Goal: Task Accomplishment & Management: Manage account settings

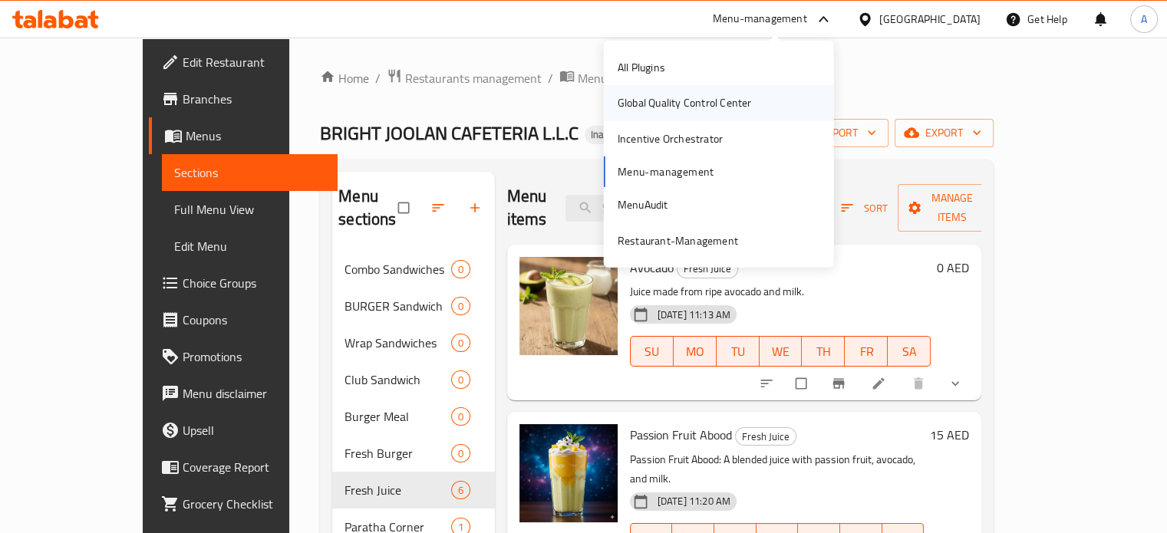
click at [741, 94] on div "Global Quality Control Center" at bounding box center [684, 102] width 134 height 17
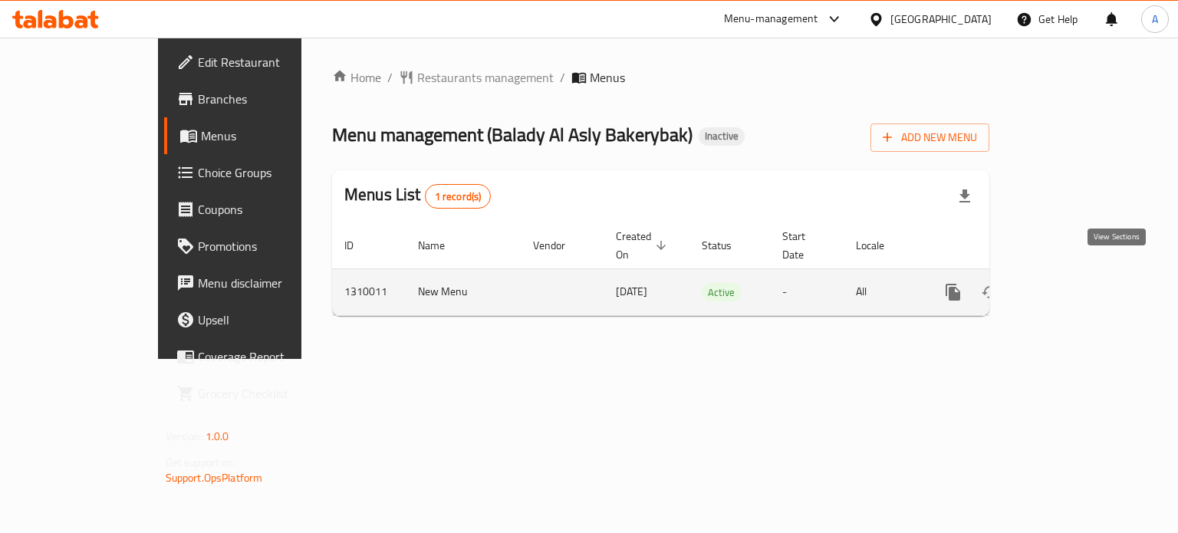
click at [1071, 285] on icon "enhanced table" at bounding box center [1064, 292] width 14 height 14
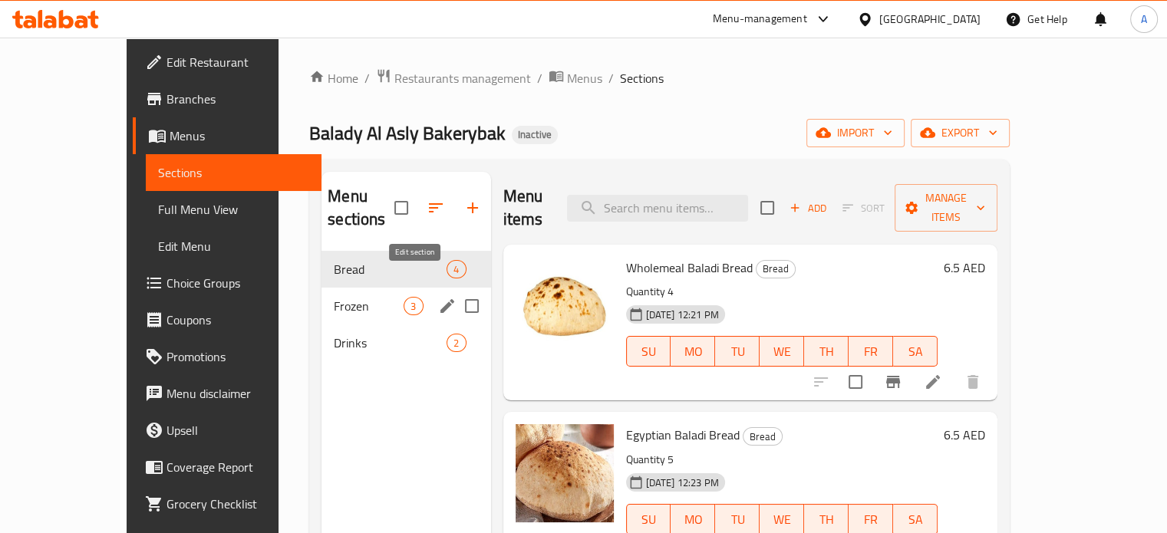
click at [440, 299] on icon "edit" at bounding box center [447, 306] width 14 height 14
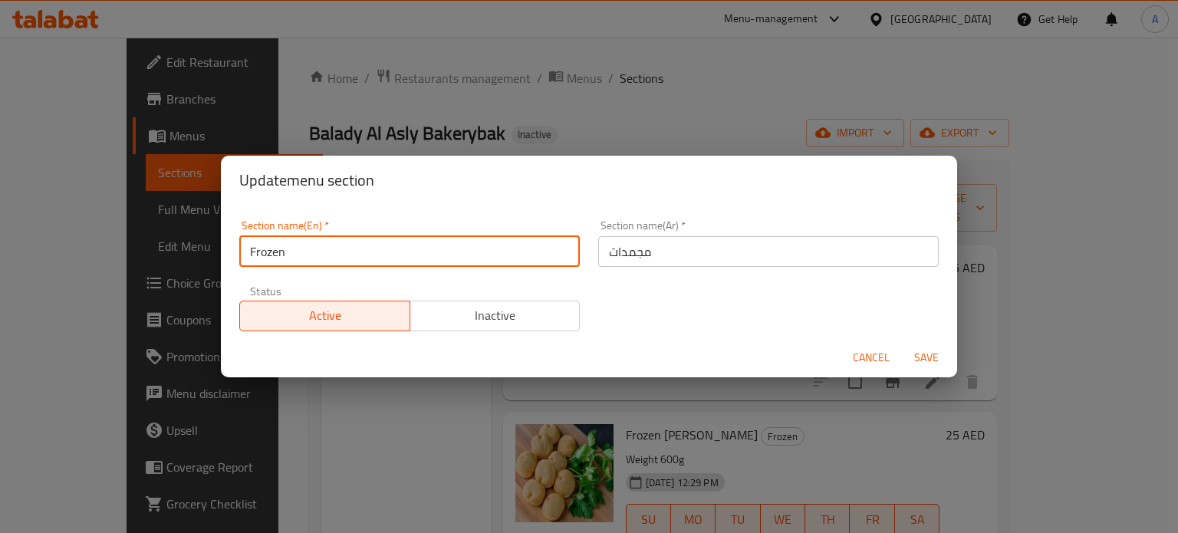
drag, startPoint x: 301, startPoint y: 251, endPoint x: 226, endPoint y: 251, distance: 75.2
click at [227, 251] on div "Section name(En)   * Frozen Section name(En) * Section name(Ar)   * مجمدات Sect…" at bounding box center [589, 271] width 736 height 133
paste input "Sambousek"
type input "Sambousek"
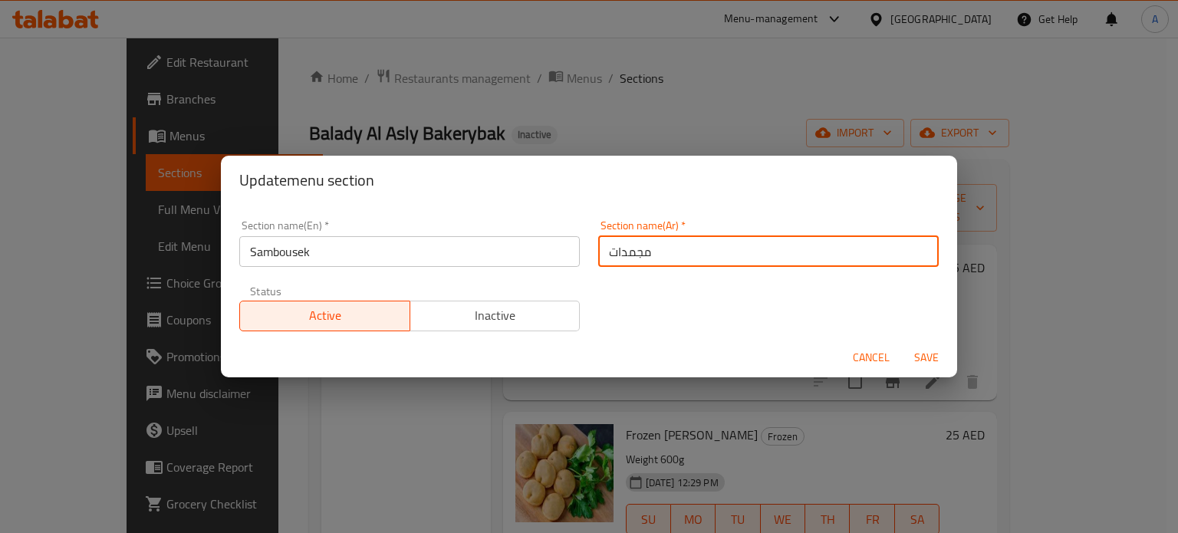
click at [627, 258] on input "مجمدات" at bounding box center [768, 251] width 341 height 31
type input "سمبوسه"
click at [927, 358] on span "Save" at bounding box center [926, 357] width 37 height 19
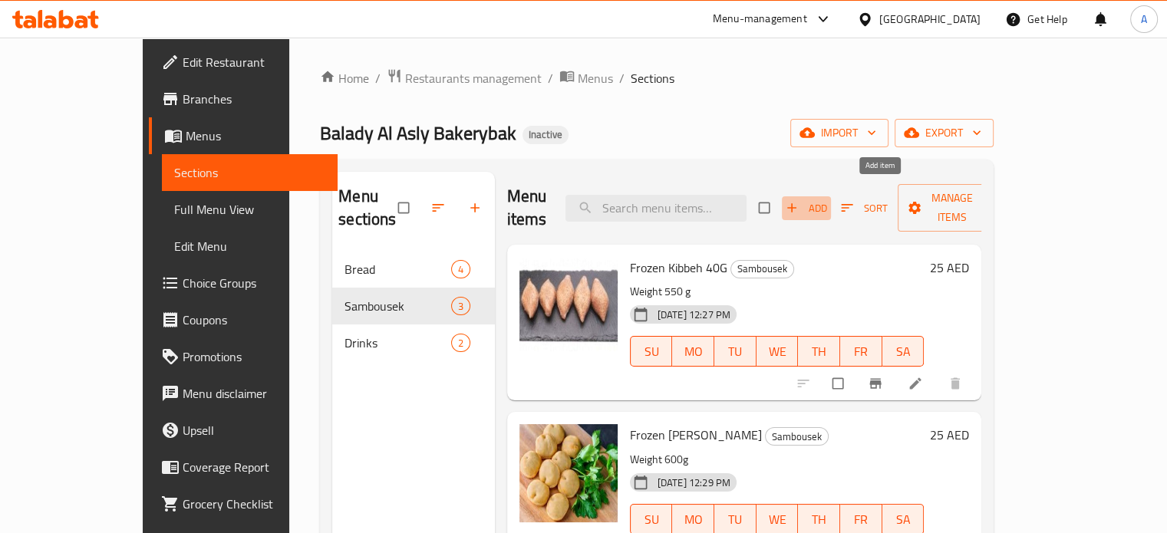
click at [827, 199] on span "Add" at bounding box center [805, 208] width 41 height 18
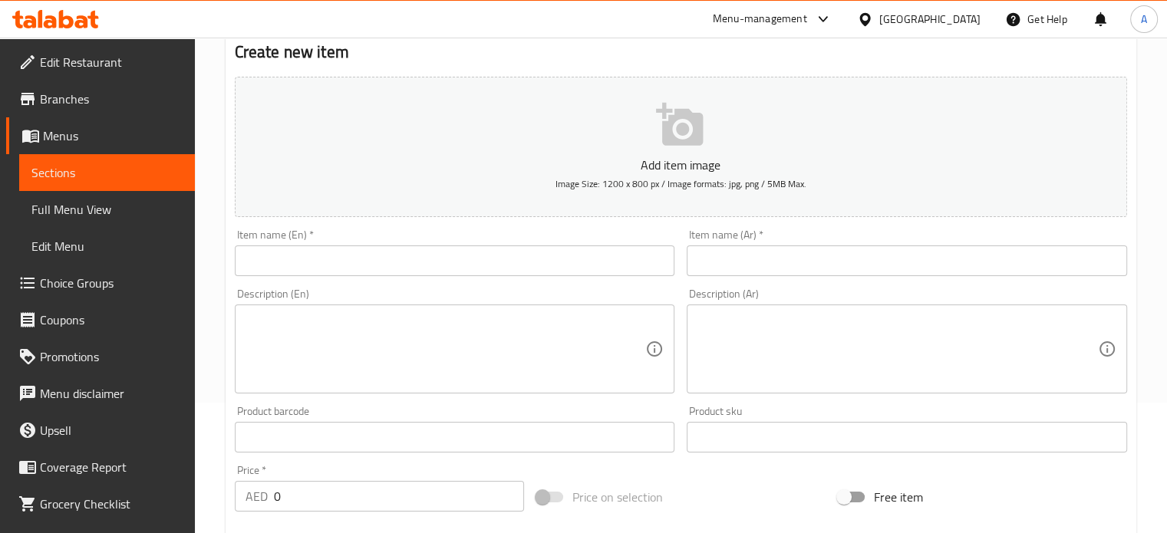
scroll to position [307, 0]
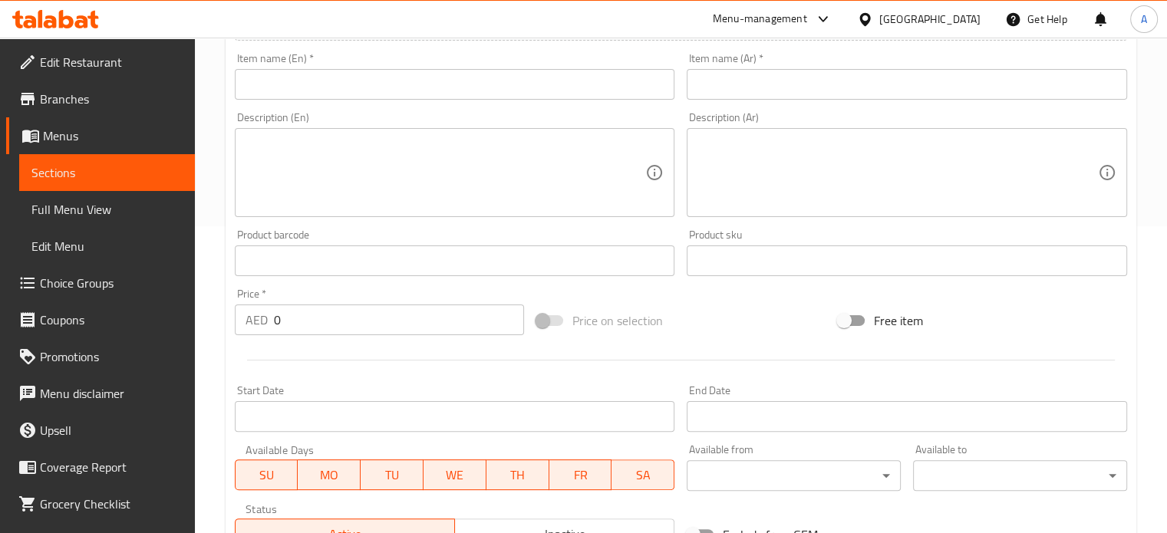
click at [323, 179] on textarea at bounding box center [445, 173] width 400 height 73
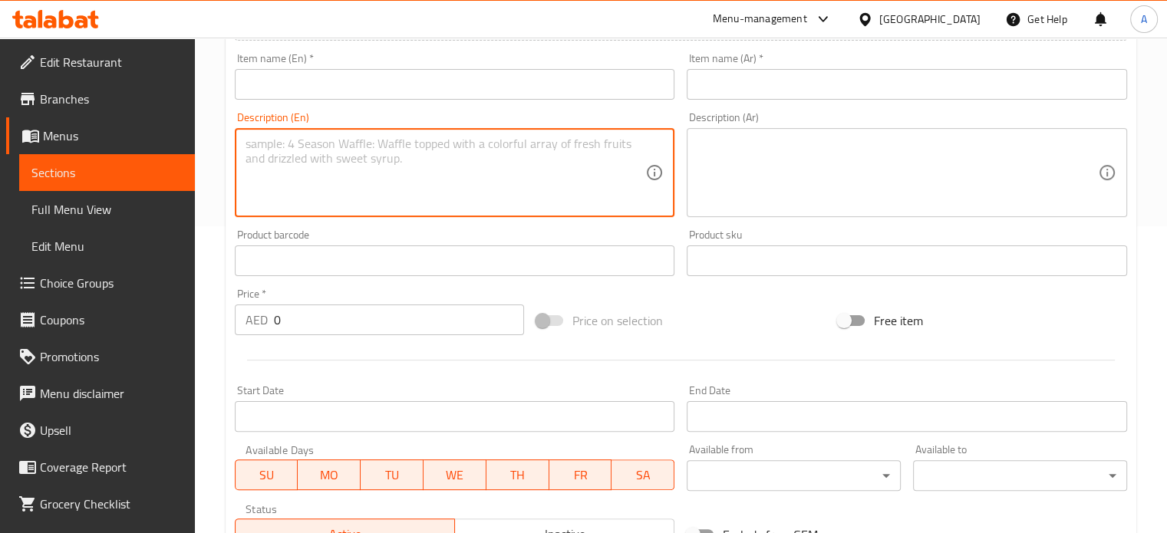
paste textarea "Giant Mushroom Sambousek Earthy mushrooms paired with soft potatoes for a heart…"
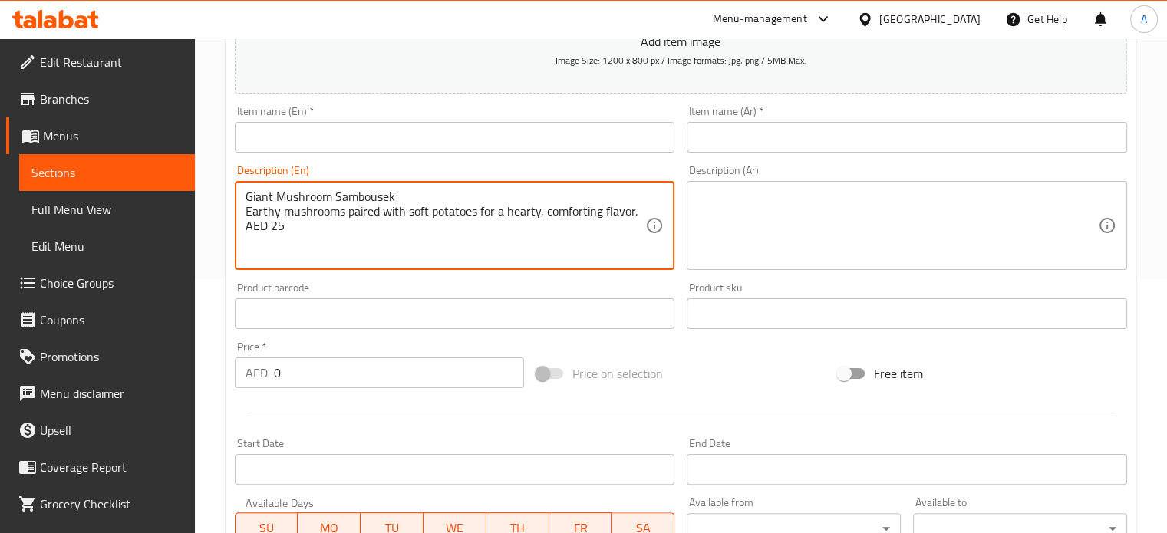
scroll to position [230, 0]
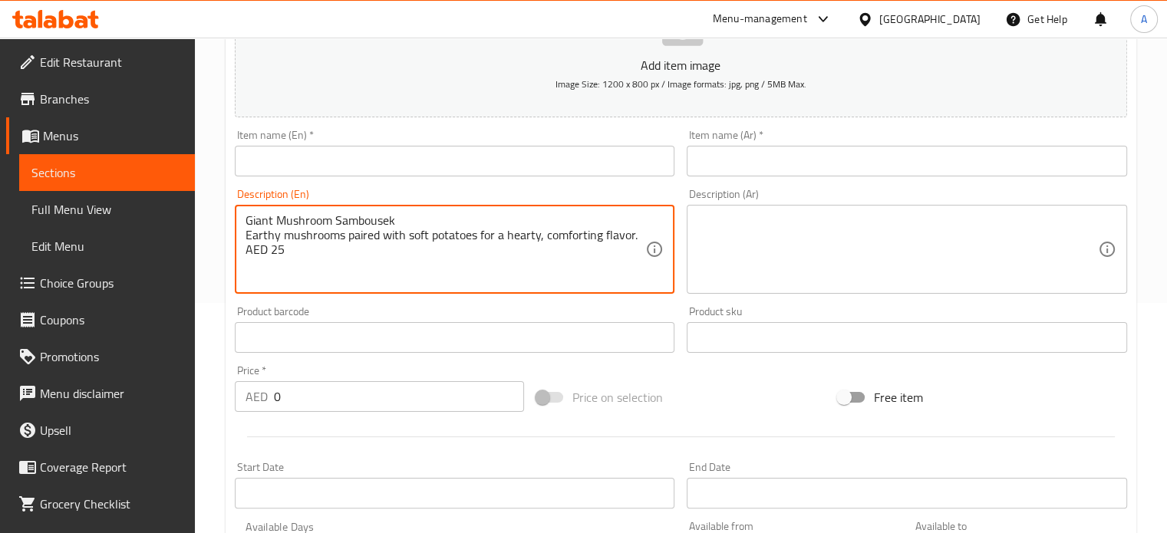
drag, startPoint x: 402, startPoint y: 223, endPoint x: 272, endPoint y: 223, distance: 130.4
click at [248, 219] on textarea "Giant Mushroom Sambousek Earthy mushrooms paired with soft potatoes for a heart…" at bounding box center [445, 249] width 400 height 73
drag, startPoint x: 401, startPoint y: 217, endPoint x: 233, endPoint y: 219, distance: 168.0
click at [235, 219] on div "Giant Mushroom Sambousek Earthy mushrooms paired with soft potatoes for a heart…" at bounding box center [455, 249] width 440 height 89
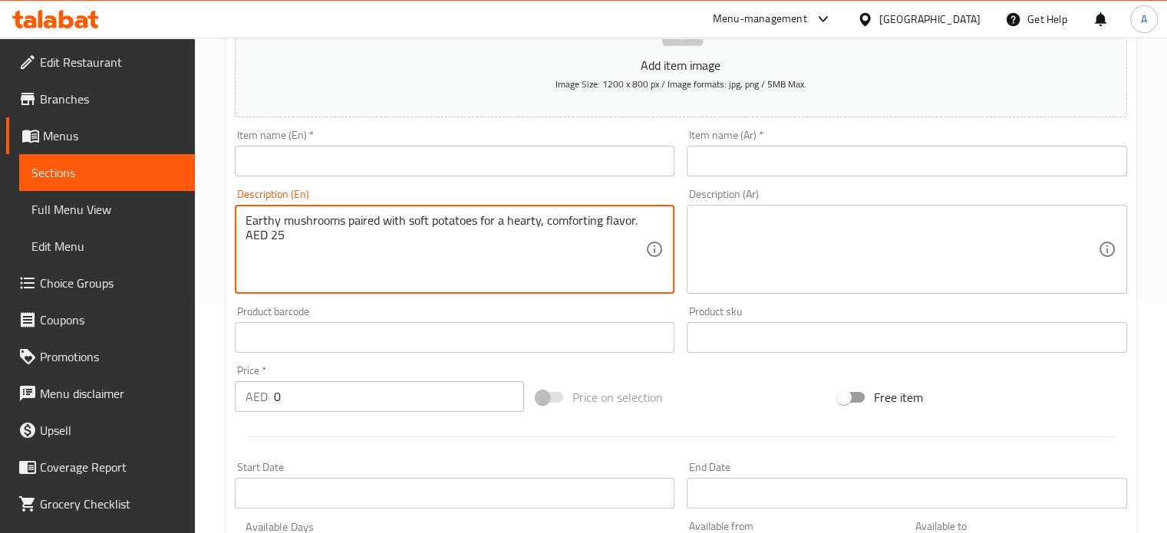
type textarea "Earthy mushrooms paired with soft potatoes for a hearty, comforting flavor. AED…"
click at [307, 165] on input "text" at bounding box center [455, 161] width 440 height 31
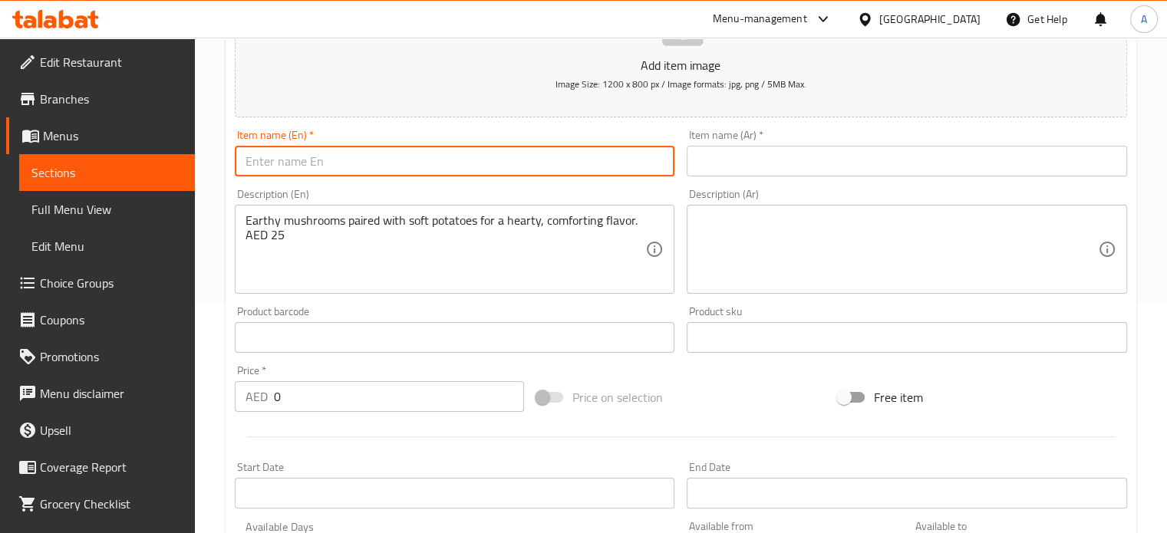
paste input "Giant Mushroom Sambousek"
type input "Giant Mushroom Sambousek"
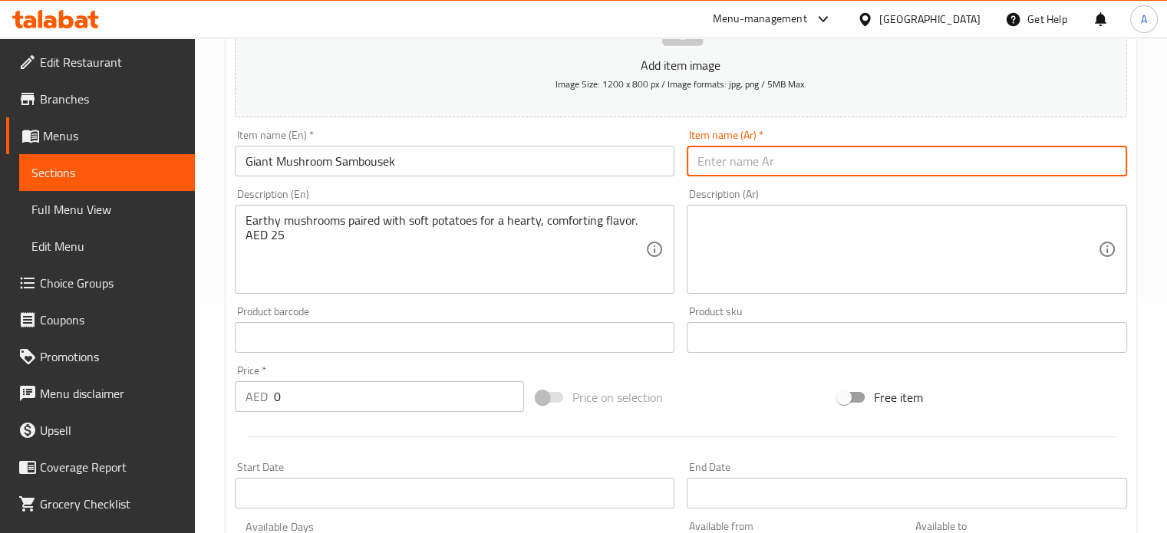
click at [811, 169] on input "text" at bounding box center [906, 161] width 440 height 31
paste input "سمبوسك الفطر العملاق"
type input "سمبوسك الفطر العملاق"
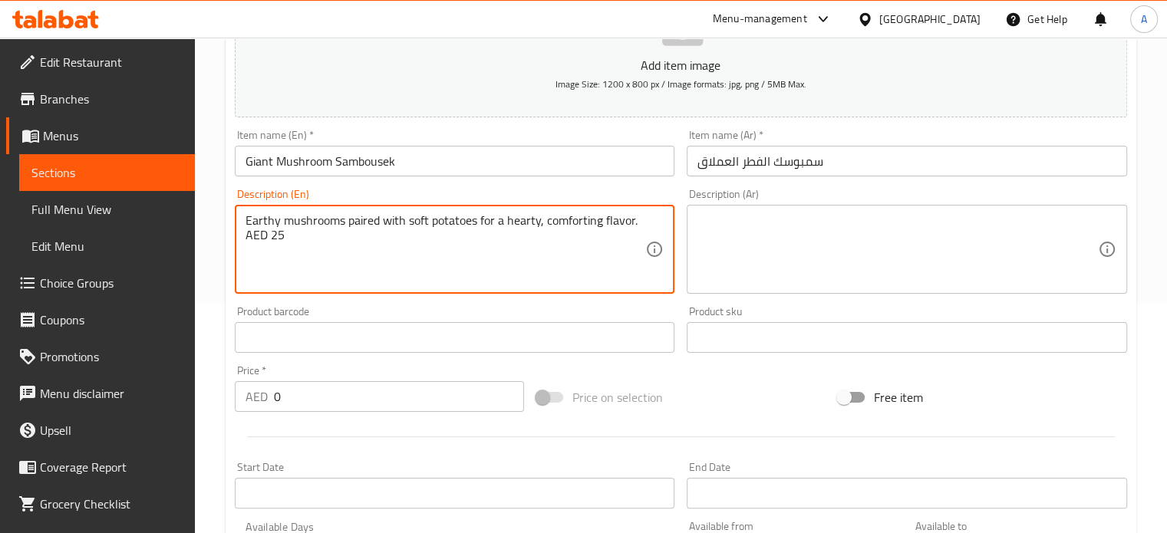
drag, startPoint x: 288, startPoint y: 255, endPoint x: 268, endPoint y: 254, distance: 20.0
type textarea "Earthy mushrooms paired with soft potatoes for a hearty, comforting flavor. AED"
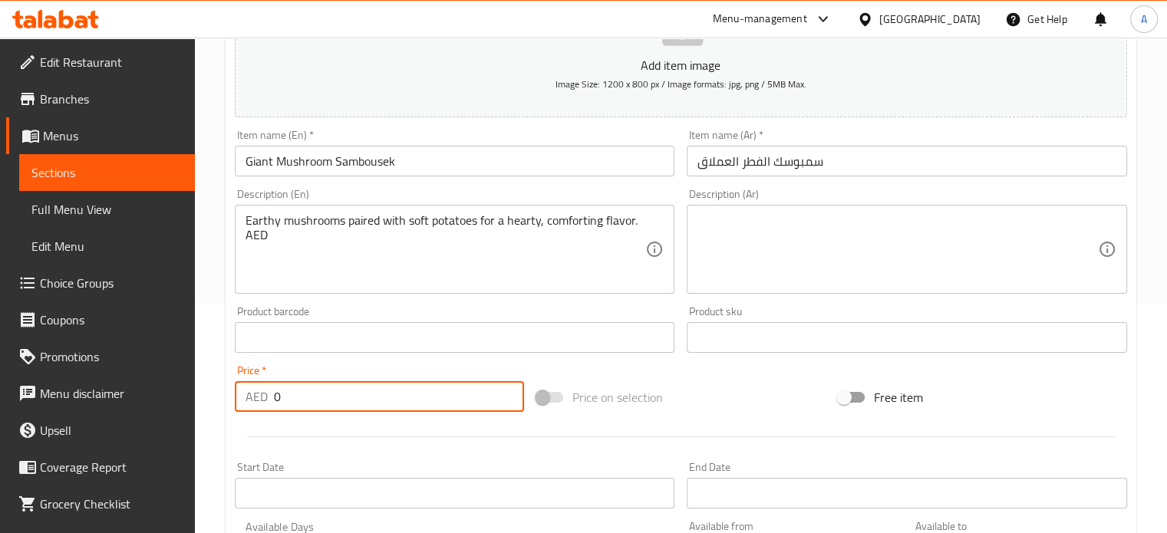
drag, startPoint x: 301, startPoint y: 401, endPoint x: 239, endPoint y: 405, distance: 63.0
click at [244, 402] on div "AED 0 Price *" at bounding box center [379, 396] width 289 height 31
paste input "25"
type input "25"
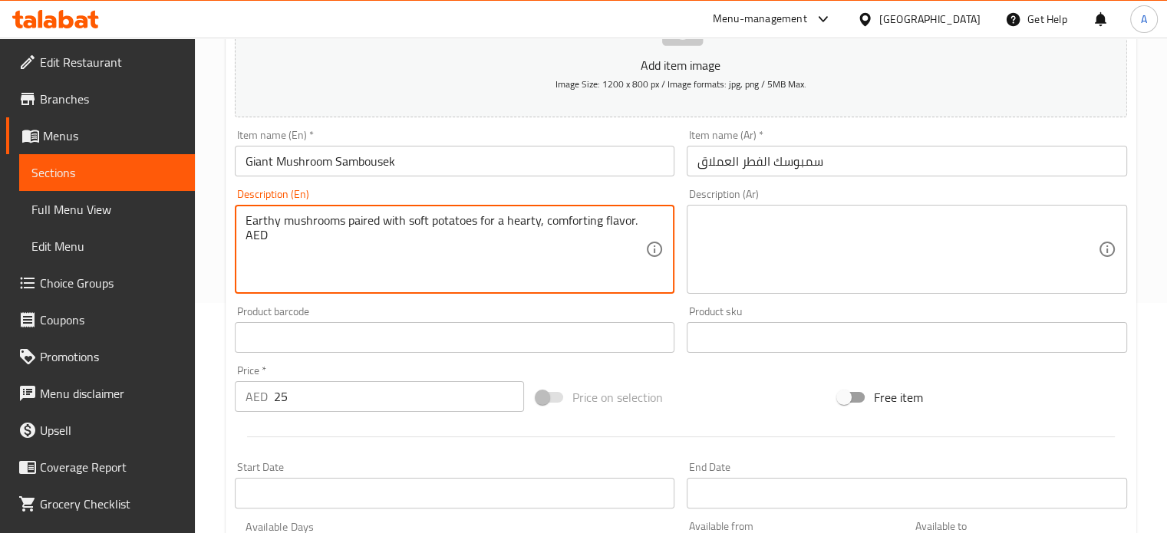
drag, startPoint x: 270, startPoint y: 260, endPoint x: 240, endPoint y: 259, distance: 29.9
click at [249, 253] on textarea "Earthy mushrooms paired with soft potatoes for a hearty, comforting flavor. AED" at bounding box center [445, 249] width 400 height 73
click at [310, 244] on textarea "Earthy mushrooms paired with soft potatoes for a hearty, comforting flavor." at bounding box center [445, 249] width 400 height 73
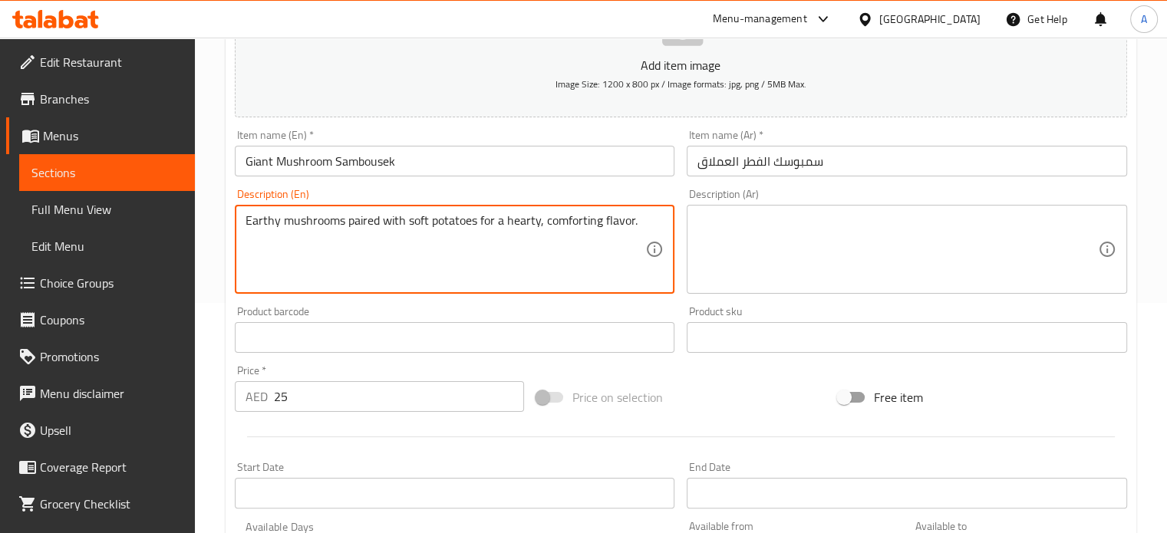
click at [310, 244] on textarea "Earthy mushrooms paired with soft potatoes for a hearty, comforting flavor." at bounding box center [445, 249] width 400 height 73
type textarea "Earthy mushrooms paired with soft potatoes for a hearty, comforting flavor."
click at [790, 248] on textarea at bounding box center [897, 249] width 400 height 73
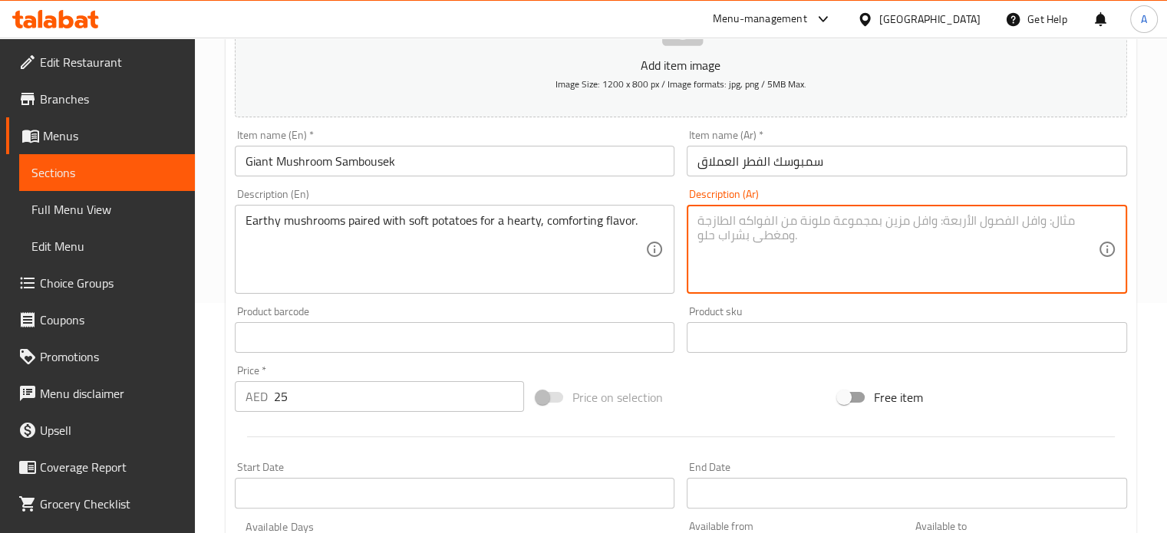
paste textarea "فطر ترابي مقترن بالبطاطس الطرية للحصول على نكهة لذيذة ومريحة."
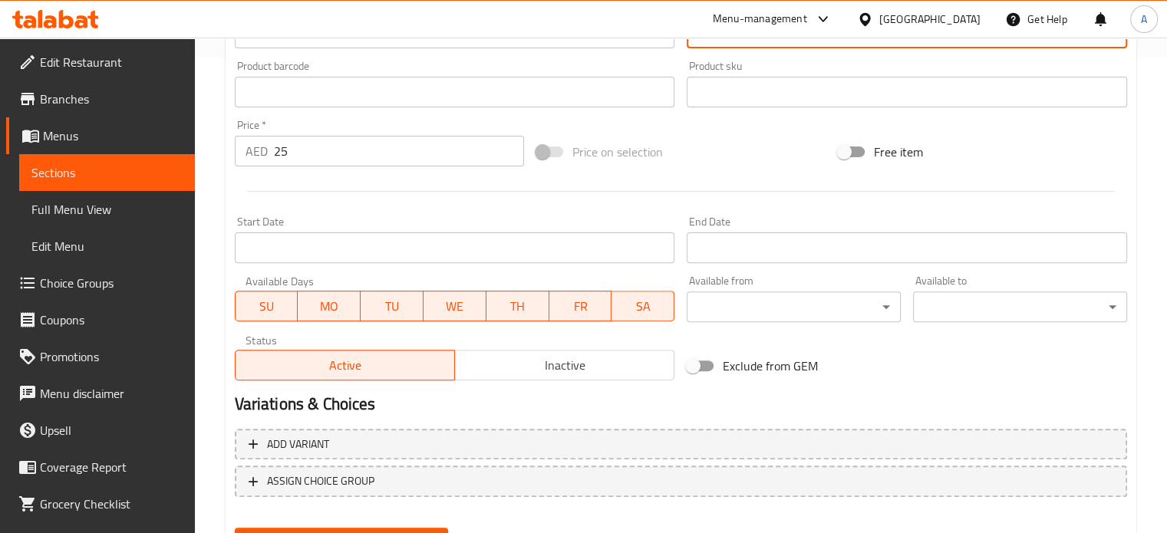
scroll to position [537, 0]
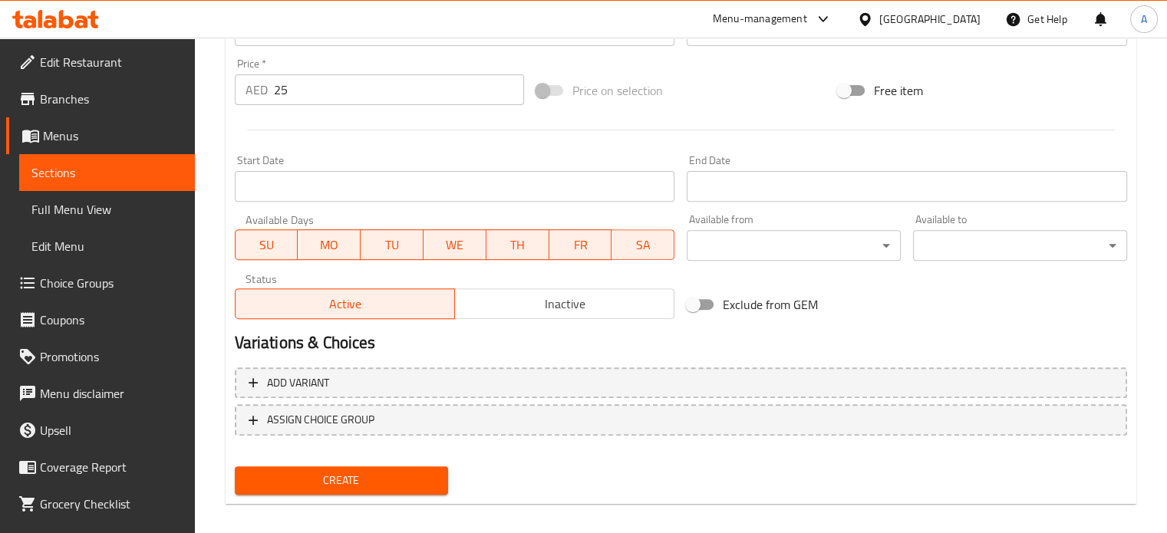
type textarea "فطر ترابي مقترن بالبطاطس الطرية للحصول على نكهة لذيذة ومريحة."
click at [334, 475] on span "Create" at bounding box center [341, 480] width 189 height 19
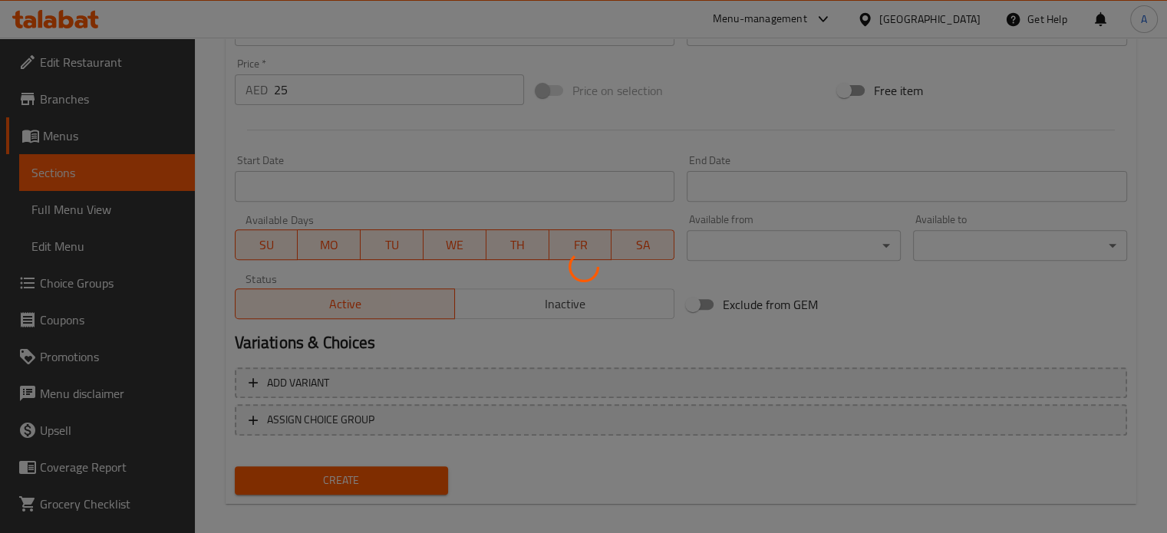
type input "0"
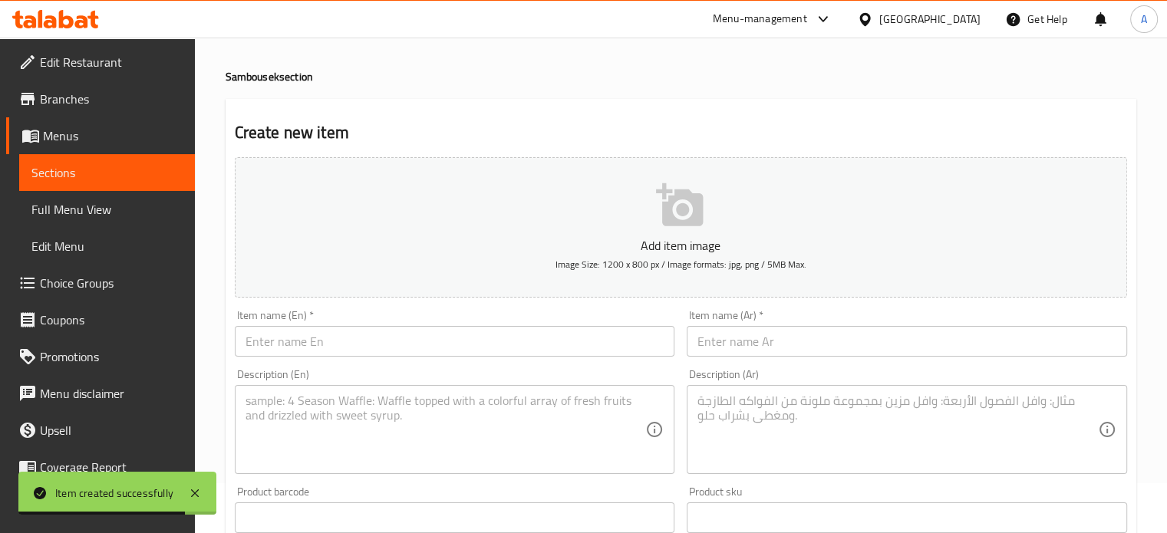
scroll to position [77, 0]
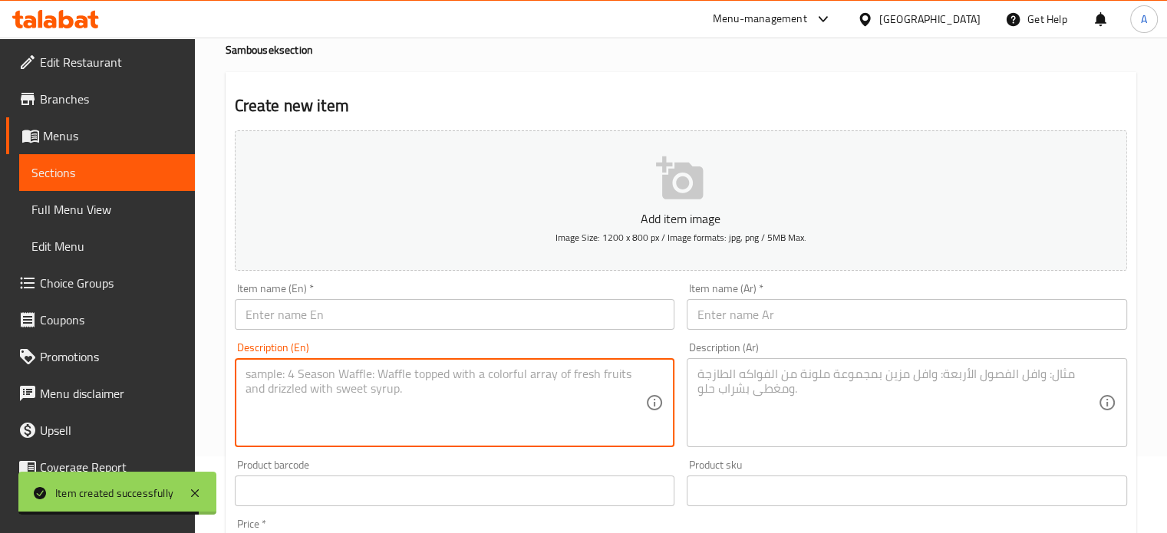
click at [370, 392] on textarea at bounding box center [445, 403] width 400 height 73
paste textarea "Giant Pumpkin Sambousek Savory pumpkin mixed with dates and aromatic spices for…"
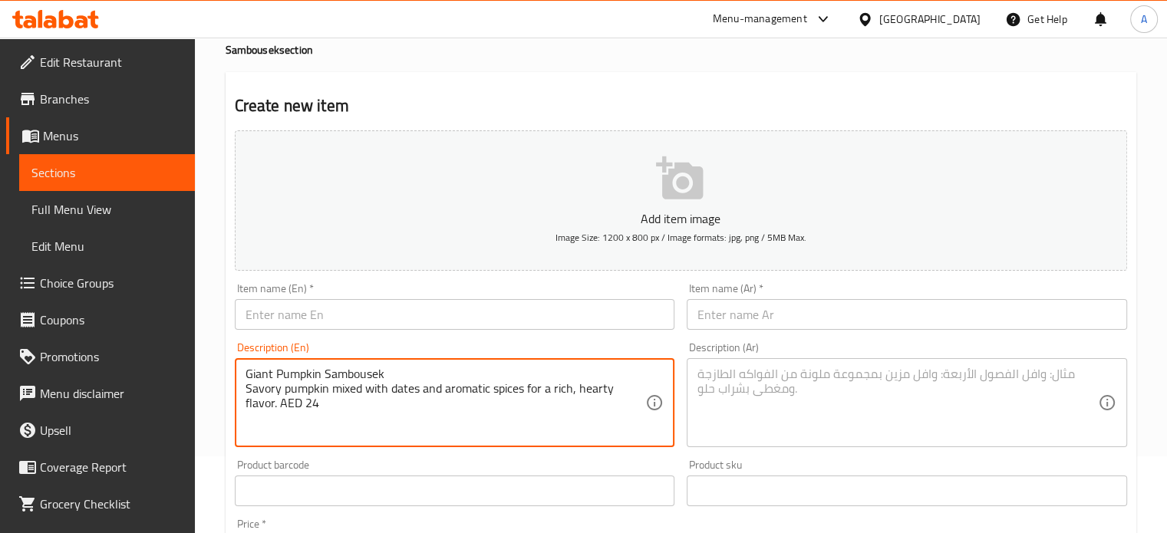
drag, startPoint x: 387, startPoint y: 373, endPoint x: 232, endPoint y: 370, distance: 155.7
click at [232, 370] on div "Description (En) Giant Pumpkin Sambousek Savory pumpkin mixed with dates and ar…" at bounding box center [455, 394] width 453 height 117
type textarea "Savory pumpkin mixed with dates and aromatic spices for a rich, hearty flavor. …"
click at [268, 320] on input "text" at bounding box center [455, 314] width 440 height 31
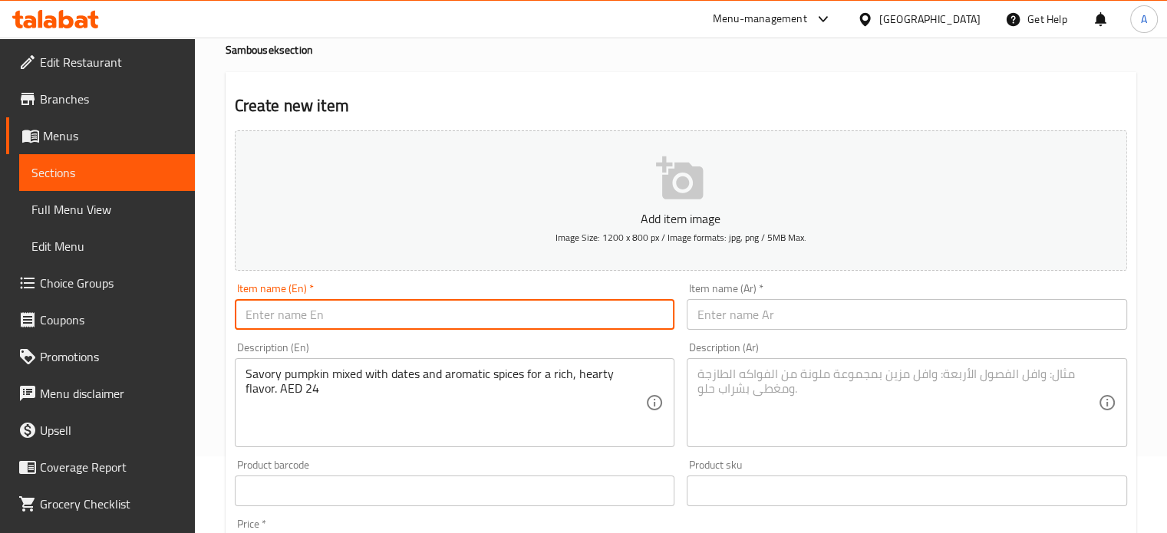
paste input "Giant Pumpkin Sambousek"
type input "Giant Pumpkin Sambousek"
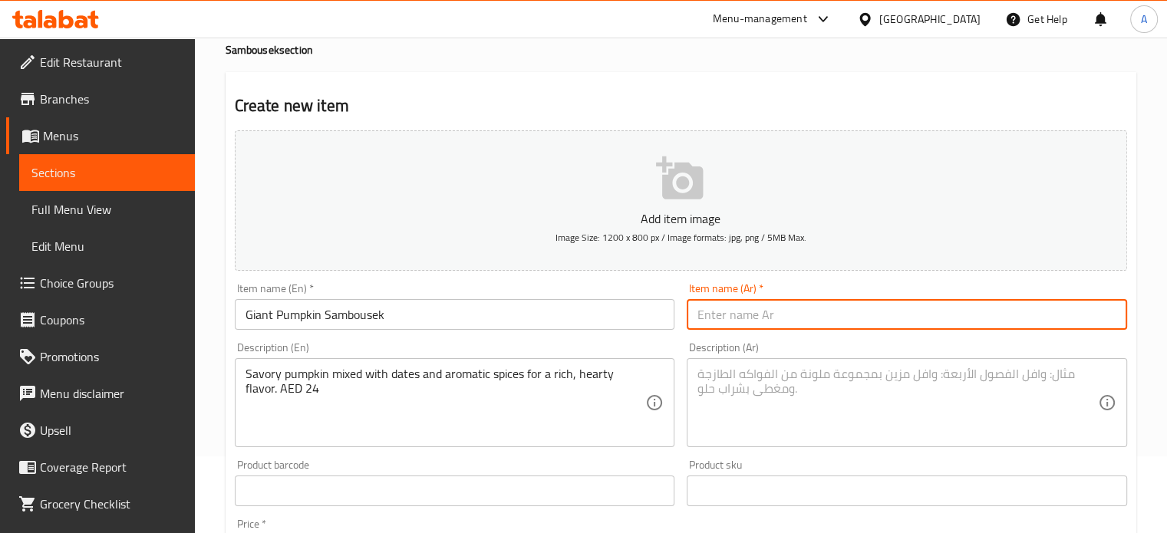
click at [788, 314] on input "text" at bounding box center [906, 314] width 440 height 31
paste input "سمبوسك اليقطين العملاق"
click at [1044, 318] on input "سمبوسك اليقطين العملاق" at bounding box center [906, 314] width 440 height 31
click at [1055, 314] on input "سمبوسك بابمكن العملاق" at bounding box center [906, 314] width 440 height 31
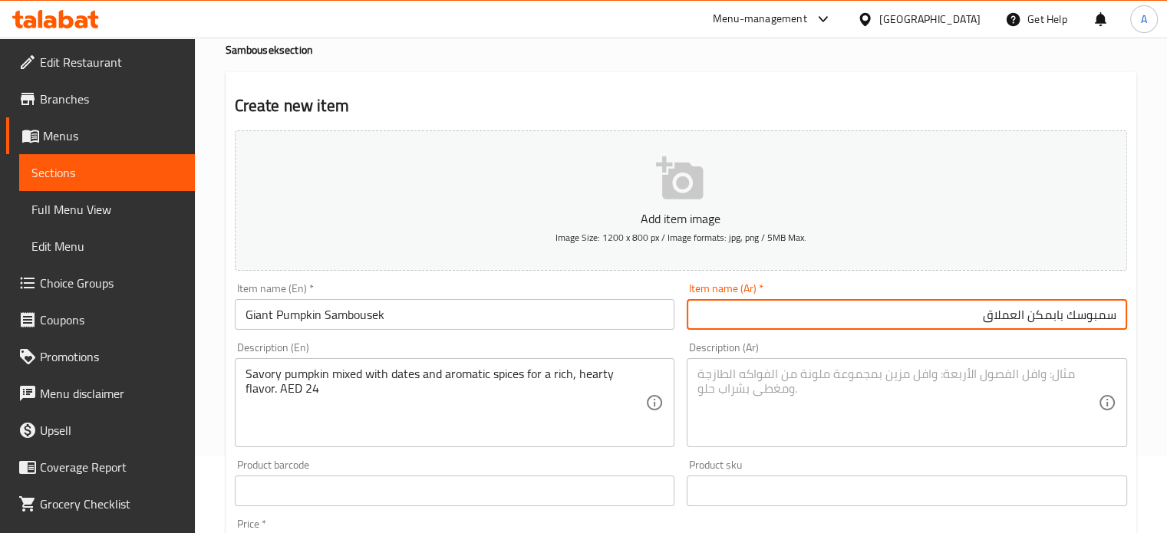
drag, startPoint x: 1046, startPoint y: 314, endPoint x: 1045, endPoint y: 331, distance: 16.1
click at [1046, 315] on input "سمبوسك بابمكن العملاق" at bounding box center [906, 314] width 440 height 31
type input "سمبوسك بامبكن العملاق"
click at [550, 397] on textarea "Savory pumpkin mixed with dates and aromatic spices for a rich, hearty flavor. …" at bounding box center [445, 403] width 400 height 73
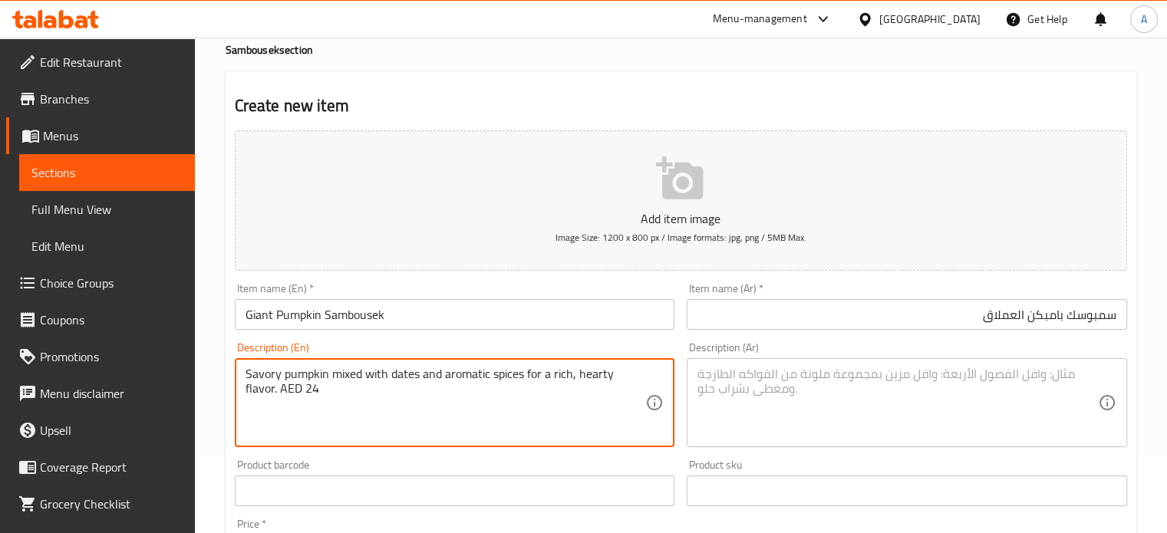
click at [550, 397] on textarea "Savory pumpkin mixed with dates and aromatic spices for a rich, hearty flavor. …" at bounding box center [445, 403] width 400 height 73
click at [344, 405] on textarea "Savory pumpkin mixed with dates and aromatic spices for a rich, hearty flavor. …" at bounding box center [445, 403] width 400 height 73
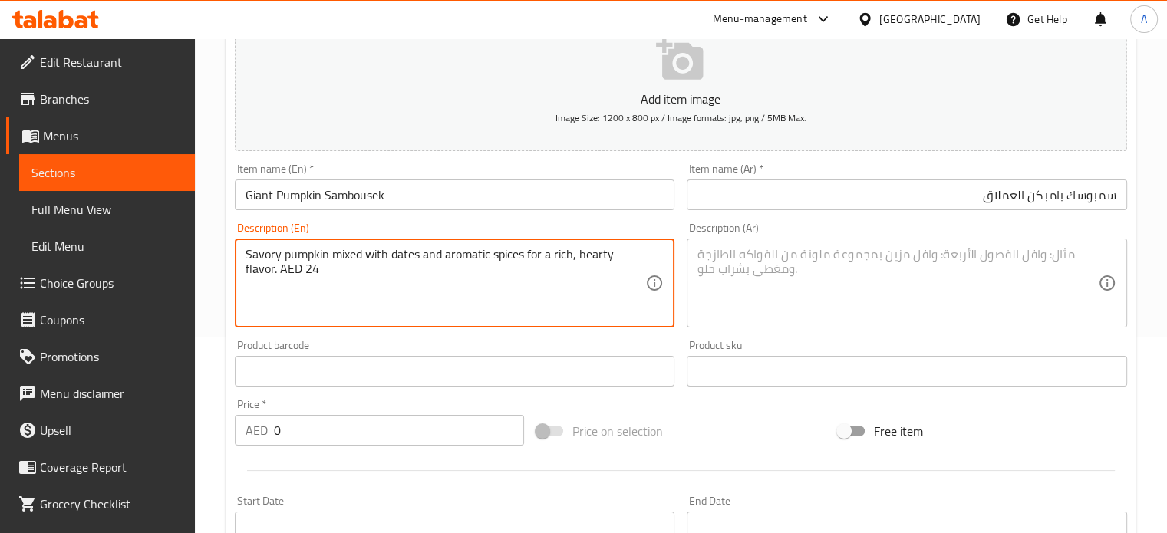
scroll to position [460, 0]
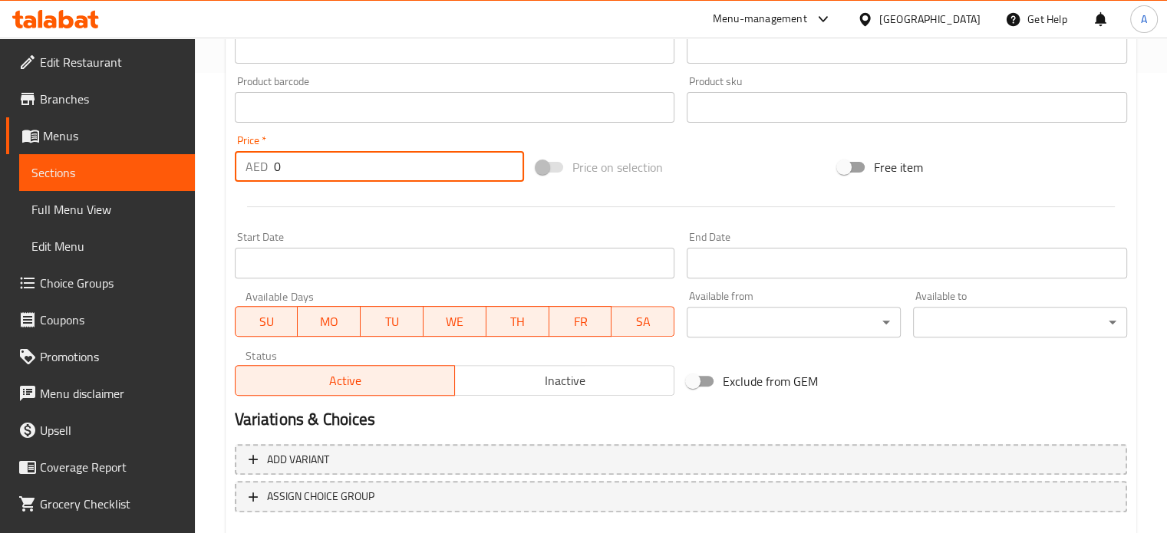
drag, startPoint x: 298, startPoint y: 168, endPoint x: 230, endPoint y: 166, distance: 67.5
click at [232, 166] on div "Price   * AED 0 Price *" at bounding box center [379, 158] width 301 height 59
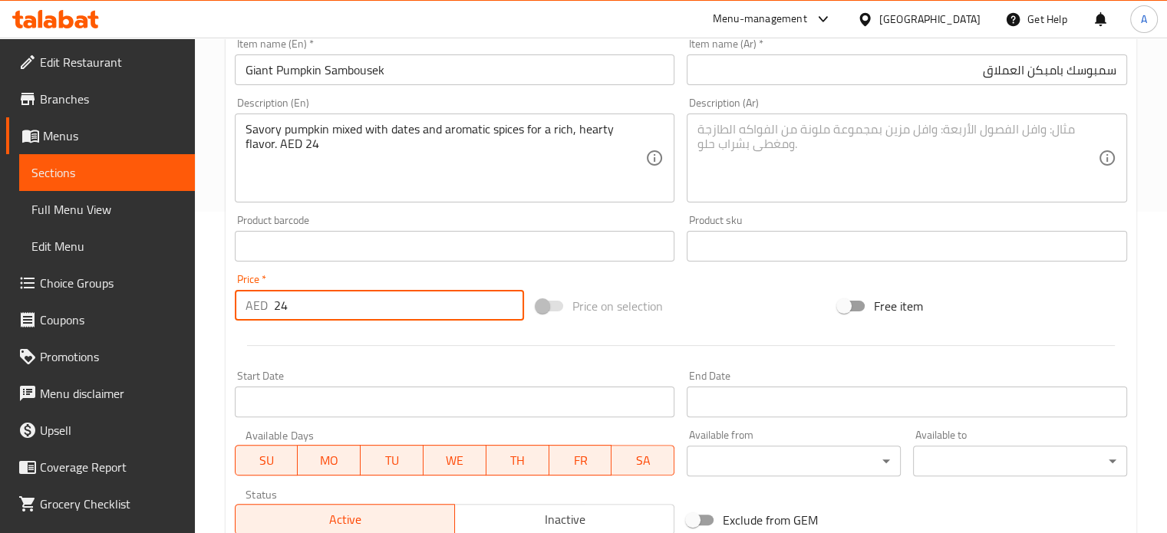
scroll to position [230, 0]
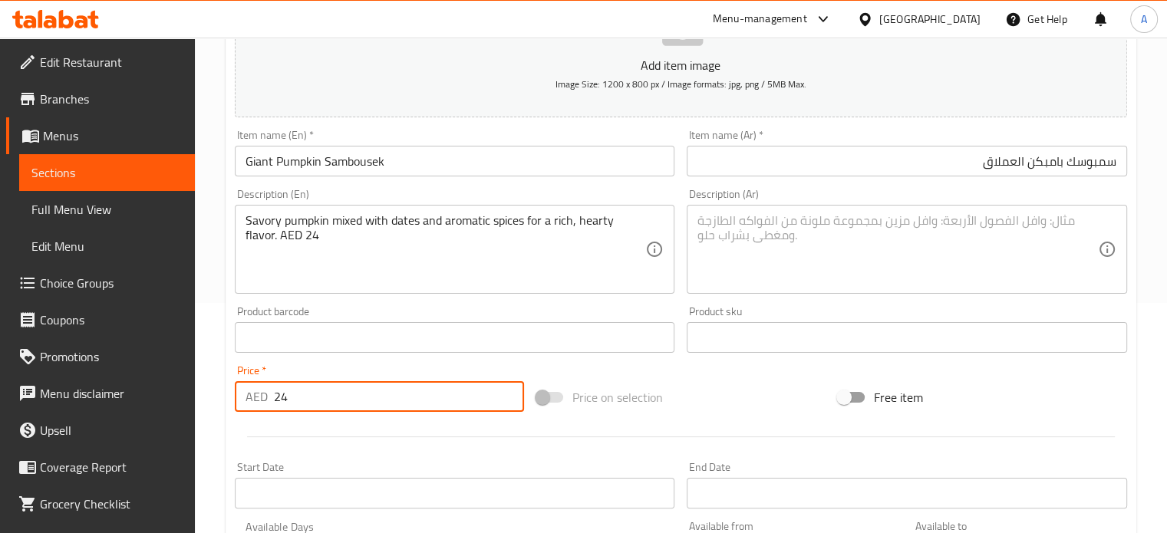
type input "24"
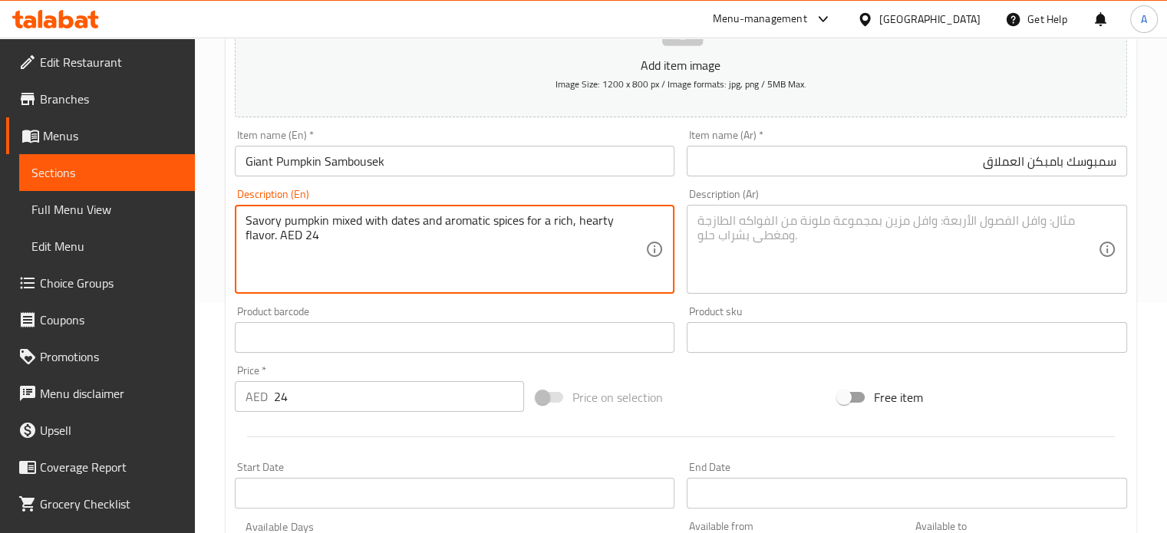
drag, startPoint x: 283, startPoint y: 252, endPoint x: 239, endPoint y: 251, distance: 43.7
type textarea "Savory pumpkin mixed with dates and aromatic spices for a rich, hearty flavor."
click at [235, 251] on div "Savory pumpkin mixed with dates and aromatic spices for a rich, hearty flavor. …" at bounding box center [455, 249] width 440 height 89
click at [235, 250] on div "Savory pumpkin mixed with dates and aromatic spices for a rich, hearty flavor. …" at bounding box center [455, 249] width 440 height 89
click at [288, 242] on textarea "Savory pumpkin mixed with dates and aromatic spices for a rich, hearty flavor." at bounding box center [445, 249] width 400 height 73
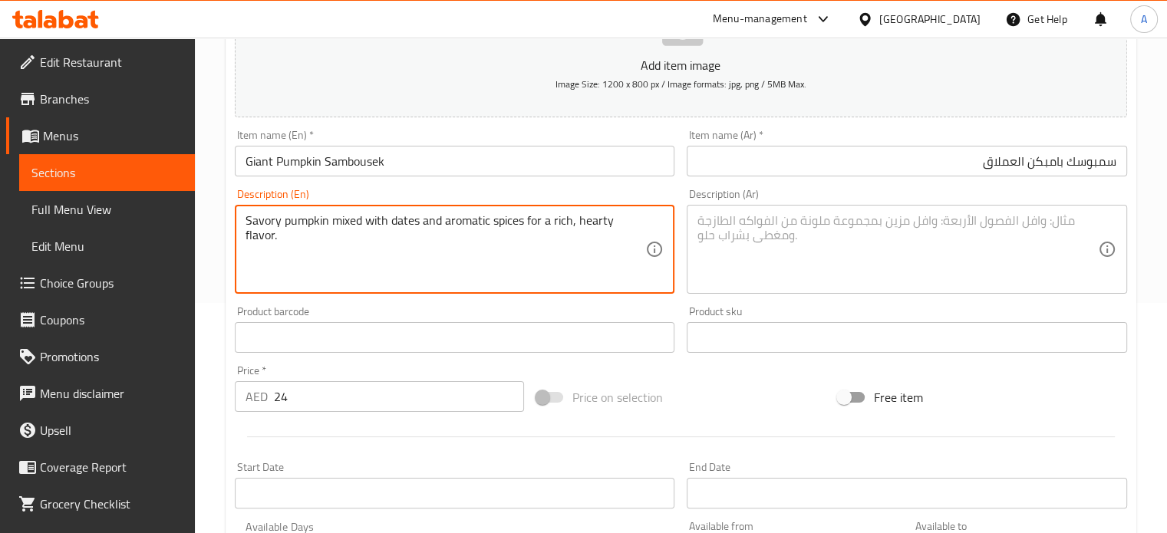
click at [288, 242] on textarea "Savory pumpkin mixed with dates and aromatic spices for a rich, hearty flavor." at bounding box center [445, 249] width 400 height 73
click at [791, 230] on textarea at bounding box center [897, 249] width 400 height 73
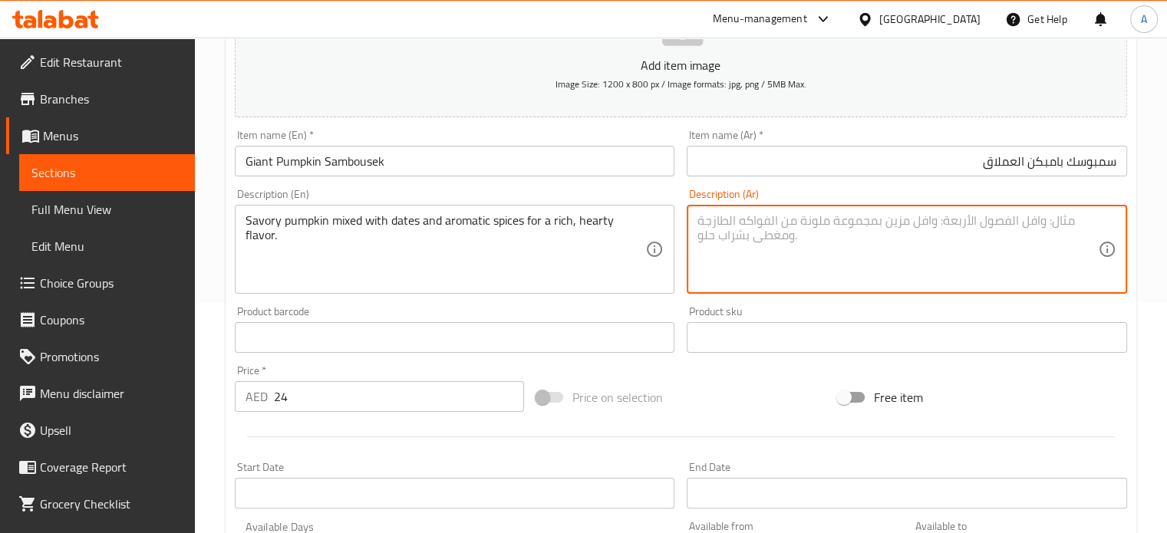
paste textarea "يقطين لذيذ مخلوط مع التمر والتوابل العطرية للحصول على نكهة غنية وشهية."
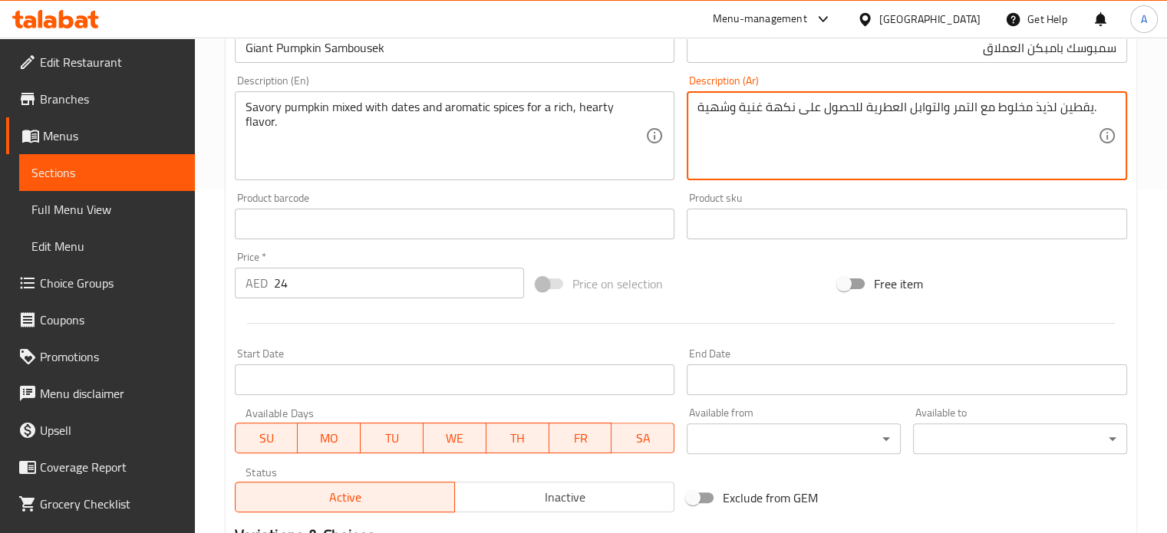
scroll to position [550, 0]
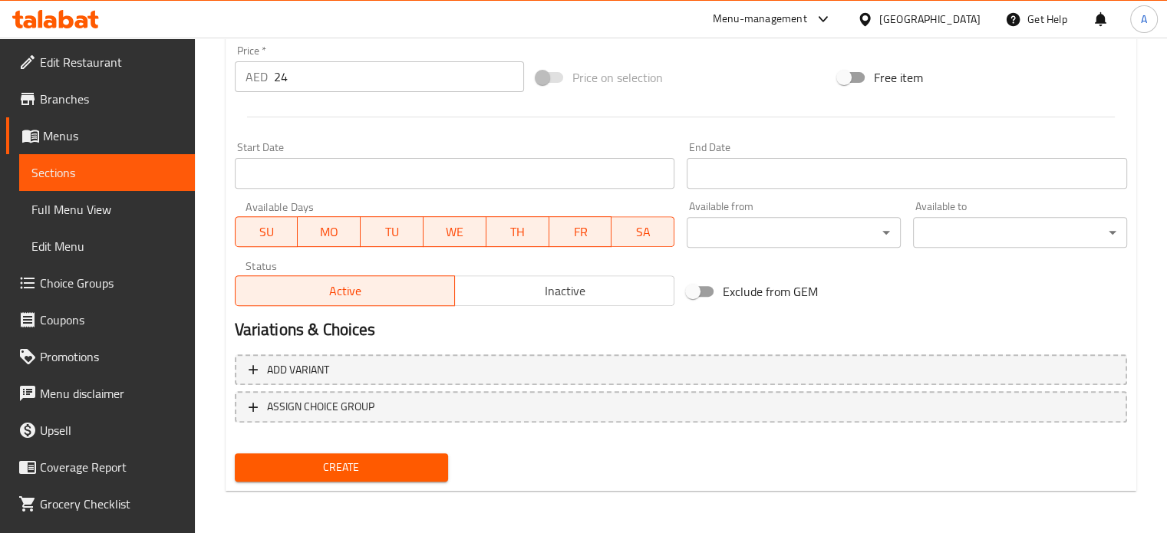
type textarea "يقطين لذيذ مخلوط مع التمر والتوابل العطرية للحصول على نكهة غنية وشهية."
drag, startPoint x: 332, startPoint y: 466, endPoint x: 366, endPoint y: 448, distance: 38.1
click at [331, 466] on span "Create" at bounding box center [341, 467] width 189 height 19
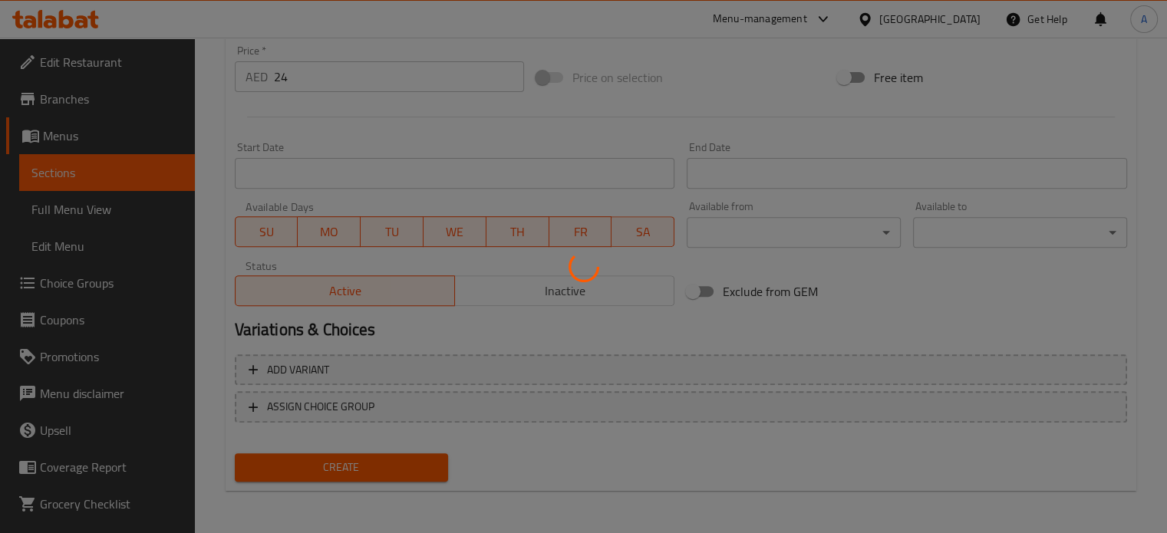
type input "0"
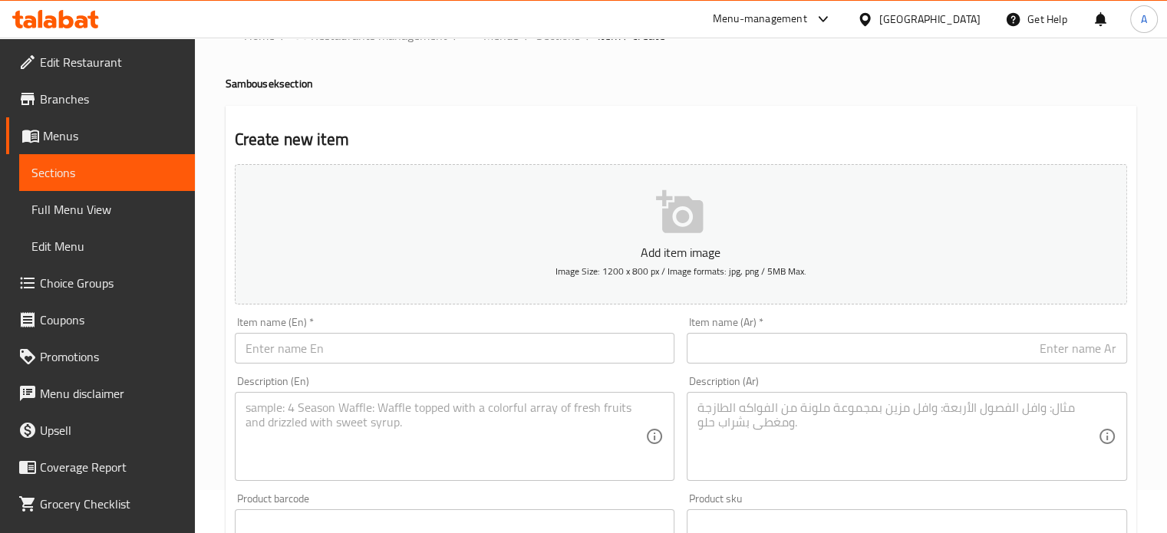
scroll to position [0, 0]
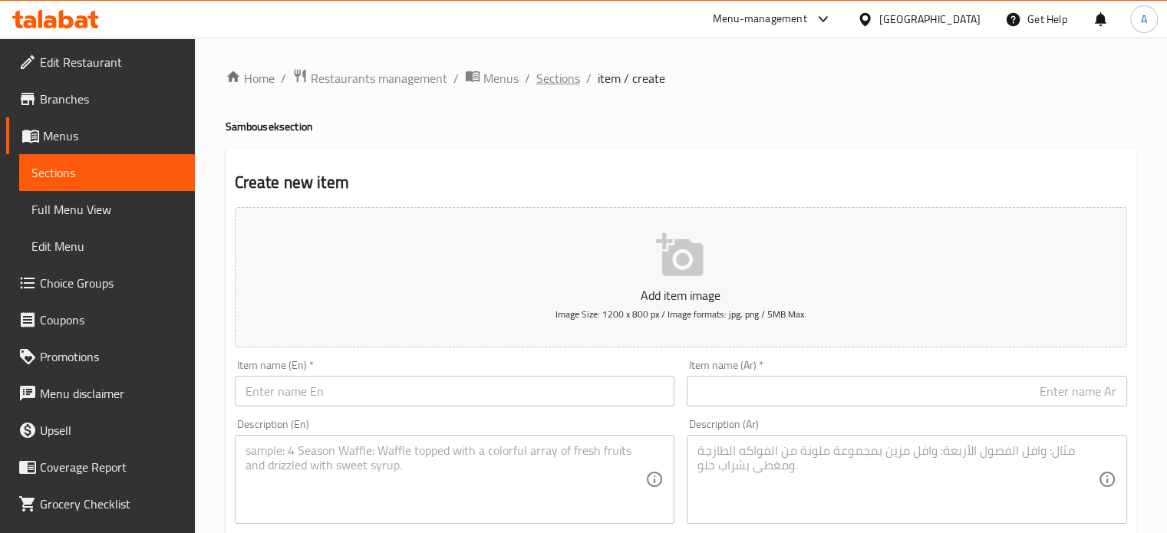
click at [541, 79] on span "Sections" at bounding box center [558, 78] width 44 height 18
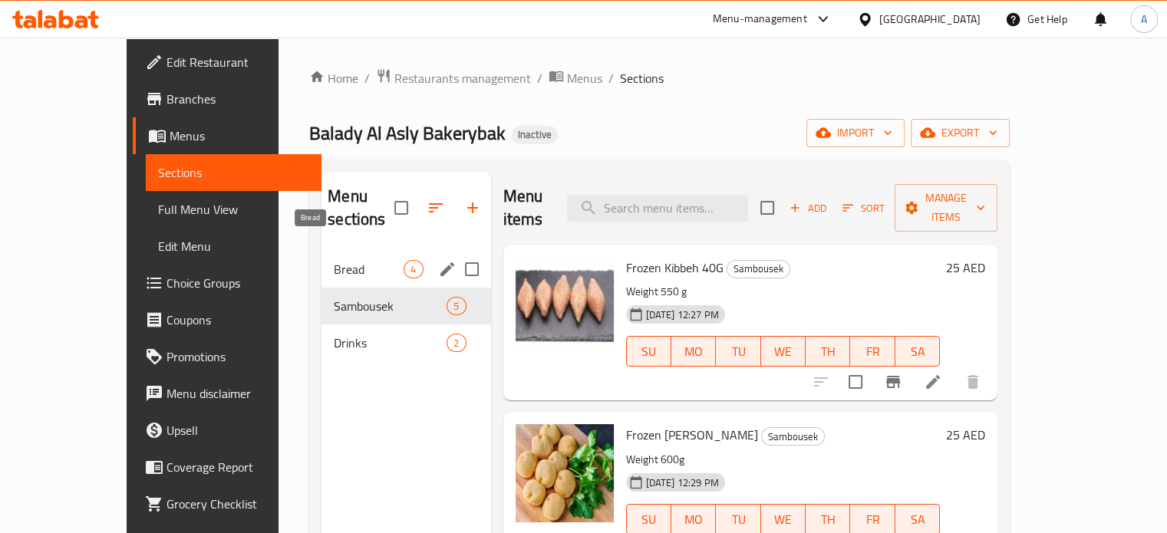
click at [334, 260] on span "Bread" at bounding box center [369, 269] width 70 height 18
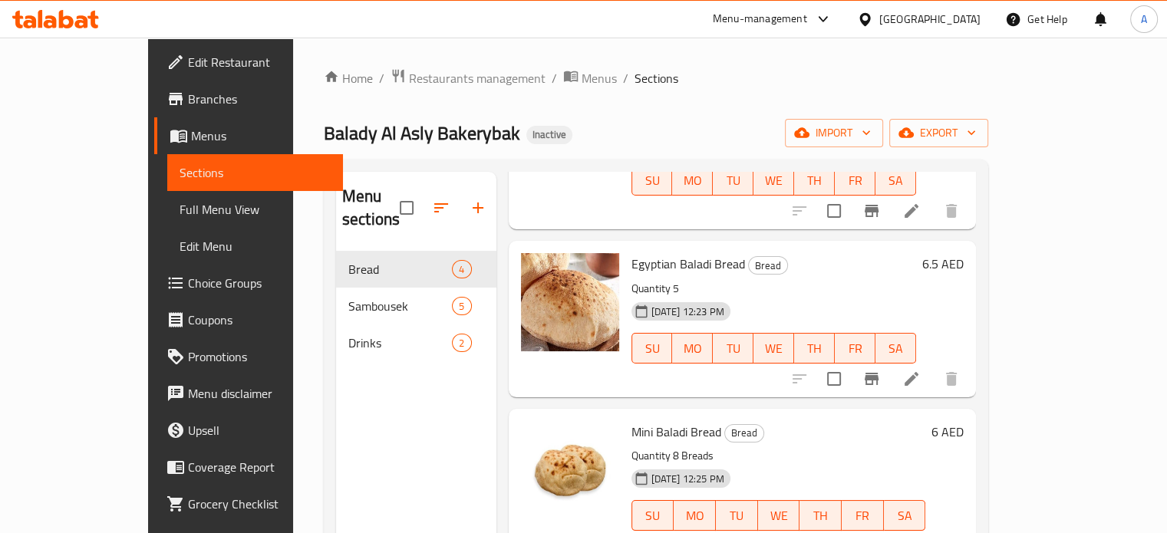
scroll to position [175, 0]
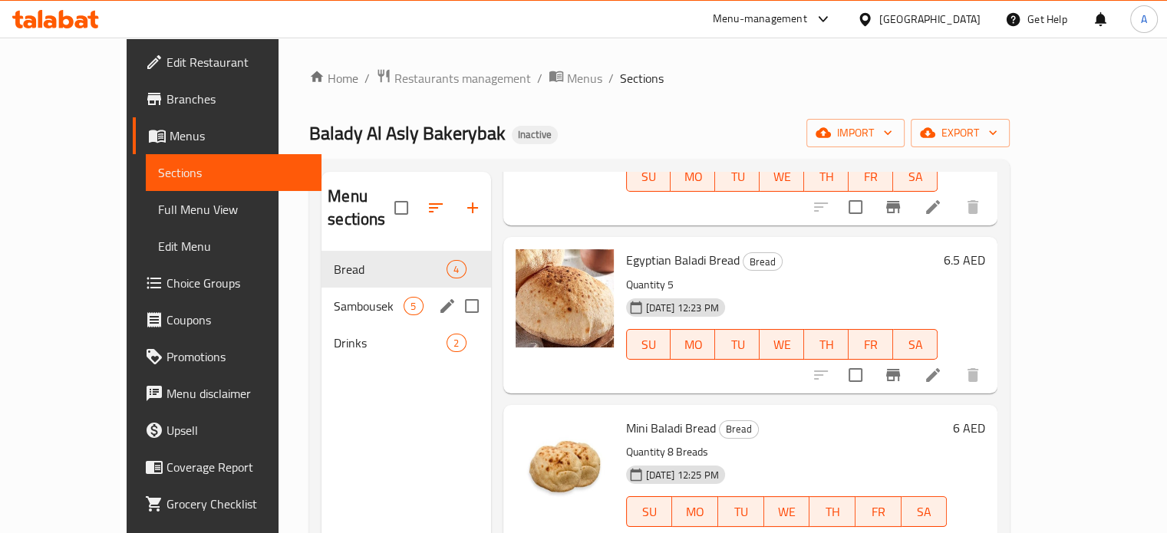
click at [334, 297] on span "Sambousek" at bounding box center [369, 306] width 70 height 18
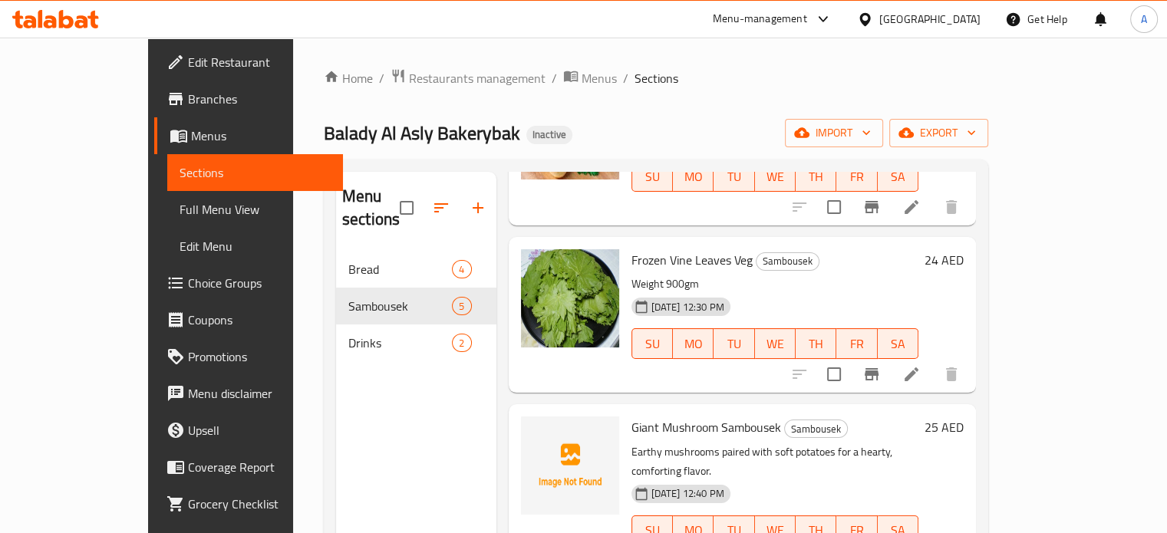
click at [933, 360] on li at bounding box center [911, 374] width 43 height 28
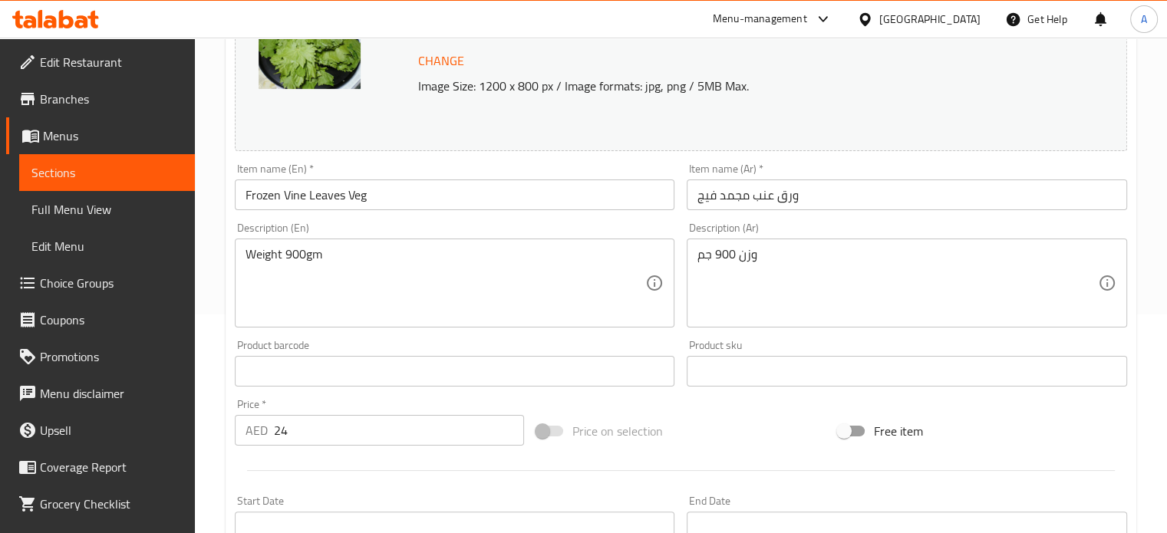
scroll to position [153, 0]
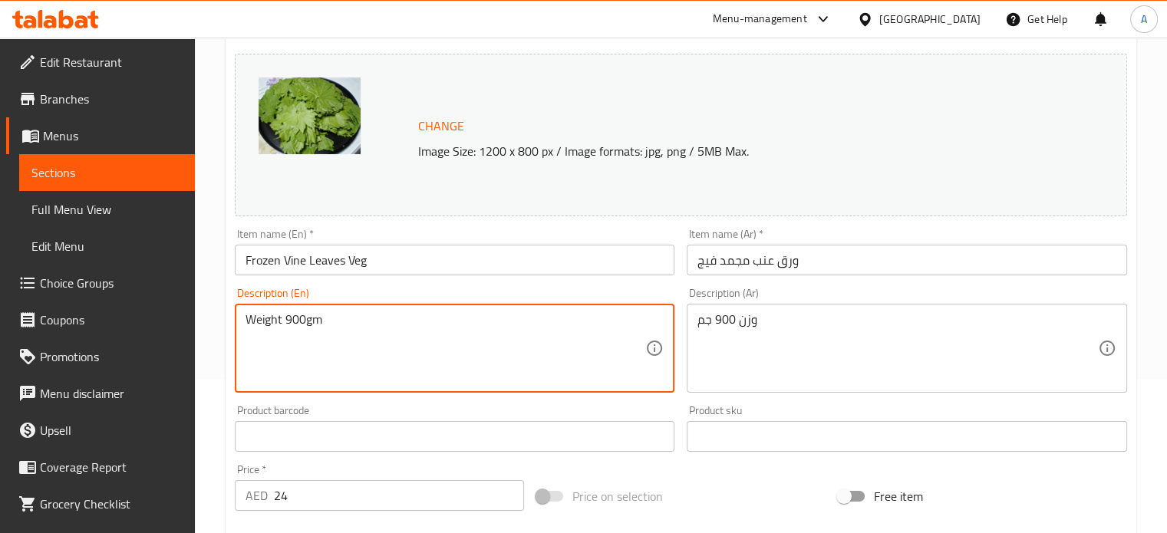
drag, startPoint x: 351, startPoint y: 315, endPoint x: 223, endPoint y: 324, distance: 127.6
paste textarea "Giant Meat Sambousek Juicy minced meat blended with sun-dried tomatoes, crunchy…"
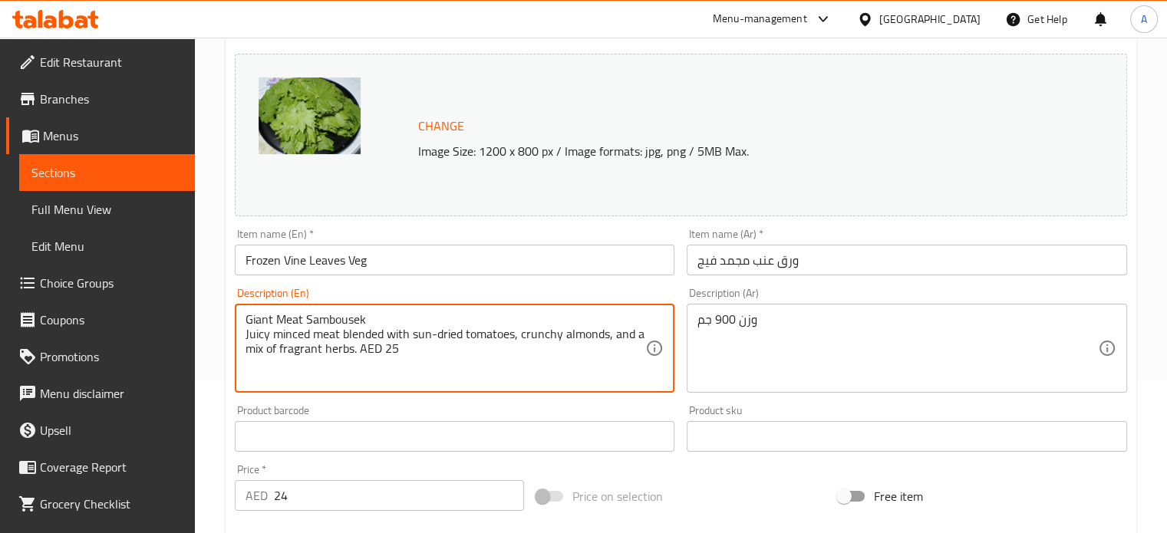
drag, startPoint x: 373, startPoint y: 321, endPoint x: 225, endPoint y: 318, distance: 148.1
click at [226, 318] on div "Update Frozen Vine Leaves Veg Change Image Size: 1200 x 800 px / Image formats:…" at bounding box center [681, 452] width 910 height 915
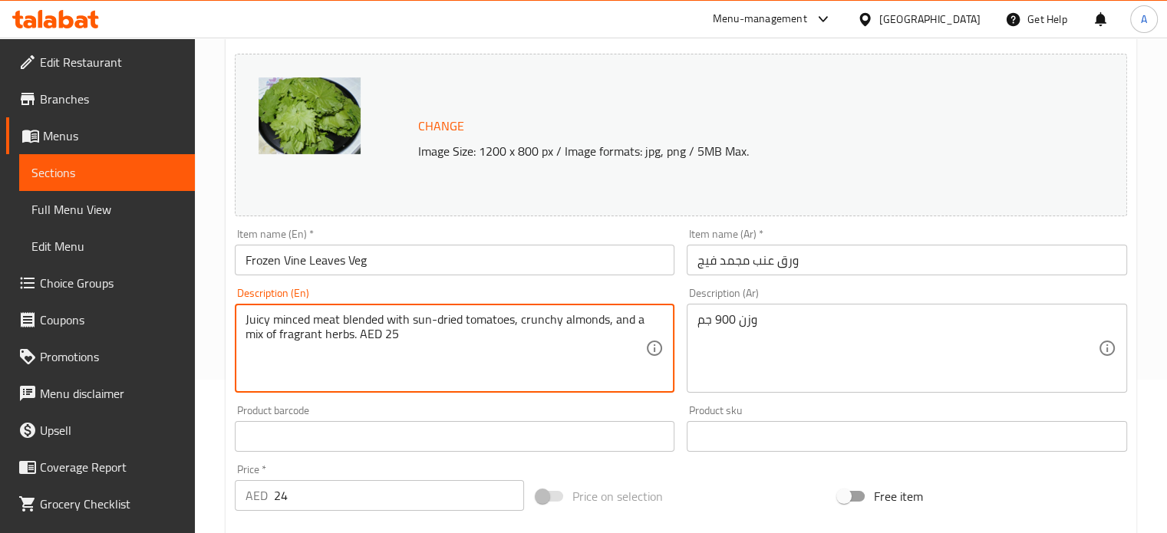
type textarea "Juicy minced meat blended with sun-dried tomatoes, crunchy almonds, and a mix o…"
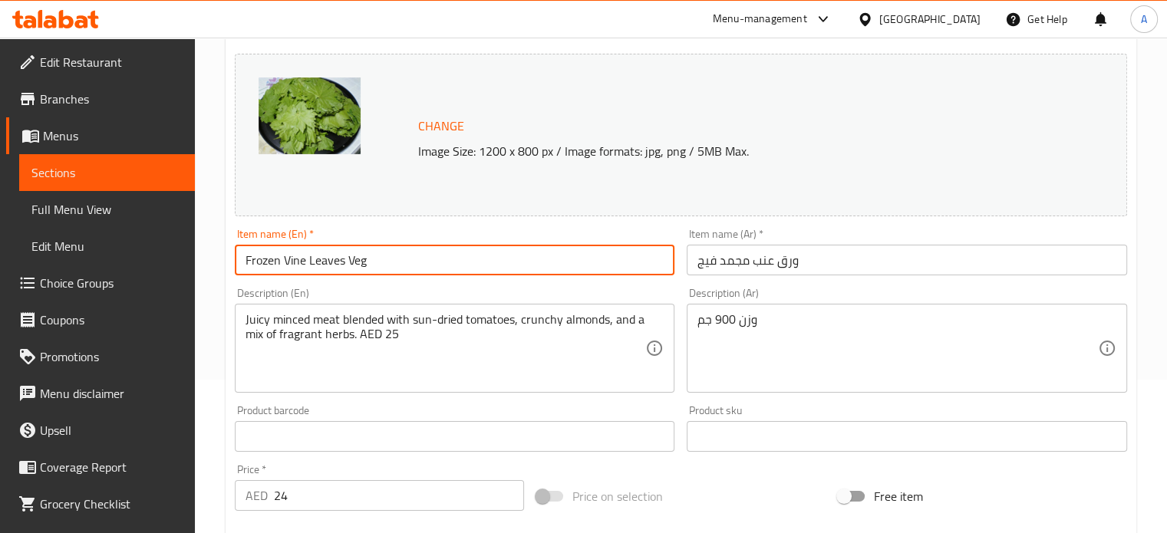
click at [307, 261] on input "Frozen Vine Leaves Veg" at bounding box center [455, 260] width 440 height 31
paste input "Giant Meat Sambousek"
type input "Giant Meat Sambousek"
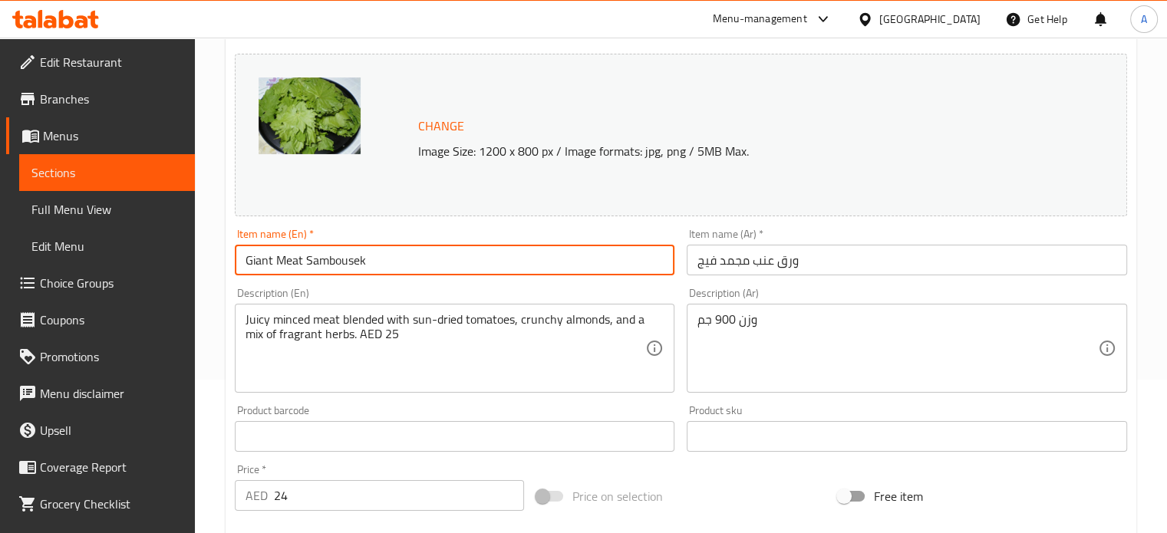
click at [769, 262] on input "ورق عنب مجمد فيج" at bounding box center [906, 260] width 440 height 31
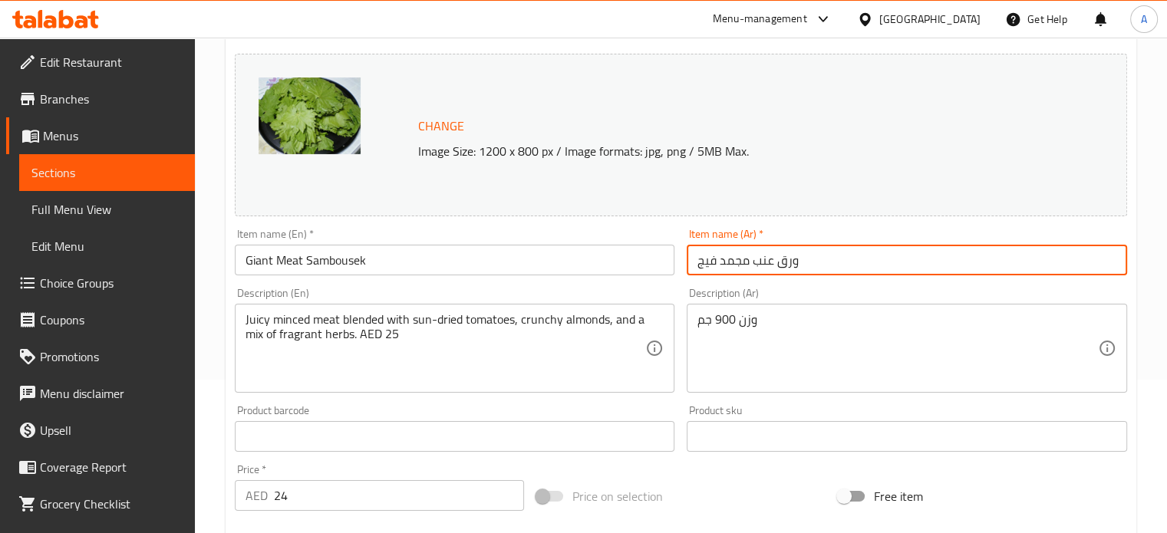
click at [769, 262] on input "ورق عنب مجمد فيج" at bounding box center [906, 260] width 440 height 31
paste input "سمبوسك لحم عملاق"
type input "سمبوسك لحم عملاق"
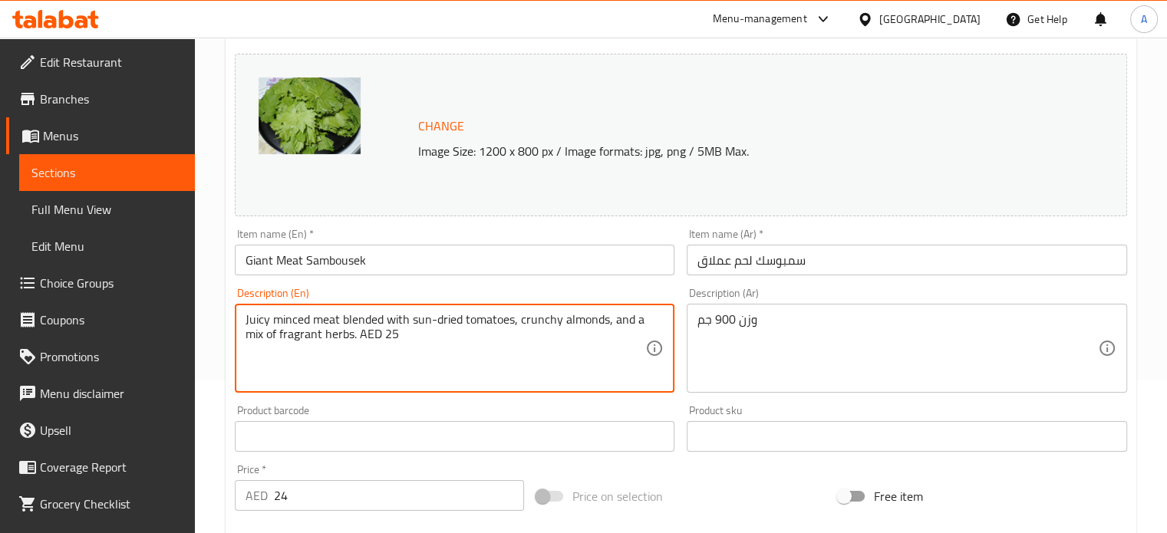
drag, startPoint x: 354, startPoint y: 348, endPoint x: 398, endPoint y: 349, distance: 44.5
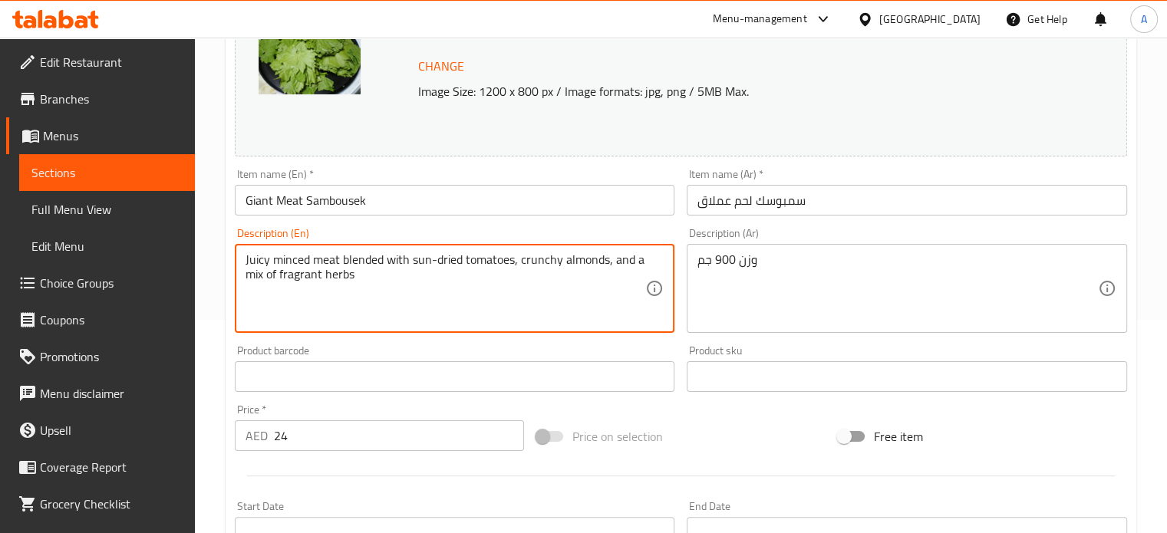
scroll to position [384, 0]
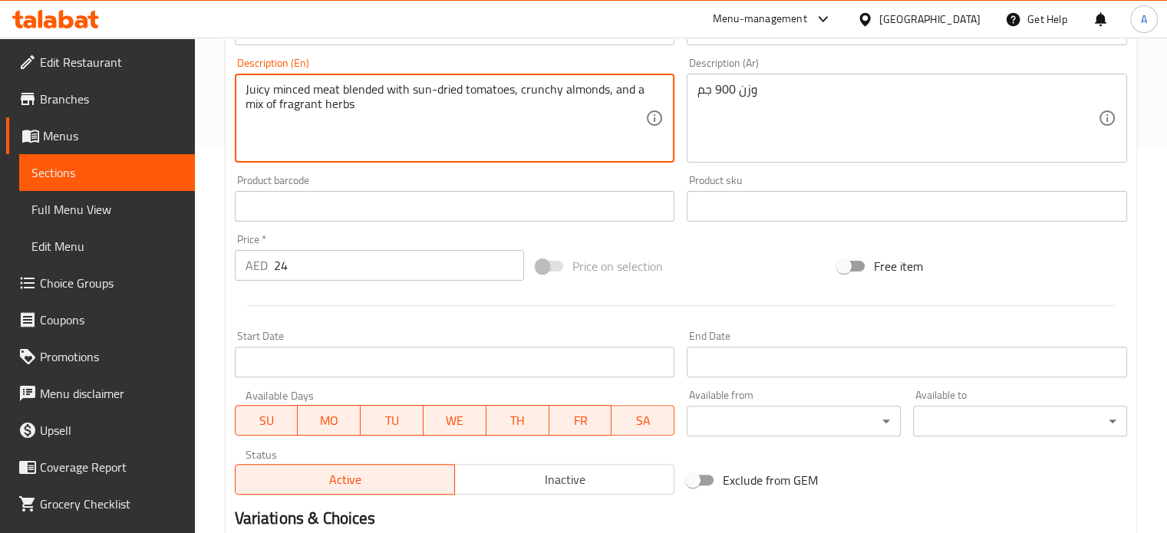
type textarea "Juicy minced meat blended with sun-dried tomatoes, crunchy almonds, and a mix o…"
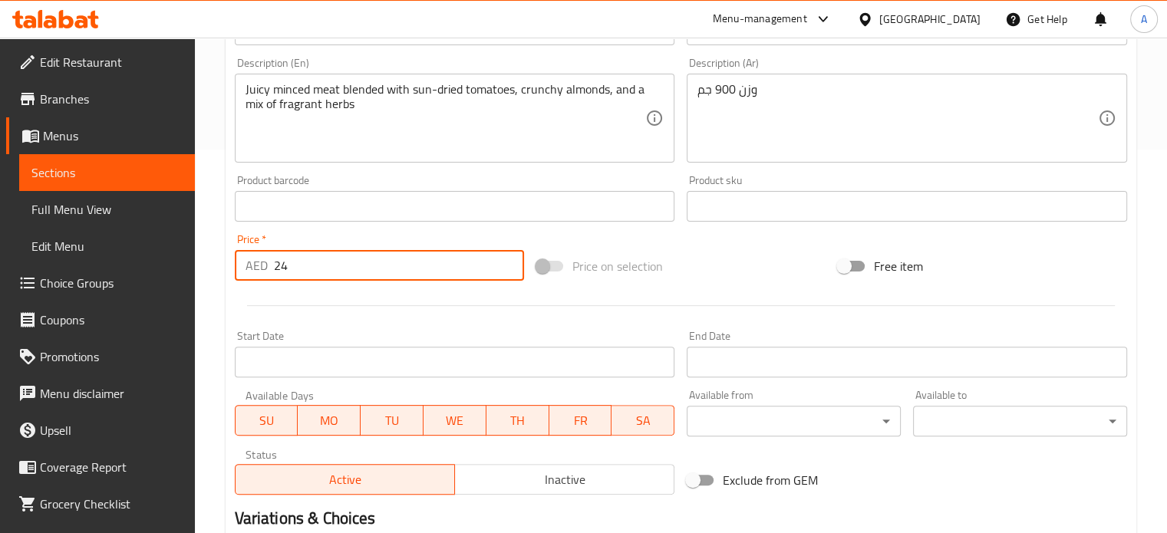
drag, startPoint x: 272, startPoint y: 266, endPoint x: 298, endPoint y: 266, distance: 26.8
click at [298, 266] on div "AED 24 Price *" at bounding box center [379, 265] width 289 height 31
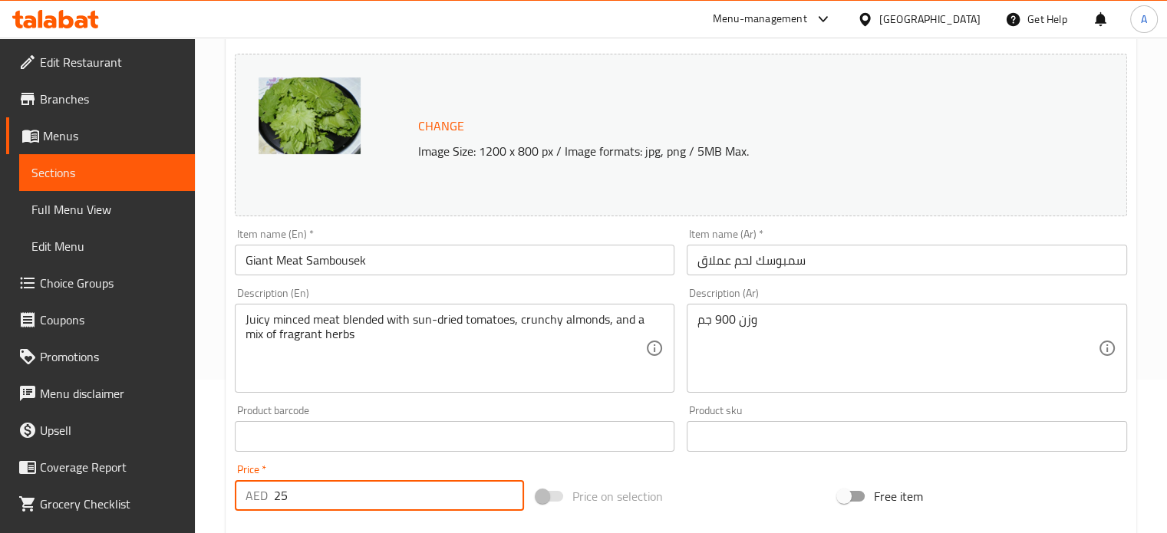
scroll to position [77, 0]
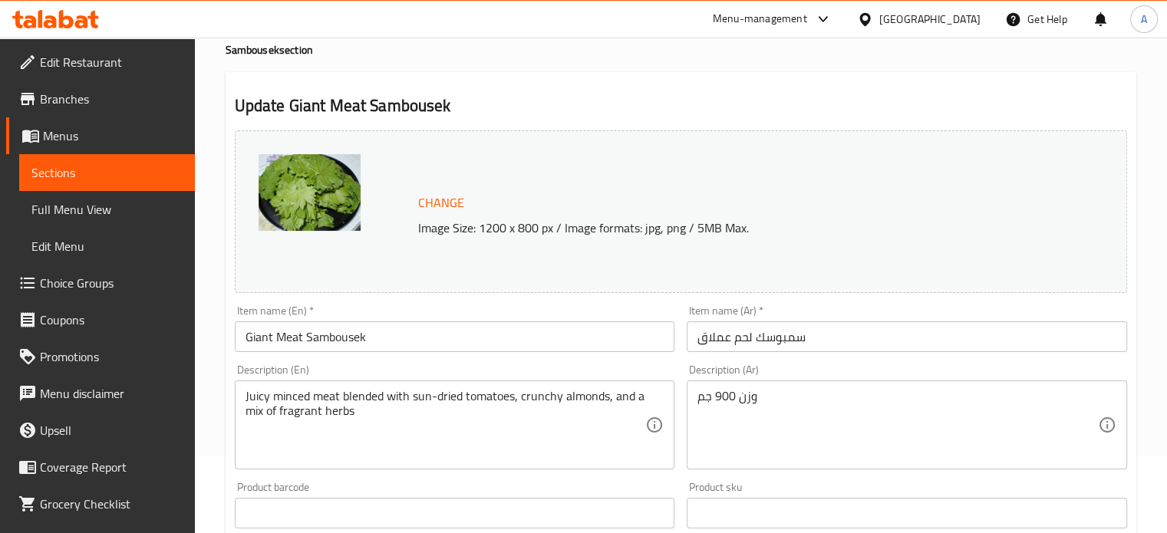
type input "25"
click at [440, 205] on span "Change" at bounding box center [441, 203] width 46 height 22
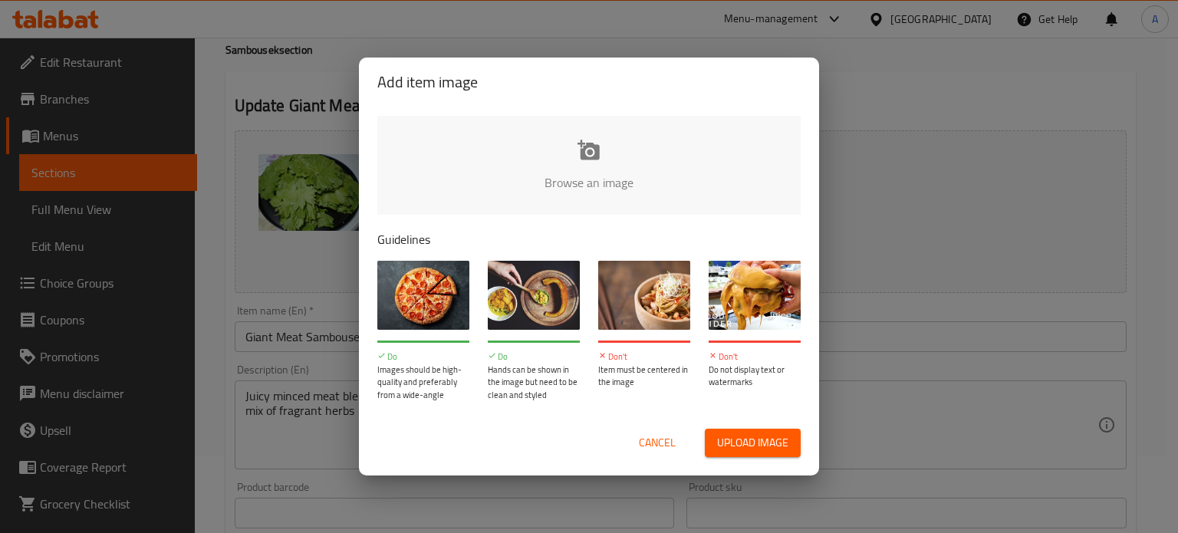
click at [748, 447] on span "Upload image" at bounding box center [752, 442] width 71 height 19
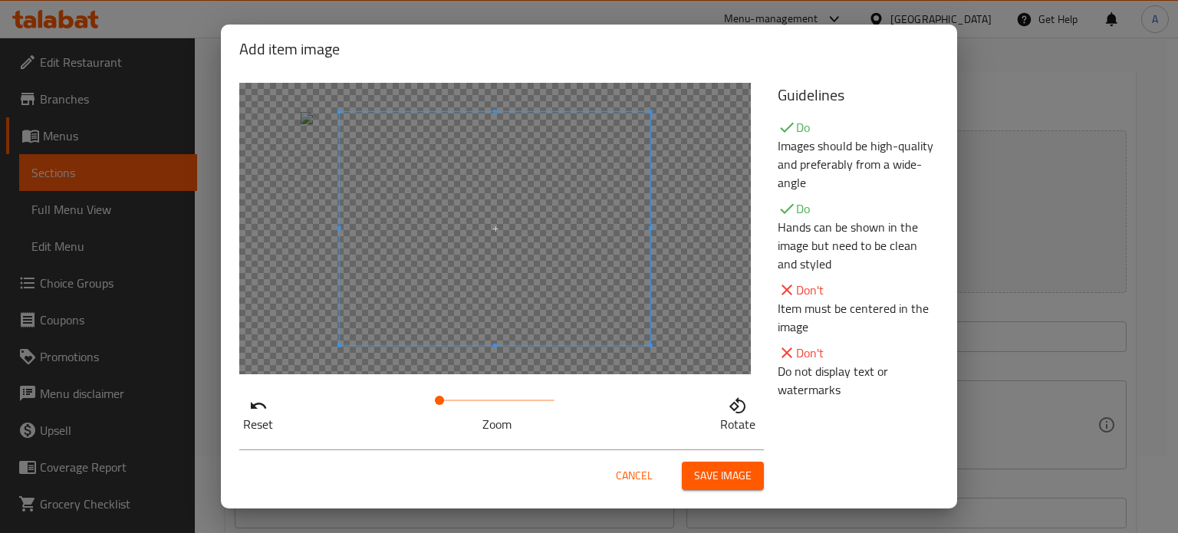
click at [716, 479] on span "Save image" at bounding box center [723, 475] width 58 height 19
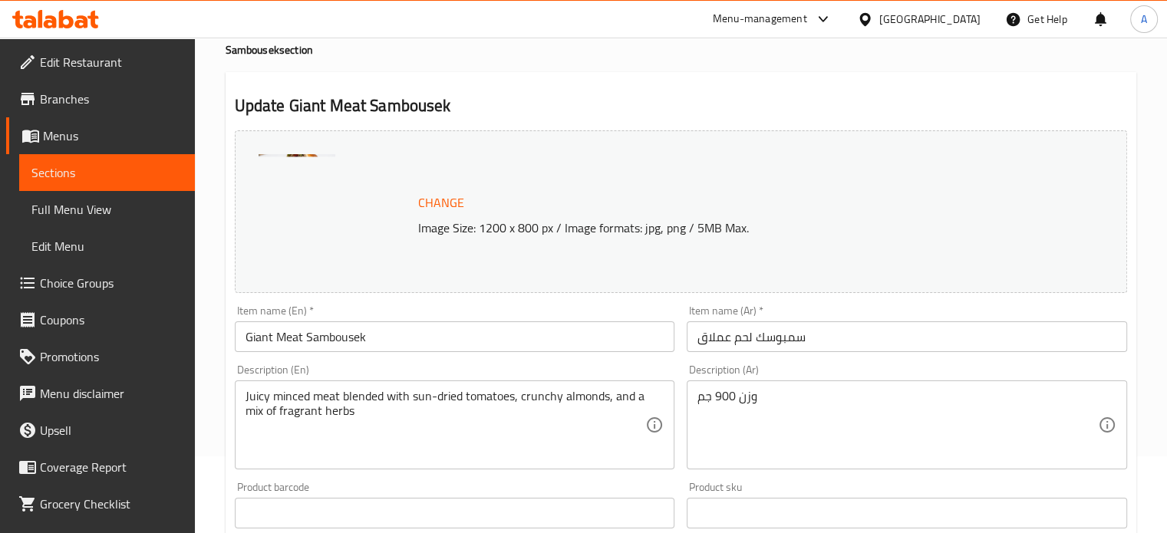
scroll to position [230, 0]
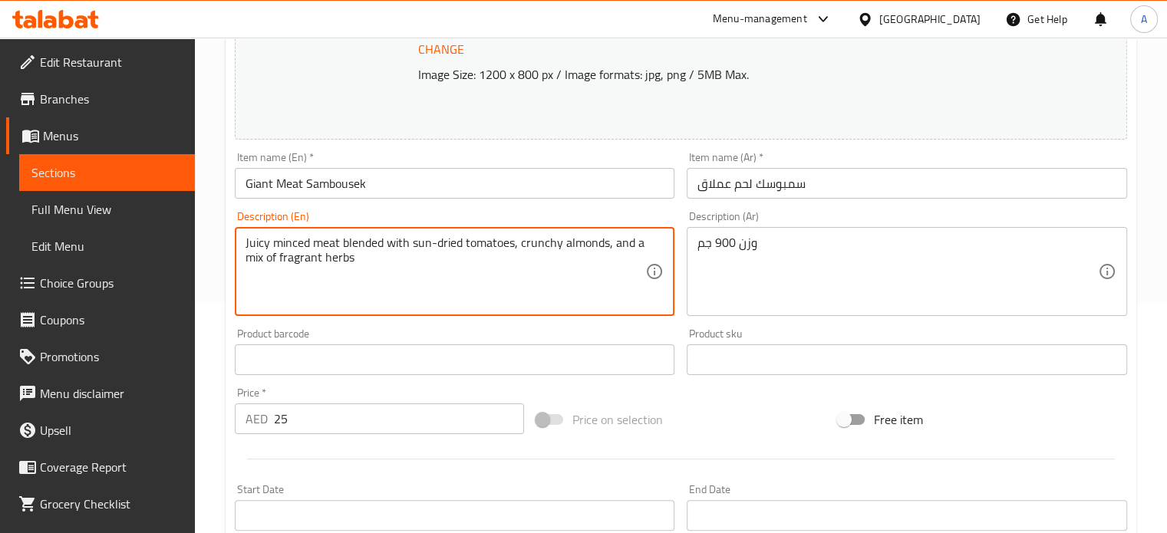
click at [401, 270] on textarea "Juicy minced meat blended with sun-dried tomatoes, crunchy almonds, and a mix o…" at bounding box center [445, 271] width 400 height 73
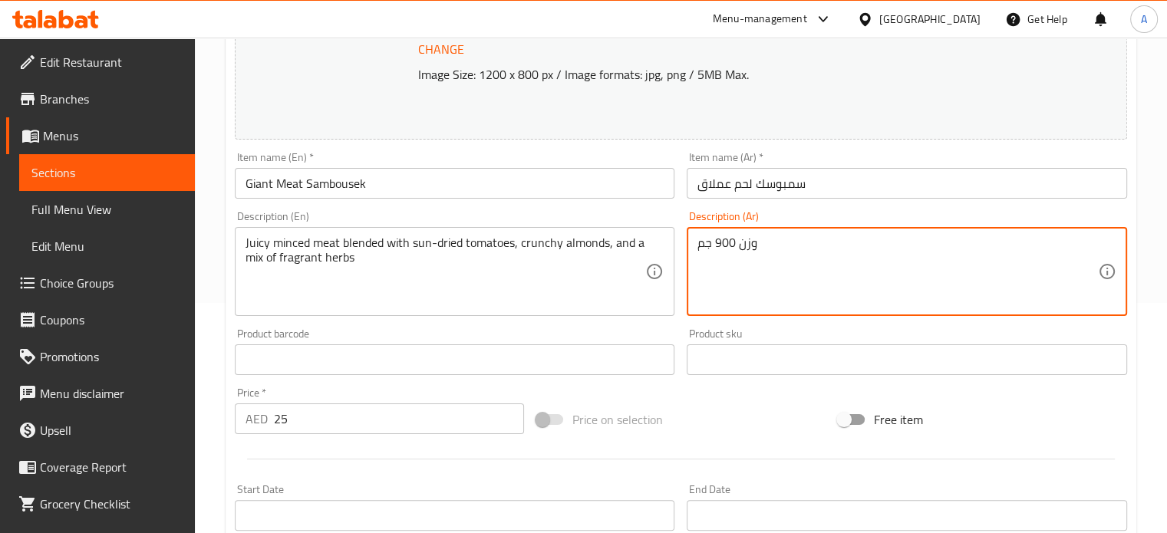
drag, startPoint x: 777, startPoint y: 252, endPoint x: 693, endPoint y: 242, distance: 84.3
paste textarea "حم مفروم طري ممزوج بالطماطم المجففة واللوز المقرمش ومزيج من الأعشاب العطرية"
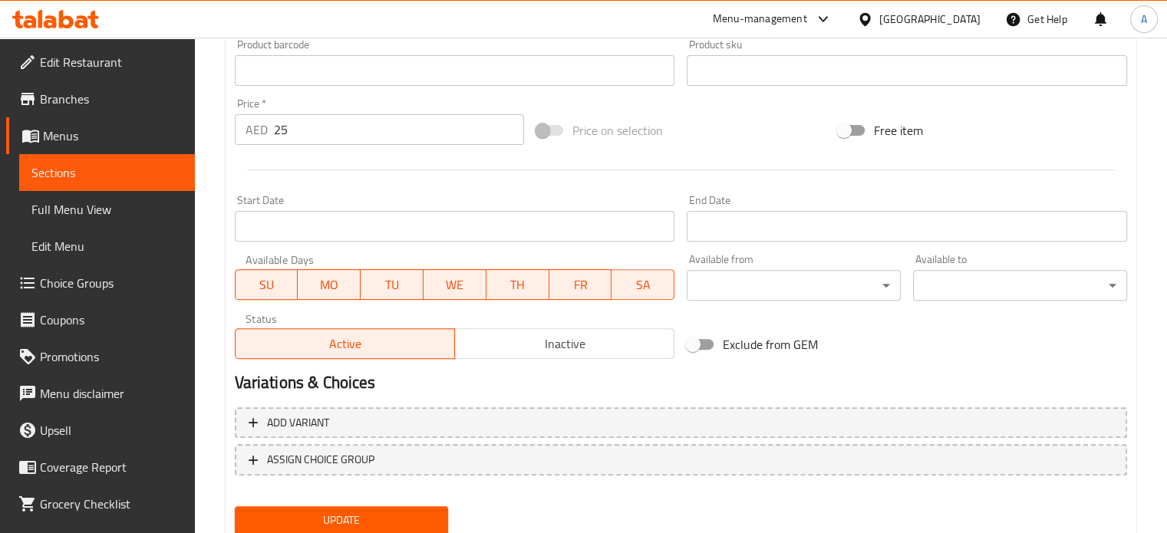
scroll to position [571, 0]
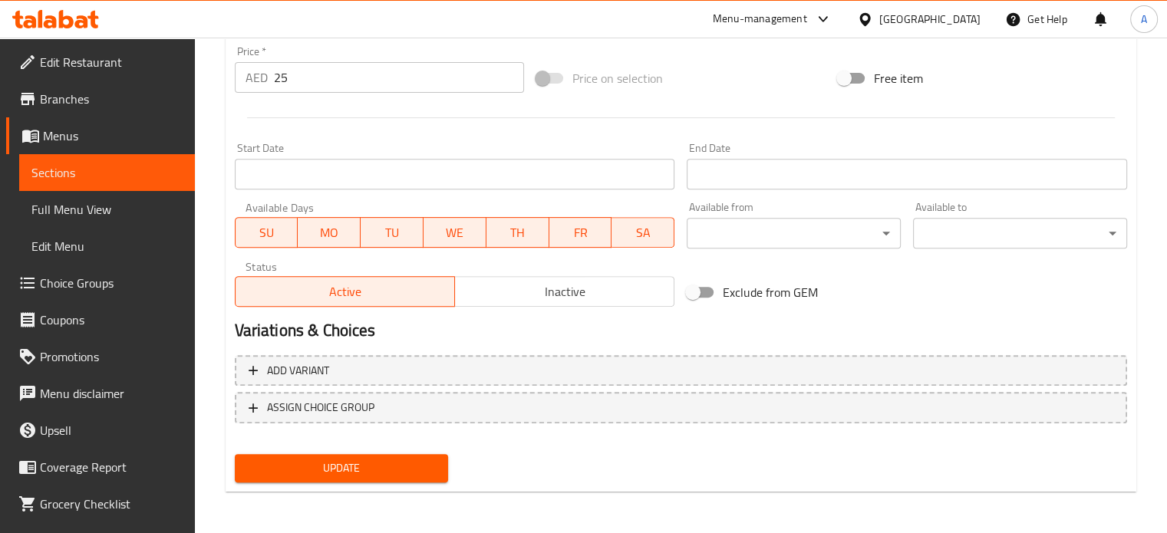
type textarea "لحم مفروم طري ممزوج بالطماطم المجففة واللوز المقرمش ومزيج من الأعشاب العطرية"
click at [336, 463] on span "Update" at bounding box center [341, 468] width 189 height 19
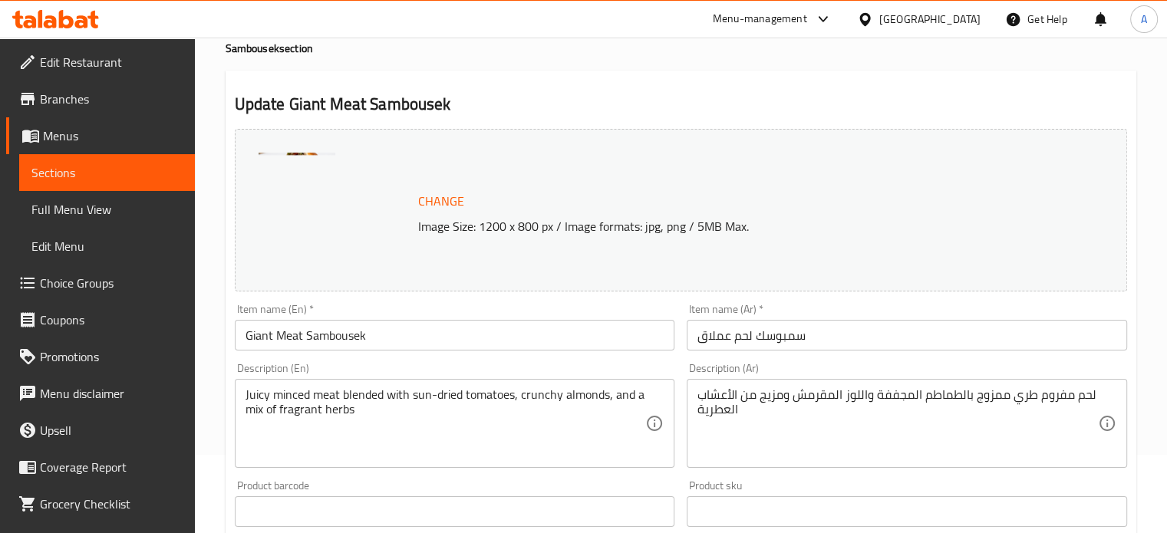
scroll to position [0, 0]
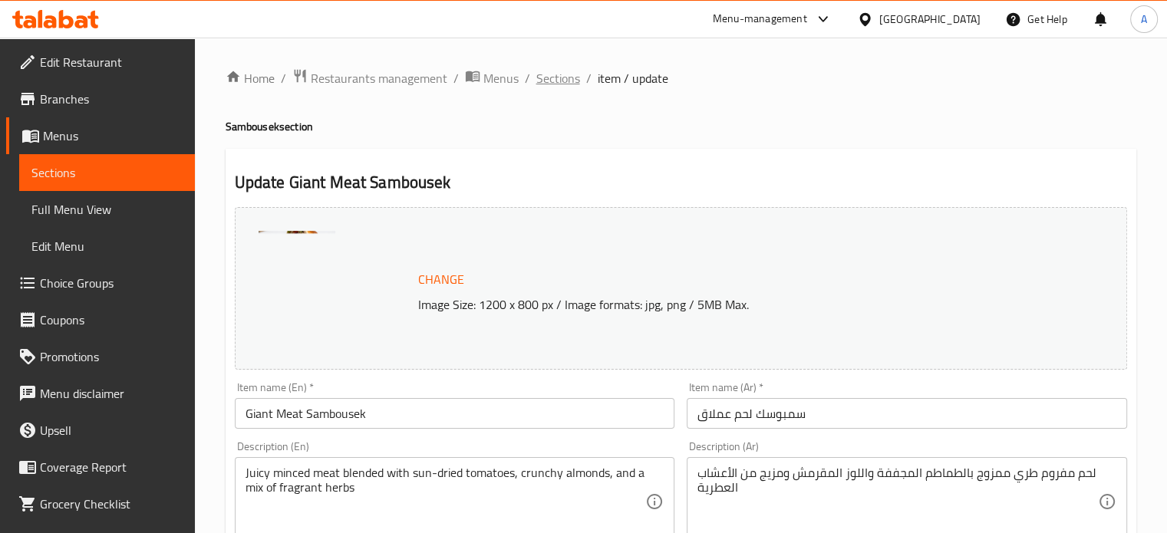
click at [545, 86] on span "Sections" at bounding box center [558, 78] width 44 height 18
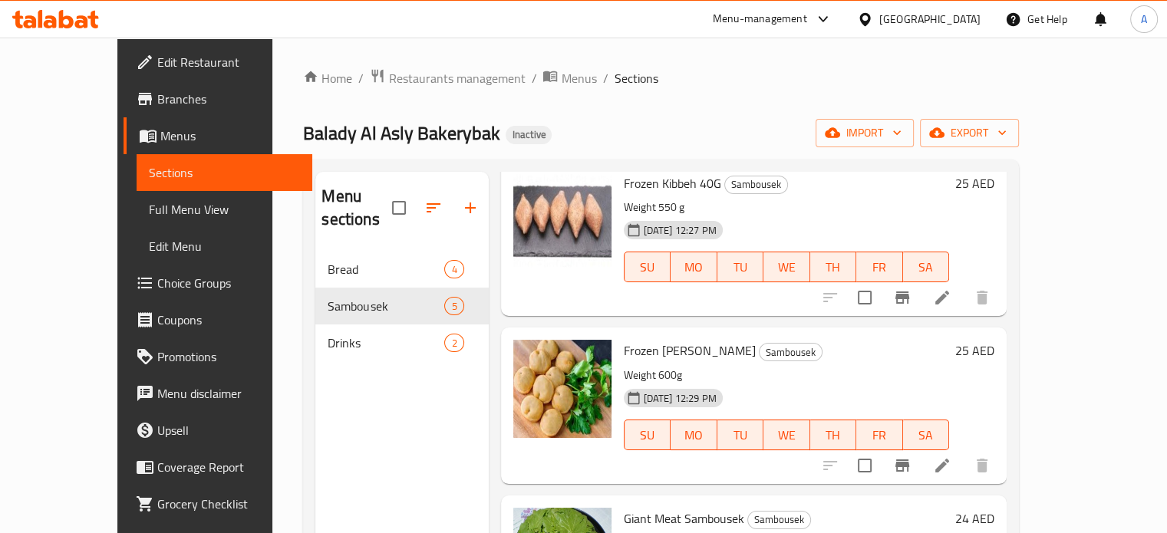
scroll to position [307, 0]
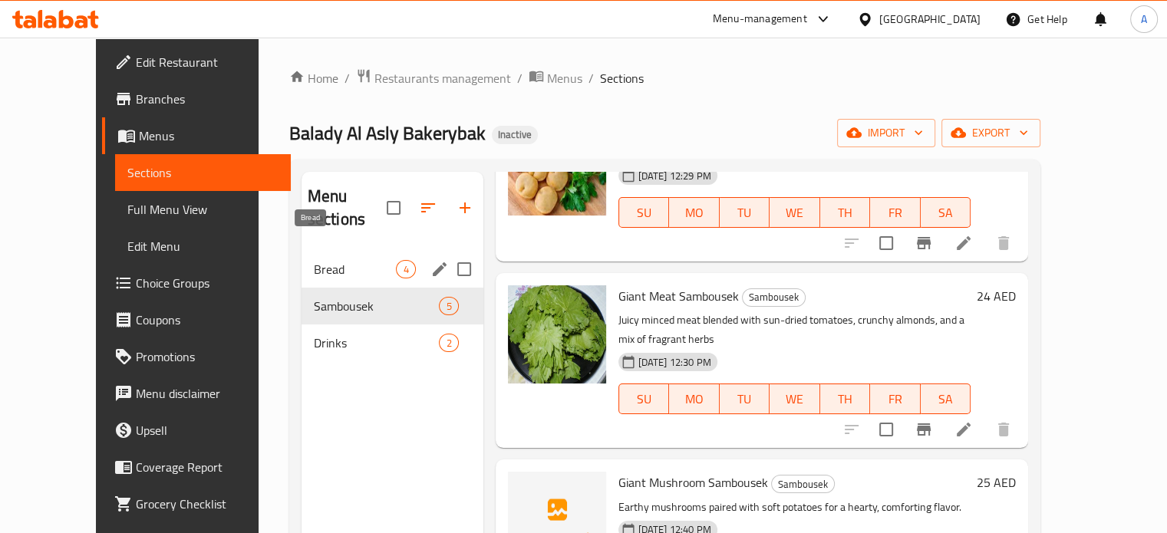
click at [314, 260] on span "Bread" at bounding box center [355, 269] width 83 height 18
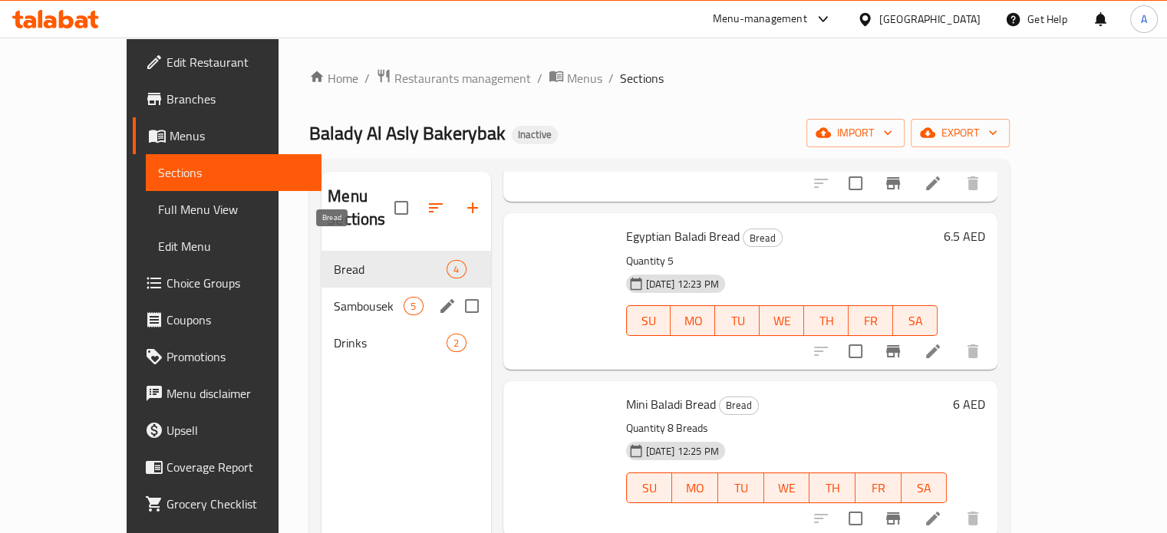
scroll to position [175, 0]
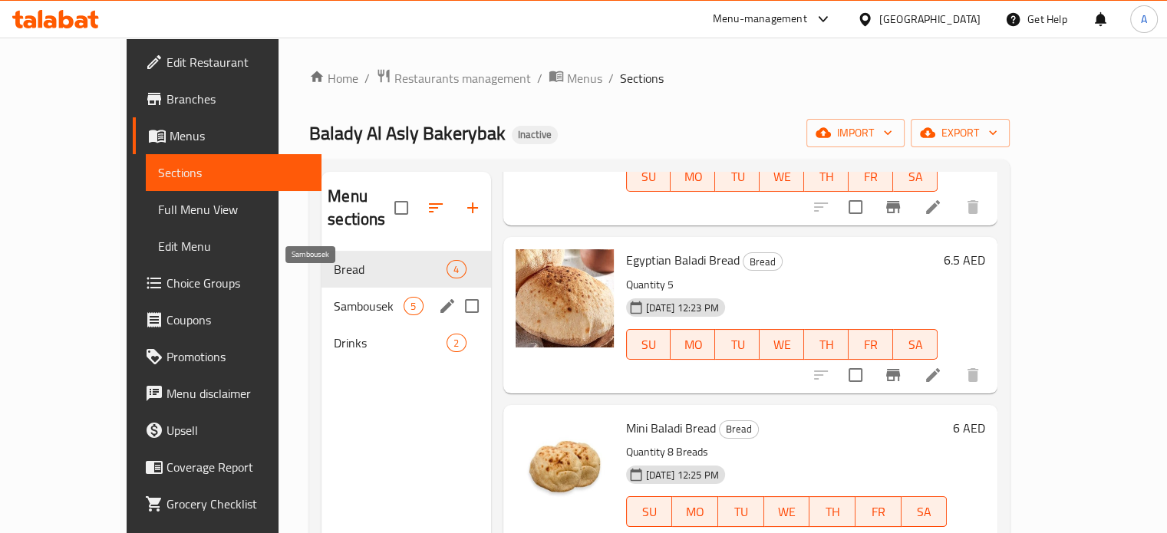
click at [334, 297] on span "Sambousek" at bounding box center [369, 306] width 70 height 18
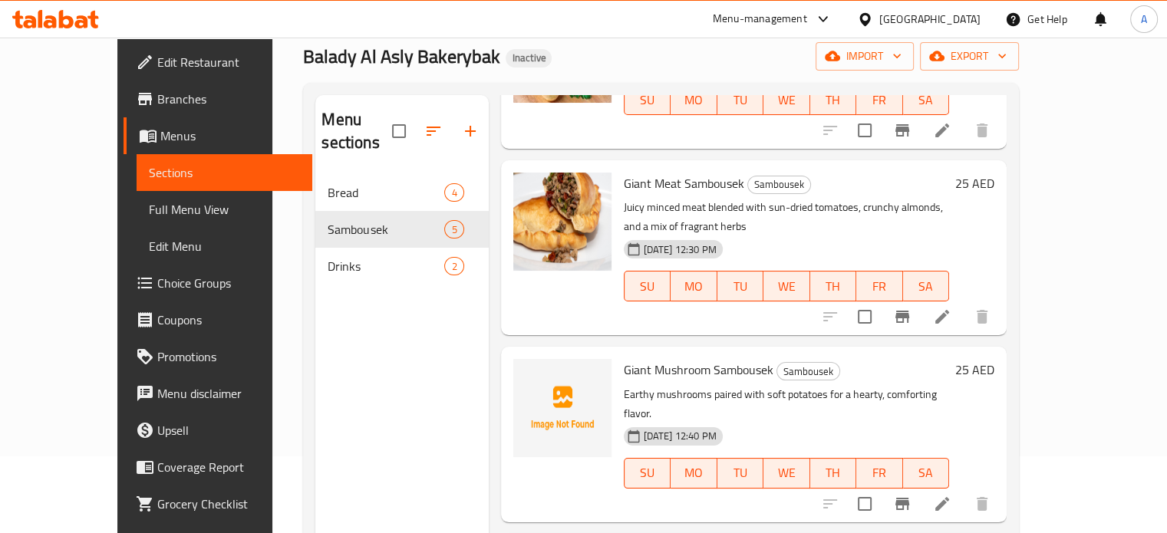
scroll to position [215, 0]
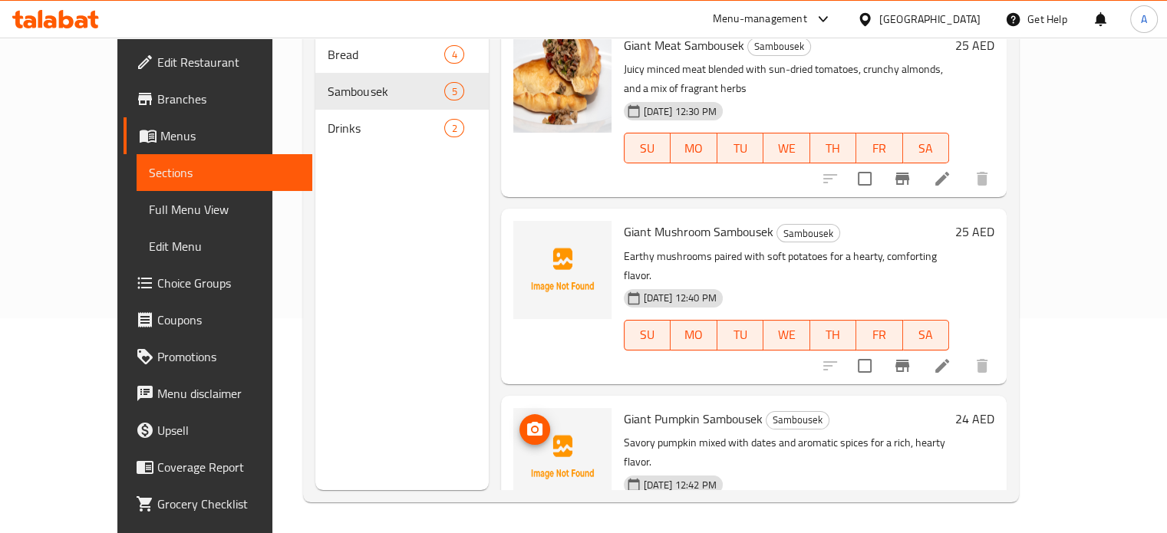
click at [519, 420] on span "upload picture" at bounding box center [534, 429] width 31 height 18
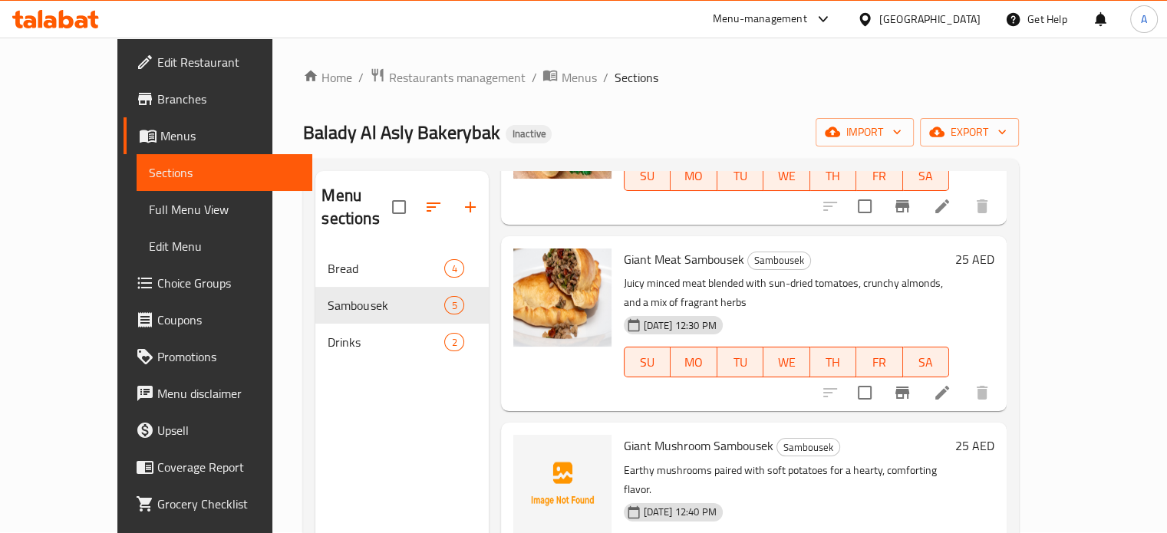
scroll to position [0, 0]
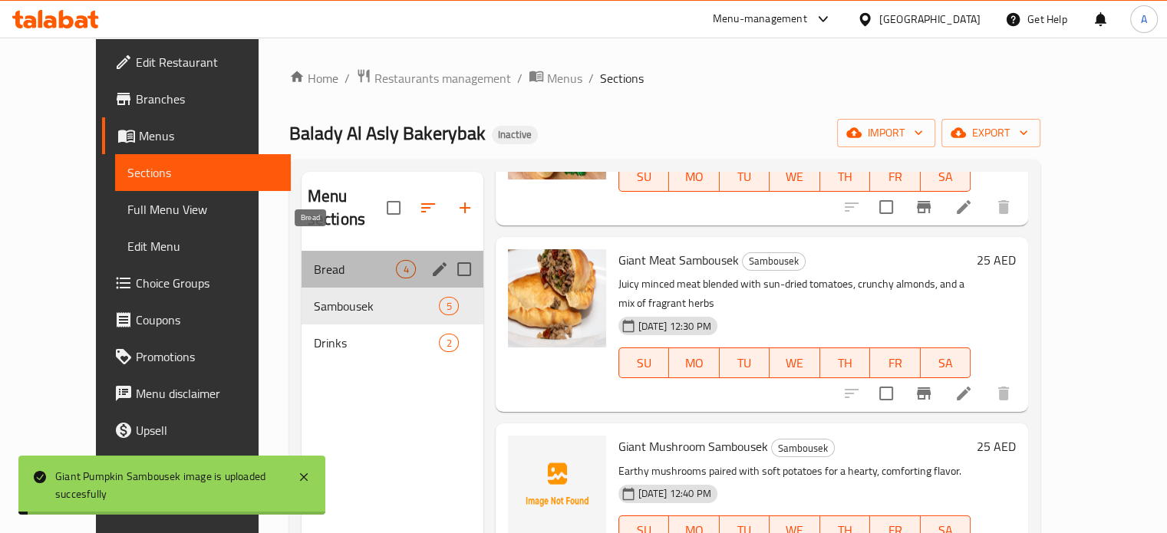
click at [314, 260] on span "Bread" at bounding box center [355, 269] width 83 height 18
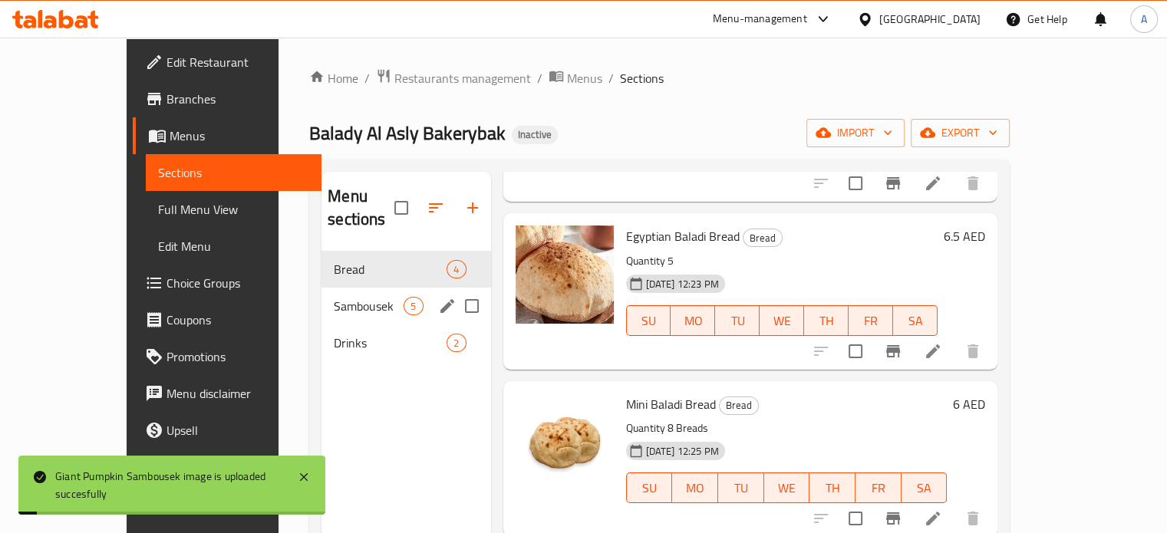
scroll to position [175, 0]
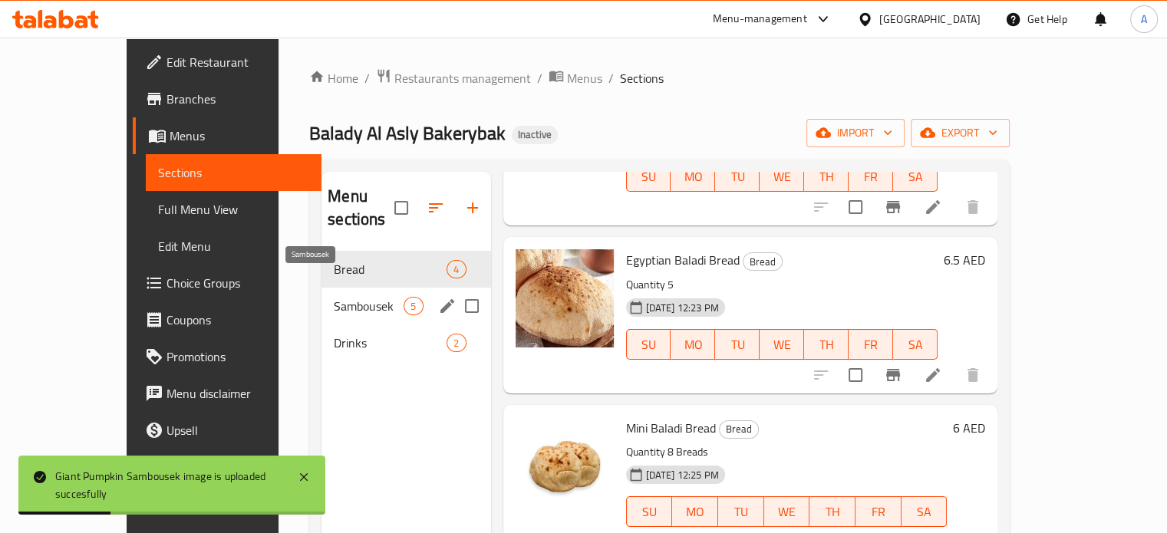
click at [334, 297] on span "Sambousek" at bounding box center [369, 306] width 70 height 18
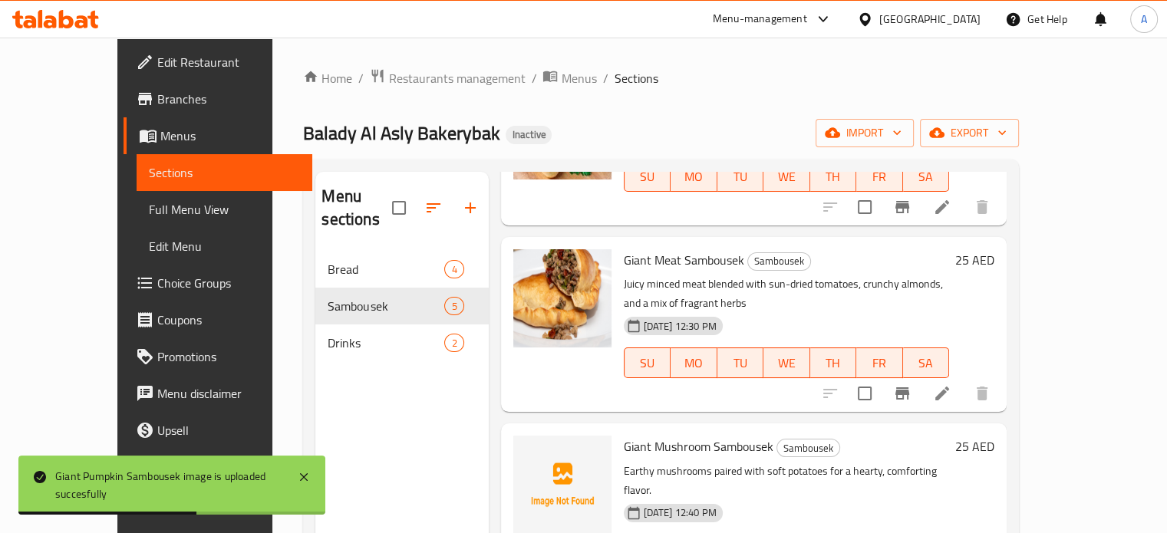
scroll to position [215, 0]
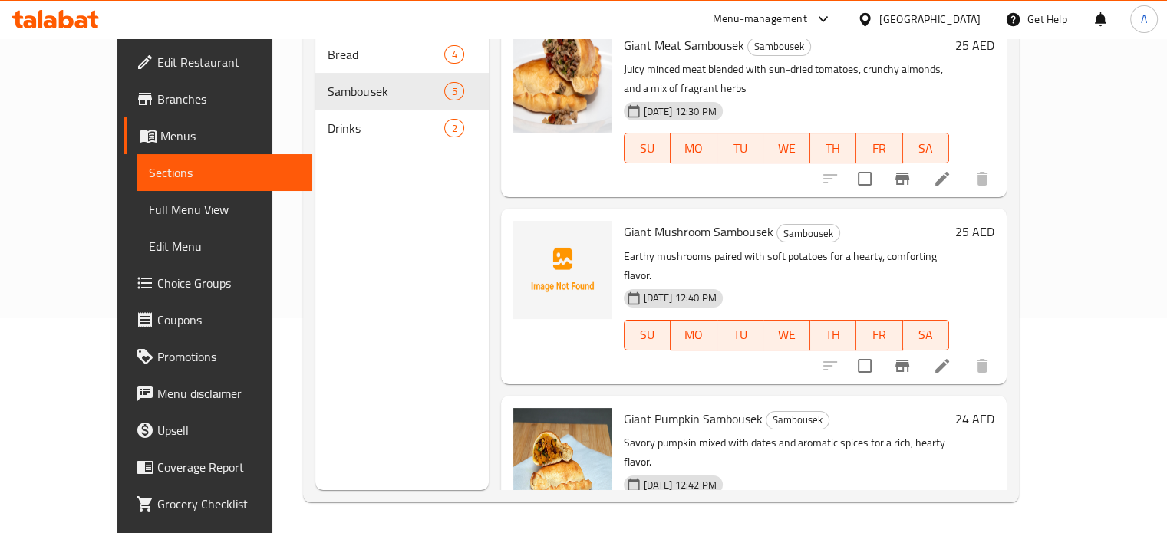
click at [654, 220] on span "Giant Mushroom Sambousek" at bounding box center [699, 231] width 150 height 23
click at [527, 235] on icon "upload picture" at bounding box center [534, 242] width 15 height 14
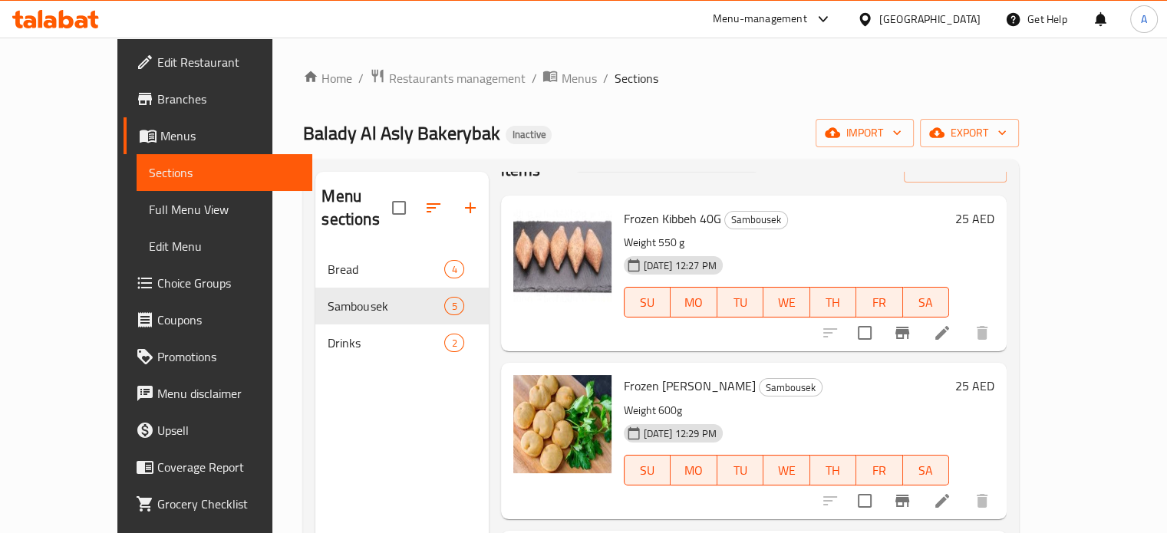
scroll to position [0, 0]
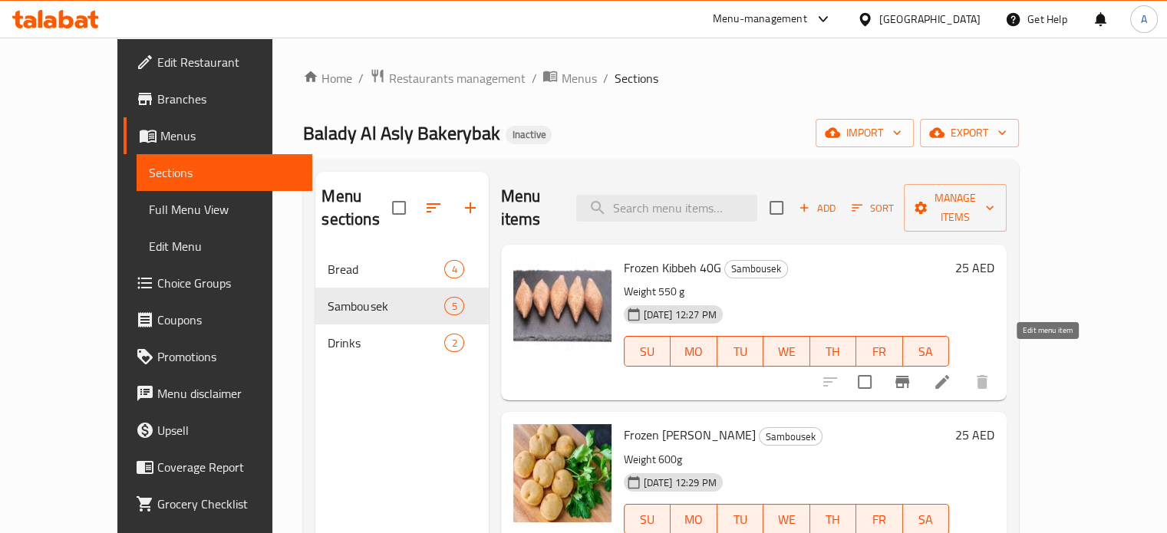
click at [949, 375] on icon at bounding box center [942, 382] width 14 height 14
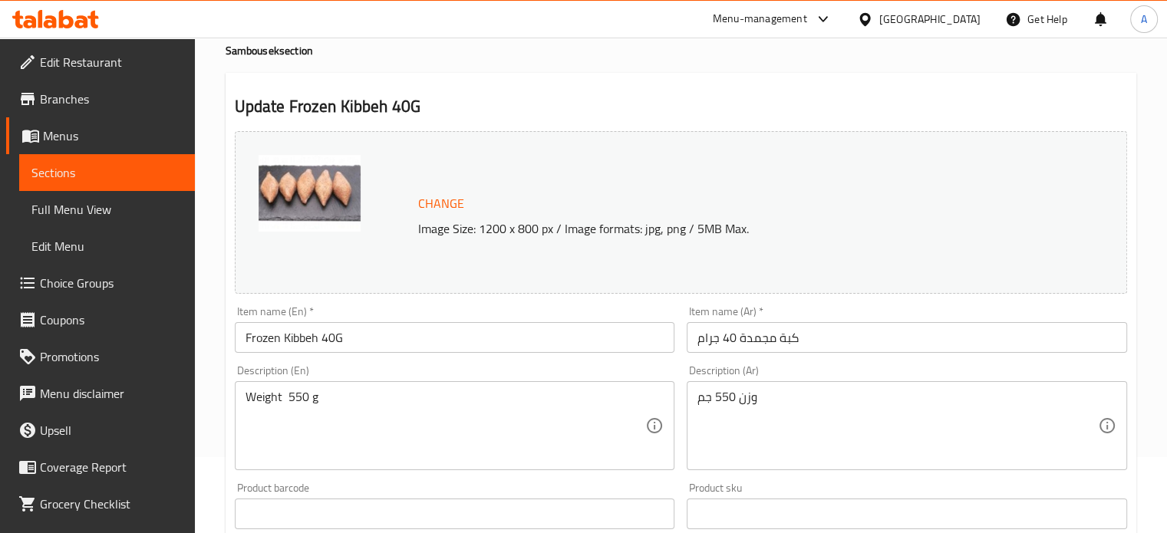
scroll to position [230, 0]
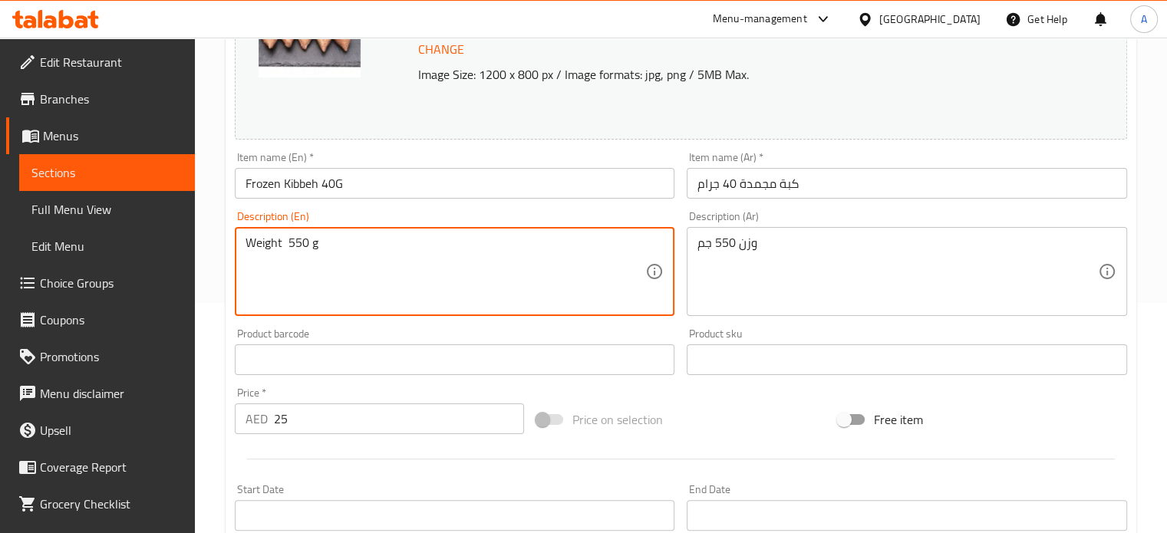
drag, startPoint x: 337, startPoint y: 248, endPoint x: 227, endPoint y: 236, distance: 111.0
paste textarea "Giant Chicken Sambousek (Mildly Spicy) Tender chicken with a light kick, stuffe…"
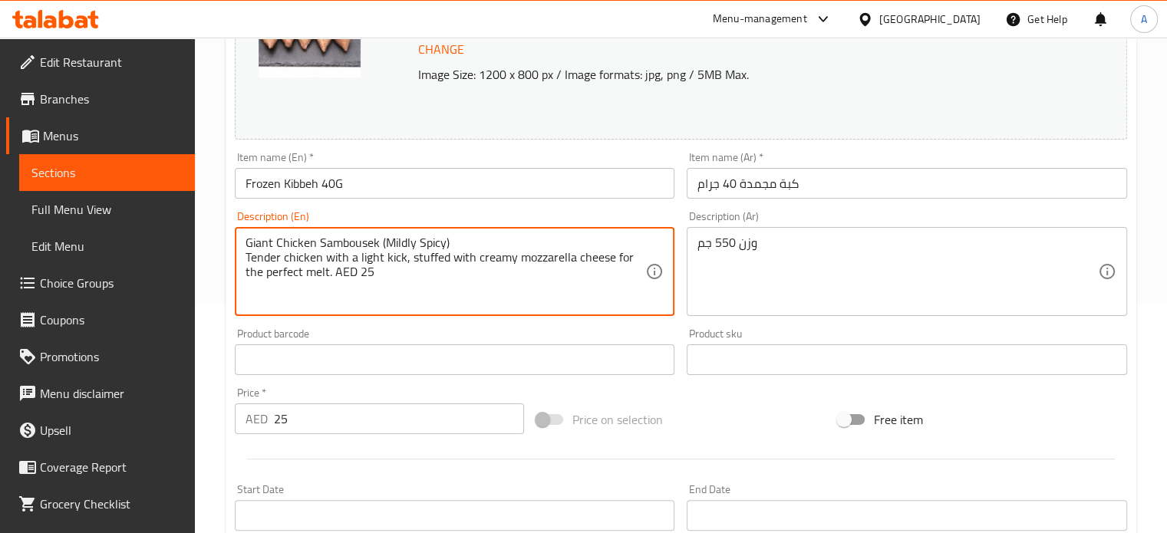
drag, startPoint x: 380, startPoint y: 239, endPoint x: 215, endPoint y: 243, distance: 165.0
click at [215, 243] on div "Home / Restaurants management / Menus / Sections / item / update Sambousek sect…" at bounding box center [681, 341] width 972 height 1068
type textarea "(Mildly Spicy) Tender chicken with a light kick, stuffed with creamy mozzarella…"
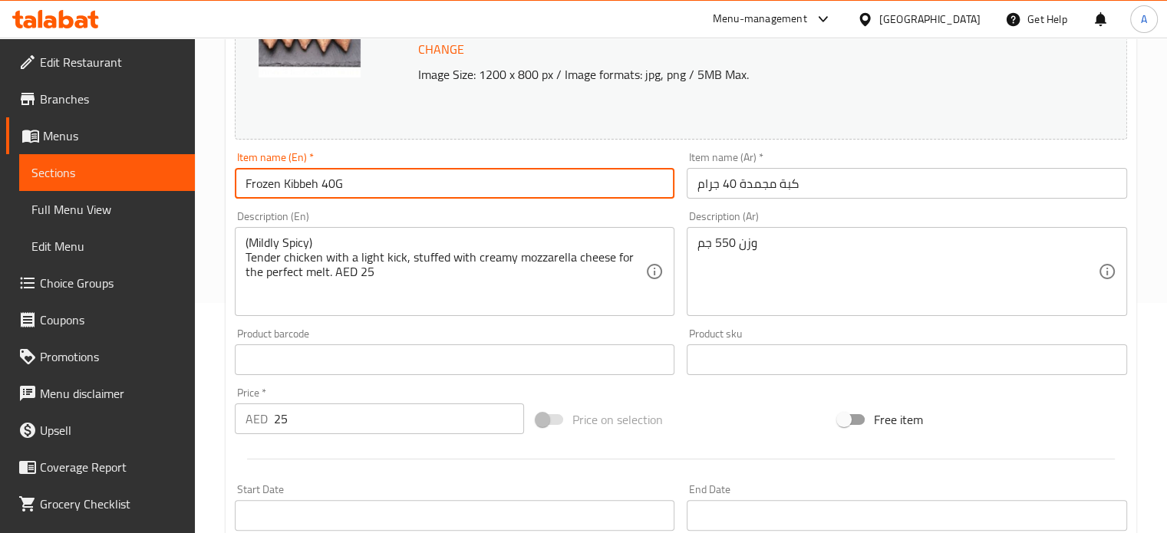
drag, startPoint x: 354, startPoint y: 186, endPoint x: 217, endPoint y: 183, distance: 137.3
click at [217, 183] on div "Home / Restaurants management / Menus / Sections / item / update Sambousek sect…" at bounding box center [681, 341] width 972 height 1068
paste input "Giant Chicken Sambousek"
type input "Giant Chicken Sambousek"
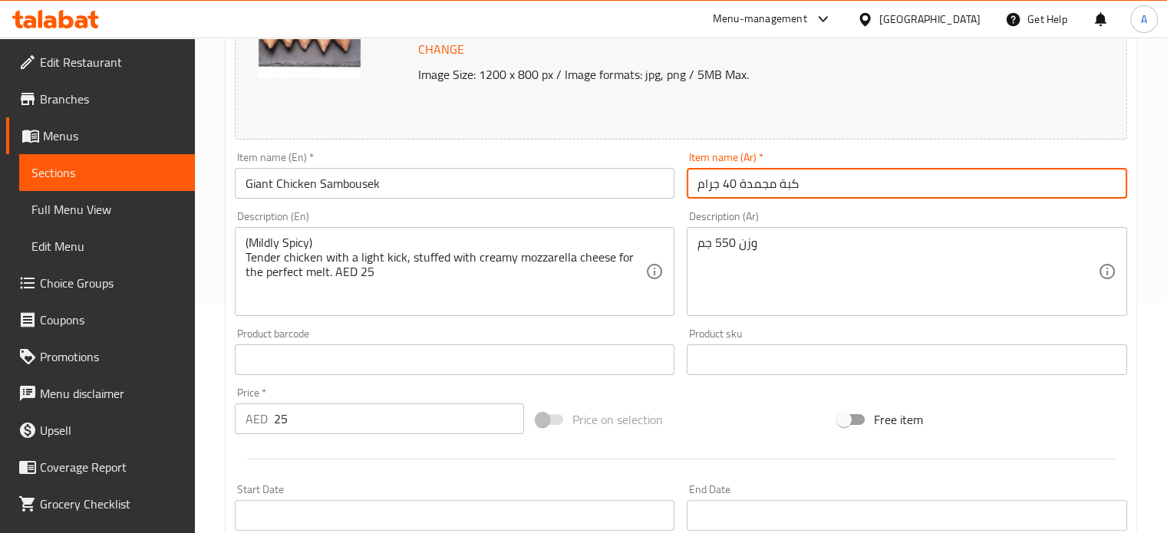
paste input "سمبوسك دجاج عملاق"
drag, startPoint x: 803, startPoint y: 186, endPoint x: 679, endPoint y: 191, distance: 124.3
click at [679, 191] on div "Change Image Size: 1200 x 800 px / Image formats: jpg, png / 5MB Max. Item name…" at bounding box center [681, 312] width 904 height 683
type input "سمبوسك دجاج عملاق"
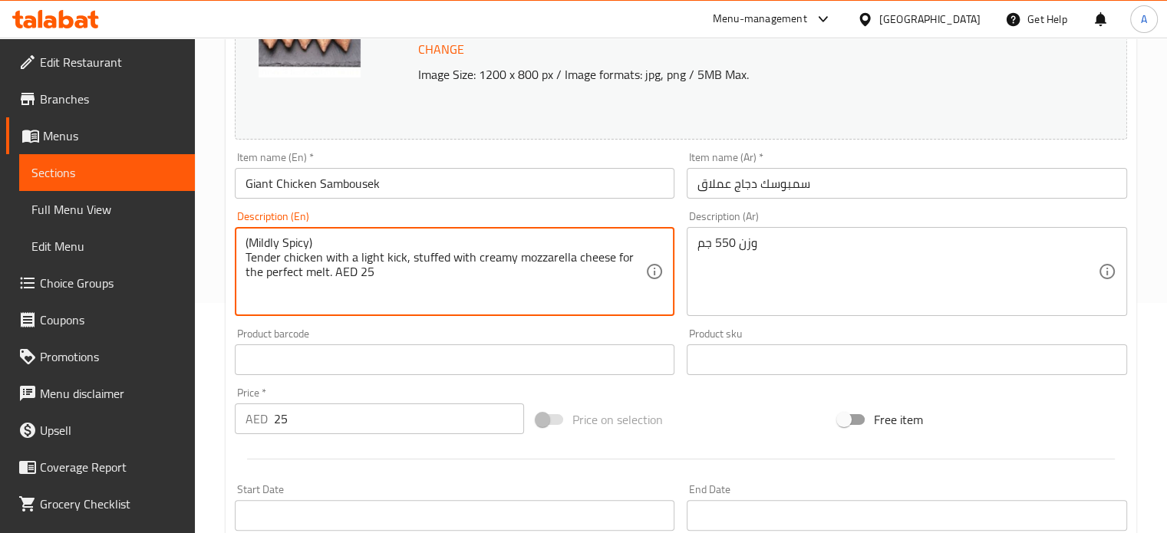
drag, startPoint x: 316, startPoint y: 242, endPoint x: 238, endPoint y: 239, distance: 78.3
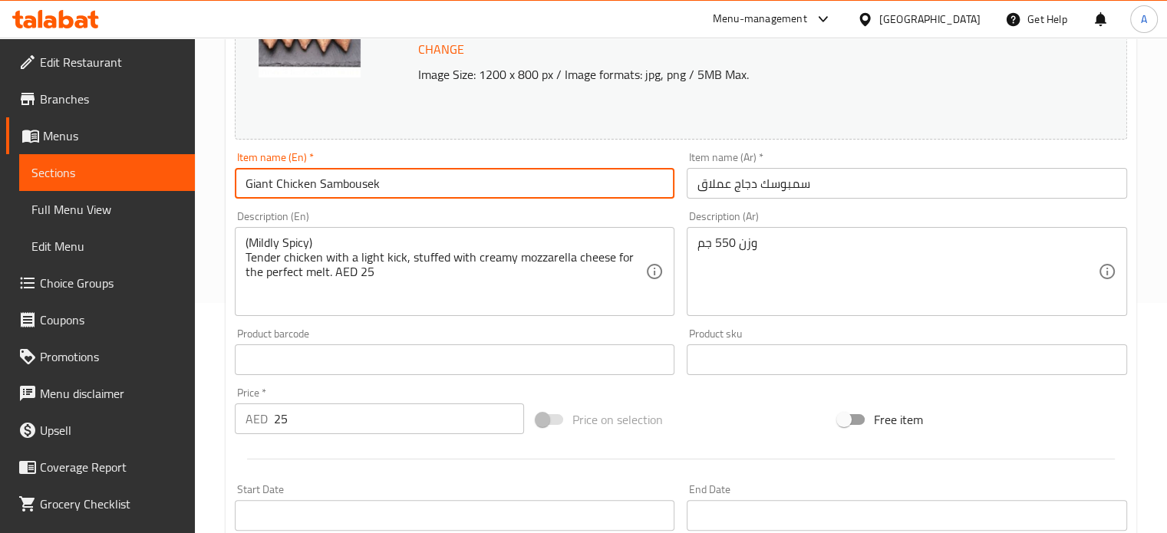
click at [405, 179] on input "Giant Chicken Sambousek" at bounding box center [455, 183] width 440 height 31
paste input "(Mildly Spicy)"
type input "Giant Chicken Sambousek (Mildly Spicy)"
click at [696, 181] on input "سمبوسك دجاج عملاق" at bounding box center [906, 183] width 440 height 31
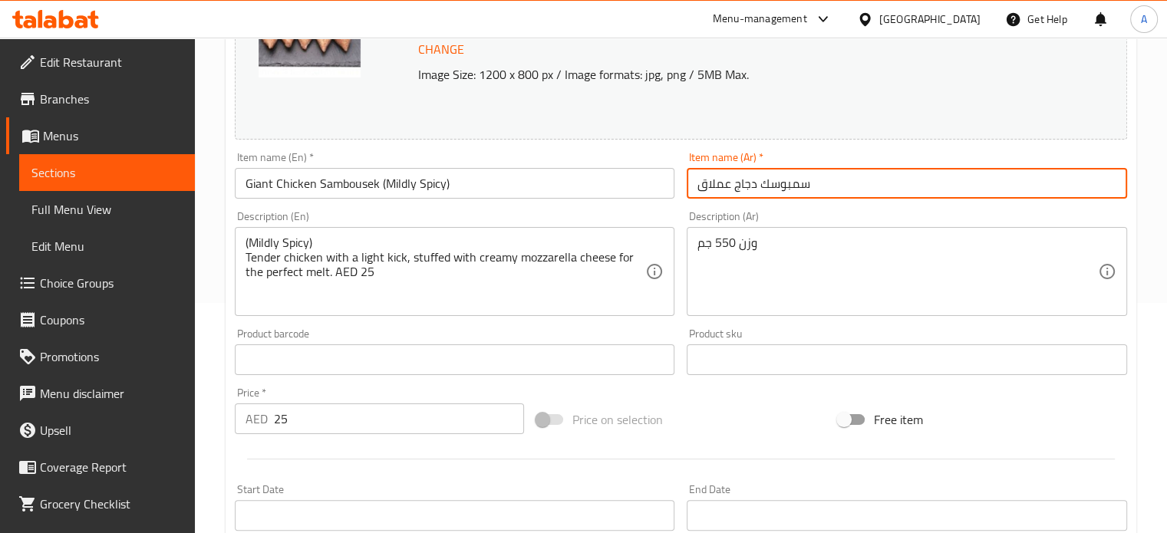
click at [835, 183] on input "سمبوسك دجاج عملاق" at bounding box center [906, 183] width 440 height 31
paste input "(حار قليلاً)"
type input "سمبوسك دجاج عملاق (حار قليلاً)"
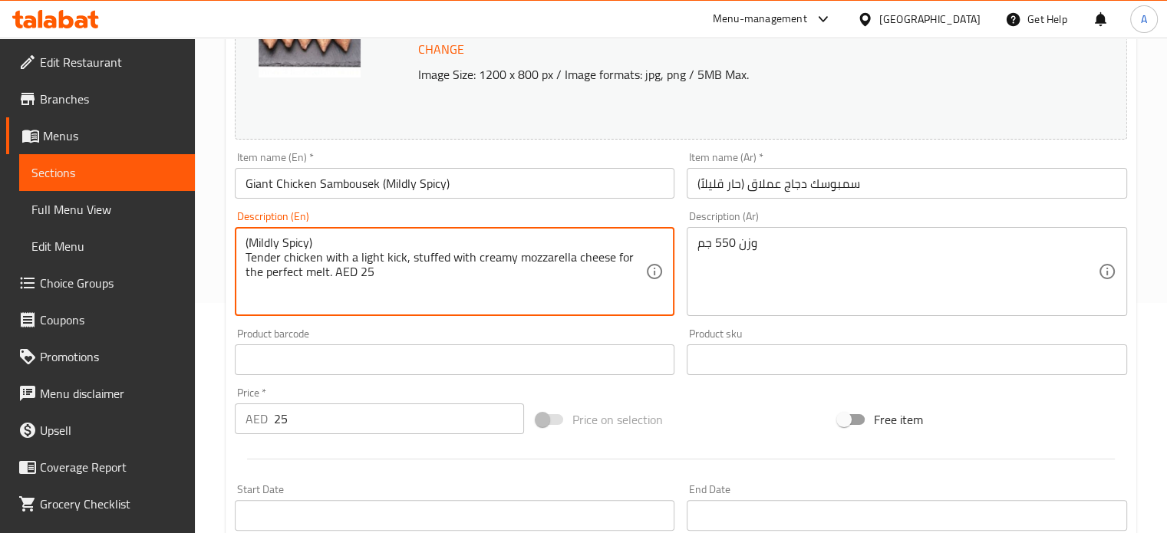
click at [332, 265] on textarea "(Mildly Spicy) Tender chicken with a light kick, stuffed with creamy mozzarella…" at bounding box center [445, 271] width 400 height 73
click at [331, 265] on textarea "(Mildly Spicy) Tender chicken with a light kick, stuffed with creamy mozzarella…" at bounding box center [445, 271] width 400 height 73
click at [262, 235] on textarea "(Mildly Spicy) Tender chicken with a light kick, stuffed with creamy mozzarella…" at bounding box center [445, 271] width 400 height 73
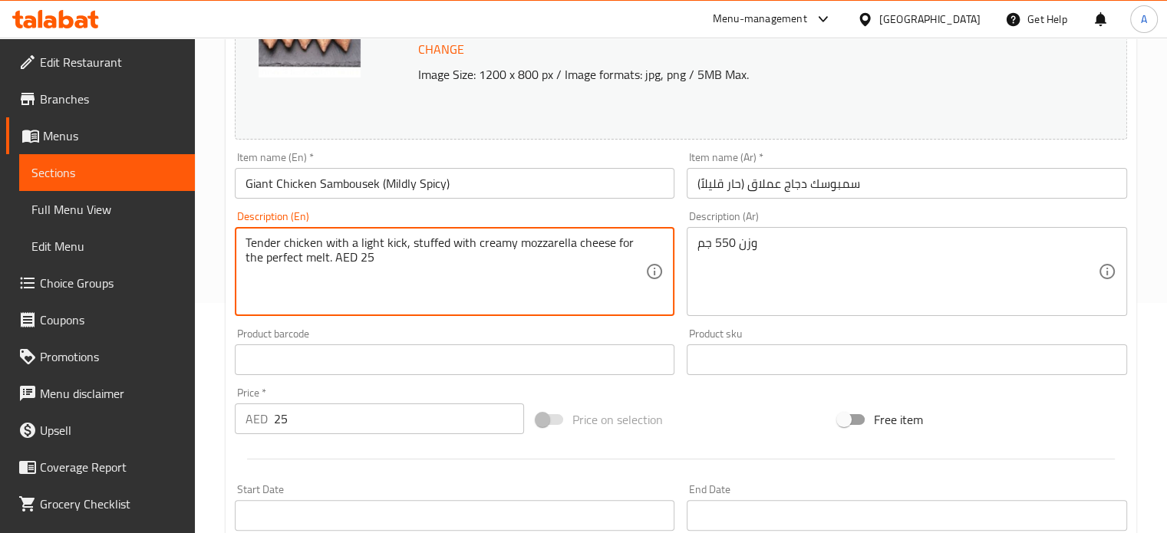
click at [301, 254] on textarea "Tender chicken with a light kick, stuffed with creamy mozzarella cheese for the…" at bounding box center [445, 271] width 400 height 73
type textarea "Tender chicken with a light kick, stuffed with creamy mozzarella cheese for the…"
click at [771, 185] on input "سمبوسك دجاج عملاق (حار قليلاً)" at bounding box center [906, 183] width 440 height 31
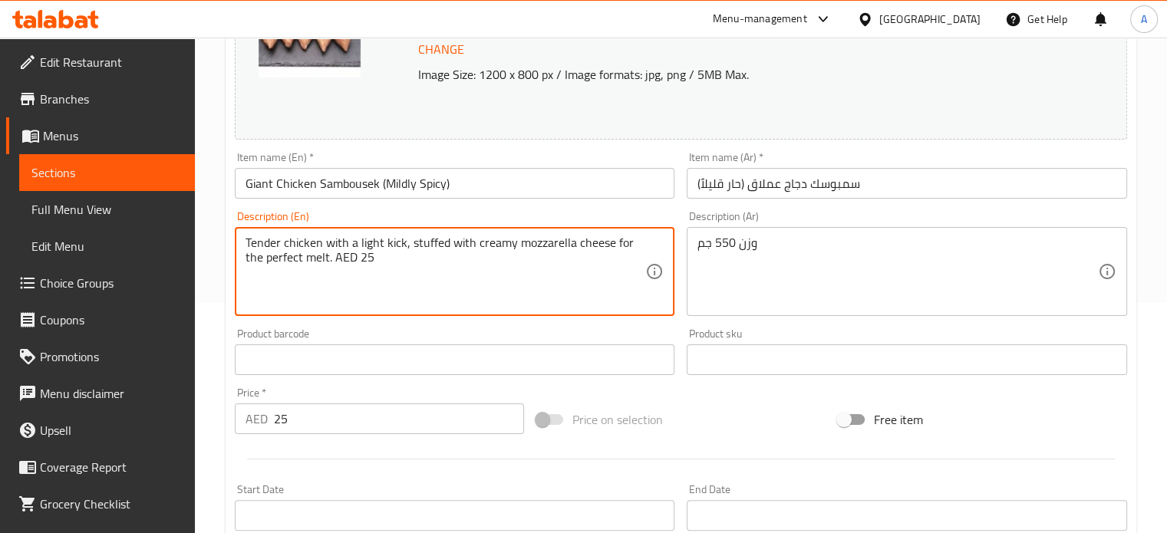
click at [771, 185] on input "سمبوسك دجاج عملاق (حار قليلاً)" at bounding box center [906, 183] width 440 height 31
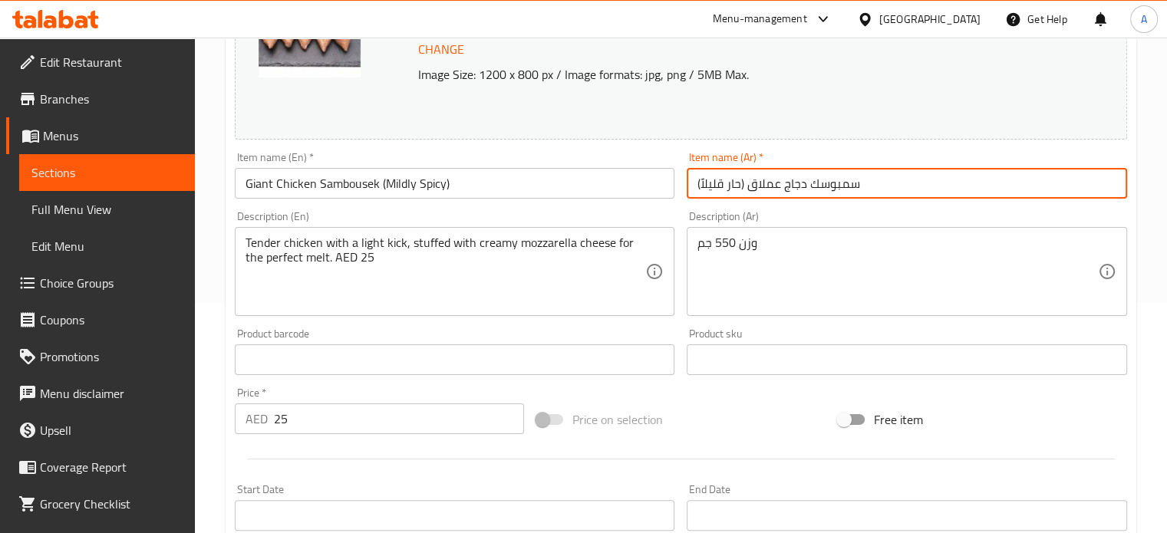
click at [771, 185] on input "سمبوسك دجاج عملاق (حار قليلاً)" at bounding box center [906, 183] width 440 height 31
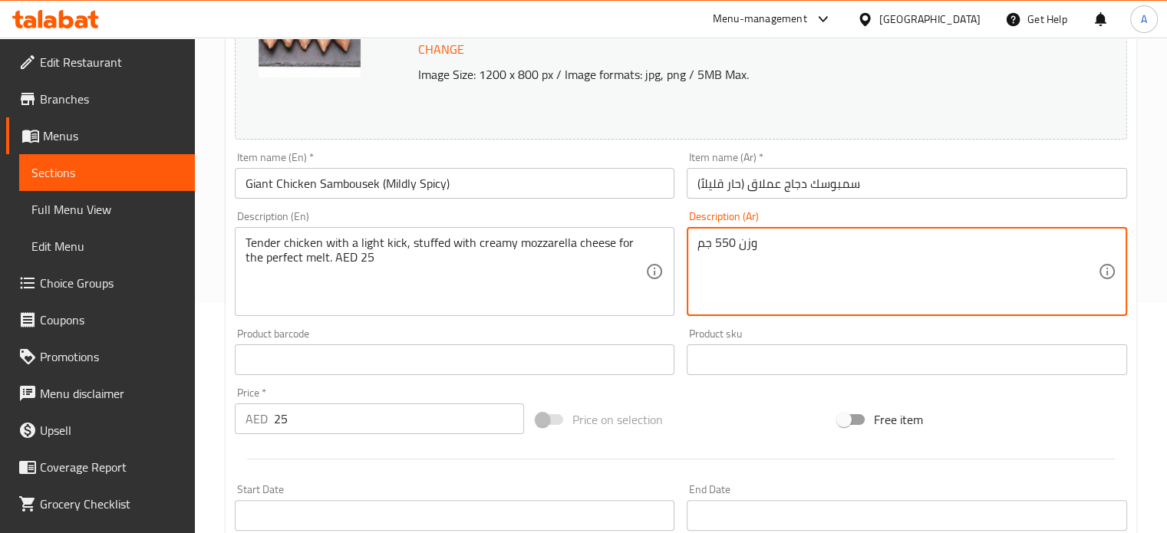
click at [739, 252] on textarea "وزن 550 جم" at bounding box center [897, 271] width 400 height 73
paste textarea "دجاج طري بنكهة خفيفة، محشو بجبنة موزاريلا كريمية للحصول على طعم مثالي. 25 درهمً…"
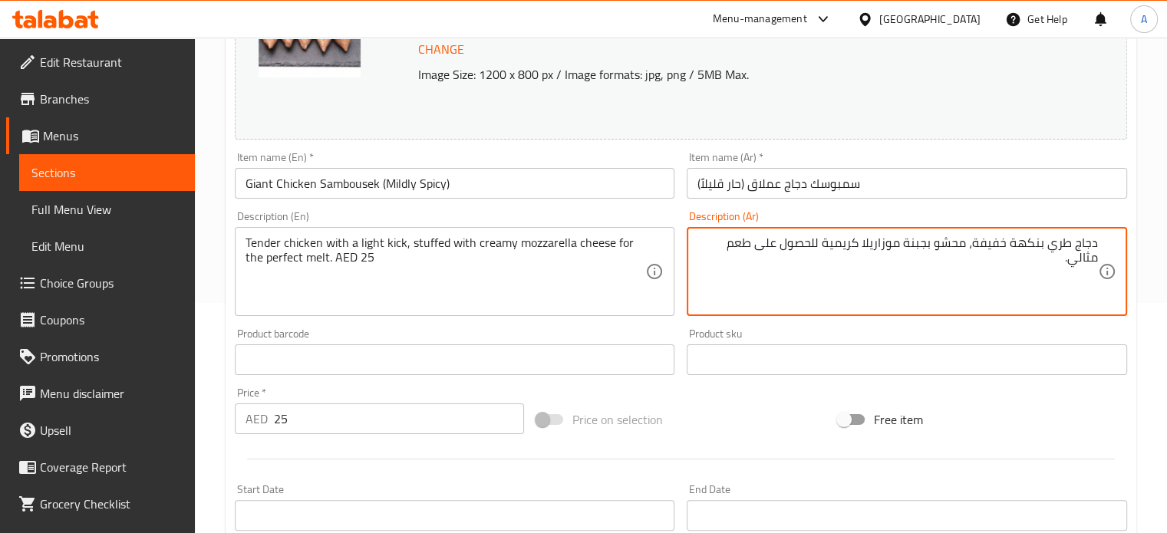
type textarea "دجاج طري بنكهة خفيفة، محشو بجبنة موزاريلا كريمية للحصول على طعم مثالي."
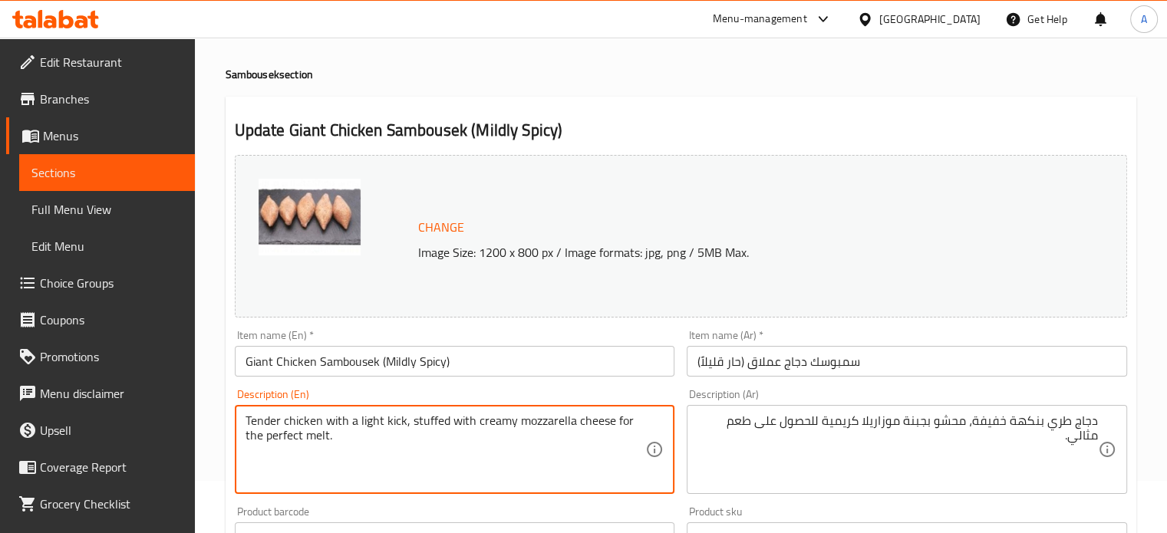
scroll to position [0, 0]
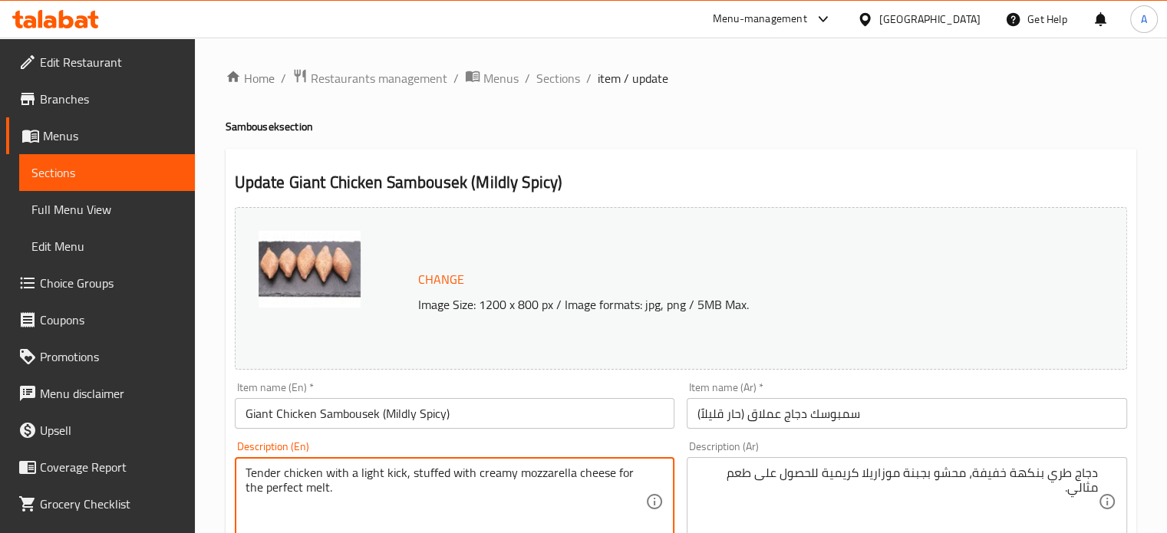
type textarea "Tender chicken with a light kick, stuffed with creamy mozzarella cheese for the…"
click at [447, 282] on span "Change" at bounding box center [441, 279] width 46 height 22
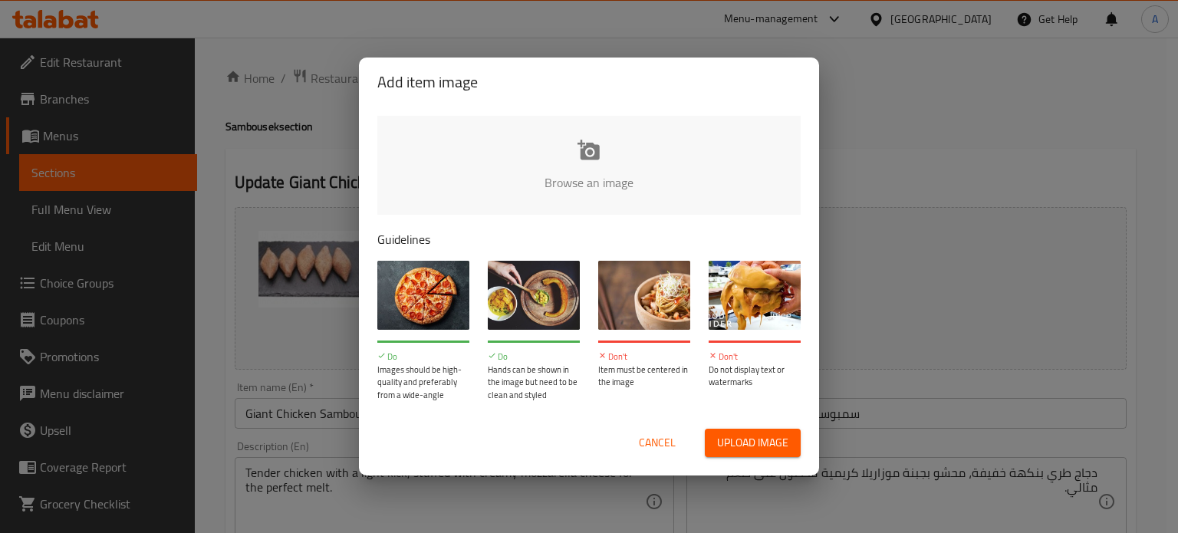
click at [742, 440] on span "Upload image" at bounding box center [752, 442] width 71 height 19
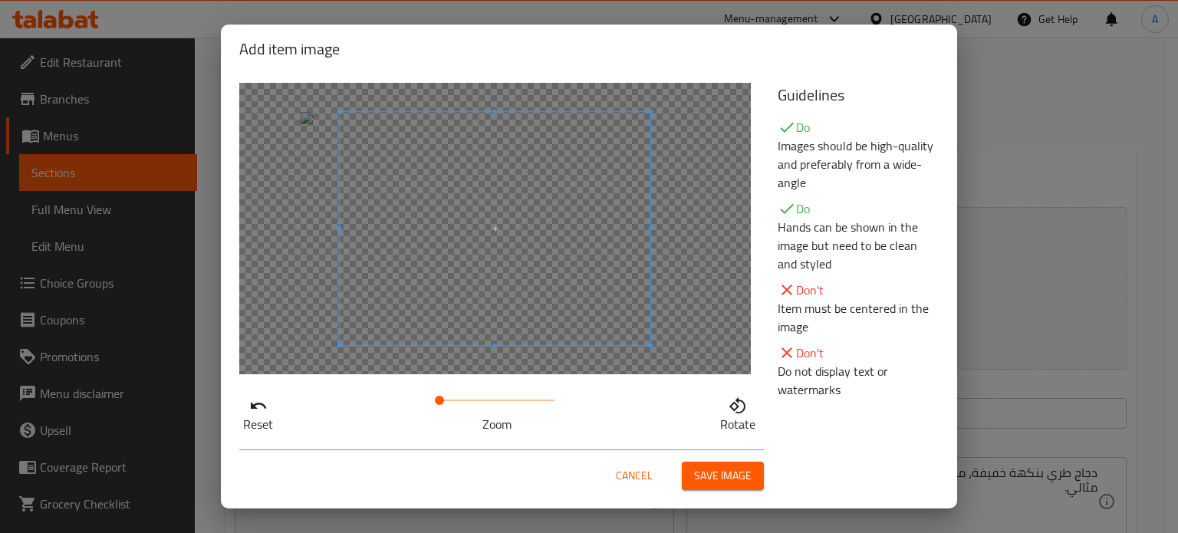
click at [629, 469] on span "Cancel" at bounding box center [634, 475] width 37 height 19
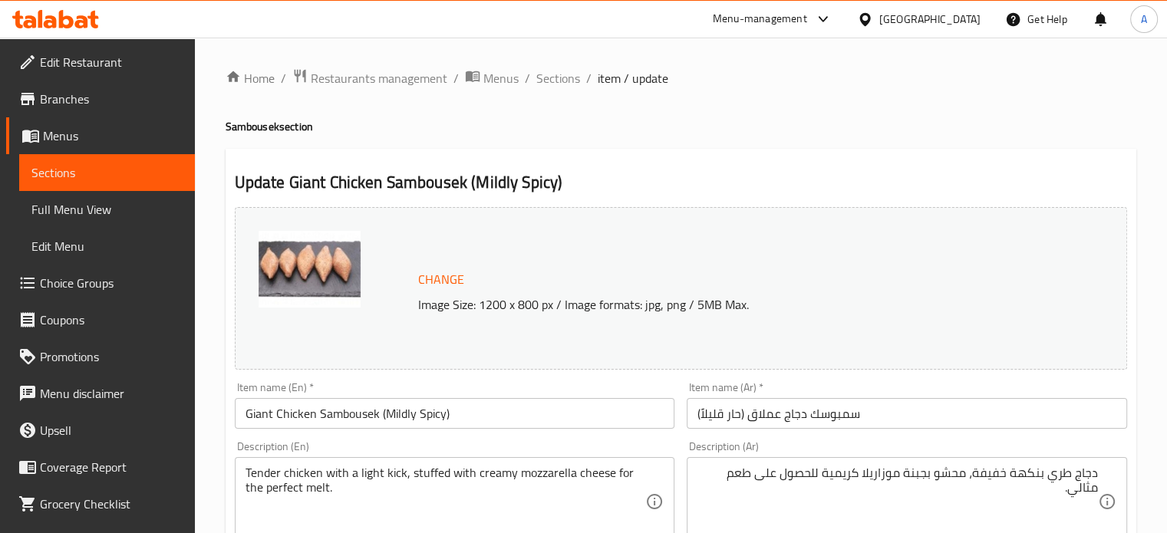
click at [316, 270] on img at bounding box center [309, 269] width 102 height 77
click at [448, 287] on span "Change" at bounding box center [441, 279] width 46 height 22
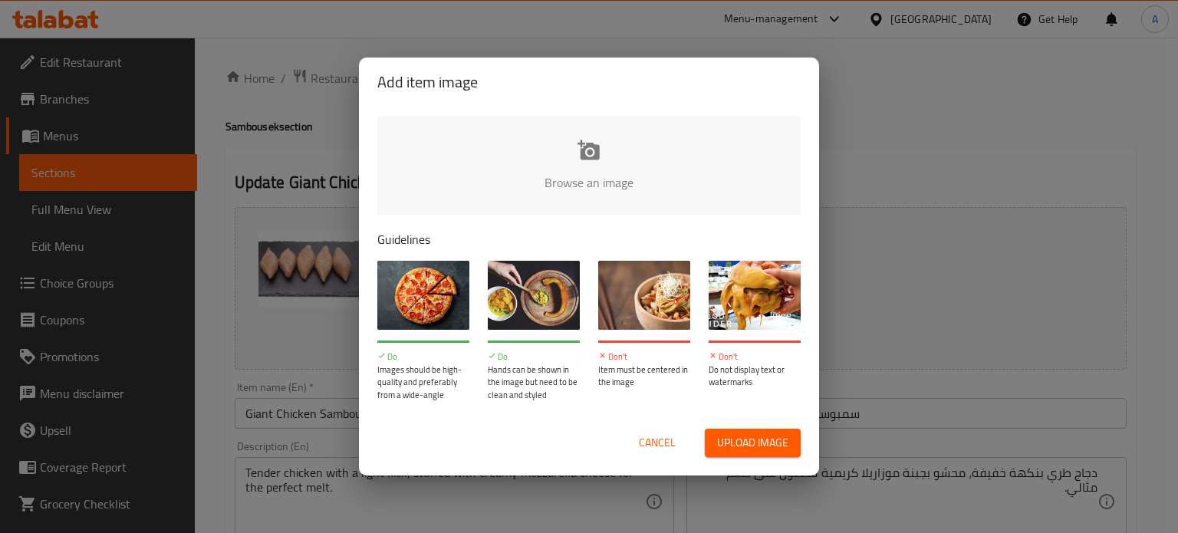
click at [731, 435] on span "Upload image" at bounding box center [752, 442] width 71 height 19
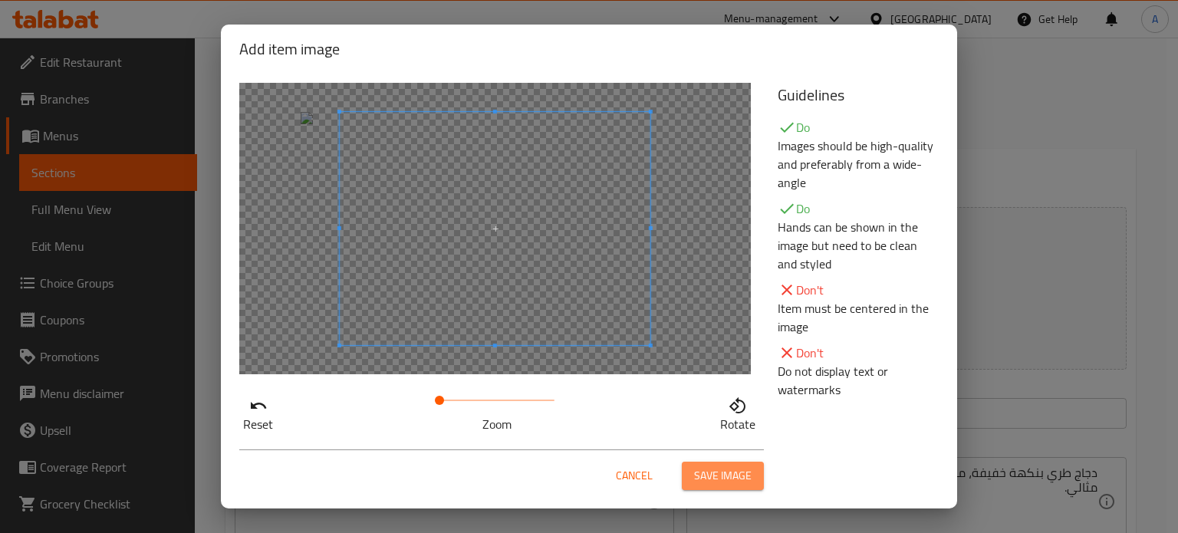
click at [715, 469] on span "Save image" at bounding box center [723, 475] width 58 height 19
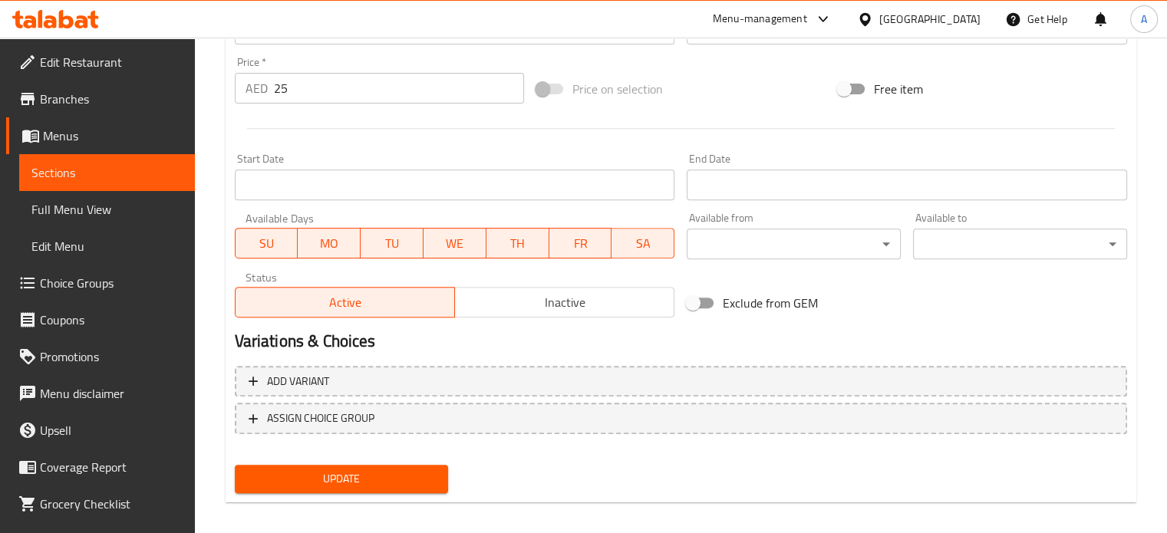
scroll to position [571, 0]
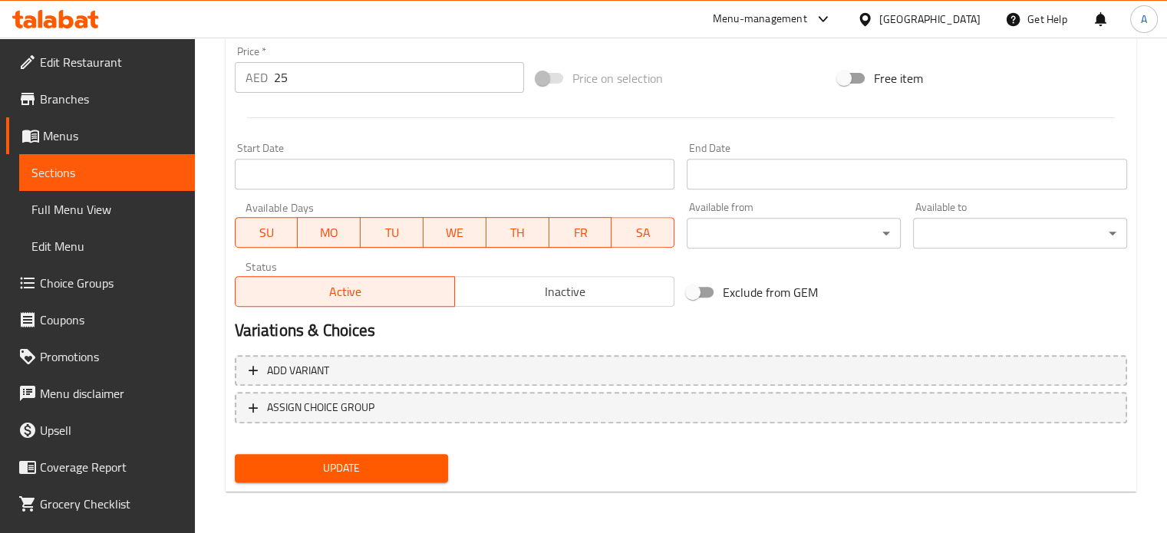
click at [376, 460] on span "Update" at bounding box center [341, 468] width 189 height 19
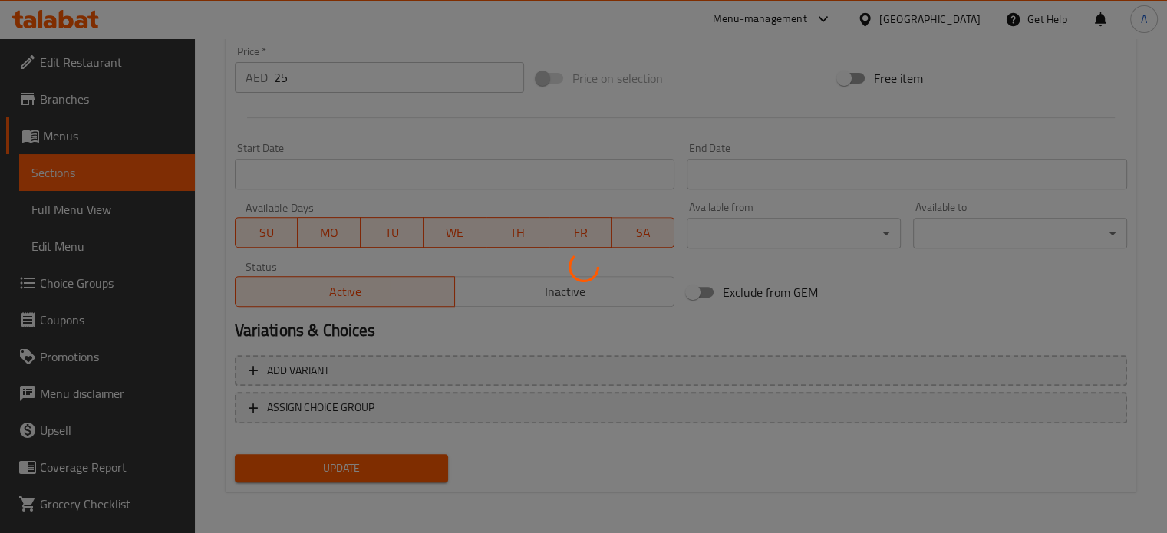
click at [430, 292] on div at bounding box center [583, 266] width 1167 height 533
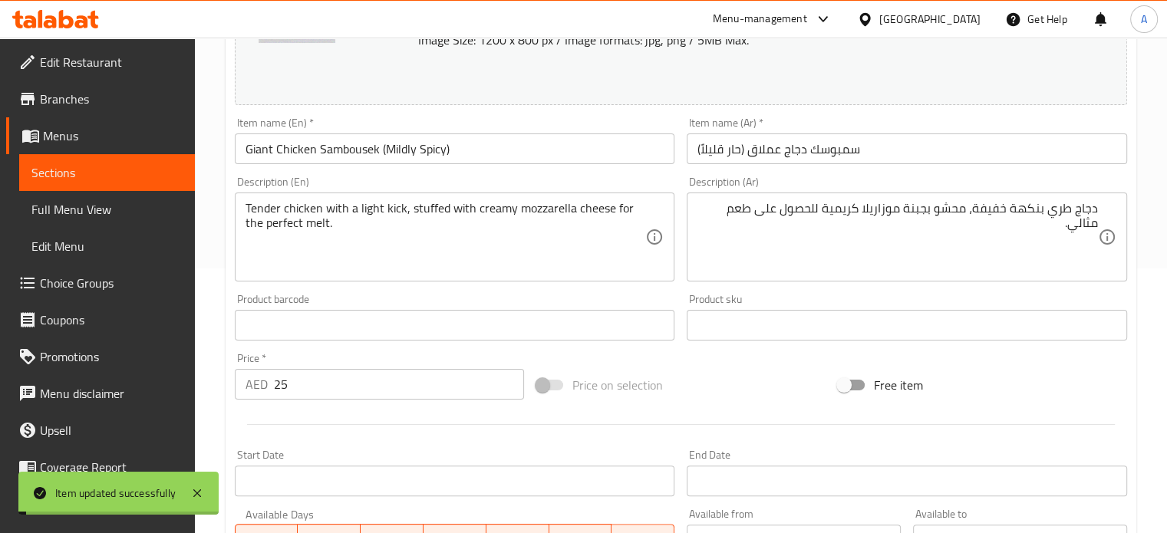
scroll to position [35, 0]
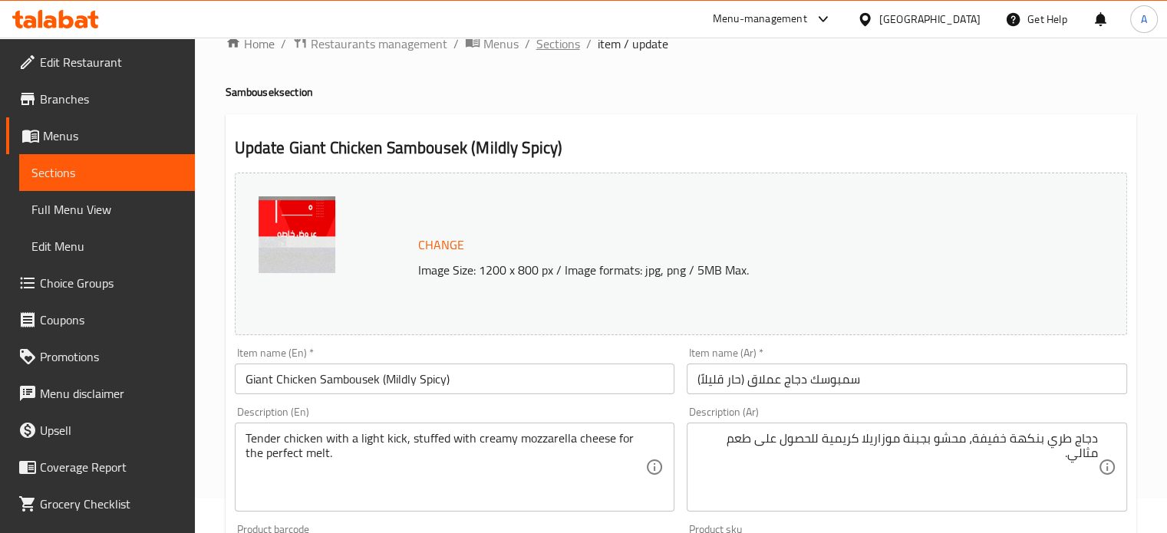
click at [541, 45] on span "Sections" at bounding box center [558, 44] width 44 height 18
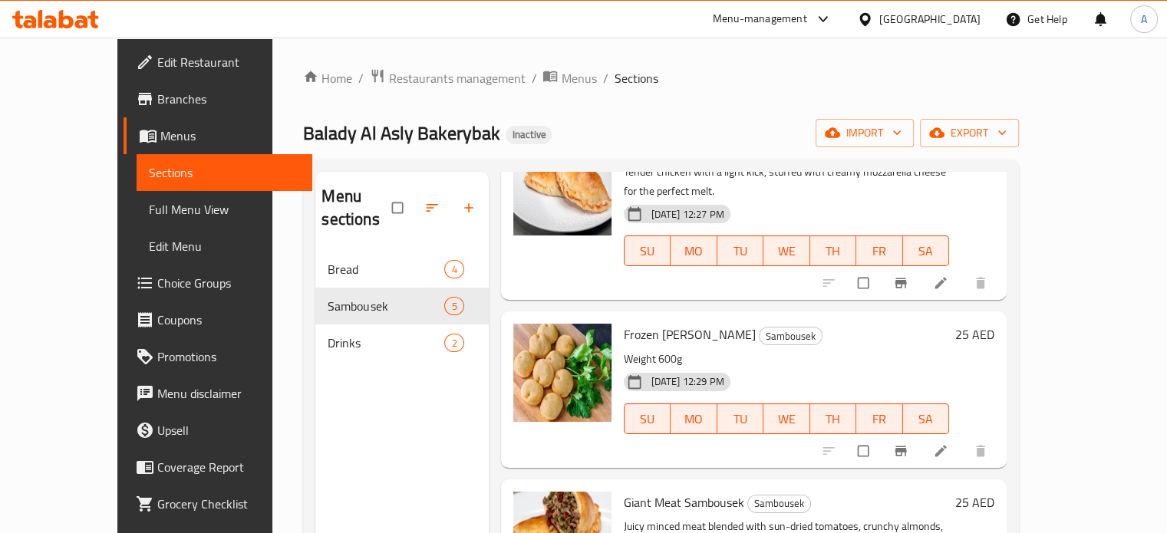
scroll to position [230, 0]
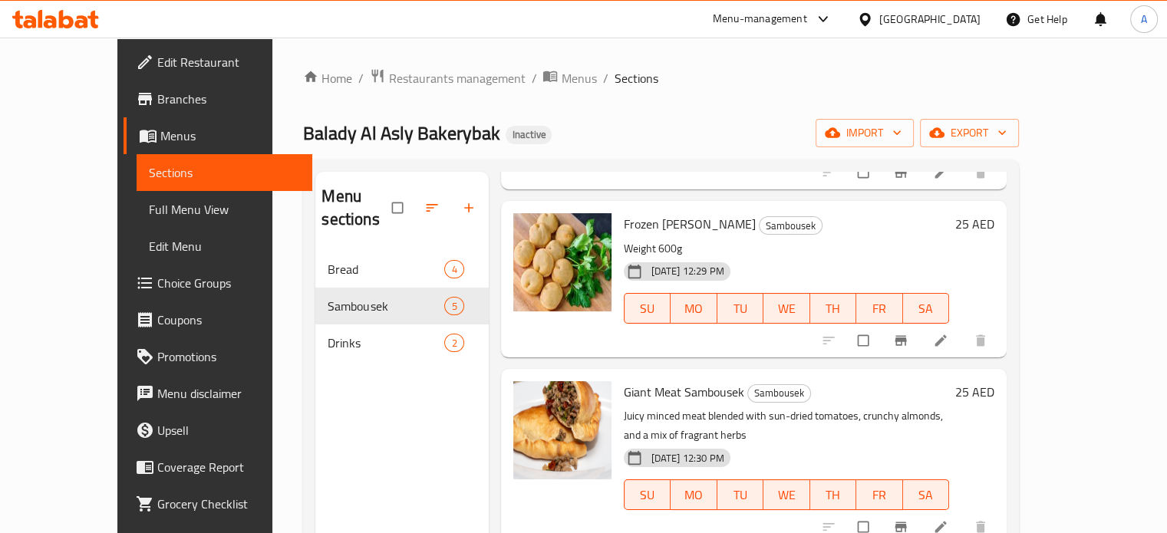
click at [963, 328] on li at bounding box center [941, 340] width 43 height 25
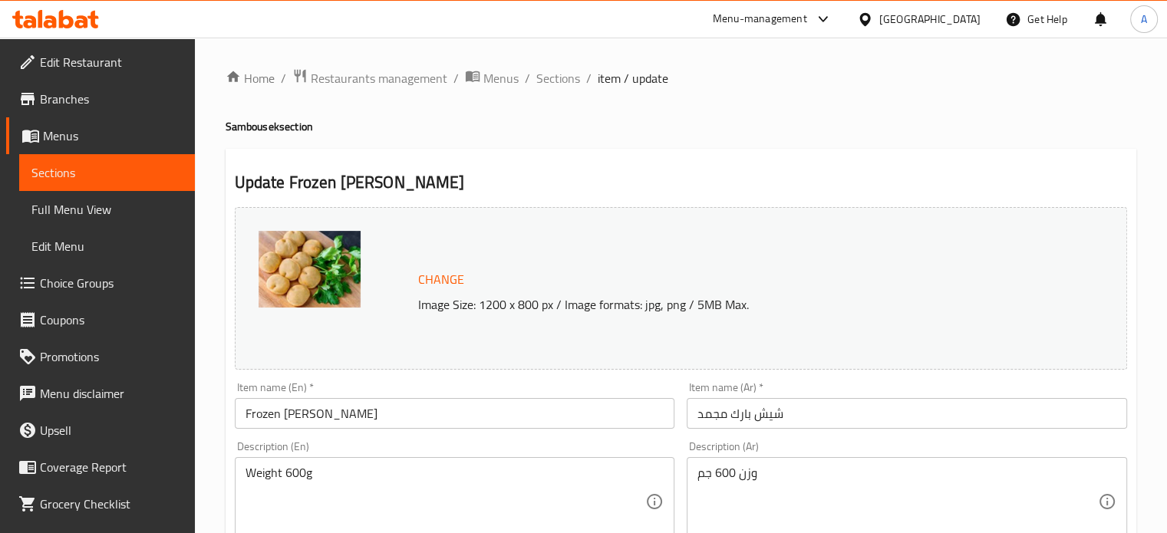
click at [324, 419] on input "Frozen Shish Barak" at bounding box center [455, 413] width 440 height 31
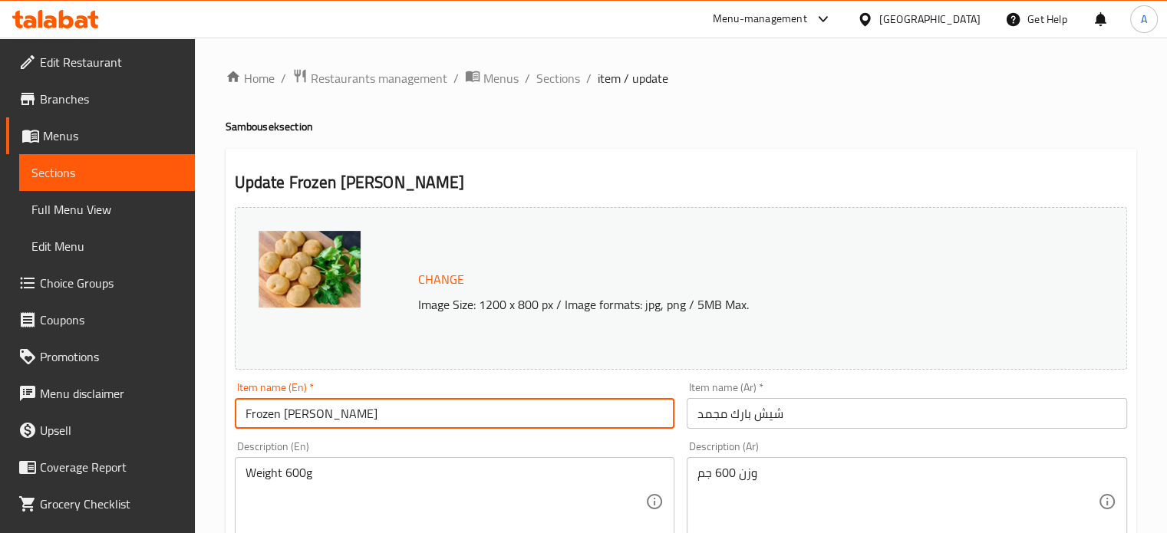
click at [323, 419] on input "Frozen Shish Barak" at bounding box center [455, 413] width 440 height 31
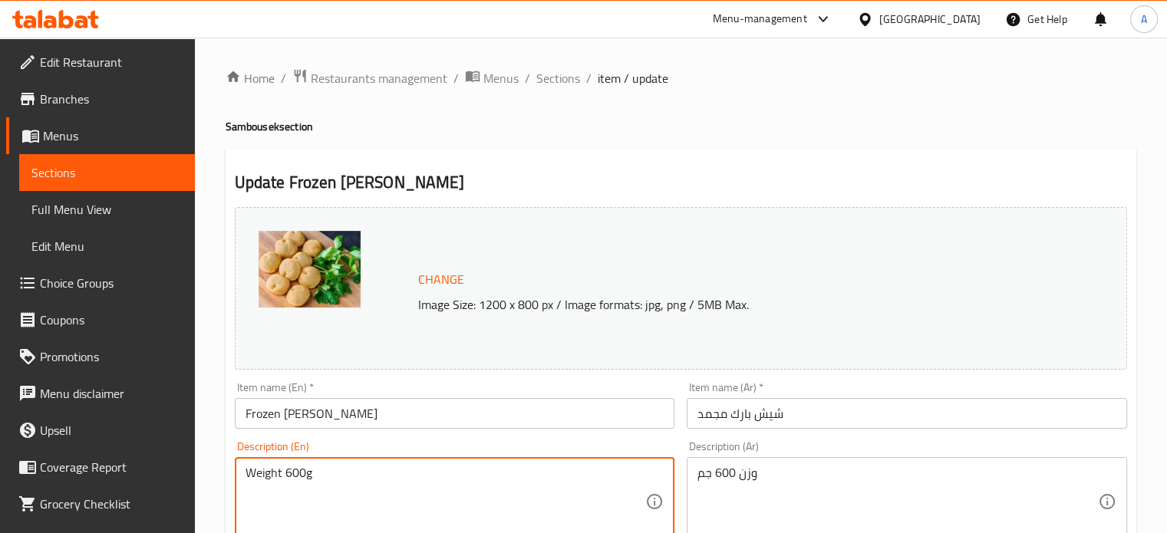
drag, startPoint x: 328, startPoint y: 482, endPoint x: 207, endPoint y: 470, distance: 121.8
paste textarea "Giant Spinach Sambousek Fresh spinach folded with walnuts and bursts of sweet p…"
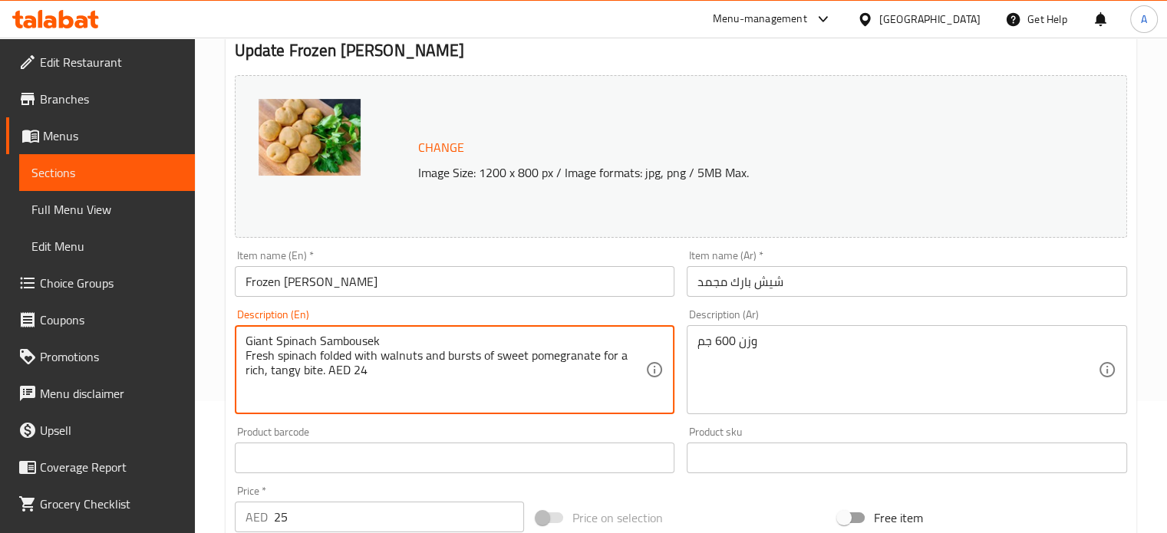
scroll to position [153, 0]
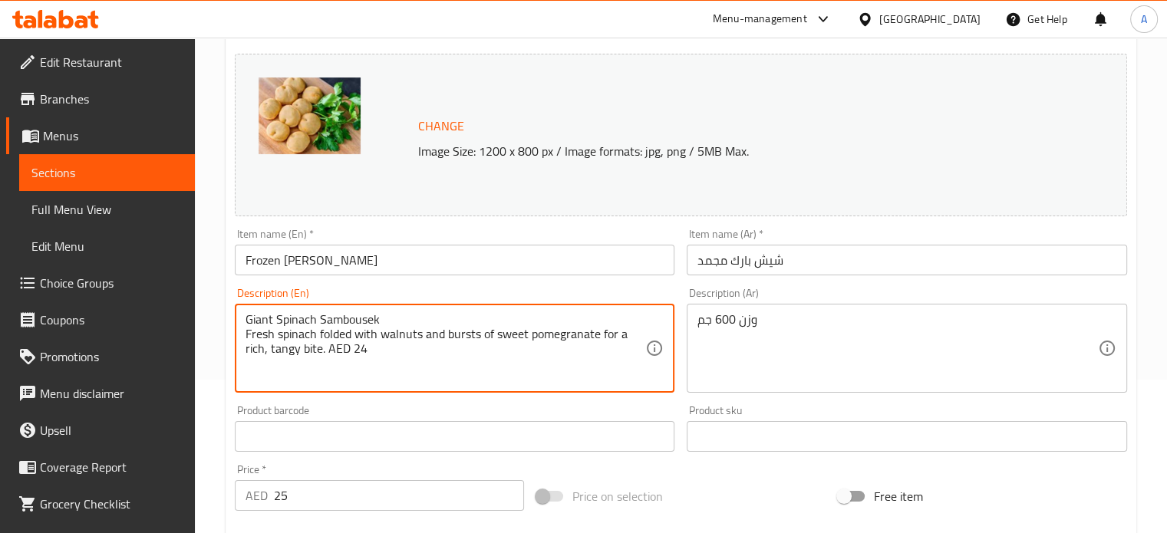
drag, startPoint x: 383, startPoint y: 318, endPoint x: 227, endPoint y: 313, distance: 155.8
click at [227, 313] on div "Update Frozen Shish Barak Change Image Size: 1200 x 800 px / Image formats: jpg…" at bounding box center [681, 452] width 910 height 915
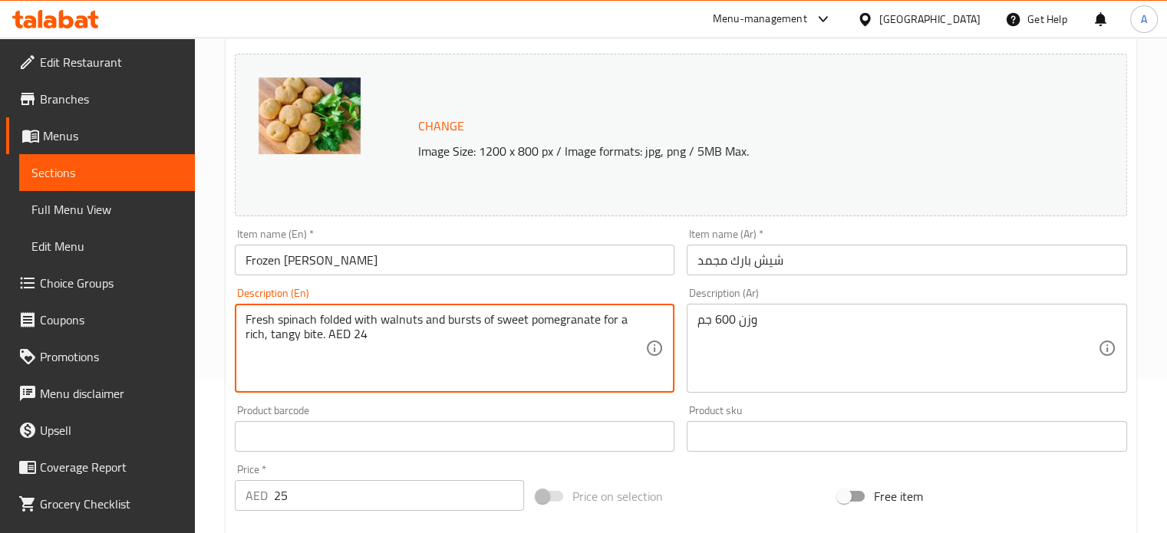
type textarea "Fresh spinach folded with walnuts and bursts of sweet pomegranate for a rich, t…"
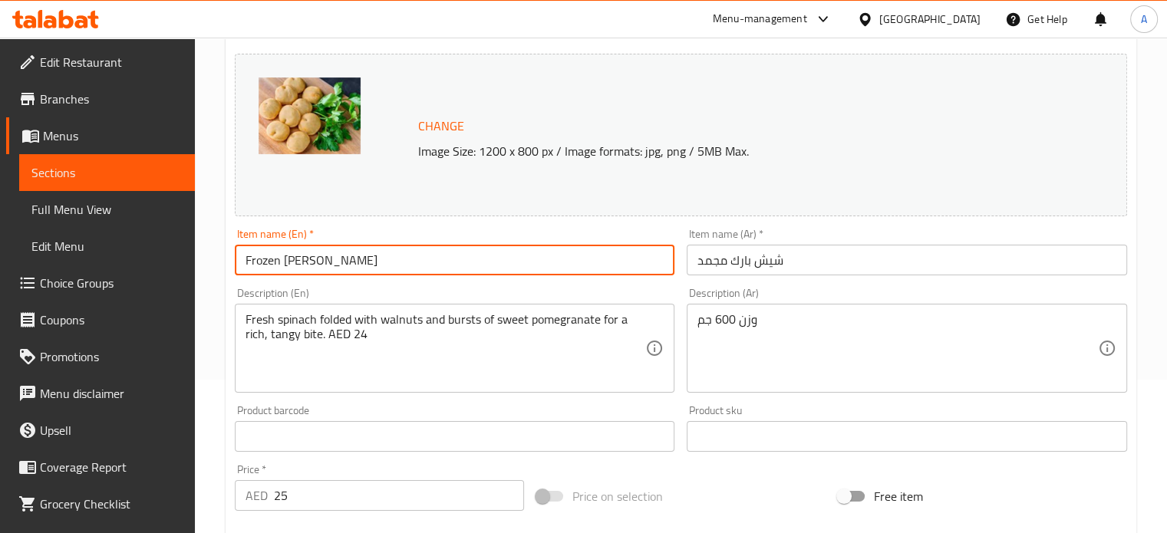
drag, startPoint x: 344, startPoint y: 268, endPoint x: 222, endPoint y: 264, distance: 121.3
click at [222, 264] on div "Home / Restaurants management / Menus / Sections / item / update Sambousek sect…" at bounding box center [681, 418] width 972 height 1068
paste input "Giant Spinach Sambouse"
type input "Giant Spinach Sambousek"
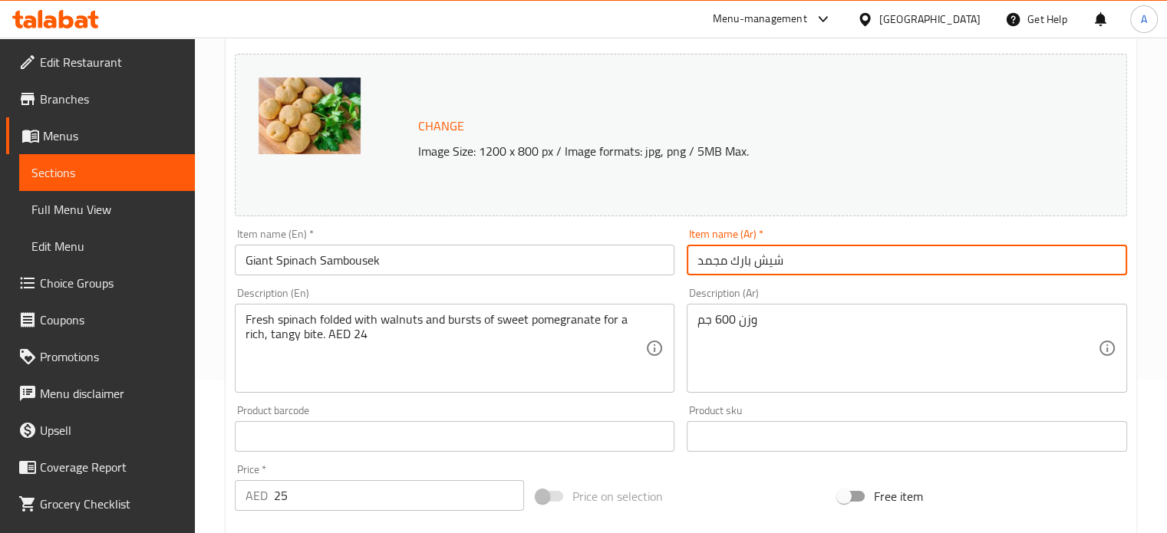
drag, startPoint x: 785, startPoint y: 262, endPoint x: 660, endPoint y: 261, distance: 125.0
click at [660, 261] on div "Change Image Size: 1200 x 800 px / Image formats: jpg, png / 5MB Max. Item name…" at bounding box center [681, 389] width 904 height 683
paste input "مبوسك السبانخ العملاق"
type input "سمبوسك السبانخ العملاق"
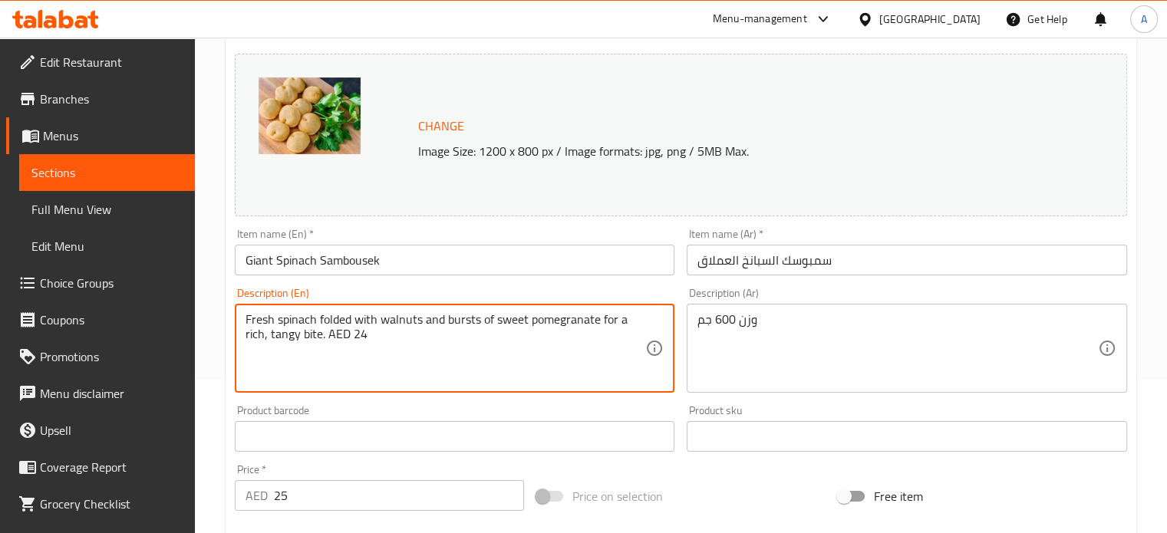
drag, startPoint x: 321, startPoint y: 351, endPoint x: 370, endPoint y: 354, distance: 50.0
drag, startPoint x: 325, startPoint y: 357, endPoint x: 230, endPoint y: 334, distance: 97.7
click at [230, 334] on div "Description (En) Fresh spinach folded with walnuts and bursts of sweet pomegran…" at bounding box center [455, 339] width 453 height 117
type textarea "Fresh spinach folded with walnuts and bursts of sweet pomegranate for a rich, t…"
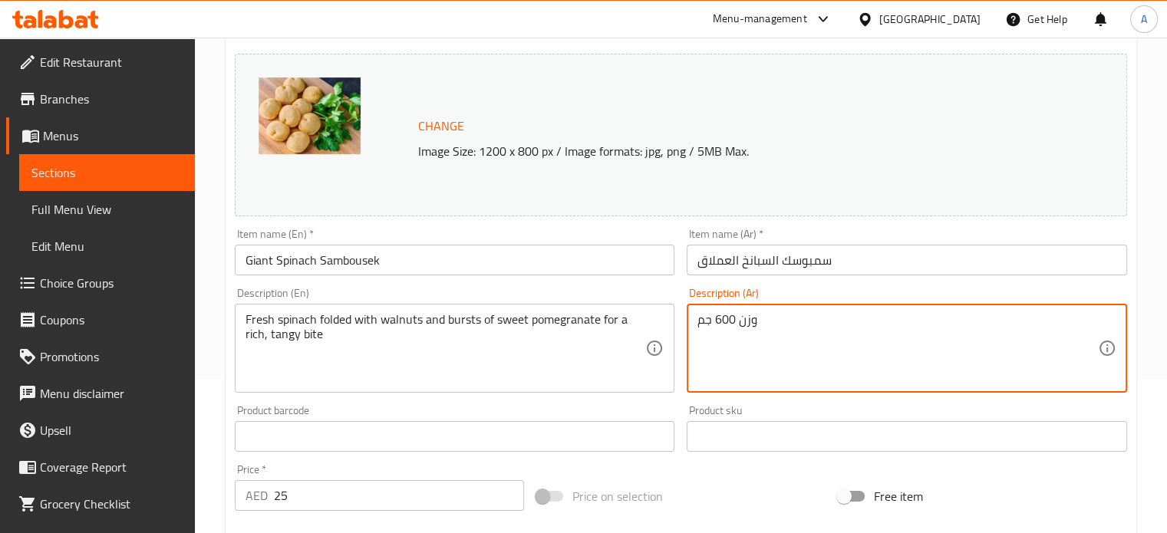
drag, startPoint x: 778, startPoint y: 324, endPoint x: 672, endPoint y: 324, distance: 105.8
paste textarea "سبانخ طازجة مطوية مع الجوز ورشات من الرمان الحلو للحصول على قضمة غنية ولذيذة"
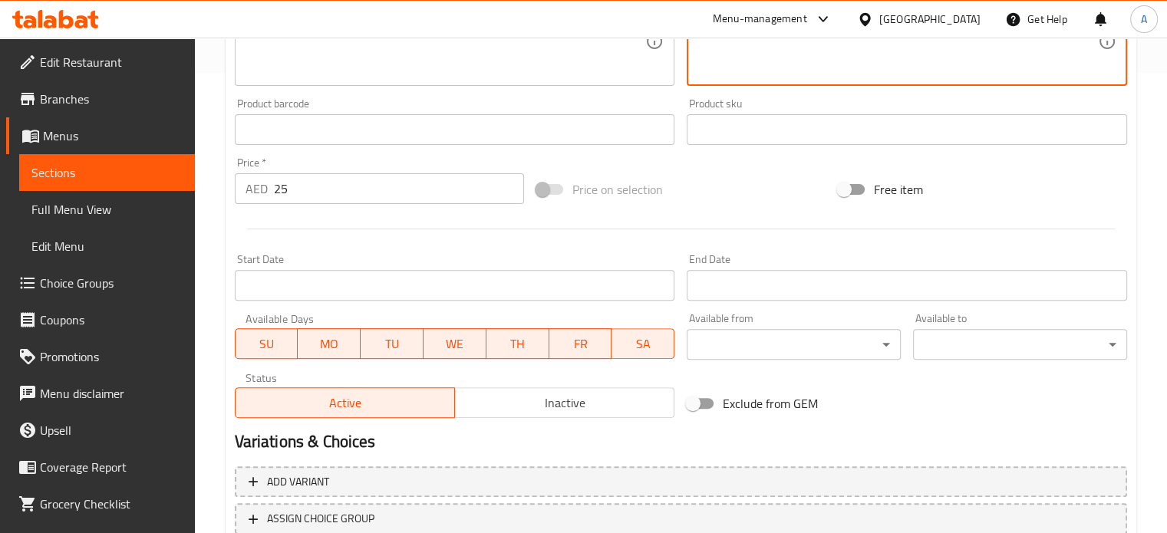
type textarea "سبانخ طازجة مطوية مع الجوز ورشات من الرمان الحلو للحصول على قضمة غنية ولذيذة"
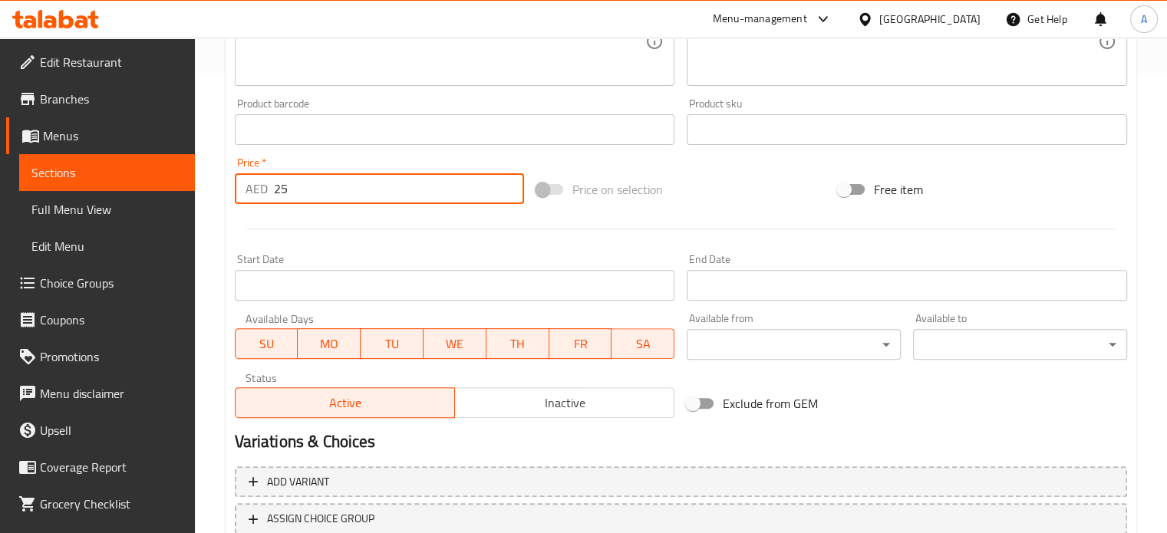
drag, startPoint x: 293, startPoint y: 187, endPoint x: 245, endPoint y: 186, distance: 48.3
click at [245, 186] on div "AED 25 Price *" at bounding box center [379, 188] width 289 height 31
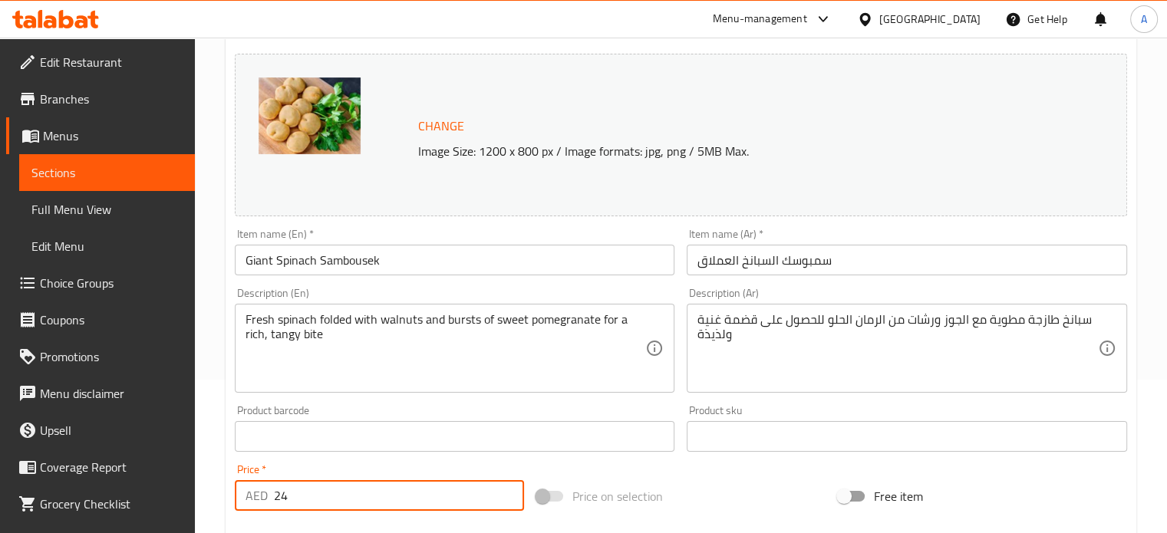
scroll to position [0, 0]
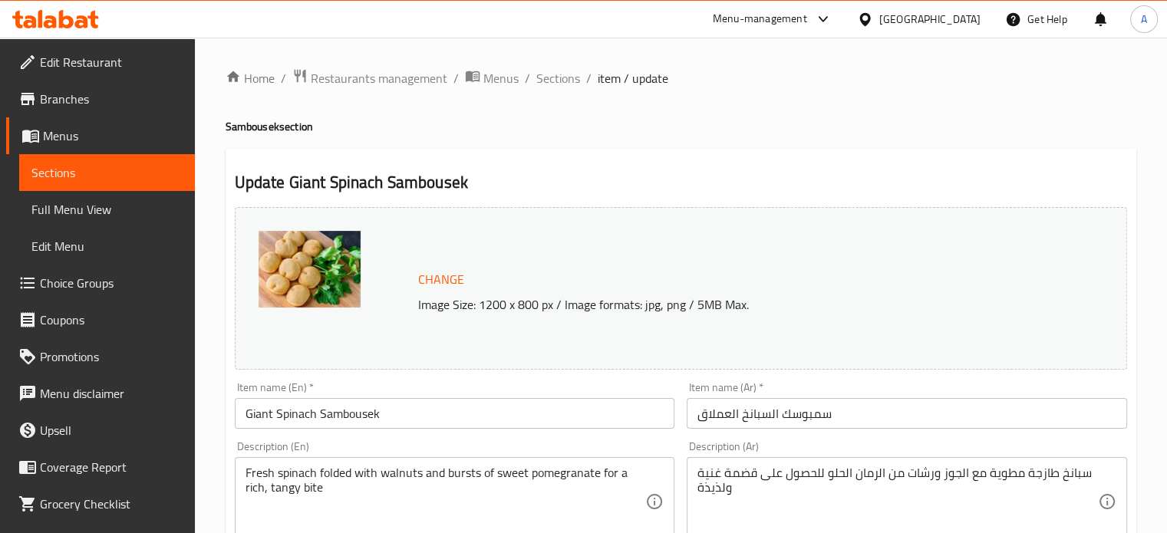
type input "24"
click at [439, 281] on span "Change" at bounding box center [441, 279] width 46 height 22
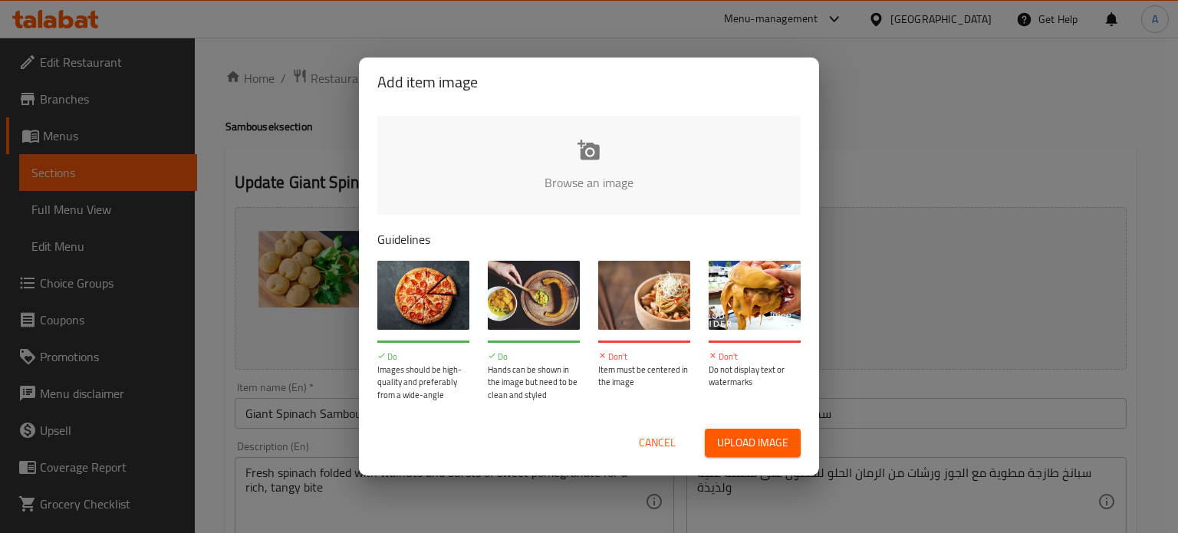
click at [749, 443] on span "Upload image" at bounding box center [752, 442] width 71 height 19
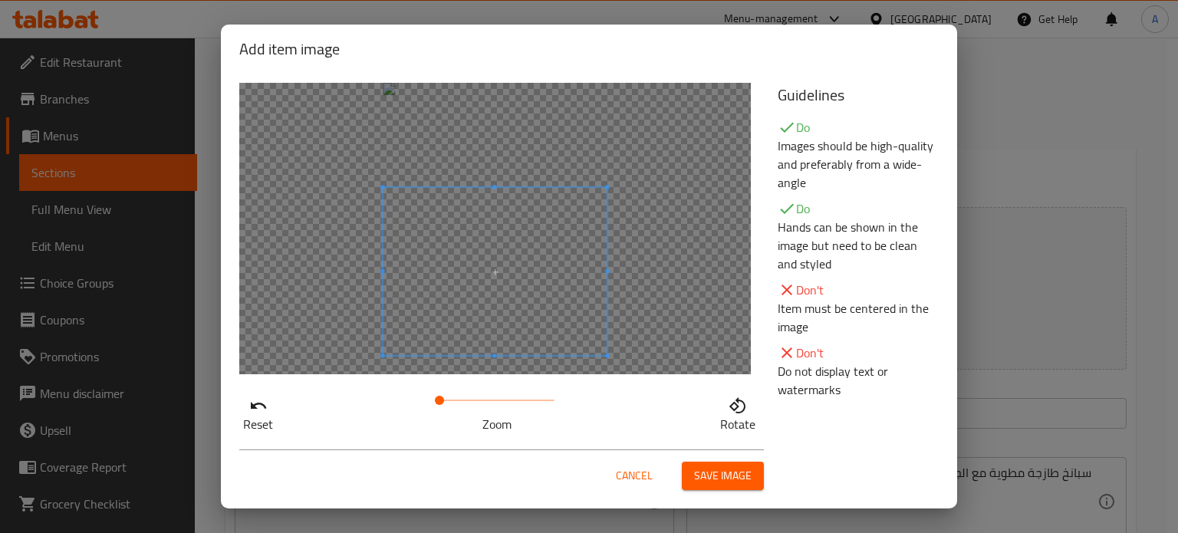
click at [476, 314] on span at bounding box center [495, 271] width 224 height 168
click at [728, 478] on span "Save image" at bounding box center [723, 475] width 58 height 19
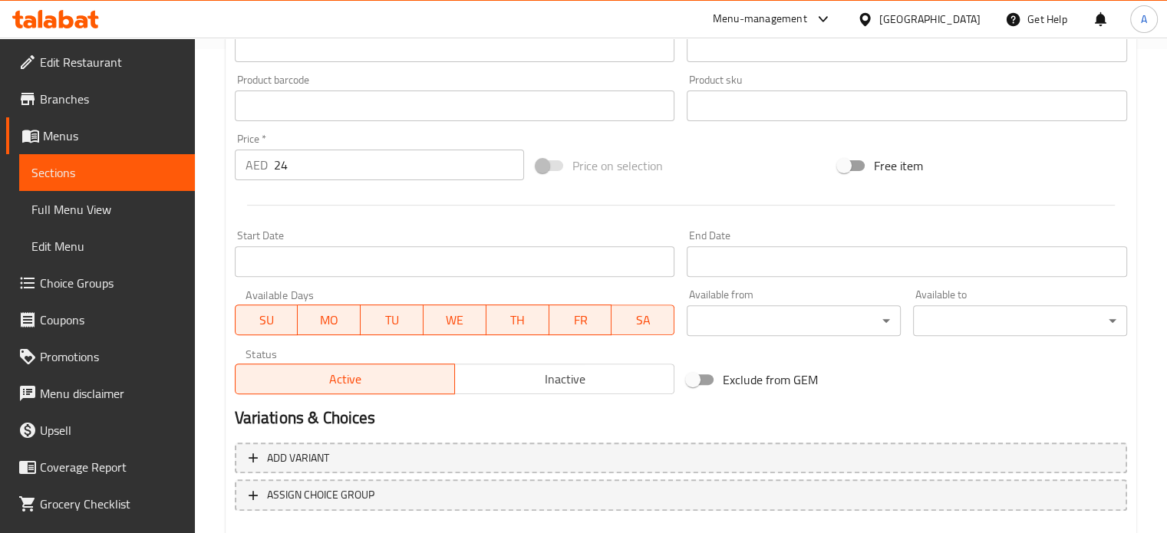
scroll to position [571, 0]
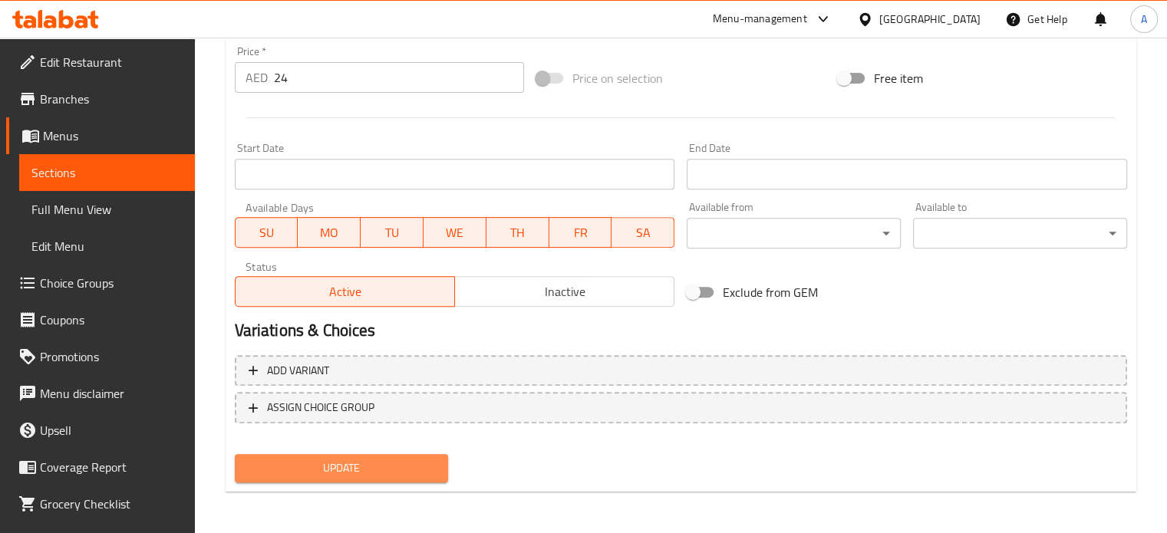
click at [362, 470] on span "Update" at bounding box center [341, 468] width 189 height 19
click at [423, 470] on span "Update" at bounding box center [341, 468] width 189 height 19
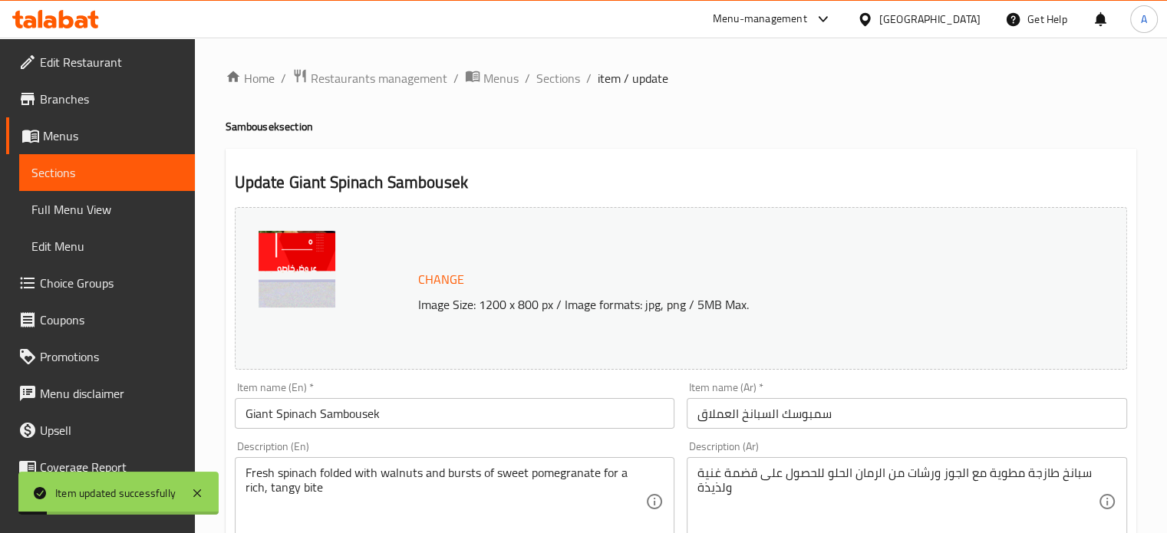
scroll to position [0, 0]
drag, startPoint x: 564, startPoint y: 78, endPoint x: 540, endPoint y: 156, distance: 81.8
click at [564, 78] on span "Sections" at bounding box center [558, 78] width 44 height 18
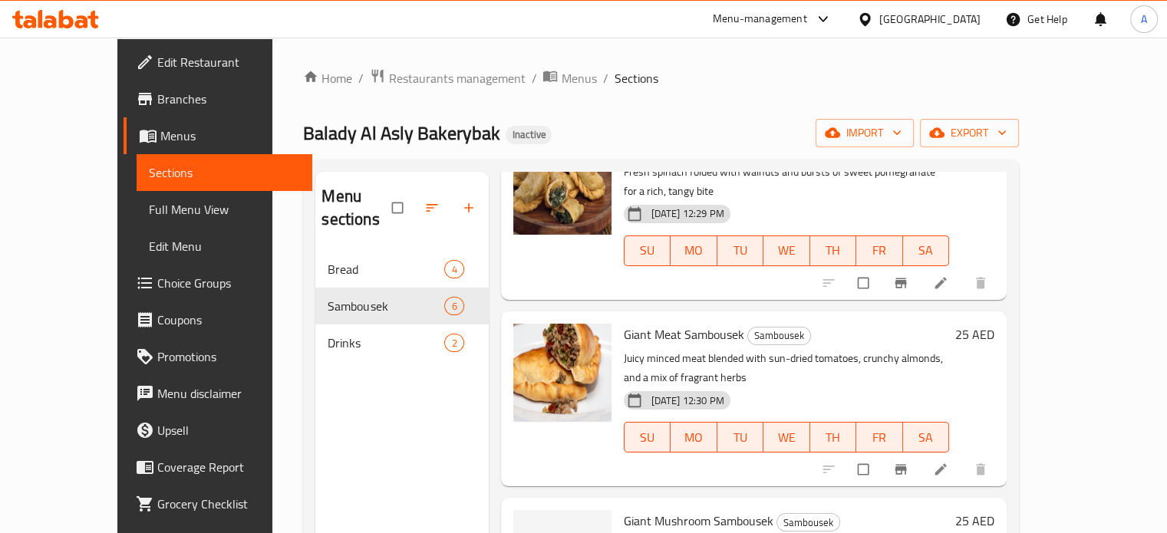
scroll to position [384, 0]
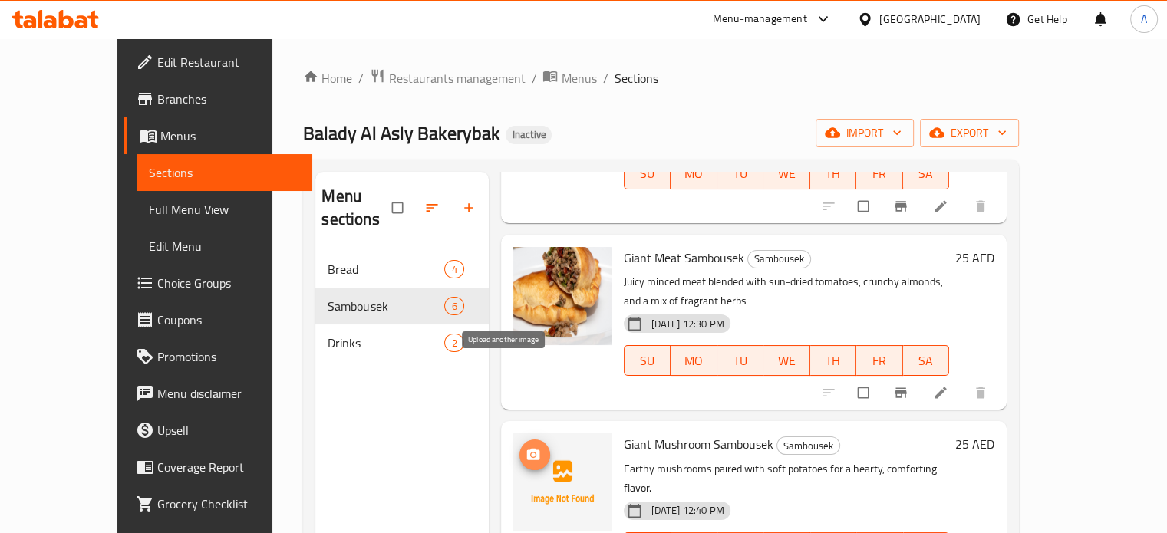
click at [519, 447] on span "upload picture" at bounding box center [534, 454] width 31 height 15
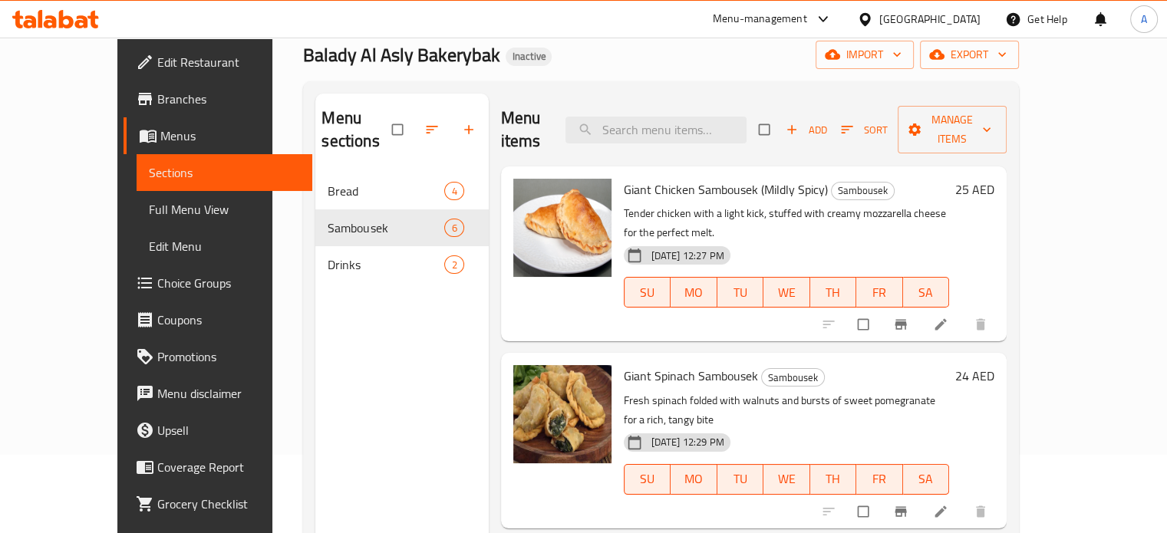
scroll to position [0, 0]
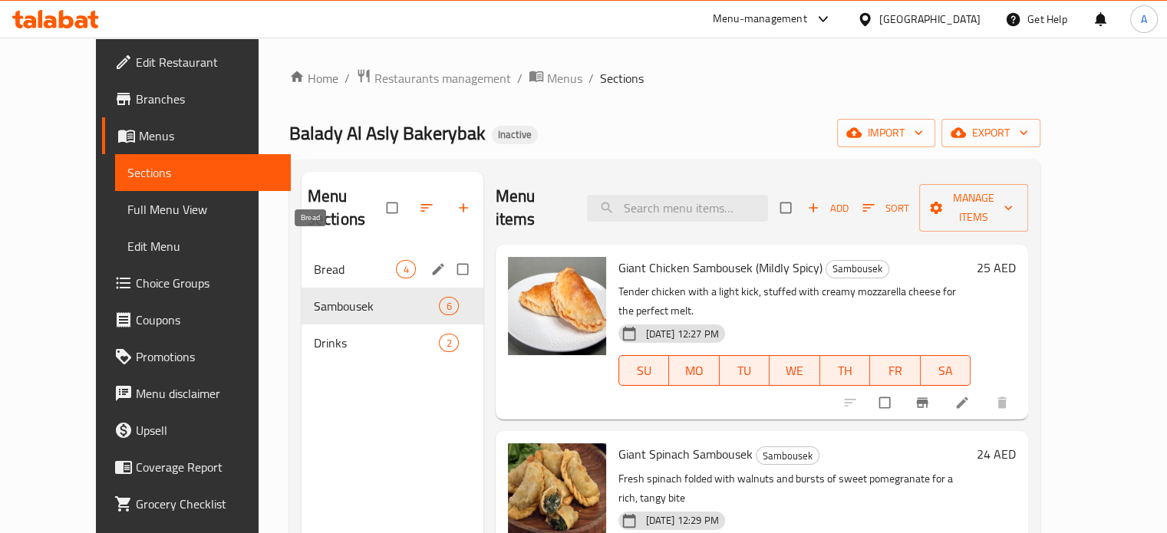
click at [314, 260] on span "Bread" at bounding box center [355, 269] width 83 height 18
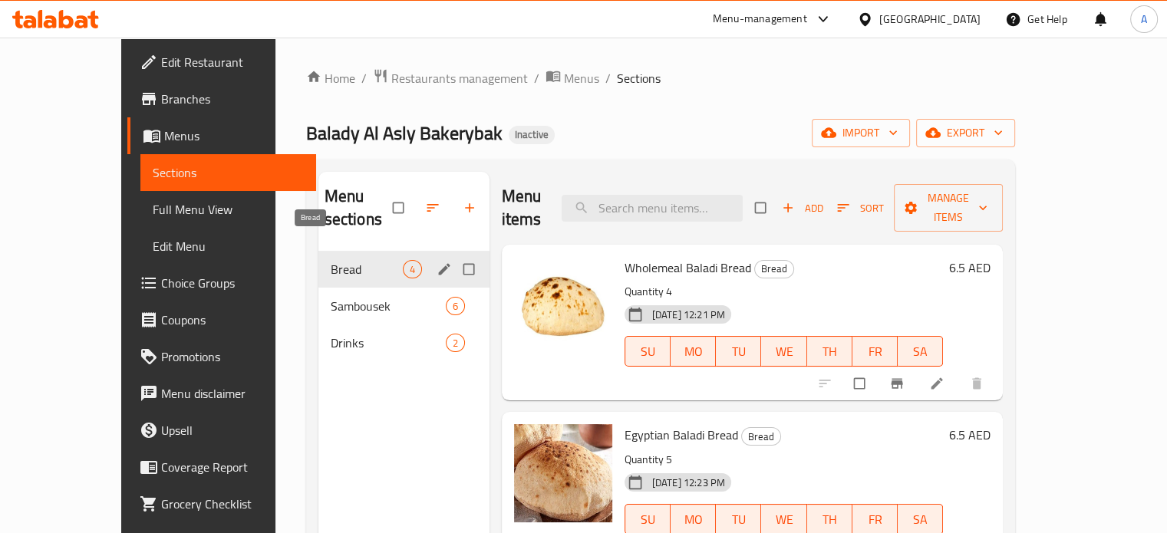
click at [331, 260] on span "Bread" at bounding box center [367, 269] width 72 height 18
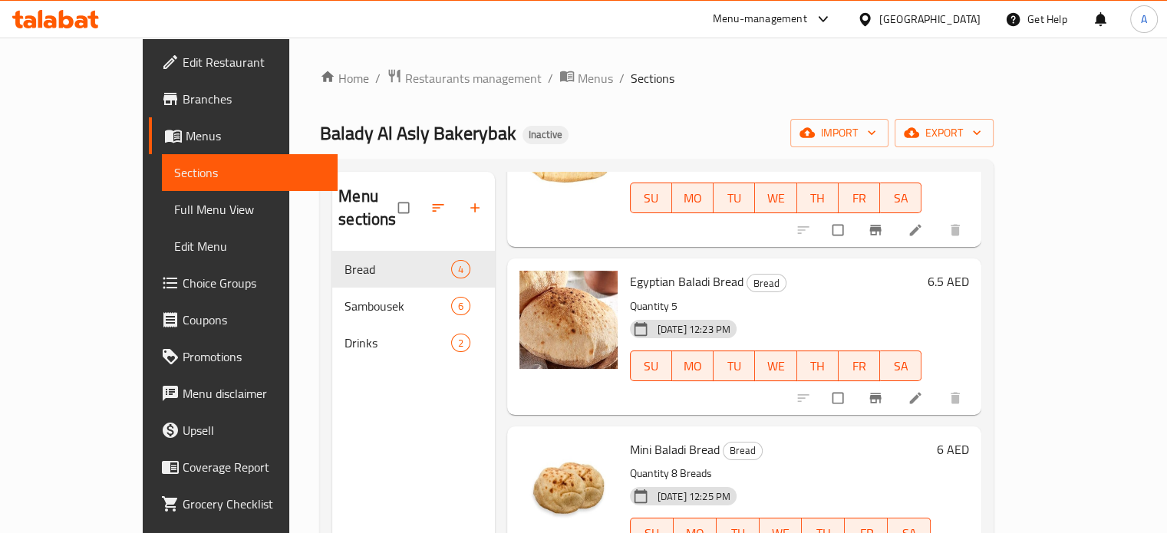
scroll to position [175, 0]
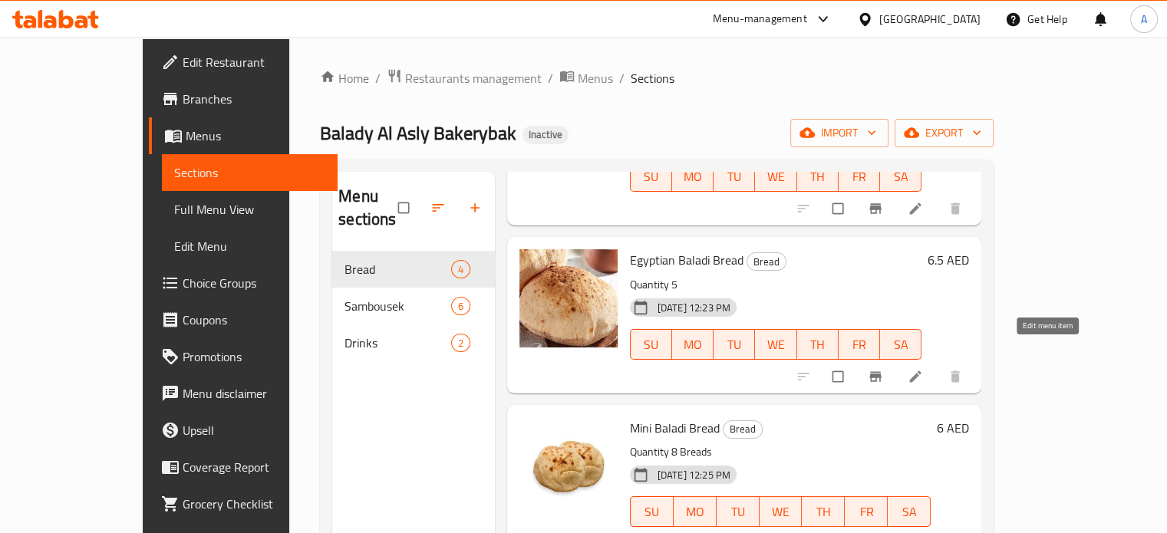
click at [923, 369] on icon at bounding box center [914, 376] width 15 height 15
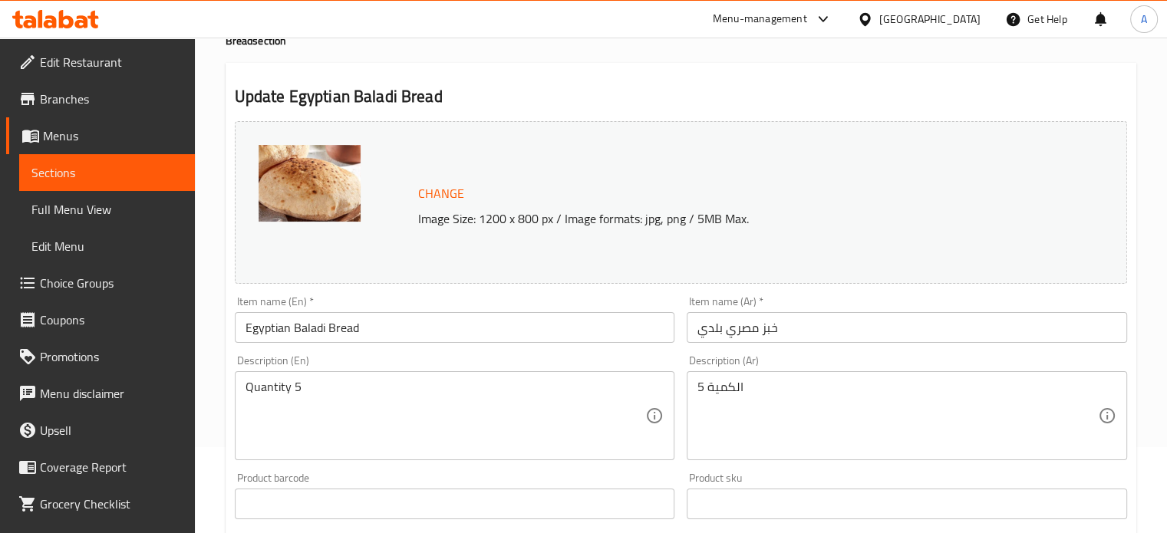
scroll to position [153, 0]
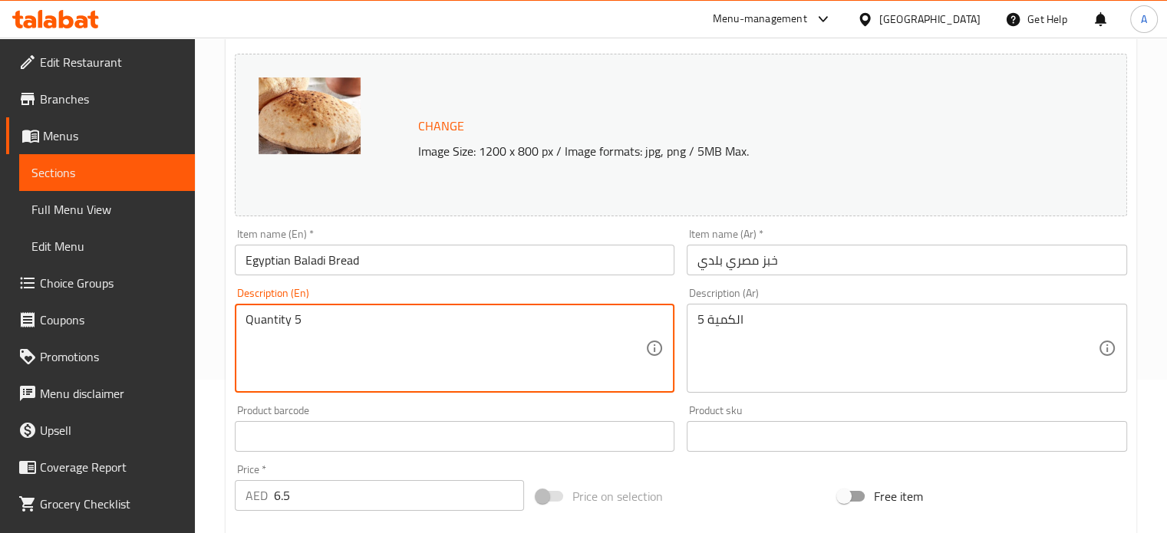
drag, startPoint x: 313, startPoint y: 321, endPoint x: 223, endPoint y: 319, distance: 89.8
paste textarea "Egyptian Balady Bread (5 pcs) – AED 6.5 Authentic Egyptian balady bread, hearty…"
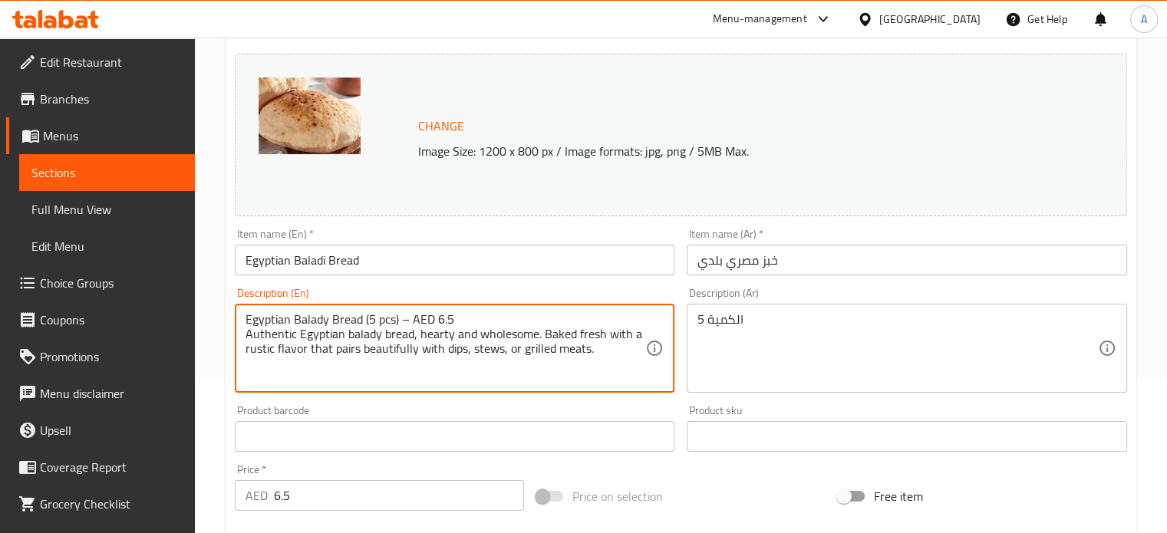
click at [361, 320] on textarea "Egyptian Balady Bread (5 pcs) – AED 6.5 Authentic Egyptian balady bread, hearty…" at bounding box center [445, 348] width 400 height 73
click at [459, 318] on textarea "Egyptian Balady Bread (5 pcs) – AED 6.5 Authentic Egyptian balady bread, hearty…" at bounding box center [445, 348] width 400 height 73
drag, startPoint x: 361, startPoint y: 315, endPoint x: 237, endPoint y: 317, distance: 124.3
click at [237, 317] on div "Egyptian Balady Bread (5 pcs) Authentic Egyptian balady bread, hearty and whole…" at bounding box center [455, 348] width 440 height 89
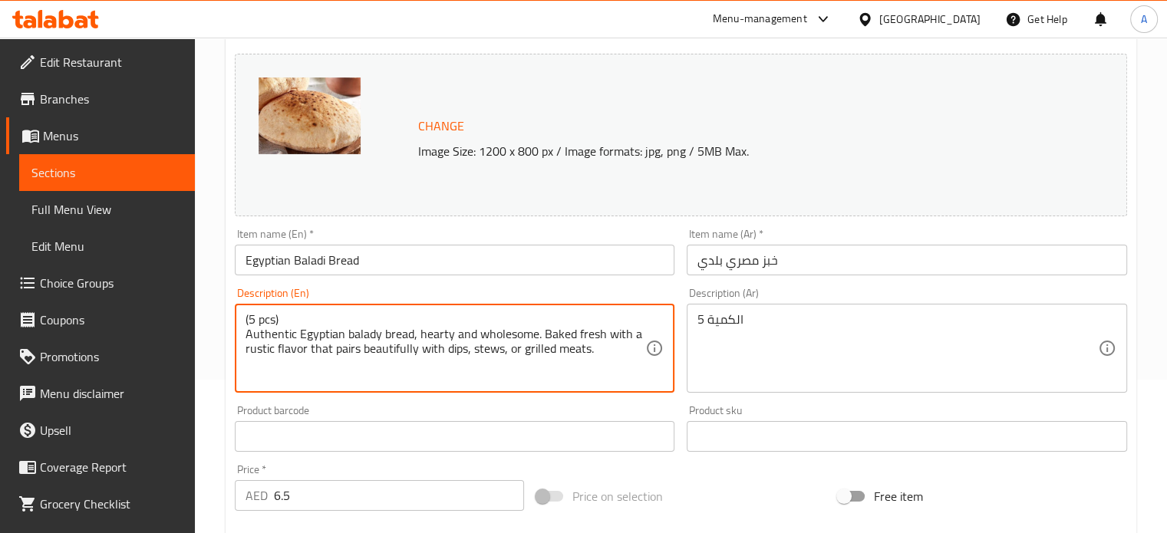
click at [245, 328] on textarea "(5 pcs) Authentic Egyptian balady bread, hearty and wholesome. Baked fresh with…" at bounding box center [445, 348] width 400 height 73
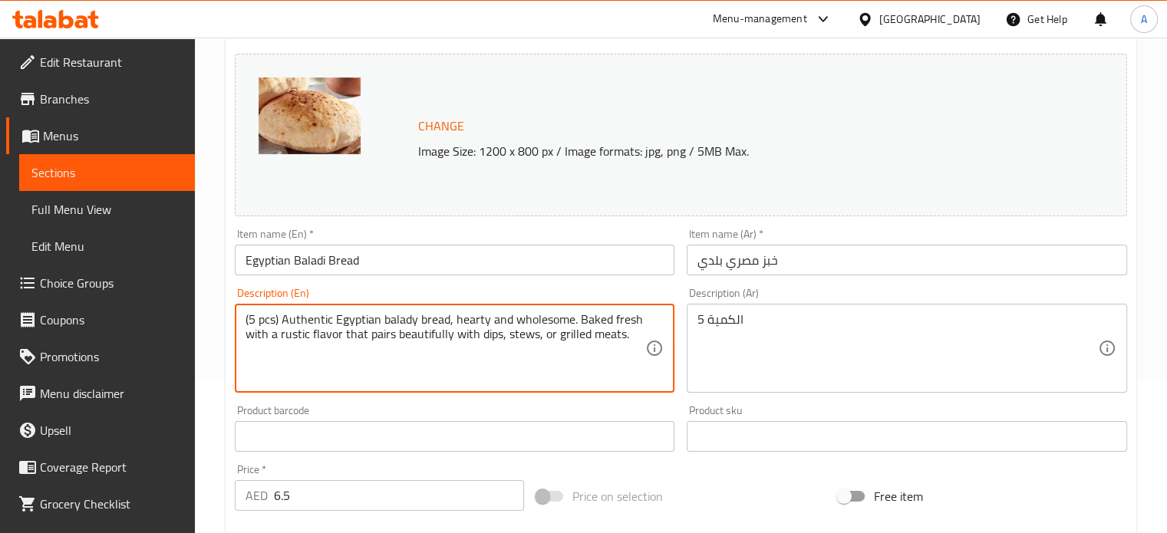
click at [497, 338] on textarea "(5 pcs) Authentic Egyptian balady bread, hearty and wholesome. Baked fresh with…" at bounding box center [445, 348] width 400 height 73
click at [491, 328] on textarea "(5 pcs) Authentic Egyptian balady bread, hearty and wholesome. Baked fresh with…" at bounding box center [445, 348] width 400 height 73
type textarea "(5 pcs) Authentic Egyptian balady bread, hearty and wholesome. Baked fresh with…"
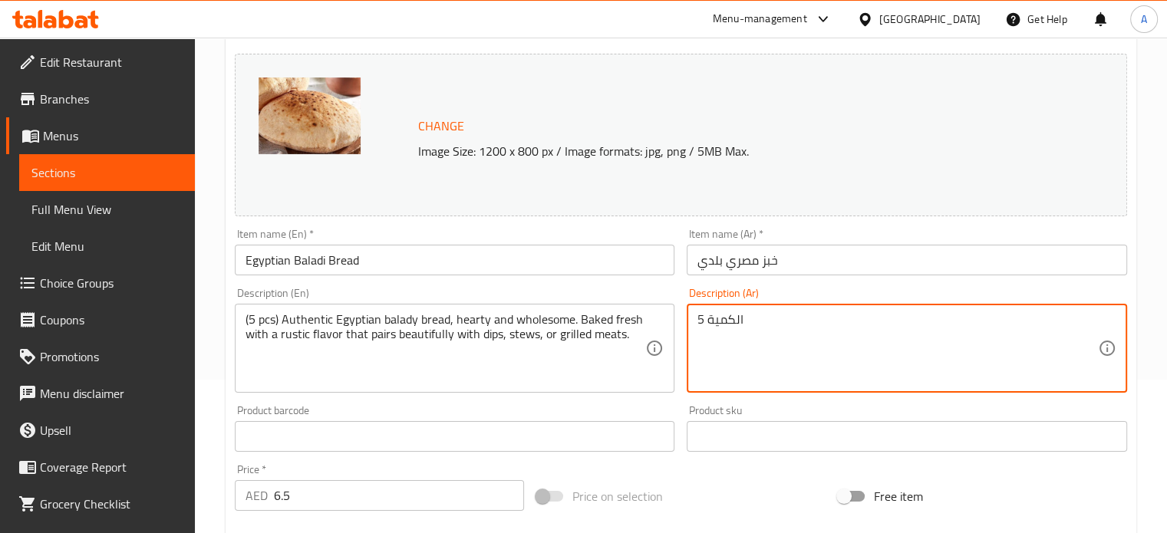
click at [727, 323] on textarea "الكمية 5" at bounding box center [897, 348] width 400 height 73
paste textarea "(٥ قطع) خبز بلدي مصري أصيل، دسم ومفيد. يُخبز طازجًا بنكهة ريفية مميزة، يُناسب ت…"
click at [1055, 317] on textarea "(٥ قطع) خبز بلدي مصري أصيل، دسم ومفيد. يُخبز طازجًا بنكهة ريفية مميزة، يُناسب ت…" at bounding box center [897, 348] width 400 height 73
drag, startPoint x: 1092, startPoint y: 320, endPoint x: 1100, endPoint y: 319, distance: 7.7
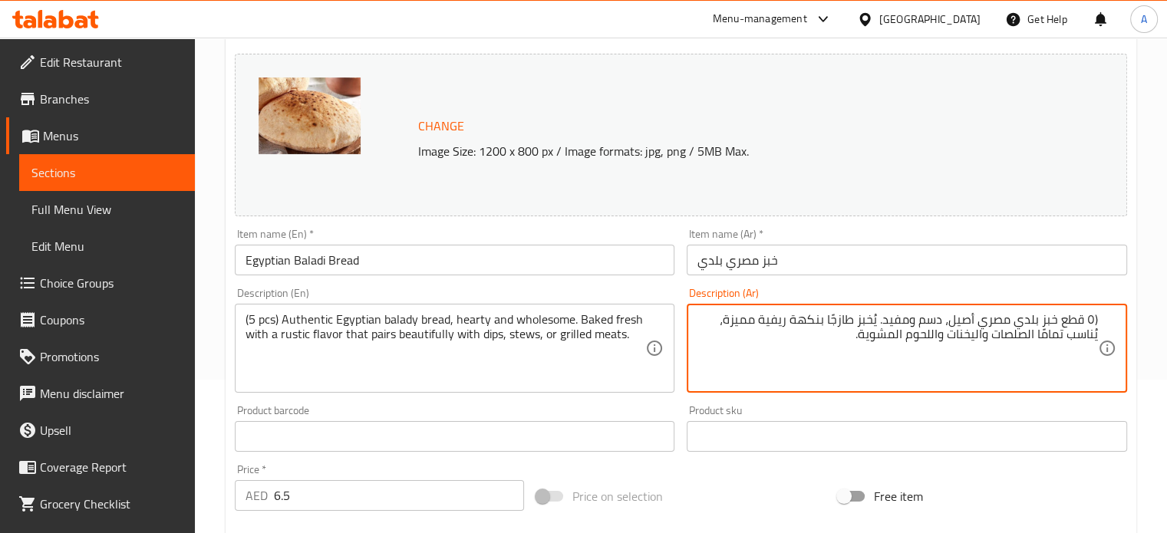
click at [1100, 319] on div "(٥ قطع خبز بلدي مصري أصيل، دسم ومفيد. يُخبز طازجًا بنكهة ريفية مميزة، يُناسب تم…" at bounding box center [906, 348] width 440 height 89
type textarea "٥ قطع خبز بلدي مصري أصيل، دسم ومفيد. يُخبز طازجًا بنكهة ريفية مميزة، يُناسب تما…"
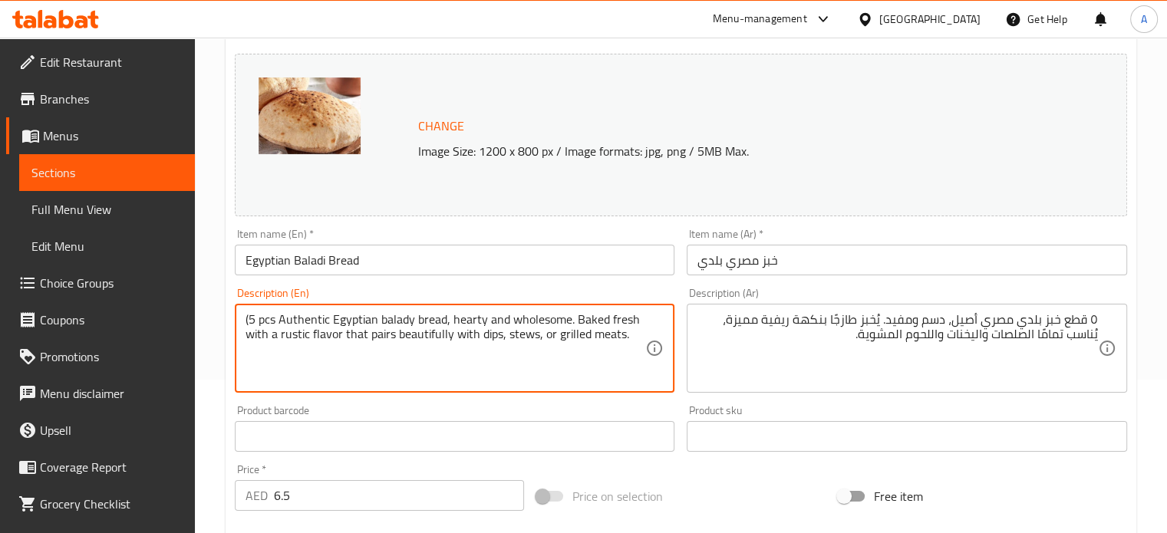
click at [251, 318] on textarea "(5 pcs Authentic Egyptian balady bread, hearty and wholesome. Baked fresh with …" at bounding box center [445, 348] width 400 height 73
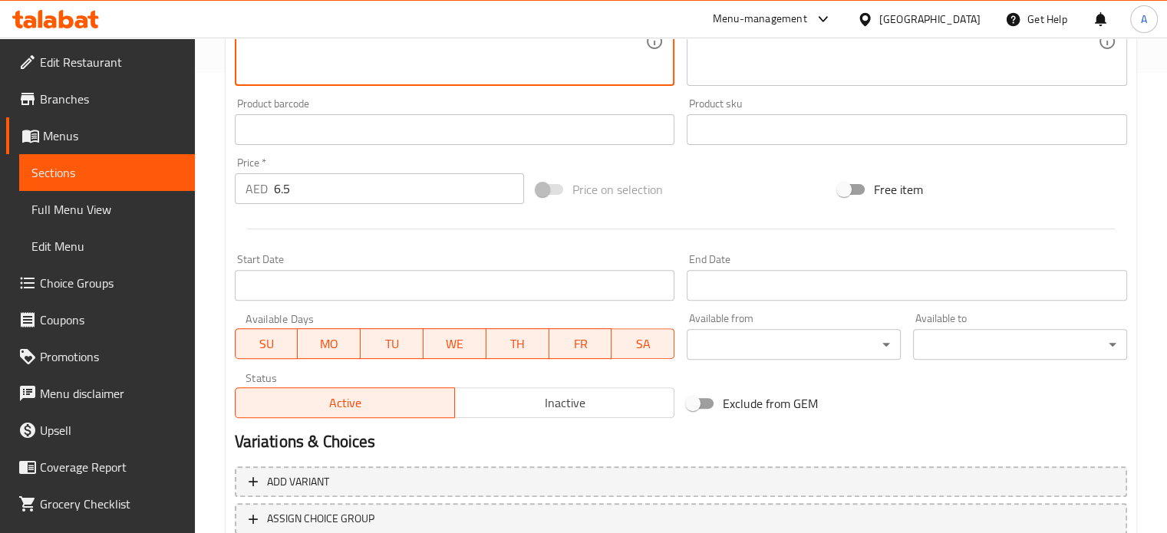
scroll to position [571, 0]
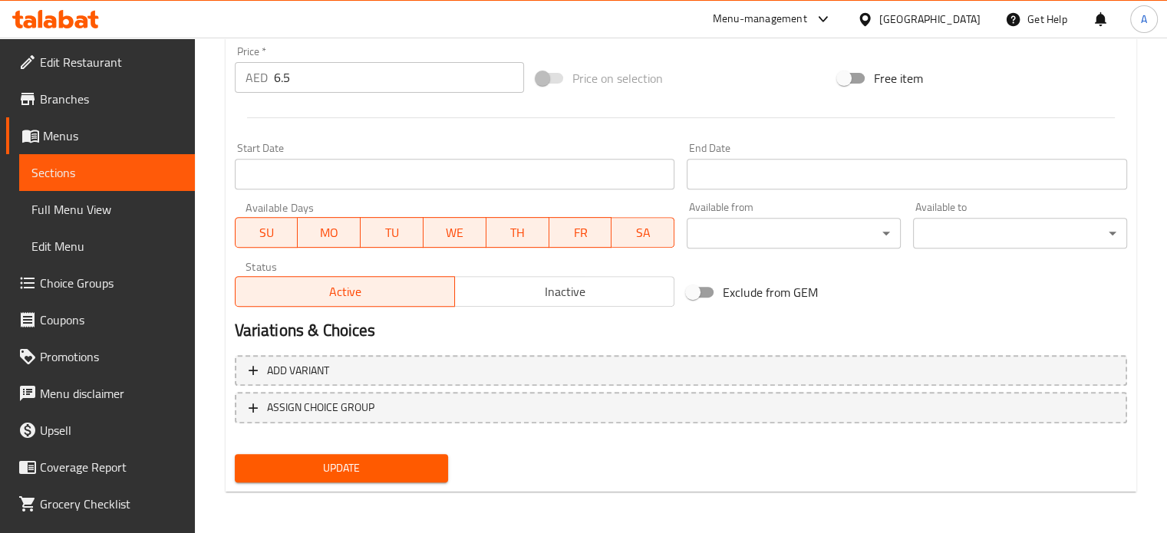
type textarea "5 pcs Authentic Egyptian balady bread, hearty and wholesome. Baked fresh with a…"
click at [352, 471] on span "Update" at bounding box center [341, 468] width 189 height 19
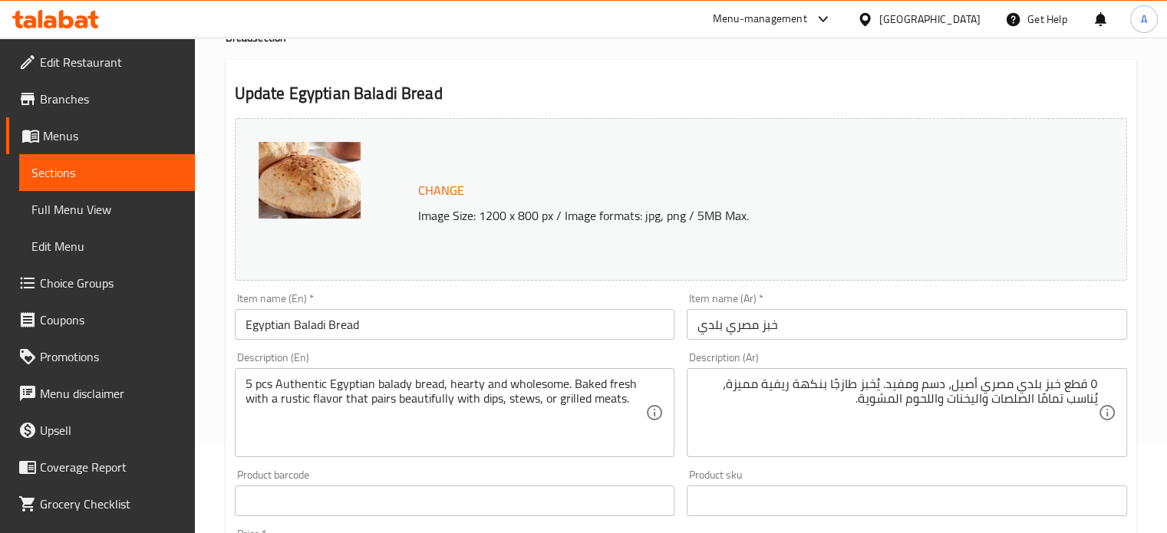
scroll to position [0, 0]
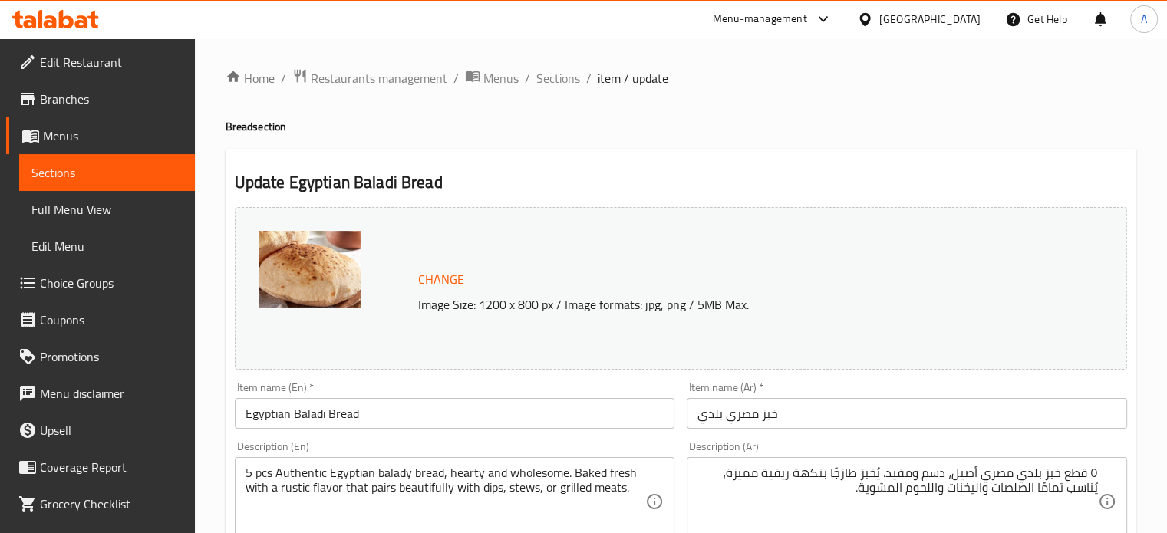
click at [548, 81] on span "Sections" at bounding box center [558, 78] width 44 height 18
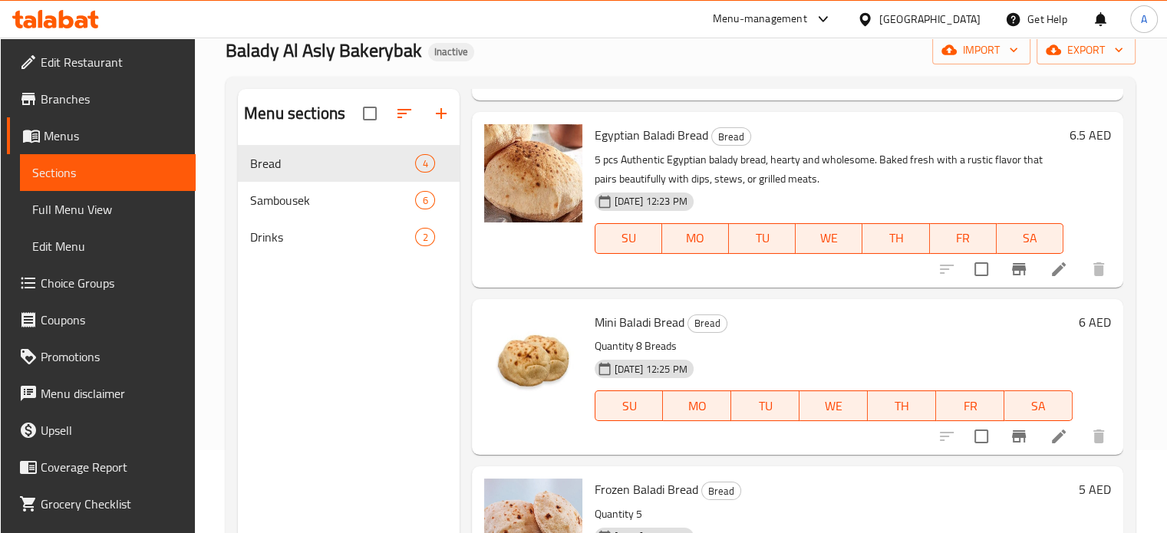
scroll to position [153, 0]
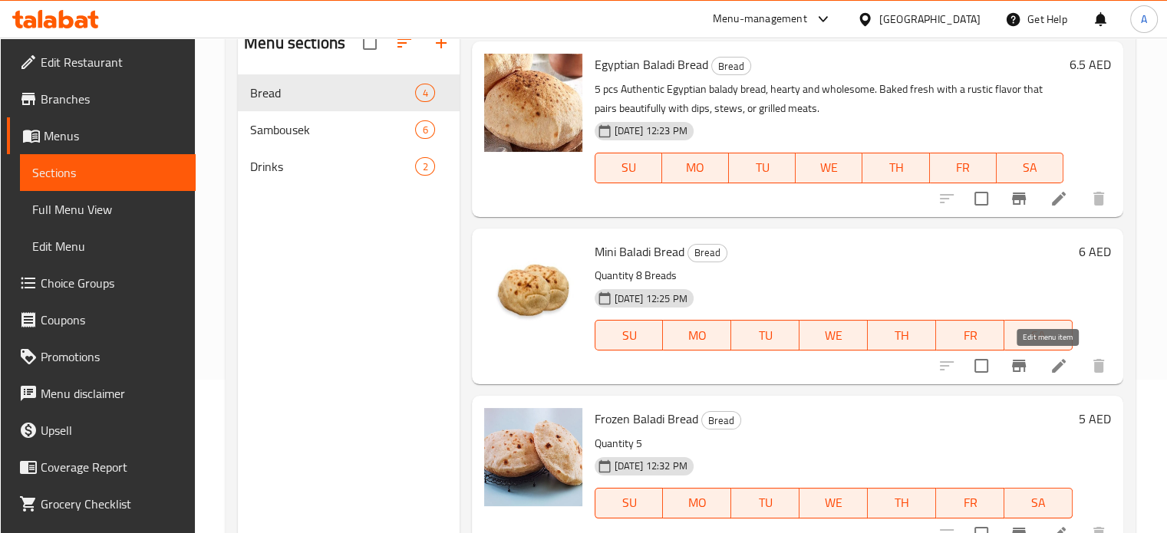
click at [1049, 370] on icon at bounding box center [1058, 366] width 18 height 18
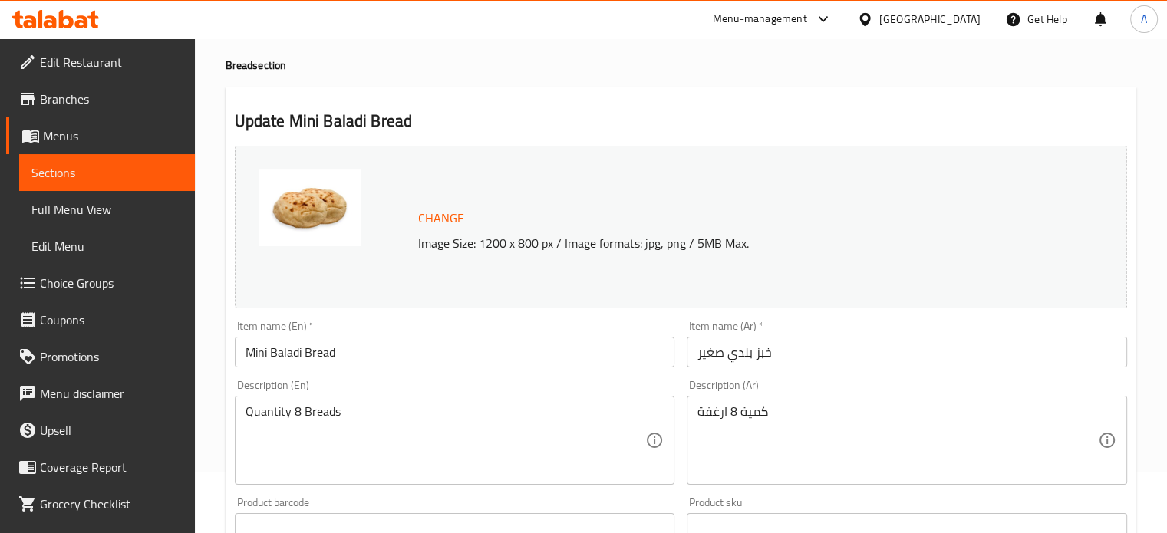
scroll to position [153, 0]
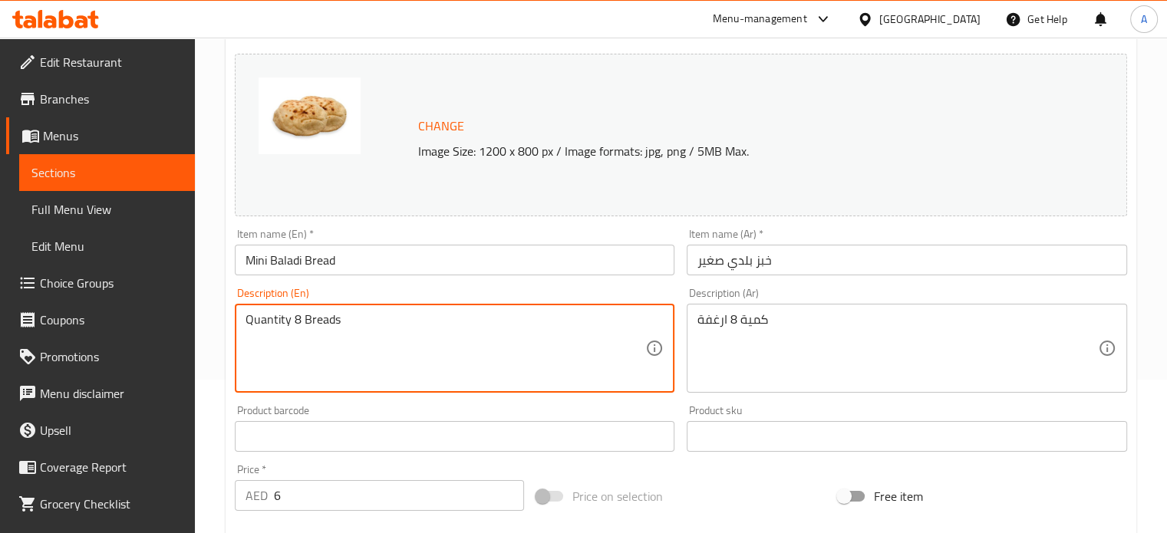
drag, startPoint x: 357, startPoint y: 323, endPoint x: 224, endPoint y: 318, distance: 132.8
paste textarea "Mini Balady Bread (8 pcs) – AED 6.5 Smaller in size, big on flavor. Soft and ch…"
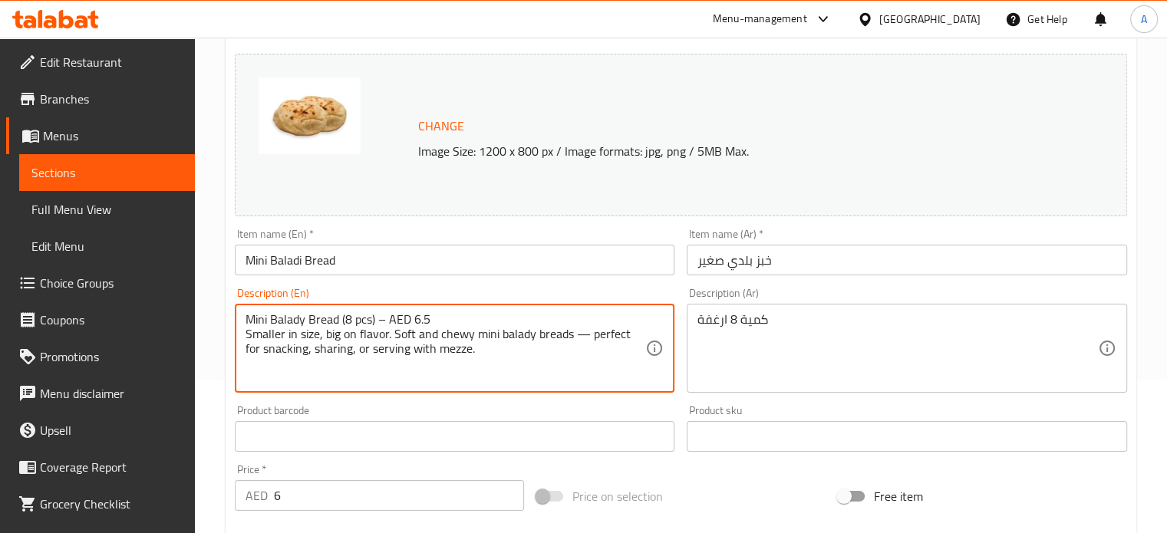
click at [431, 319] on textarea "Mini Balady Bread (8 pcs) – AED 6.5 Smaller in size, big on flavor. Soft and ch…" at bounding box center [445, 348] width 400 height 73
type textarea "Mini Balady Bread (8 pcs) Smaller in size, big on flavor. Soft and chewy mini b…"
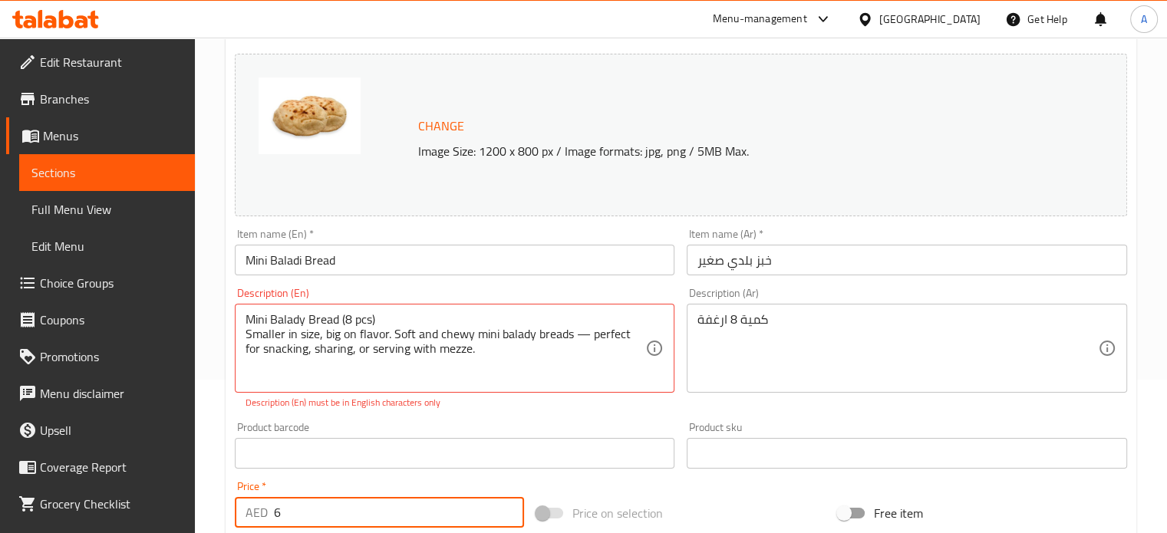
click at [288, 498] on input "6" at bounding box center [399, 512] width 250 height 31
type input "6.5"
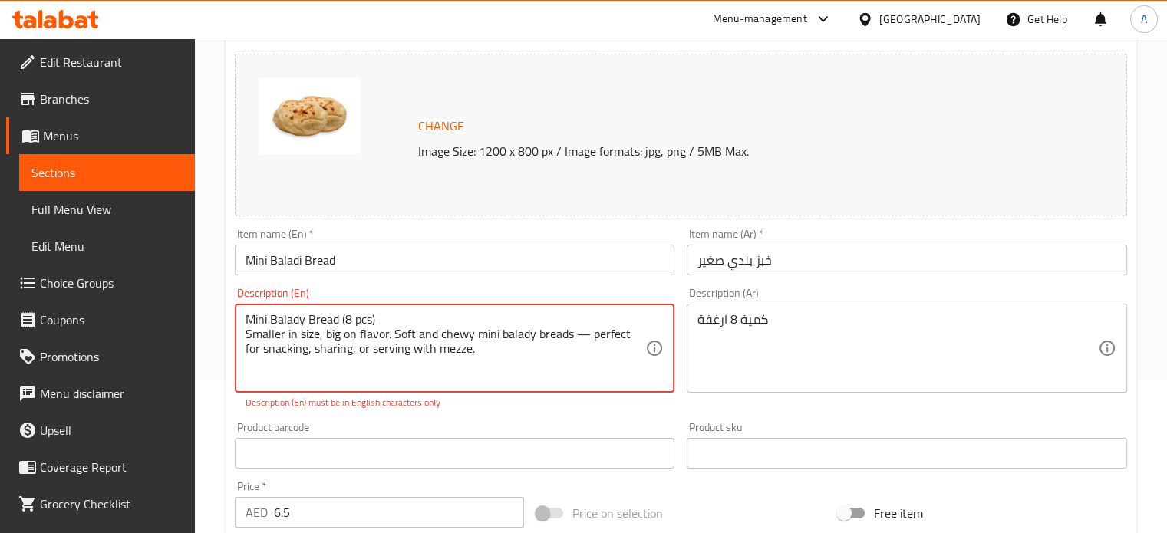
click at [322, 320] on textarea "Mini Balady Bread (8 pcs) Smaller in size, big on flavor. Soft and chewy mini b…" at bounding box center [445, 348] width 400 height 73
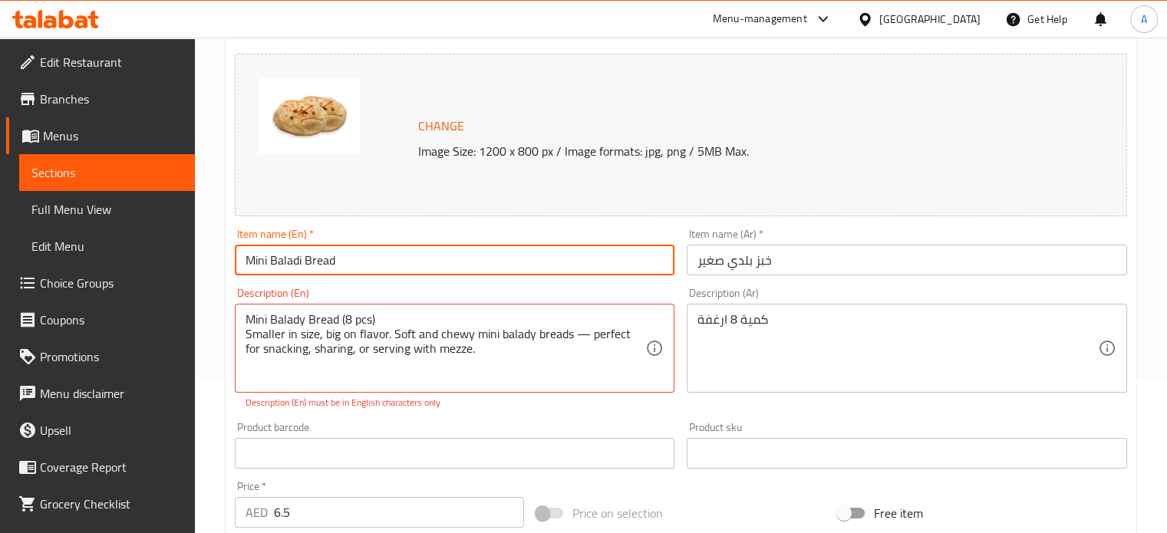
click at [314, 258] on input "Mini Baladi Bread" at bounding box center [455, 260] width 440 height 31
paste input "y Bread (8 pcs)"
type input "Mini Balady Bread"
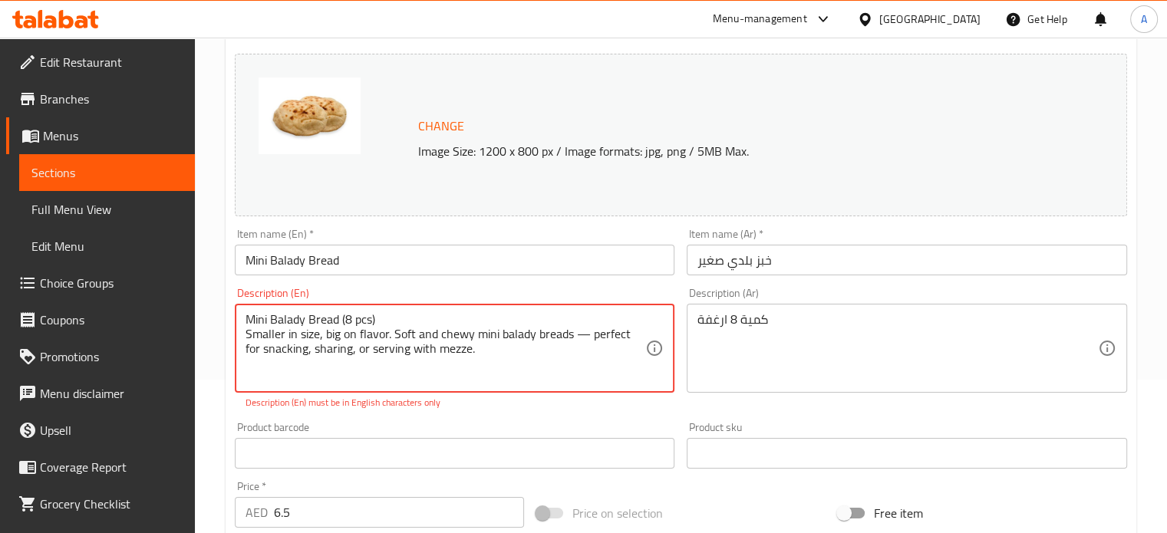
drag, startPoint x: 380, startPoint y: 317, endPoint x: 356, endPoint y: 309, distance: 25.0
click at [356, 309] on div "Mini Balady Bread (8 pcs) Smaller in size, big on flavor. Soft and chewy mini b…" at bounding box center [455, 348] width 440 height 89
click at [347, 318] on textarea "Mini Balady Bread (8 pcs) Smaller in size, big on flavor. Soft and chewy mini b…" at bounding box center [445, 348] width 400 height 73
drag, startPoint x: 343, startPoint y: 317, endPoint x: 370, endPoint y: 318, distance: 26.9
click at [370, 318] on textarea "Mini Balady Bread (8 pcs) Smaller in size, big on flavor. Soft and chewy mini b…" at bounding box center [445, 348] width 400 height 73
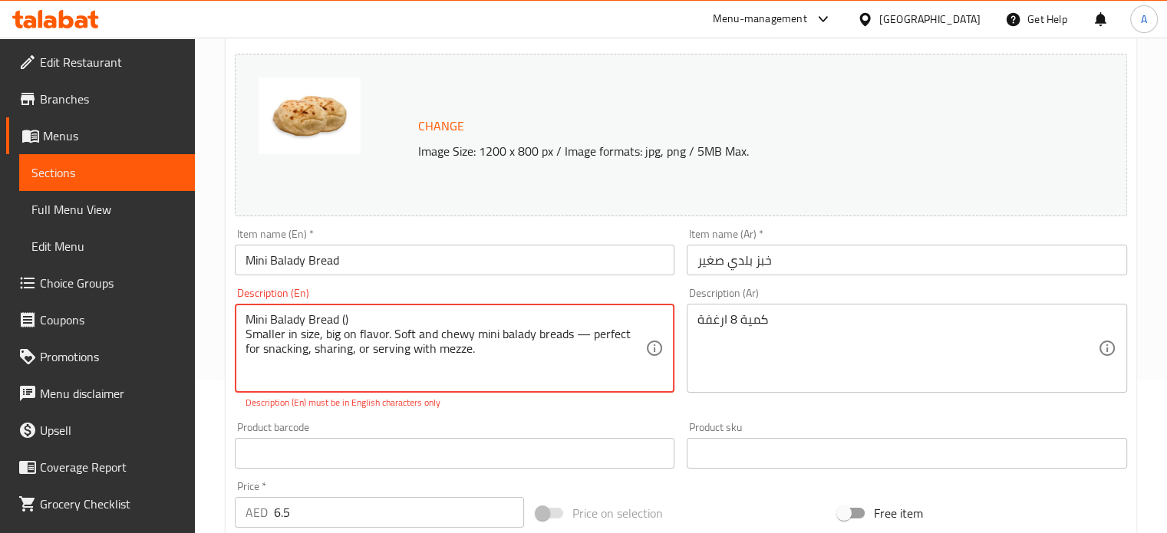
click at [242, 331] on div "Mini Balady Bread () Smaller in size, big on flavor. Soft and chewy mini balady…" at bounding box center [455, 348] width 440 height 89
click at [239, 334] on div "Mini Balady Bread () Smaller in size, big on flavor. Soft and chewy mini balady…" at bounding box center [455, 348] width 440 height 89
click at [242, 333] on div "Mini Balady Bread () Smaller in size, big on flavor. Soft and chewy mini balady…" at bounding box center [455, 348] width 440 height 89
click at [245, 334] on textarea "Mini Balady Bread () Smaller in size, big on flavor. Soft and chewy mini balady…" at bounding box center [445, 348] width 400 height 73
paste textarea "8 pcs"
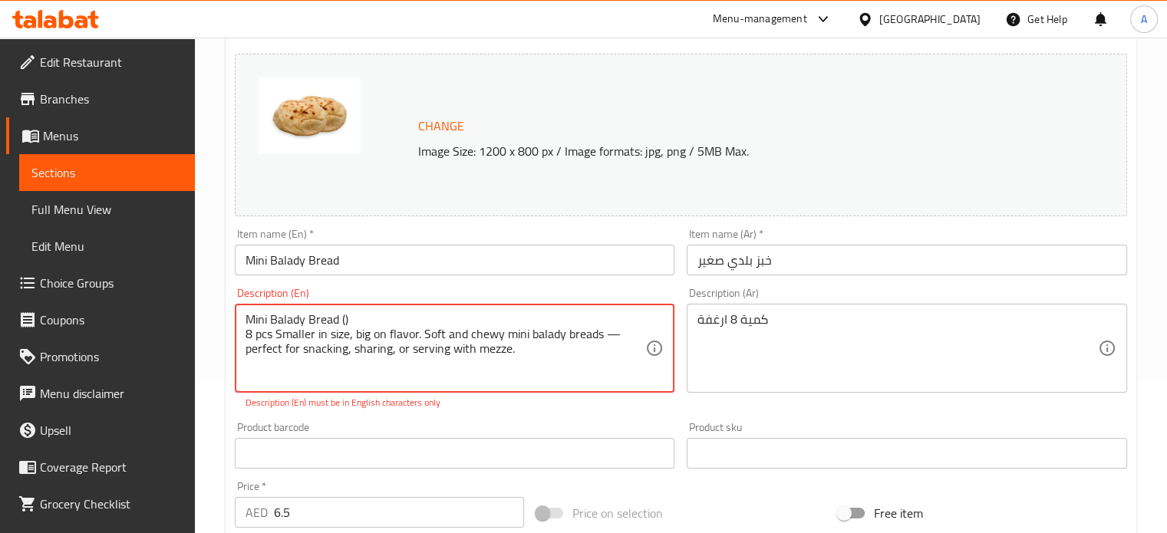
drag, startPoint x: 360, startPoint y: 316, endPoint x: 230, endPoint y: 314, distance: 129.6
click at [230, 314] on div "Description (En) Mini Balady Bread () 8 pcs Smaller in size, big on flavor. Sof…" at bounding box center [455, 348] width 453 height 134
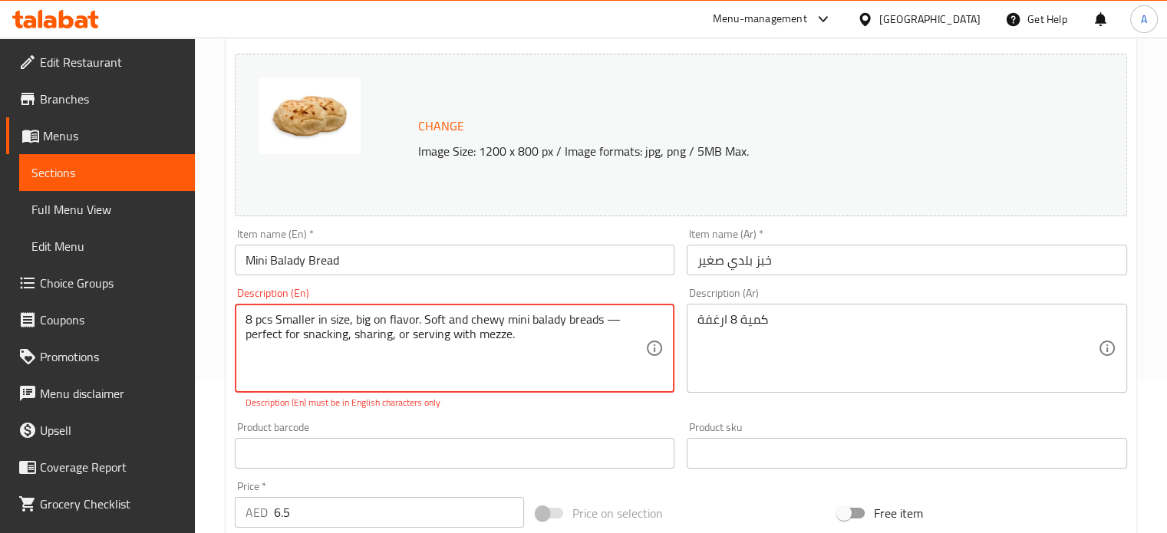
click at [297, 344] on textarea "8 pcs Smaller in size, big on flavor. Soft and chewy mini balady breads — perfe…" at bounding box center [445, 348] width 400 height 73
type textarea "8 pcs Smaller in size, big on flavor. Soft and chewy mini balady breads — perfe…"
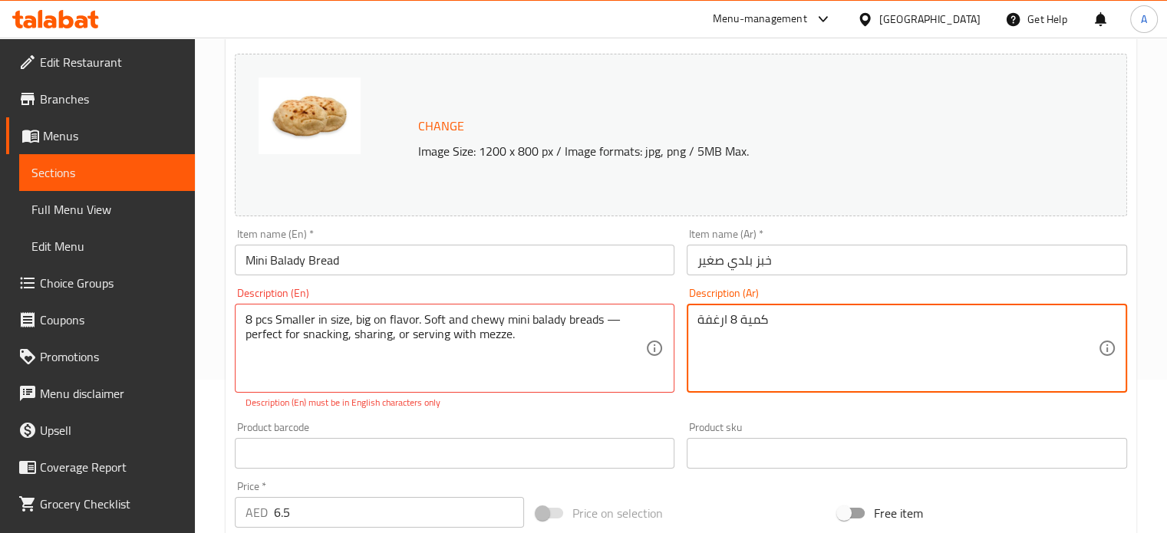
click at [775, 325] on textarea "كمية 8 ارغفة" at bounding box center [897, 348] width 400 height 73
paste textarea "قطع. حجمها أصغر، ونكهتها غنية. خبز بلدي صغير طري ومضغي - مثالي للتناول كوجبة خف…"
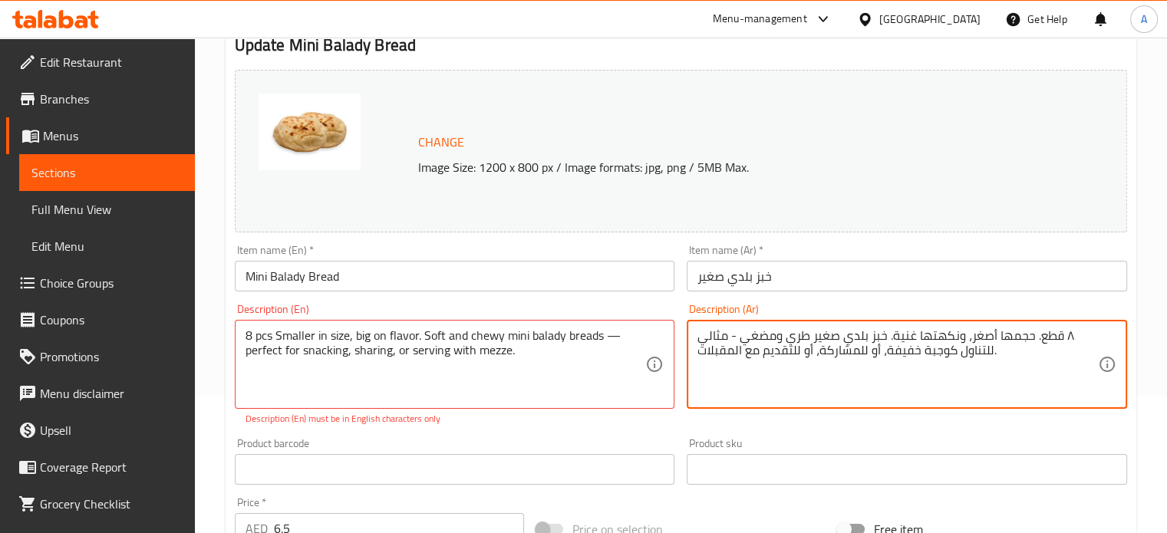
scroll to position [307, 0]
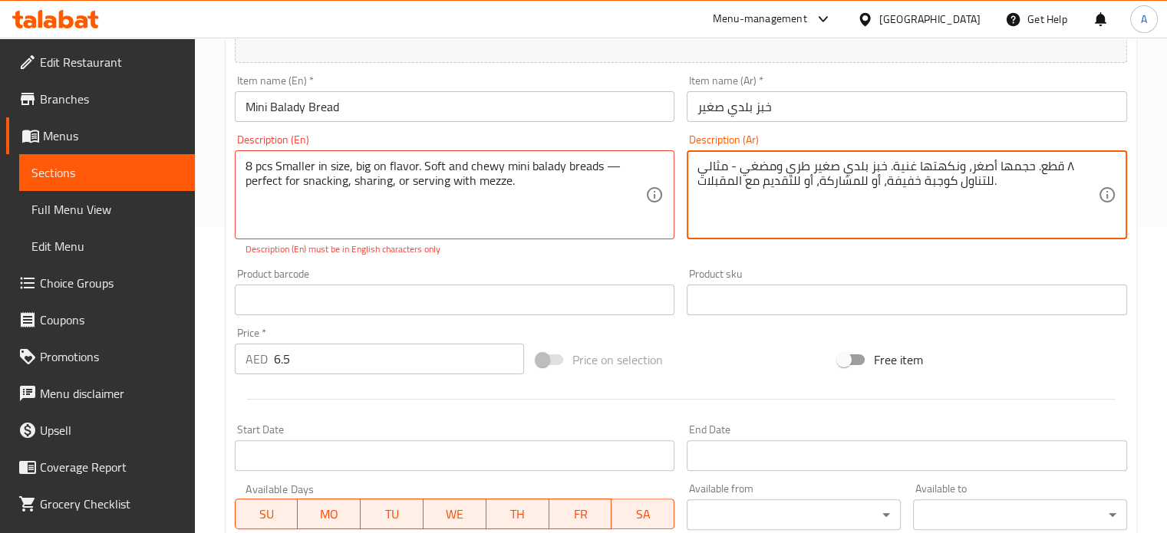
type textarea "٨ قطع. حجمها أصغر، ونكهتها غنية. خبز بلدي صغير طري ومضغي - مثالي للتناول كوجبة …"
drag, startPoint x: 614, startPoint y: 180, endPoint x: 618, endPoint y: 191, distance: 11.4
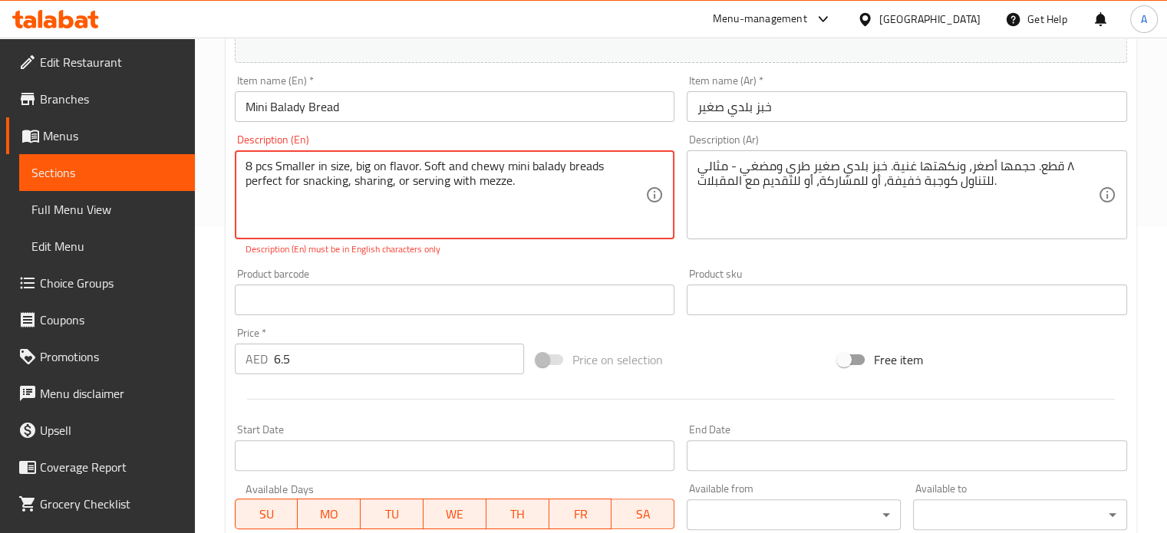
type textarea "8 pcs Smaller in size, big on flavor. Soft and chewy mini balady breads perfect…"
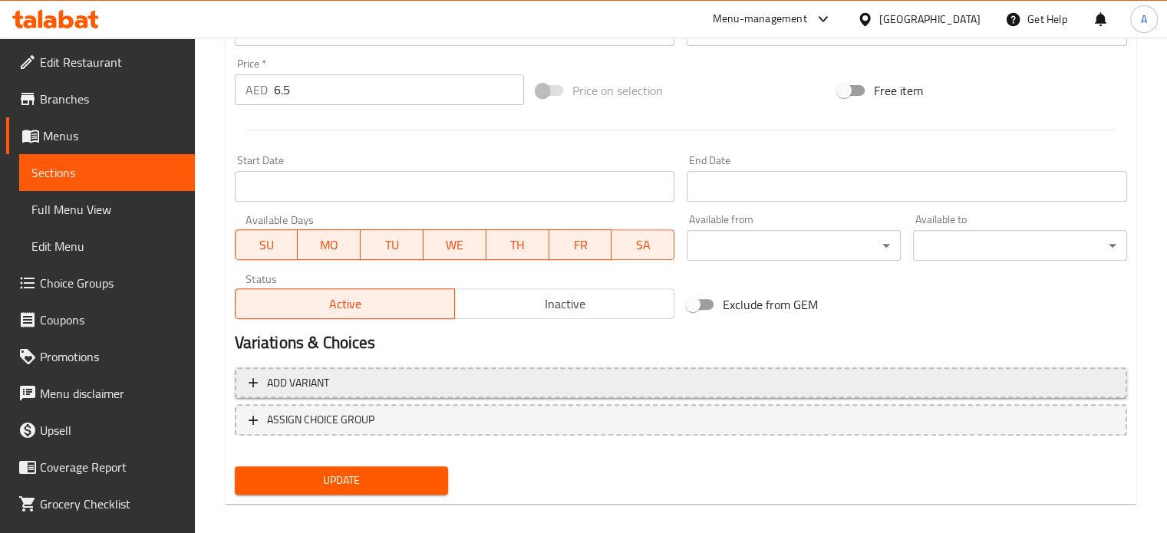
scroll to position [571, 0]
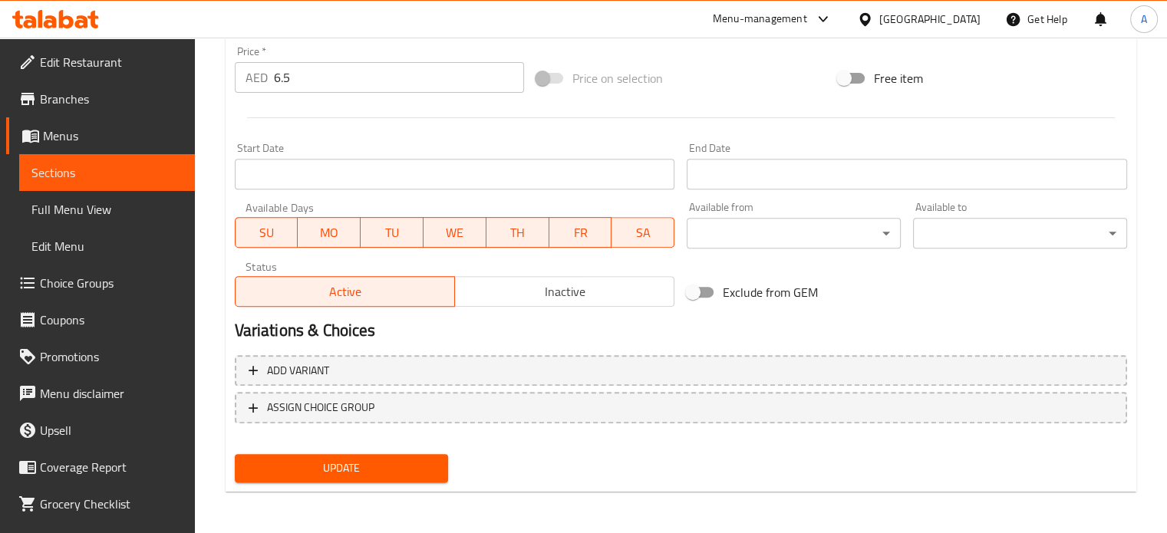
type textarea "٨ قطع. حجمها أصغر، ونكهتها غنية. خبز بلدي صغير طري ومضغي مثالي للتناول كوجبة خف…"
click at [337, 467] on span "Update" at bounding box center [341, 468] width 189 height 19
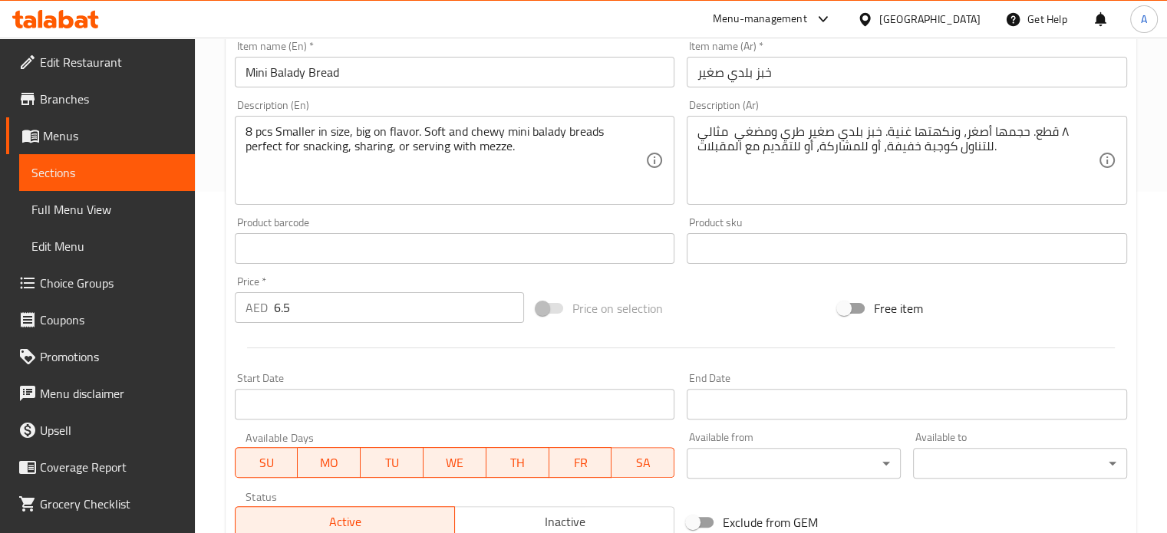
scroll to position [0, 0]
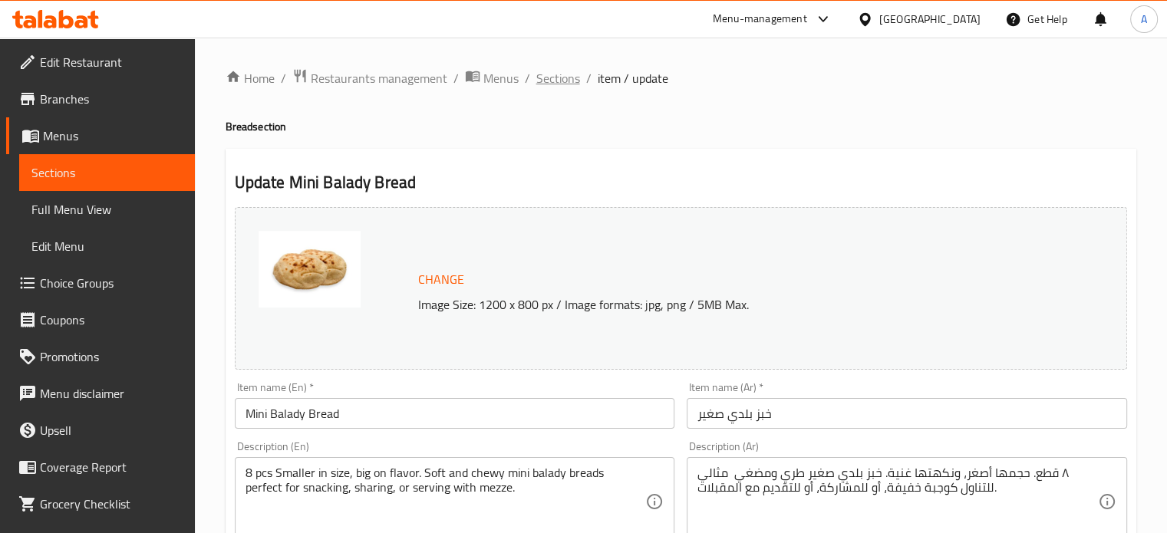
click at [558, 84] on span "Sections" at bounding box center [558, 78] width 44 height 18
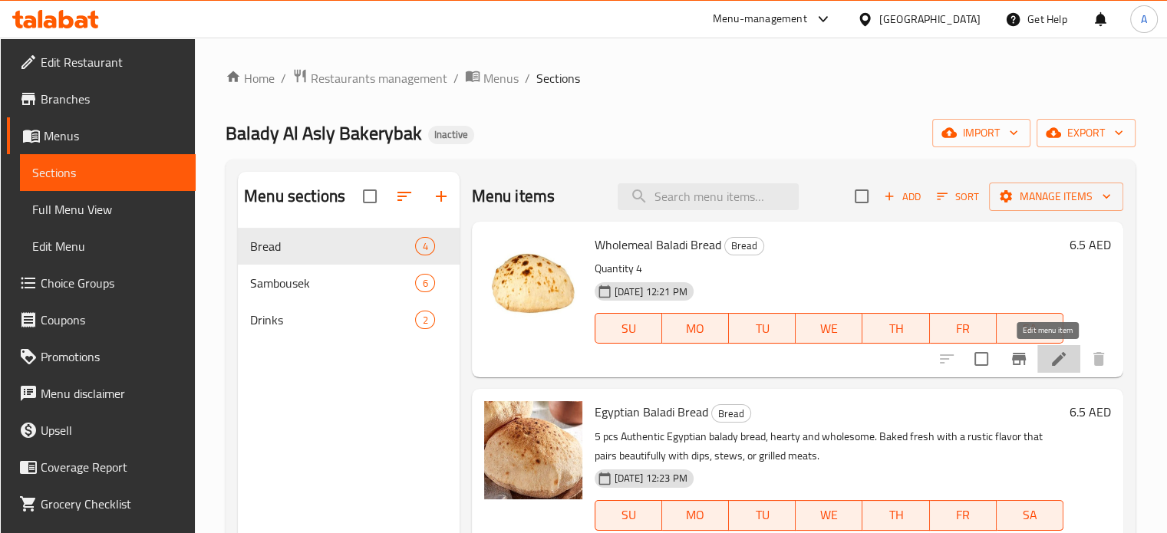
click at [1049, 359] on icon at bounding box center [1058, 359] width 18 height 18
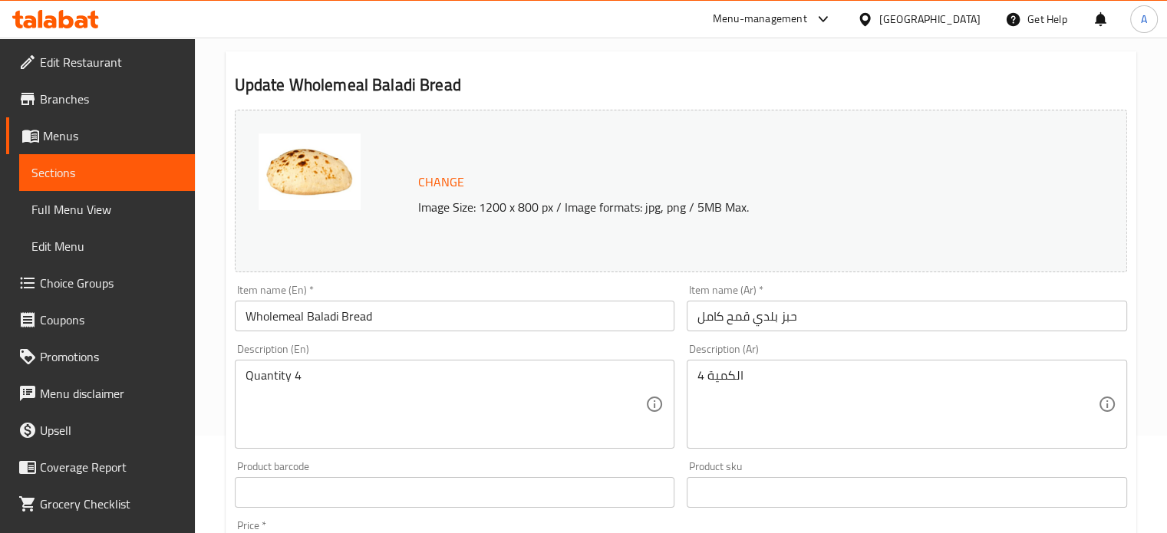
scroll to position [153, 0]
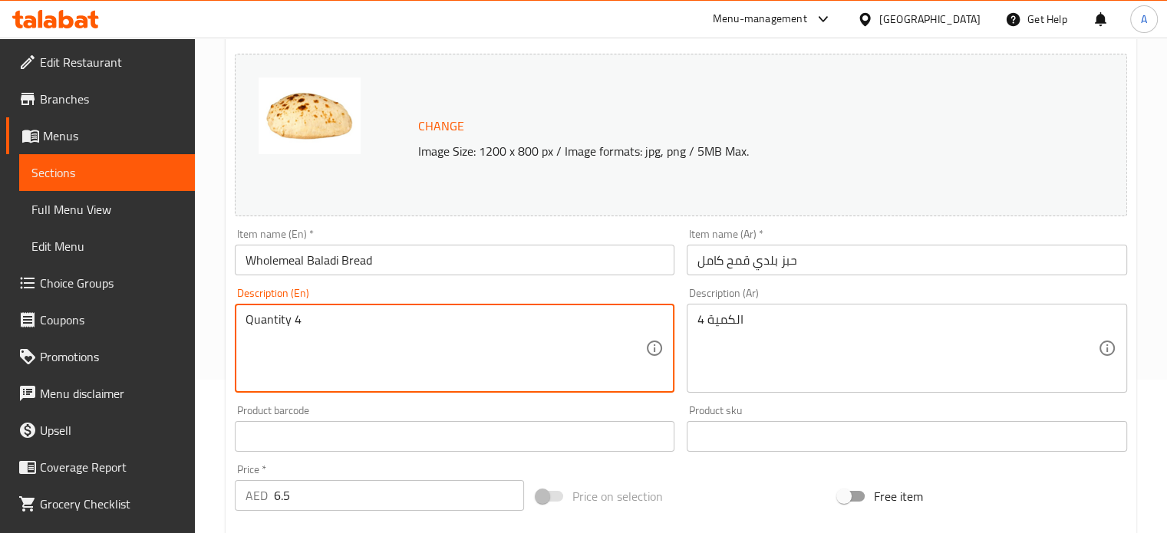
drag, startPoint x: 328, startPoint y: 327, endPoint x: 210, endPoint y: 327, distance: 118.1
paste textarea "Burger Buns (6 pcs) – AED 6 Soft, fluffy, and baked to perfection. Our burger b…"
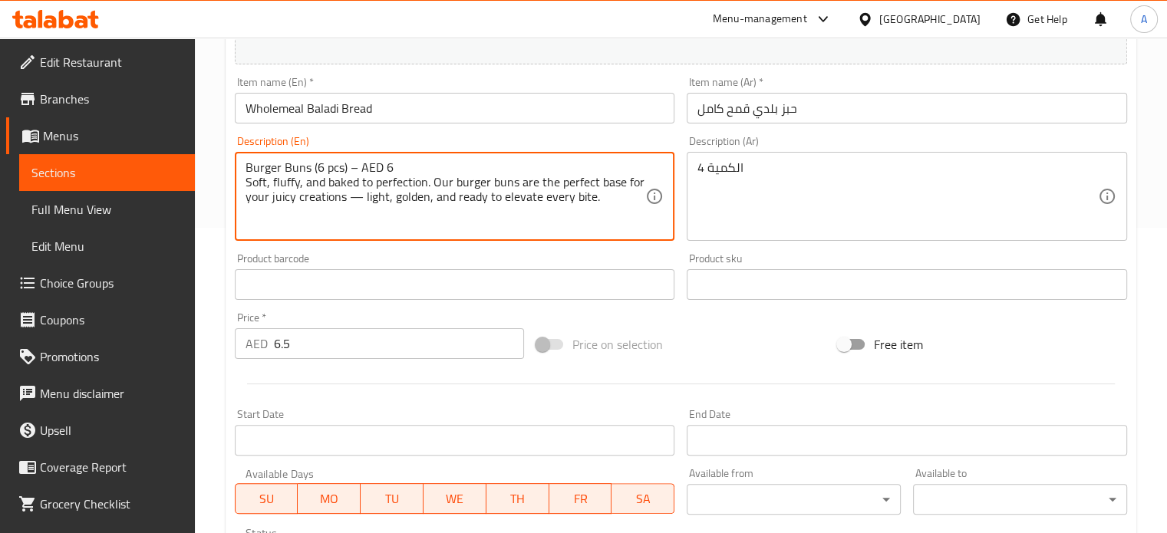
scroll to position [307, 0]
type textarea "Burger Buns (6 pcs) – AED 6 Soft, fluffy, and baked to perfection. Our burger b…"
click at [290, 346] on input "6.5" at bounding box center [399, 342] width 250 height 31
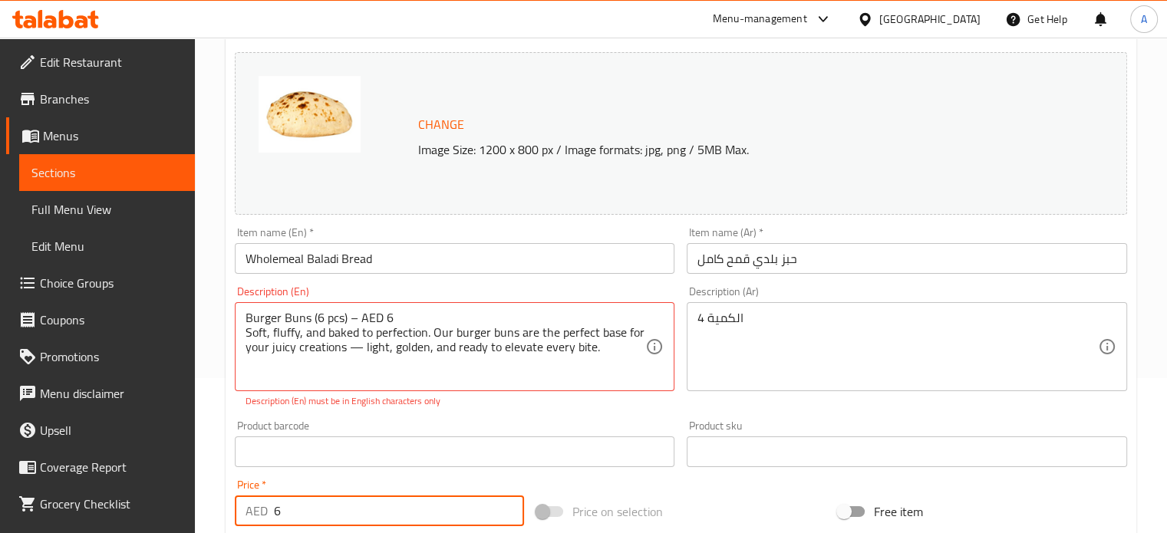
scroll to position [153, 0]
type input "6"
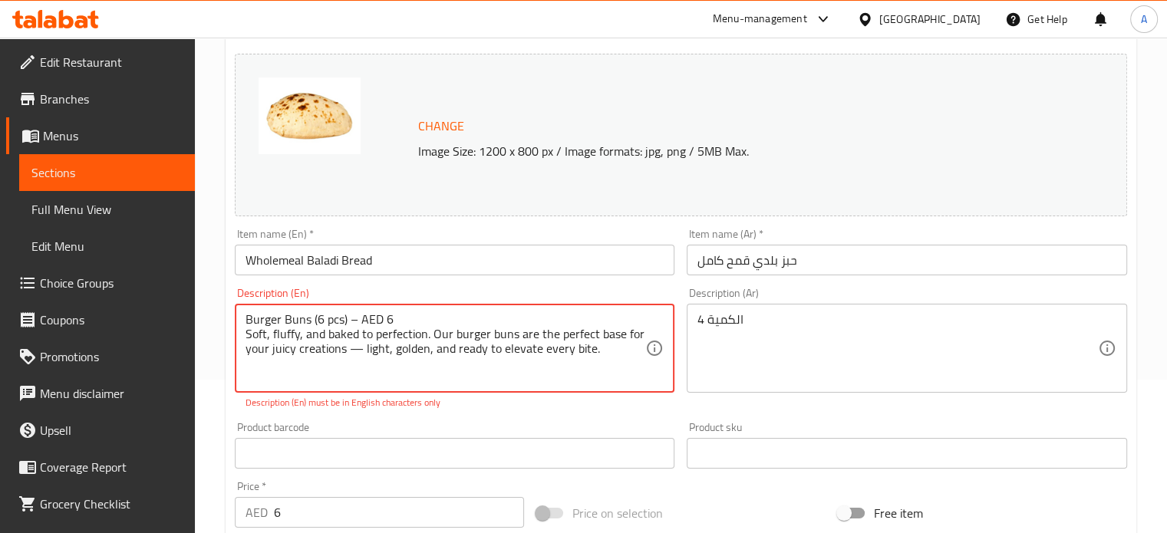
drag, startPoint x: 310, startPoint y: 317, endPoint x: 227, endPoint y: 326, distance: 83.3
type textarea "(6 pcs) – AED 6 Soft, fluffy, and baked to perfection. Our burger buns are the …"
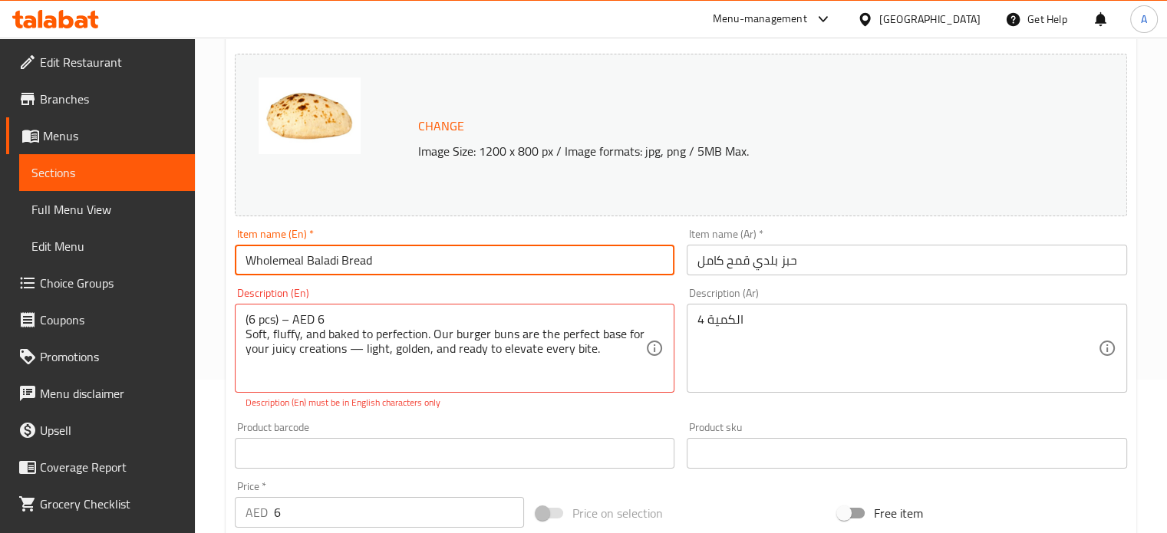
paste input "Burger Buns"
drag, startPoint x: 383, startPoint y: 260, endPoint x: 217, endPoint y: 263, distance: 165.7
click at [217, 263] on div "Home / Restaurants management / Menus / Sections / item / update Bread section …" at bounding box center [681, 426] width 972 height 1085
type input "Burger Buns"
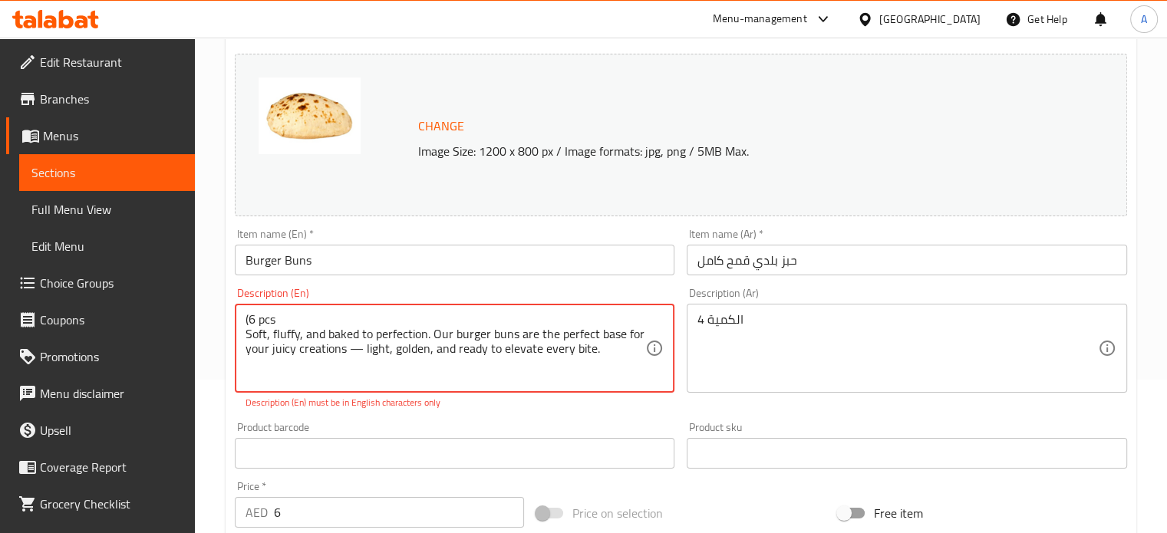
click at [250, 315] on textarea "(6 pcs Soft, fluffy, and baked to perfection. Our burger buns are the perfect b…" at bounding box center [445, 348] width 400 height 73
click at [245, 333] on textarea "6 pcs Soft, fluffy, and baked to perfection. Our burger buns are the perfect ba…" at bounding box center [445, 348] width 400 height 73
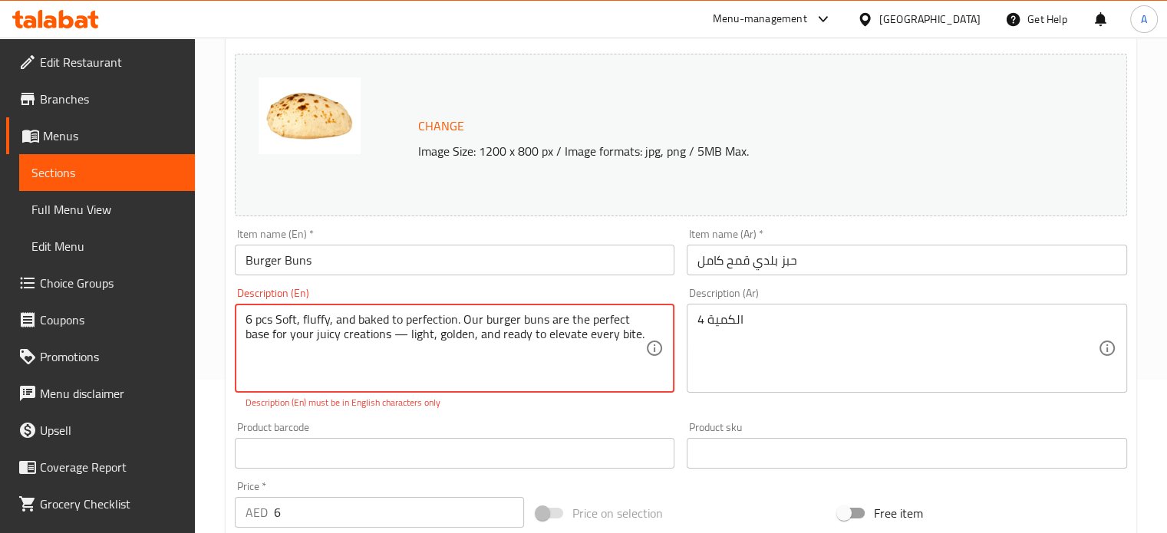
click at [408, 335] on textarea "6 pcs Soft, fluffy, and baked to perfection. Our burger buns are the perfect ba…" at bounding box center [445, 348] width 400 height 73
click at [404, 334] on textarea "6 pcs Soft, fluffy, and baked to perfection. Our burger buns are the perfect ba…" at bounding box center [445, 348] width 400 height 73
type textarea "6 pcs Soft, fluffy, and baked to perfection. Our burger buns are the perfect ba…"
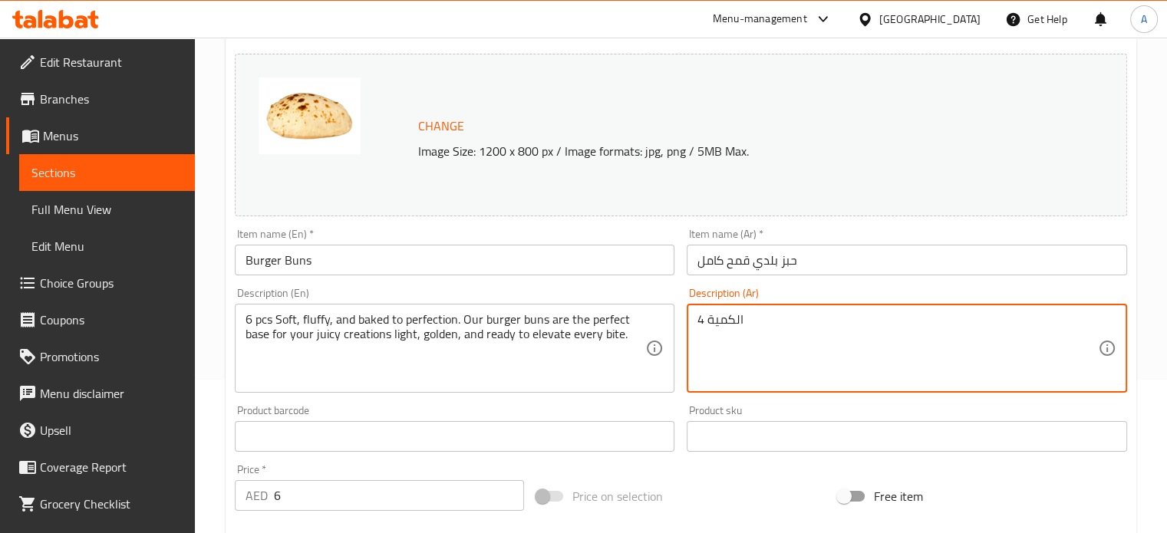
drag, startPoint x: 700, startPoint y: 319, endPoint x: 680, endPoint y: 320, distance: 20.7
click at [738, 315] on textarea "الكمية 4" at bounding box center [897, 348] width 400 height 73
paste textarea "٦ قطع طرية، رقيقة، ومخبوزة بإتقان. خبز البرجر لدينا هو القاعدة المثالية لإبداعا…"
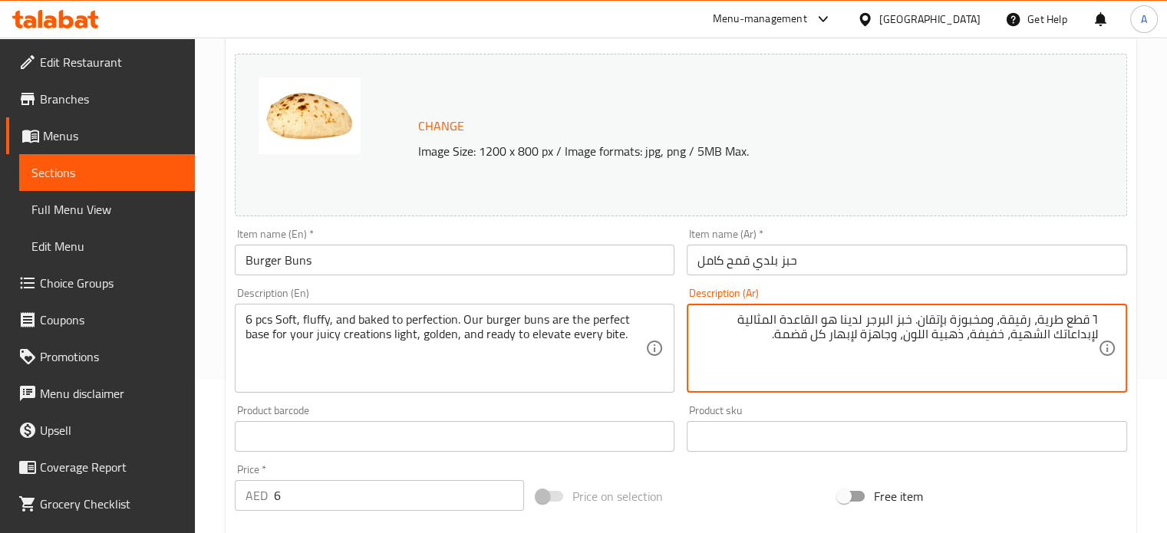
type textarea "٦ قطع طرية، رقيقة، ومخبوزة بإتقان. خبز البرجر لدينا هو القاعدة المثالية لإبداعا…"
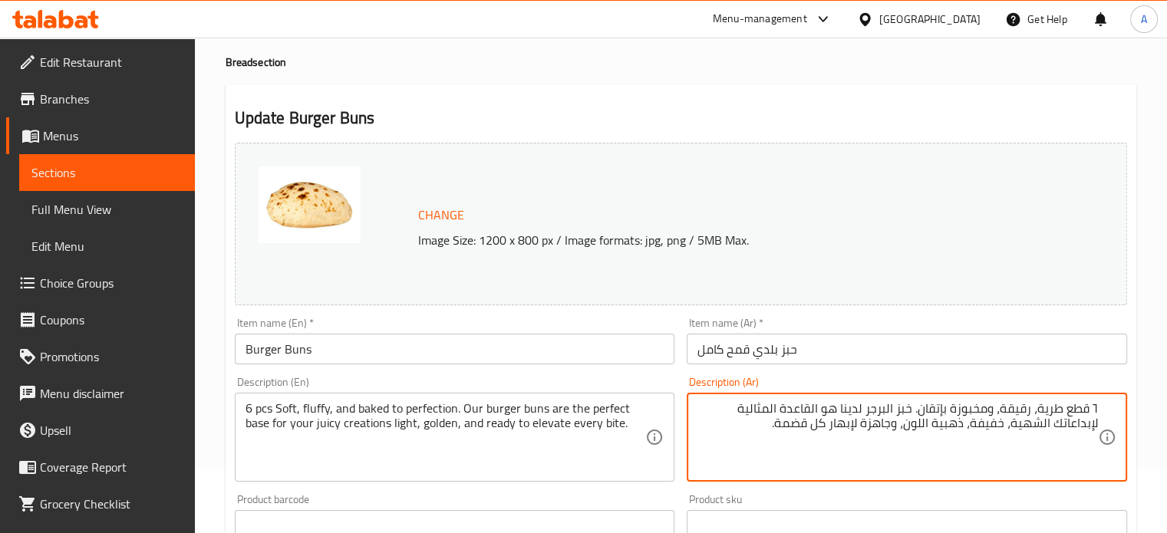
scroll to position [0, 0]
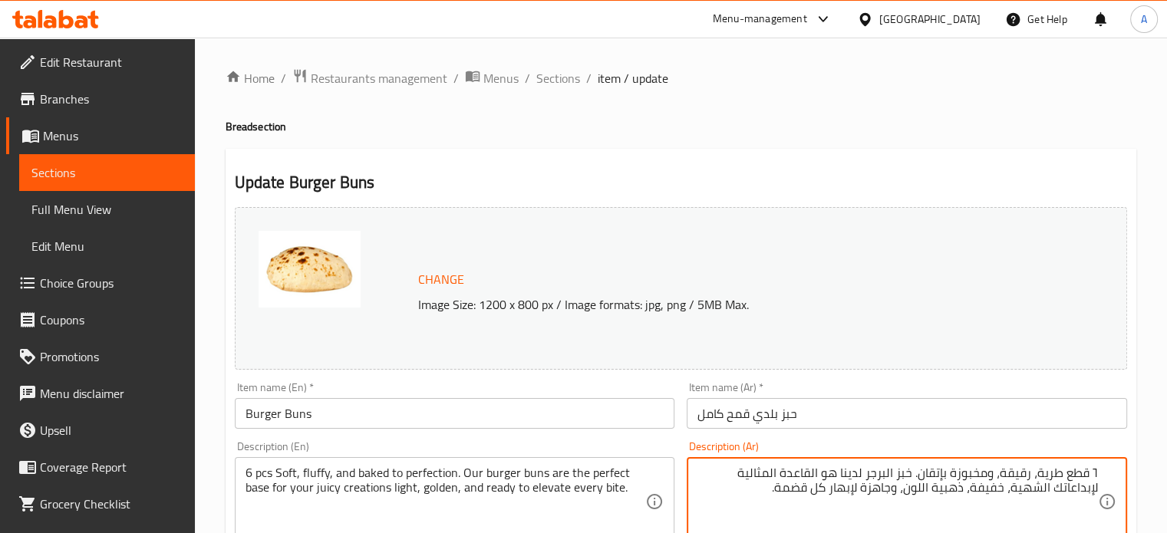
click at [419, 281] on span "Change" at bounding box center [441, 279] width 46 height 22
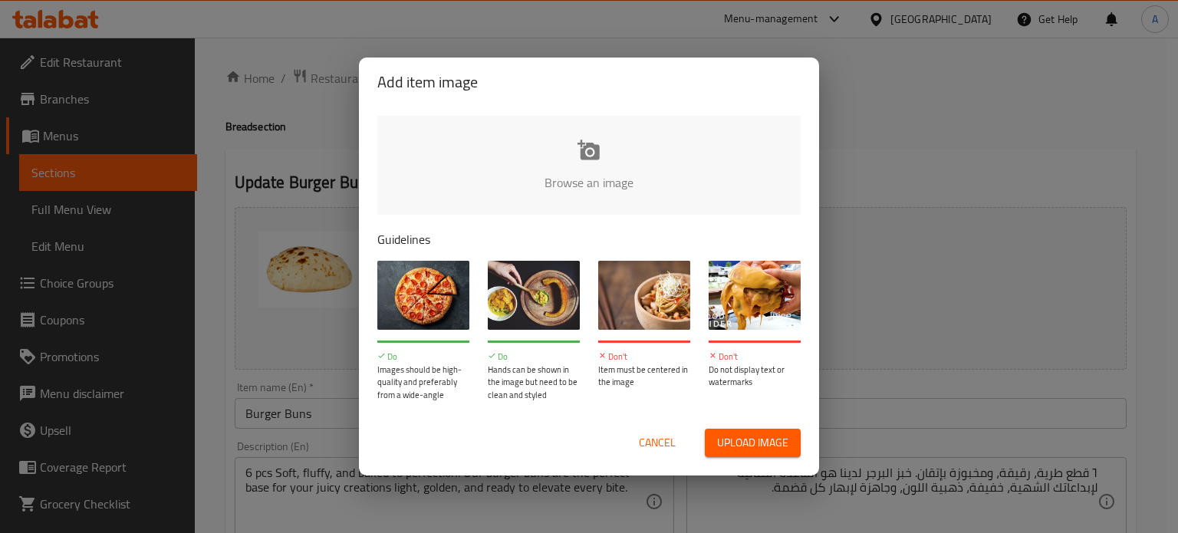
click at [727, 443] on span "Upload image" at bounding box center [752, 442] width 71 height 19
type input "C:\fakepath\Burger Bun.jpg"
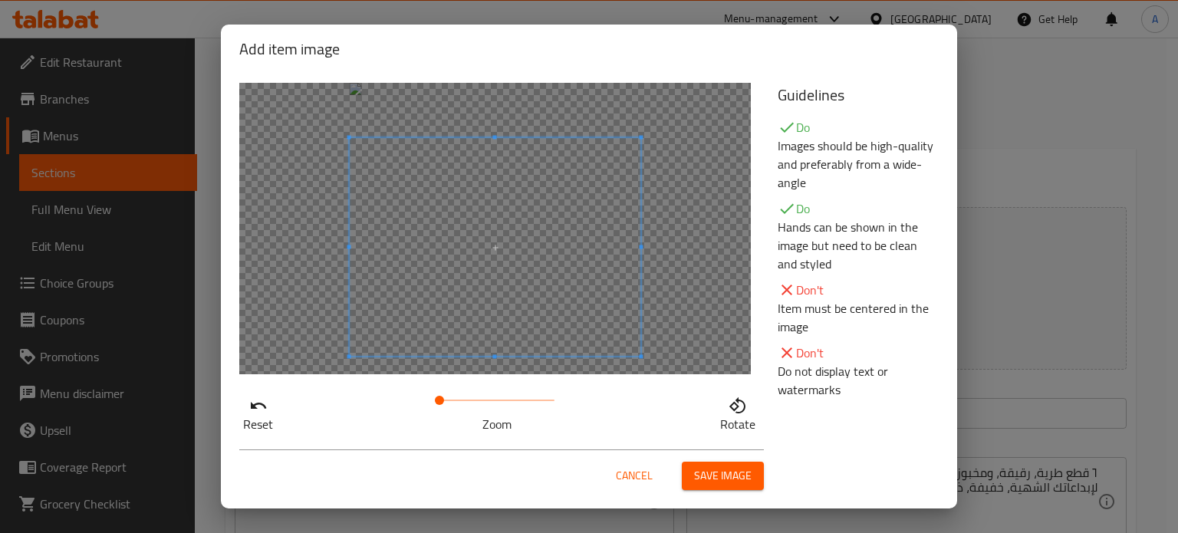
click at [433, 291] on span at bounding box center [495, 247] width 291 height 219
click at [742, 472] on span "Save image" at bounding box center [723, 475] width 58 height 19
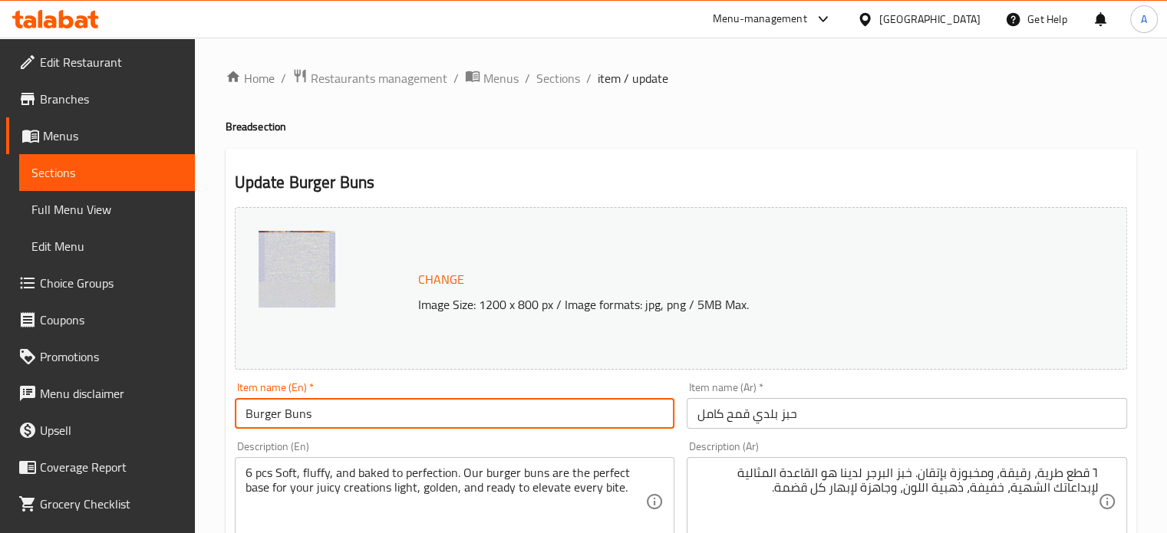
drag, startPoint x: 314, startPoint y: 416, endPoint x: 233, endPoint y: 412, distance: 81.4
click at [235, 412] on input "Burger Buns" at bounding box center [455, 413] width 440 height 31
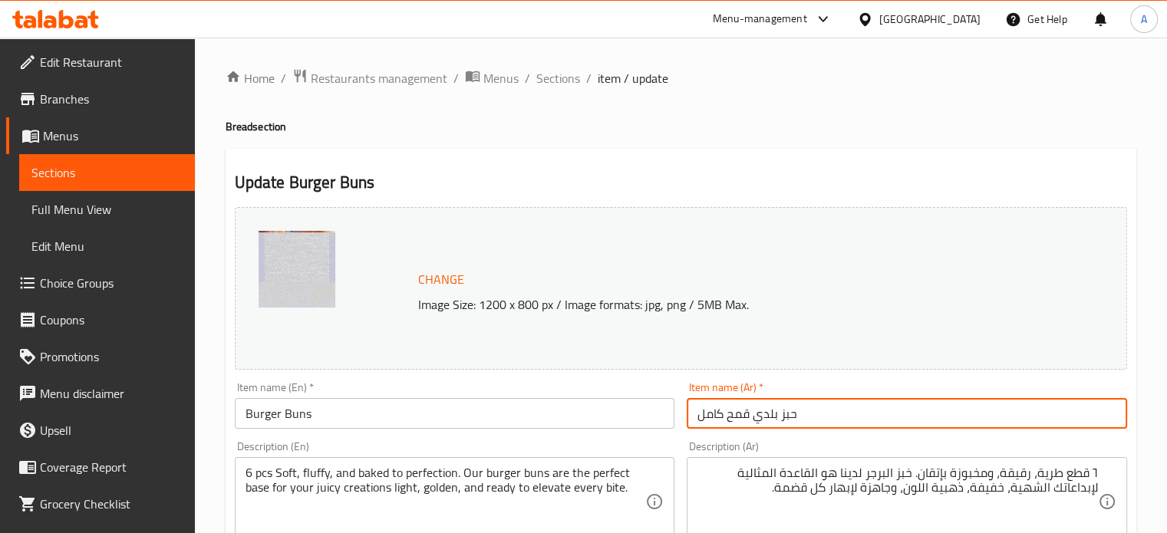
drag, startPoint x: 814, startPoint y: 413, endPoint x: 689, endPoint y: 417, distance: 125.1
click at [689, 417] on input "حبز بلدي قمح كامل" at bounding box center [906, 413] width 440 height 31
type input "ب"
click at [689, 417] on input "خ" at bounding box center [906, 413] width 440 height 31
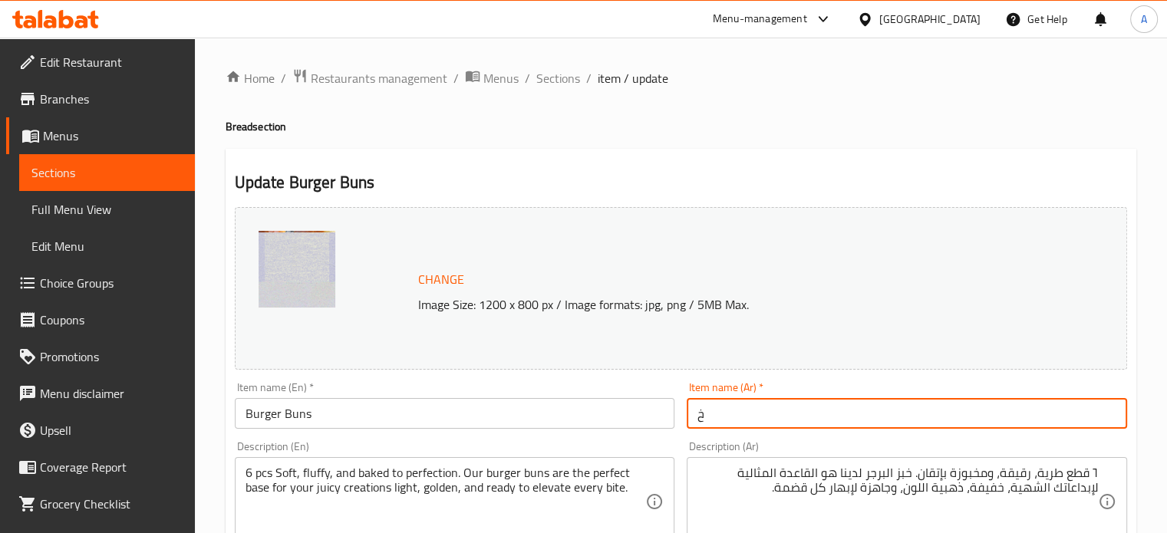
paste input "بز البرجر"
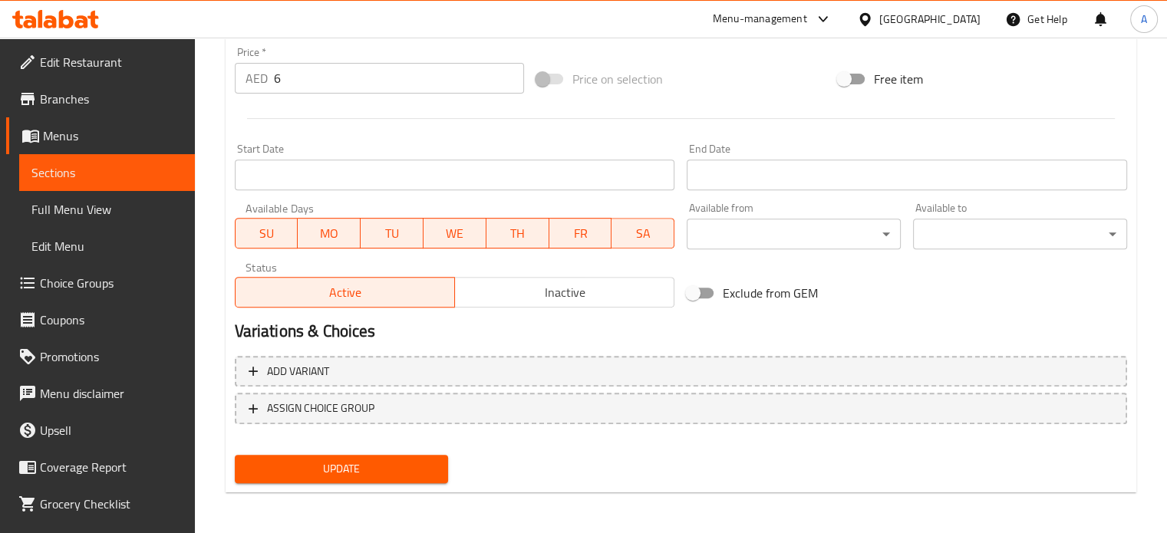
scroll to position [571, 0]
type input "خبز البرجر"
click at [311, 462] on span "Update" at bounding box center [341, 468] width 189 height 19
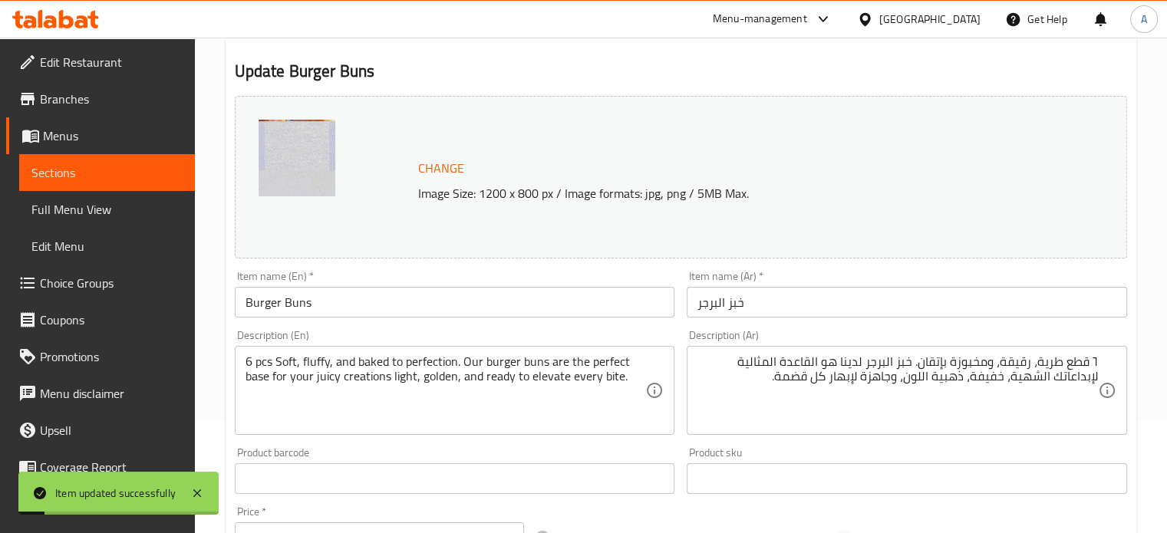
scroll to position [0, 0]
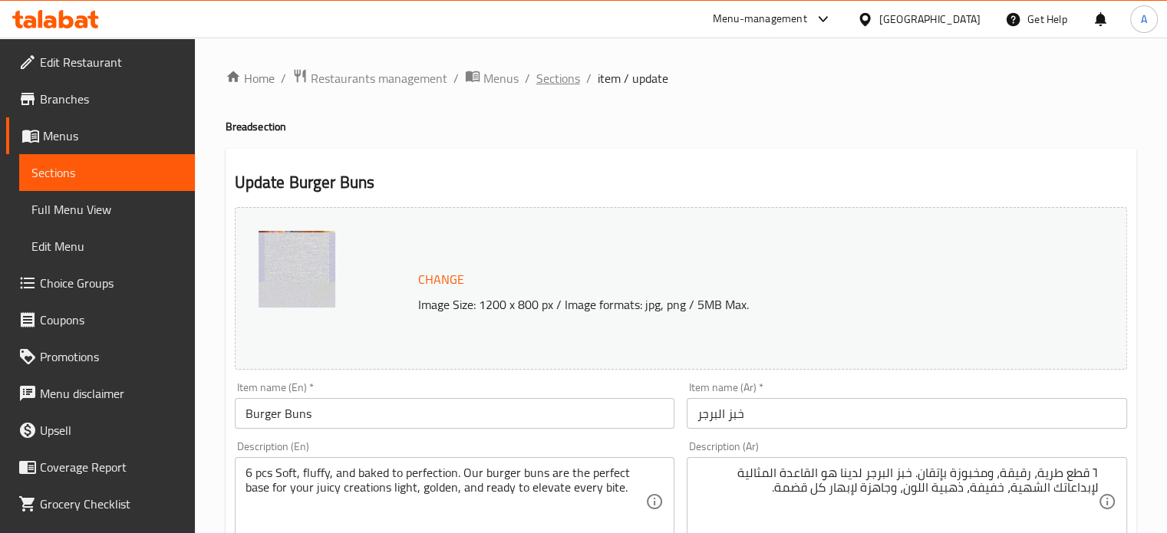
click at [549, 81] on span "Sections" at bounding box center [558, 78] width 44 height 18
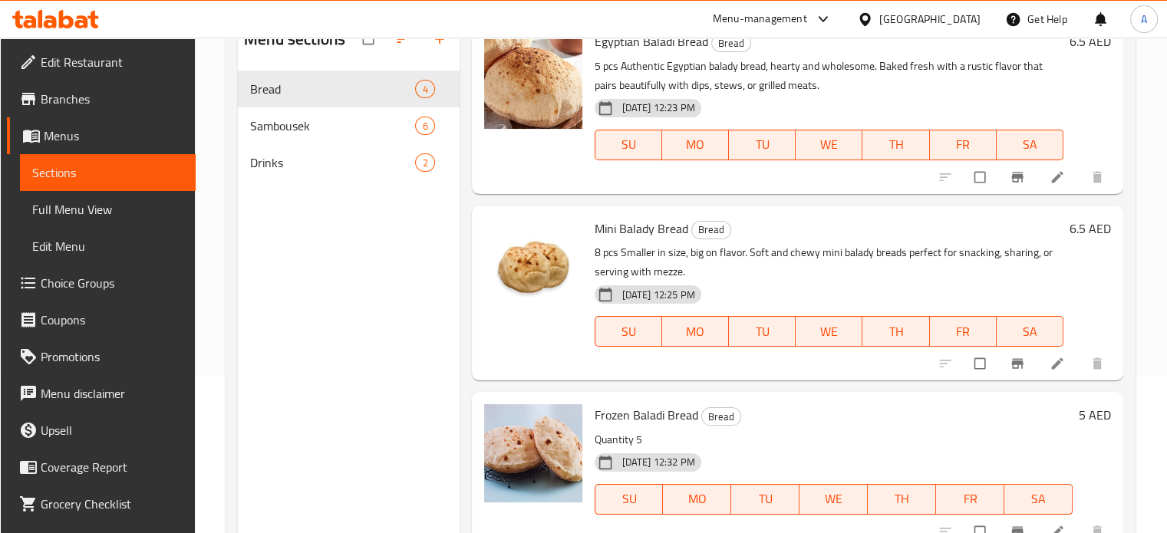
scroll to position [215, 0]
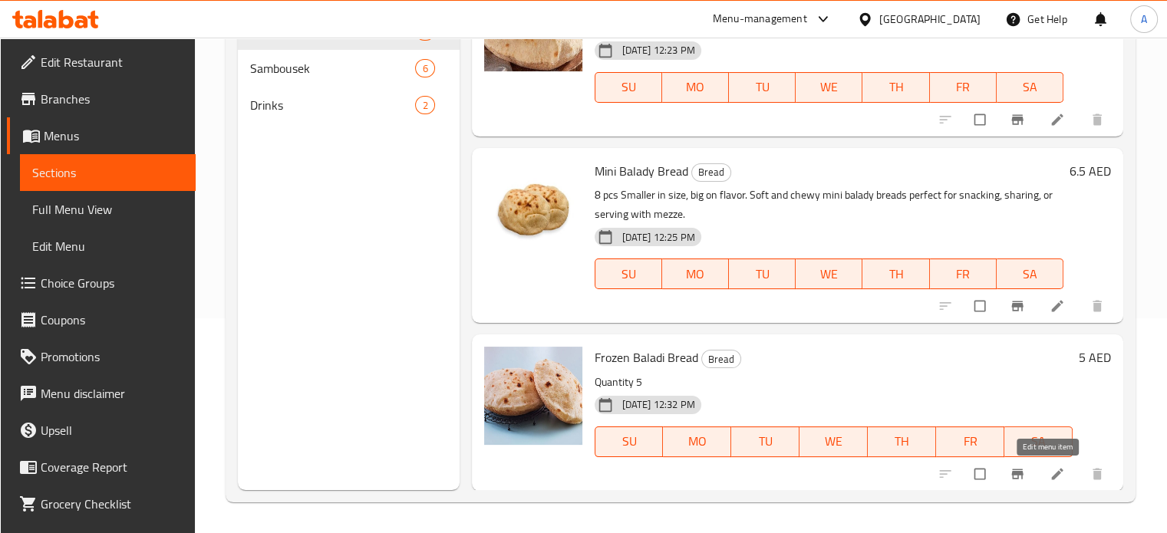
click at [1052, 473] on icon at bounding box center [1056, 473] width 15 height 15
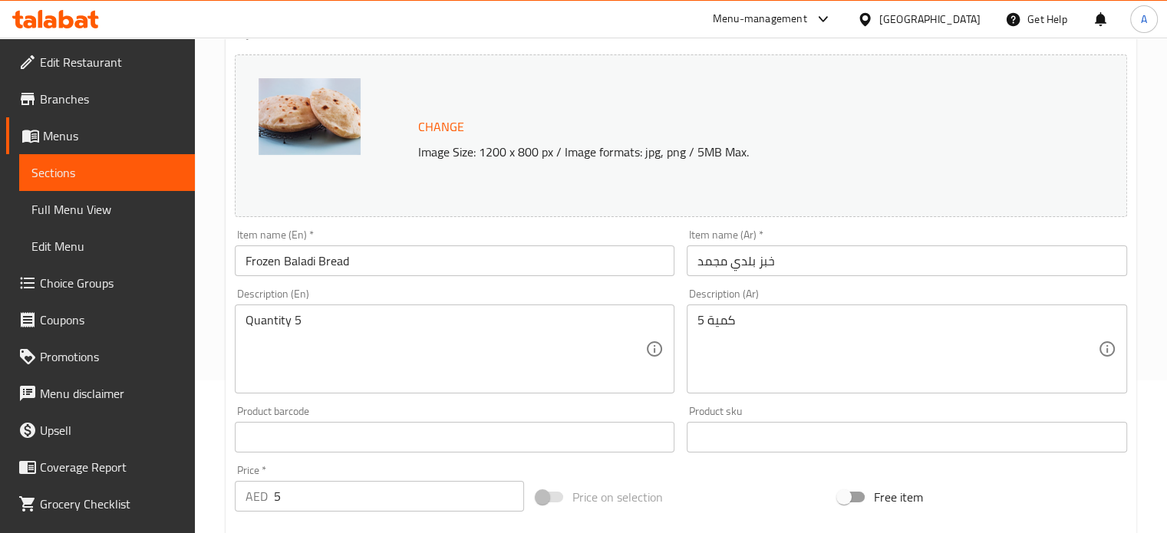
scroll to position [153, 0]
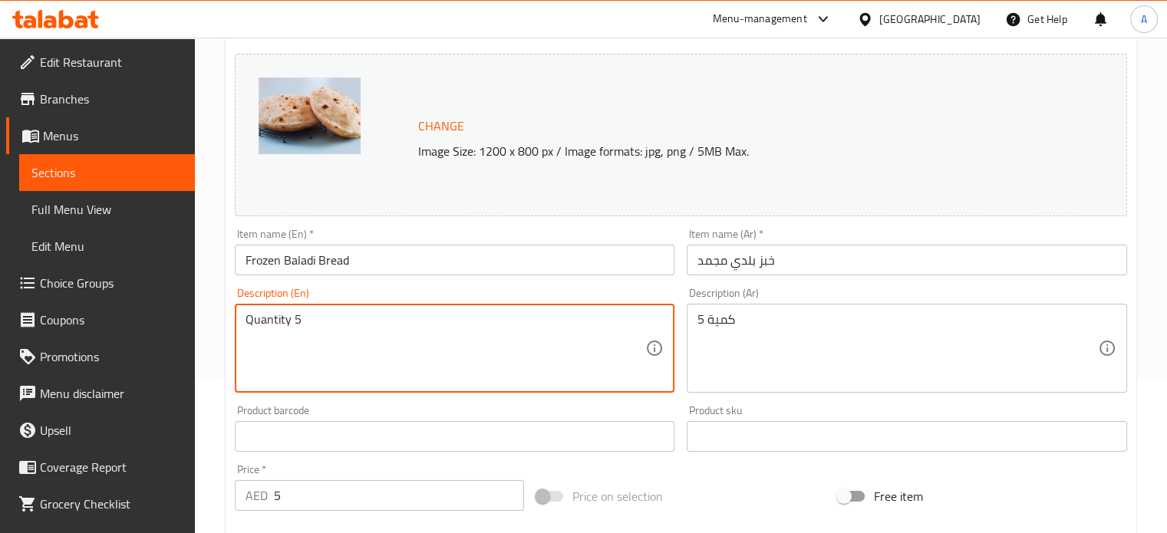
drag, startPoint x: 326, startPoint y: 324, endPoint x: 221, endPoint y: 328, distance: 105.2
paste textarea "Samoon Bread (6 pcs) – AED 5 Traditional Iraqi-style samoon with a crisp crust …"
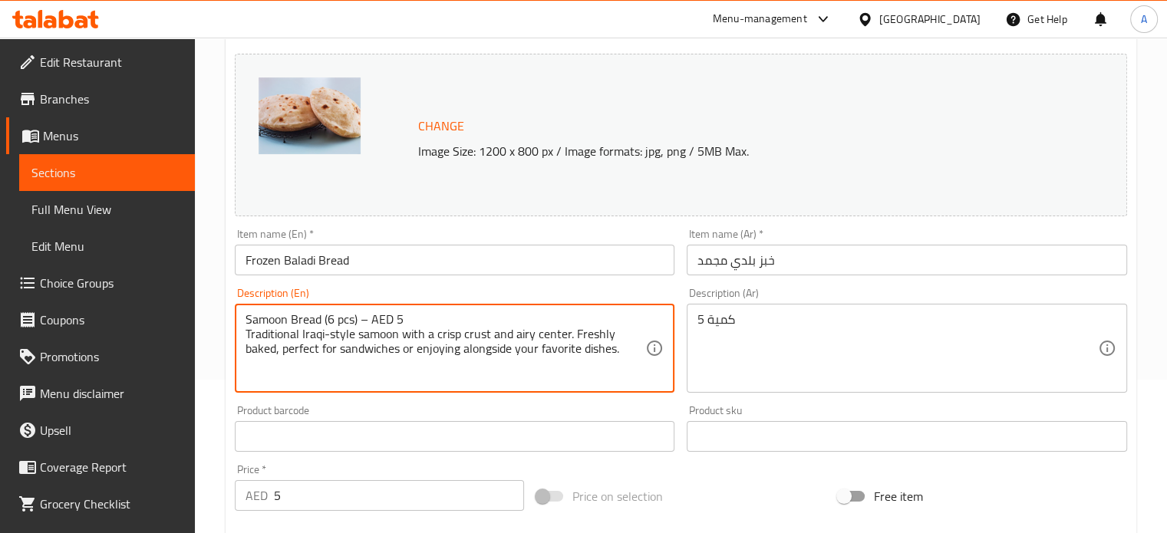
drag, startPoint x: 320, startPoint y: 318, endPoint x: 232, endPoint y: 314, distance: 88.3
click at [232, 314] on div "Description (En) Samoon Bread (6 pcs) – AED 5 Traditional Iraqi-style samoon wi…" at bounding box center [455, 339] width 453 height 117
type textarea "Samoon Bread (6 pcs) – AED 5 Traditional Iraqi-style samoon with a crisp crust …"
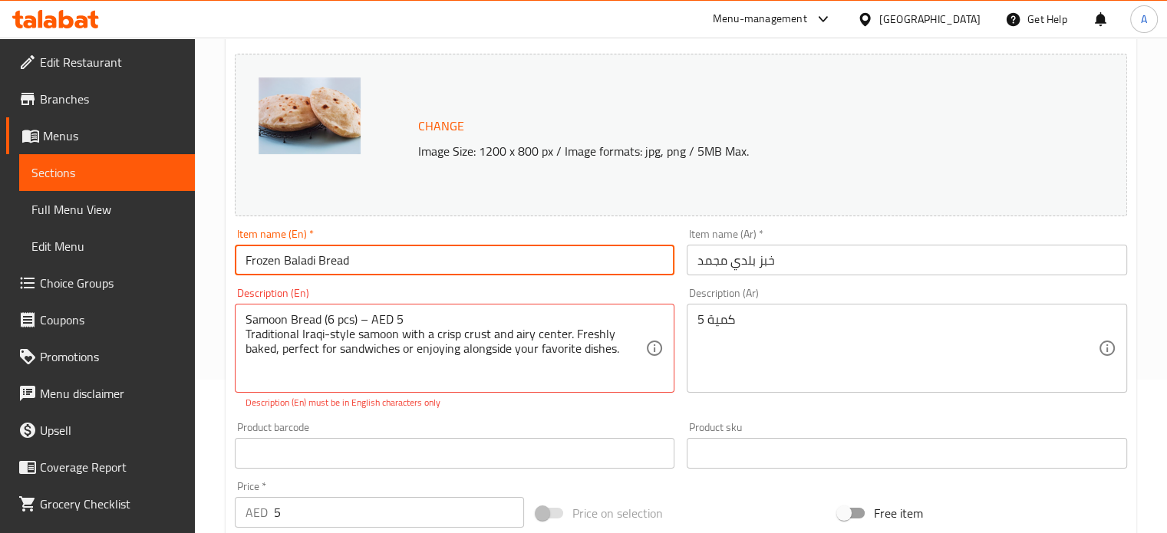
drag, startPoint x: 323, startPoint y: 262, endPoint x: 215, endPoint y: 264, distance: 108.2
click at [221, 264] on div "Home / Restaurants management / Menus / Sections / item / update Bread section …" at bounding box center [681, 426] width 972 height 1085
paste input "Samoon"
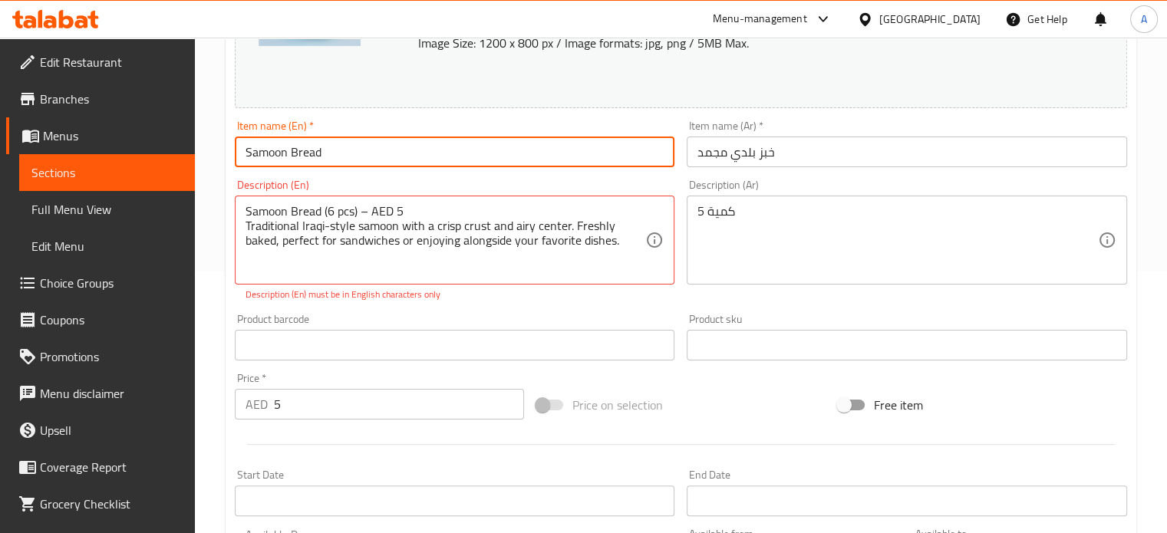
scroll to position [230, 0]
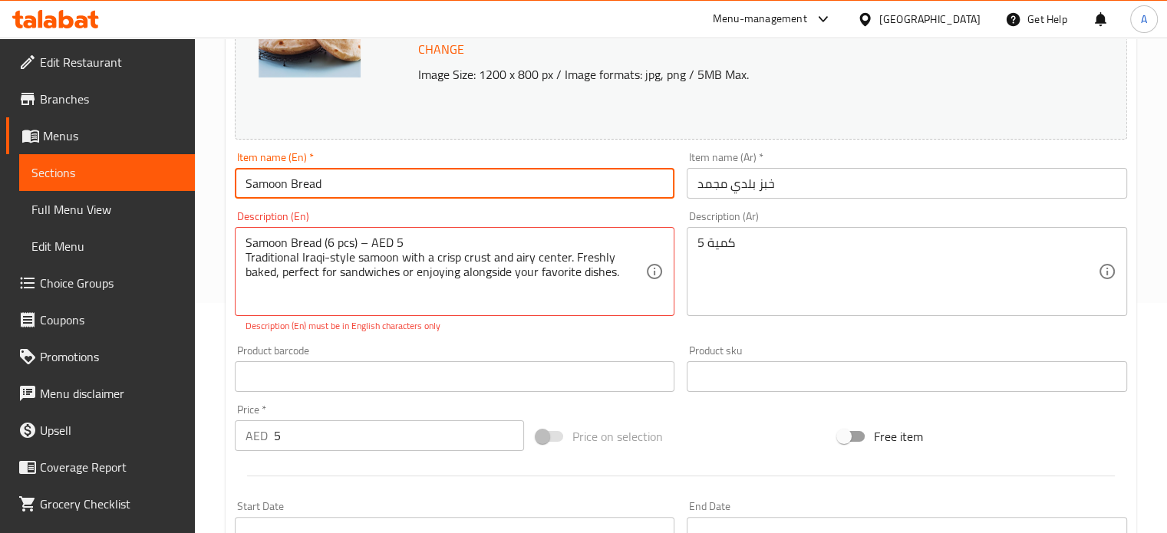
type input "Samoon Bread"
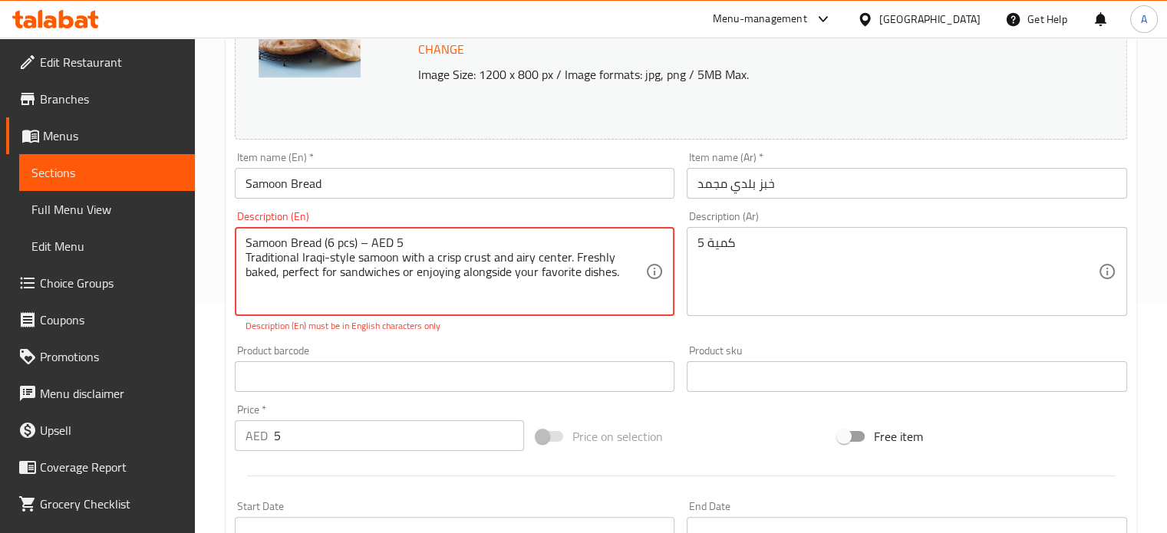
drag, startPoint x: 408, startPoint y: 242, endPoint x: 242, endPoint y: 242, distance: 166.4
click at [330, 239] on textarea "Samoon Bread (6 pcs) – AED 5 Traditional Iraqi-style samoon with a crisp crust …" at bounding box center [445, 271] width 400 height 73
drag, startPoint x: 327, startPoint y: 242, endPoint x: 223, endPoint y: 242, distance: 103.6
click at [223, 242] on div "Home / Restaurants management / Menus / Sections / item / update Bread section …" at bounding box center [681, 349] width 972 height 1085
drag, startPoint x: 272, startPoint y: 242, endPoint x: 331, endPoint y: 242, distance: 58.3
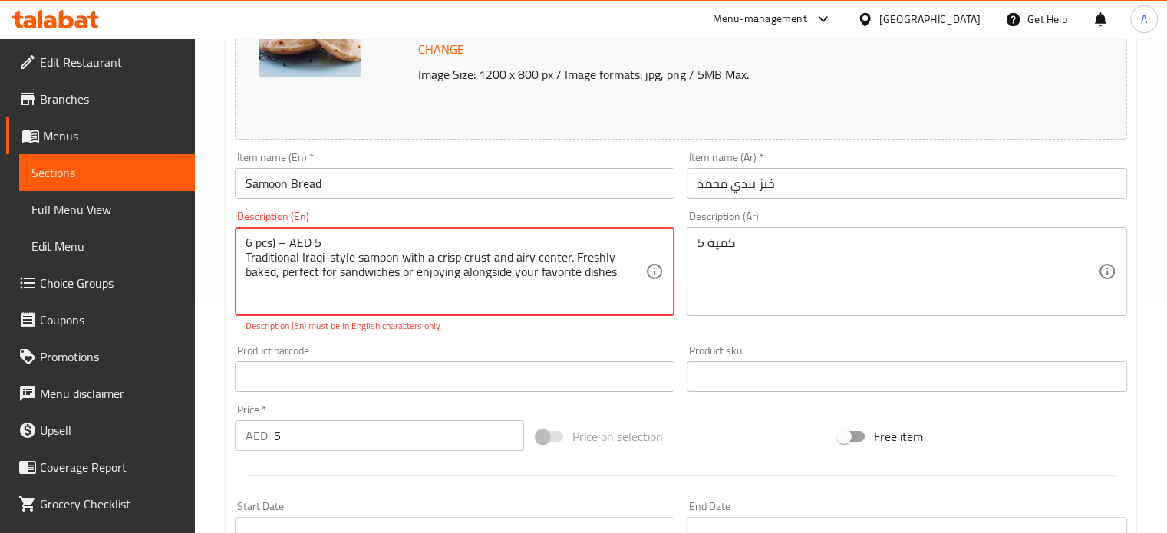
click at [331, 242] on textarea "6 pcs) – AED 5 Traditional Iraqi-style samoon with a crisp crust and airy cente…" at bounding box center [445, 271] width 400 height 73
click at [245, 258] on textarea "6 pcs Traditional Iraqi-style samoon with a crisp crust and airy center. Freshl…" at bounding box center [445, 271] width 400 height 73
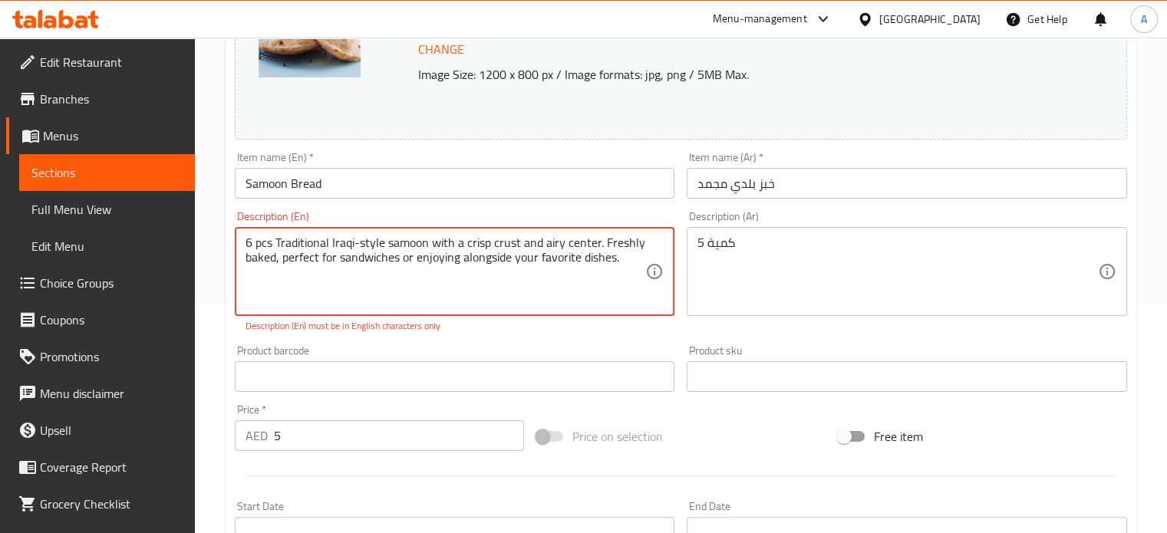
click at [324, 262] on textarea "6 pcs Traditional Iraqi-style samoon with a crisp crust and airy center. Freshl…" at bounding box center [445, 271] width 400 height 73
type textarea "6 pcs Traditional Iraqi-style samoon with a crisp crust and airy center. Freshl…"
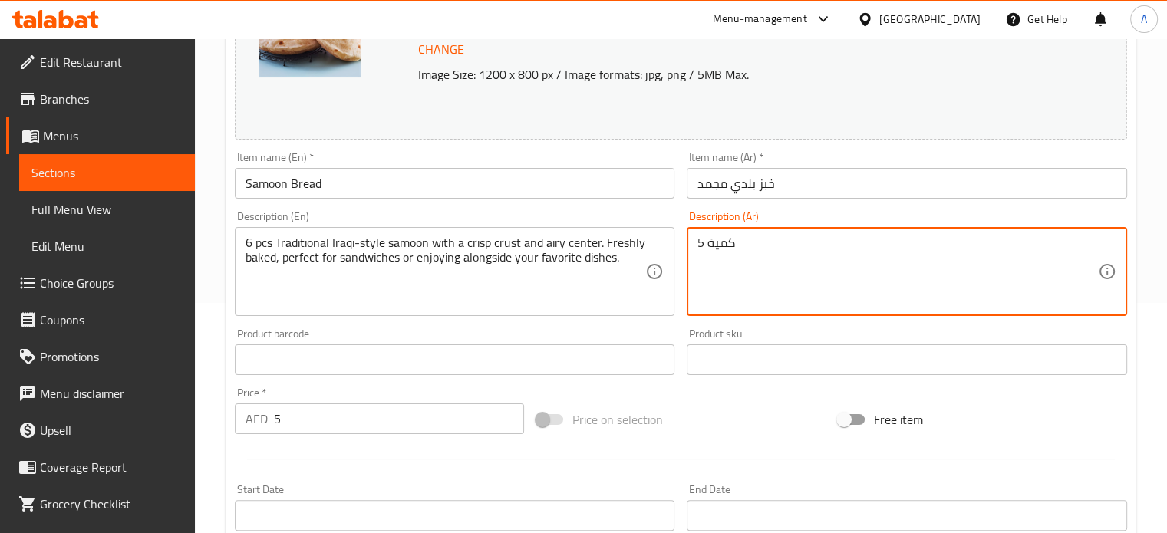
drag, startPoint x: 752, startPoint y: 251, endPoint x: 680, endPoint y: 247, distance: 71.4
click at [721, 248] on textarea "كمية 5" at bounding box center [897, 271] width 400 height 73
paste textarea "قطع من الصمون العراقي التقليدي، بقشرة مقرمشة ولب طري. مخبوزة طازجة، مثالية للسن…"
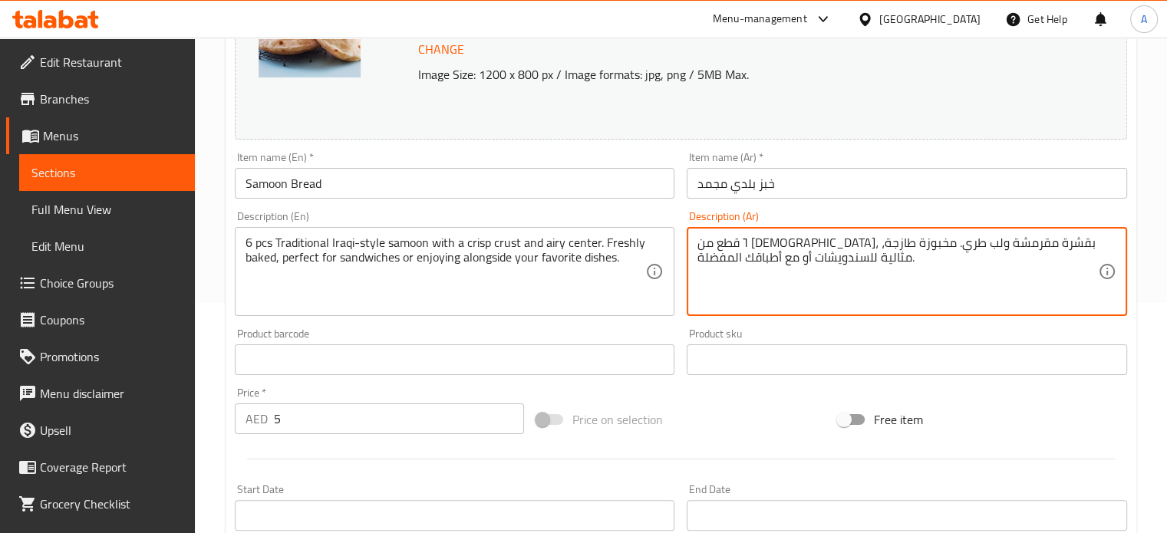
type textarea "٦ قطع من [DEMOGRAPHIC_DATA]، بقشرة مقرمشة ولب طري. مخبوزة طازجة، مثالية للسندوي…"
click at [314, 189] on input "Samoon Bread" at bounding box center [455, 183] width 440 height 31
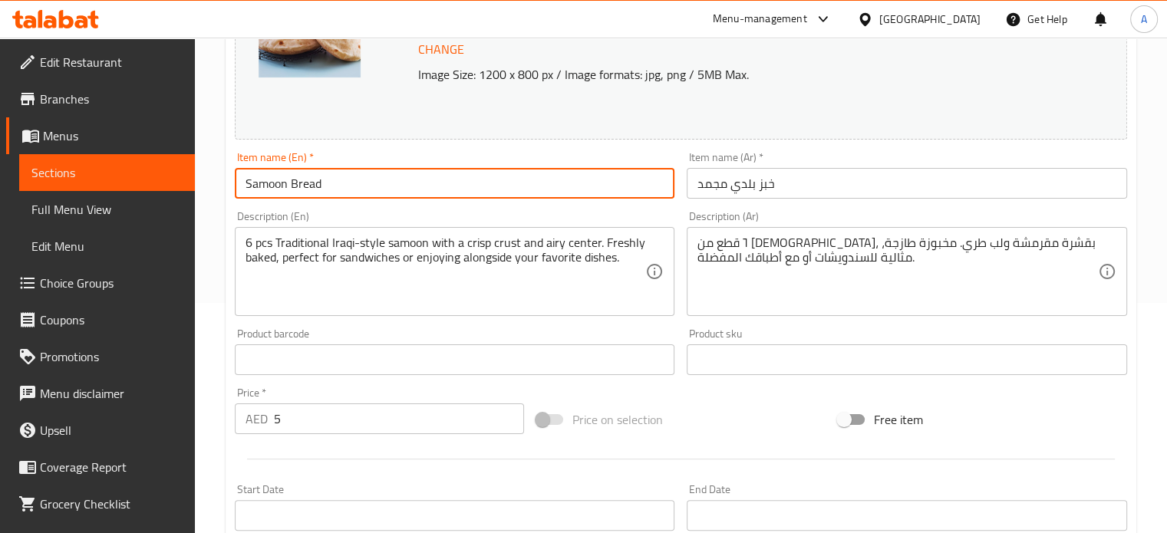
click at [314, 189] on input "Samoon Bread" at bounding box center [455, 183] width 440 height 31
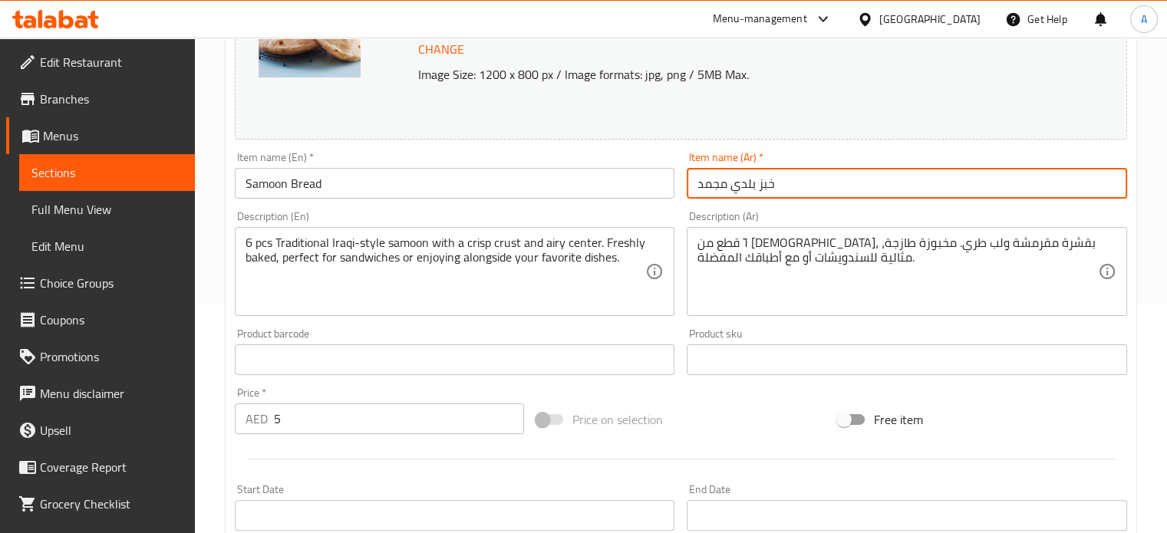
drag, startPoint x: 790, startPoint y: 183, endPoint x: 694, endPoint y: 187, distance: 96.0
click at [694, 187] on input "خبز بلدي مجمد" at bounding box center [906, 183] width 440 height 31
paste input "لصمون"
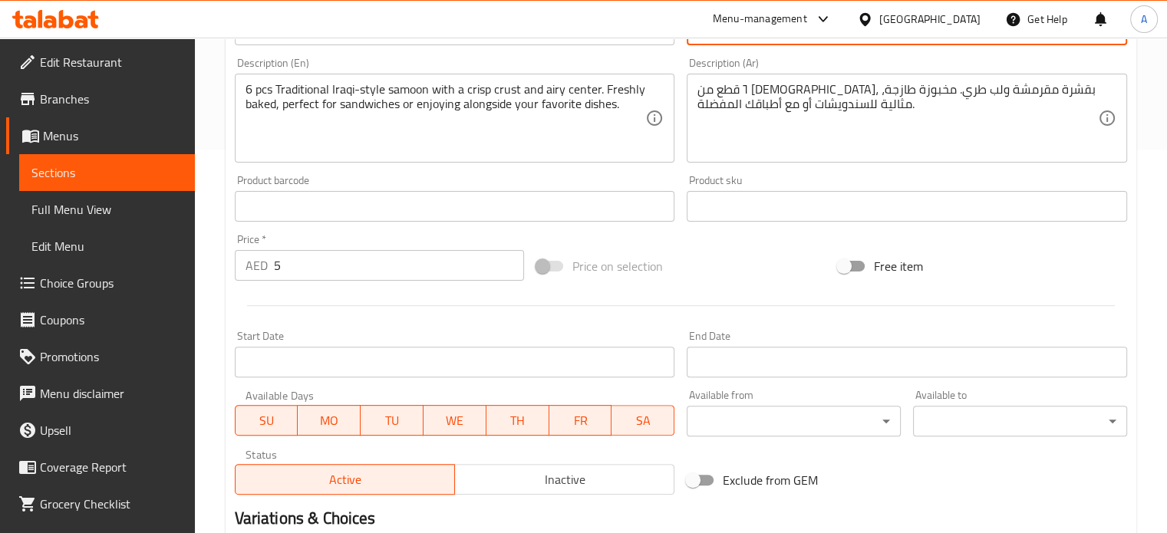
scroll to position [153, 0]
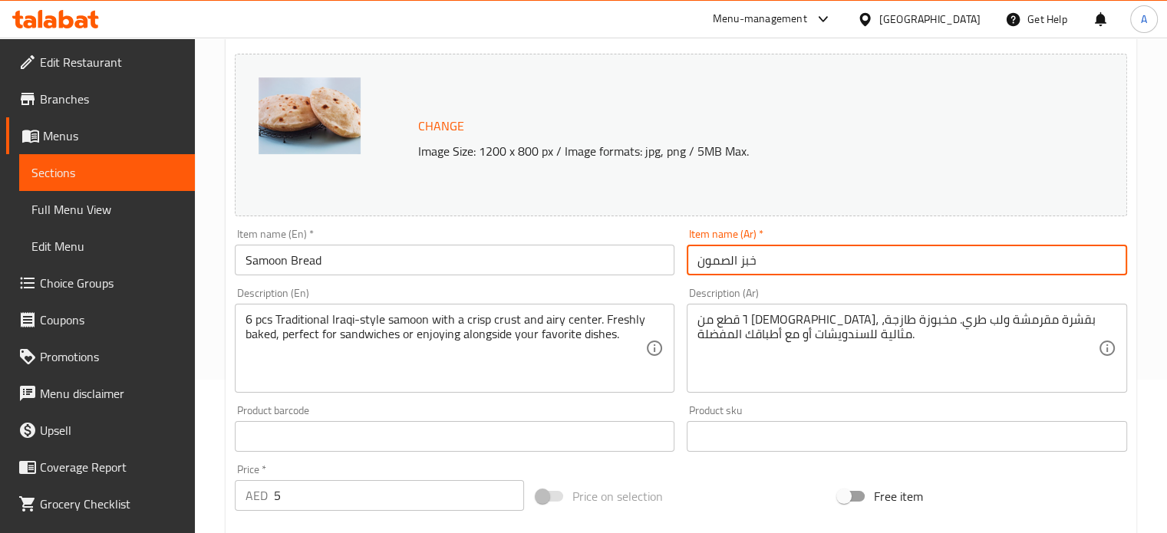
type input "خبز الصمون"
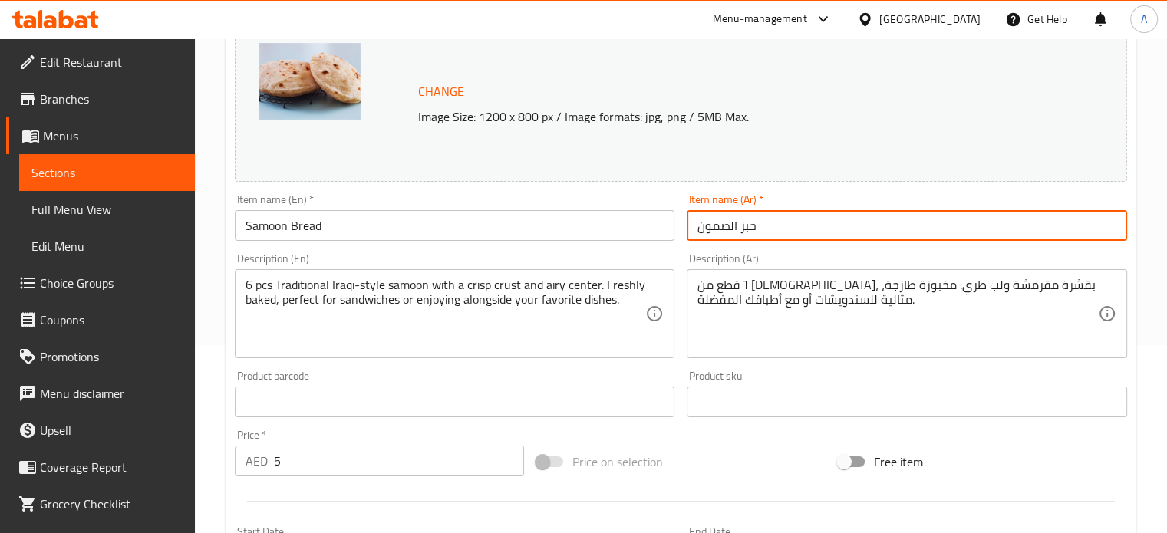
scroll to position [35, 0]
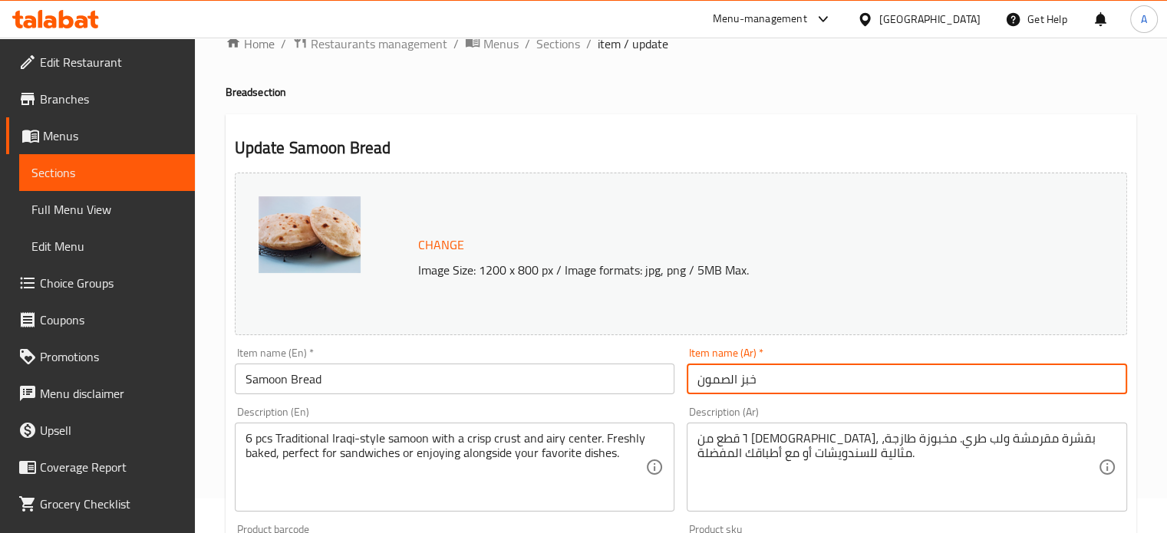
click at [427, 243] on span "Change" at bounding box center [441, 245] width 46 height 22
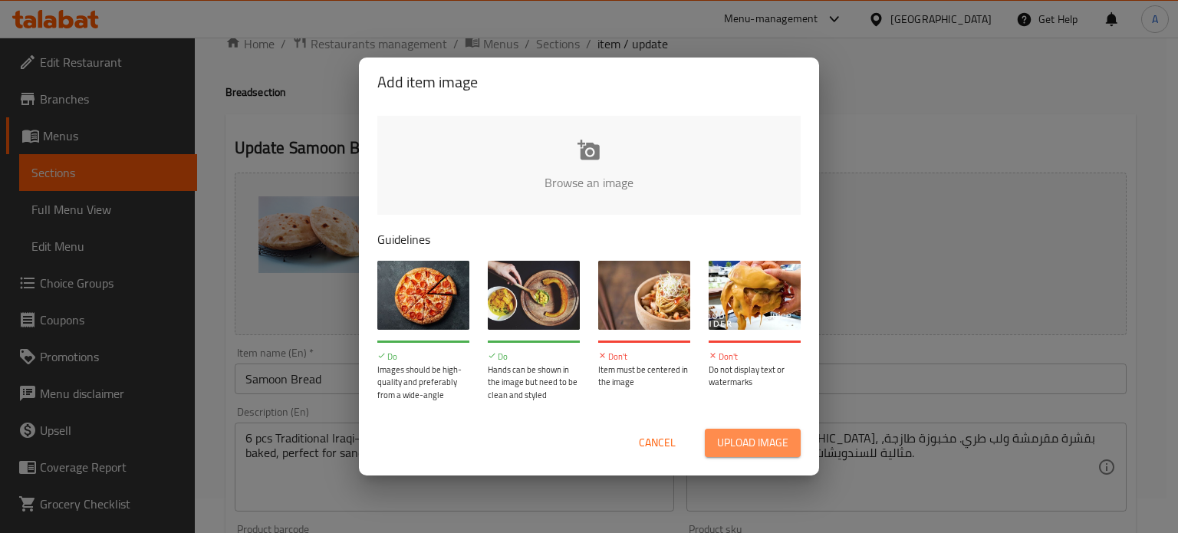
click at [749, 436] on span "Upload image" at bounding box center [752, 442] width 71 height 19
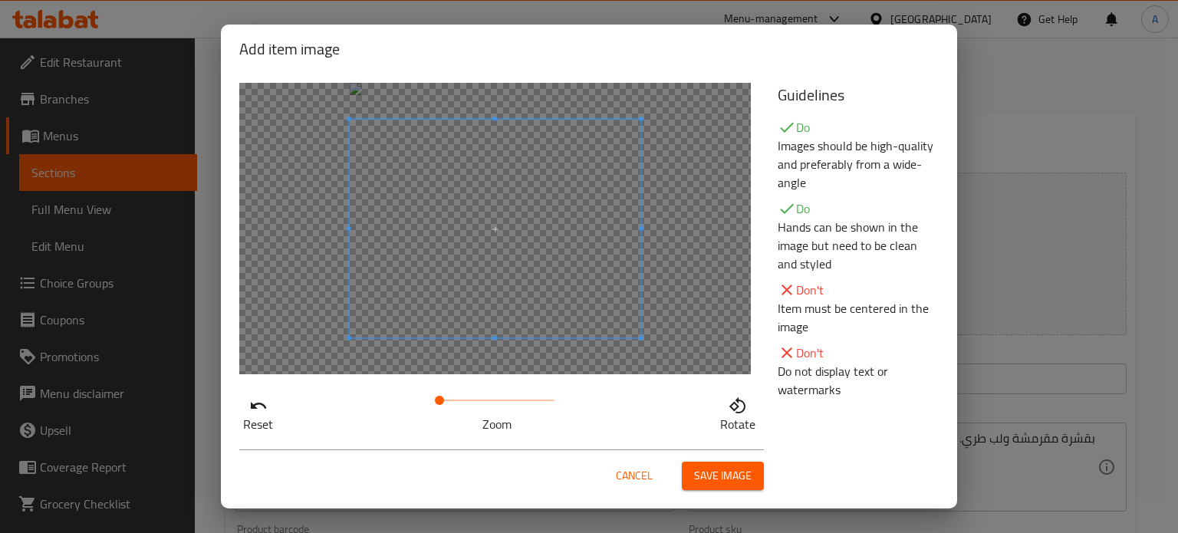
click at [446, 250] on span at bounding box center [495, 229] width 291 height 219
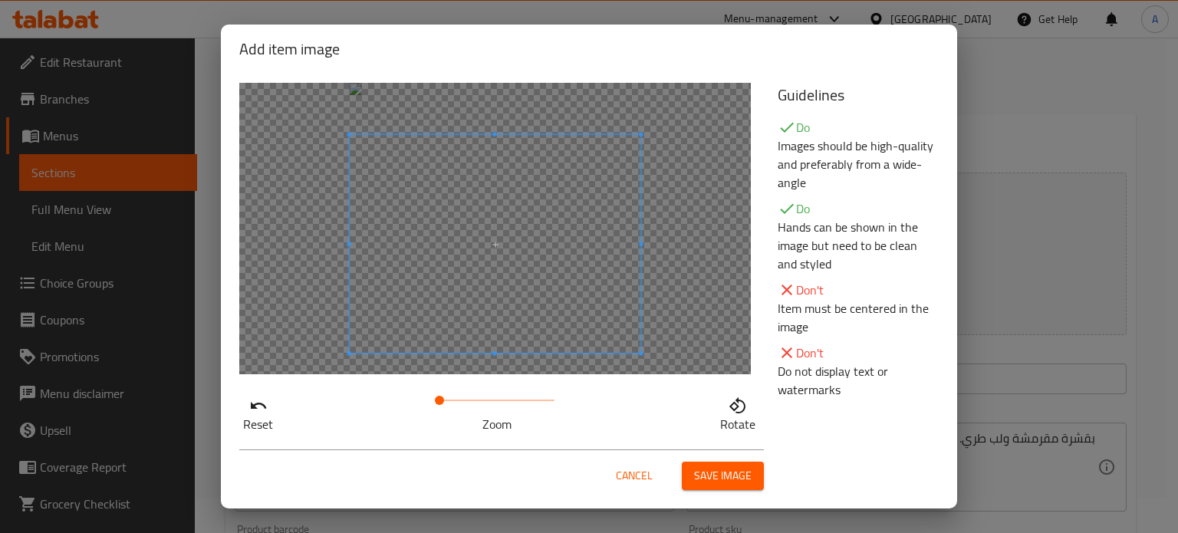
click at [714, 470] on span "Save image" at bounding box center [723, 475] width 58 height 19
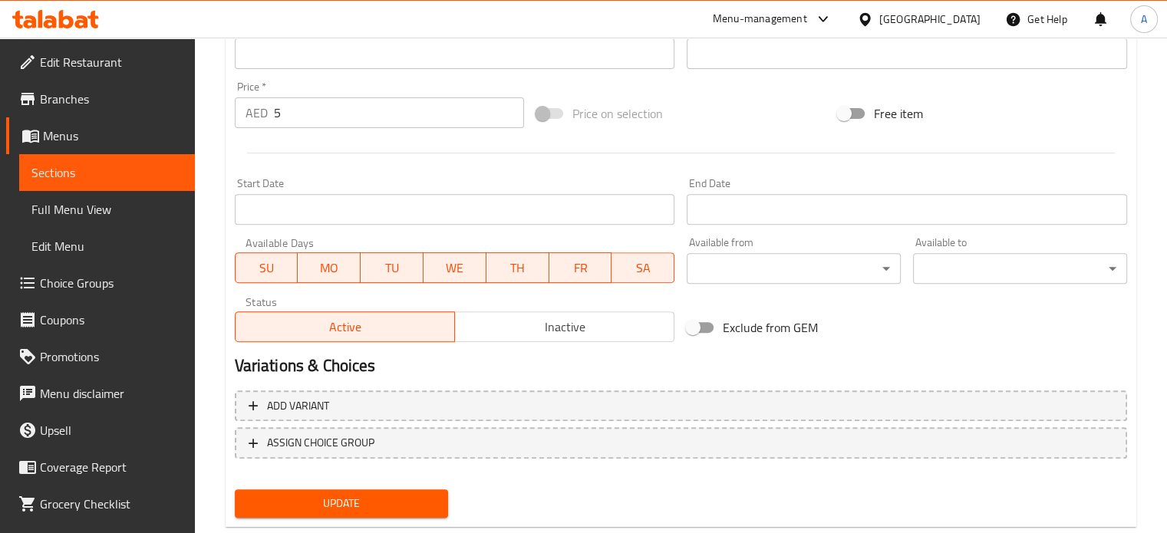
scroll to position [571, 0]
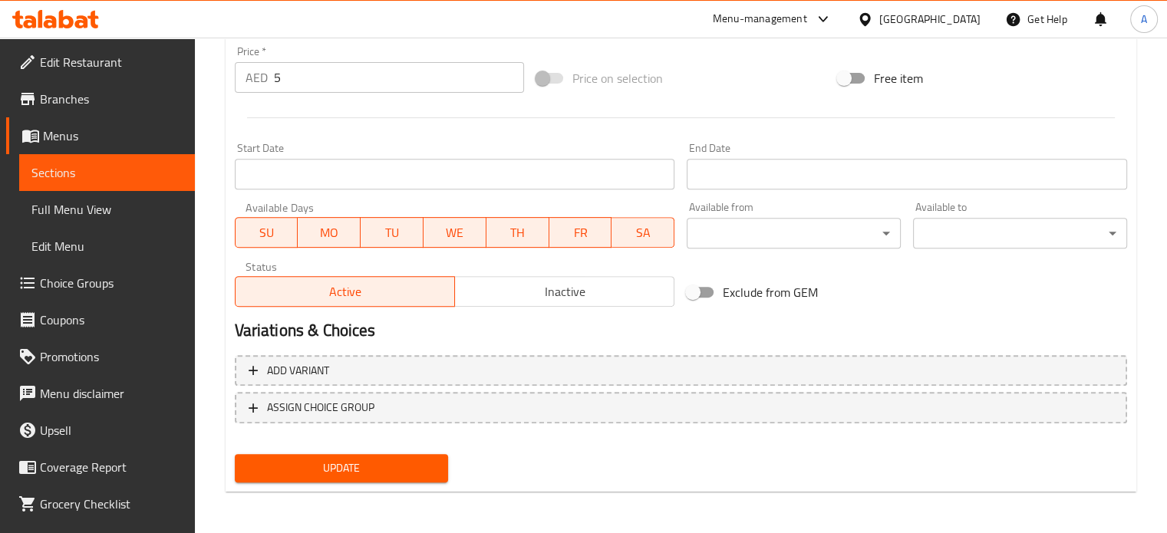
click at [311, 464] on span "Update" at bounding box center [341, 468] width 189 height 19
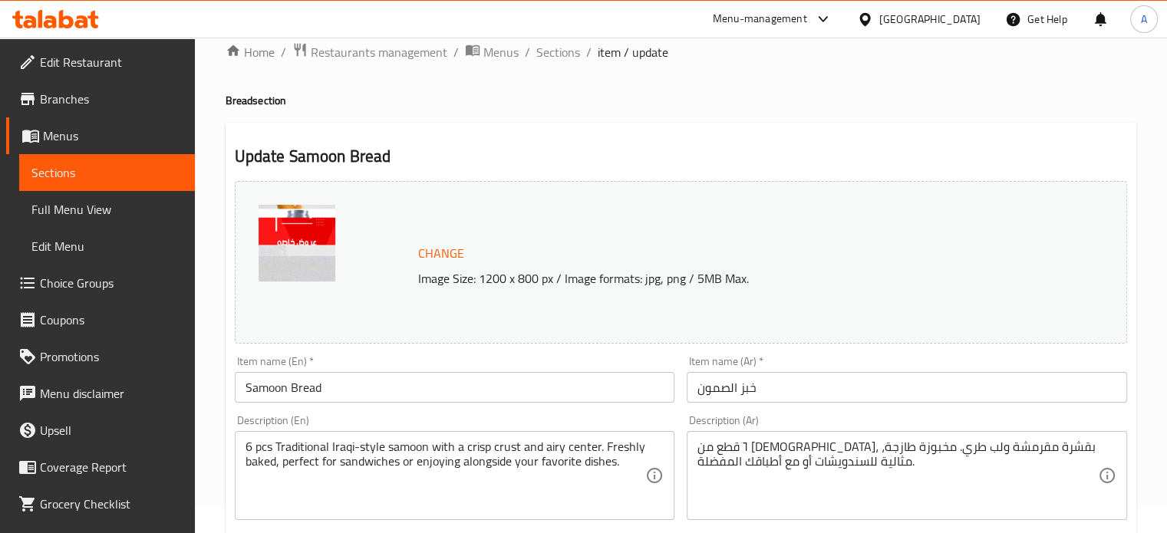
scroll to position [0, 0]
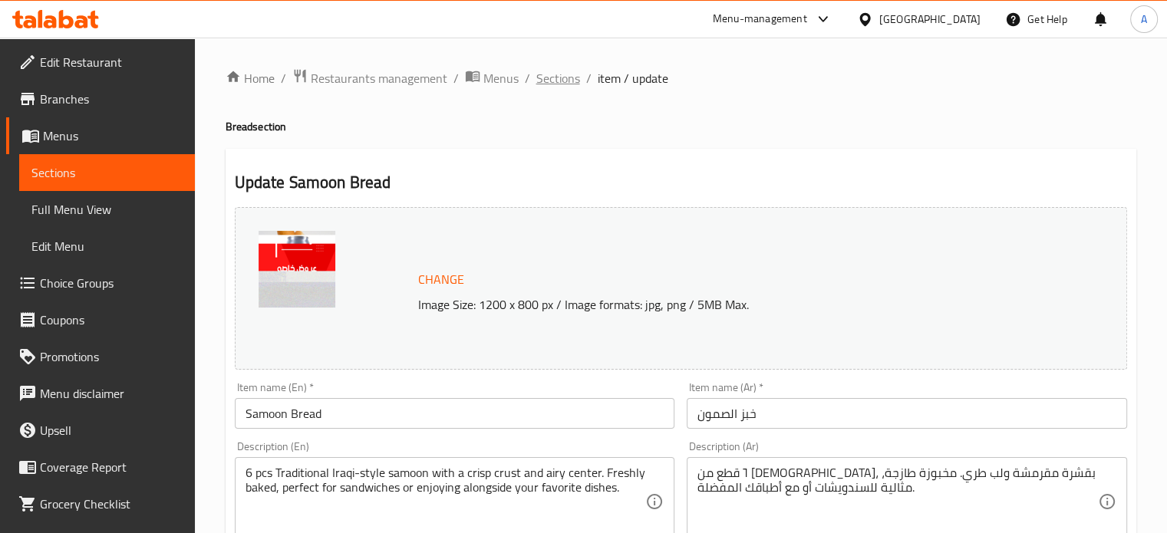
click at [542, 81] on span "Sections" at bounding box center [558, 78] width 44 height 18
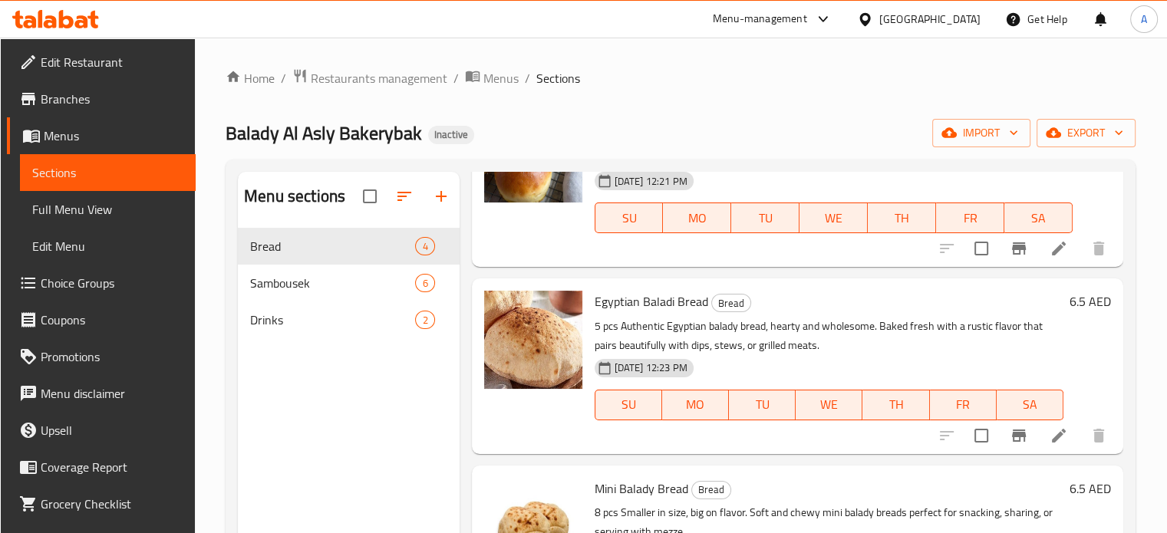
scroll to position [232, 0]
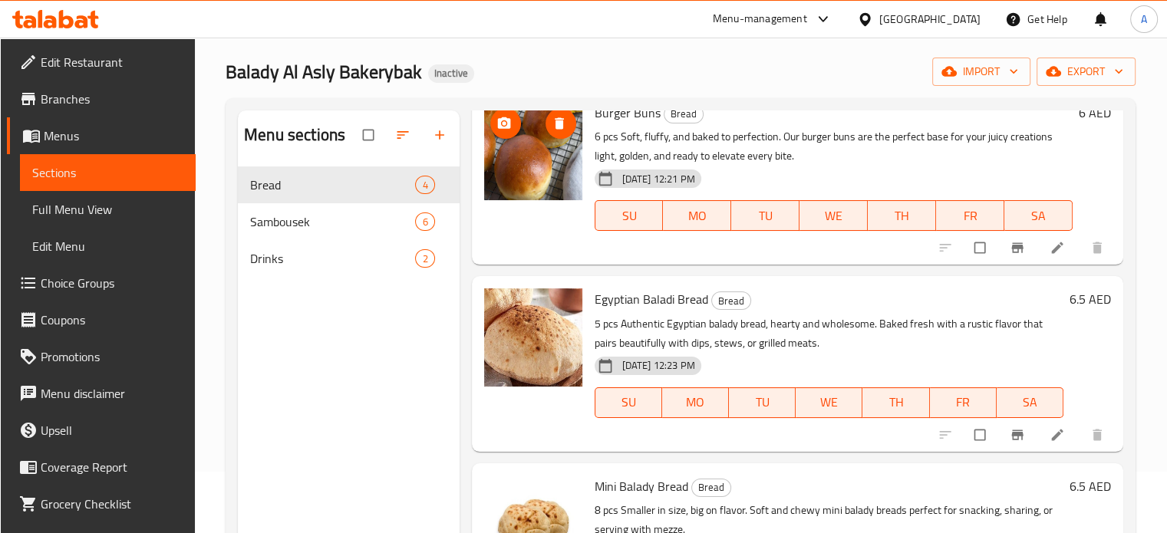
scroll to position [230, 0]
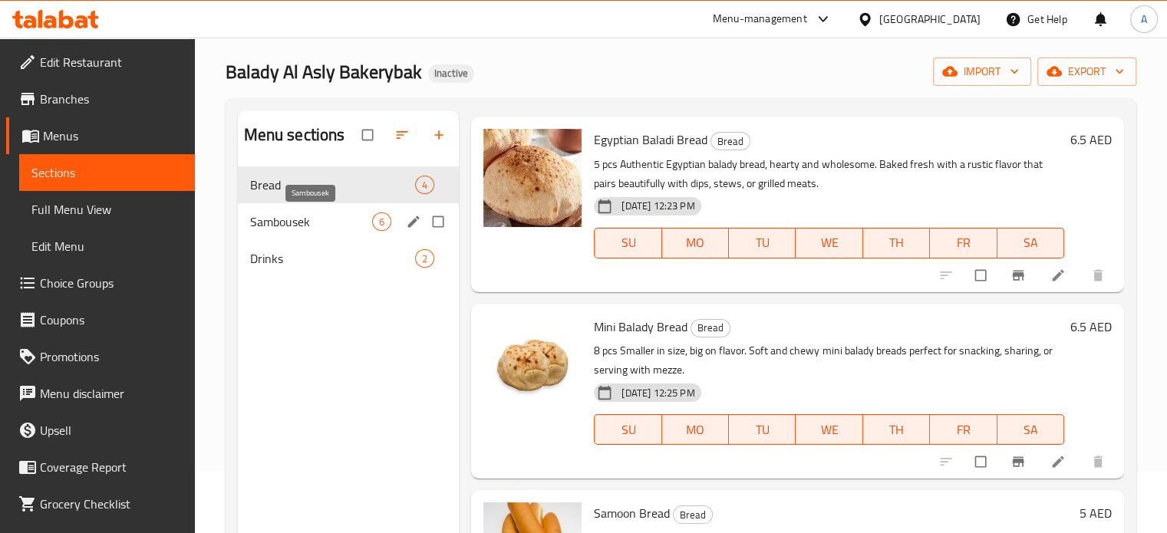
click at [302, 222] on span "Sambousek" at bounding box center [311, 221] width 123 height 18
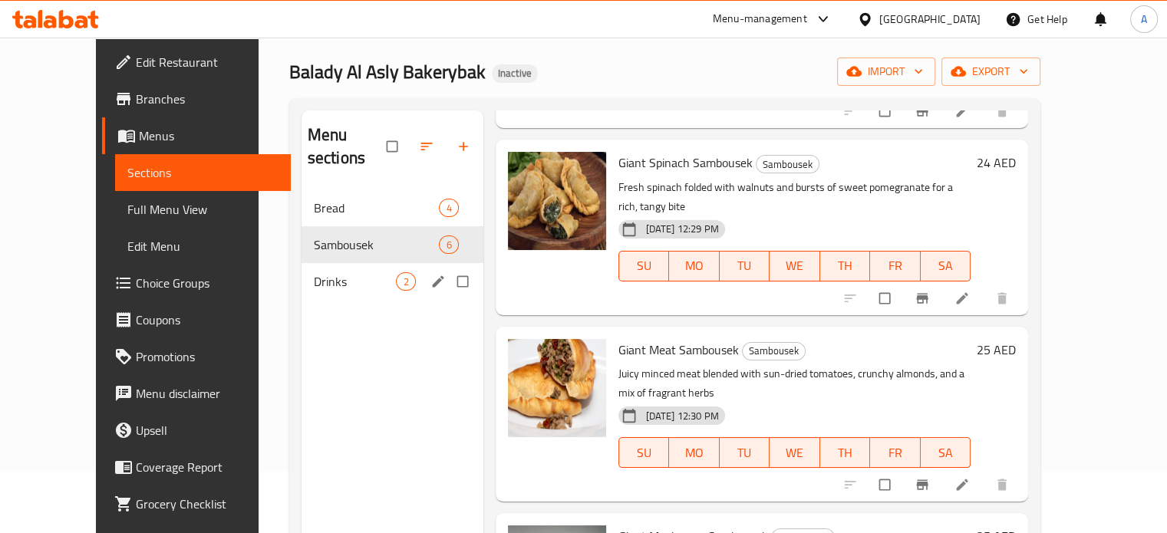
click at [314, 272] on span "Drinks" at bounding box center [355, 281] width 83 height 18
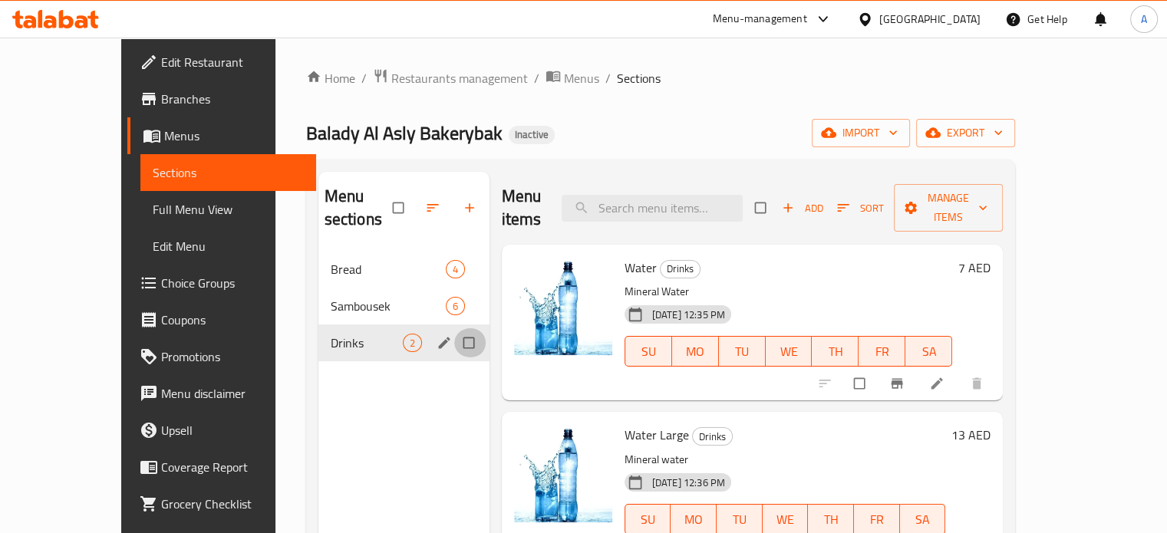
click at [454, 328] on input "Menu sections" at bounding box center [470, 342] width 32 height 29
checkbox input "true"
click at [358, 416] on div "Menu sections 1 Bread 4 Sambousek 6 Drinks 2" at bounding box center [403, 438] width 171 height 533
click at [454, 343] on input "Menu sections" at bounding box center [470, 342] width 32 height 29
click at [331, 334] on span "Drinks" at bounding box center [367, 343] width 72 height 18
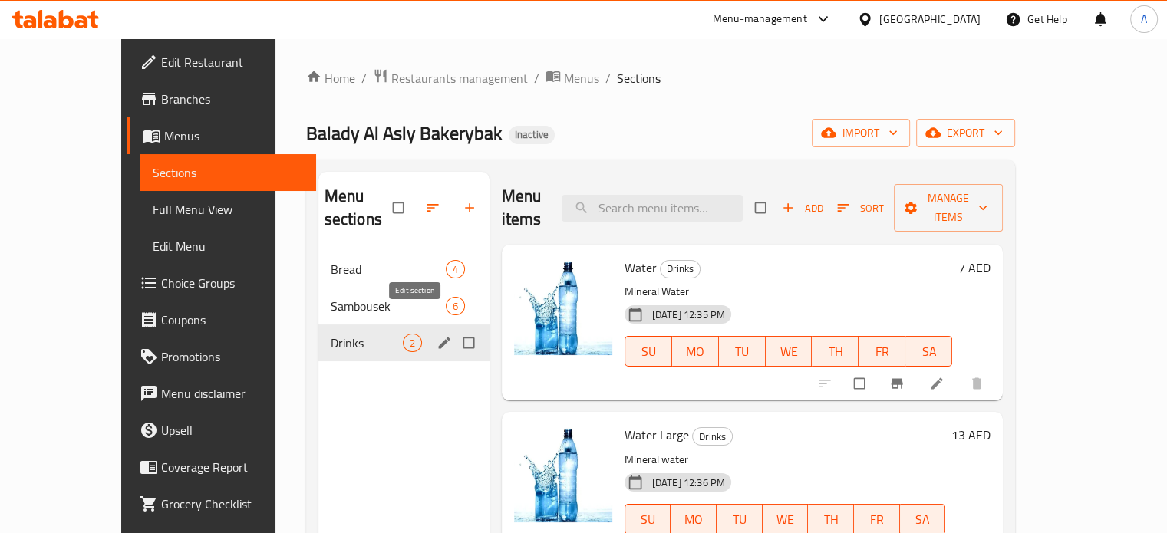
click at [438, 337] on icon "edit" at bounding box center [444, 343] width 12 height 12
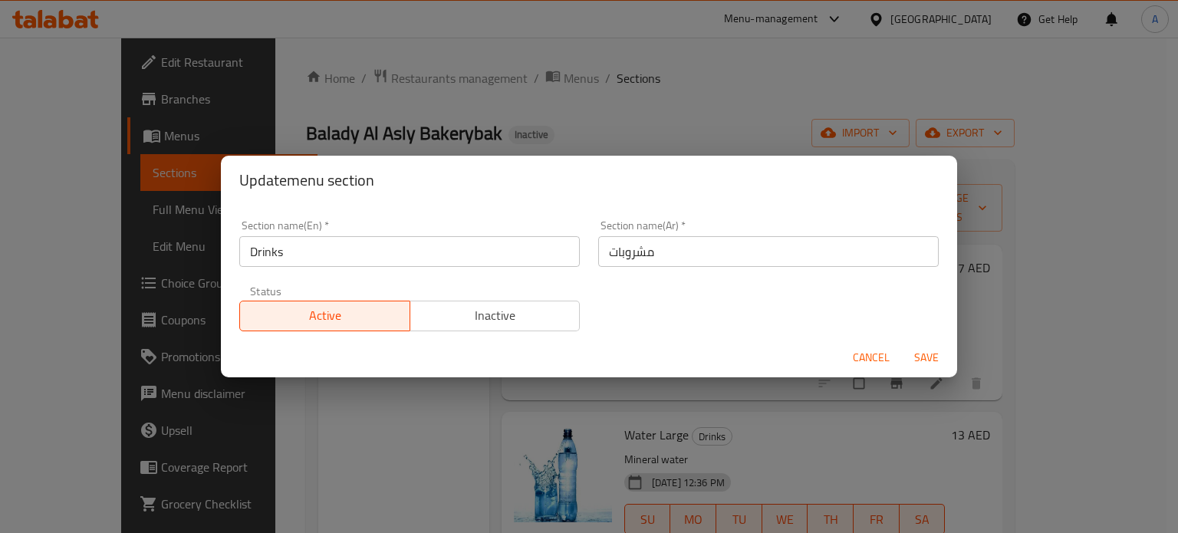
click at [355, 401] on div "Update menu section Section name(En)   * Drinks Section name(En) * Section name…" at bounding box center [589, 266] width 1178 height 533
click at [410, 418] on div "Update menu section Section name(En)   * Drinks Section name(En) * Section name…" at bounding box center [589, 266] width 1178 height 533
click at [865, 357] on span "Cancel" at bounding box center [871, 357] width 37 height 19
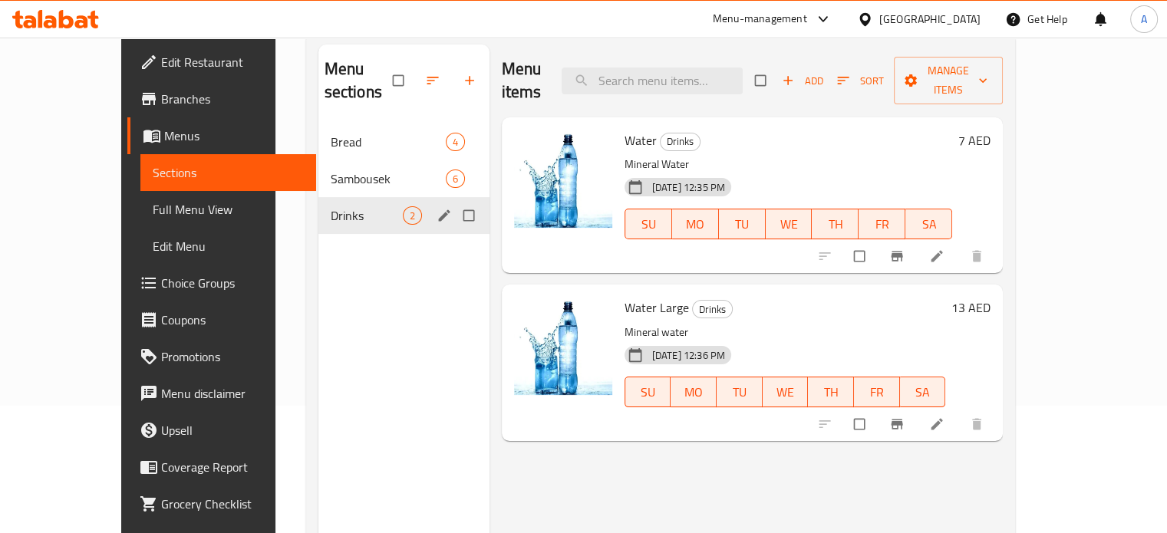
scroll to position [61, 0]
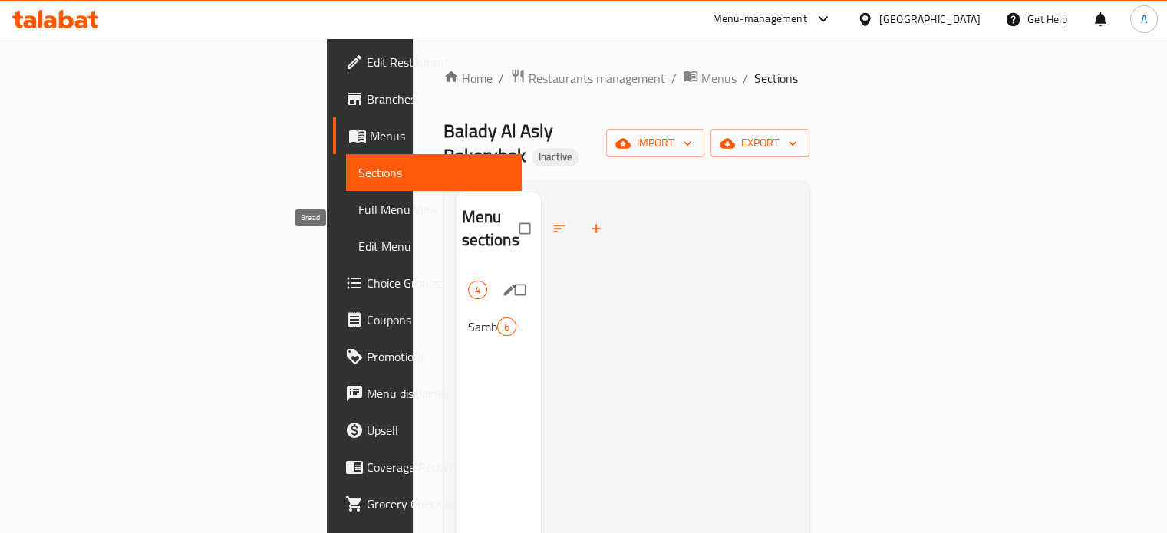
drag, startPoint x: 281, startPoint y: 249, endPoint x: 423, endPoint y: 308, distance: 152.7
click at [468, 281] on span "Bread" at bounding box center [468, 290] width 0 height 18
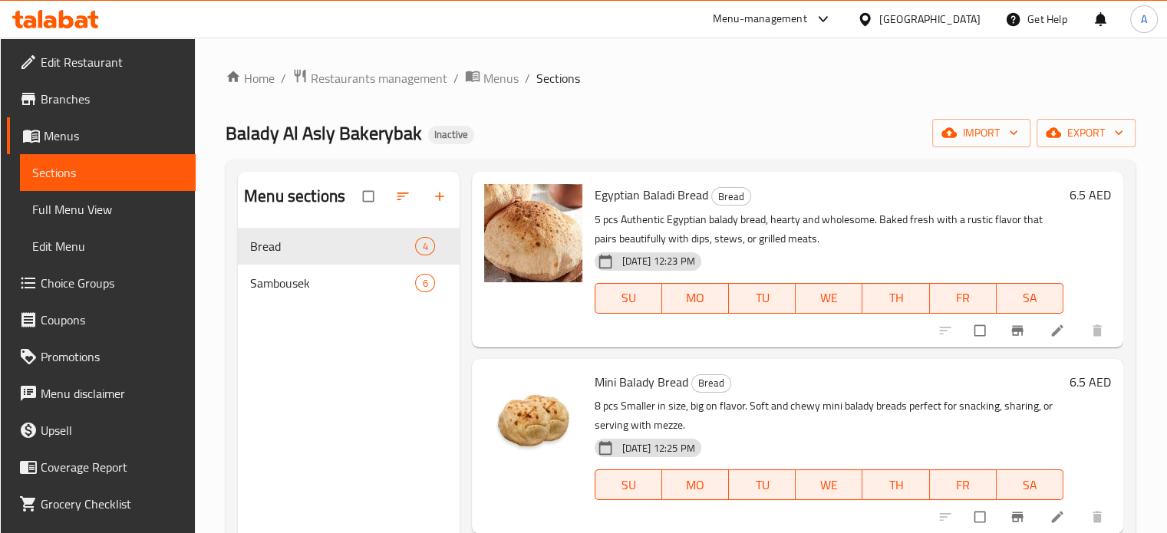
scroll to position [252, 0]
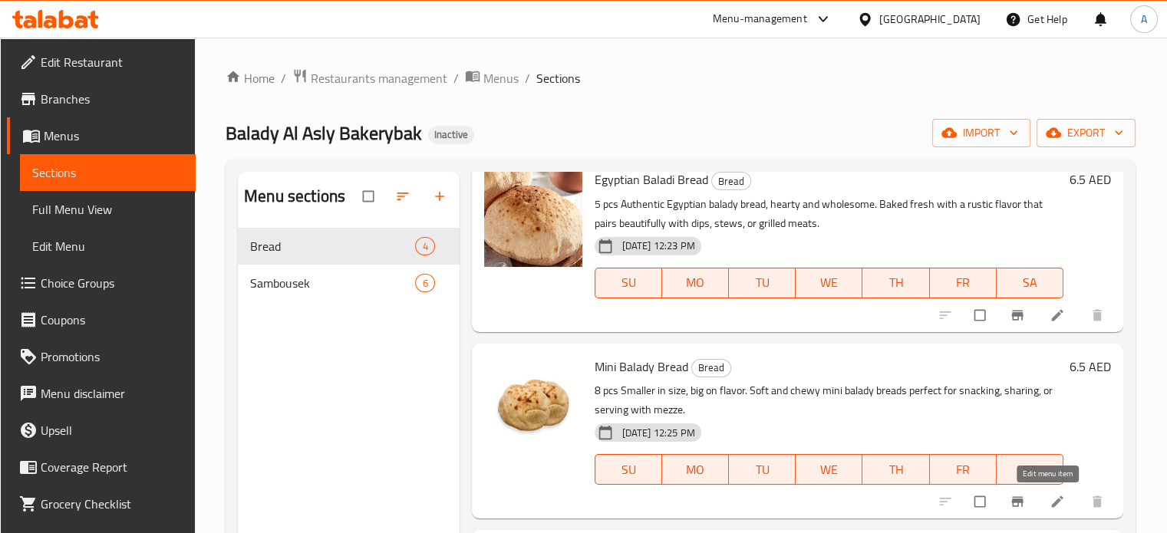
click at [1049, 495] on icon at bounding box center [1056, 501] width 15 height 15
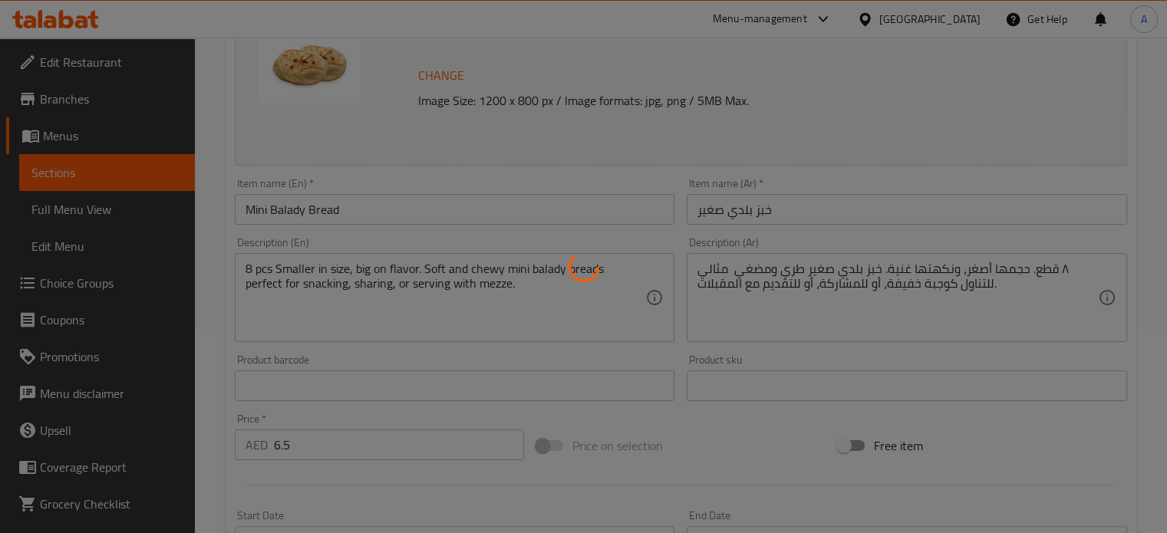
scroll to position [230, 0]
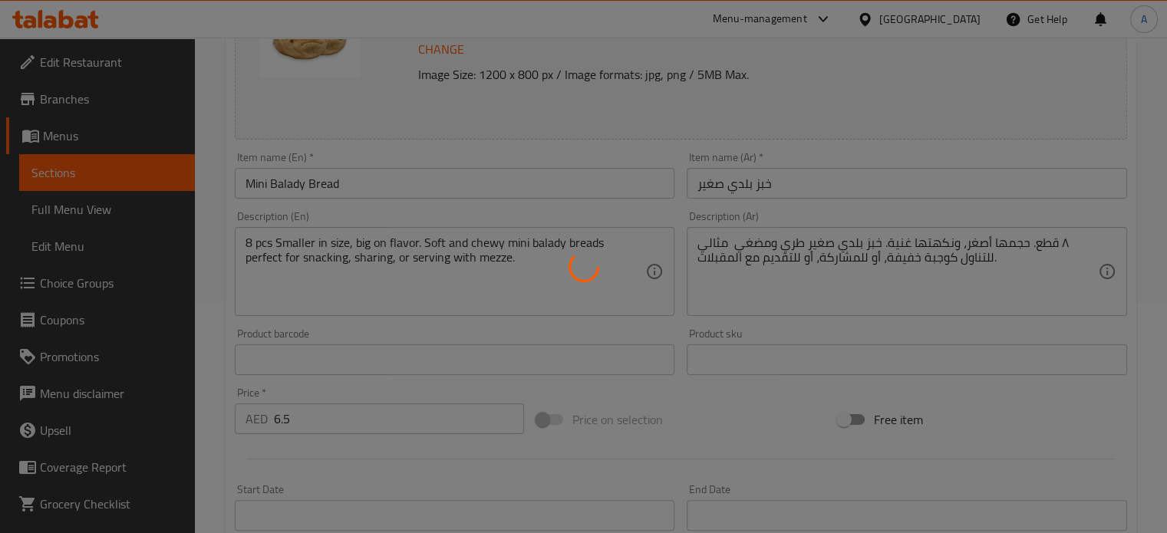
click at [350, 181] on div at bounding box center [583, 266] width 1167 height 533
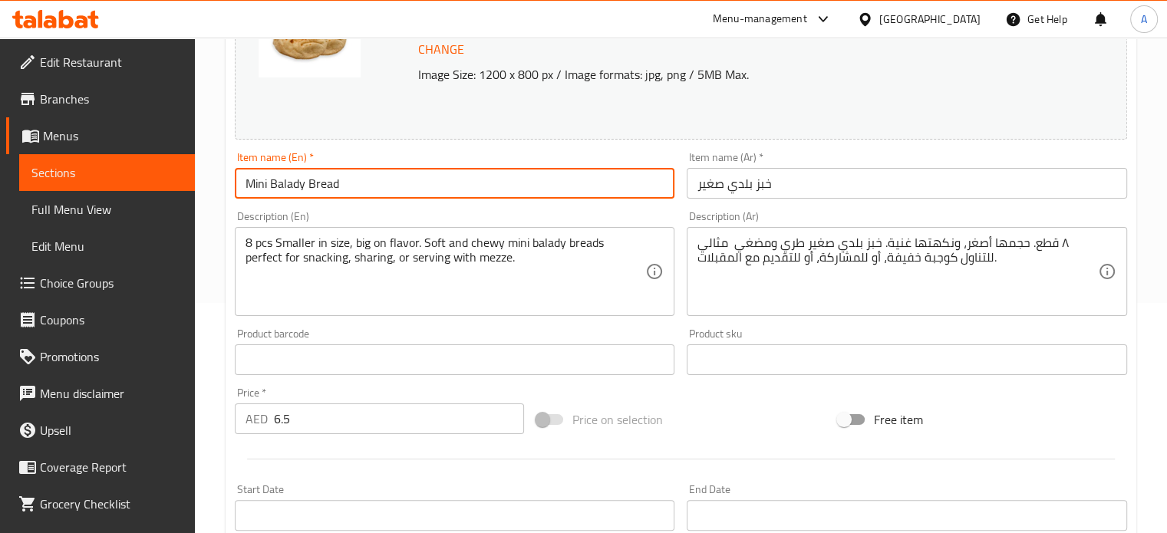
paste input "Whole weat balady bread"
drag, startPoint x: 350, startPoint y: 181, endPoint x: 220, endPoint y: 172, distance: 130.0
click at [220, 172] on div "Home / Restaurants management / Menus / Sections / item / update Bread section …" at bounding box center [681, 341] width 972 height 1068
type input "Whole weat balady bread"
click at [767, 185] on input "خبز بلدي صغير" at bounding box center [906, 183] width 440 height 31
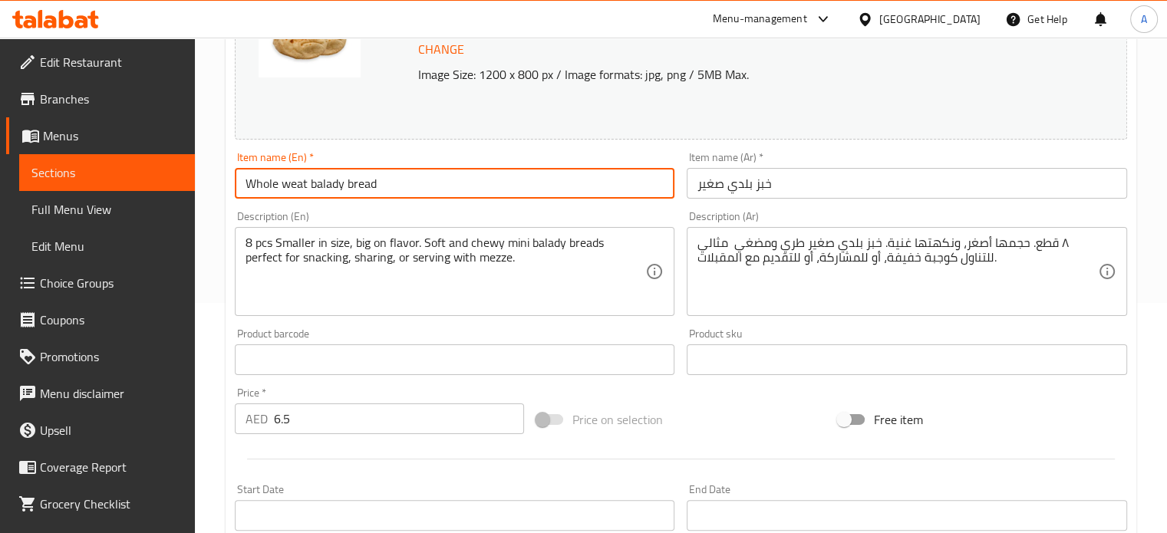
click at [767, 185] on input "خبز بلدي صغير" at bounding box center [906, 183] width 440 height 31
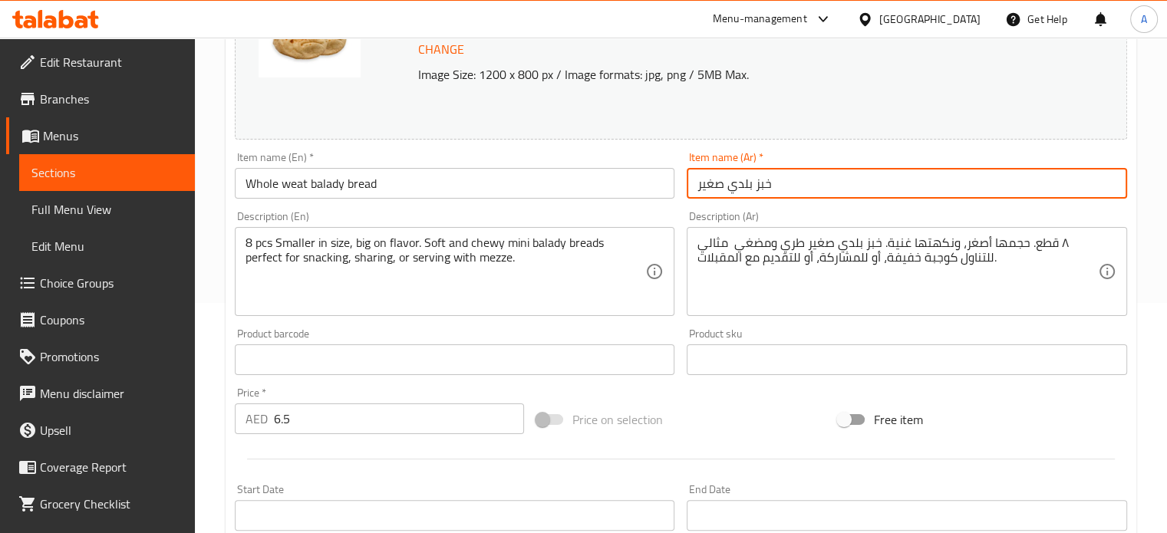
click at [767, 185] on input "خبز بلدي صغير" at bounding box center [906, 183] width 440 height 31
paste input "من القمح الكامل"
type input "خبز بلدي من القمح الكامل"
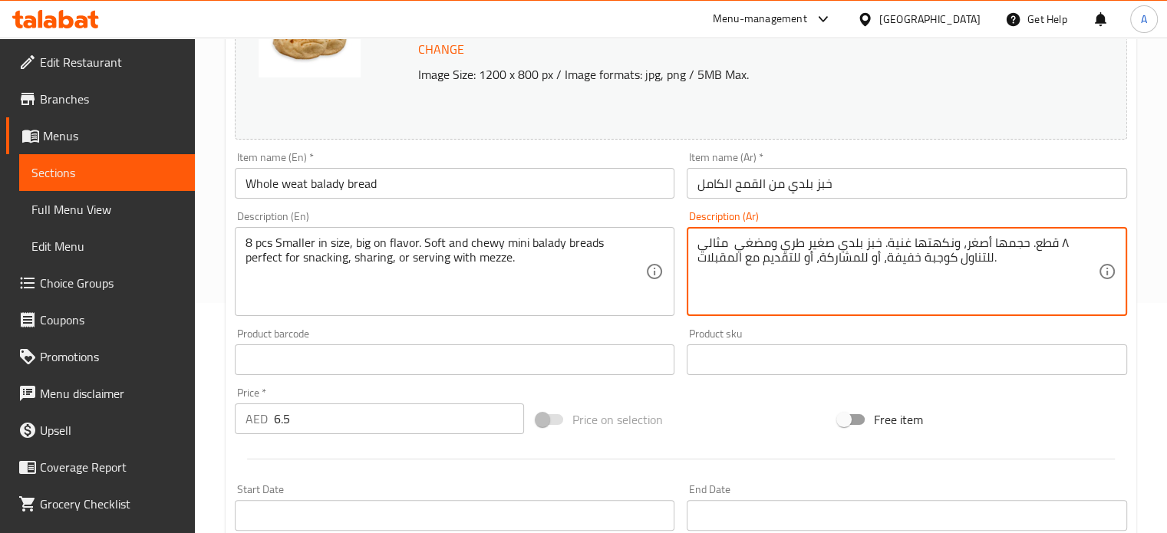
click at [842, 255] on textarea "٨ قطع. حجمها أصغر، ونكهتها غنية. خبز بلدي صغير طري ومضغي مثالي للتناول كوجبة خف…" at bounding box center [897, 271] width 400 height 73
paste textarea "مسة صحية على الخبز المصري الكلاسيكي. مصنوع من دقيق القمح الكامل، هذا الخبز البل…"
type textarea "لمسة صحية على الخبز المصري الكلاسيكي. مصنوع من دقيق القمح الكامل، هذا الخبز الب…"
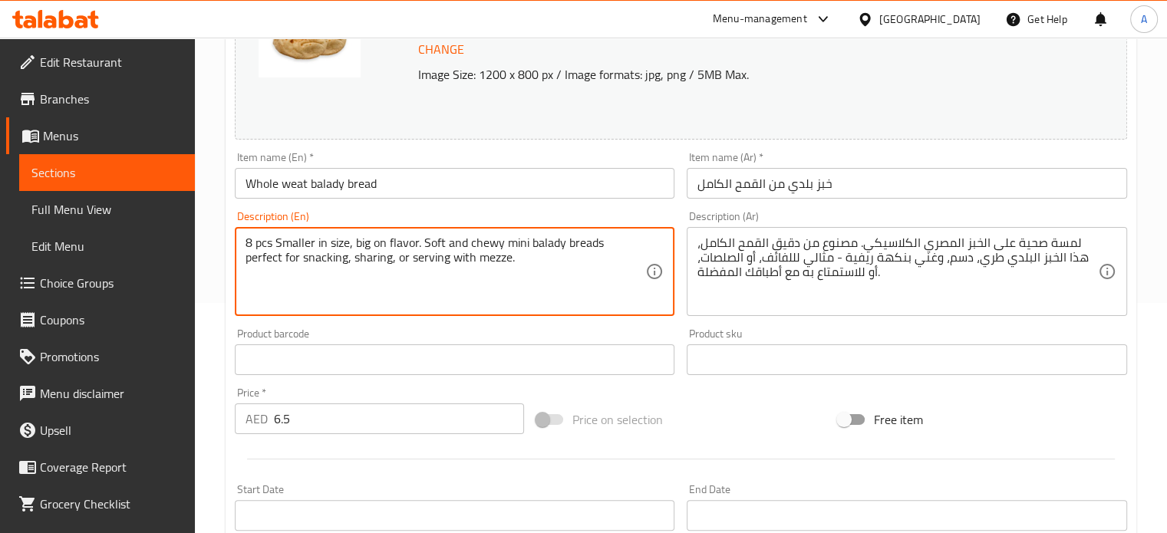
click at [404, 261] on textarea "8 pcs Smaller in size, big on flavor. Soft and chewy mini balady breads perfect…" at bounding box center [445, 271] width 400 height 73
paste textarea "A healthier twist on the Egyptian classic. Made with wholewheat flour, this bal…"
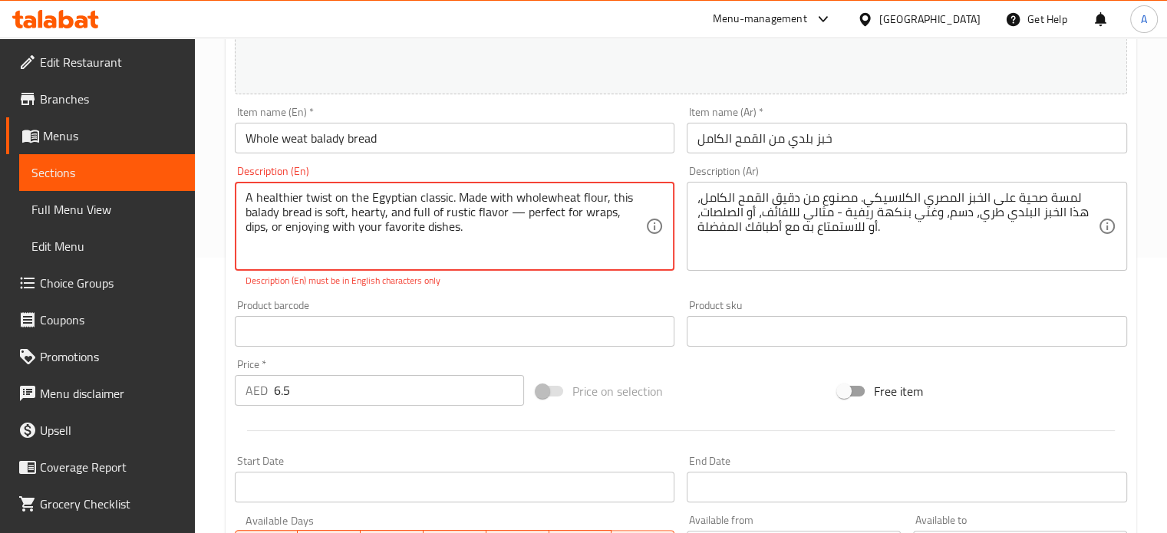
scroll to position [307, 0]
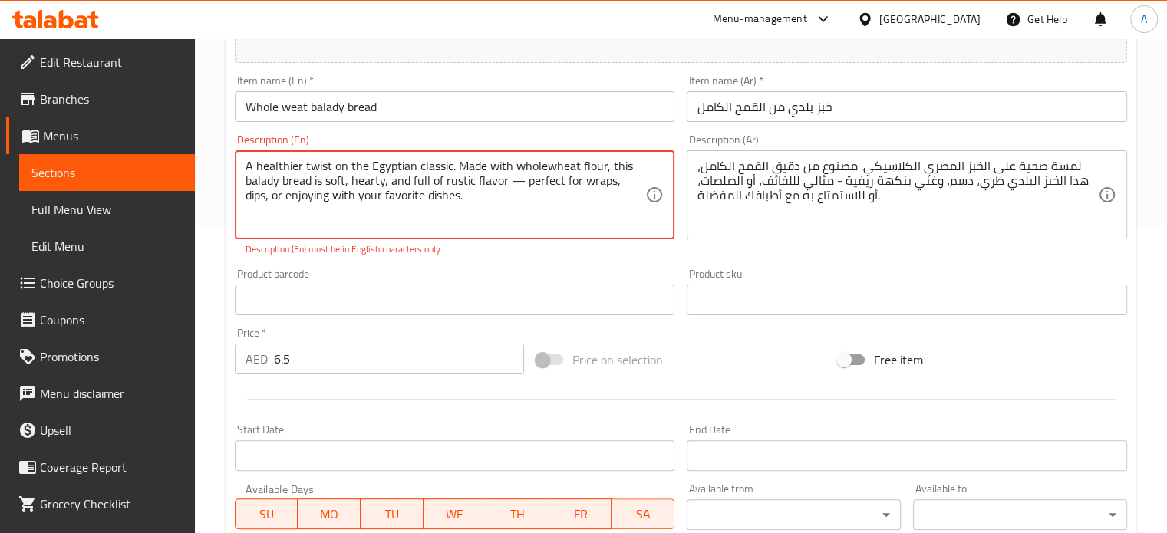
click at [242, 180] on div "A healthier twist on the Egyptian classic. Made with wholewheat flour, this bal…" at bounding box center [455, 194] width 440 height 89
click at [245, 176] on textarea "A healthier twist on the Egyptian classic. Made with wholewheat flour, this bal…" at bounding box center [445, 195] width 400 height 73
paste textarea "5 pcs"
click at [544, 193] on textarea "5 pcs A healthier twist on the Egyptian classic. Made with wholewheat flour, th…" at bounding box center [445, 195] width 400 height 73
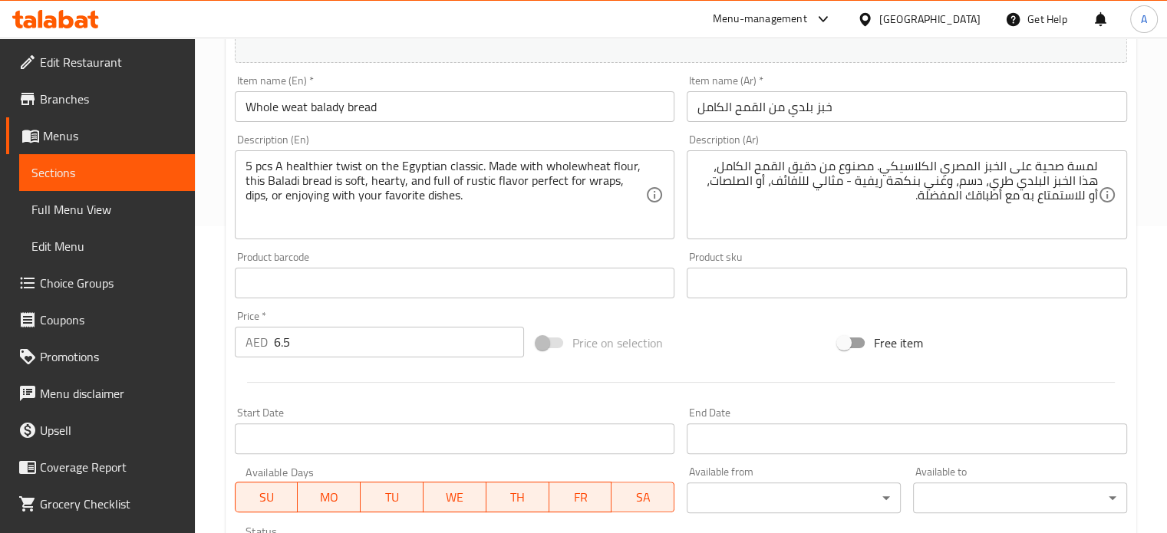
click at [1103, 165] on div "لمسة صحية على الخبز المصري الكلاسيكي. مصنوع من دقيق القمح الكامل، هذا الخبز الب…" at bounding box center [906, 194] width 440 height 89
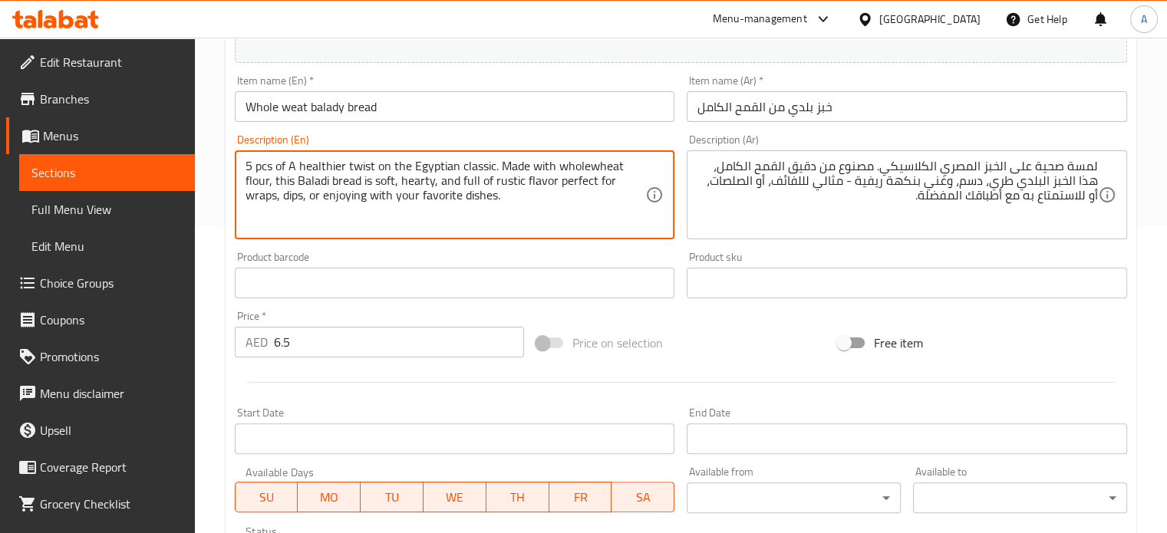
click at [292, 177] on textarea "5 pcs of A healthier twist on the Egyptian classic. Made with wholewheat flour,…" at bounding box center [445, 195] width 400 height 73
type textarea "5 pcs of a healthier twist on the Egyptian classic. Made with wholewheat flour,…"
click at [1102, 163] on div "لمسة صحية على الخبز المصري الكلاسيكي. مصنوع من دقيق القمح الكامل، هذا الخبز الب…" at bounding box center [906, 194] width 440 height 89
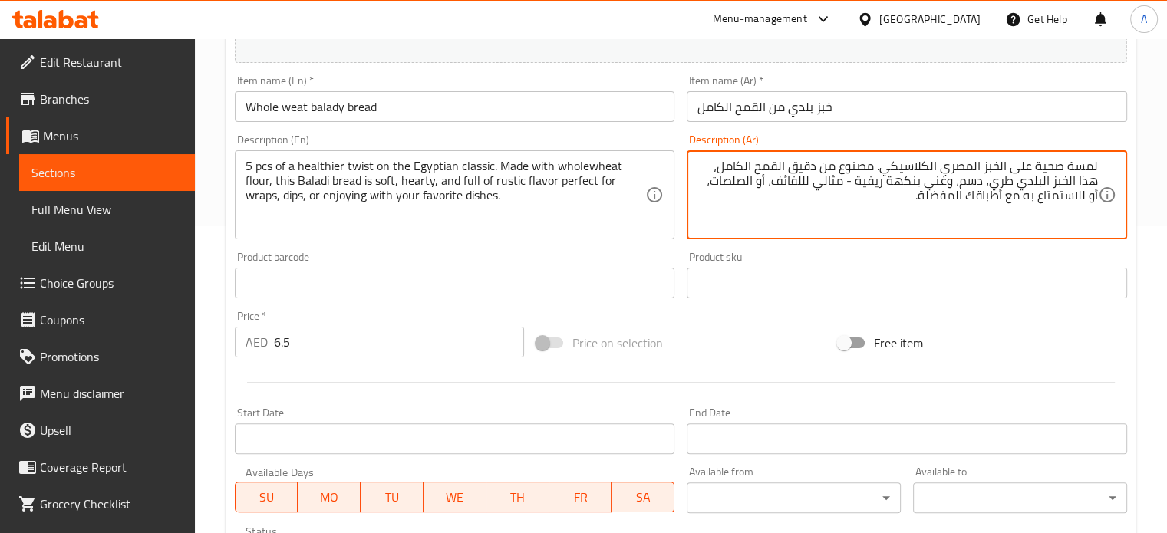
click at [1098, 163] on div "لمسة صحية على الخبز المصري الكلاسيكي. مصنوع من دقيق القمح الكامل، هذا الخبز الب…" at bounding box center [906, 194] width 440 height 89
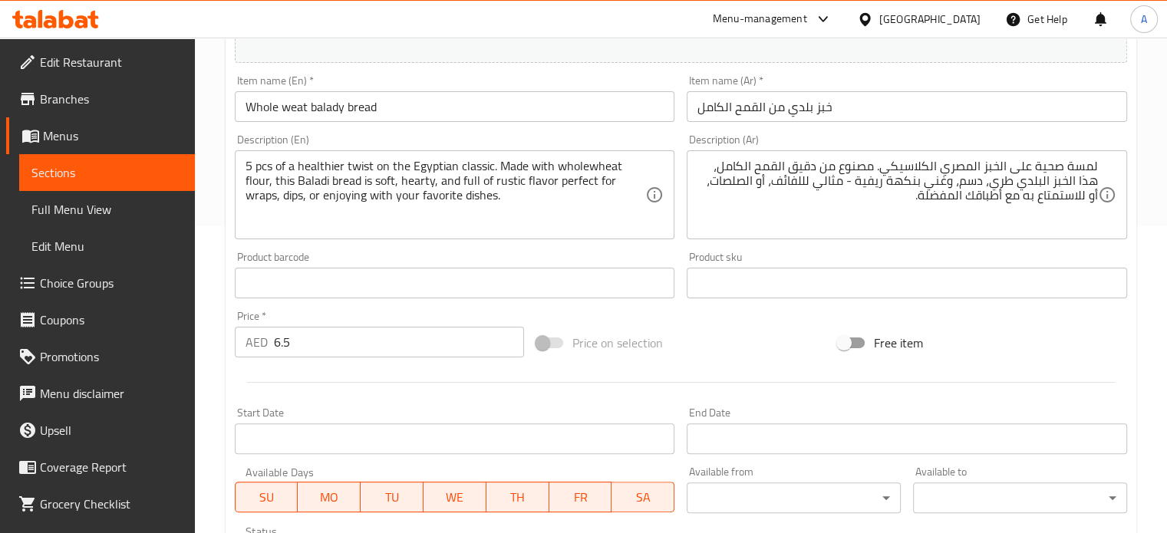
click at [1098, 166] on div "لمسة صحية على الخبز المصري الكلاسيكي. مصنوع من دقيق القمح الكامل، هذا الخبز الب…" at bounding box center [906, 194] width 440 height 89
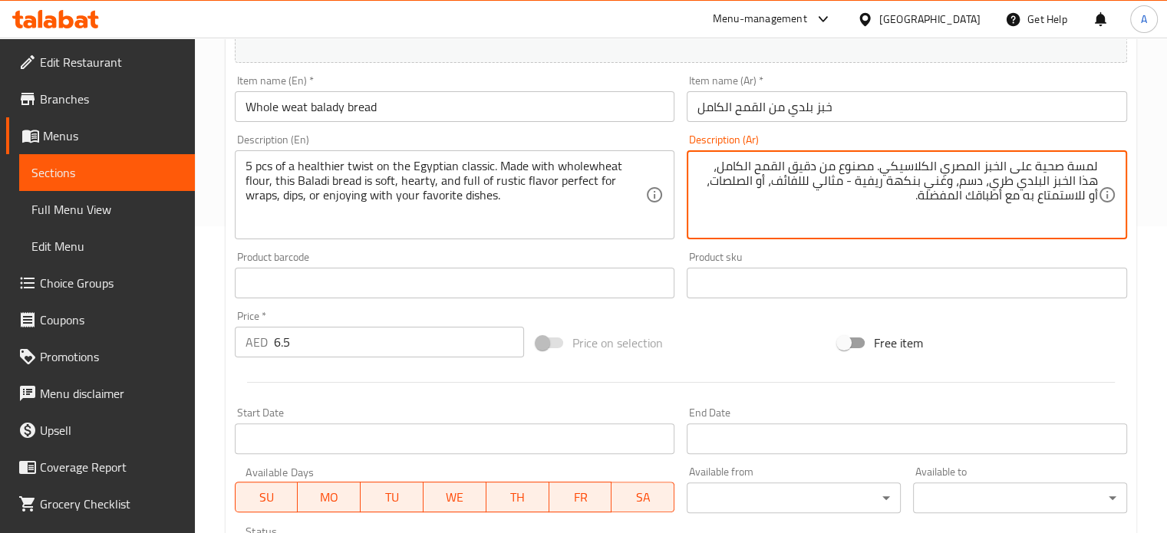
click at [1095, 168] on textarea "لمسة صحية على الخبز المصري الكلاسيكي. مصنوع من دقيق القمح الكامل، هذا الخبز الب…" at bounding box center [897, 195] width 400 height 73
type textarea "5 قطع خبز لمسة صحية على الخبز المصري الكلاسيكي. مصنوع من دقيق القمح الكامل، هذا…"
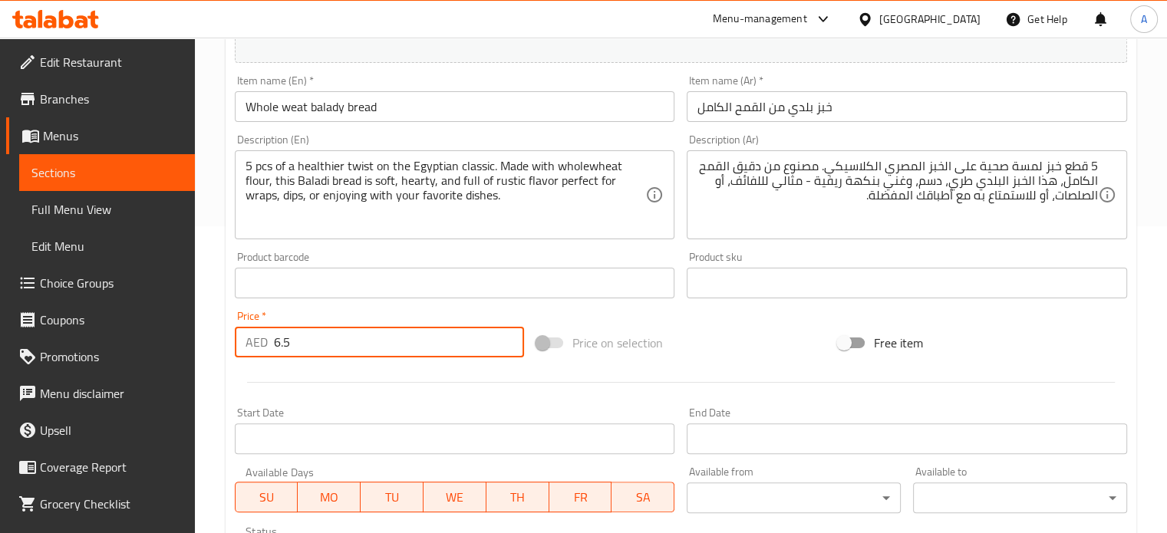
drag, startPoint x: 304, startPoint y: 342, endPoint x: 259, endPoint y: 337, distance: 44.8
click at [259, 337] on div "AED 6.5 Price *" at bounding box center [379, 342] width 289 height 31
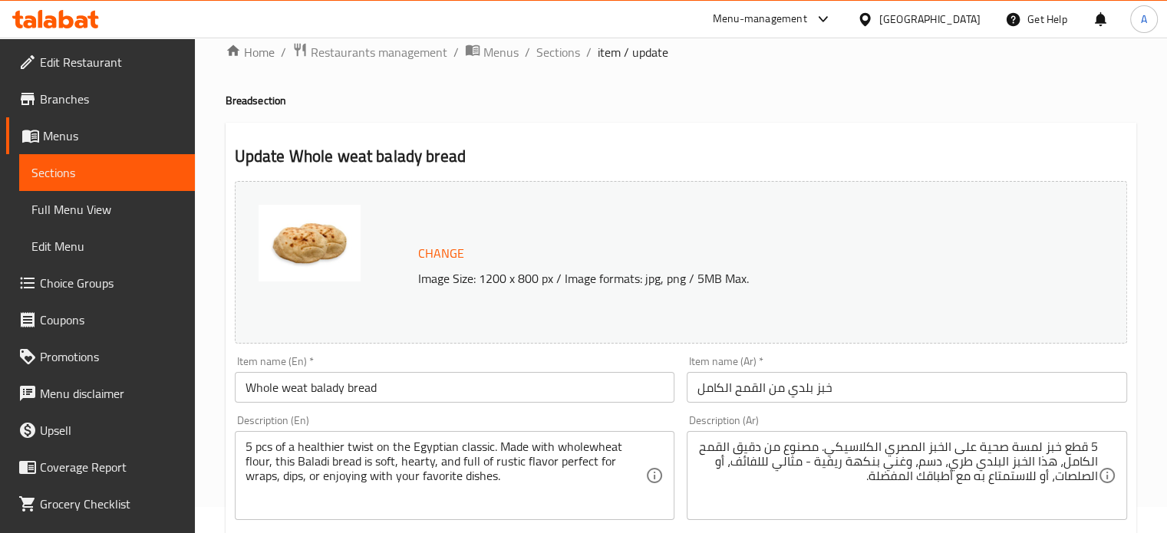
scroll to position [0, 0]
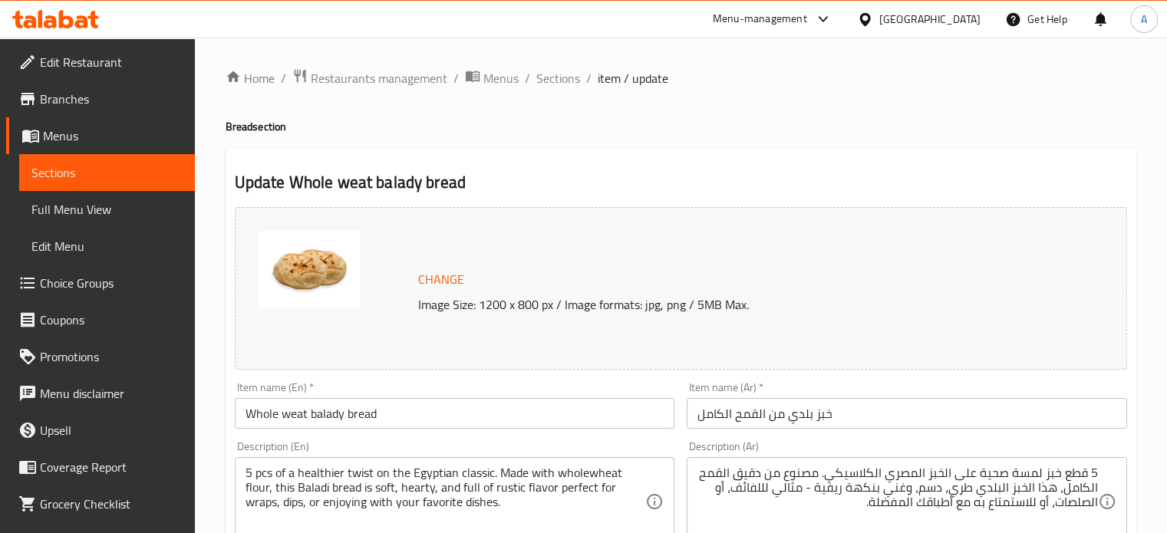
type input "7"
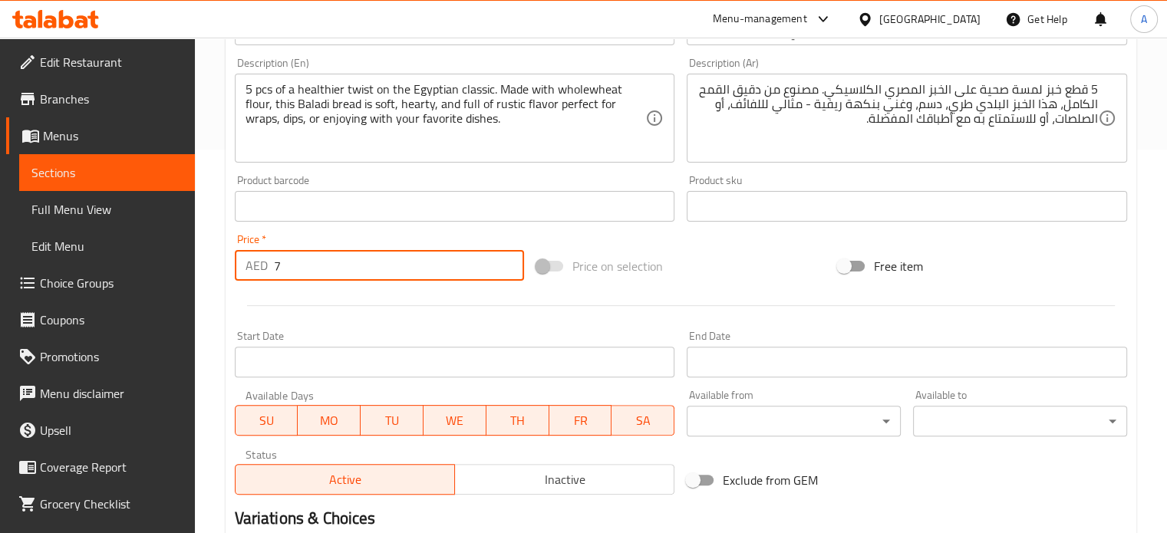
scroll to position [153, 0]
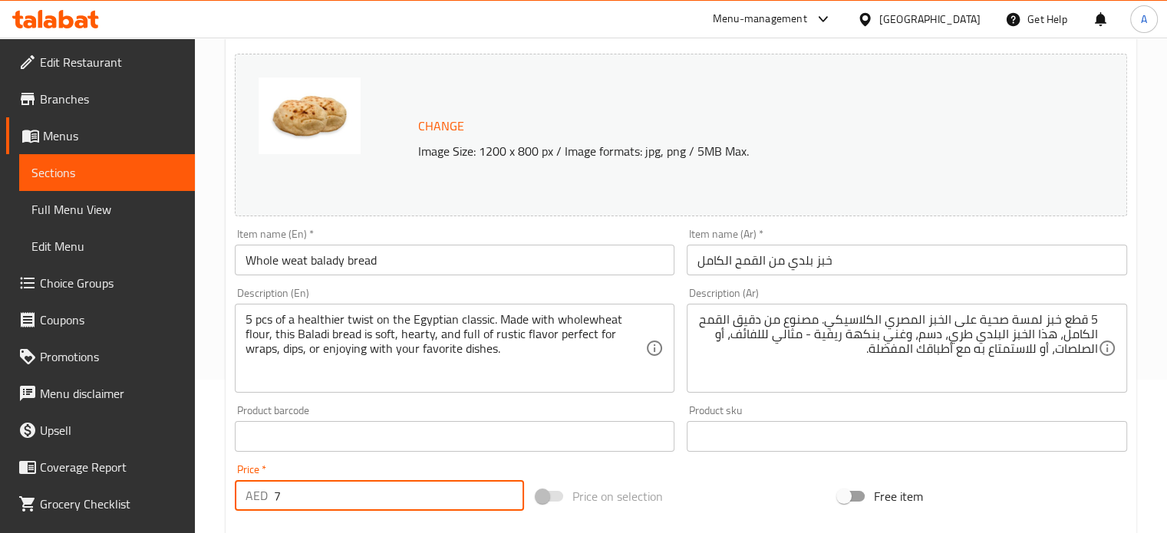
click at [430, 125] on span "Change" at bounding box center [441, 126] width 46 height 22
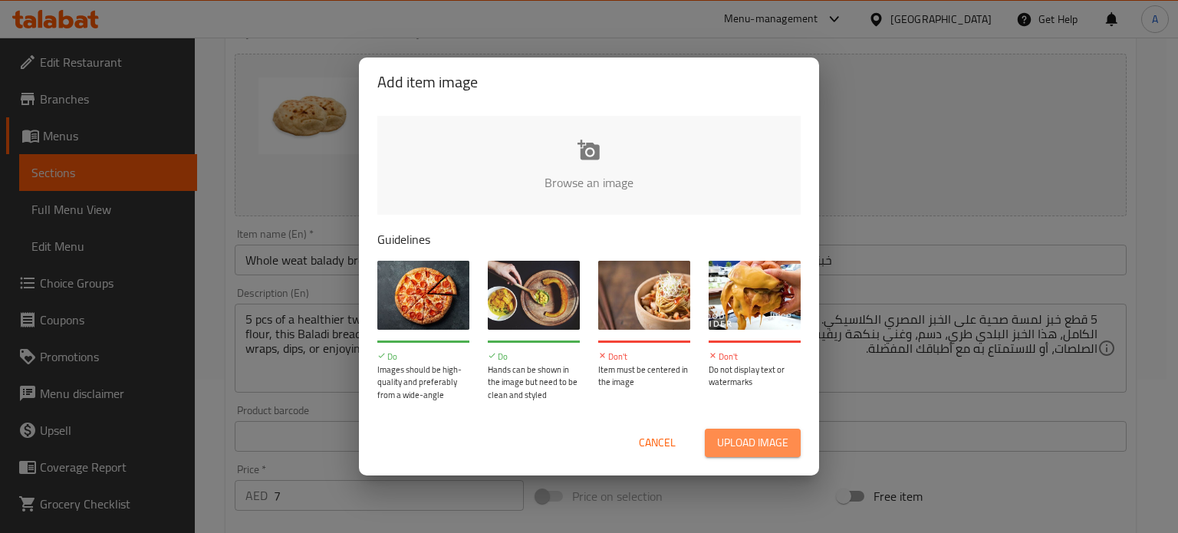
click at [743, 442] on span "Upload image" at bounding box center [752, 442] width 71 height 19
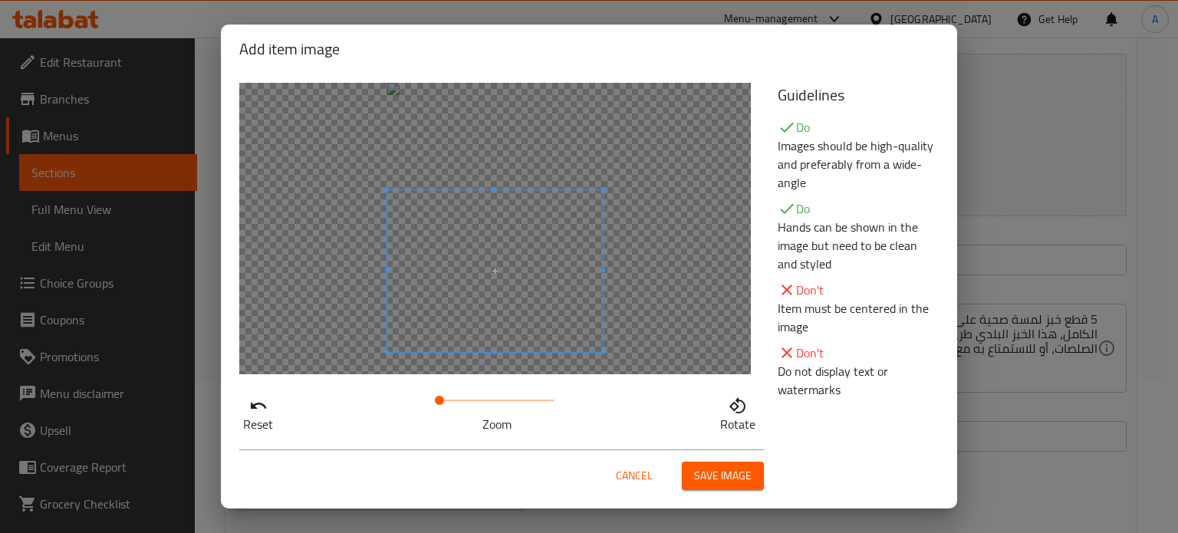
click at [514, 301] on span at bounding box center [495, 271] width 216 height 162
click at [495, 356] on span at bounding box center [495, 279] width 216 height 162
click at [491, 291] on span at bounding box center [495, 275] width 216 height 162
click at [727, 478] on span "Save image" at bounding box center [723, 475] width 58 height 19
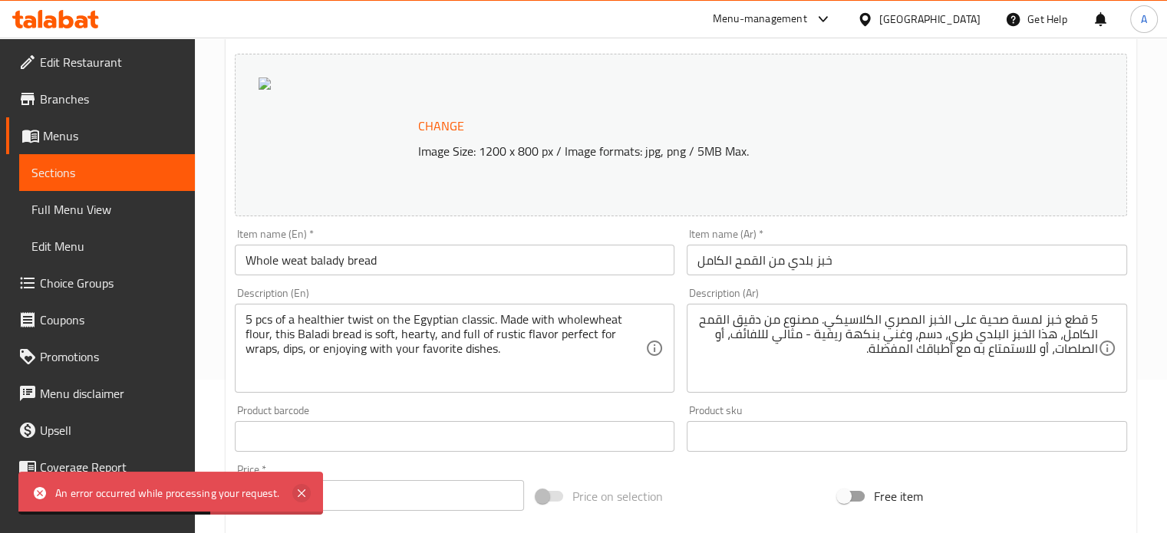
click at [301, 490] on icon at bounding box center [301, 493] width 18 height 18
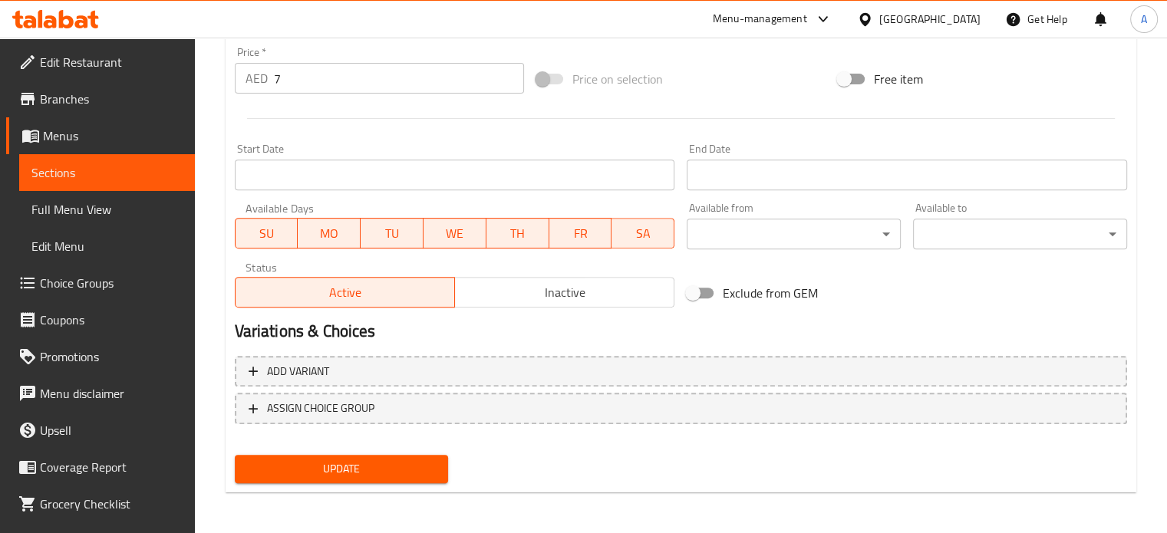
scroll to position [571, 0]
click at [358, 463] on span "Update" at bounding box center [341, 468] width 189 height 19
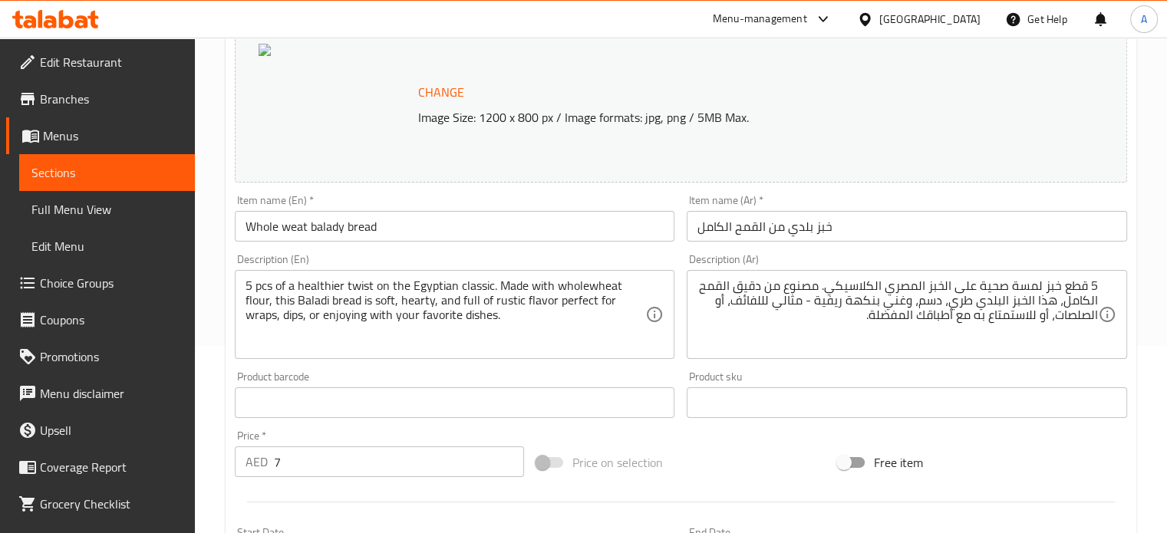
scroll to position [111, 0]
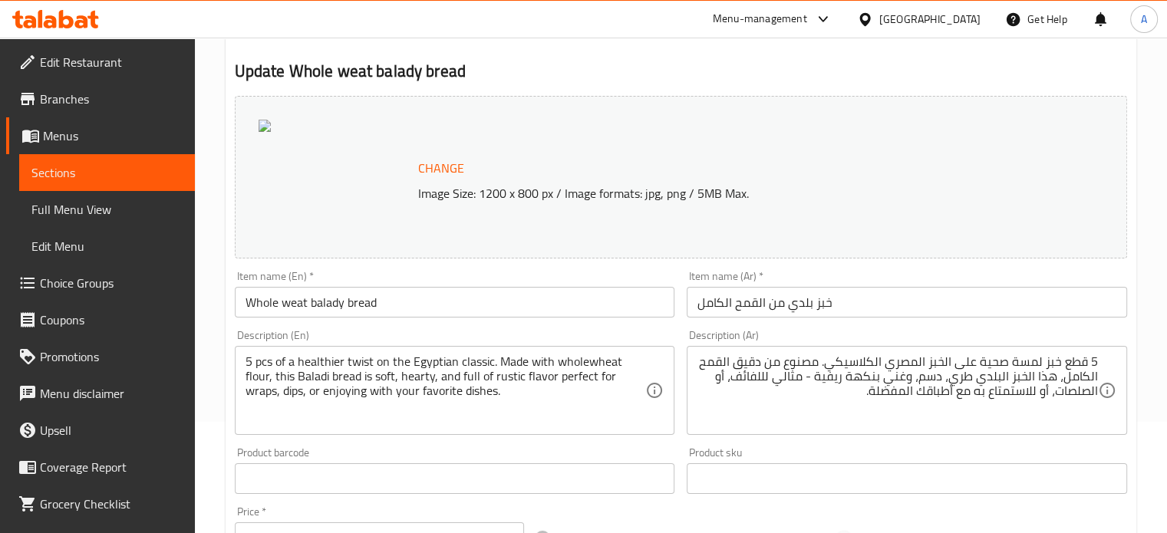
click at [428, 384] on textarea "5 pcs of a healthier twist on the Egyptian classic. Made with wholewheat flour,…" at bounding box center [445, 390] width 400 height 73
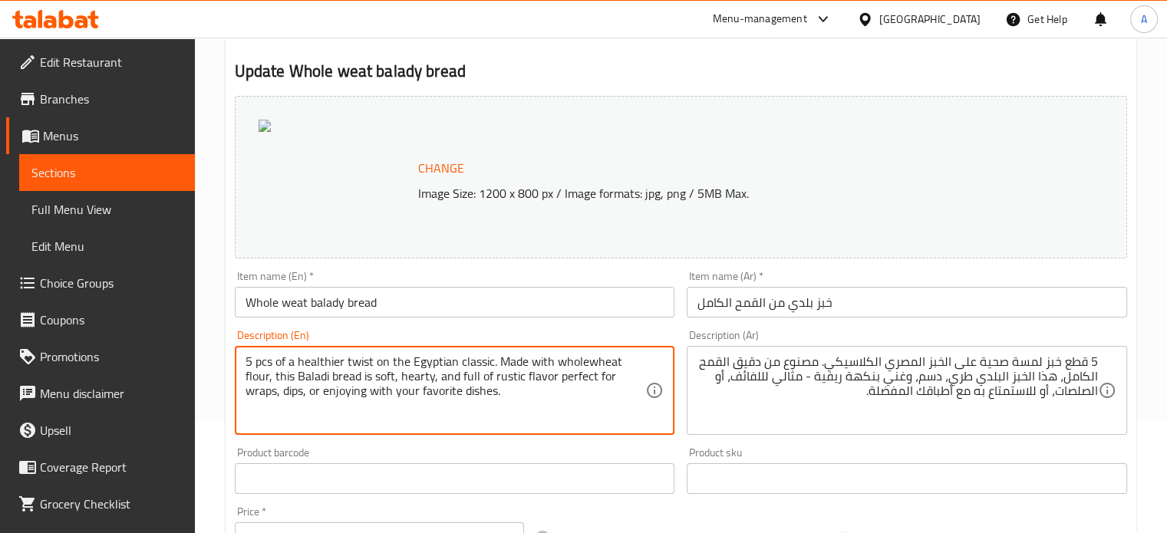
click at [428, 384] on textarea "5 pcs of a healthier twist on the Egyptian classic. Made with wholewheat flour,…" at bounding box center [445, 390] width 400 height 73
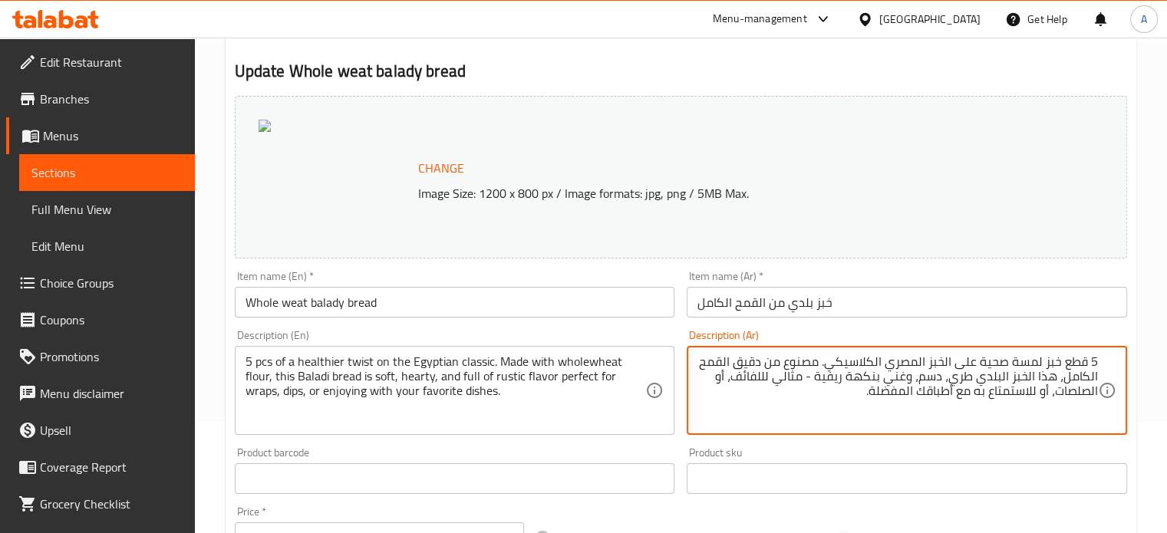
click at [840, 370] on textarea "5 قطع خبز لمسة صحية على الخبز المصري الكلاسيكي. مصنوع من دقيق القمح الكامل، هذا…" at bounding box center [897, 390] width 400 height 73
click at [983, 371] on textarea "5 قطع خبز لمسة صحية على الخبز المصري الكلاسيكي. مصنوع من دقيق القمح الكامل، هذا…" at bounding box center [897, 390] width 400 height 73
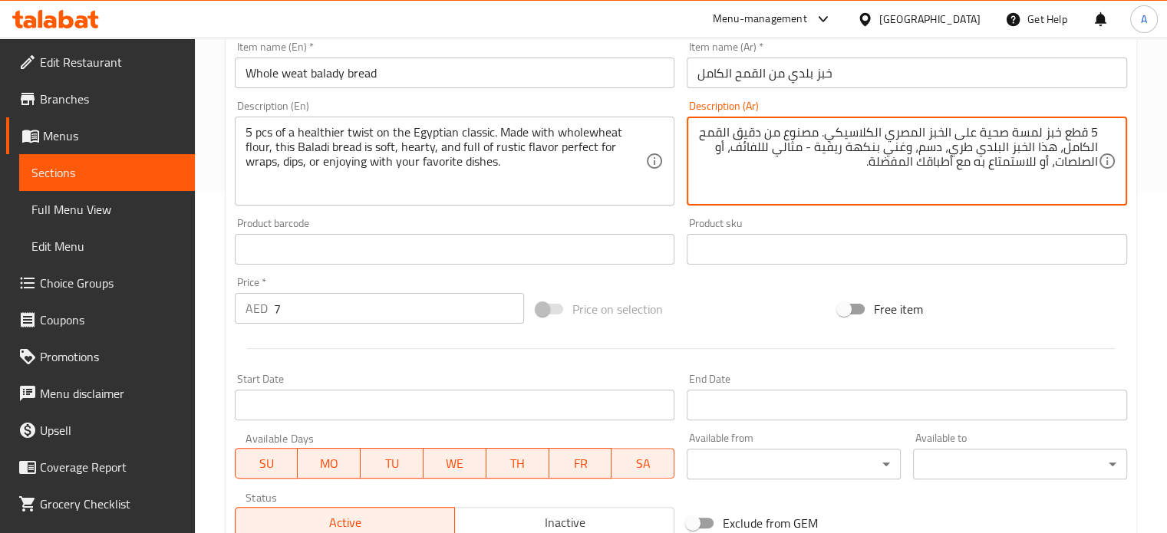
scroll to position [341, 0]
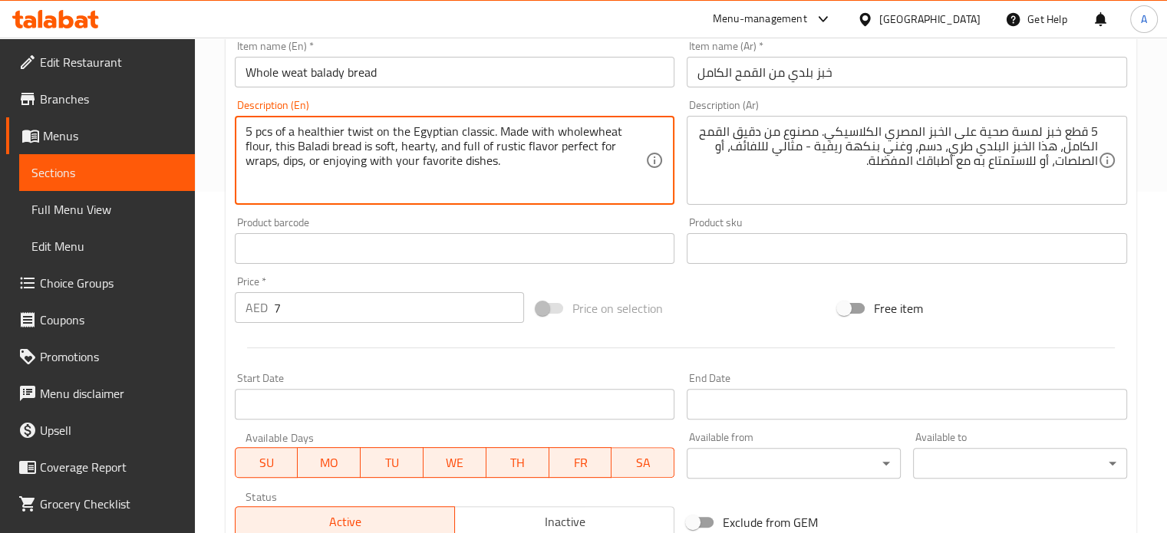
click at [411, 172] on textarea "5 pcs of a healthier twist on the Egyptian classic. Made with wholewheat flour,…" at bounding box center [445, 160] width 400 height 73
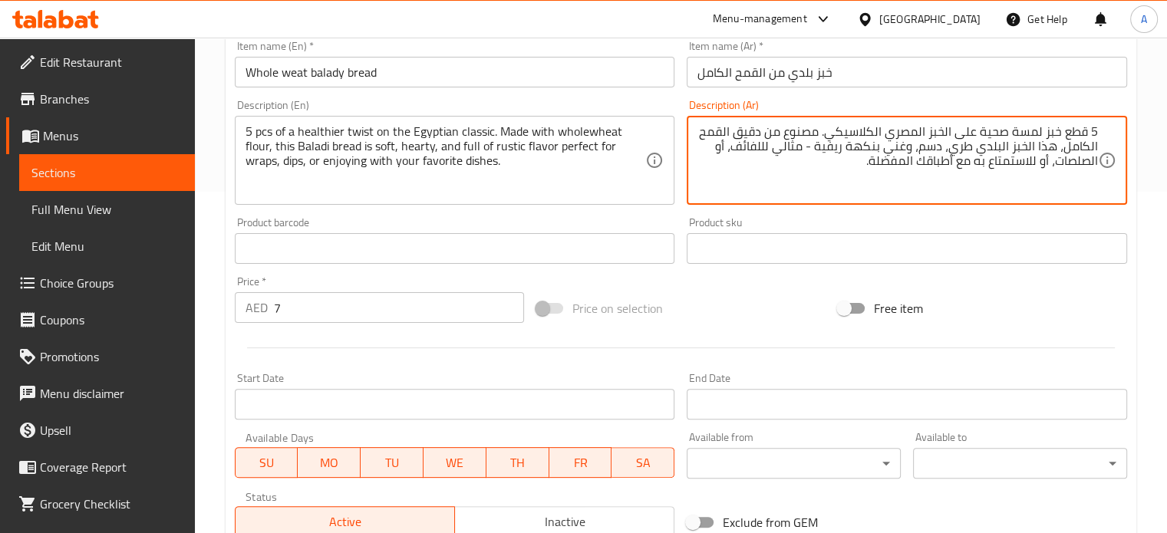
click at [820, 162] on textarea "5 قطع خبز لمسة صحية على الخبز المصري الكلاسيكي. مصنوع من دقيق القمح الكامل، هذا…" at bounding box center [897, 160] width 400 height 73
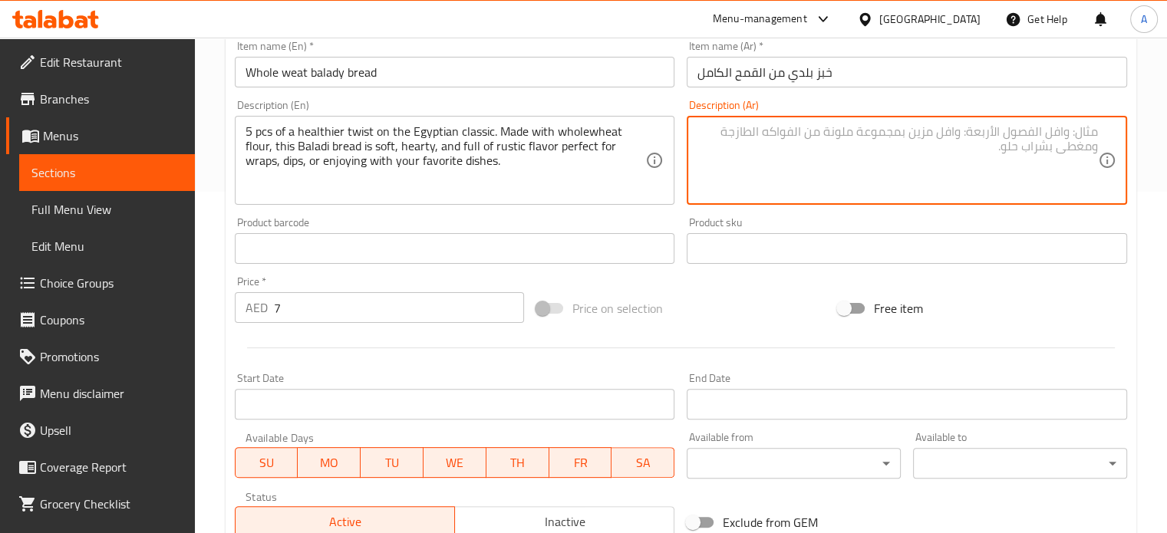
type textarea "5 قطع خبز لمسة صحية على الخبز المصري الكلاسيكي. مصنوع من دقيق القمح الكامل، هذا…"
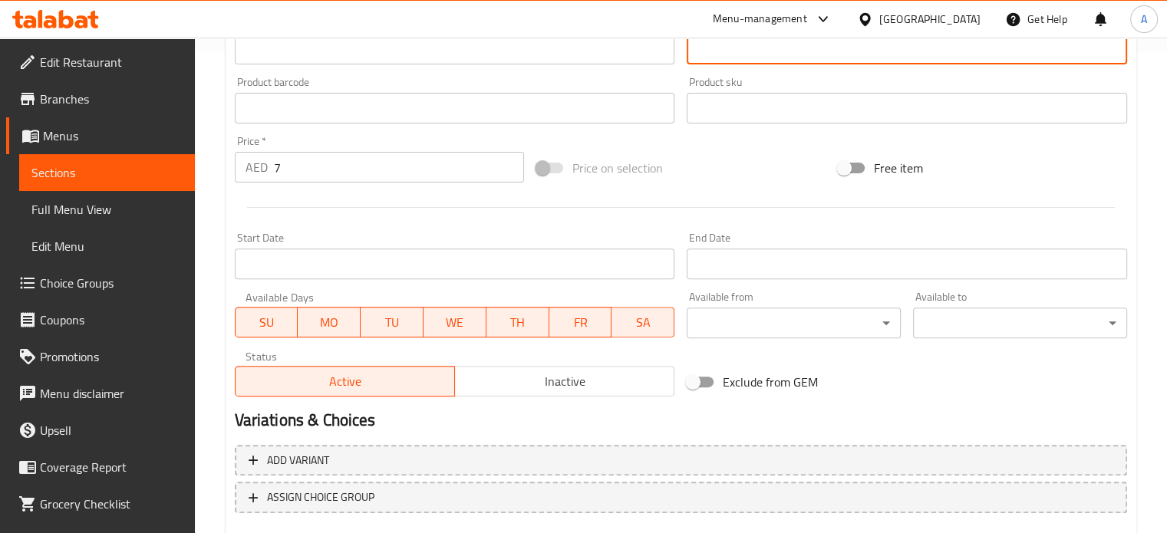
scroll to position [571, 0]
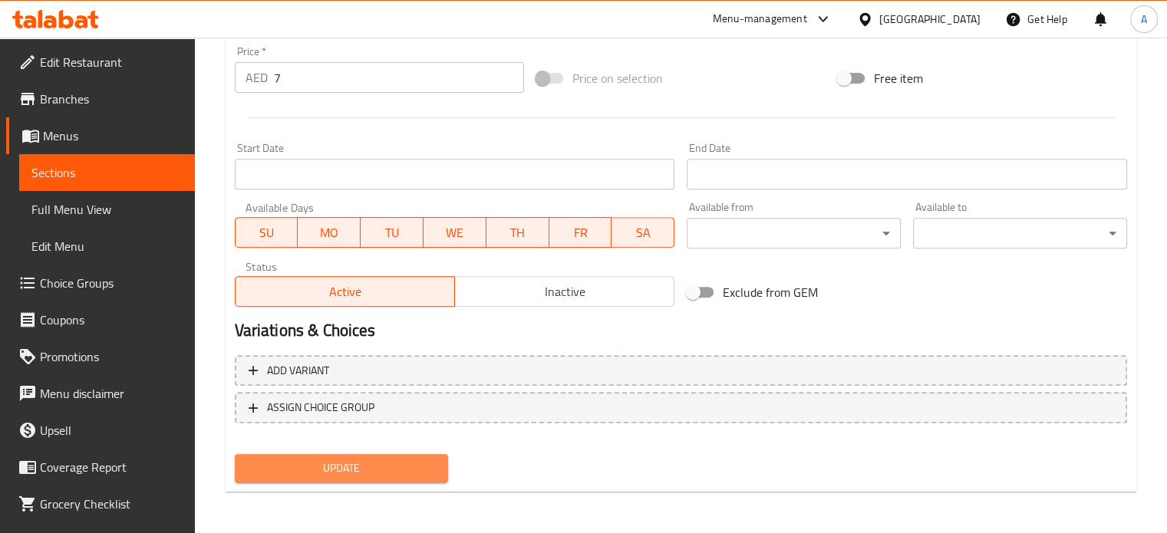
click at [322, 459] on span "Update" at bounding box center [341, 468] width 189 height 19
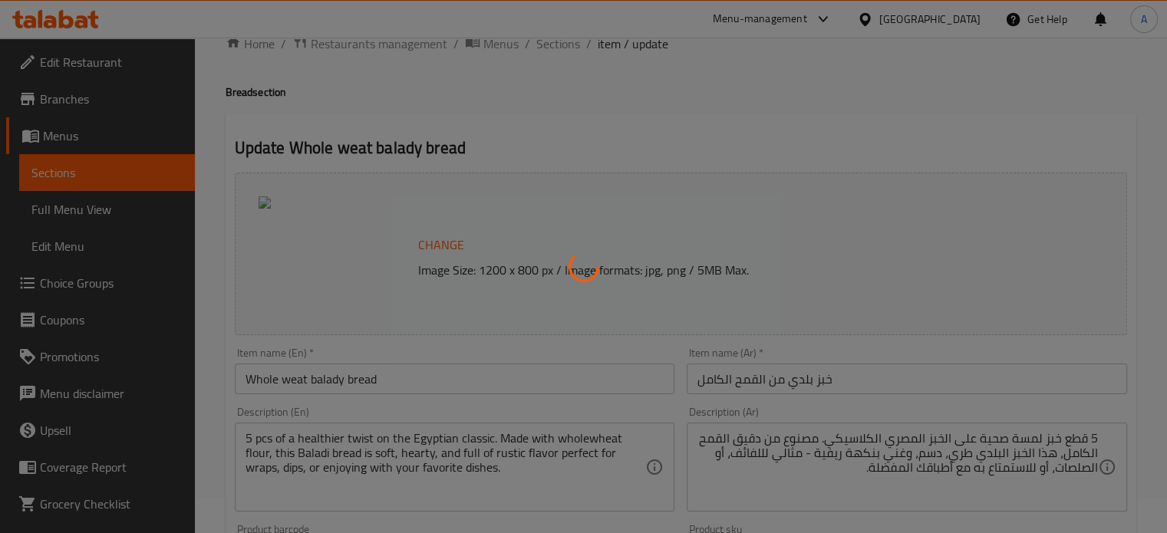
scroll to position [0, 0]
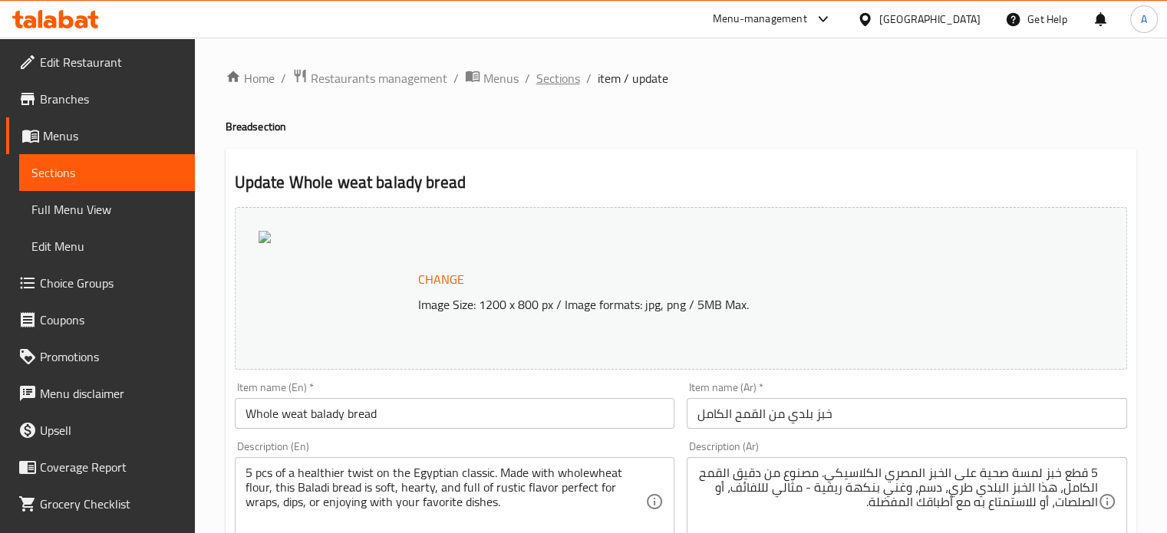
click at [560, 78] on span "Sections" at bounding box center [558, 78] width 44 height 18
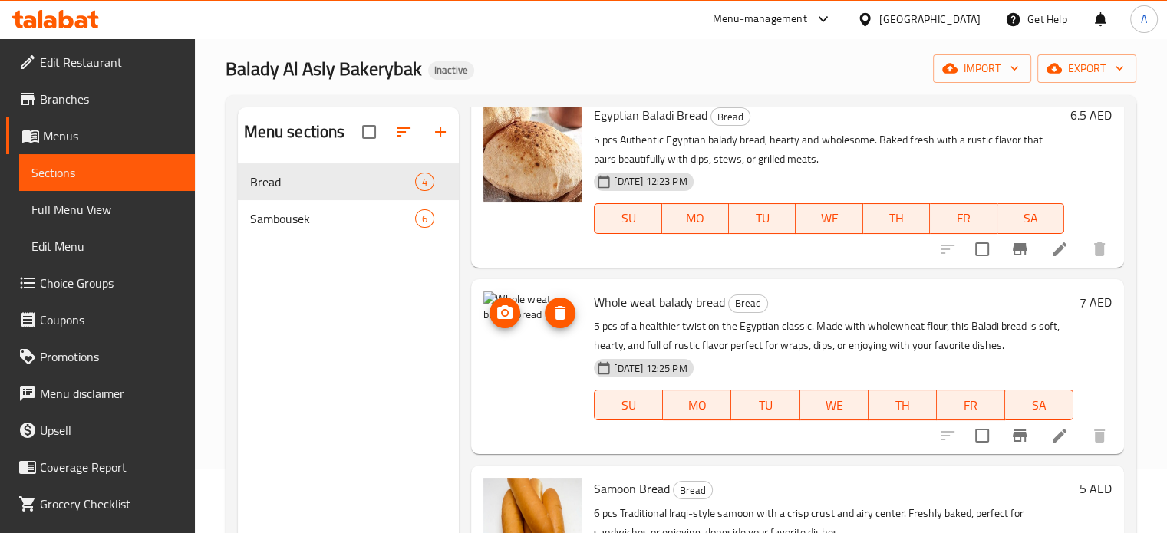
scroll to position [77, 0]
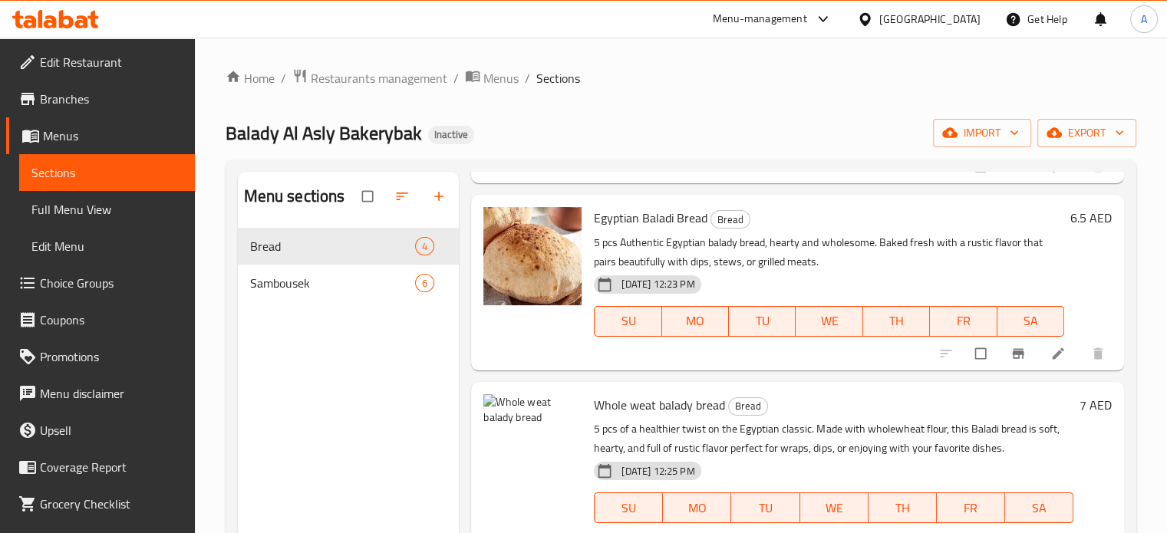
scroll to position [252, 0]
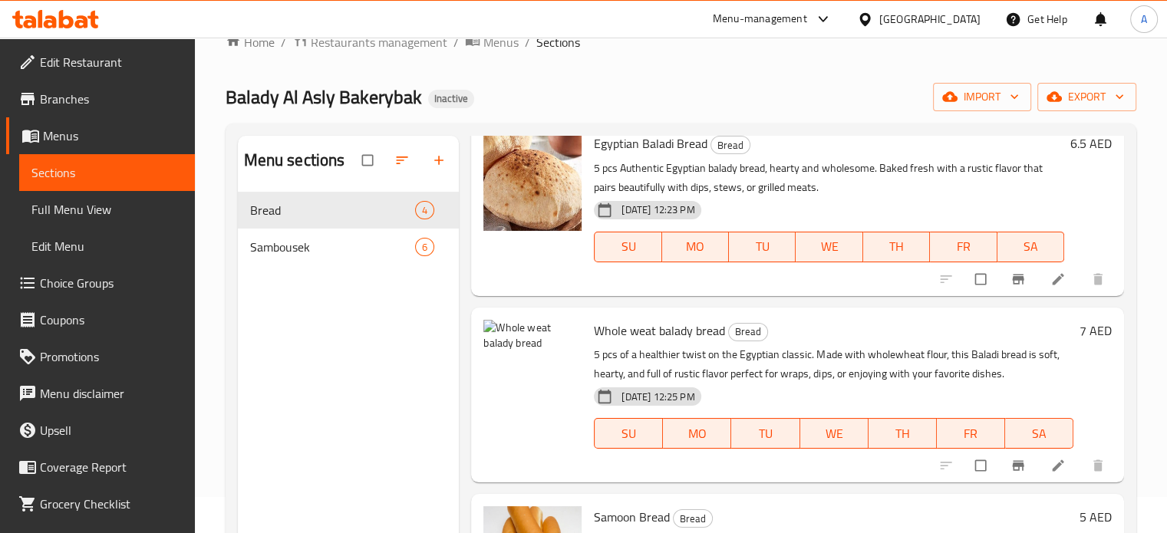
scroll to position [153, 0]
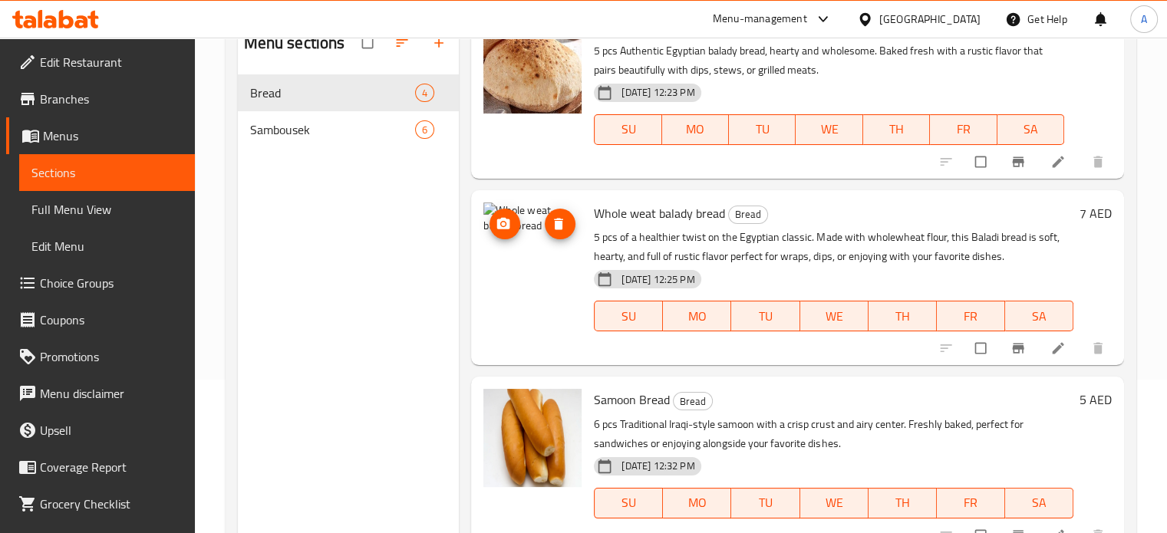
click at [521, 268] on img at bounding box center [532, 251] width 98 height 98
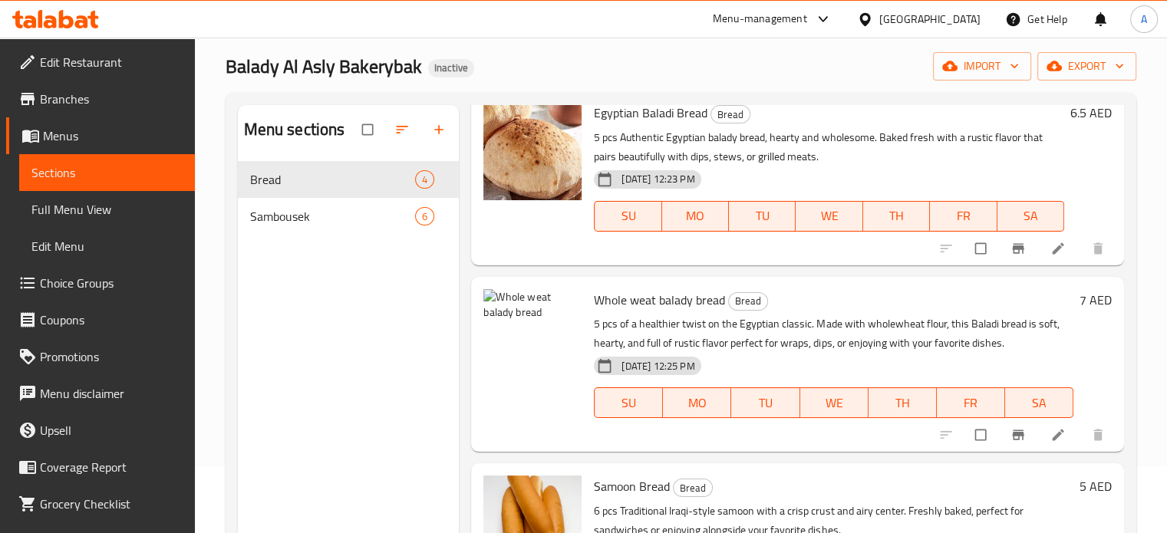
scroll to position [0, 0]
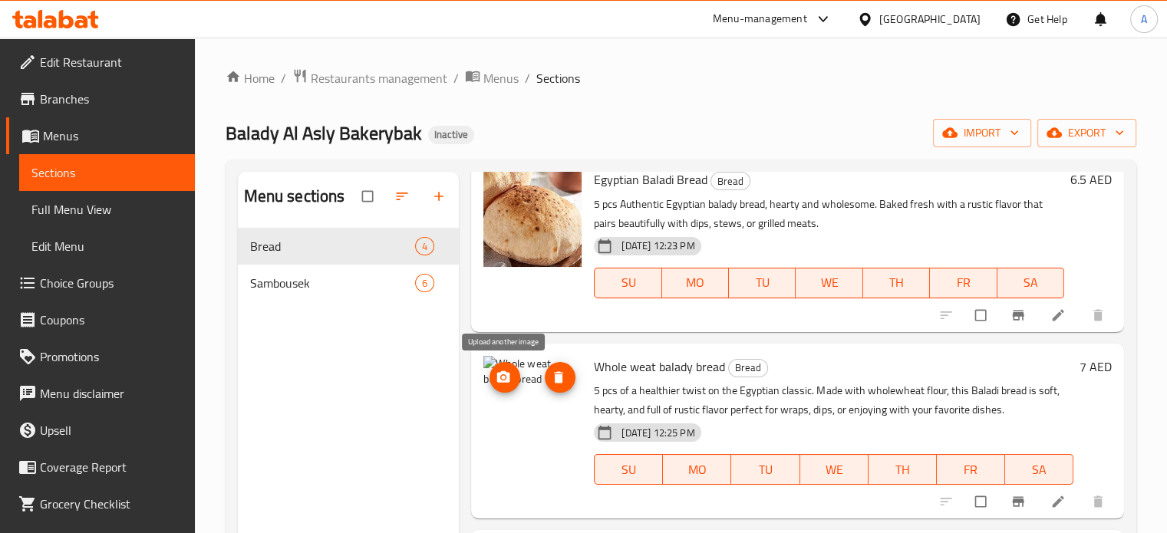
click at [506, 377] on icon "upload picture" at bounding box center [502, 377] width 15 height 15
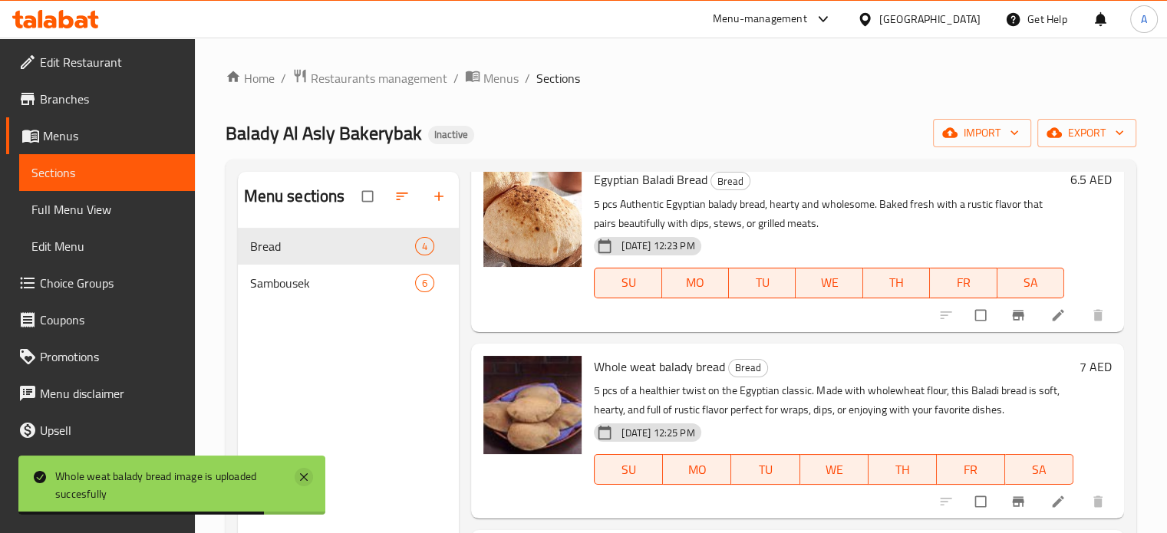
click at [297, 474] on icon at bounding box center [304, 477] width 18 height 18
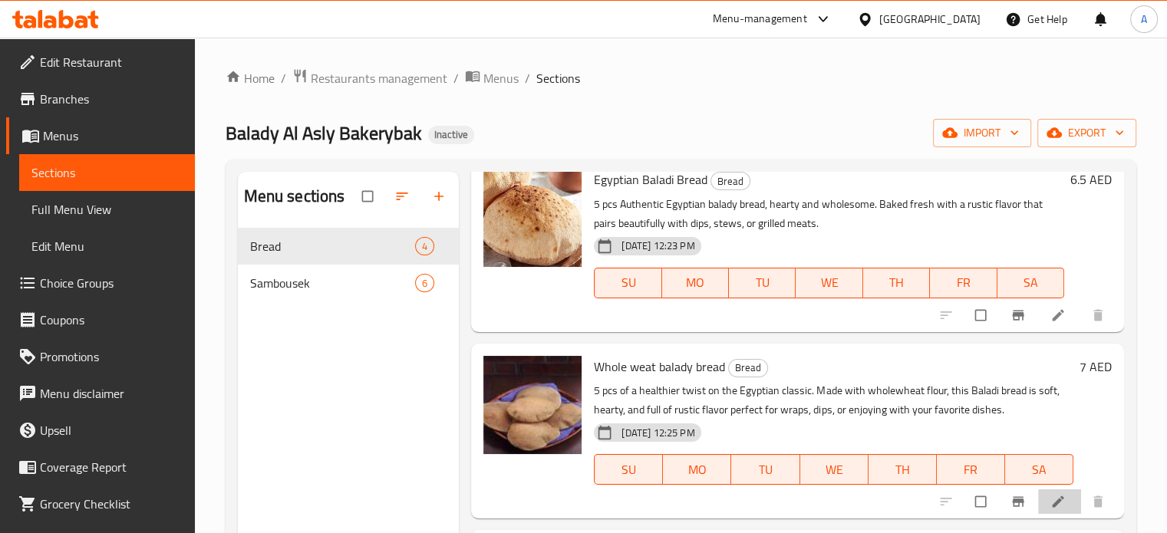
click at [1046, 510] on li at bounding box center [1059, 501] width 43 height 25
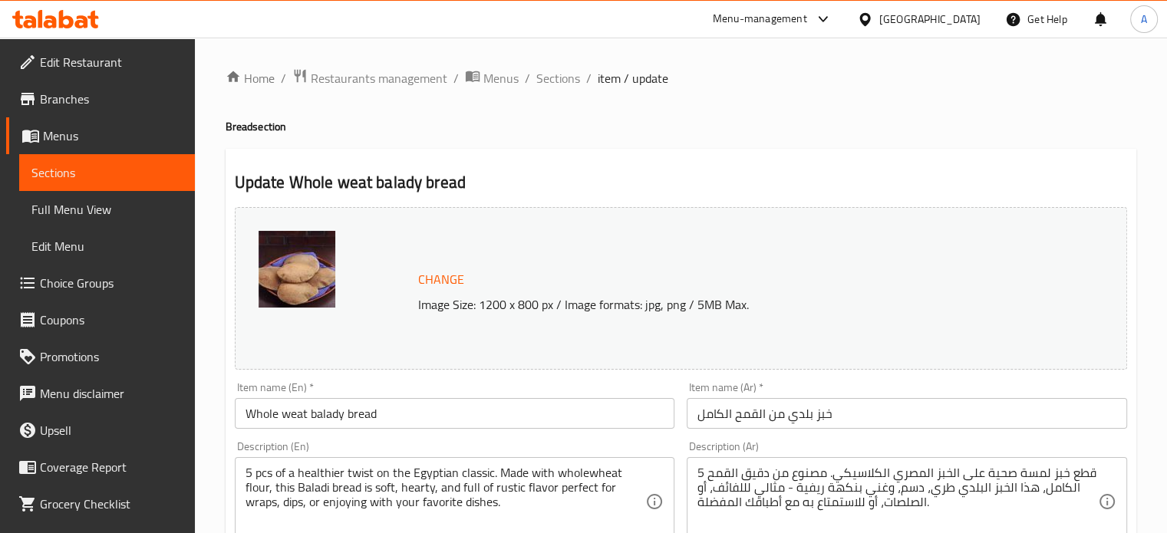
click at [453, 275] on span "Change" at bounding box center [441, 279] width 46 height 22
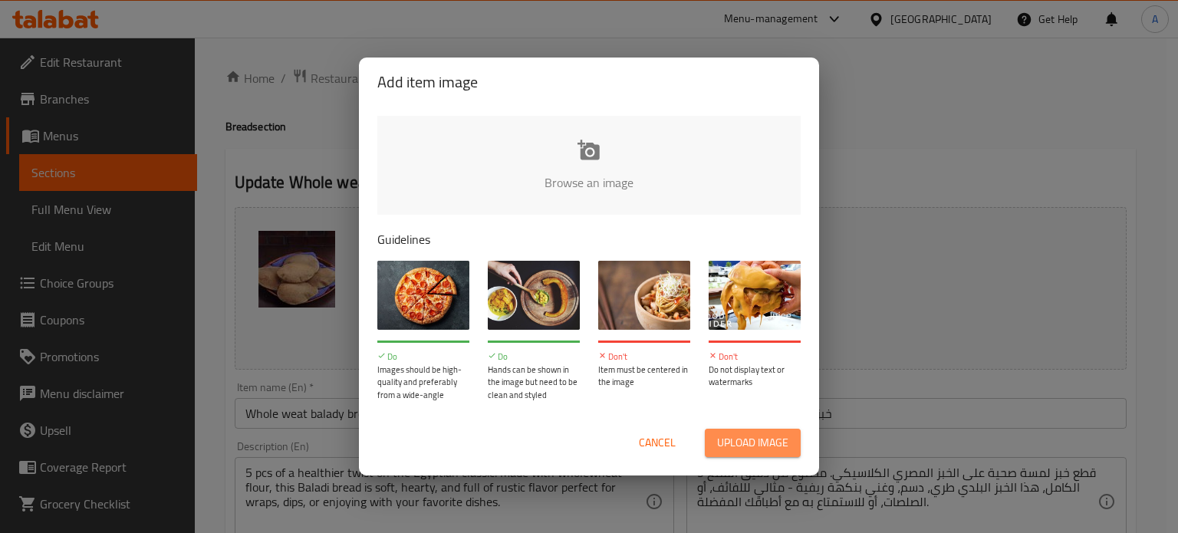
click at [749, 440] on span "Upload image" at bounding box center [752, 442] width 71 height 19
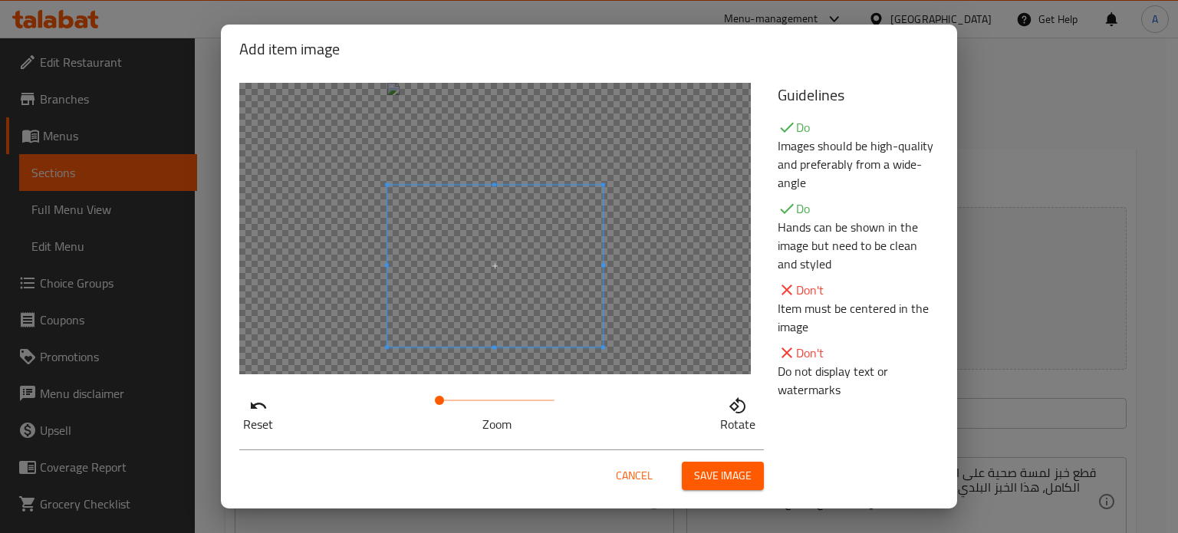
click at [472, 257] on span at bounding box center [495, 266] width 216 height 162
click at [721, 466] on span "Save image" at bounding box center [723, 475] width 58 height 19
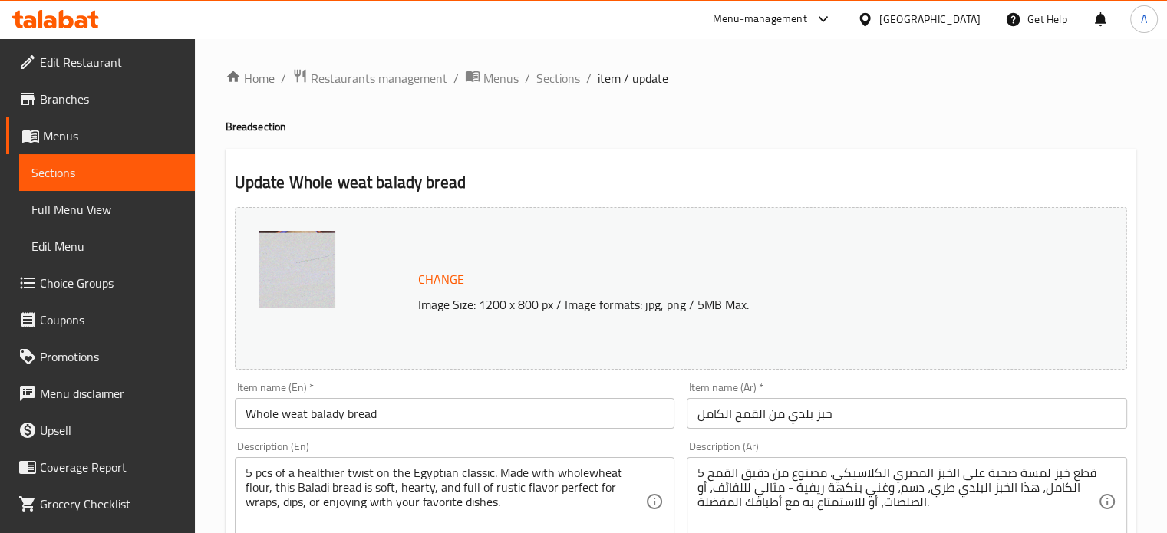
click at [548, 79] on span "Sections" at bounding box center [558, 78] width 44 height 18
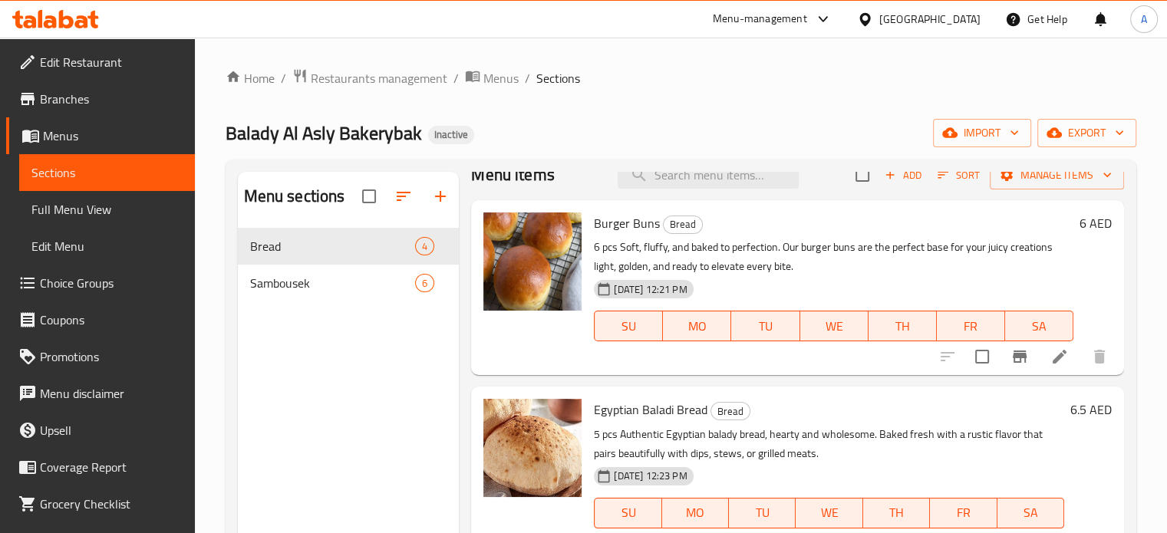
click at [788, 14] on div "Menu-management" at bounding box center [760, 19] width 94 height 18
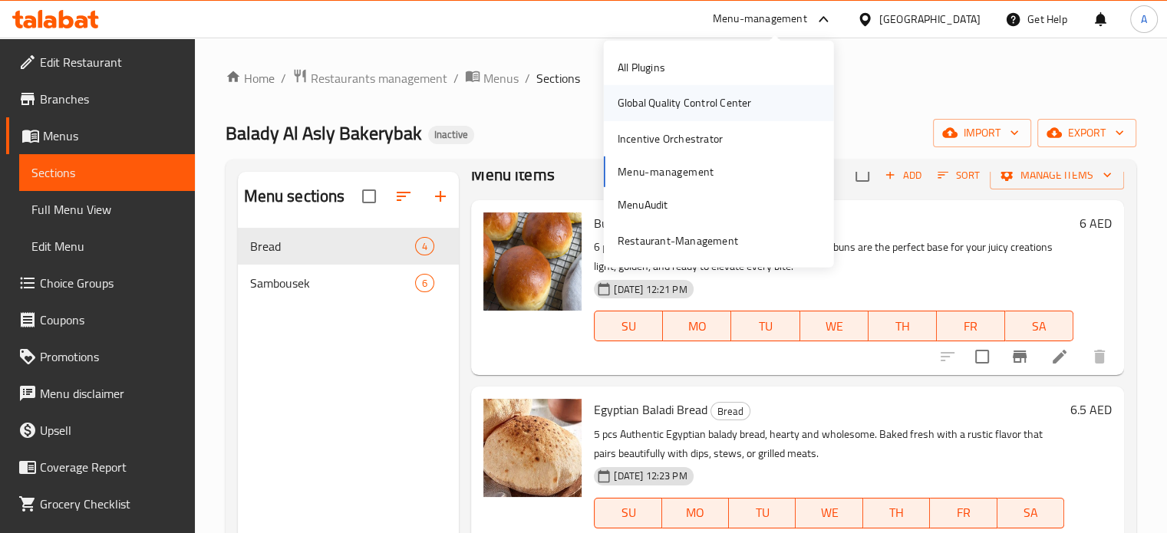
click at [692, 104] on div "Global Quality Control Center" at bounding box center [684, 102] width 134 height 17
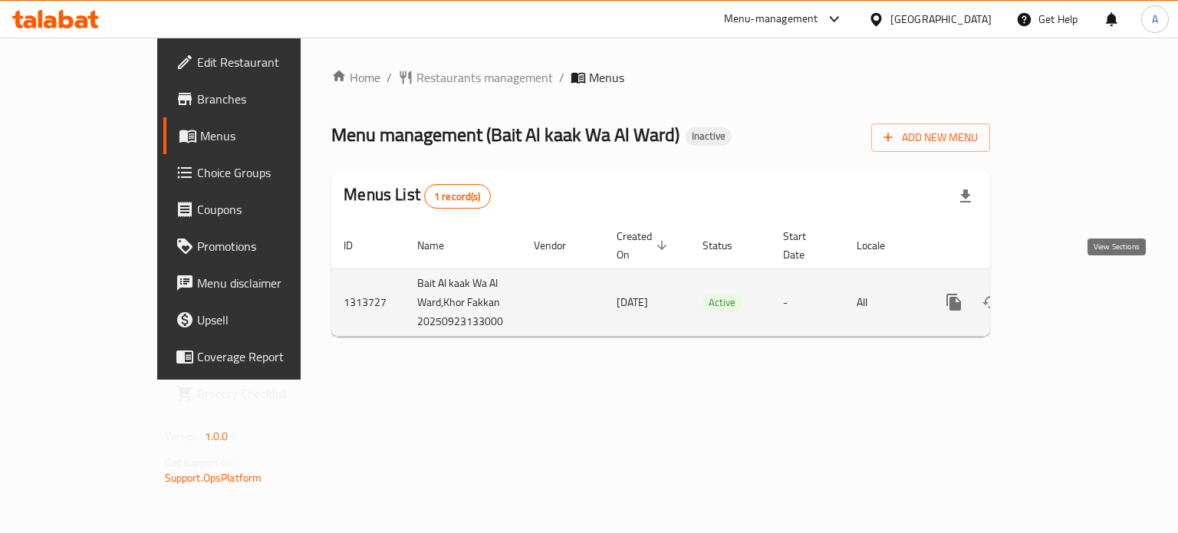
click at [1074, 293] on icon "enhanced table" at bounding box center [1064, 302] width 18 height 18
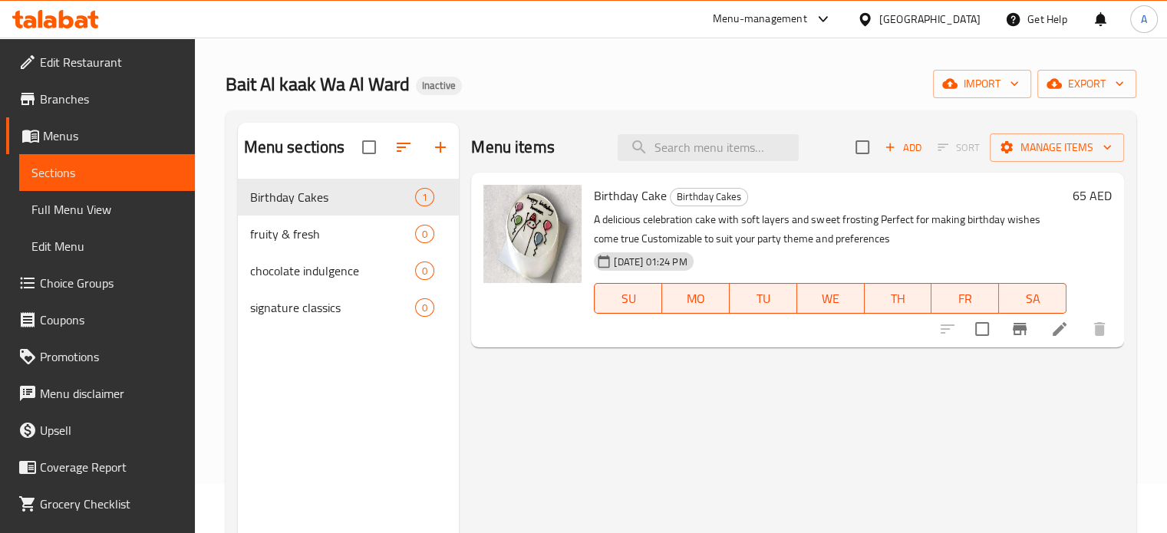
scroll to position [77, 0]
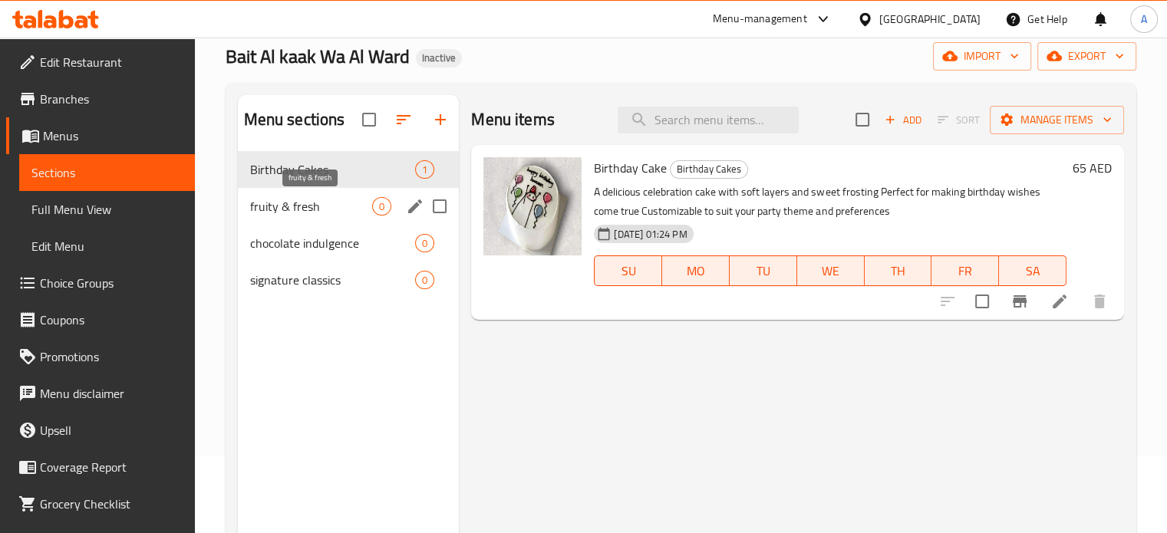
click at [270, 208] on span "fruity & fresh" at bounding box center [311, 206] width 123 height 18
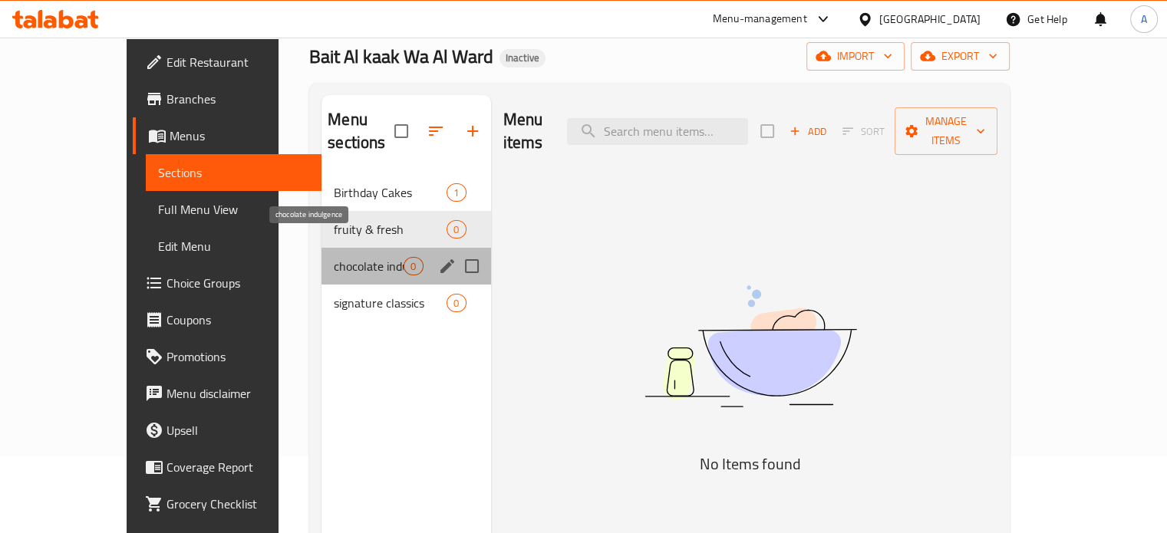
click at [334, 257] on span "chocolate indulgence" at bounding box center [369, 266] width 70 height 18
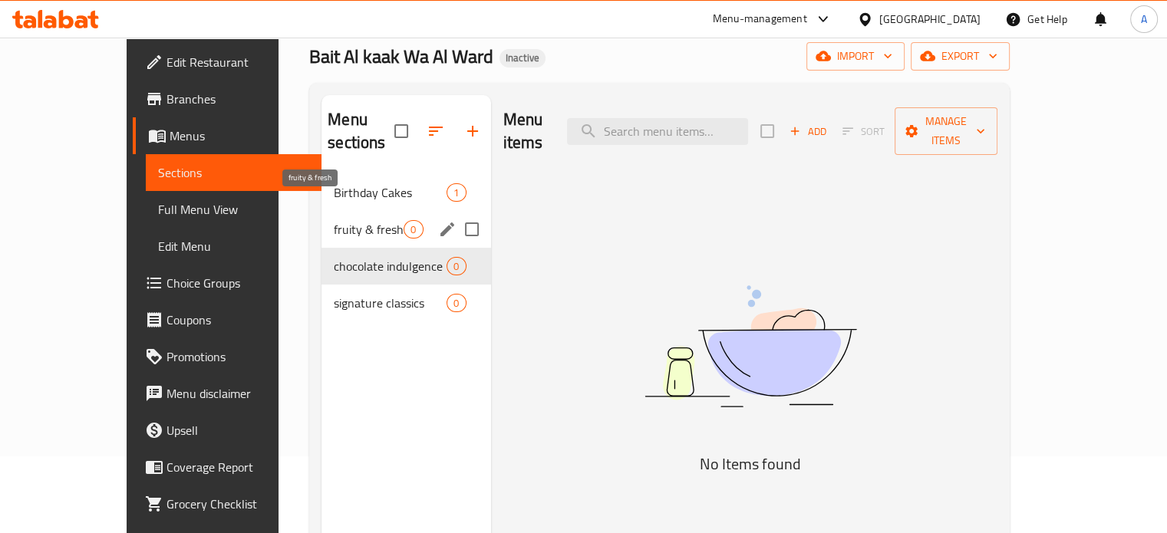
click at [334, 220] on span "fruity & fresh" at bounding box center [369, 229] width 70 height 18
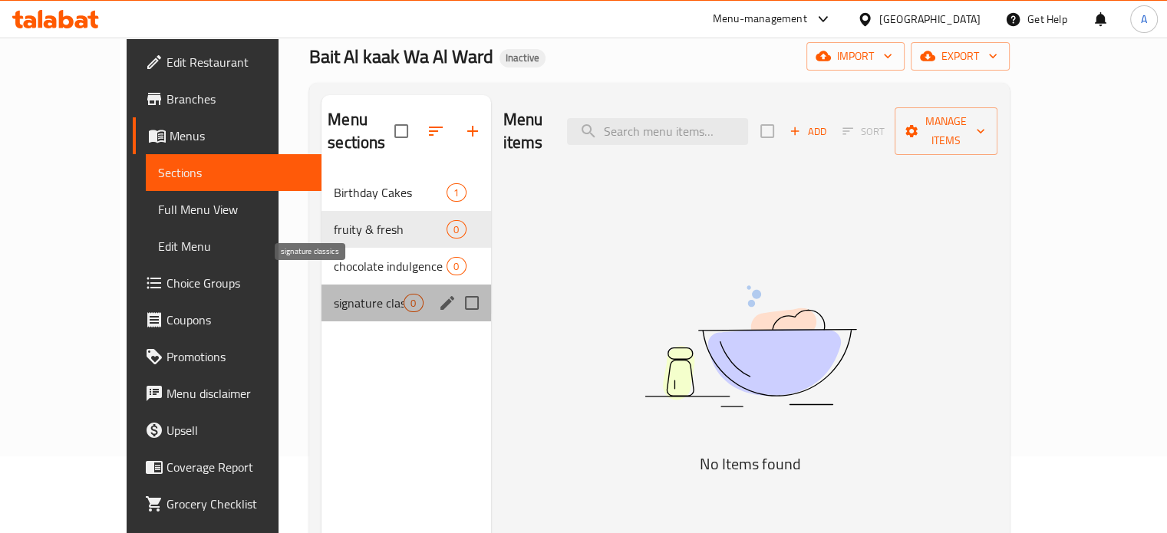
click at [334, 294] on span "signature classics" at bounding box center [369, 303] width 70 height 18
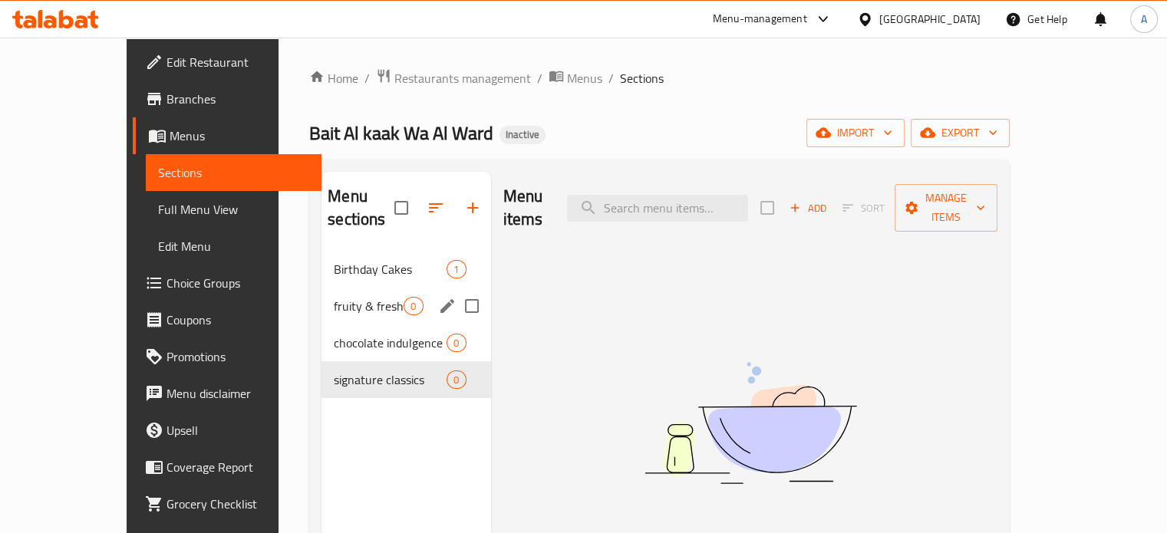
click at [334, 260] on span "Birthday Cakes" at bounding box center [390, 269] width 113 height 18
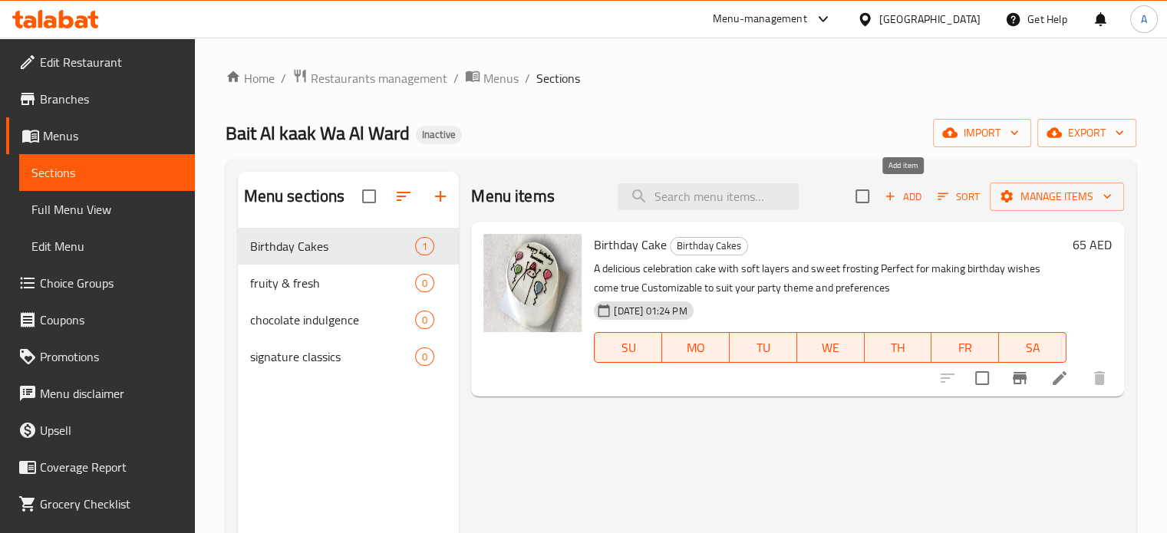
click at [902, 193] on span "Add" at bounding box center [902, 197] width 41 height 18
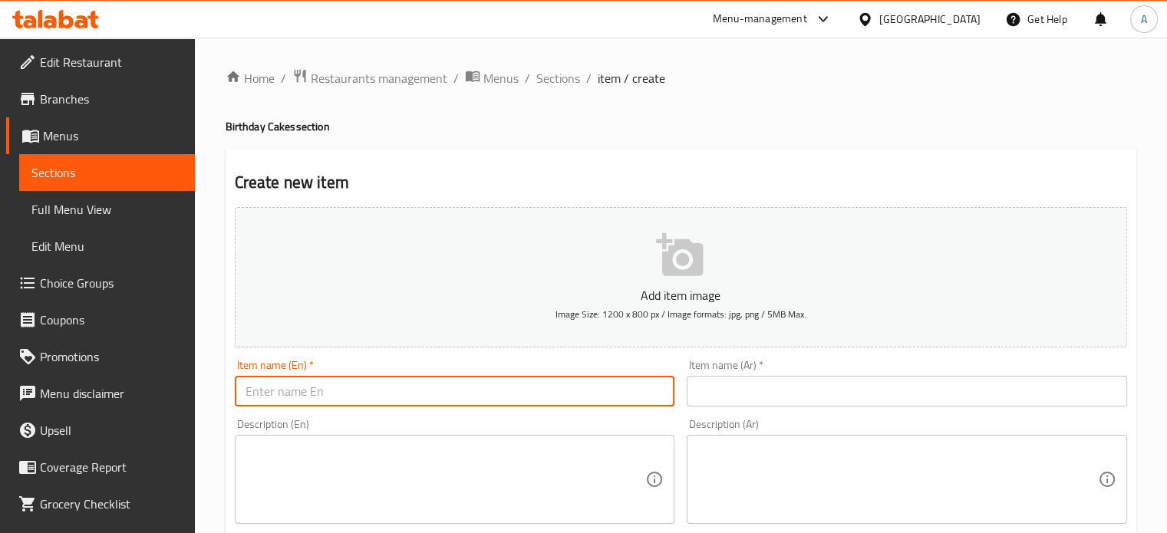
click at [330, 401] on input "text" at bounding box center [455, 391] width 440 height 31
paste input "Birthday cake 2 - 65"
drag, startPoint x: 334, startPoint y: 387, endPoint x: 359, endPoint y: 389, distance: 24.6
click at [359, 389] on input "Birthday cake 2 - 65" at bounding box center [455, 391] width 440 height 31
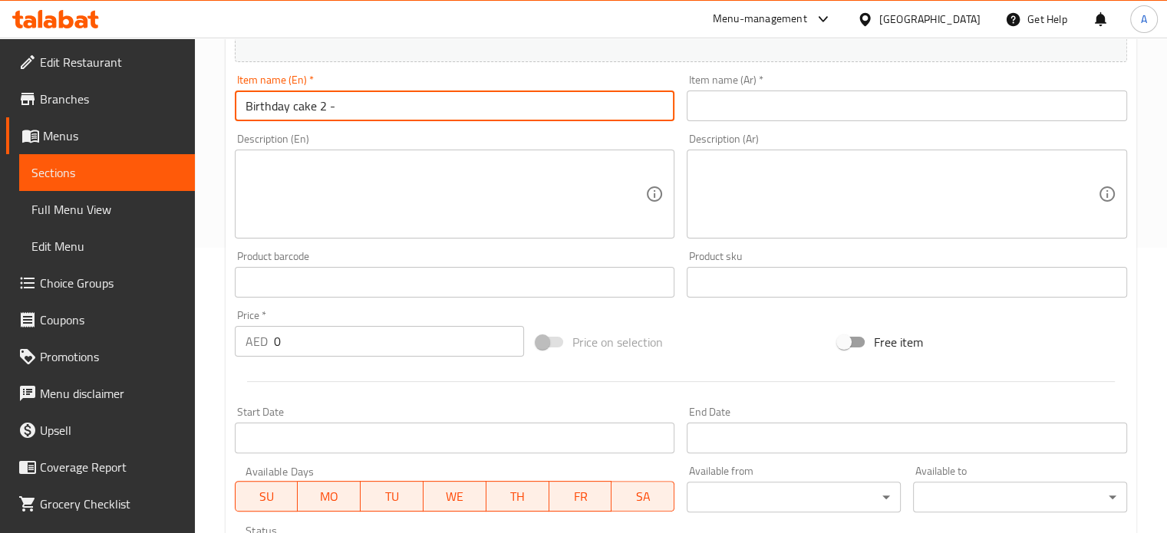
scroll to position [307, 0]
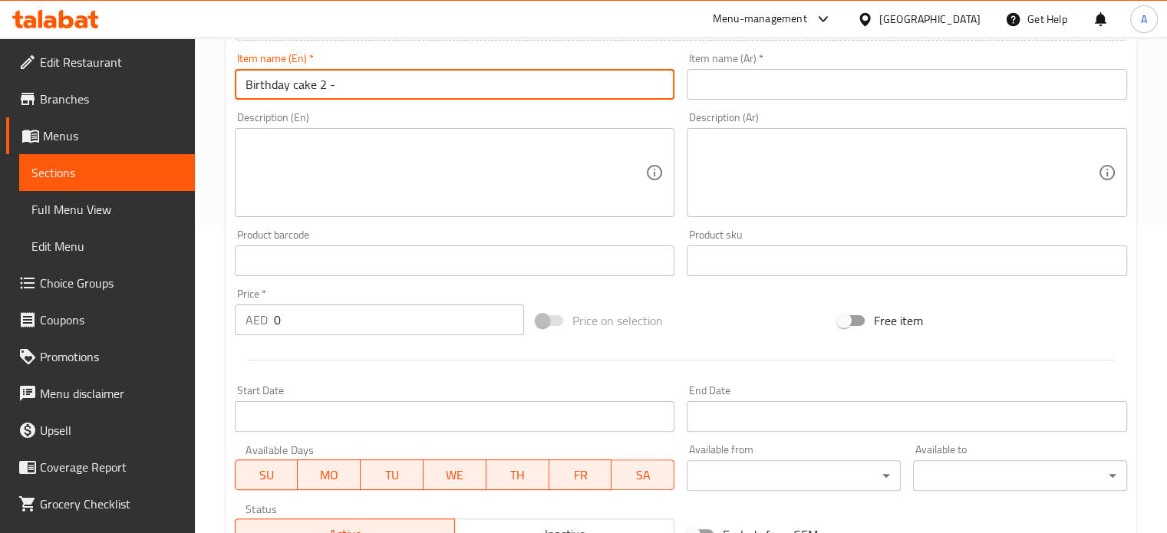
type input "Birthday cake 2 -"
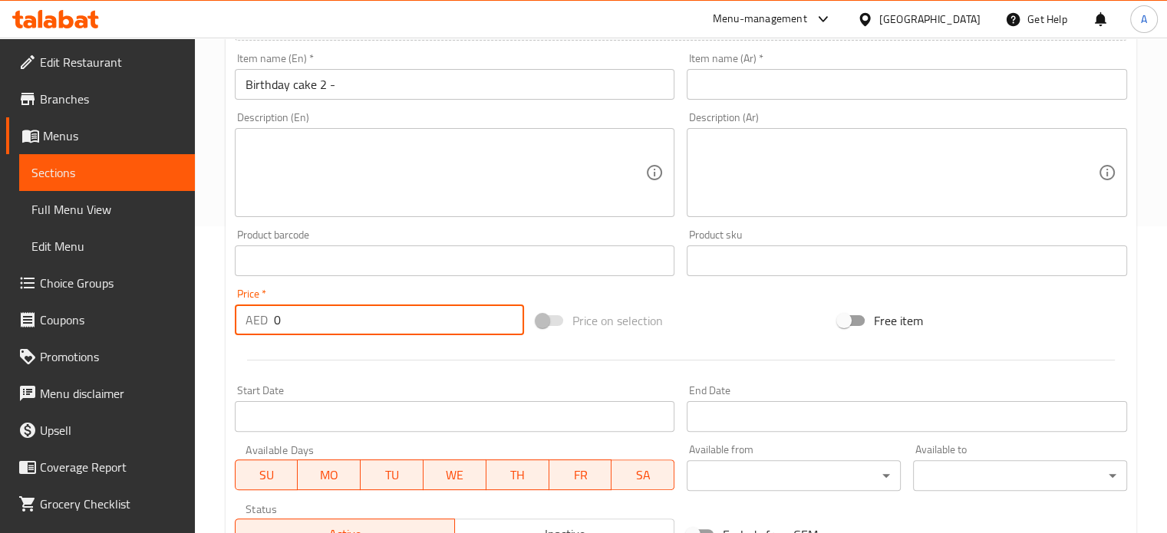
drag, startPoint x: 287, startPoint y: 324, endPoint x: 248, endPoint y: 315, distance: 40.2
click at [249, 315] on div "AED 0 Price *" at bounding box center [379, 320] width 289 height 31
paste input "65"
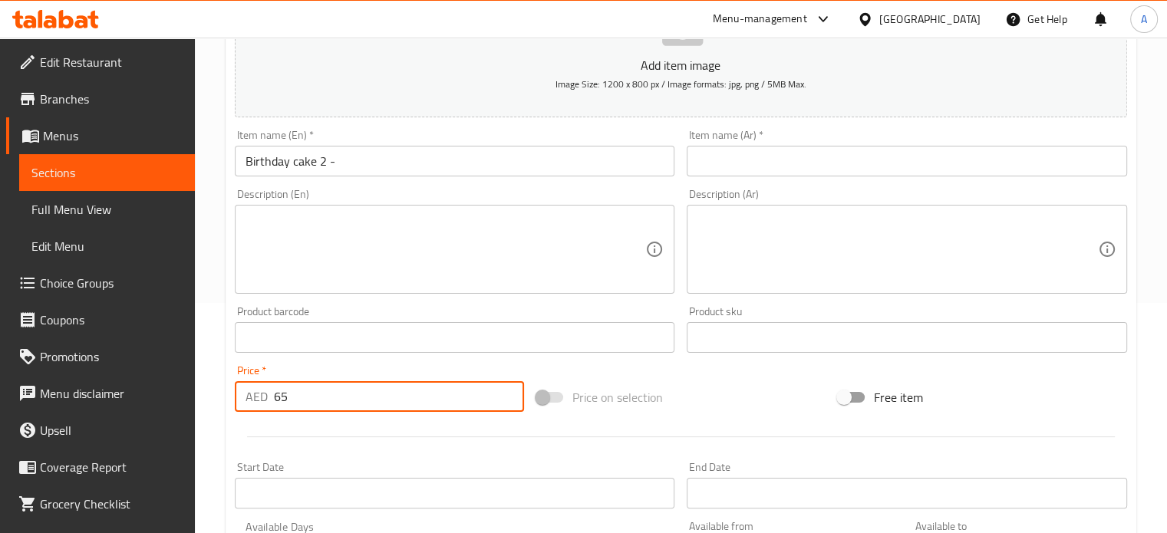
type input "65"
click at [338, 162] on input "Birthday cake 2 -" at bounding box center [455, 161] width 440 height 31
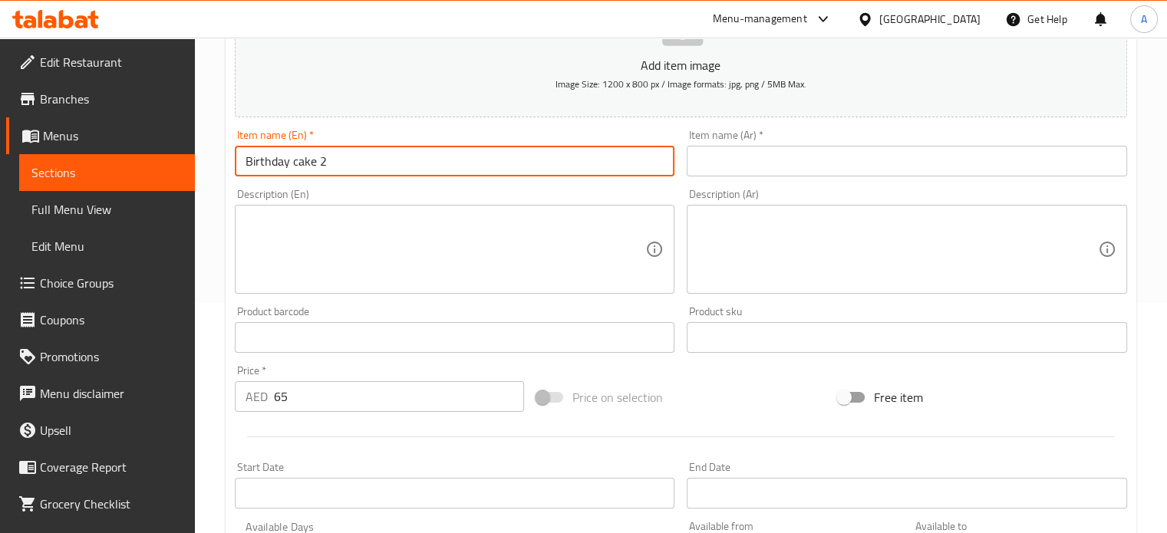
click at [293, 153] on input "Birthday cake 2" at bounding box center [455, 161] width 440 height 31
type input "Birthday cake 2"
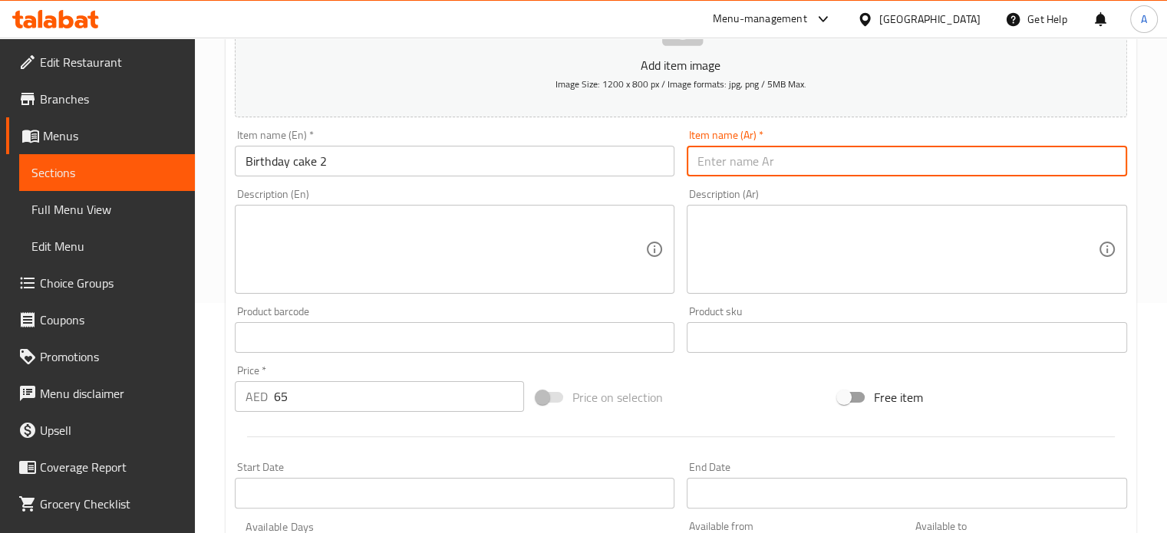
click at [772, 171] on input "text" at bounding box center [906, 161] width 440 height 31
paste input "كعكة عيد ميلاد 2"
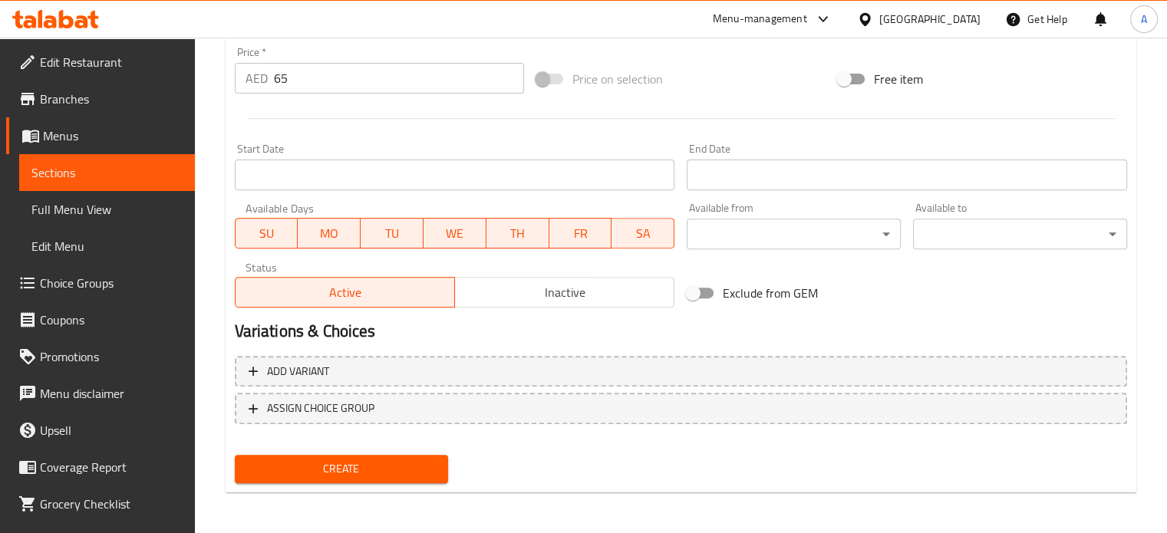
scroll to position [550, 0]
type input "كعكة عيد ميلاد 2"
click at [368, 462] on span "Create" at bounding box center [341, 467] width 189 height 19
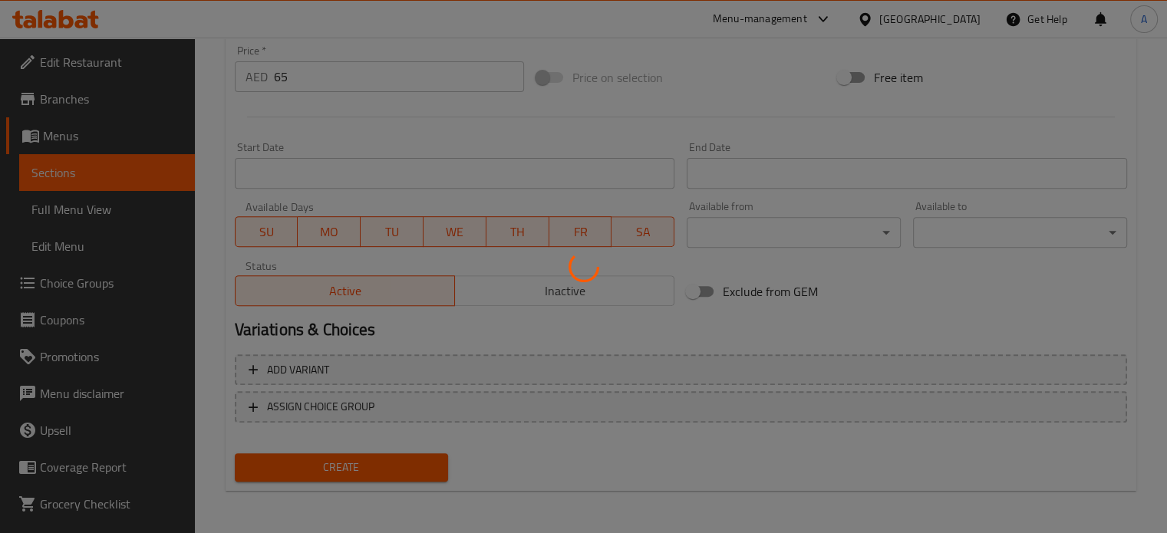
type input "0"
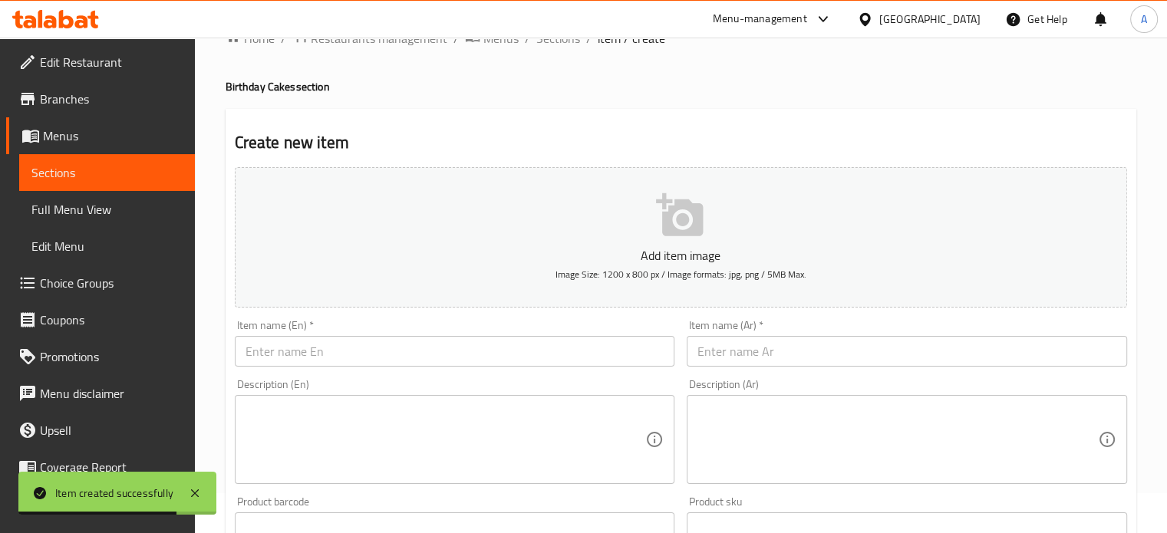
scroll to position [0, 0]
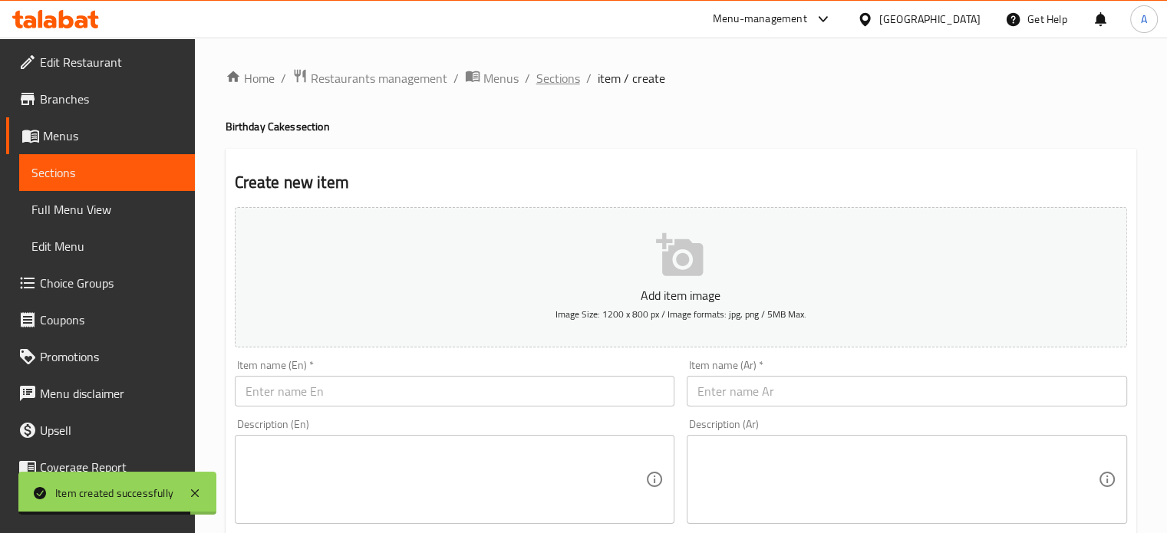
click at [547, 75] on span "Sections" at bounding box center [558, 78] width 44 height 18
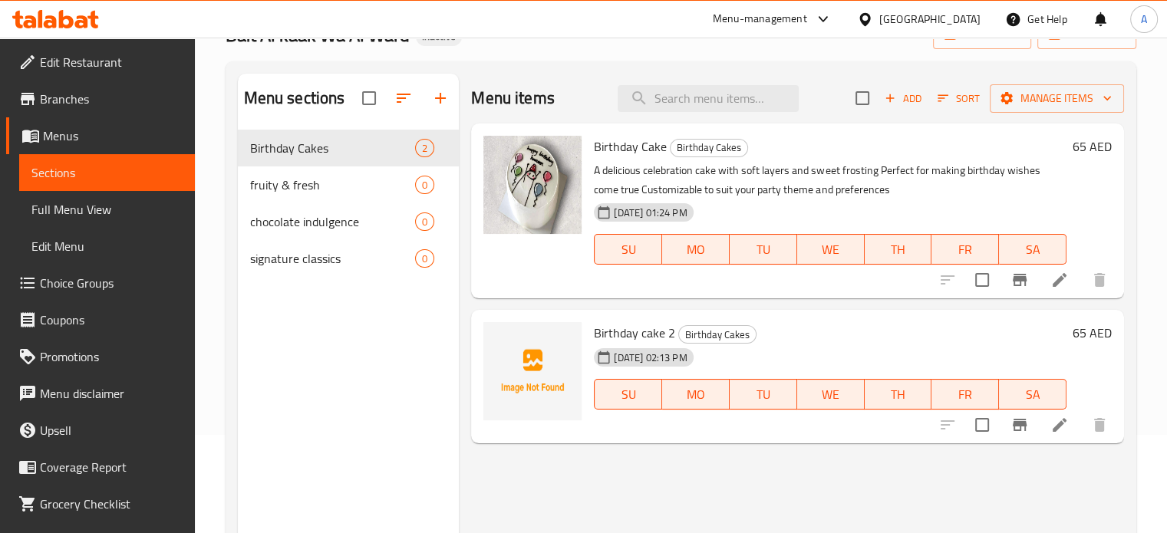
scroll to position [153, 0]
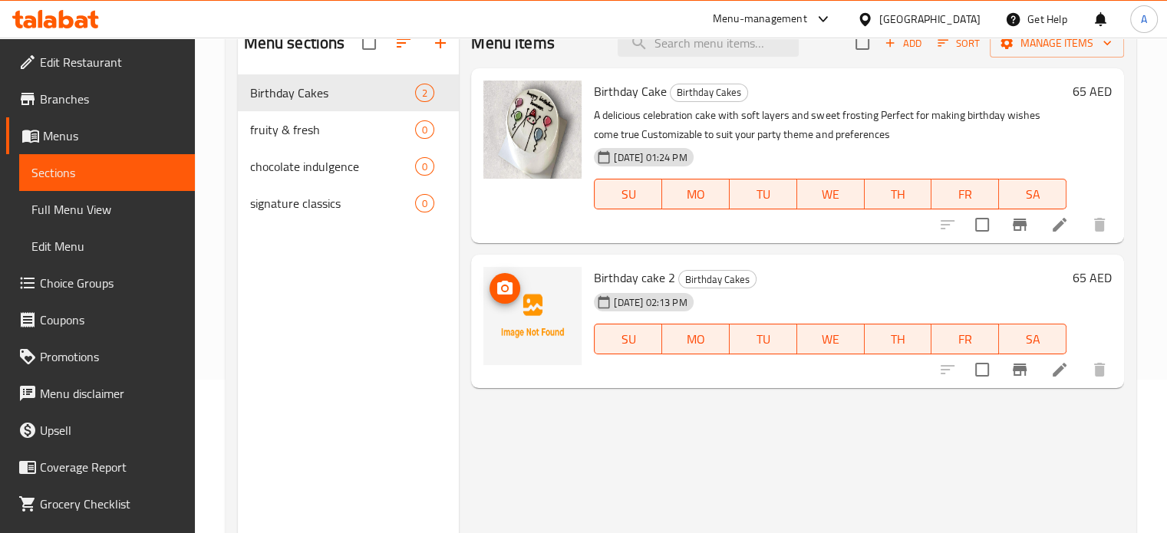
click at [532, 301] on img at bounding box center [532, 316] width 98 height 98
click at [507, 289] on icon "upload picture" at bounding box center [504, 288] width 18 height 18
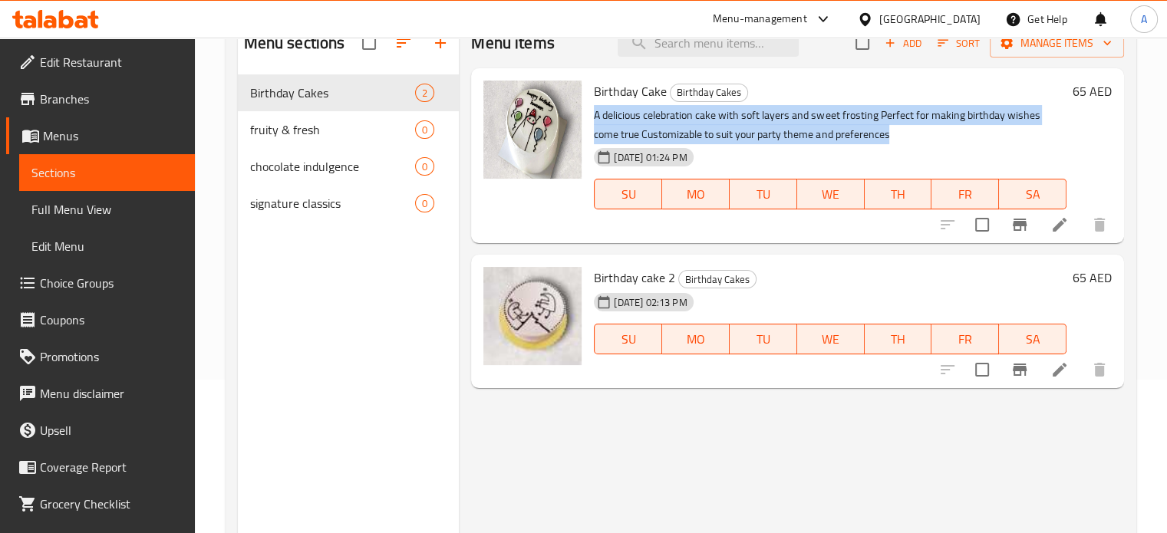
copy p "A delicious celebration cake with soft layers and sweet frosting Perfect for ma…"
drag, startPoint x: 866, startPoint y: 132, endPoint x: 593, endPoint y: 119, distance: 273.4
click at [594, 119] on p "A delicious celebration cake with soft layers and sweet frosting Perfect for ma…" at bounding box center [830, 125] width 472 height 38
click at [1052, 369] on icon at bounding box center [1059, 369] width 18 height 18
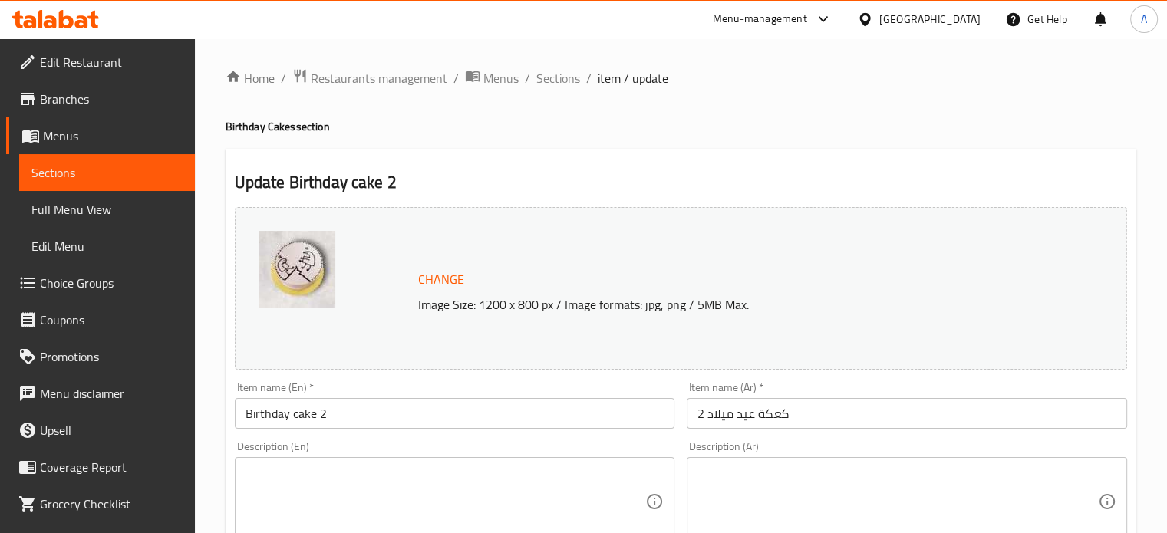
scroll to position [153, 0]
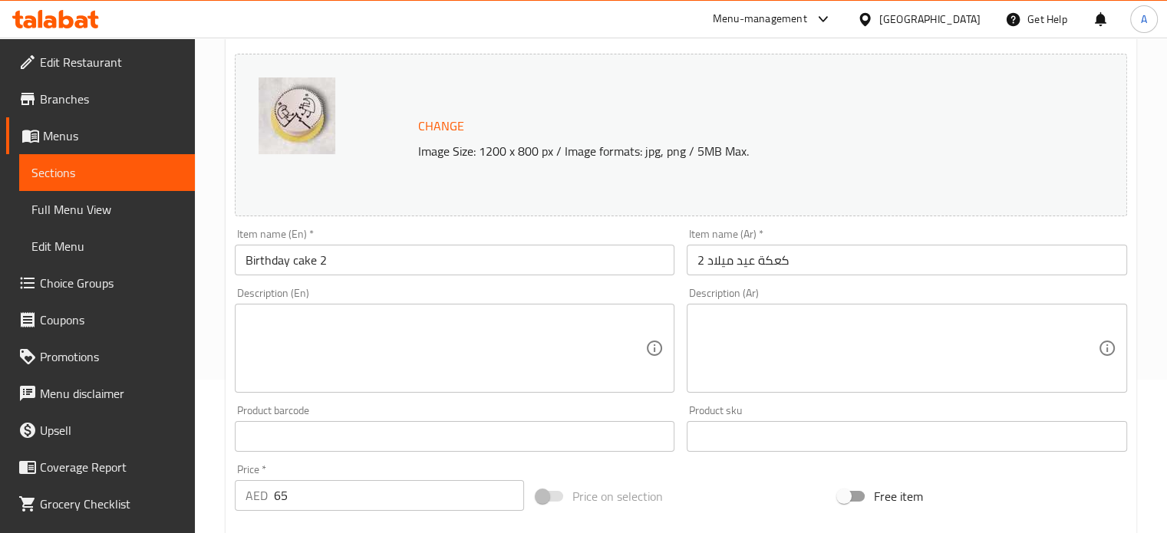
click at [344, 364] on textarea at bounding box center [445, 348] width 400 height 73
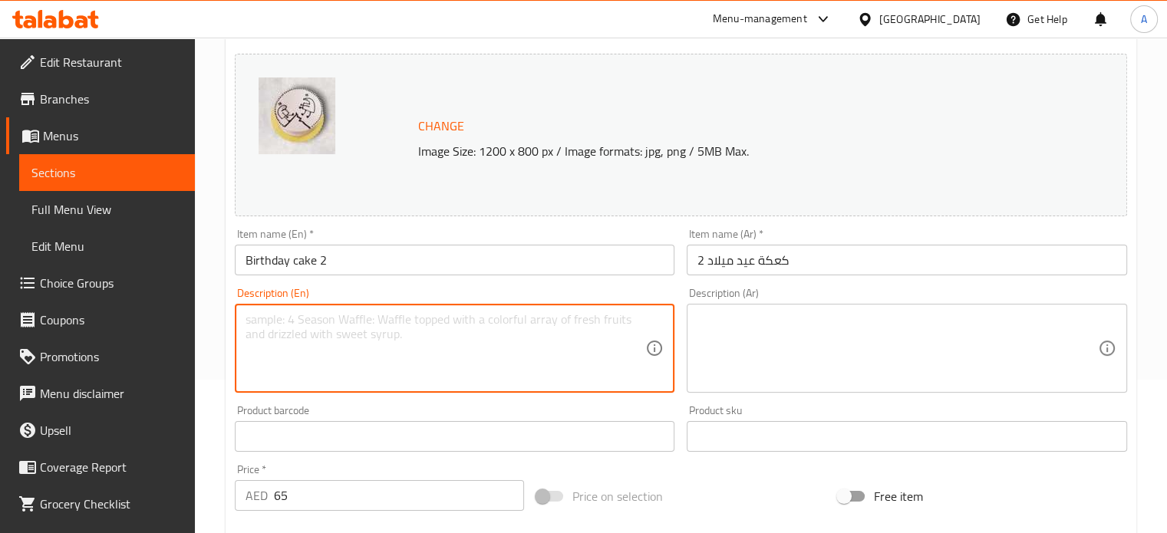
paste textarea "A delicious celebration cake with soft layers and sweet frosting Perfect for ma…"
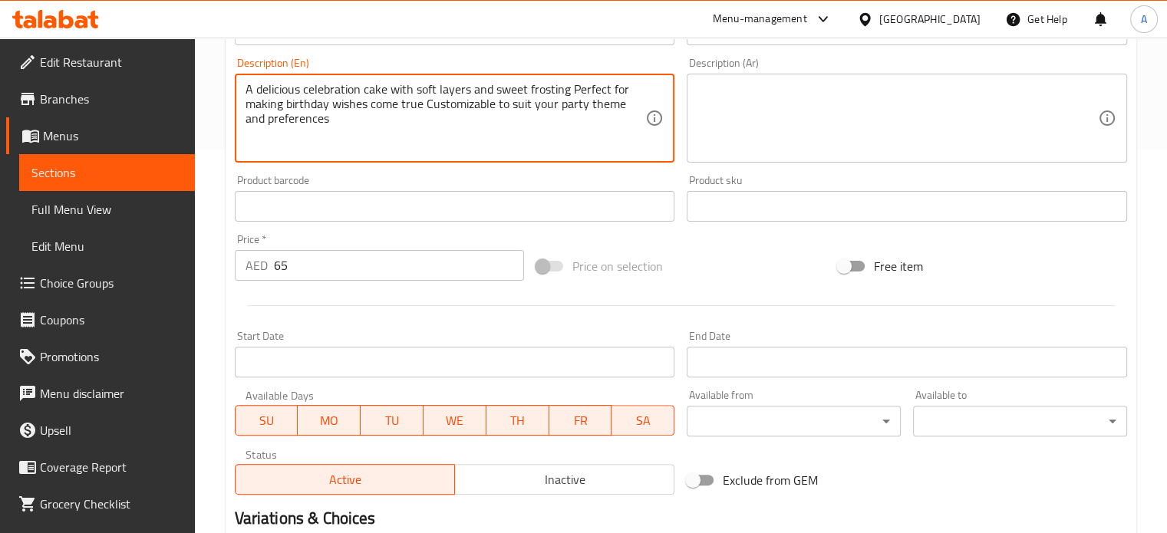
scroll to position [571, 0]
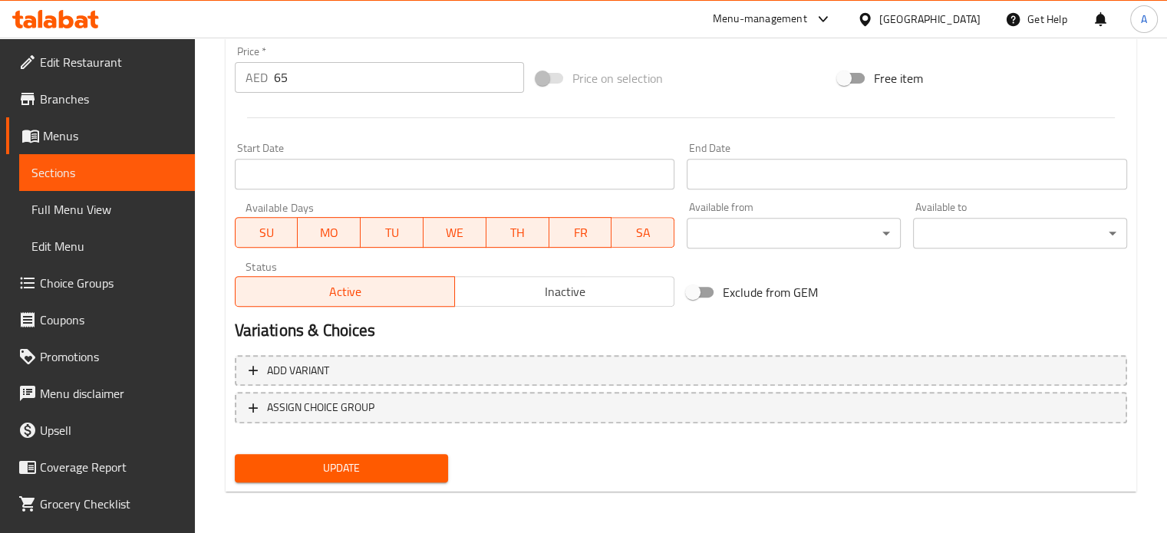
type textarea "A delicious celebration cake with soft layers and sweet frosting Perfect for ma…"
click at [318, 469] on span "Update" at bounding box center [341, 468] width 189 height 19
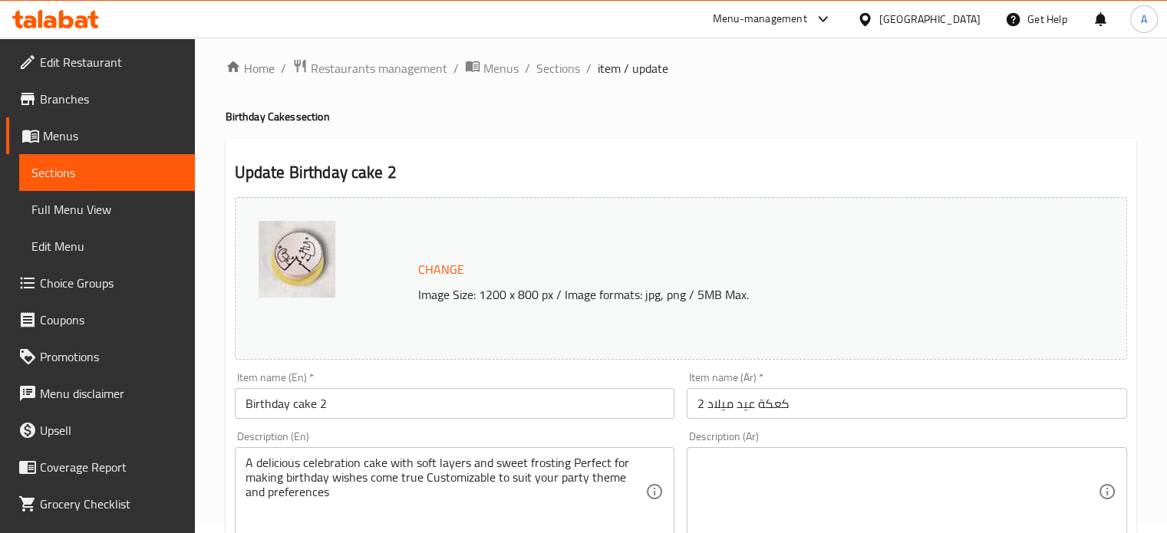
scroll to position [0, 0]
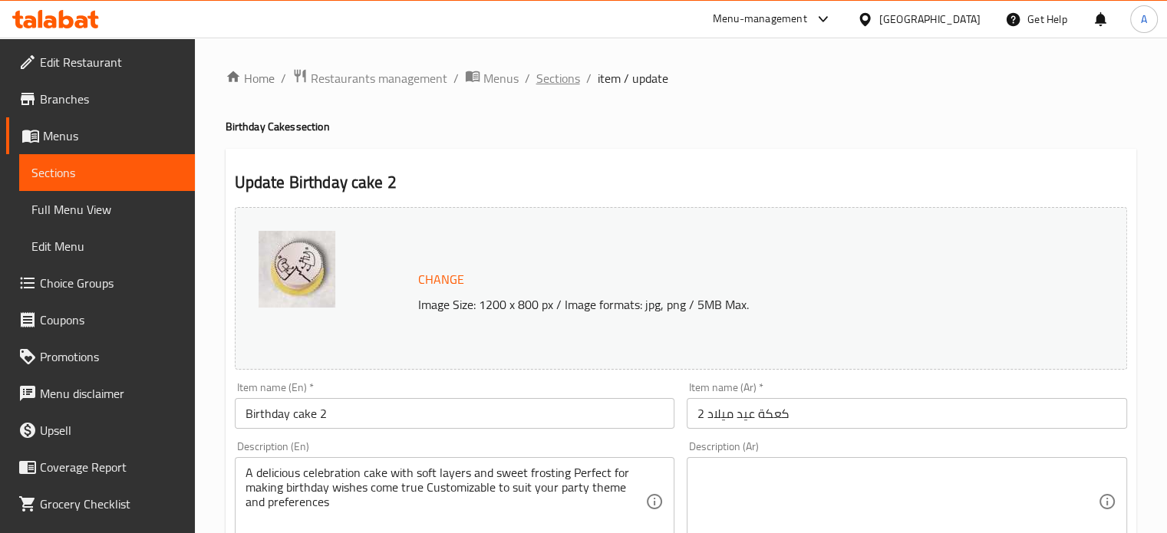
click at [561, 79] on span "Sections" at bounding box center [558, 78] width 44 height 18
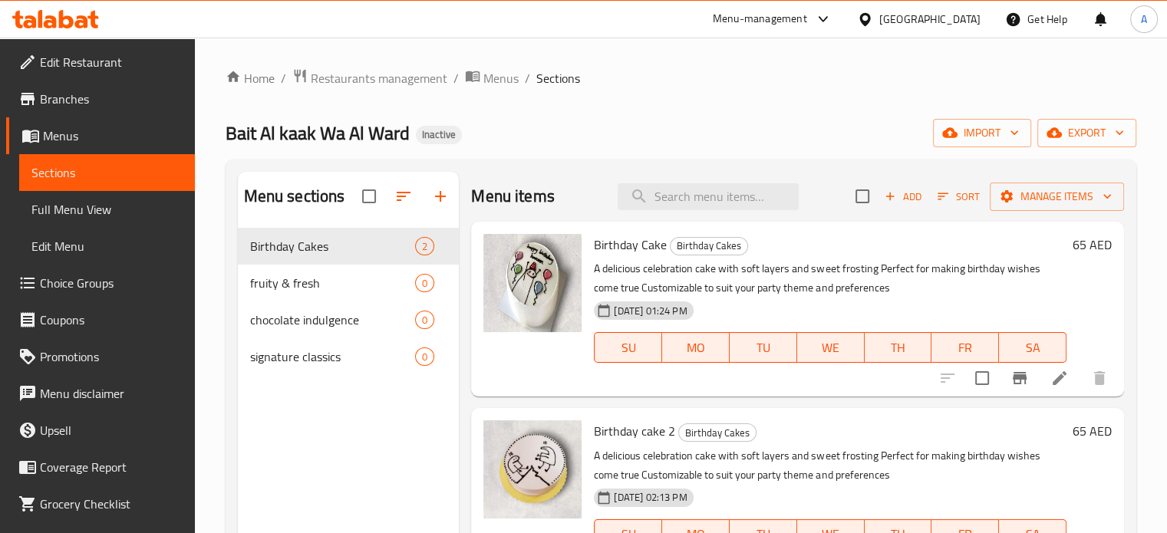
scroll to position [153, 0]
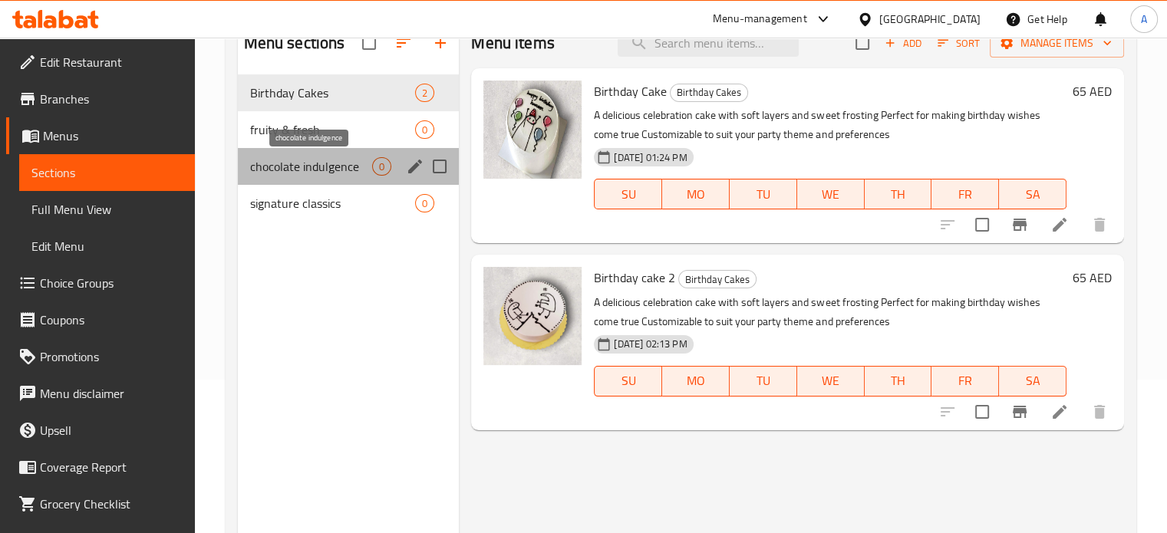
click at [296, 168] on span "chocolate indulgence" at bounding box center [311, 166] width 123 height 18
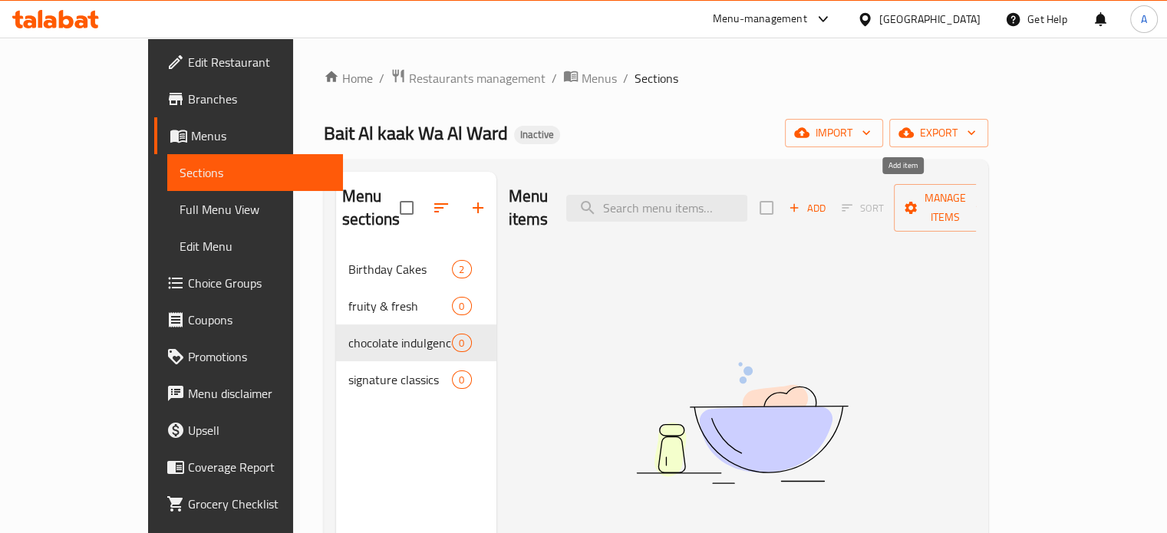
click at [828, 202] on span "Add" at bounding box center [806, 208] width 41 height 18
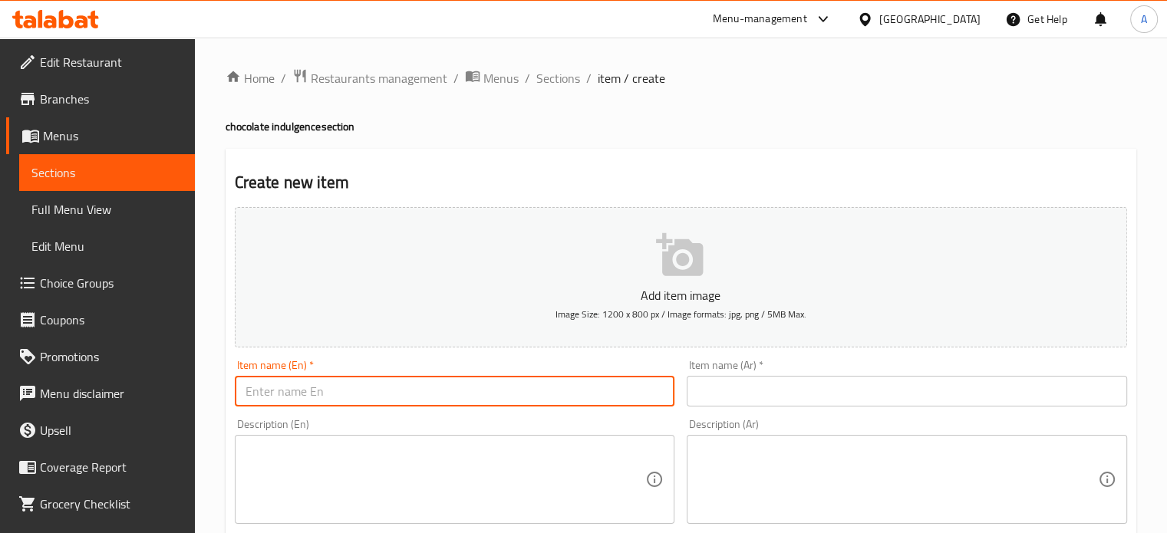
click at [276, 395] on input "text" at bounding box center [455, 391] width 440 height 31
paste input "Chocolate cigar - 1 240"
drag, startPoint x: 347, startPoint y: 391, endPoint x: 380, endPoint y: 393, distance: 33.0
click at [380, 393] on input "Chocolate cigar - 1 240" at bounding box center [455, 391] width 440 height 31
type input "Chocolate cigar - 1 240"
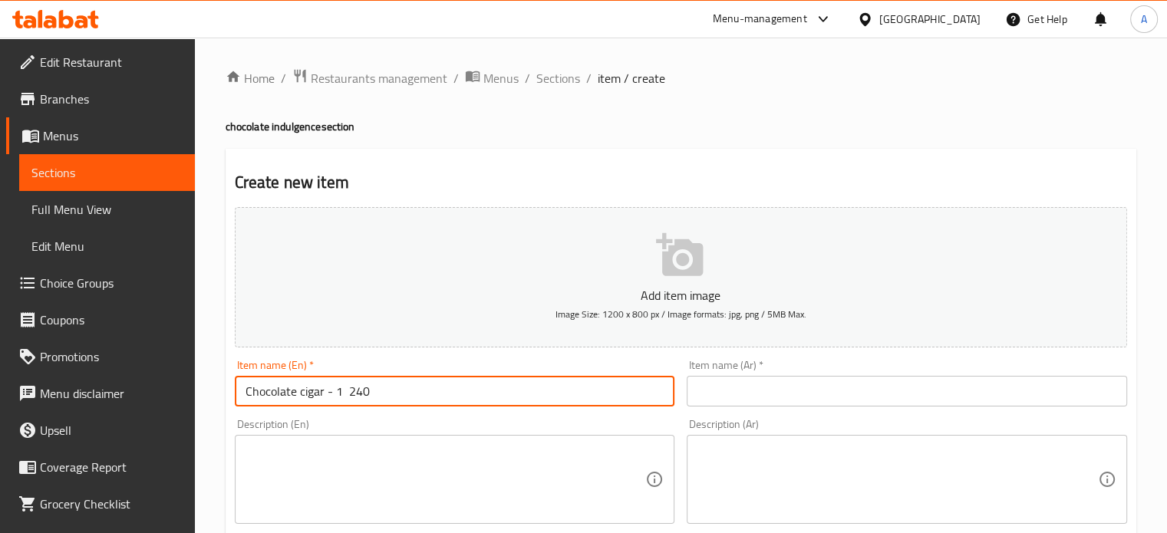
drag, startPoint x: 545, startPoint y: 79, endPoint x: 545, endPoint y: 109, distance: 29.9
click at [545, 79] on span "Sections" at bounding box center [558, 78] width 44 height 18
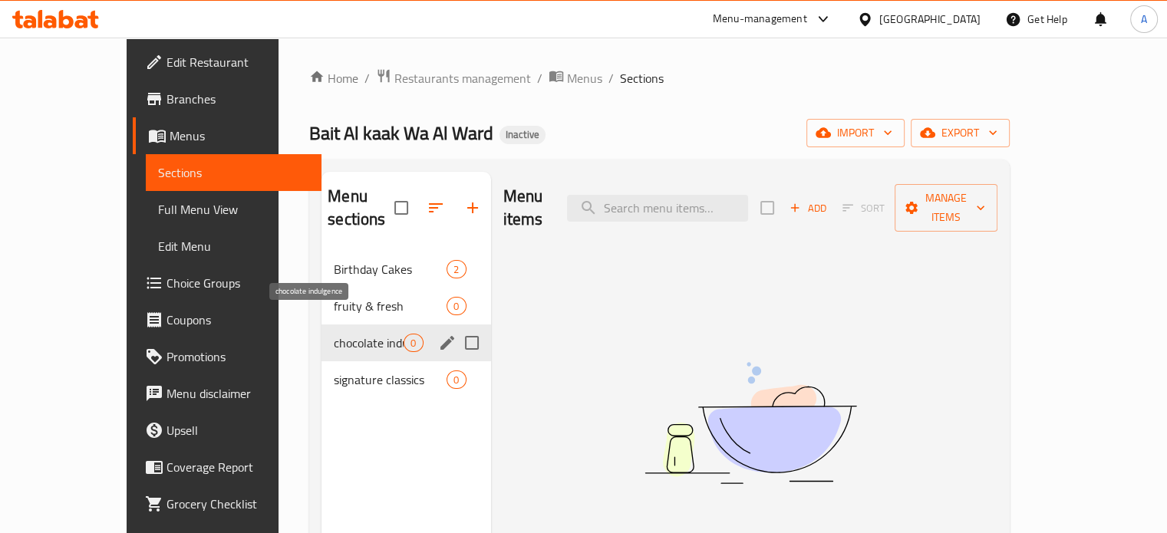
click at [334, 334] on span "chocolate indulgence" at bounding box center [369, 343] width 70 height 18
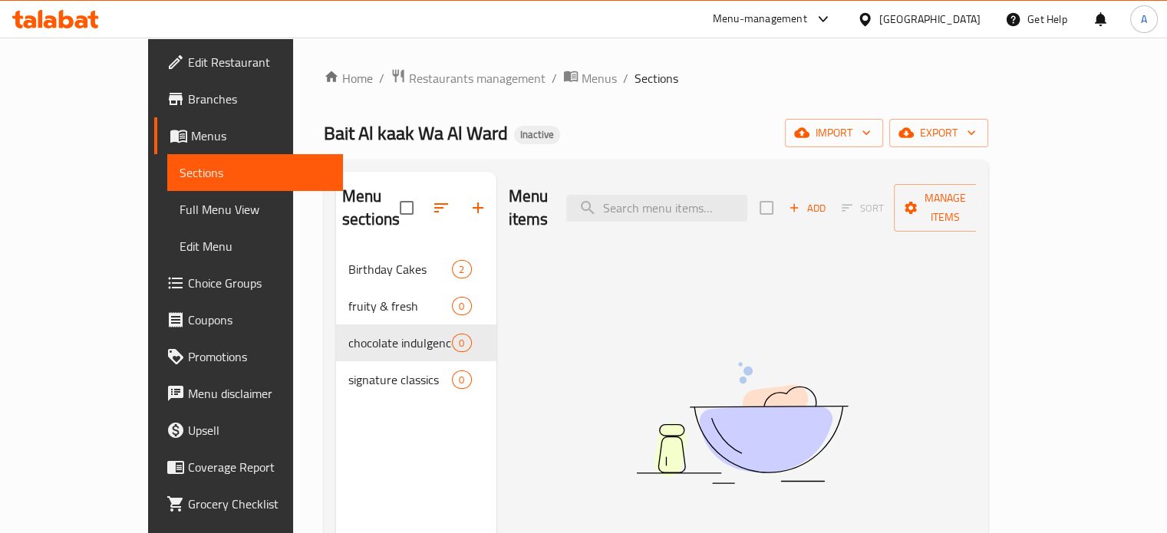
click at [828, 199] on span "Add" at bounding box center [806, 208] width 41 height 18
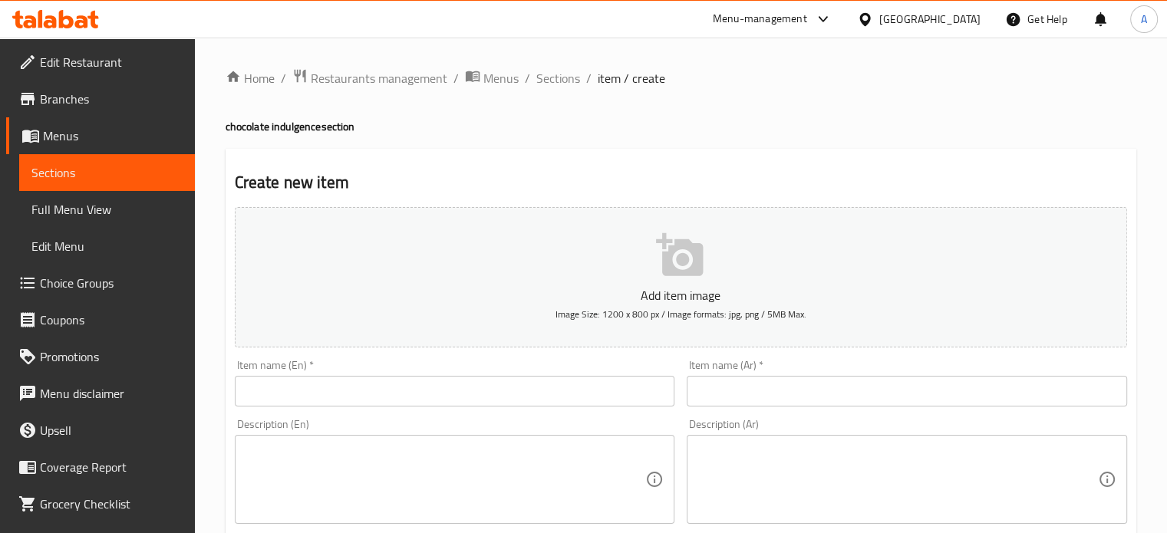
click at [322, 395] on input "text" at bounding box center [455, 391] width 440 height 31
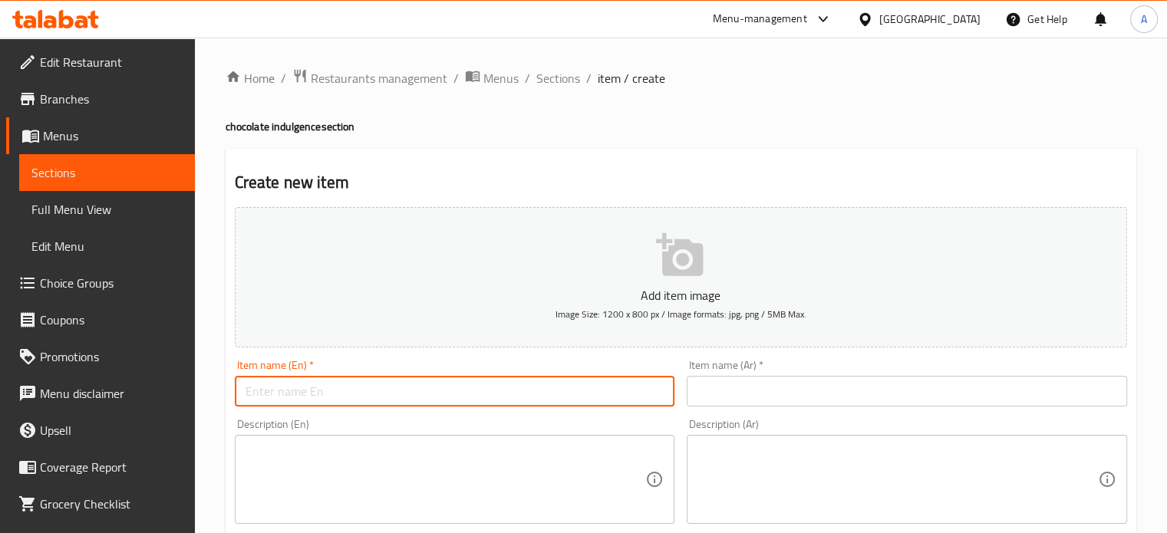
paste input "Chocolate cigar - 1 240"
drag, startPoint x: 344, startPoint y: 391, endPoint x: 380, endPoint y: 392, distance: 36.8
click at [380, 392] on input "Chocolate cigar - 1 240" at bounding box center [455, 391] width 440 height 31
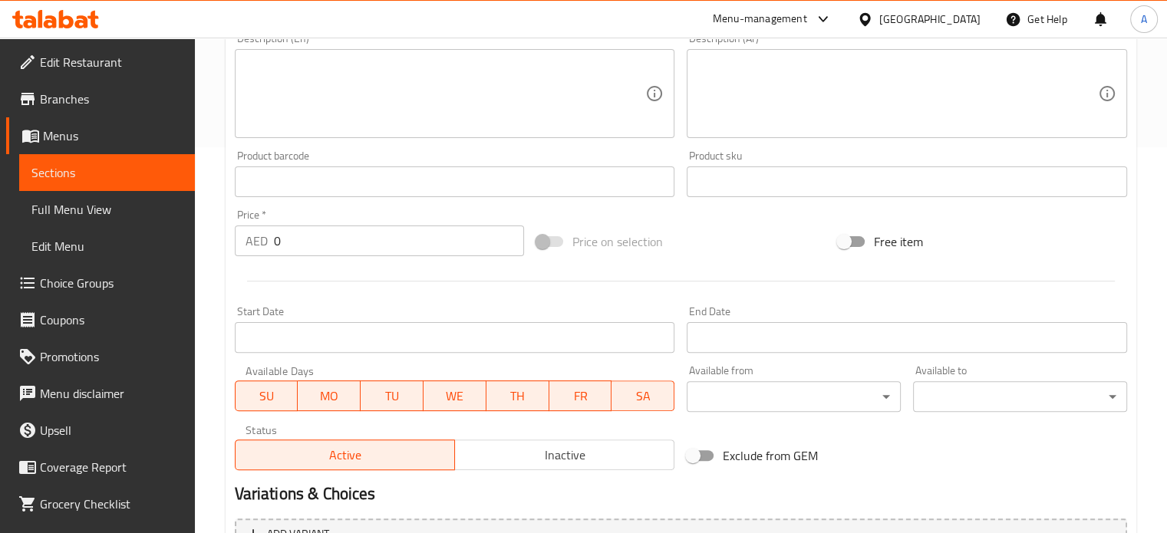
scroll to position [460, 0]
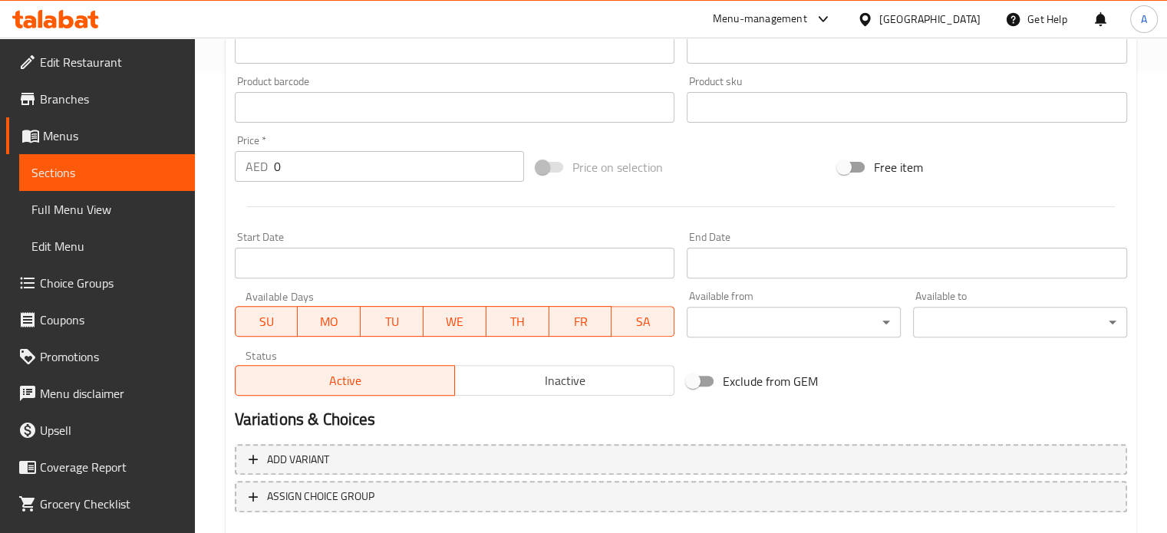
type input "Chocolate cigar - 1"
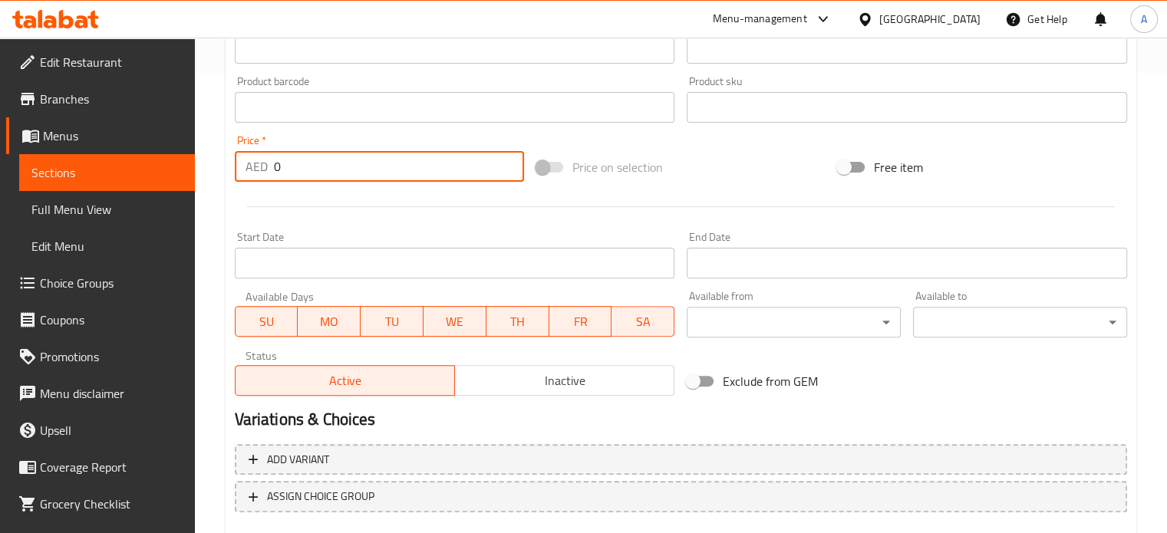
drag, startPoint x: 299, startPoint y: 175, endPoint x: 249, endPoint y: 166, distance: 51.3
click at [249, 166] on div "AED 0 Price *" at bounding box center [379, 166] width 289 height 31
paste input "24"
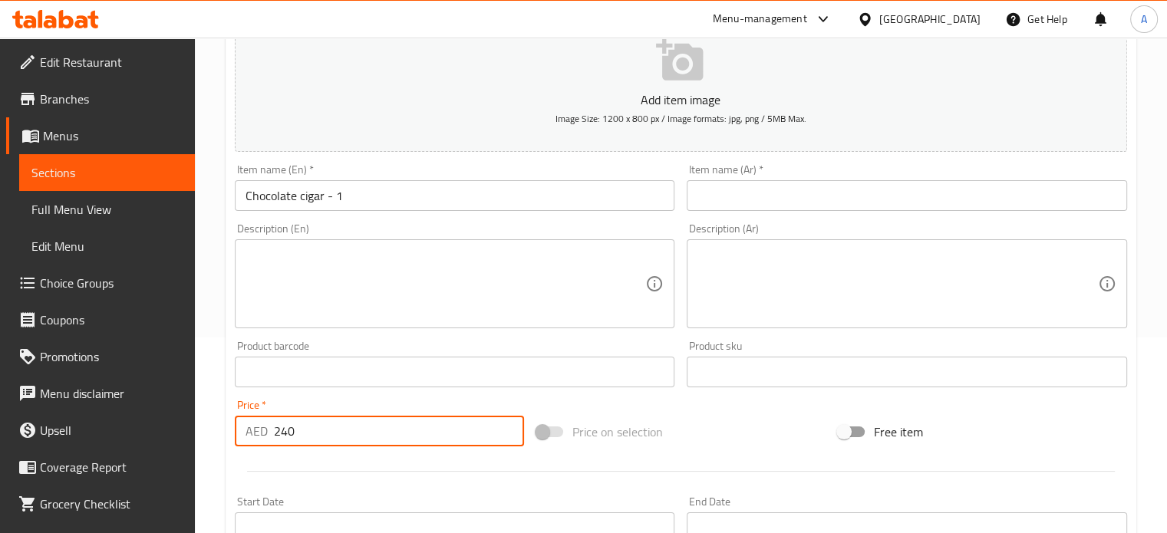
scroll to position [77, 0]
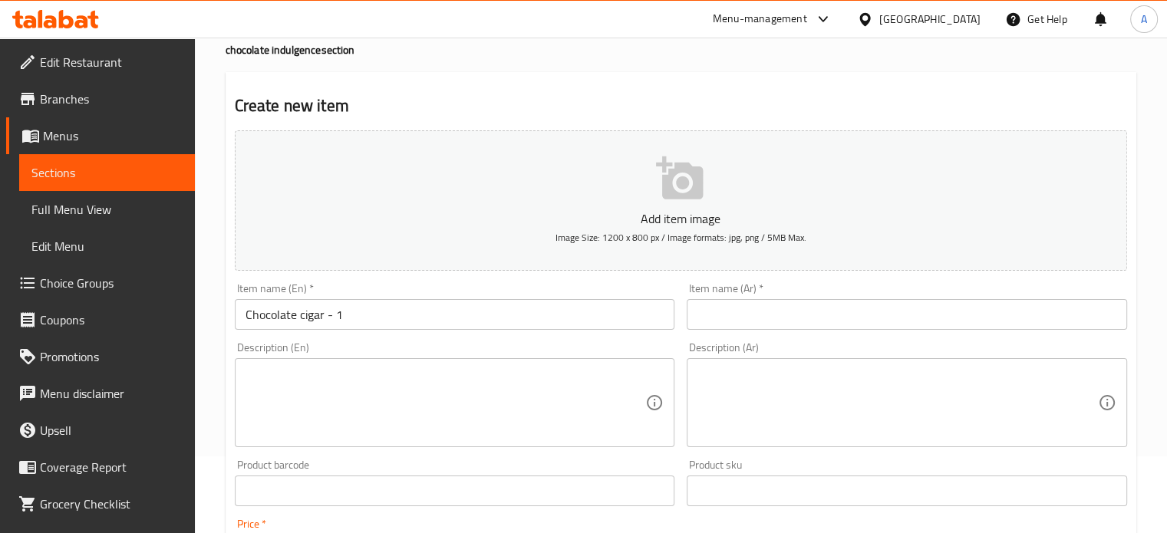
type input "240"
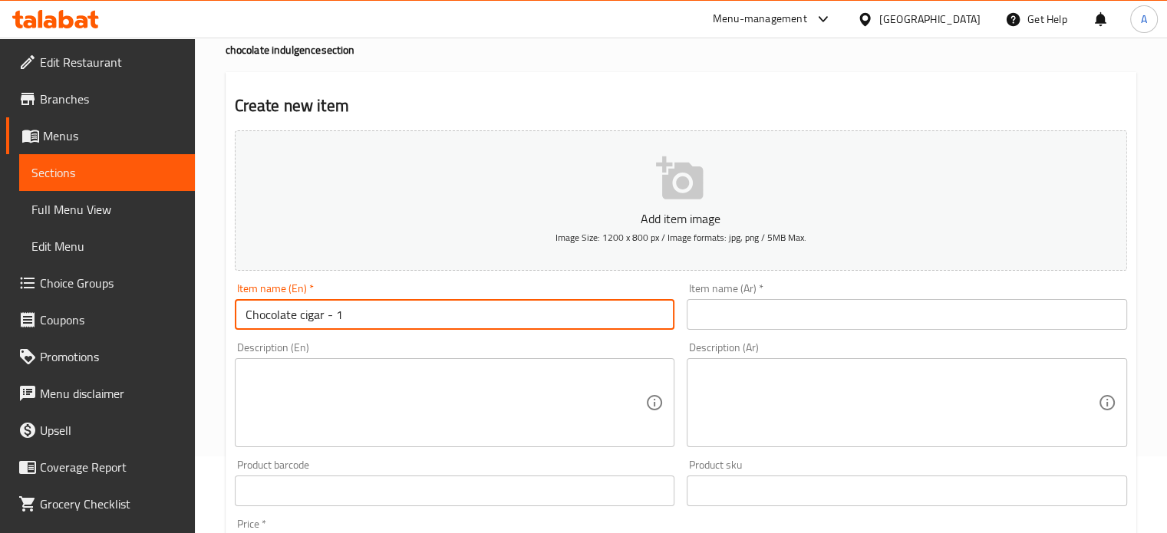
drag, startPoint x: 344, startPoint y: 315, endPoint x: 230, endPoint y: 309, distance: 113.7
click at [230, 309] on div "Item name (En)   * Chocolate cigar - 1 Item name (En) *" at bounding box center [455, 306] width 453 height 59
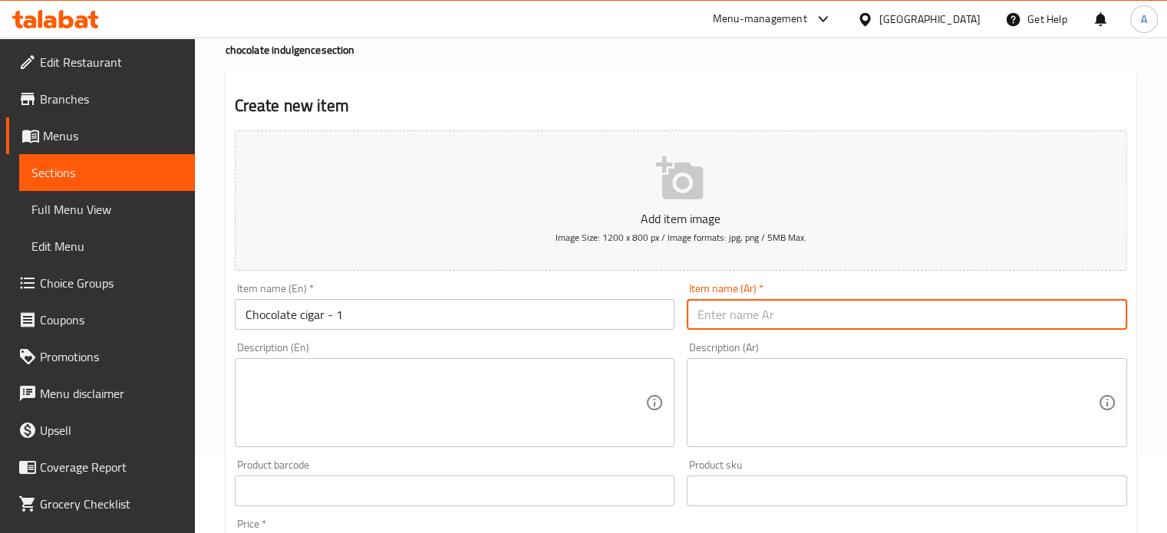
click at [848, 315] on input "text" at bounding box center [906, 314] width 440 height 31
type input "a"
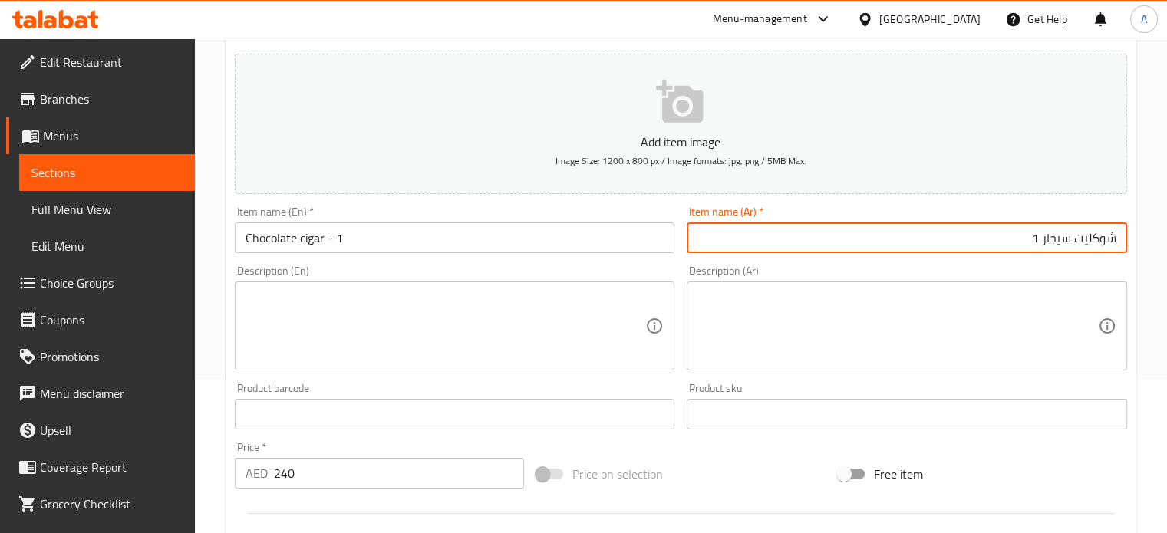
type input "شوكليت سيجار 1"
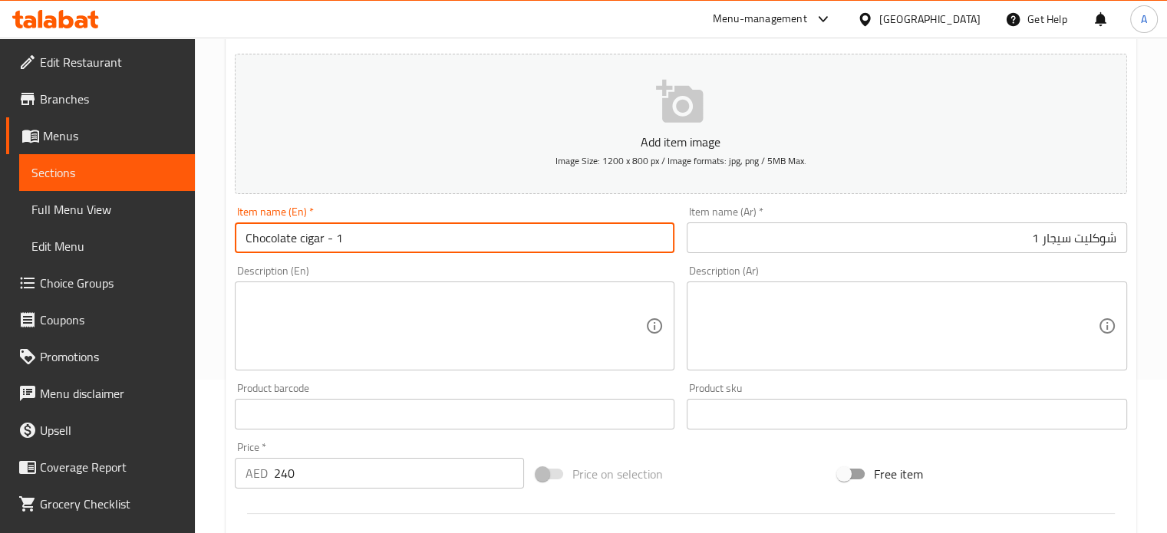
drag, startPoint x: 328, startPoint y: 235, endPoint x: 237, endPoint y: 235, distance: 90.5
click at [237, 235] on input "Chocolate cigar - 1" at bounding box center [455, 237] width 440 height 31
click at [344, 322] on textarea at bounding box center [445, 326] width 400 height 73
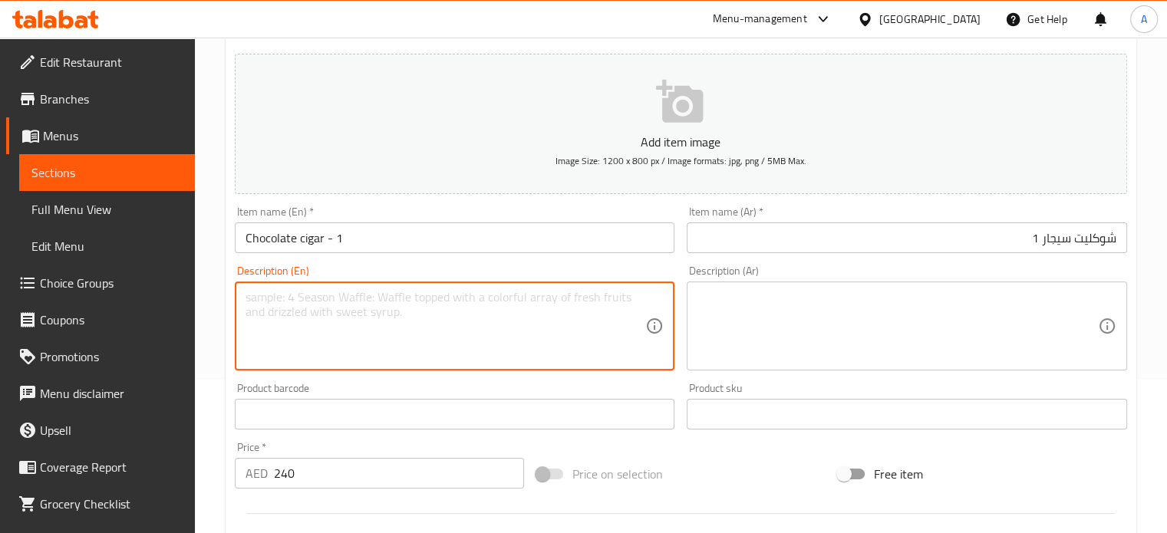
paste textarea "A chocolate cigar is a gourmet treat crafted to resemble a real cigar, made of …"
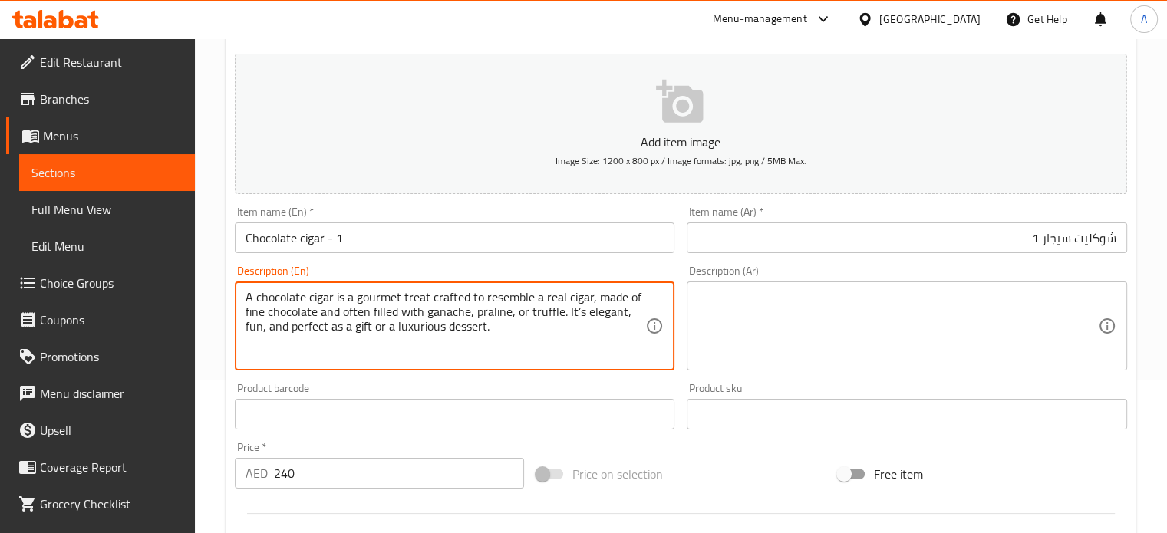
type textarea "A chocolate cigar is a gourmet treat crafted to resemble a real cigar, made of …"
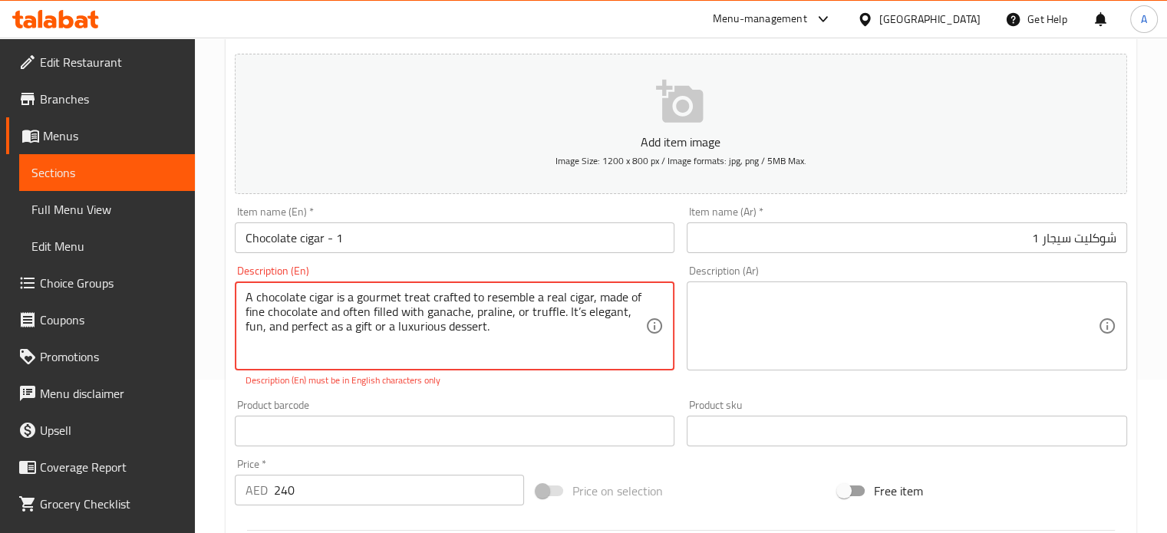
click at [806, 315] on textarea at bounding box center [897, 326] width 400 height 73
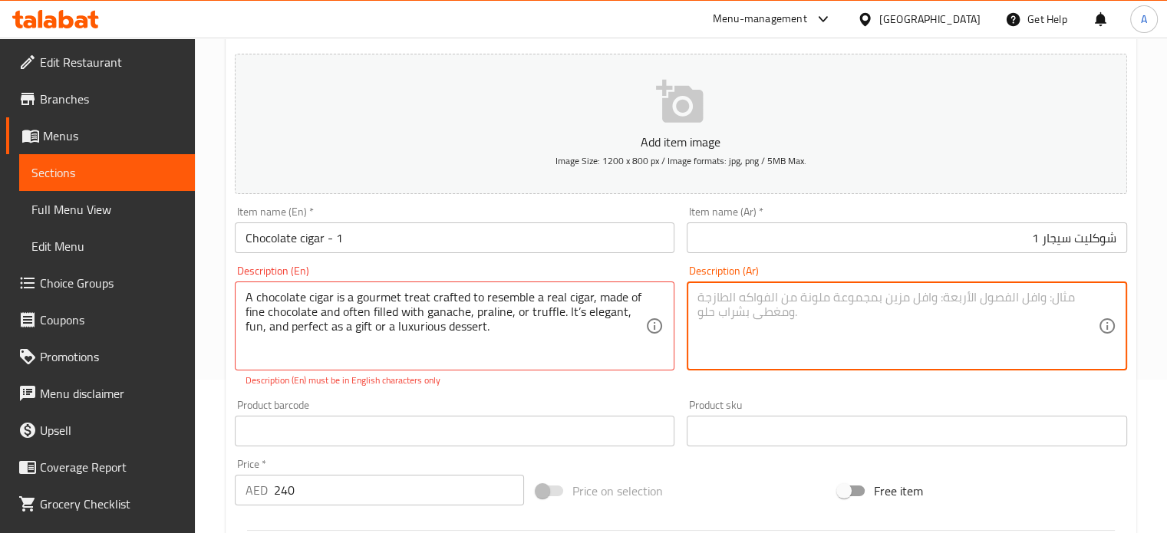
paste textarea "سيجار الشوكولاتة متعة فاخرة، مصنوعة لتشبه السيجار الحقيقي، مصنوعة من الشوكولاتة…"
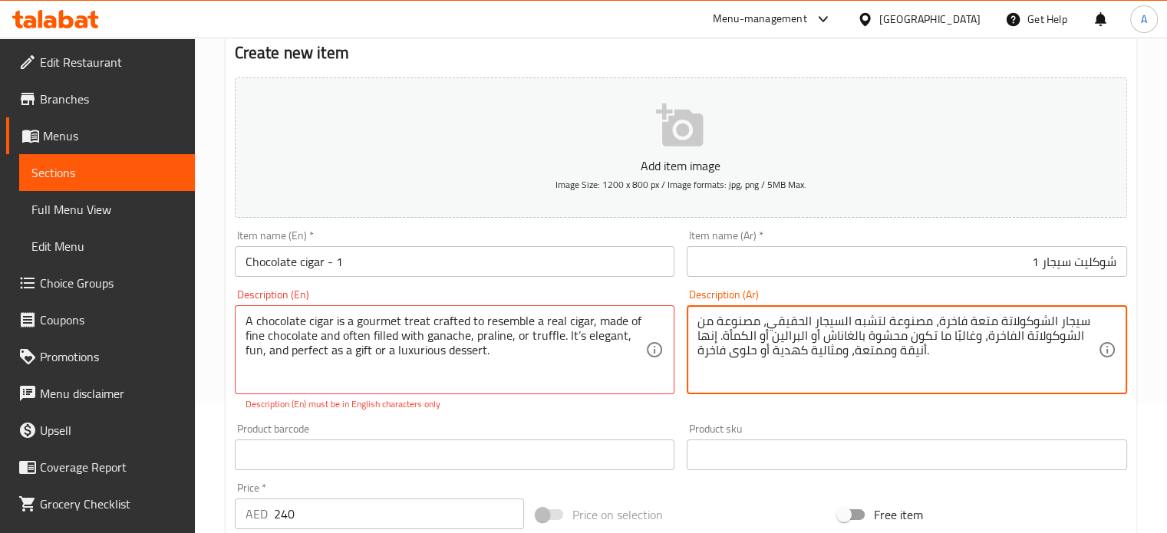
scroll to position [30, 0]
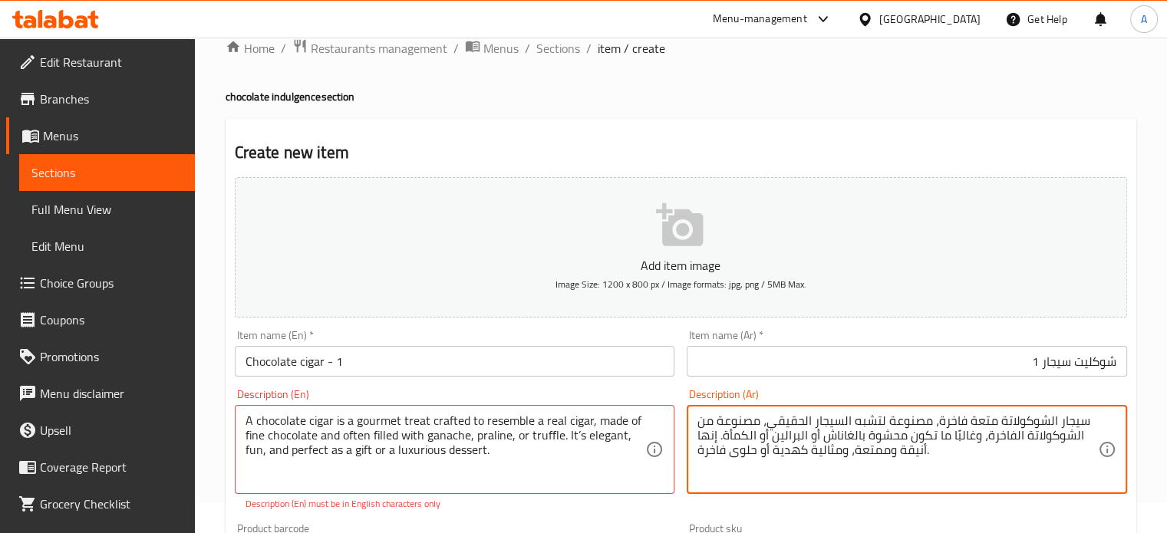
type textarea "سيجار الشوكولاتة متعة فاخرة، مصنوعة لتشبه السيجار الحقيقي، مصنوعة من الشوكولاتة…"
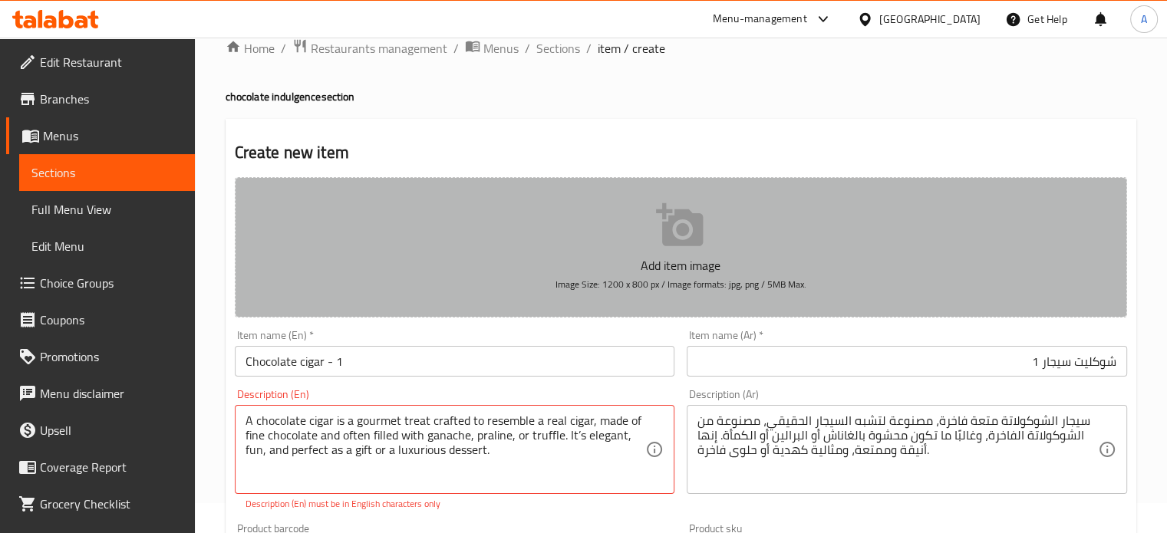
click at [680, 222] on icon "button" at bounding box center [680, 225] width 49 height 49
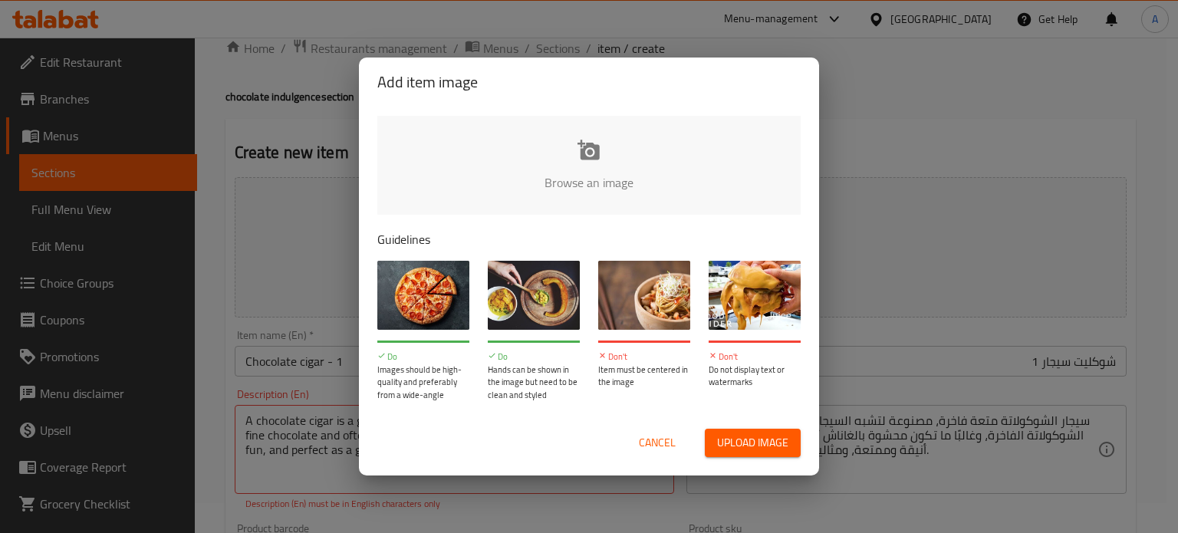
click at [742, 449] on span "Upload image" at bounding box center [752, 442] width 71 height 19
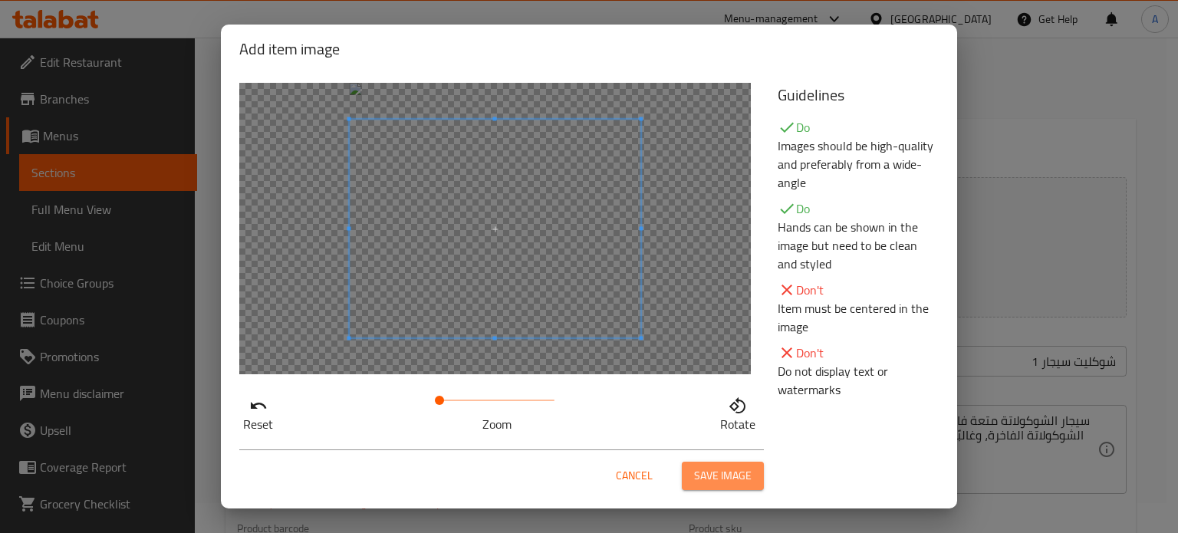
click at [727, 476] on span "Save image" at bounding box center [723, 475] width 58 height 19
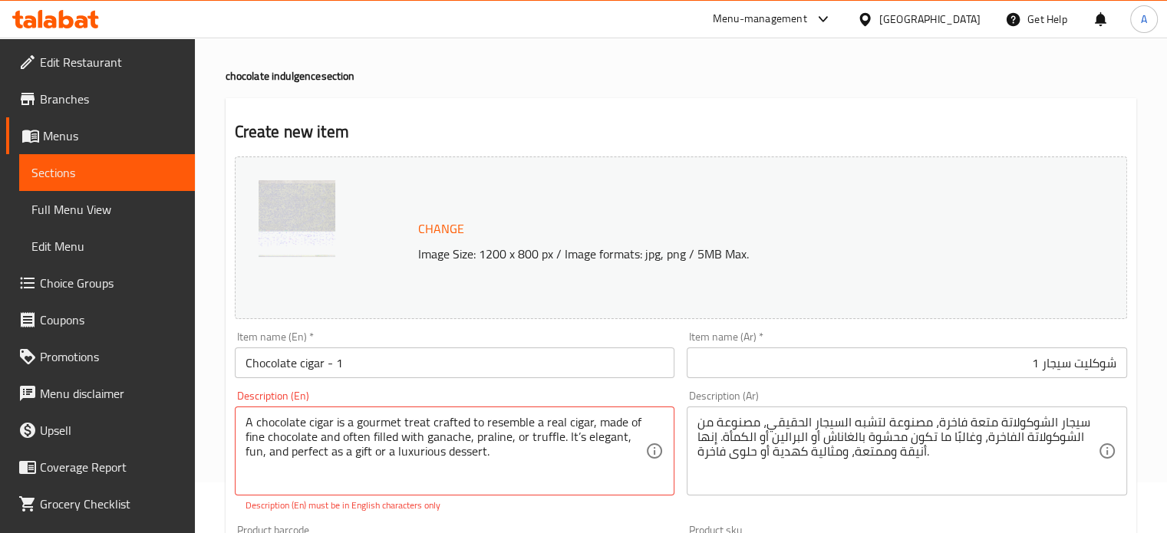
scroll to position [0, 0]
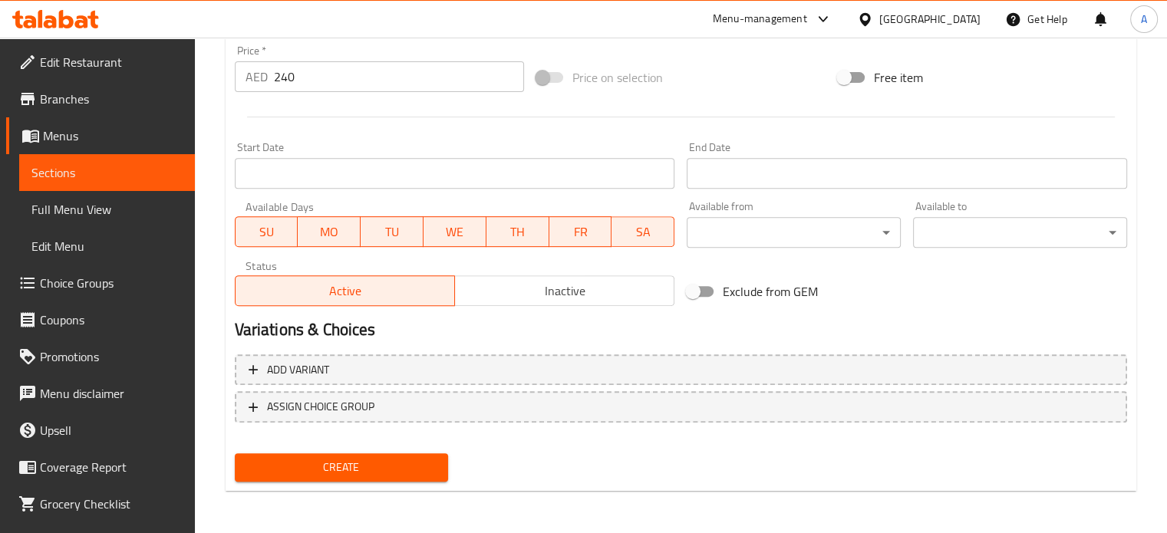
click at [351, 463] on span "Create" at bounding box center [341, 467] width 189 height 19
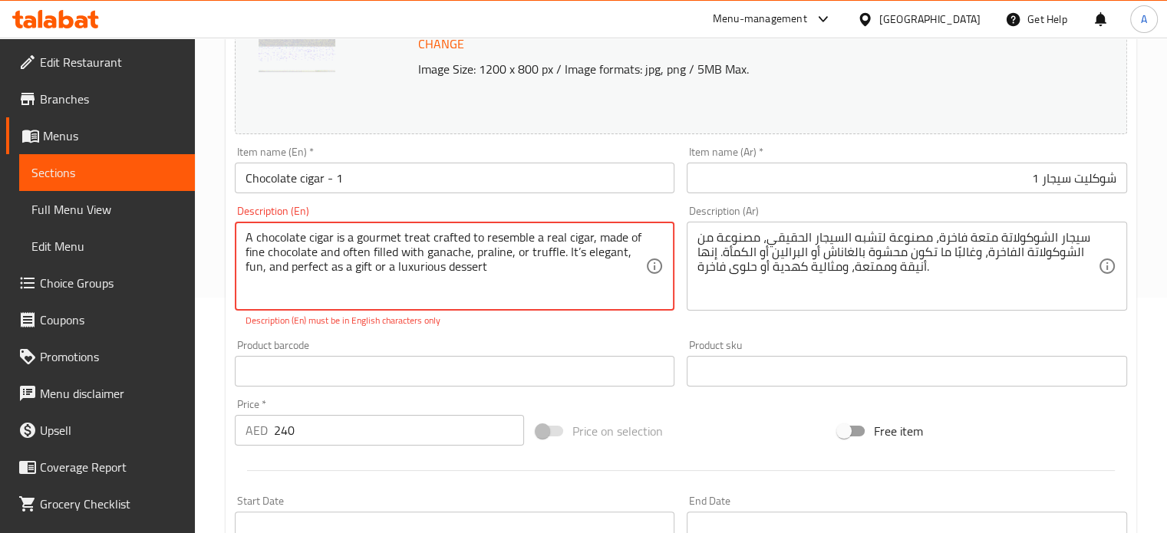
click at [459, 289] on textarea "A chocolate cigar is a gourmet treat crafted to resemble a real cigar, made of …" at bounding box center [445, 266] width 400 height 73
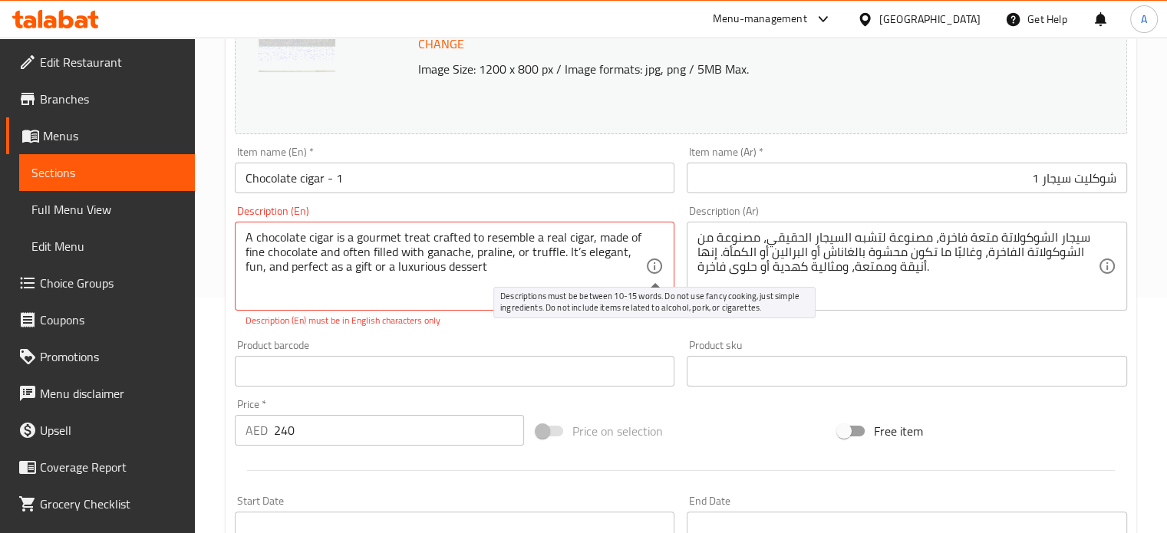
click at [657, 269] on icon at bounding box center [654, 266] width 18 height 18
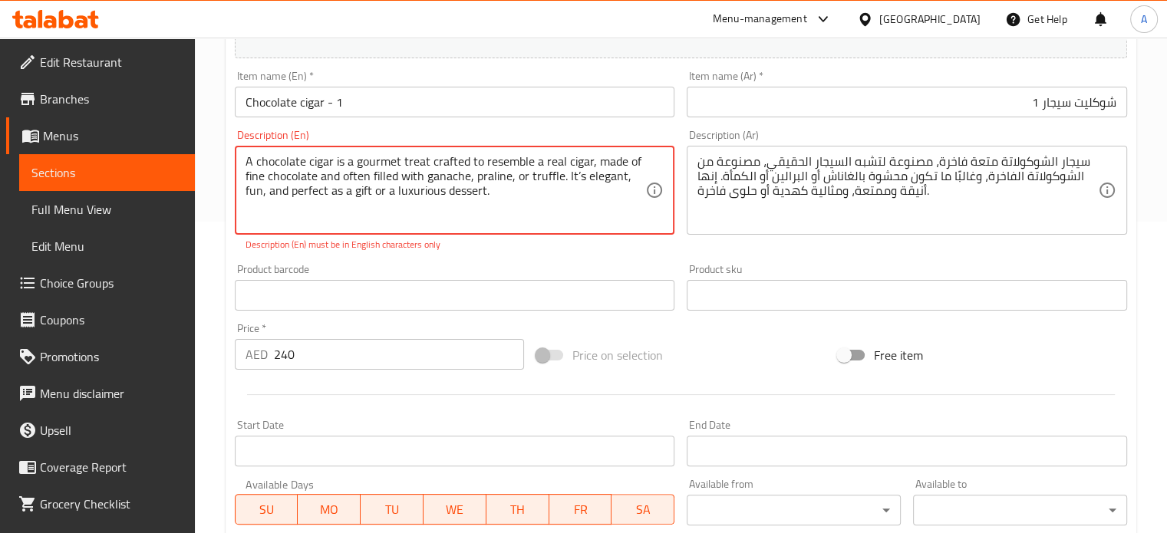
scroll to position [129, 0]
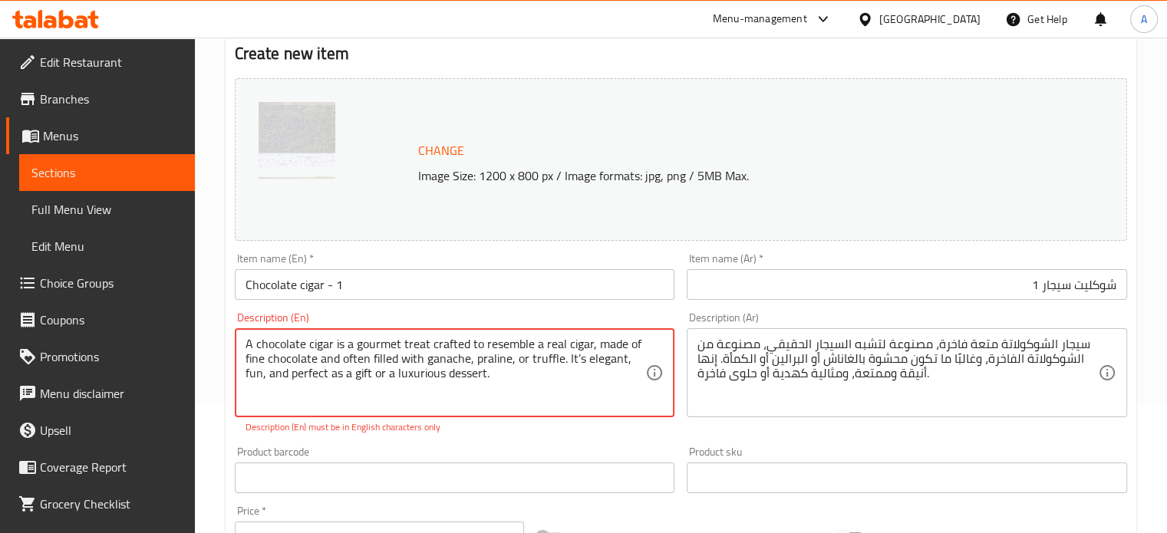
click at [244, 340] on div "A chocolate cigar is a gourmet treat crafted to resemble a real cigar, made of …" at bounding box center [455, 372] width 440 height 89
click at [245, 345] on textarea "A chocolate cigar is a gourmet treat crafted to resemble a real cigar, made of …" at bounding box center [445, 373] width 400 height 73
click at [255, 344] on textarea "A chocolate cigar is a gourmet treat crafted to resemble a real cigar, made of …" at bounding box center [445, 373] width 400 height 73
click at [324, 389] on textarea "chocolate cigar is a gourmet treat crafted to resemble a real cigar, made of fi…" at bounding box center [445, 373] width 400 height 73
click at [328, 398] on textarea "chocolate cigar is a gourmet treat crafted to resemble a real cigar, made of fi…" at bounding box center [445, 373] width 400 height 73
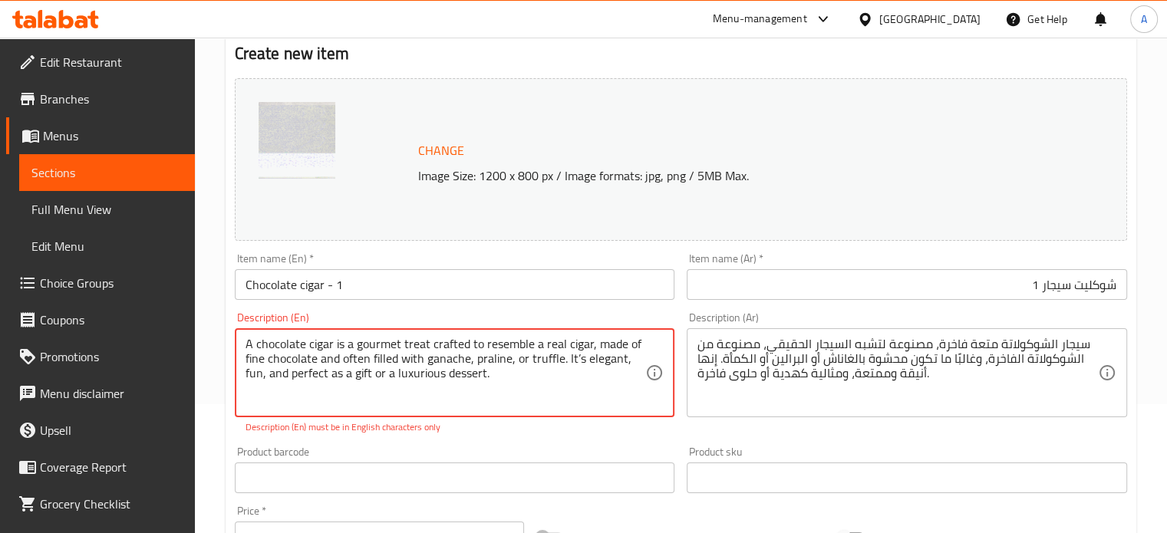
drag, startPoint x: 563, startPoint y: 357, endPoint x: 616, endPoint y: 385, distance: 59.7
click at [616, 385] on textarea "A chocolate cigar is a gourmet treat crafted to resemble a real cigar, made of …" at bounding box center [445, 373] width 400 height 73
click at [505, 370] on textarea "A chocolate cigar is a gourmet treat crafted to resemble a real cigar, made of …" at bounding box center [445, 373] width 400 height 73
drag, startPoint x: 559, startPoint y: 357, endPoint x: 512, endPoint y: 364, distance: 48.1
click at [512, 364] on textarea "A chocolate cigar is a gourmet treat crafted to resemble a real cigar, made of …" at bounding box center [445, 373] width 400 height 73
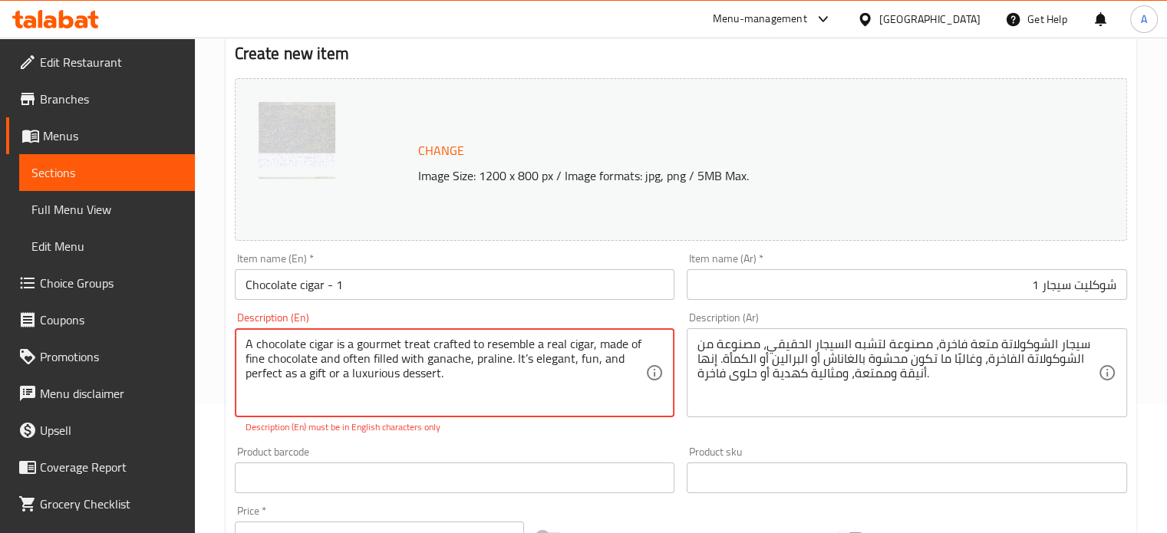
click at [485, 376] on textarea "A chocolate cigar is a gourmet treat crafted to resemble a real cigar, made of …" at bounding box center [445, 373] width 400 height 73
click at [624, 367] on textarea "A chocolate cigar is a gourmet treat crafted to resemble a real cigar, made of …" at bounding box center [445, 373] width 400 height 73
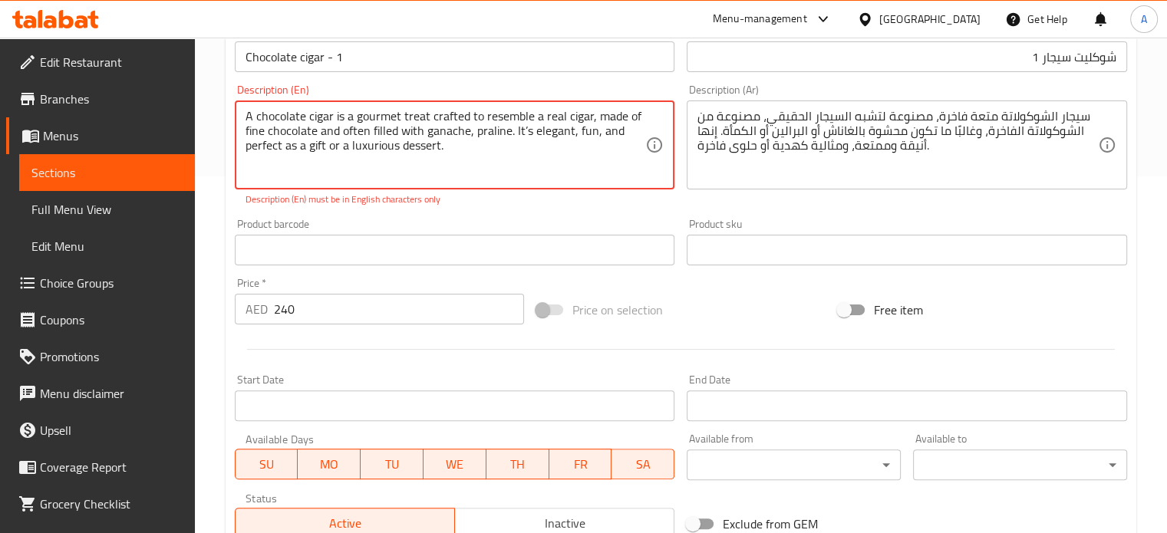
scroll to position [206, 0]
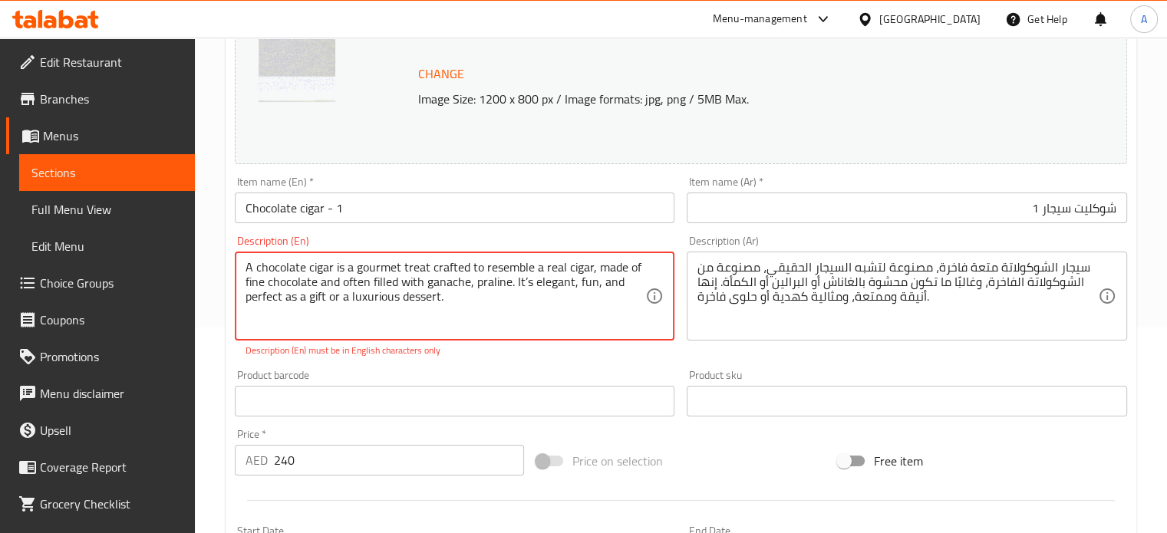
click at [559, 278] on textarea "A chocolate cigar is a gourmet treat crafted to resemble a real cigar, made of …" at bounding box center [445, 296] width 400 height 73
click at [531, 301] on textarea "A chocolate cigar is a gourmet treat crafted to resemble a real cigar, made of …" at bounding box center [445, 296] width 400 height 73
drag, startPoint x: 512, startPoint y: 282, endPoint x: 633, endPoint y: 301, distance: 121.9
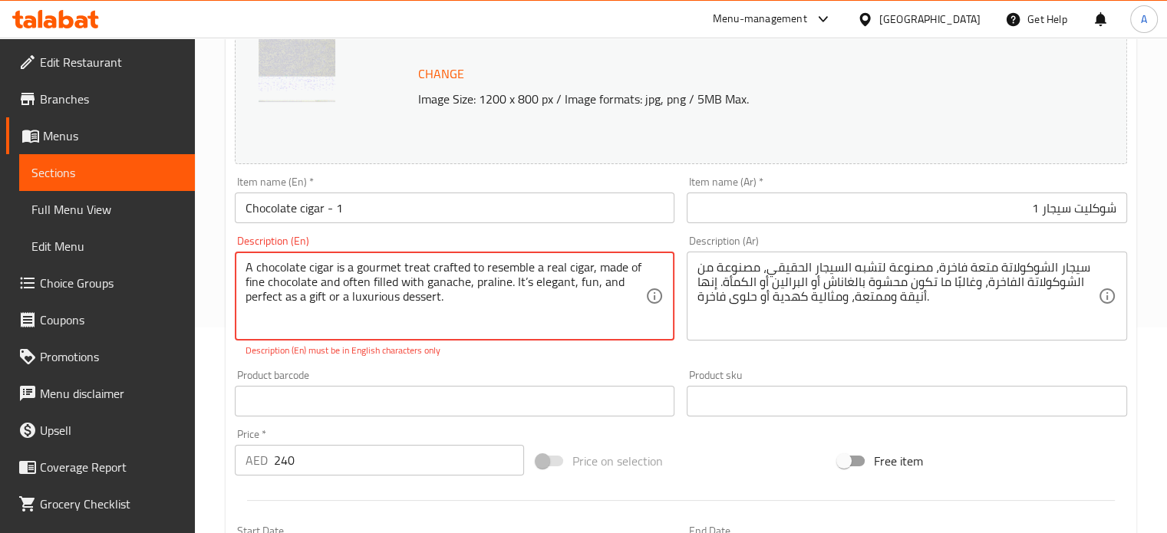
click at [633, 301] on textarea "A chocolate cigar is a gourmet treat crafted to resemble a real cigar, made of …" at bounding box center [445, 296] width 400 height 73
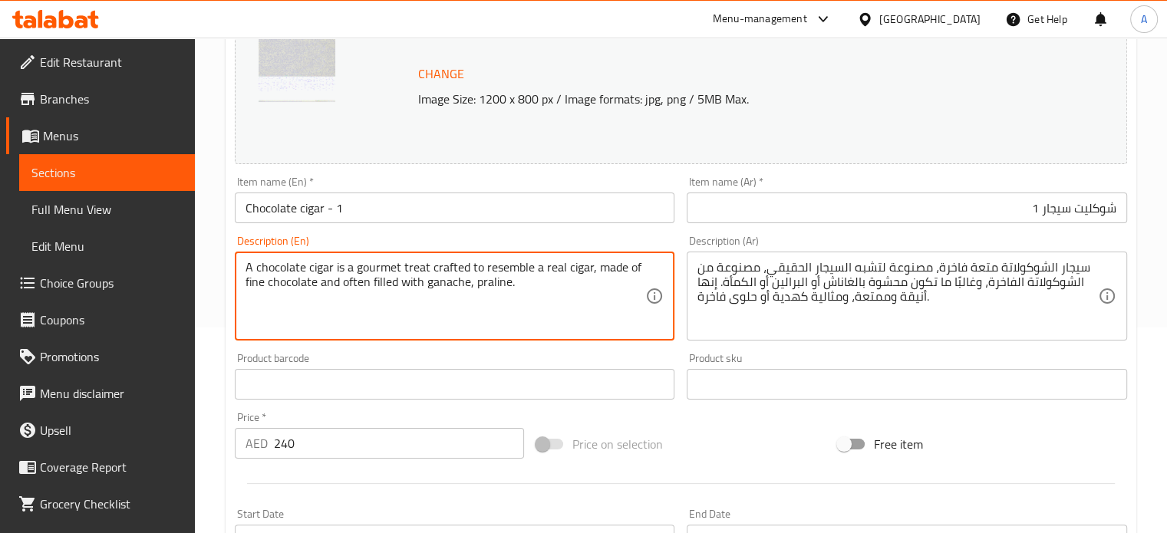
click at [413, 291] on textarea "A chocolate cigar is a gourmet treat crafted to resemble a real cigar, made of …" at bounding box center [445, 296] width 400 height 73
type textarea "A chocolate cigar is a gourmet treat crafted to resemble a real cigar, made of …"
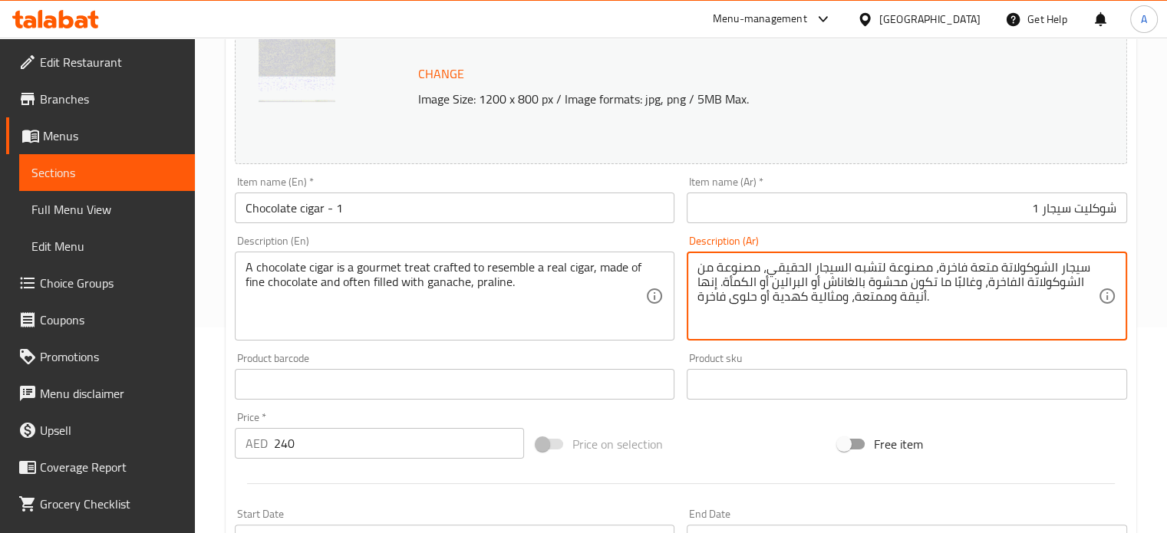
click at [802, 289] on textarea "سيجار الشوكولاتة متعة فاخرة، مصنوعة لتشبه السيجار الحقيقي، مصنوعة من الشوكولاتة…" at bounding box center [897, 296] width 400 height 73
paste textarea "و علاج فاخر مصنوع ليشبه السيجار الحقيقي، مصنوع من الشوكولاتة الفاخرة ومحشو غالب…"
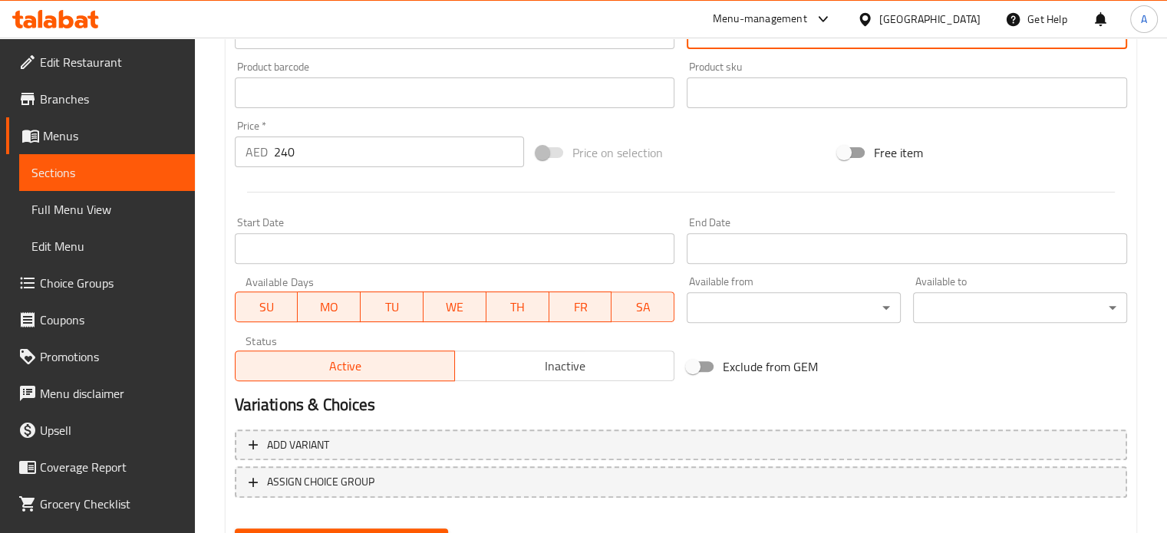
scroll to position [571, 0]
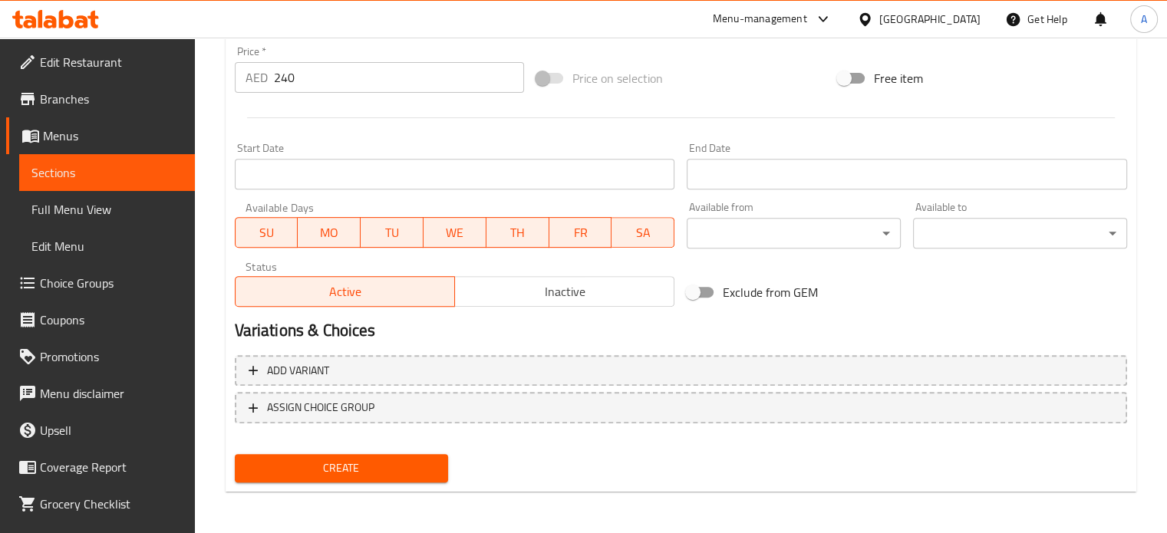
type textarea "سيجار الشوكولاتة هو علاج فاخر مصنوع ليشبه السيجار الحقيقي، مصنوع من الشوكولاتة …"
click at [304, 473] on span "Create" at bounding box center [341, 468] width 189 height 19
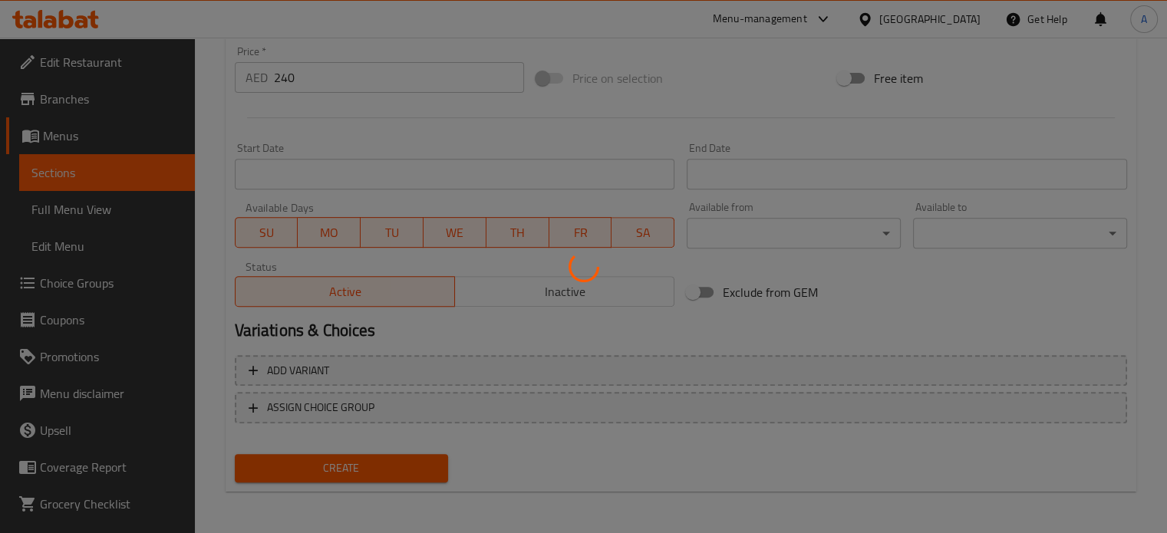
type input "0"
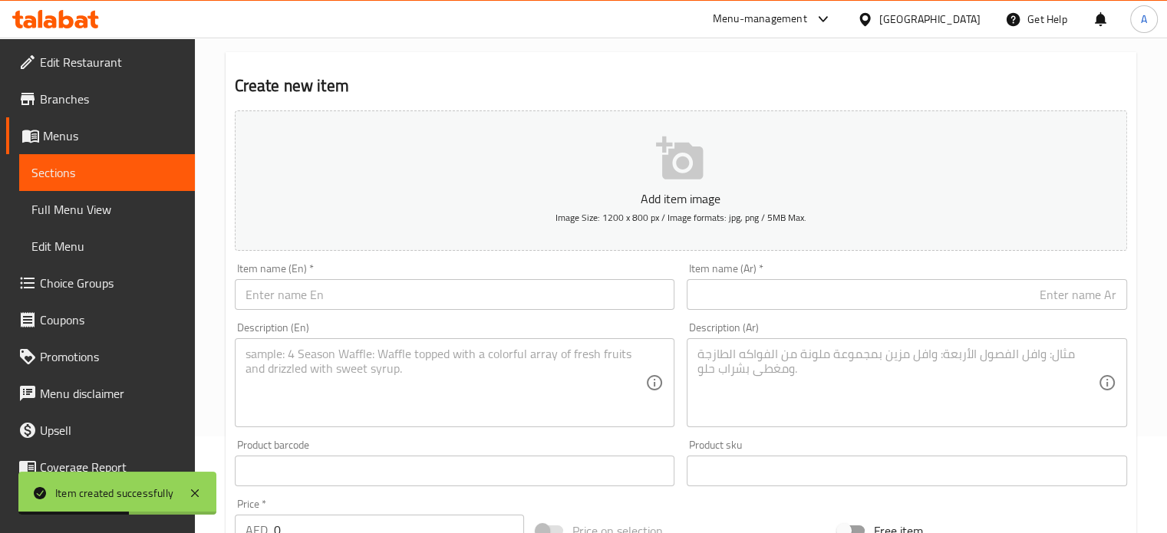
scroll to position [0, 0]
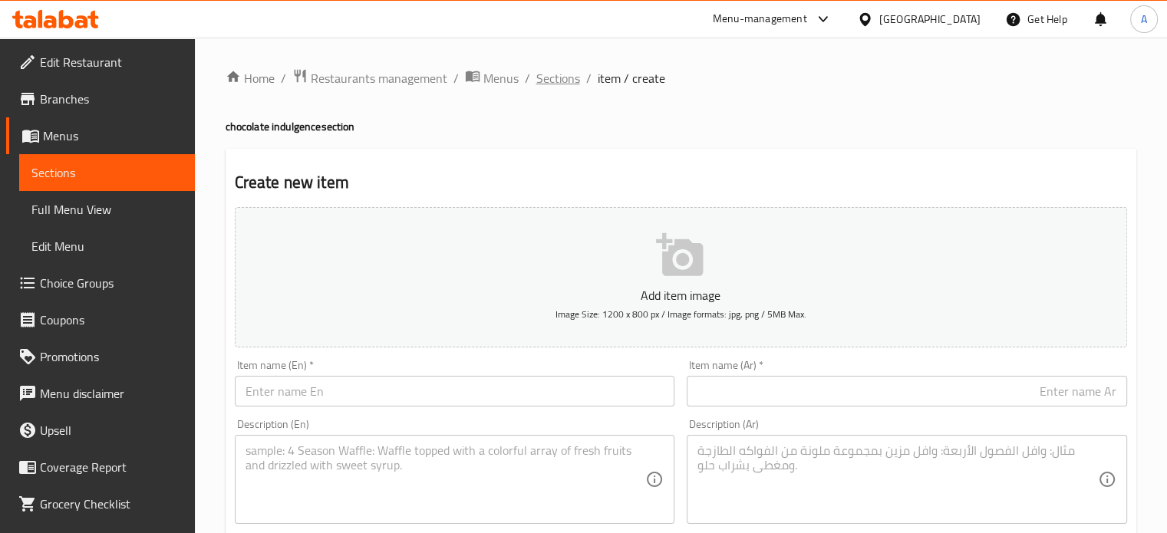
click at [558, 79] on span "Sections" at bounding box center [558, 78] width 44 height 18
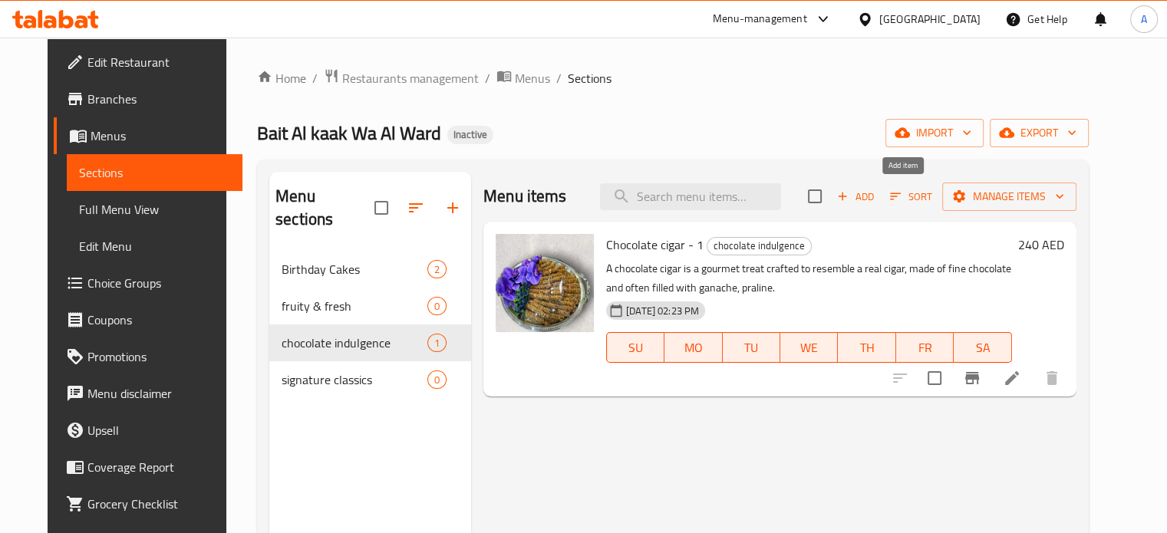
click at [876, 199] on span "Add" at bounding box center [855, 197] width 41 height 18
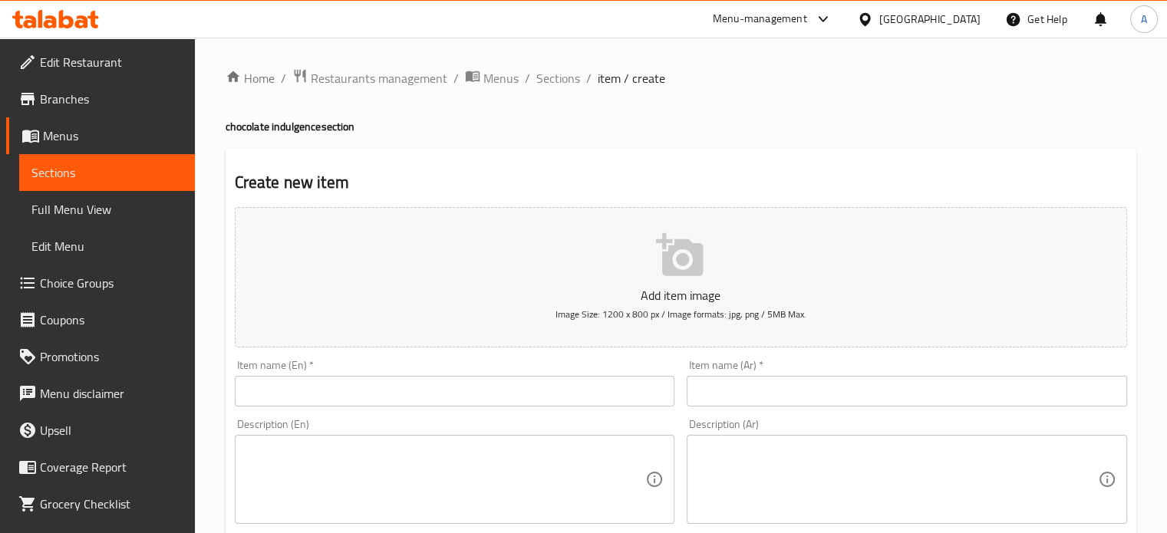
drag, startPoint x: 546, startPoint y: 79, endPoint x: 590, endPoint y: 152, distance: 85.0
click at [547, 79] on span "Sections" at bounding box center [558, 78] width 44 height 18
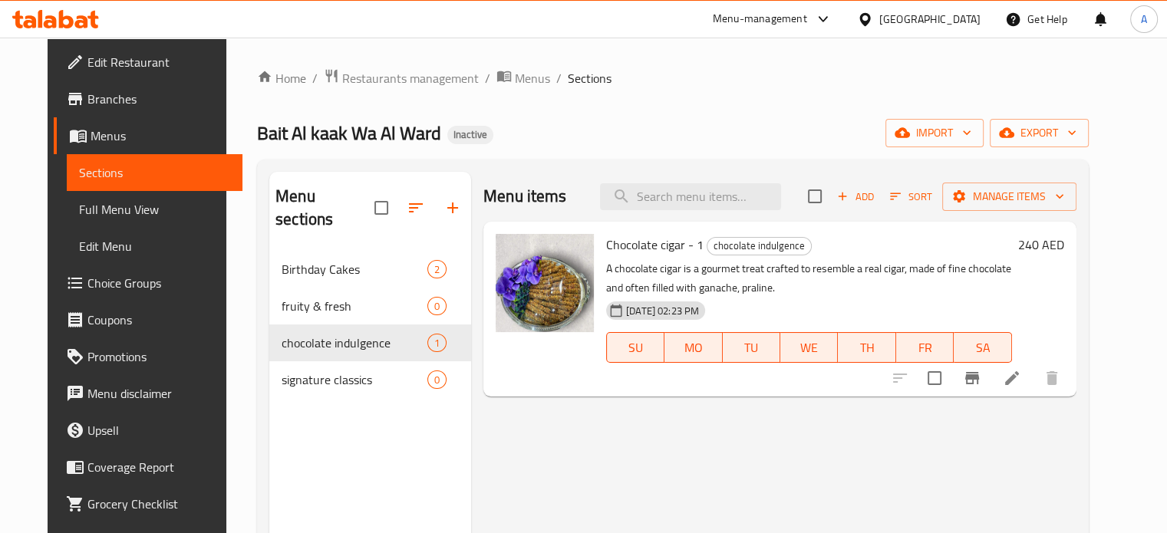
click at [624, 269] on p "A chocolate cigar is a gourmet treat crafted to resemble a real cigar, made of …" at bounding box center [809, 278] width 406 height 38
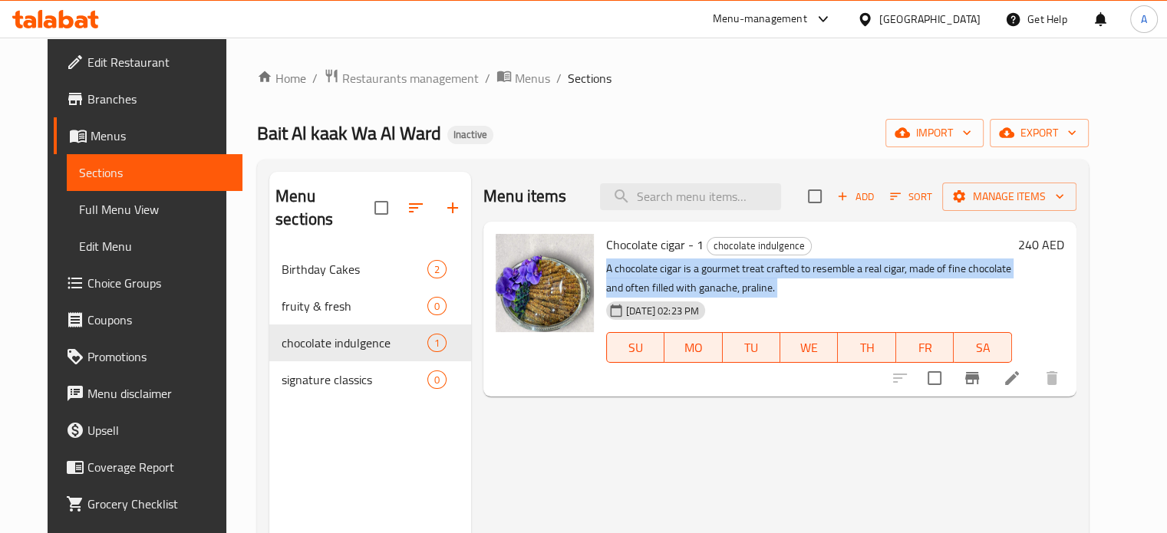
click at [624, 269] on p "A chocolate cigar is a gourmet treat crafted to resemble a real cigar, made of …" at bounding box center [809, 278] width 406 height 38
copy div "A chocolate cigar is a gourmet treat crafted to resemble a real cigar, made of …"
click at [876, 199] on span "Add" at bounding box center [855, 197] width 41 height 18
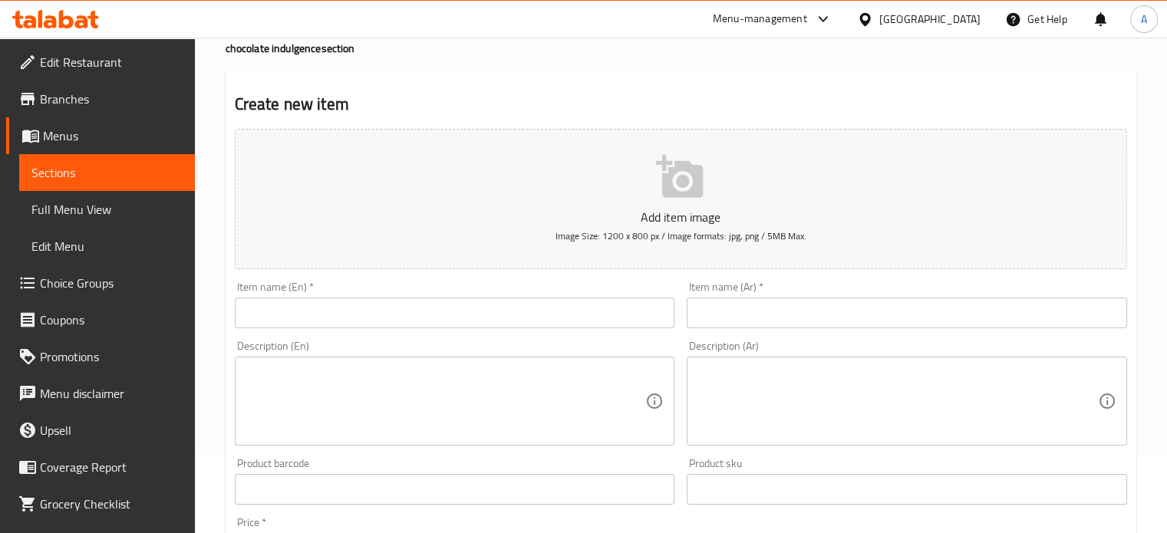
scroll to position [153, 0]
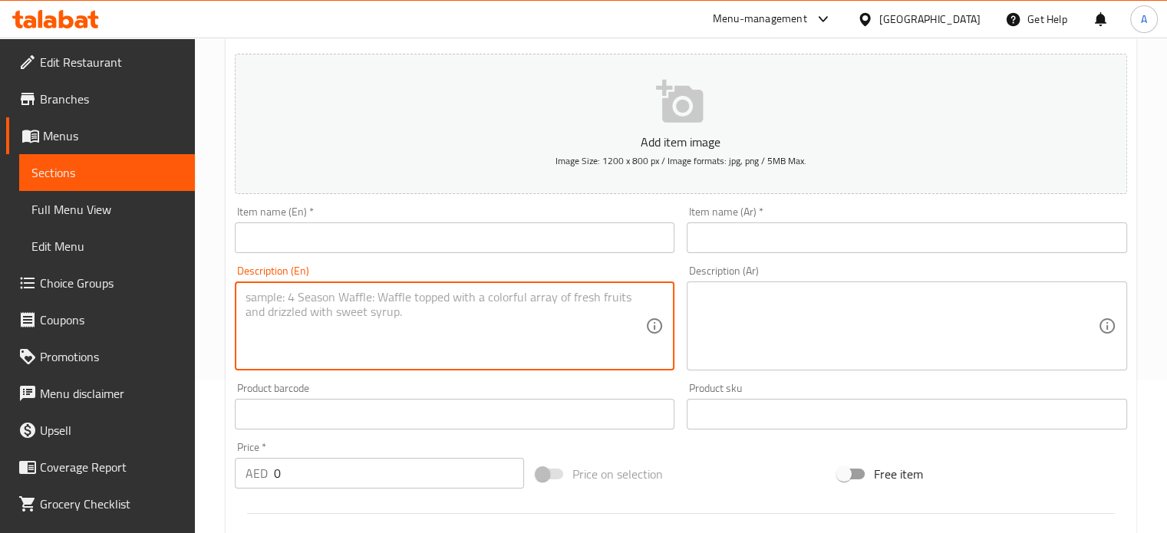
click at [407, 334] on textarea at bounding box center [445, 326] width 400 height 73
paste textarea "A chocolate cigar is a gourmet treat crafted to resemble a real cigar, made of …"
type textarea "A chocolate cigar is a gourmet treat crafted to resemble a real cigar, made of …"
click at [815, 322] on textarea at bounding box center [897, 326] width 400 height 73
paste textarea "سيجار الشوكولاتة هو علاج فاخر مصنوع ليشبه السيجار الحقيقي، مصنوع من الشوكولاتة …"
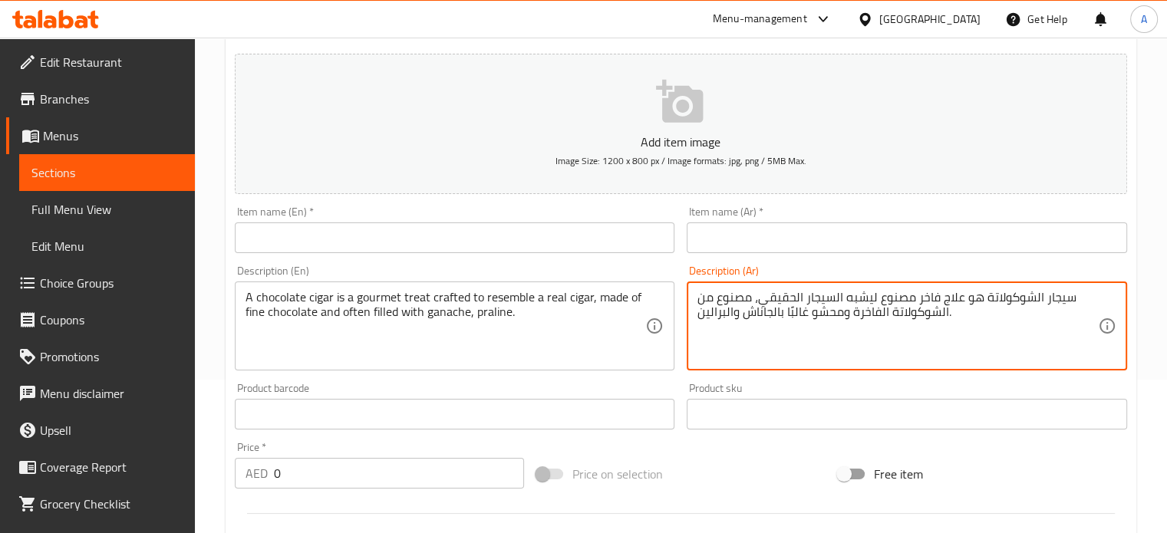
type textarea "سيجار الشوكولاتة هو علاج فاخر مصنوع ليشبه السيجار الحقيقي، مصنوع من الشوكولاتة …"
click at [427, 242] on input "text" at bounding box center [455, 237] width 440 height 31
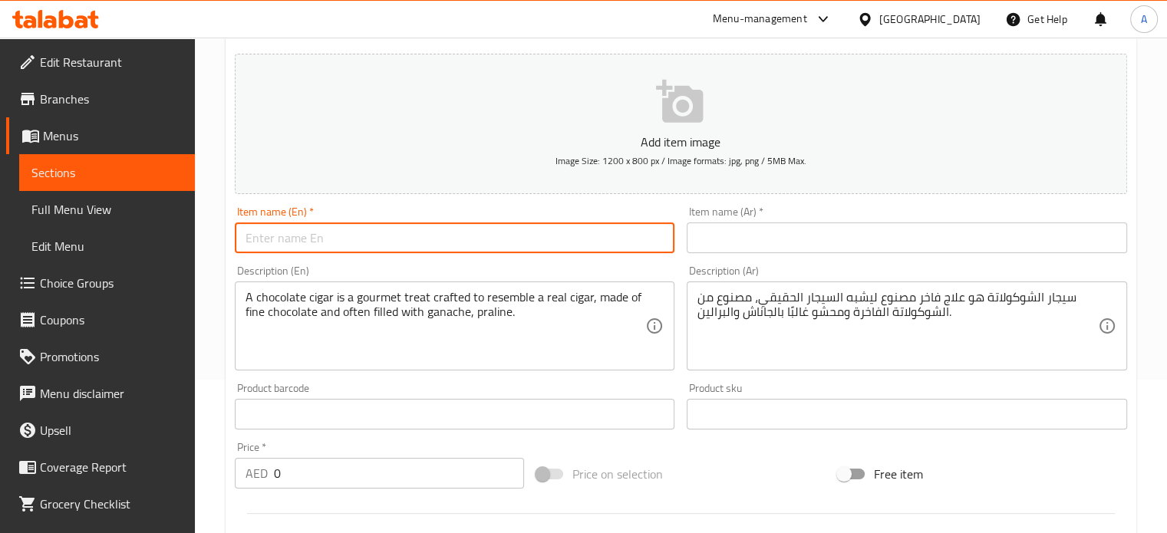
paste input "Chocolate cigar - 2 200"
drag, startPoint x: 344, startPoint y: 233, endPoint x: 393, endPoint y: 270, distance: 61.4
click at [390, 252] on input "Chocolate cigar - 2 200" at bounding box center [455, 237] width 440 height 31
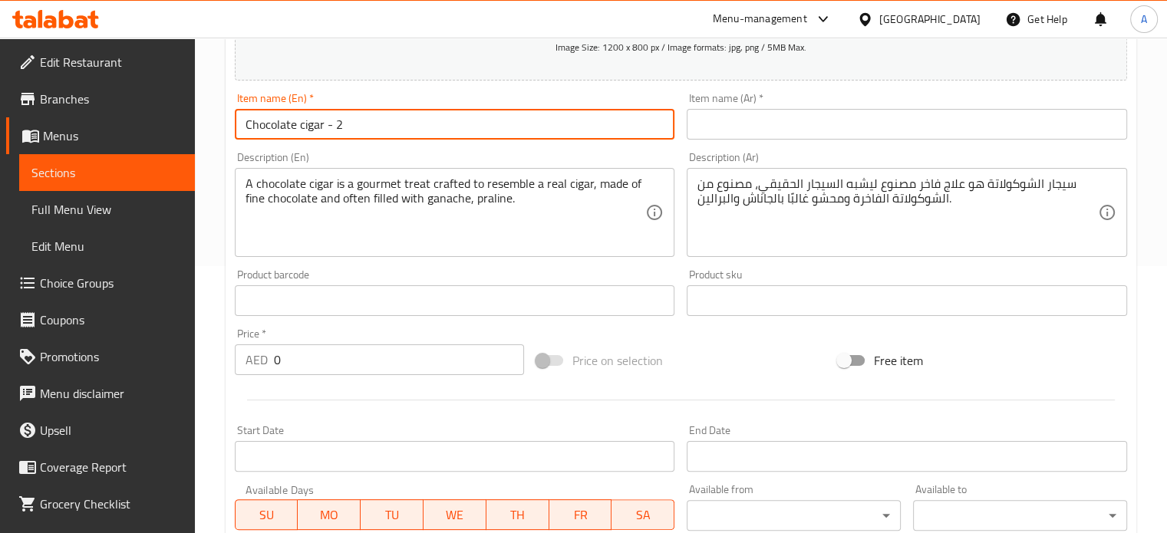
scroll to position [537, 0]
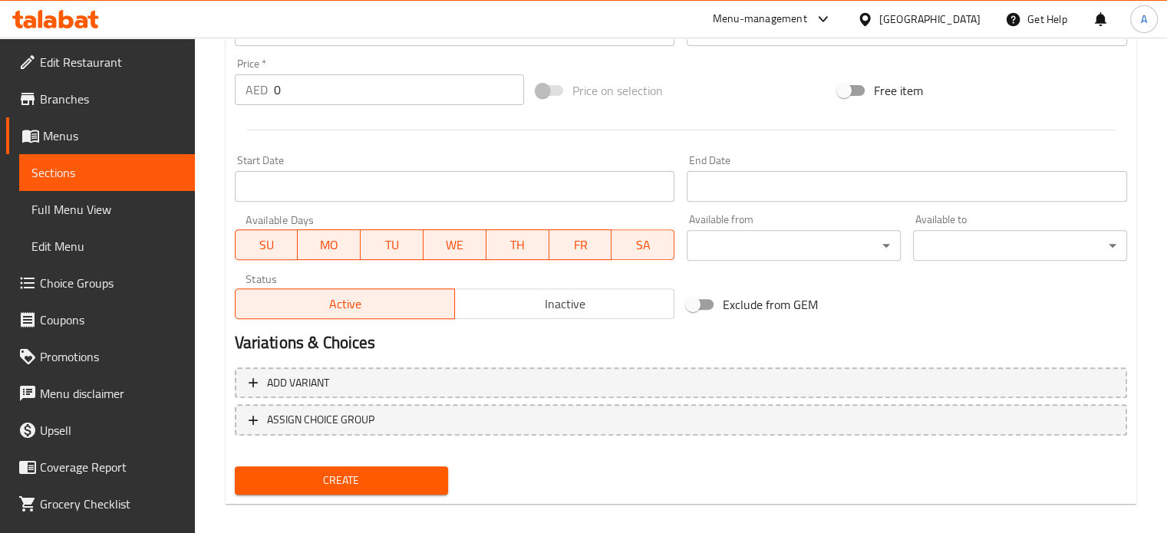
type input "Chocolate cigar - 2"
paste input "20"
click at [257, 94] on div "AED 0 Price *" at bounding box center [379, 89] width 289 height 31
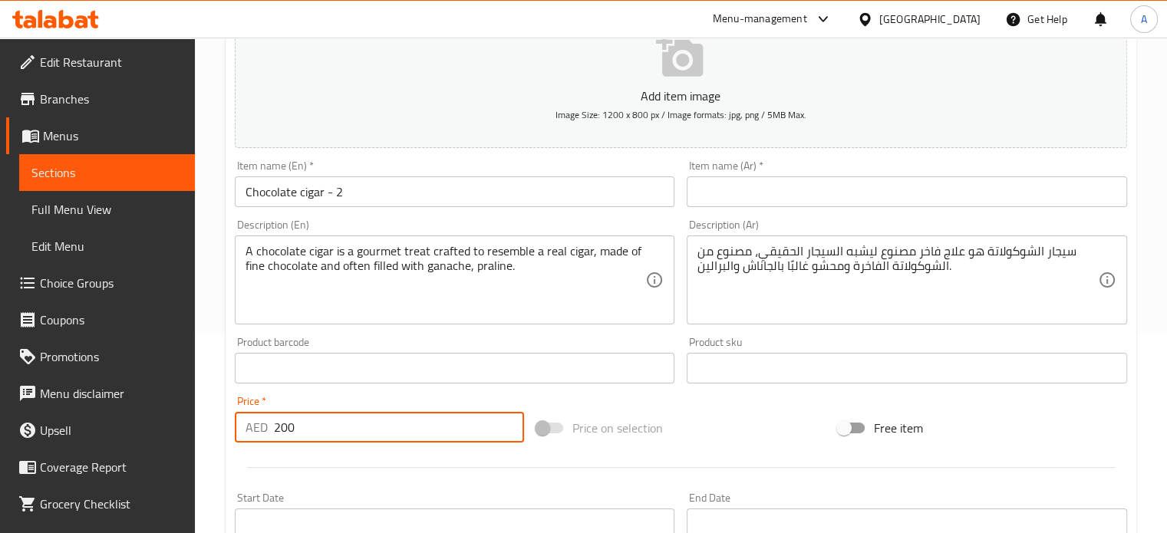
scroll to position [77, 0]
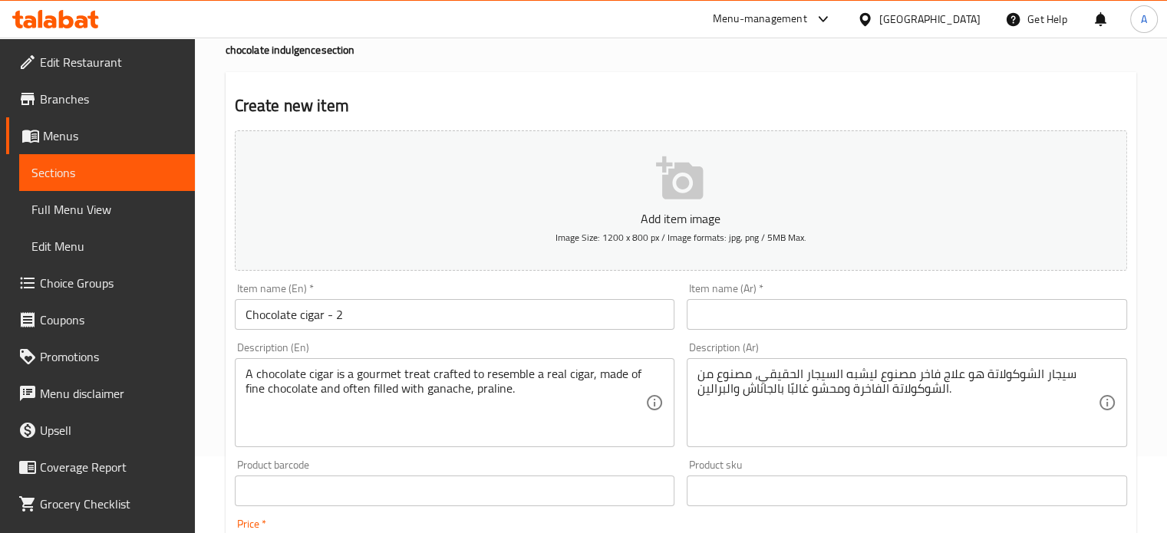
type input "200"
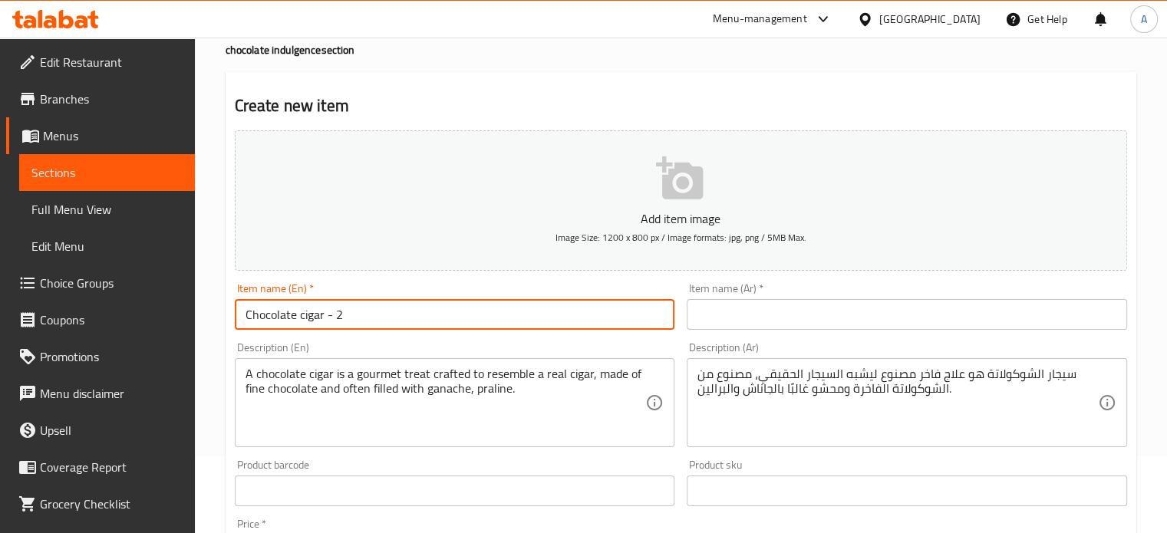
drag, startPoint x: 350, startPoint y: 318, endPoint x: 233, endPoint y: 318, distance: 116.6
click at [233, 318] on div "Item name (En)   * Chocolate cigar - 2 Item name (En) *" at bounding box center [455, 306] width 453 height 59
click at [888, 314] on input "text" at bounding box center [906, 314] width 440 height 31
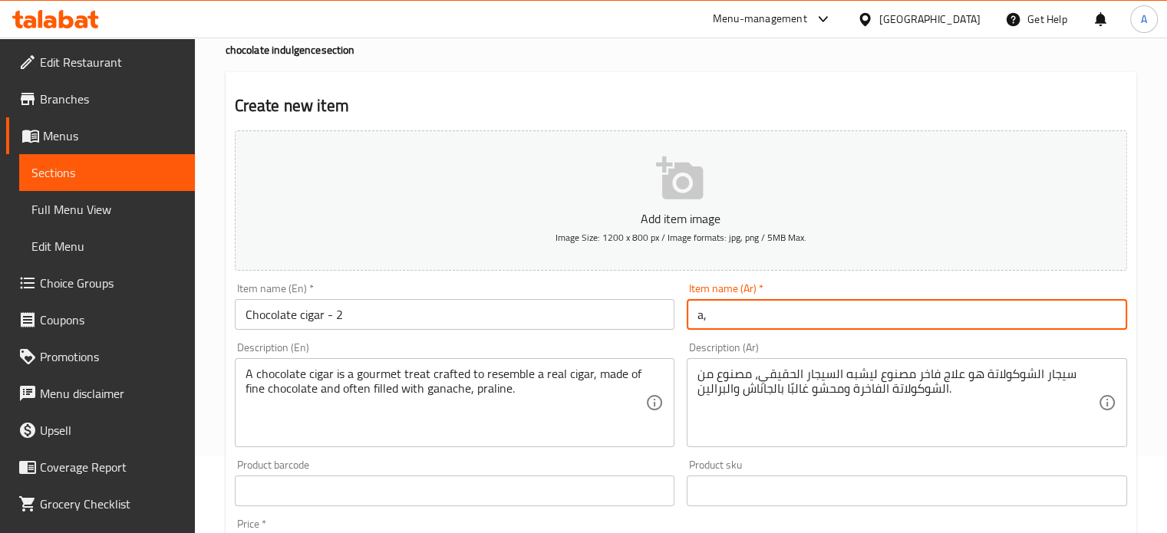
type input "a"
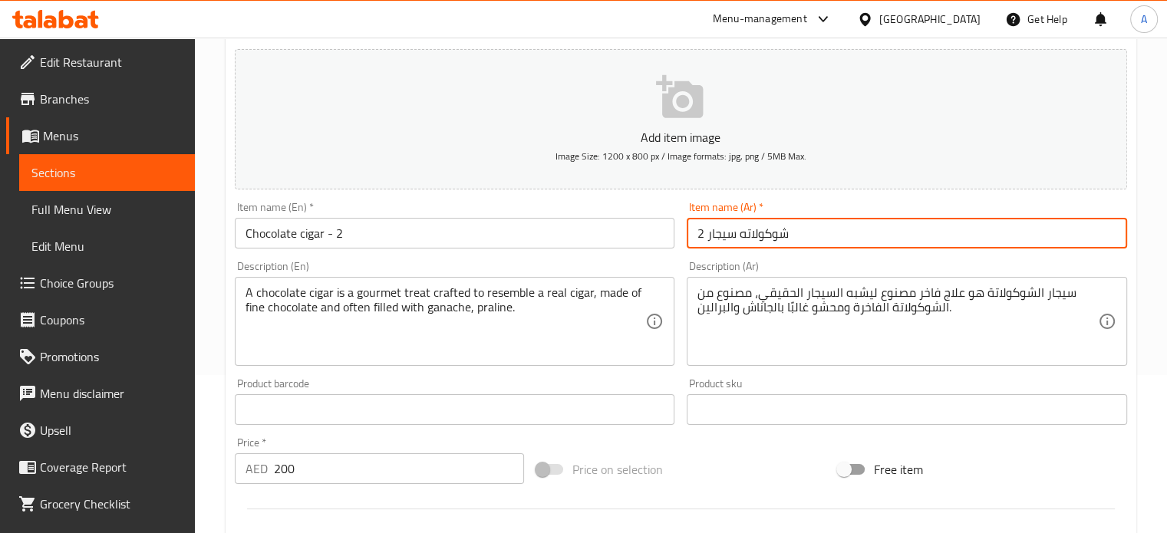
scroll to position [153, 0]
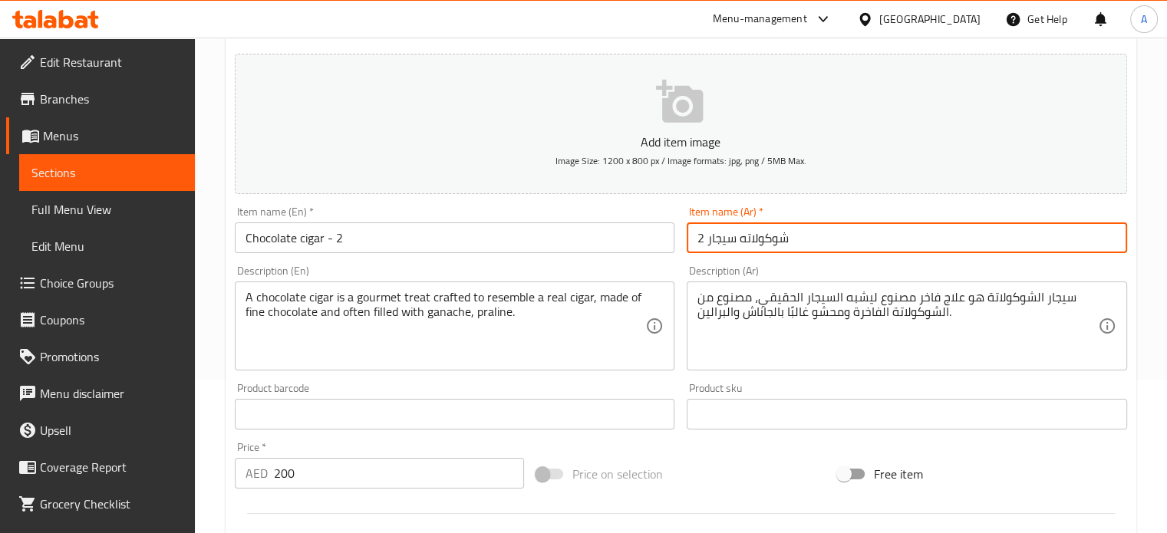
type input "شوكولاته سيجار 2"
click at [680, 130] on button "Add item image Image Size: 1200 x 800 px / Image formats: jpg, png / 5MB Max." at bounding box center [681, 124] width 892 height 140
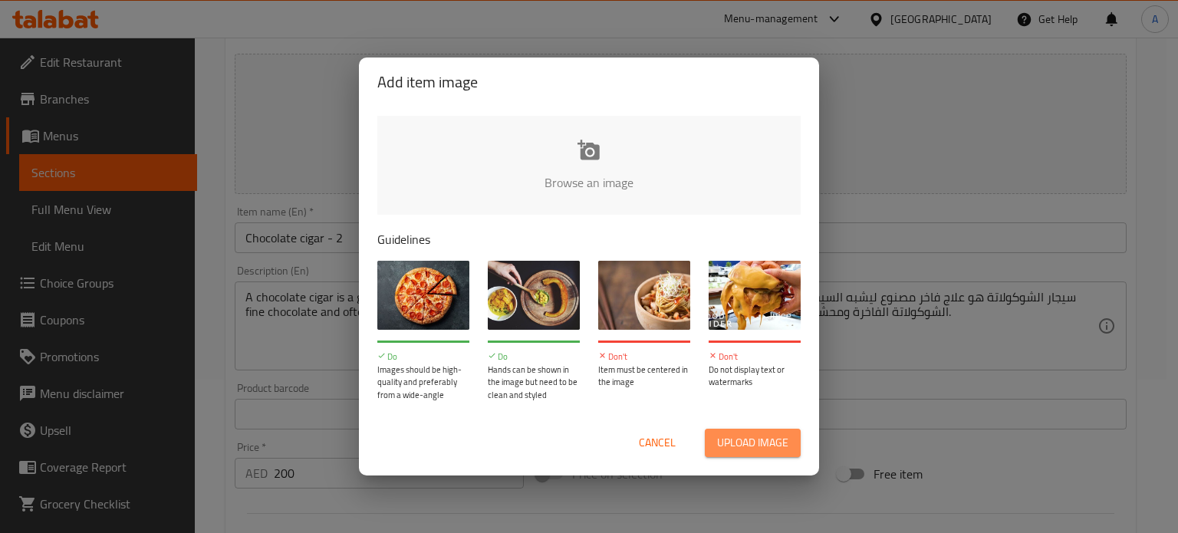
click at [784, 440] on span "Upload image" at bounding box center [752, 442] width 71 height 19
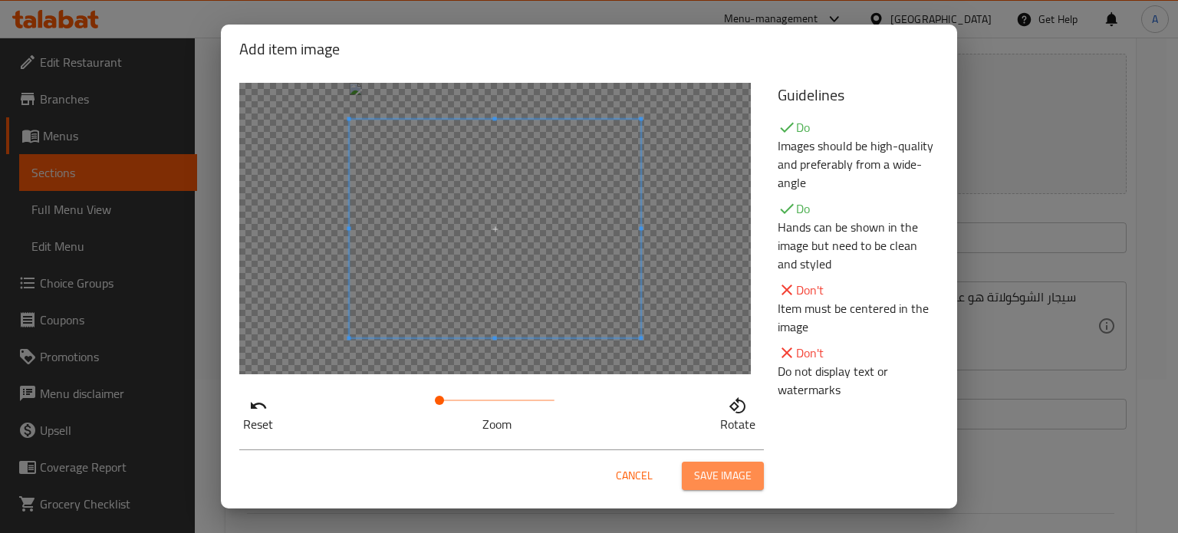
click at [713, 472] on span "Save image" at bounding box center [723, 475] width 58 height 19
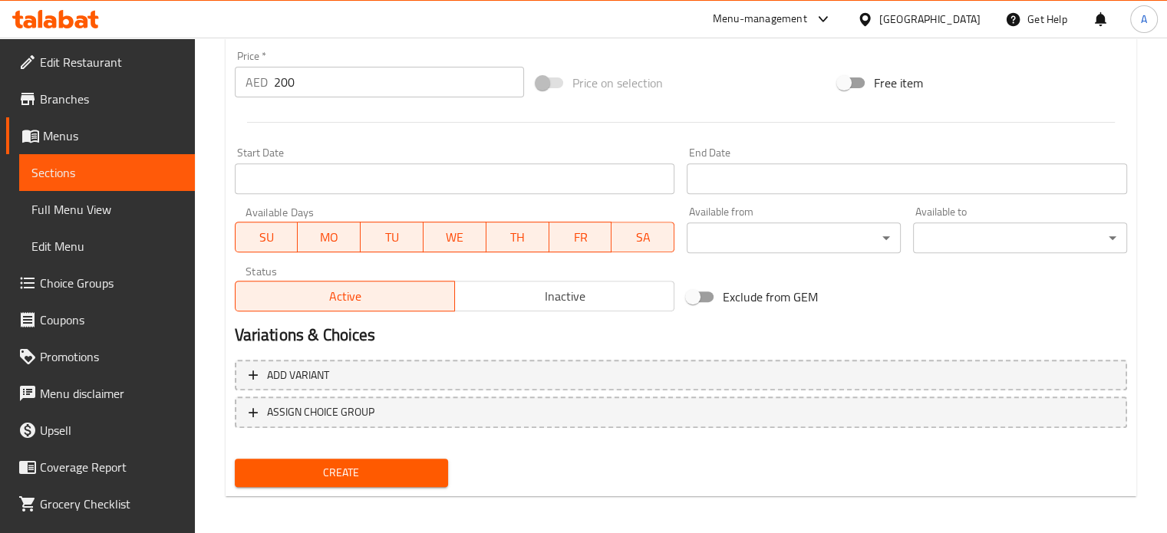
scroll to position [571, 0]
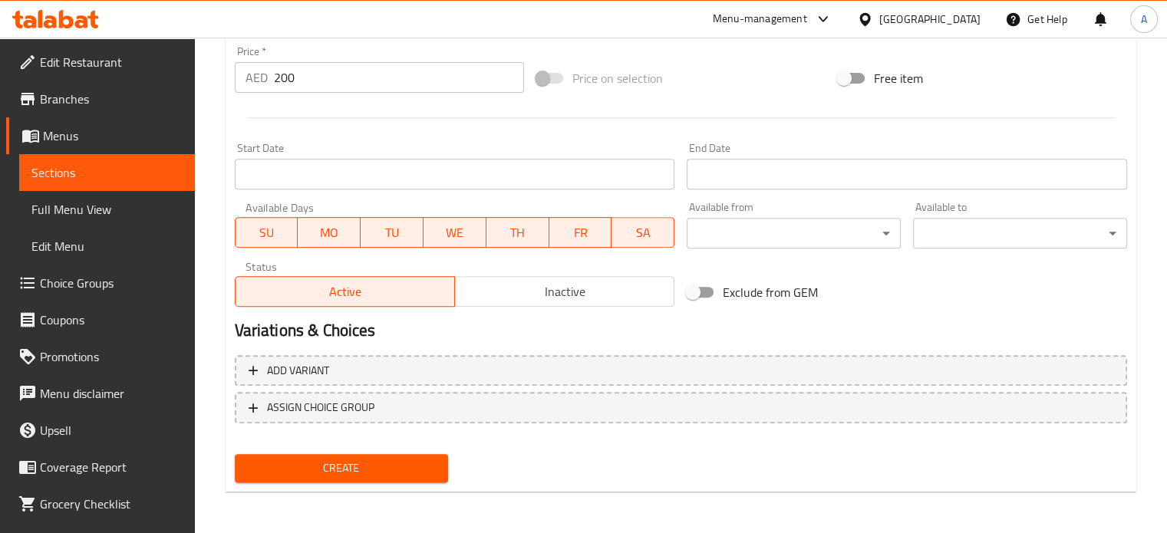
click at [370, 469] on span "Create" at bounding box center [341, 468] width 189 height 19
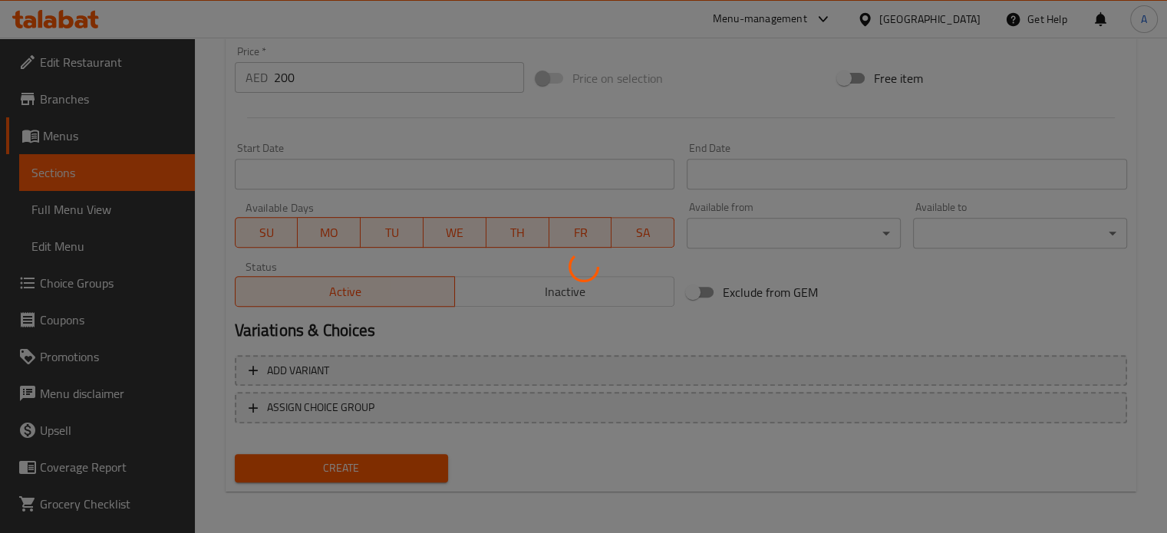
type input "0"
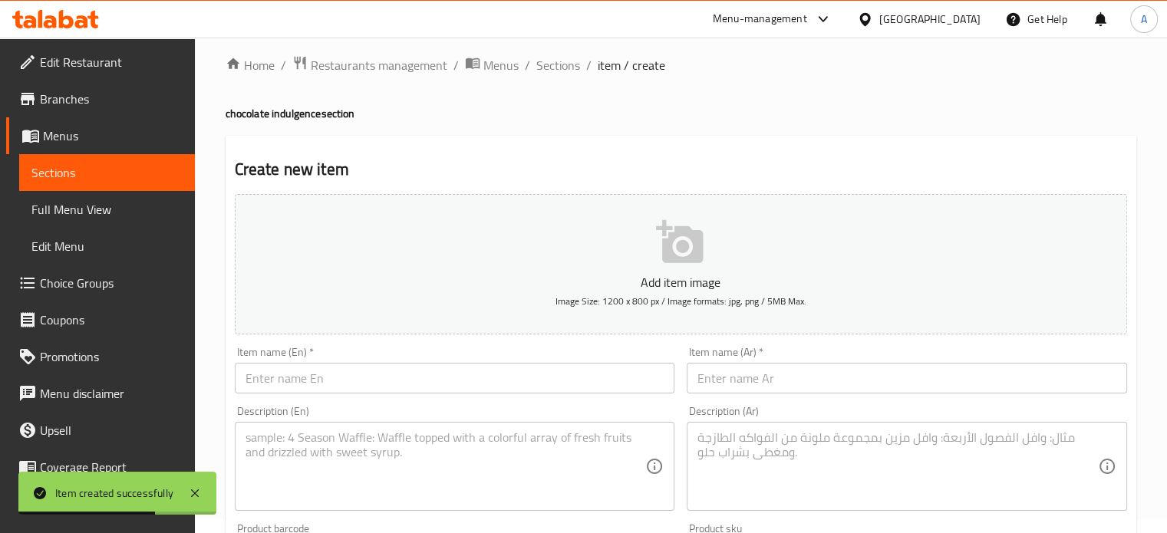
scroll to position [0, 0]
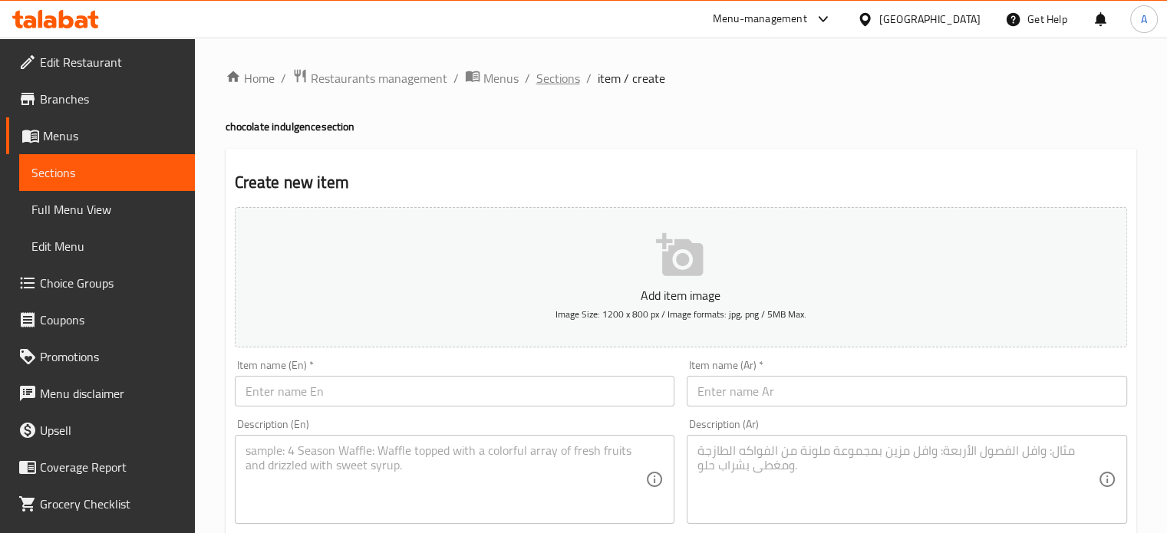
click at [555, 80] on span "Sections" at bounding box center [558, 78] width 44 height 18
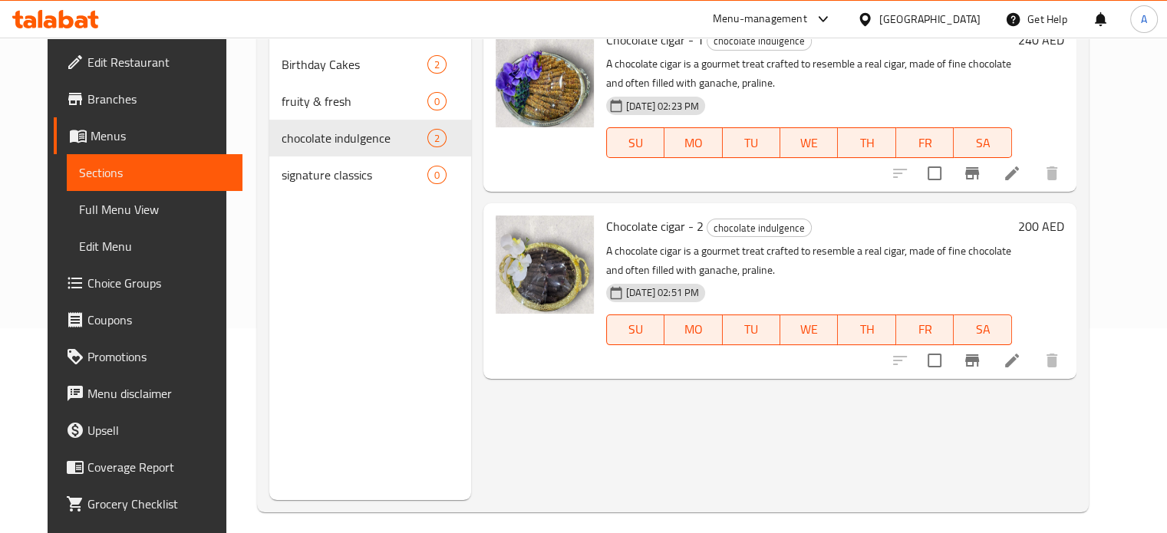
scroll to position [215, 0]
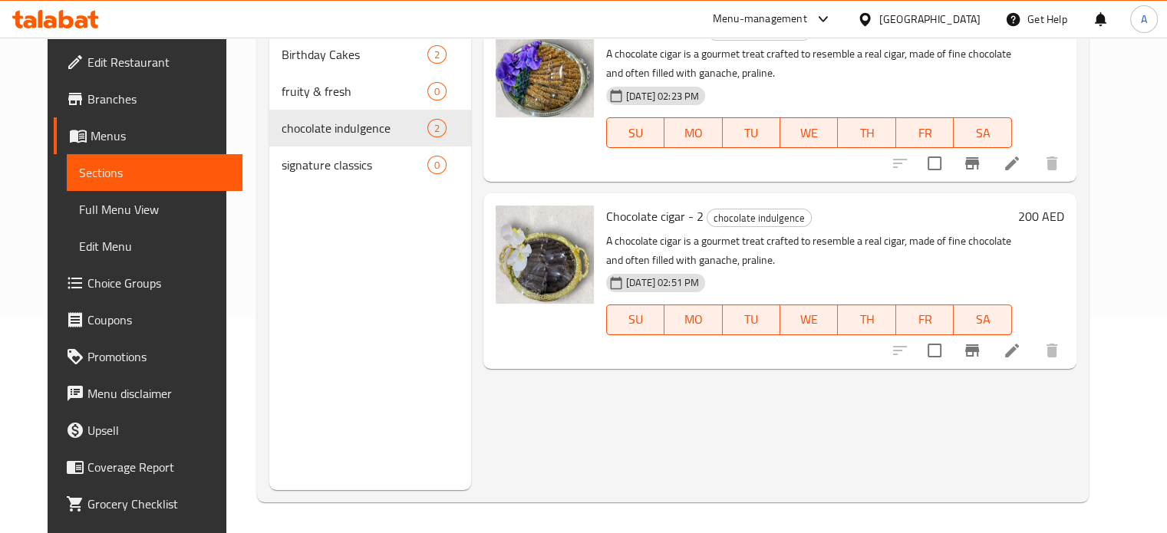
click at [683, 243] on p "A chocolate cigar is a gourmet treat crafted to resemble a real cigar, made of …" at bounding box center [809, 251] width 406 height 38
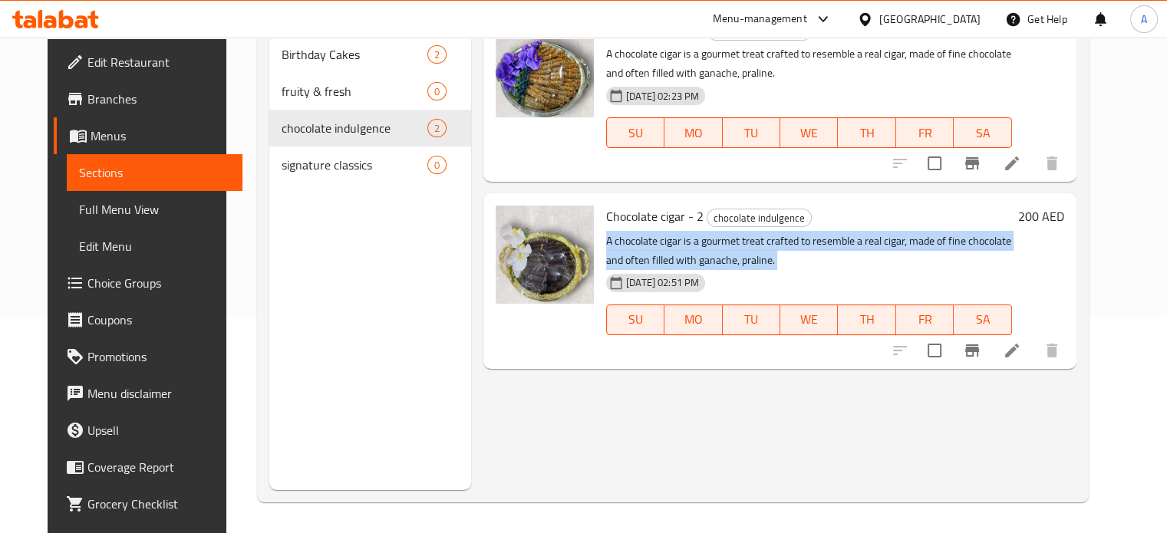
drag, startPoint x: 683, startPoint y: 243, endPoint x: 682, endPoint y: 251, distance: 7.7
click at [682, 251] on p "A chocolate cigar is a gourmet treat crafted to resemble a real cigar, made of …" at bounding box center [809, 251] width 406 height 38
click at [1021, 349] on icon at bounding box center [1011, 350] width 18 height 18
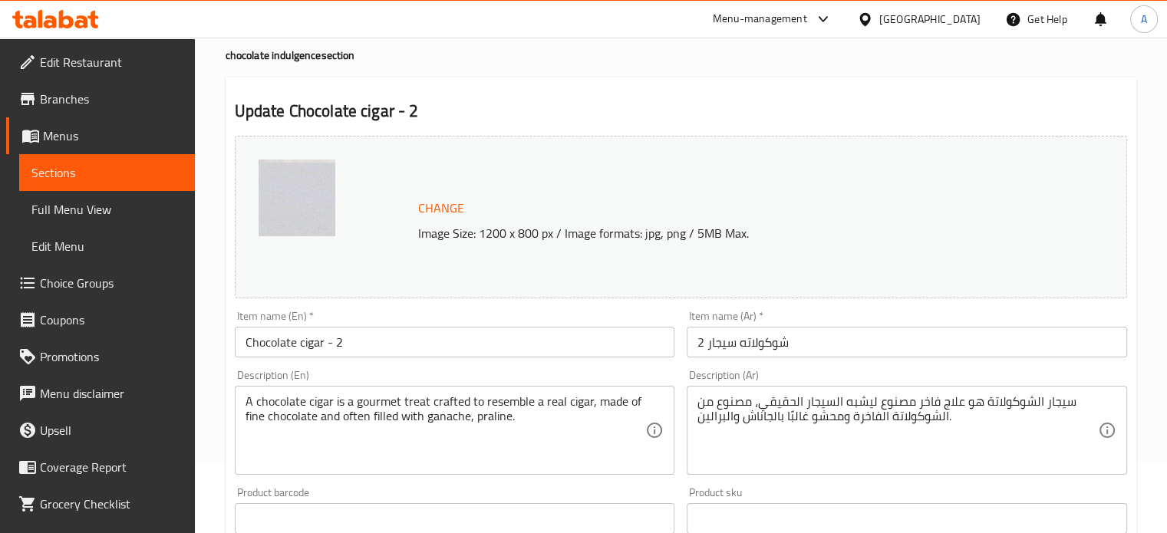
scroll to position [153, 0]
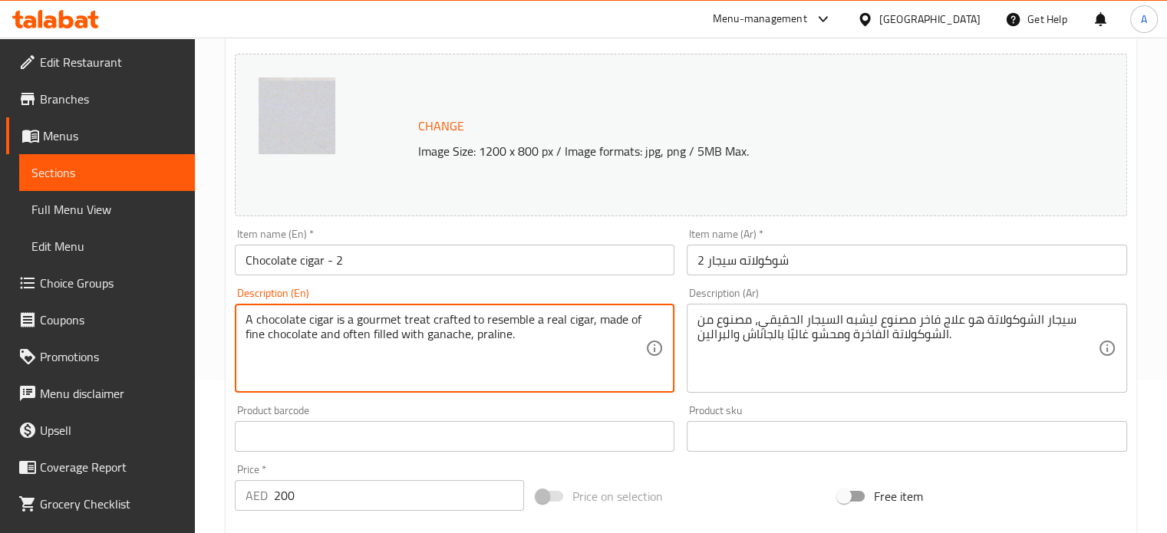
click at [370, 312] on textarea "A chocolate cigar is a gourmet treat crafted to resemble a real cigar, made of …" at bounding box center [445, 348] width 400 height 73
drag, startPoint x: 370, startPoint y: 312, endPoint x: 803, endPoint y: 335, distance: 434.0
click at [803, 335] on div "Change Image Size: 1200 x 800 px / Image formats: jpg, png / 5MB Max. Item name…" at bounding box center [681, 389] width 904 height 683
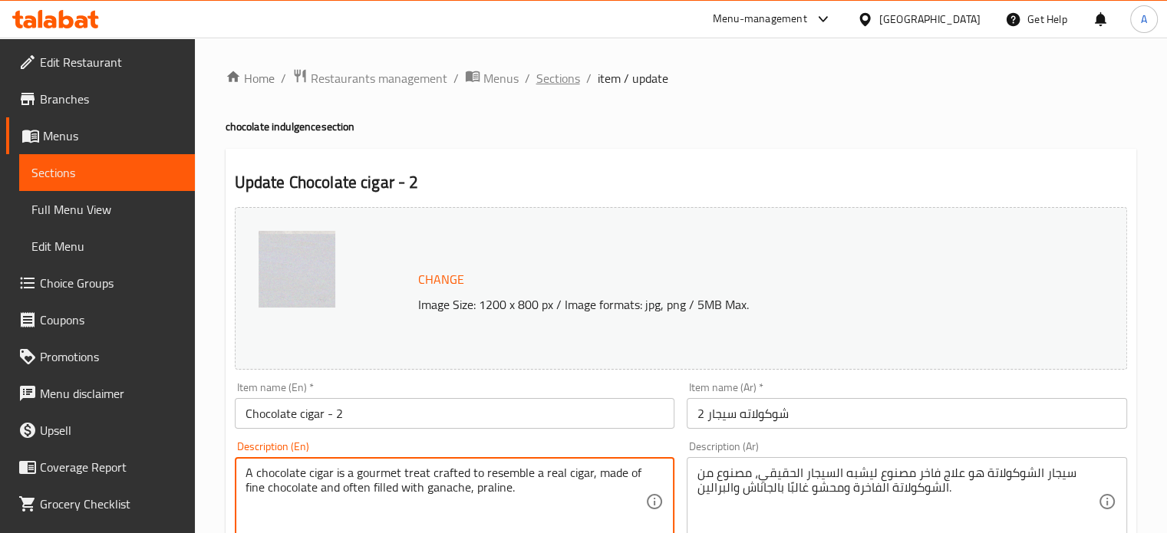
click at [561, 82] on span "Sections" at bounding box center [558, 78] width 44 height 18
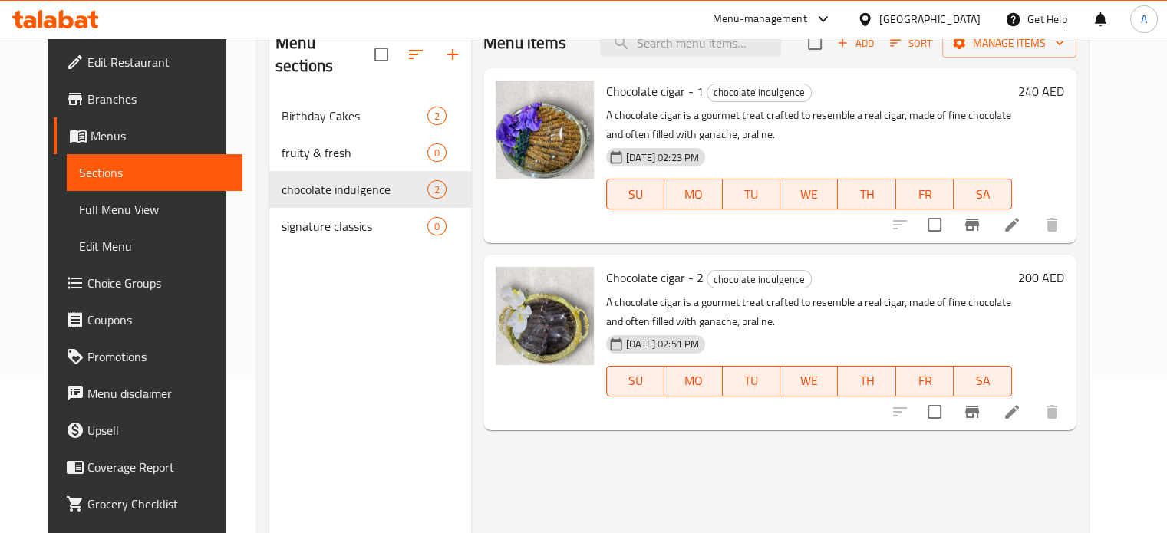
scroll to position [77, 0]
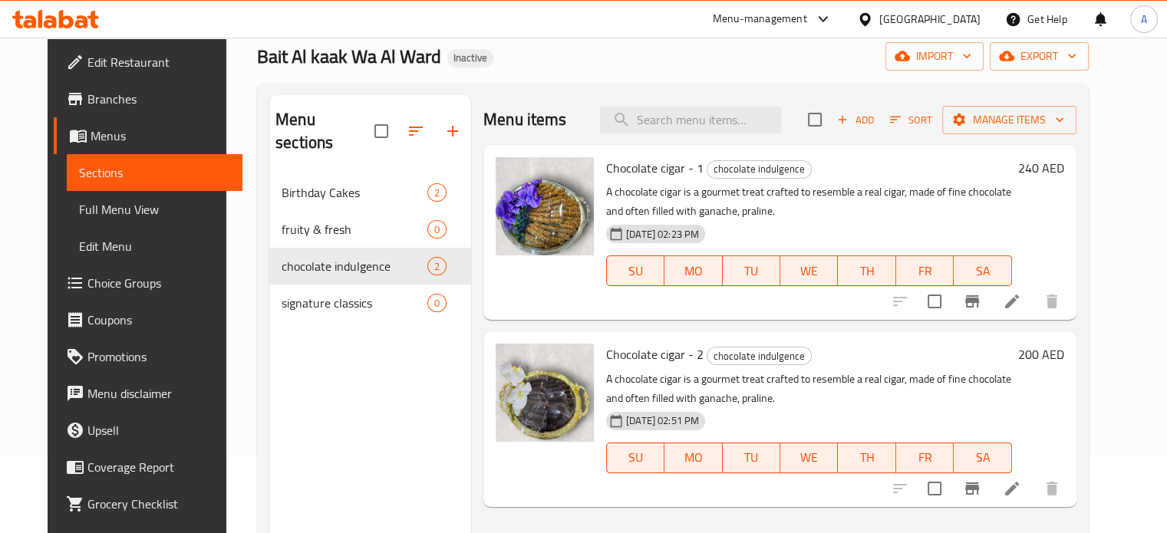
click at [876, 119] on span "Add" at bounding box center [855, 120] width 41 height 18
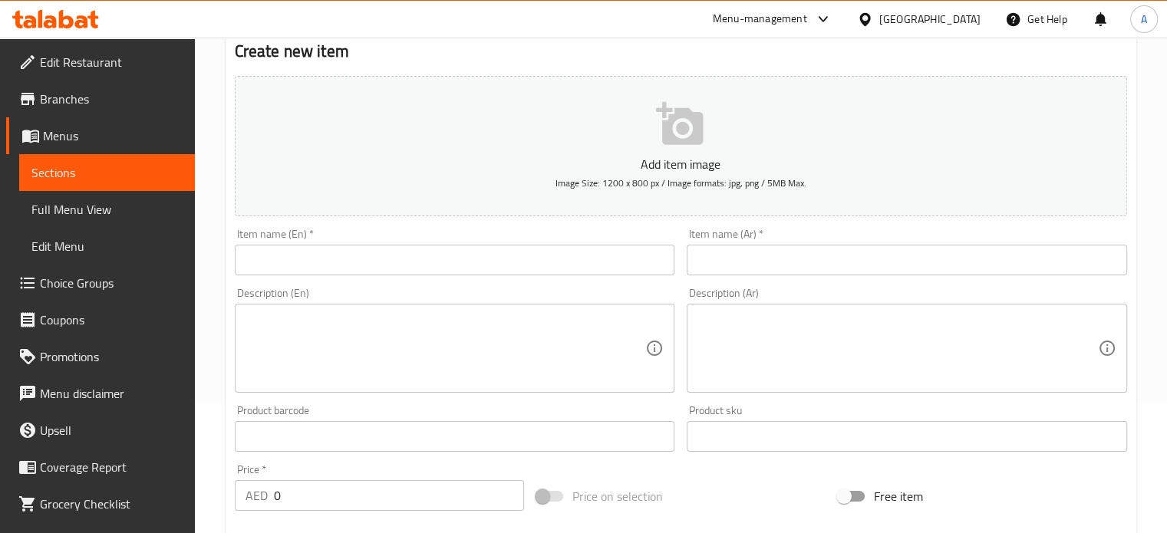
scroll to position [153, 0]
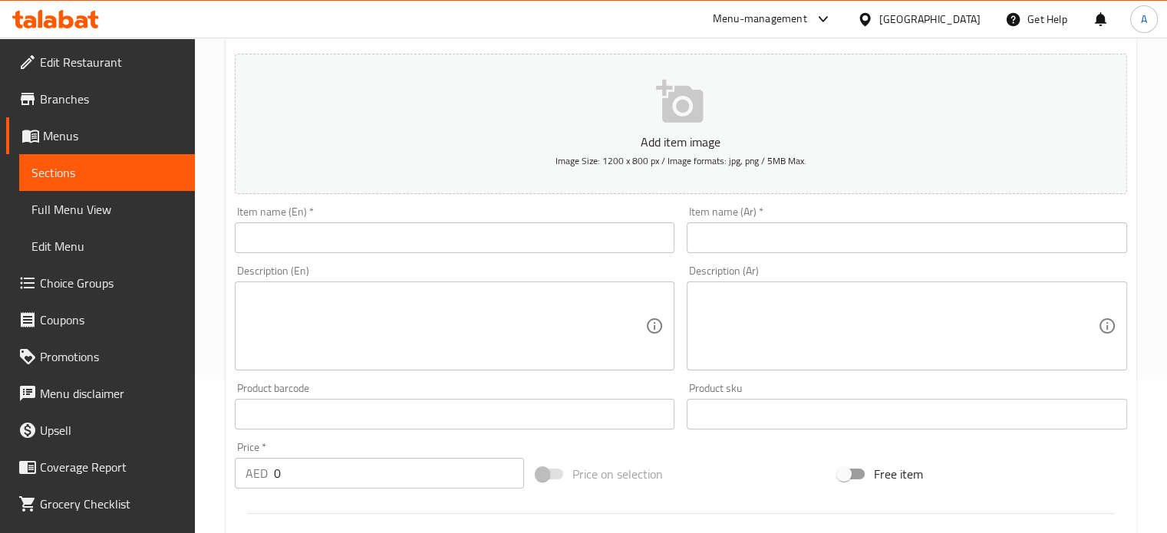
click at [380, 331] on textarea at bounding box center [445, 326] width 400 height 73
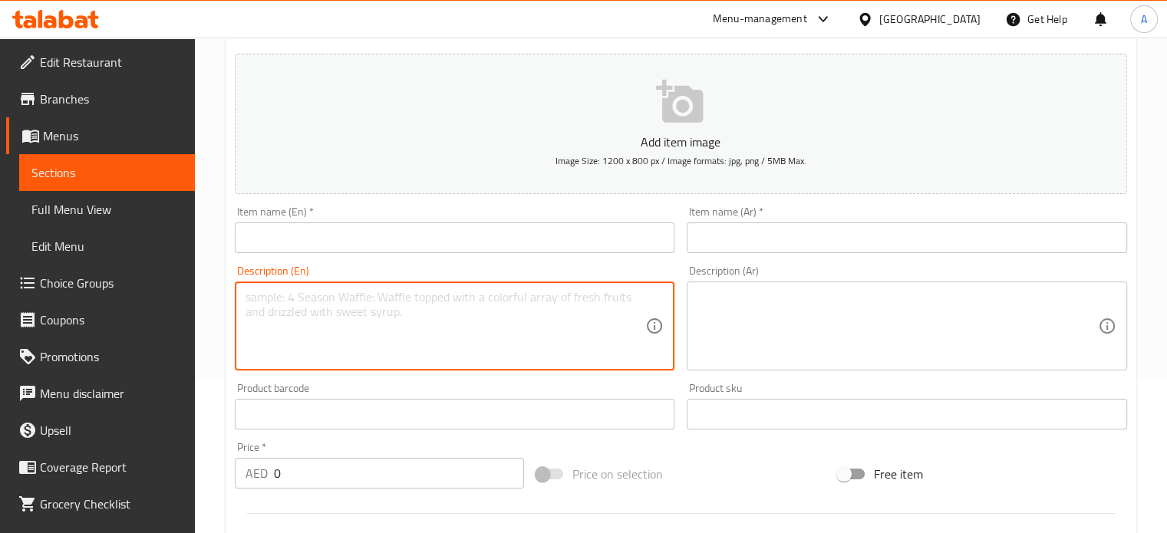
paste textarea "A chocolate cigar is a gourmet treat crafted to resemble a real cigar, made of …"
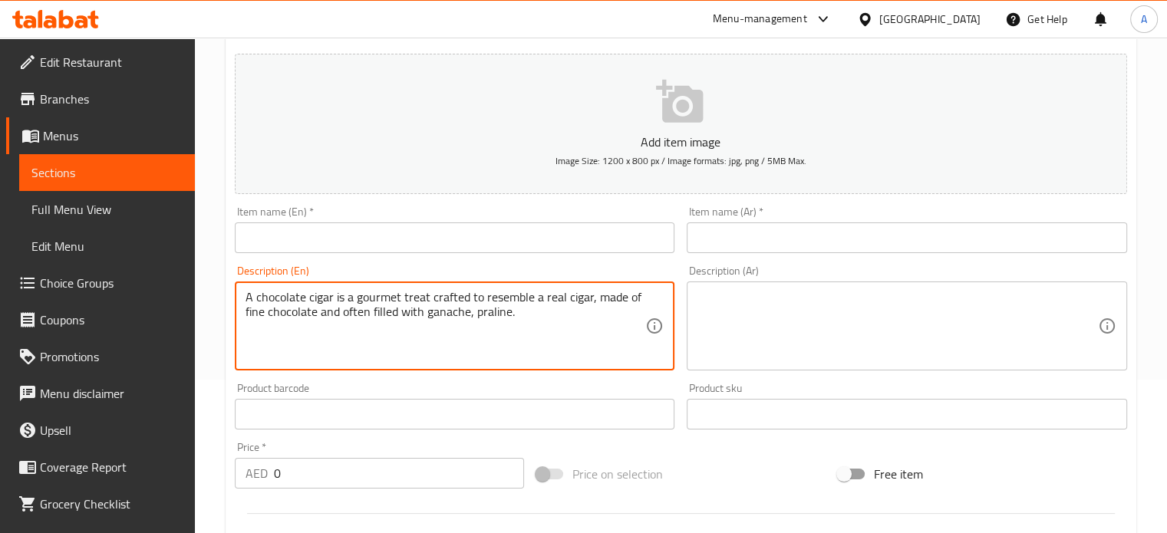
type textarea "A chocolate cigar is a gourmet treat crafted to resemble a real cigar, made of …"
click at [337, 245] on input "text" at bounding box center [455, 237] width 440 height 31
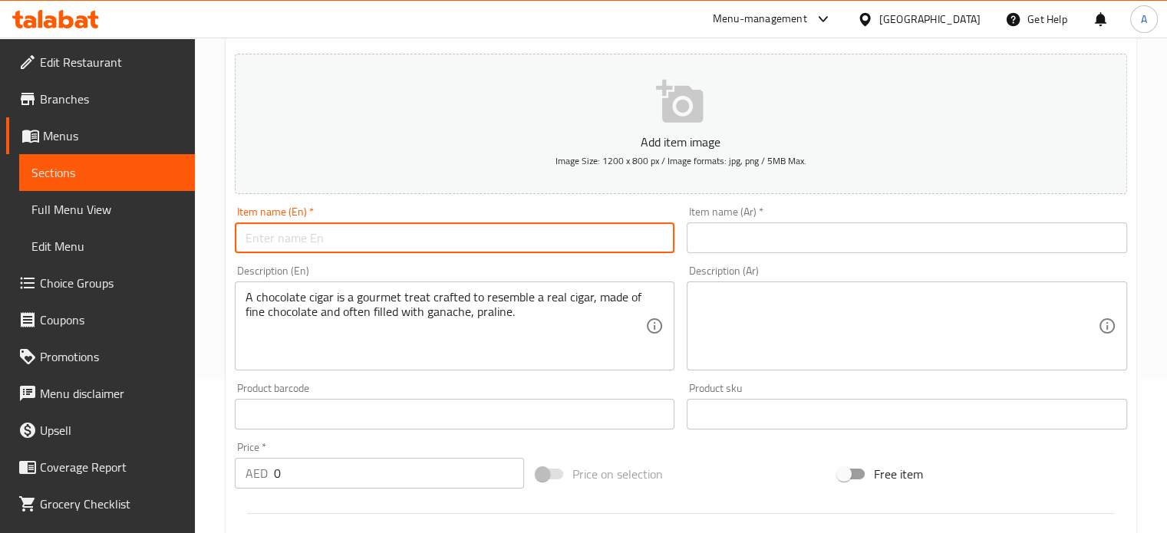
paste input "Chocolate cigar - 2"
drag, startPoint x: 337, startPoint y: 238, endPoint x: 358, endPoint y: 242, distance: 22.0
click at [358, 242] on input "Chocolate cigar - 2" at bounding box center [455, 237] width 440 height 31
type input "Chocolate cigar - 3"
click at [881, 241] on input "text" at bounding box center [906, 237] width 440 height 31
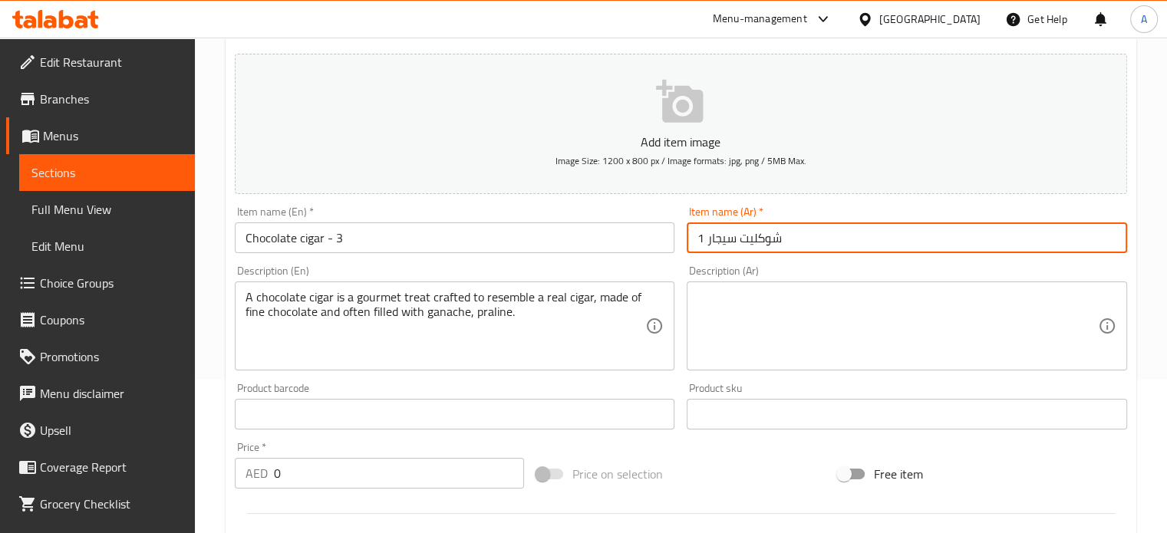
drag, startPoint x: 703, startPoint y: 239, endPoint x: 684, endPoint y: 239, distance: 19.2
click at [684, 239] on div "Item name (Ar)   * شوكليت سيجار 1 Item name (Ar) *" at bounding box center [906, 229] width 453 height 59
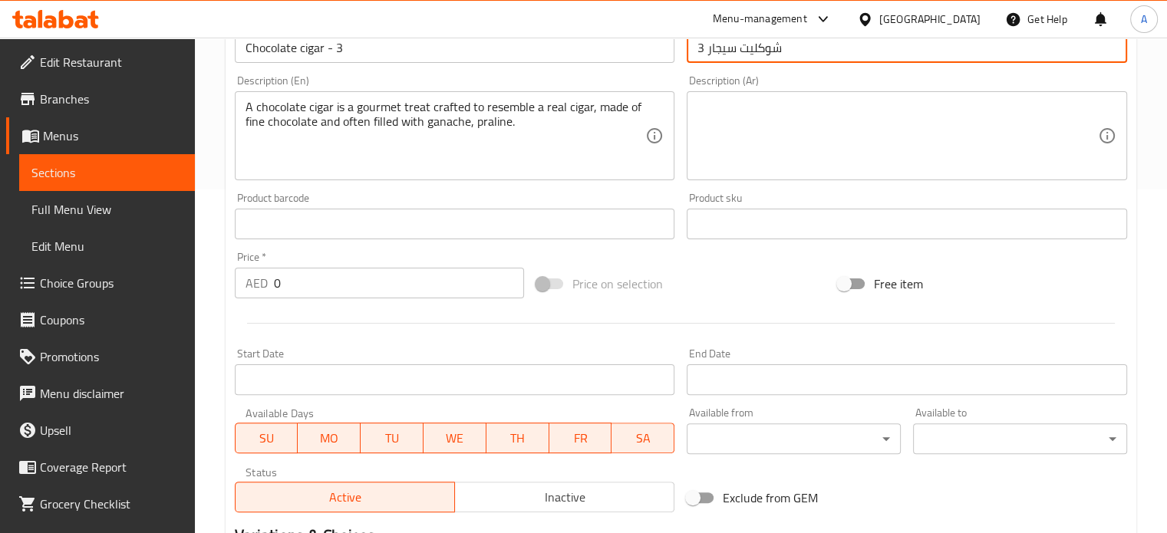
scroll to position [537, 0]
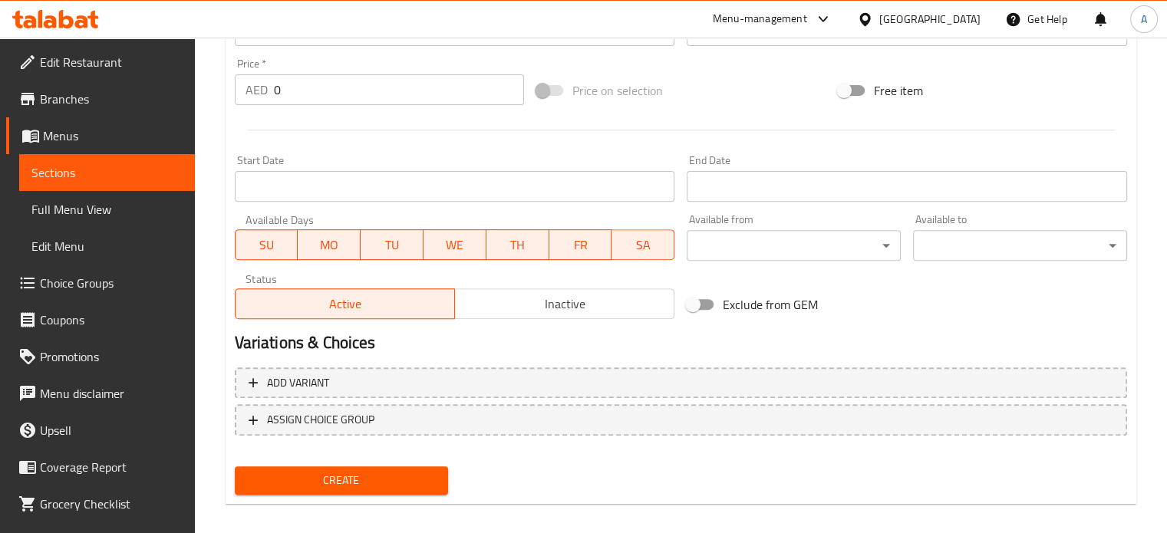
type input "شوكليت سيجار 3"
drag, startPoint x: 278, startPoint y: 82, endPoint x: 245, endPoint y: 81, distance: 33.0
click at [245, 81] on div "AED 0 Price *" at bounding box center [379, 89] width 289 height 31
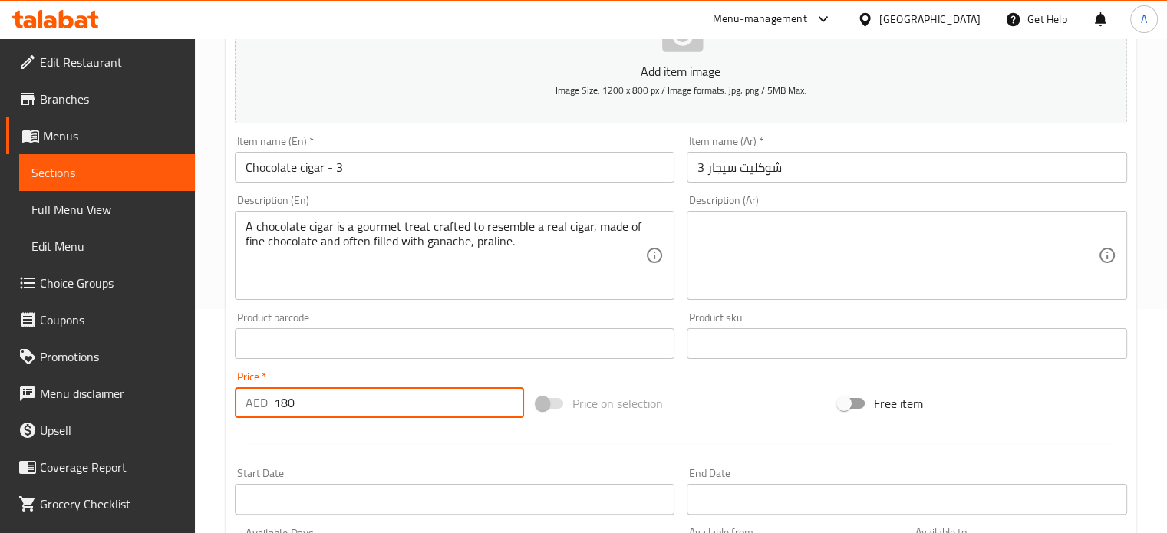
scroll to position [153, 0]
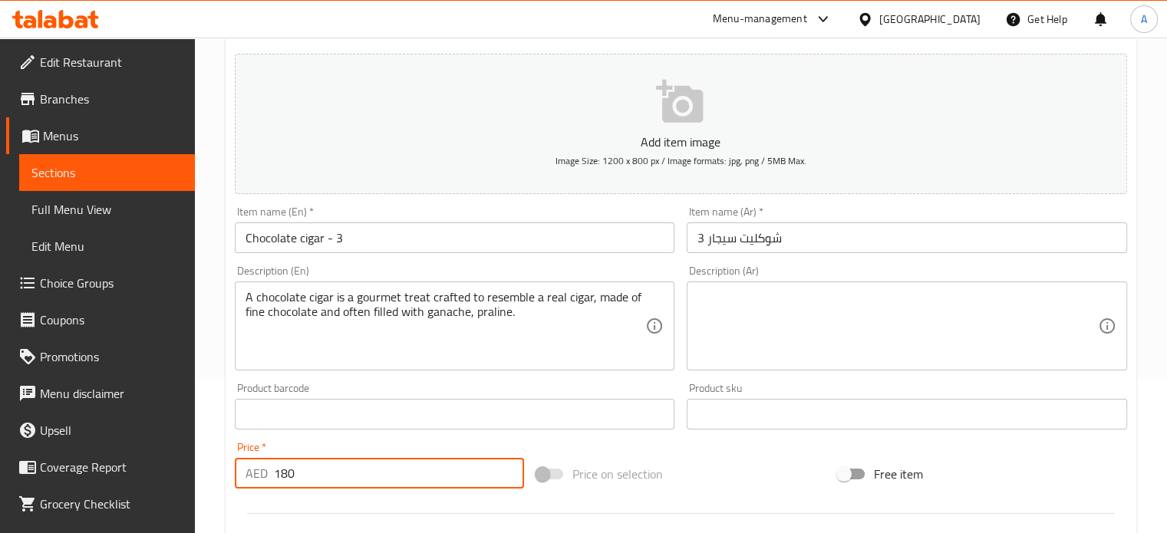
type input "180"
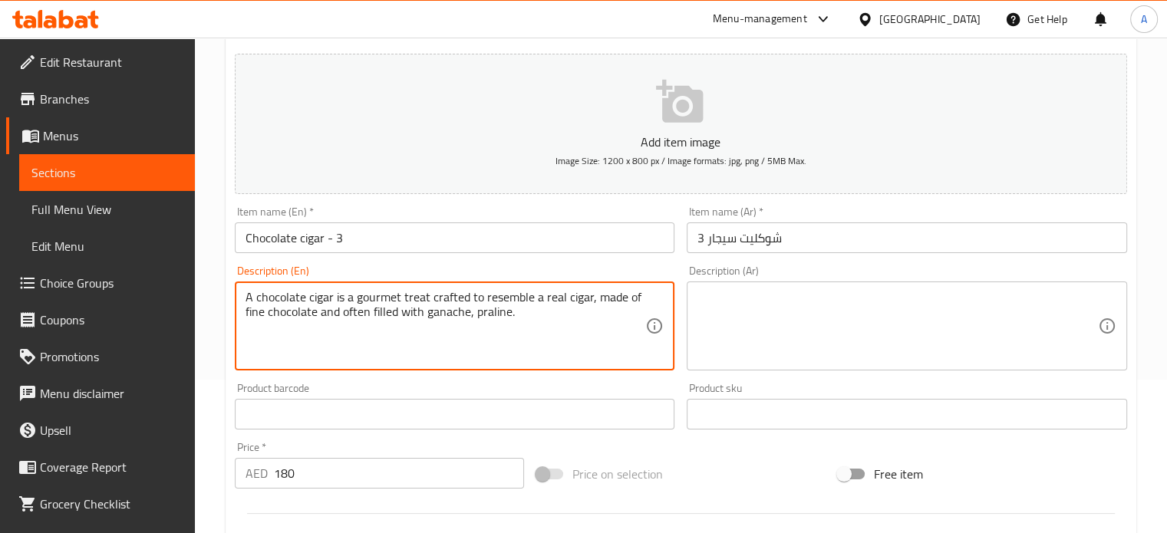
click at [408, 309] on textarea "A chocolate cigar is a gourmet treat crafted to resemble a real cigar, made of …" at bounding box center [445, 326] width 400 height 73
click at [762, 315] on textarea at bounding box center [897, 326] width 400 height 73
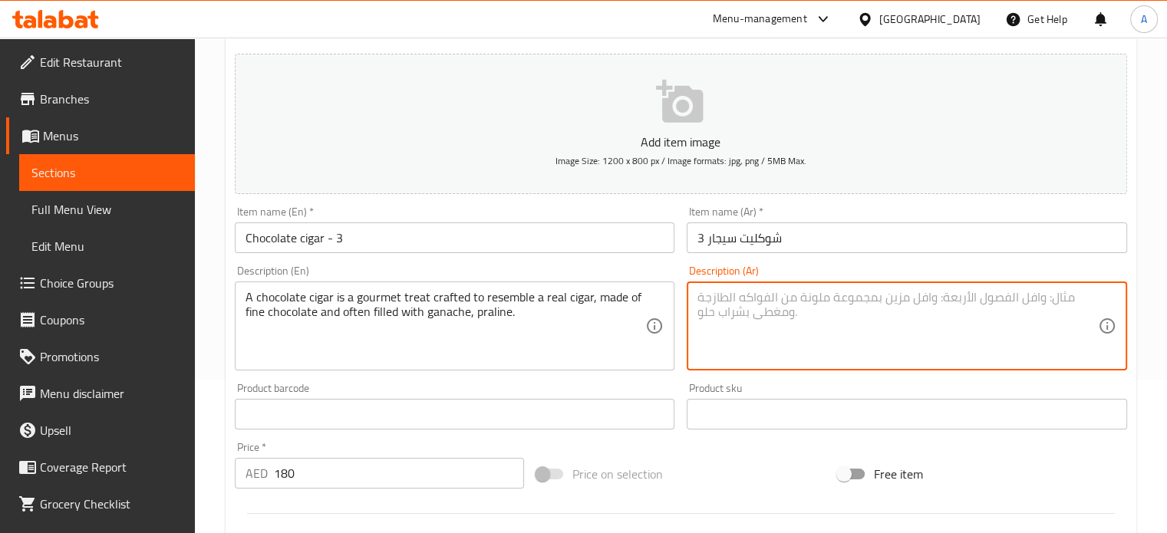
paste textarea "A chocolate cigar is a gourmet treat crafted to resemble a real cigar, made of …"
type textarea "A chocolate cigar is a gourmet treat crafted to resemble a real cigar, made of …"
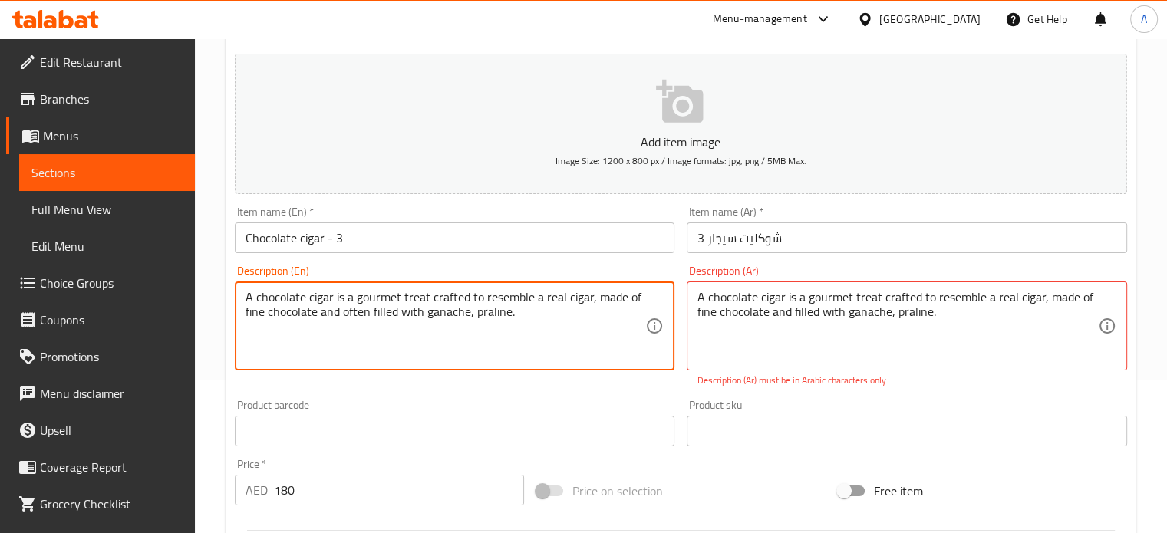
click at [352, 318] on textarea "A chocolate cigar is a gourmet treat crafted to resemble a real cigar, made of …" at bounding box center [445, 326] width 400 height 73
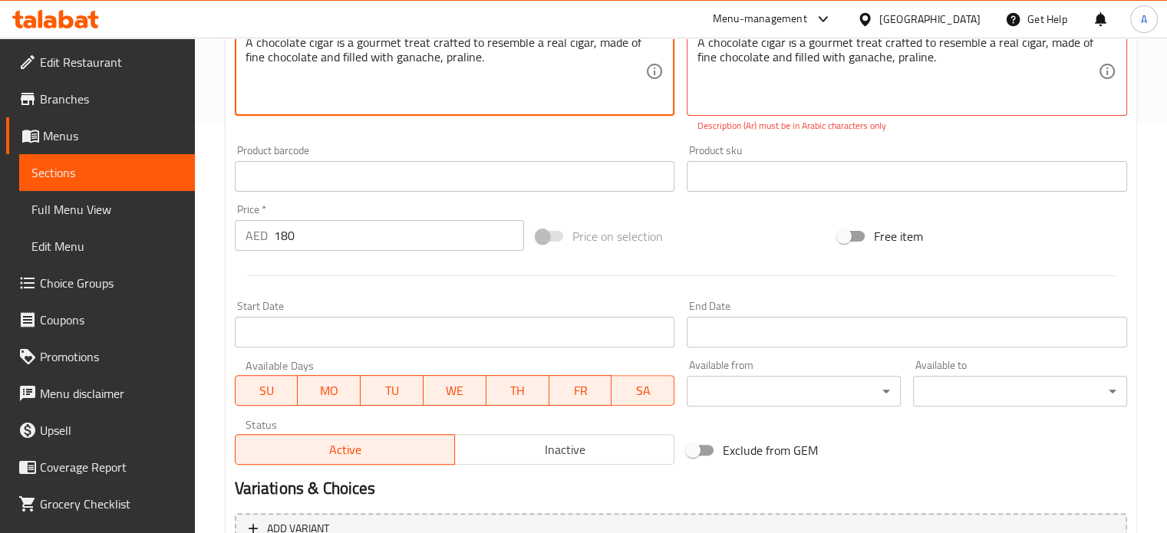
scroll to position [183, 0]
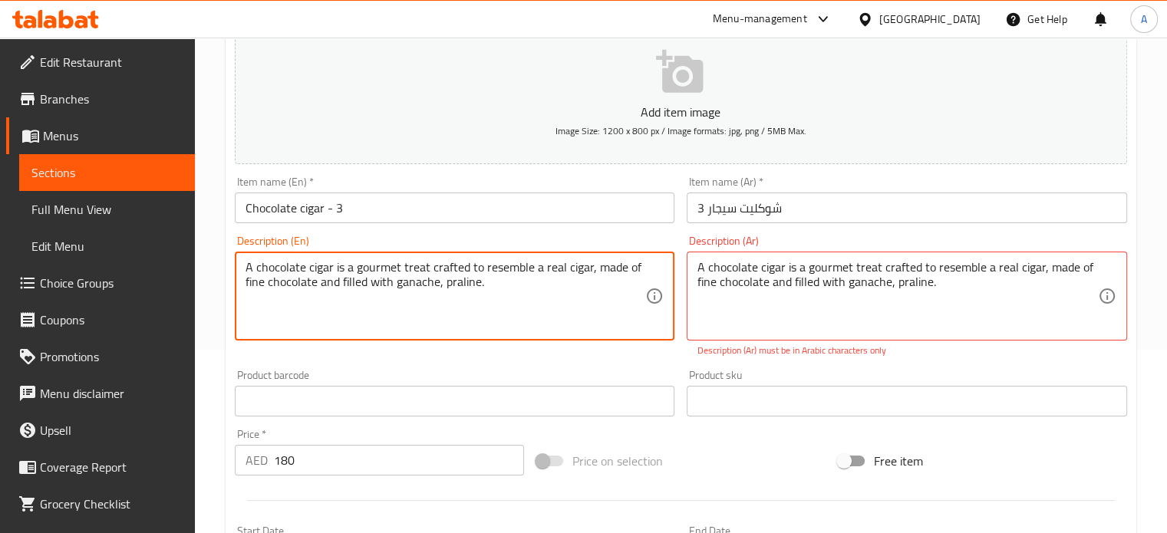
type textarea "A chocolate cigar is a gourmet treat crafted to resemble a real cigar, made of …"
click at [819, 285] on textarea "A chocolate cigar is a gourmet treat crafted to resemble a real cigar, made of …" at bounding box center [897, 296] width 400 height 73
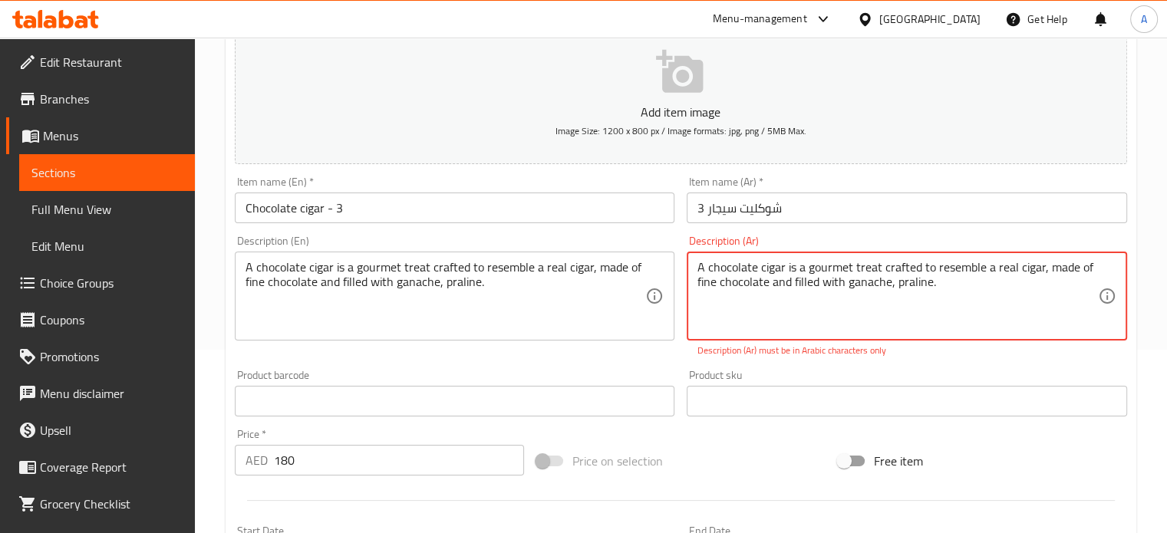
click at [819, 285] on textarea "A chocolate cigar is a gourmet treat crafted to resemble a real cigar, made of …" at bounding box center [897, 296] width 400 height 73
paste textarea "سيجار الشوكولاتة هو علاج ذواقة مصنوع ليشبه السيجار الحقيقي، مصنوع من الشوكولاتة…"
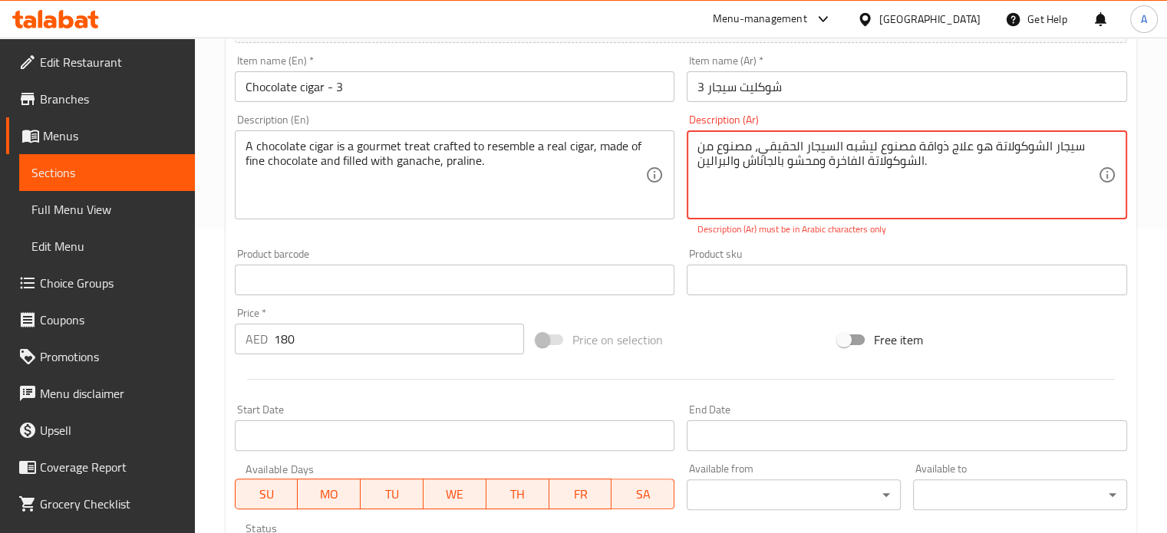
scroll to position [260, 0]
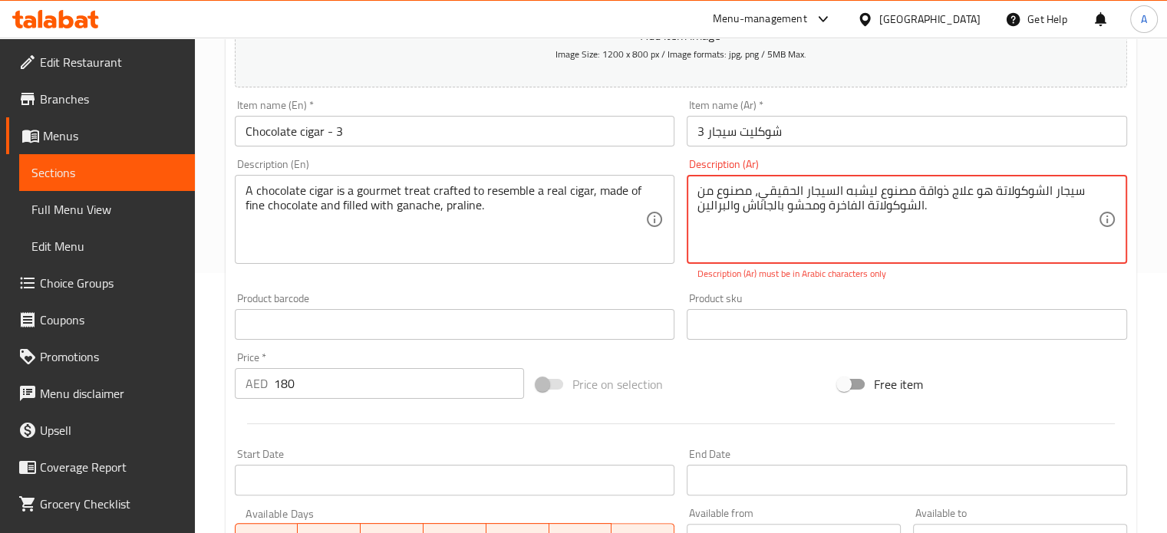
type textarea "سيجار الشوكولاتة هو علاج ذواقة مصنوع ليشبه السيجار الحقيقي، مصنوع من الشوكولاتة…"
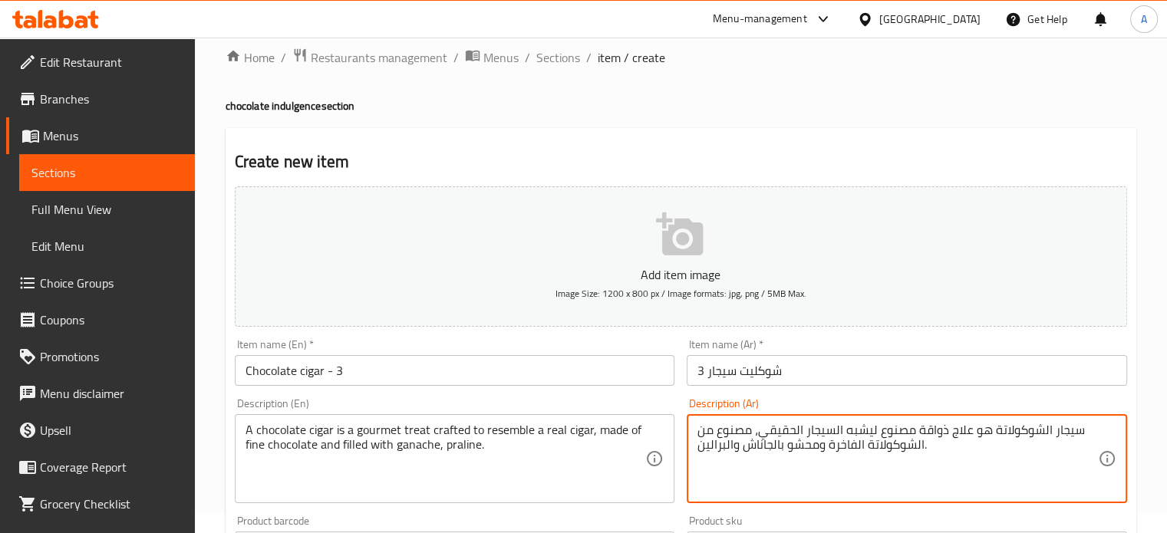
scroll to position [0, 0]
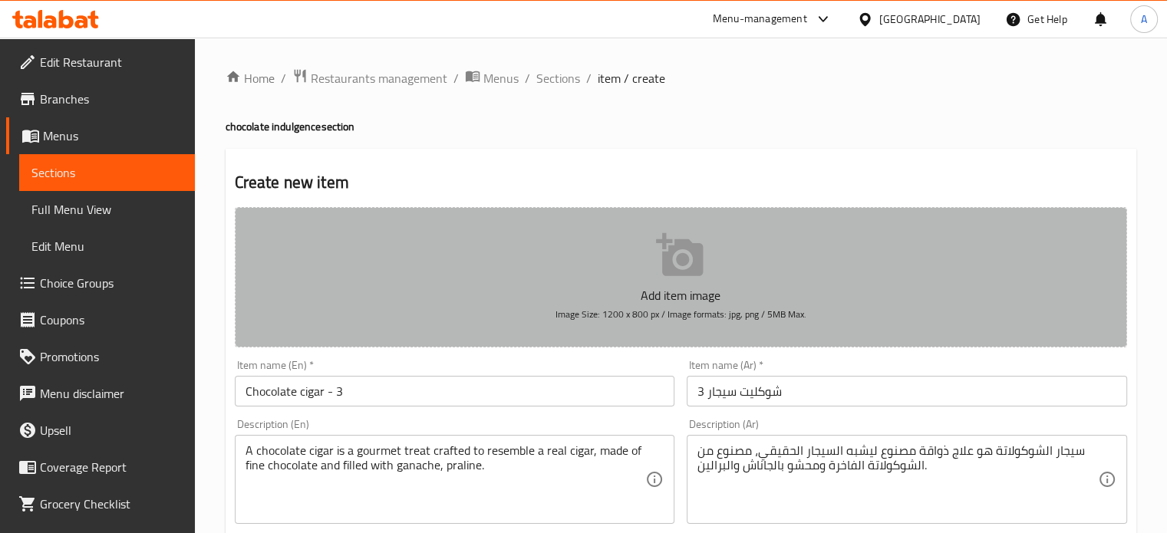
click at [665, 277] on icon "button" at bounding box center [680, 255] width 49 height 49
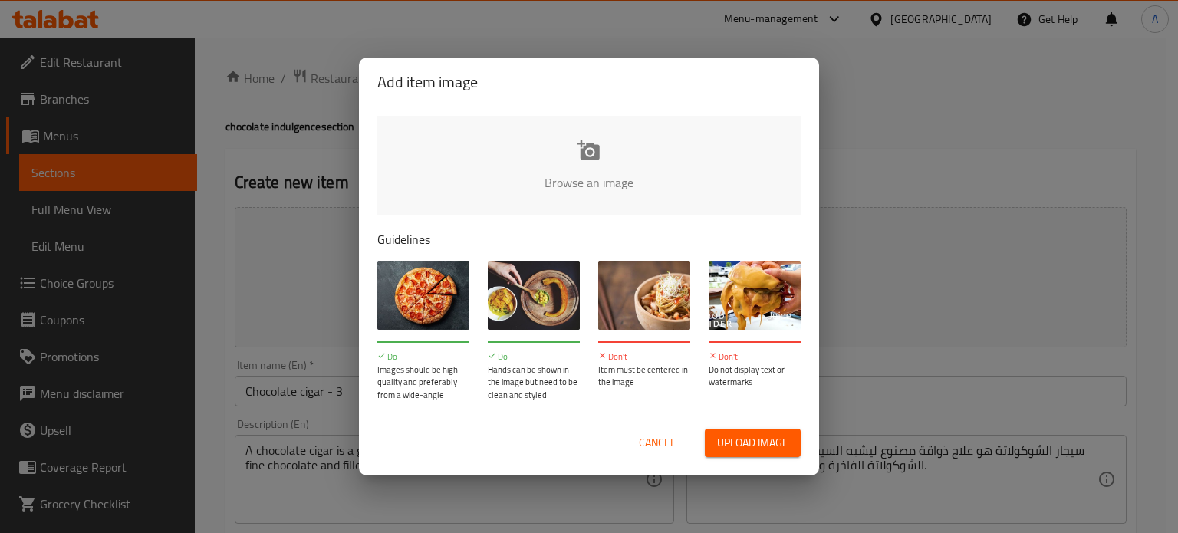
click at [742, 437] on span "Upload image" at bounding box center [752, 442] width 71 height 19
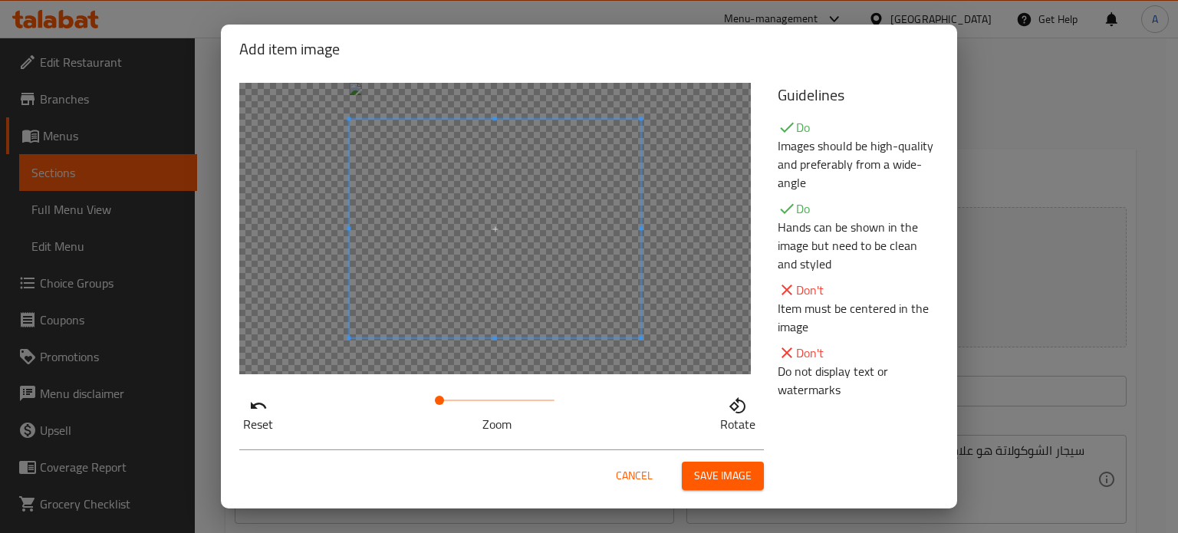
click at [747, 481] on span "Save image" at bounding box center [723, 475] width 58 height 19
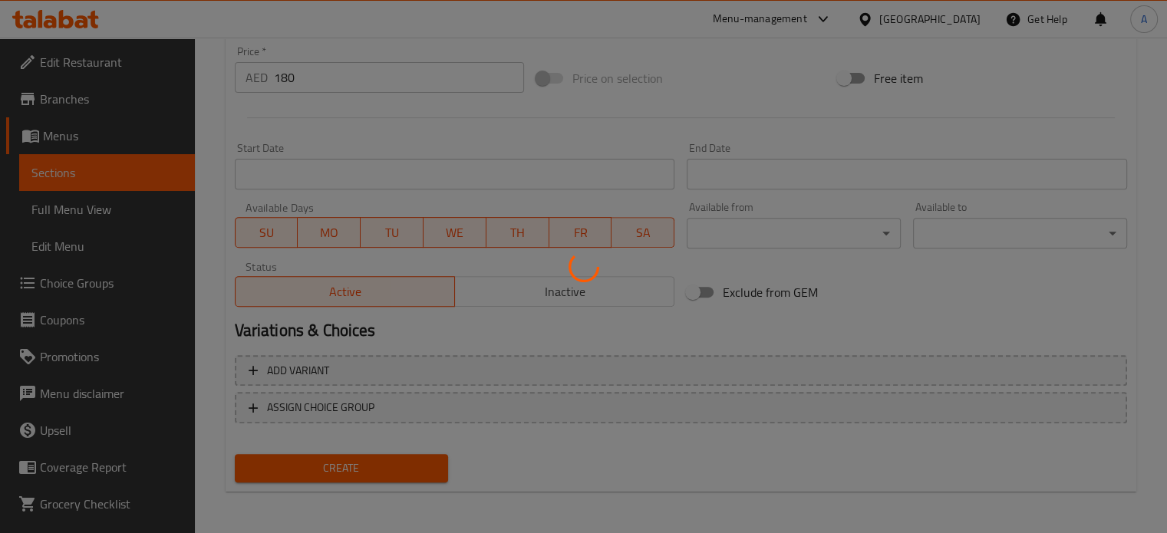
scroll to position [550, 0]
click at [318, 462] on div at bounding box center [583, 266] width 1167 height 533
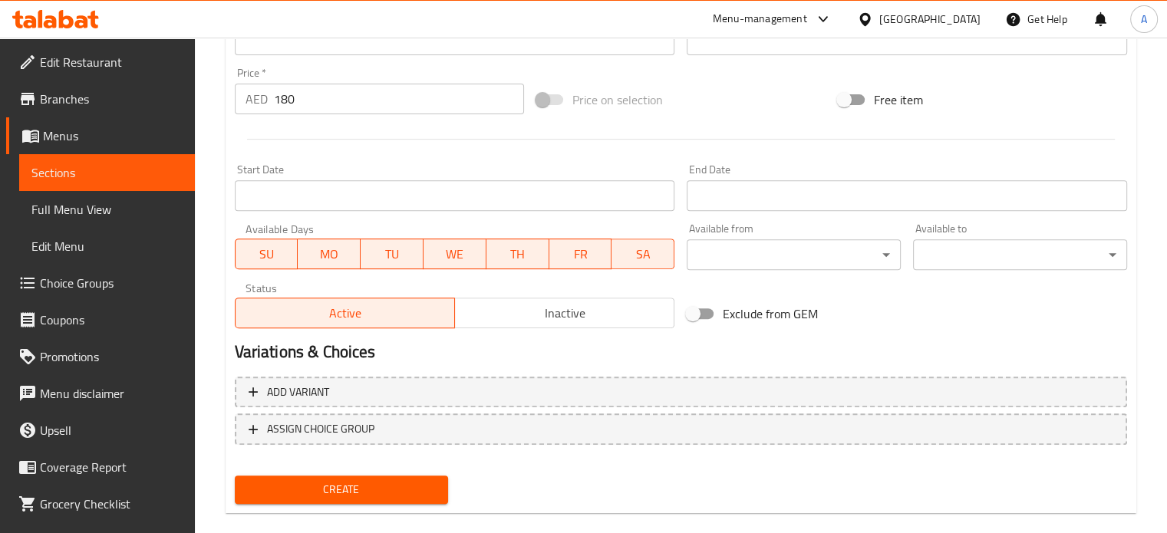
click at [383, 484] on span "Create" at bounding box center [341, 489] width 189 height 19
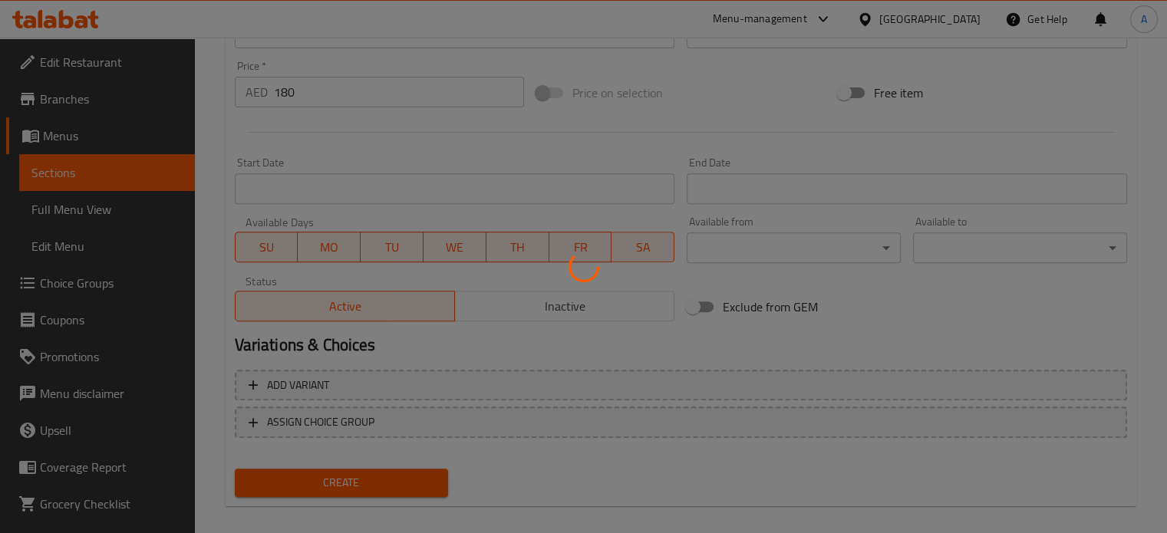
scroll to position [571, 0]
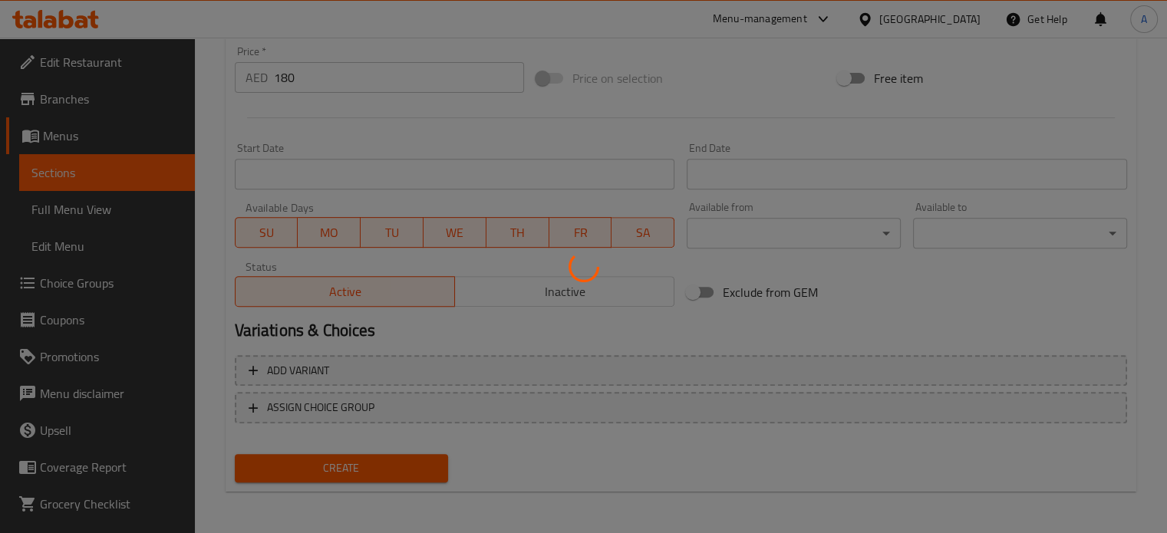
type input "0"
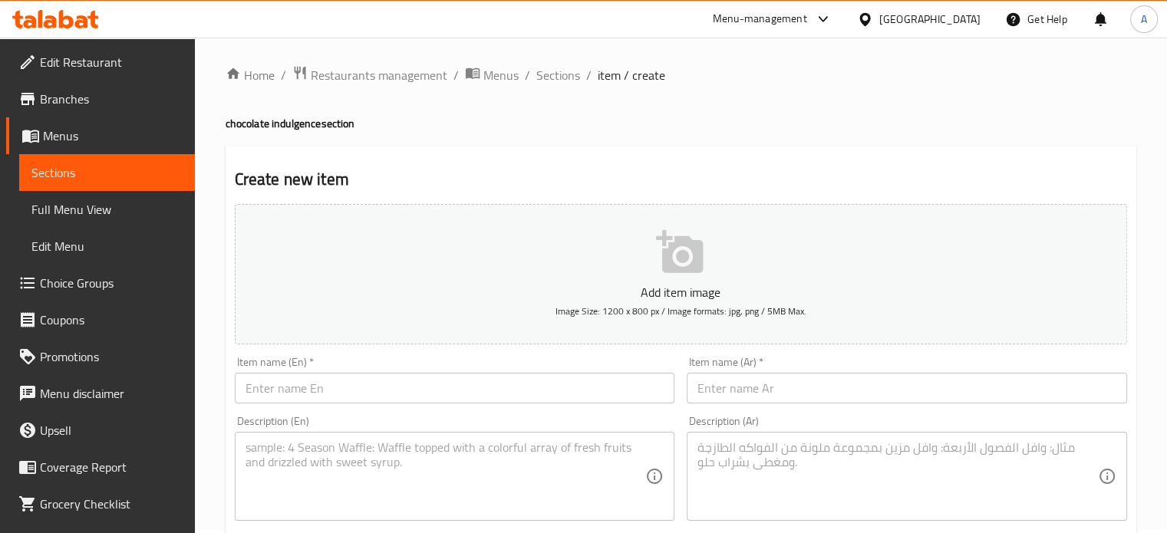
scroll to position [0, 0]
click at [558, 81] on span "Sections" at bounding box center [558, 78] width 44 height 18
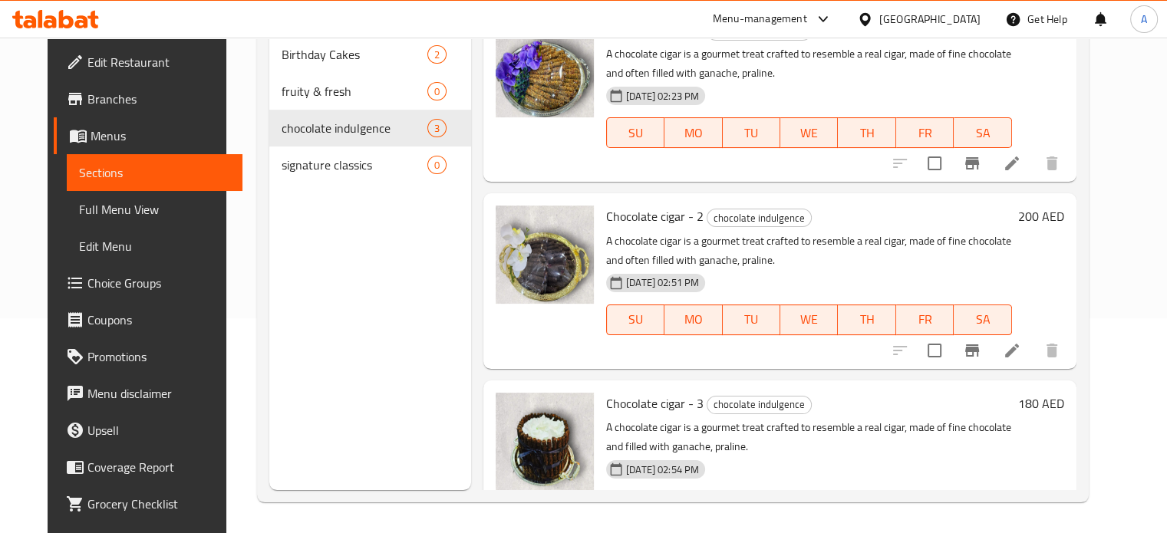
click at [635, 401] on span "Chocolate cigar - 3" at bounding box center [654, 403] width 97 height 23
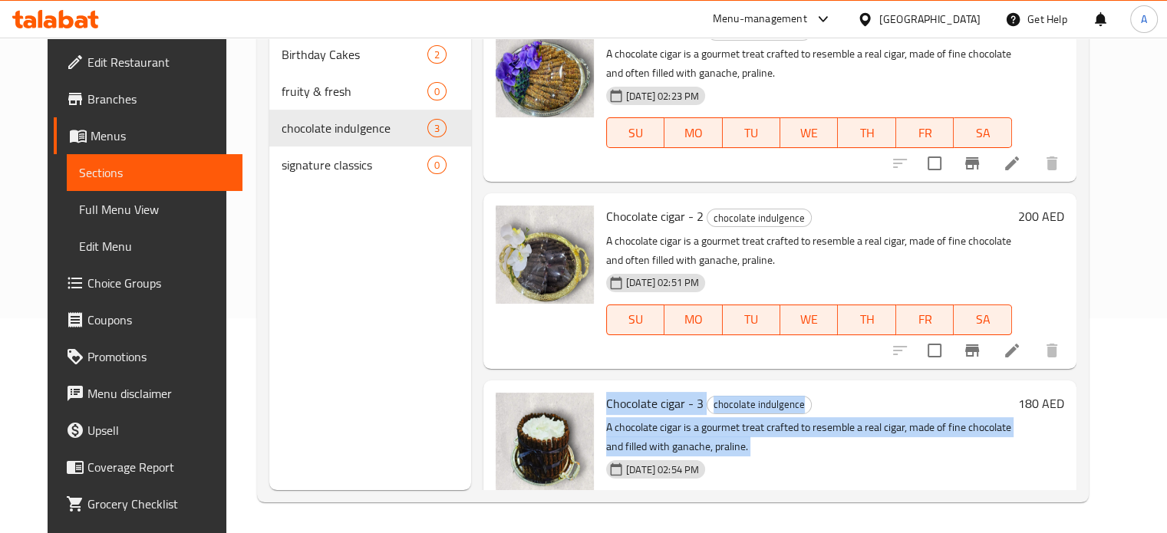
copy div "Chocolate cigar - 3 chocolate indulgence A chocolate cigar is a gourmet treat c…"
drag, startPoint x: 635, startPoint y: 401, endPoint x: 650, endPoint y: 435, distance: 36.8
click at [650, 435] on div "Chocolate cigar - 3 chocolate indulgence A chocolate cigar is a gourmet treat c…" at bounding box center [809, 468] width 418 height 163
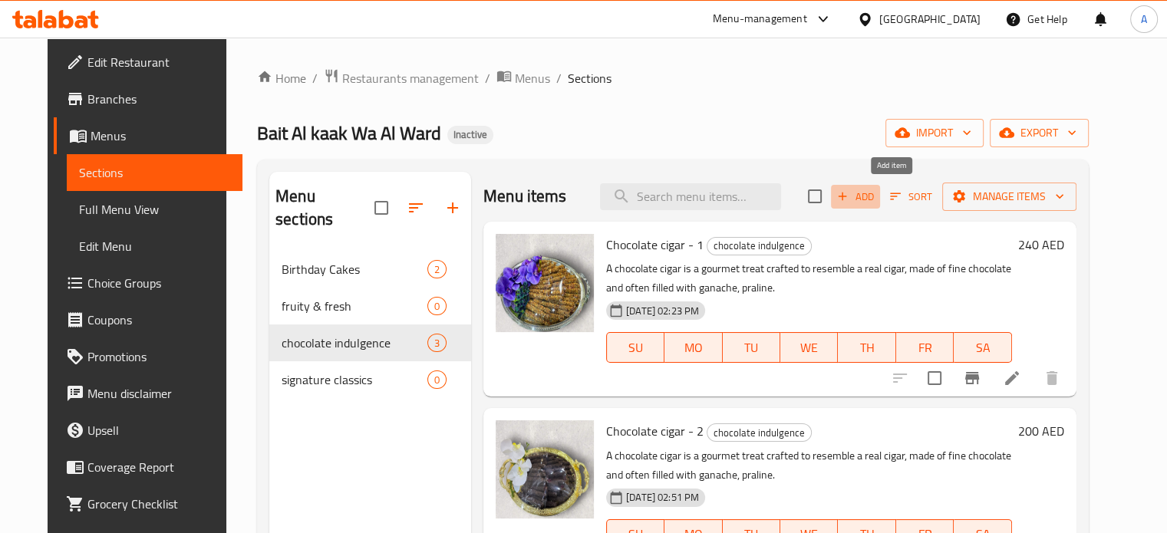
click at [876, 199] on span "Add" at bounding box center [855, 197] width 41 height 18
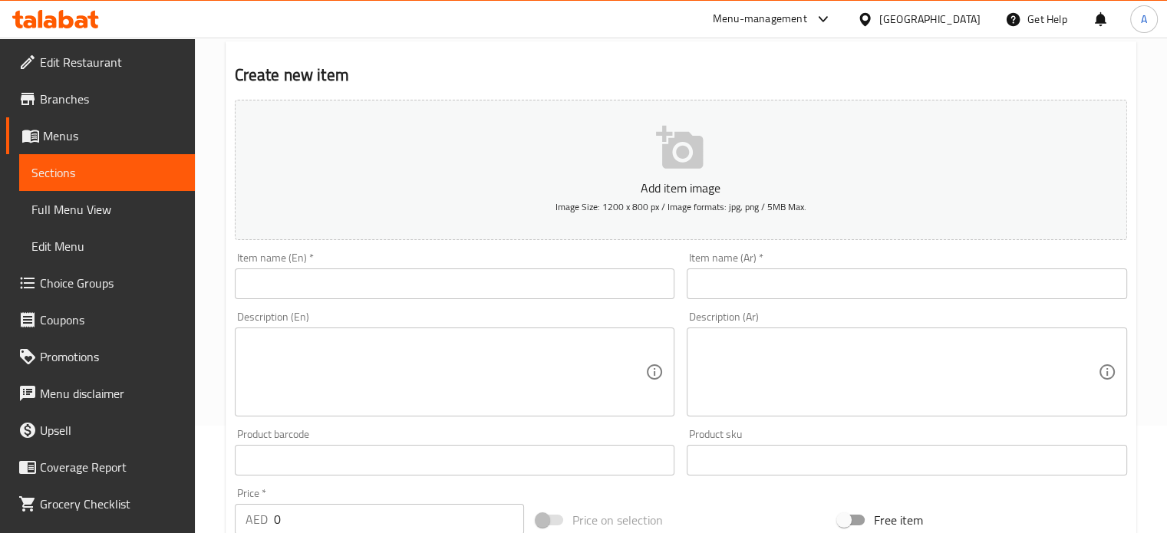
scroll to position [153, 0]
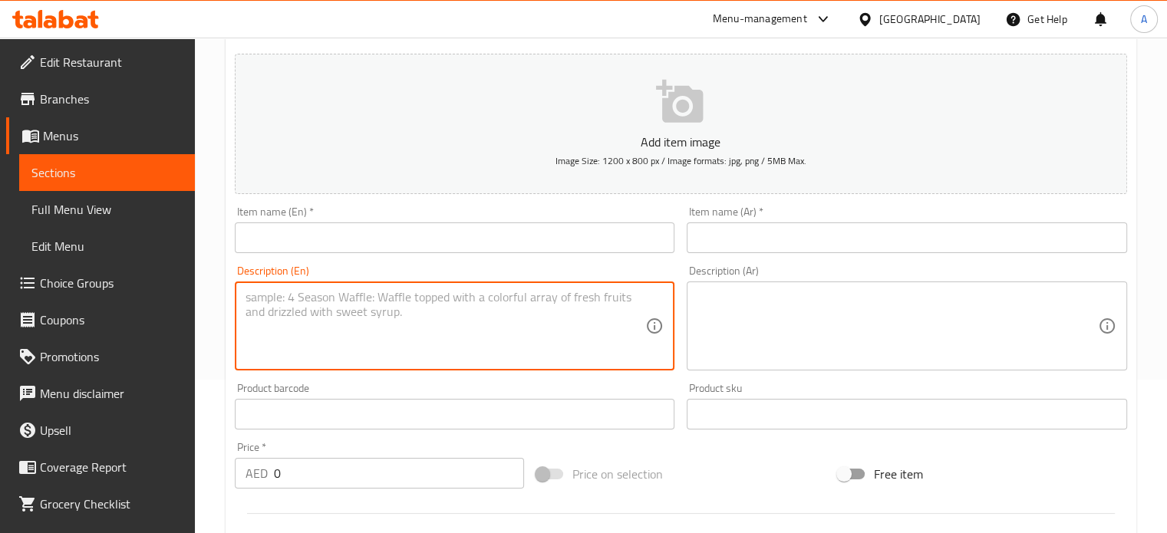
click at [397, 349] on textarea at bounding box center [445, 326] width 400 height 73
paste textarea "Chocolate cigar - 3 chocolate indulgence A chocolate cigar is a gourmet treat c…"
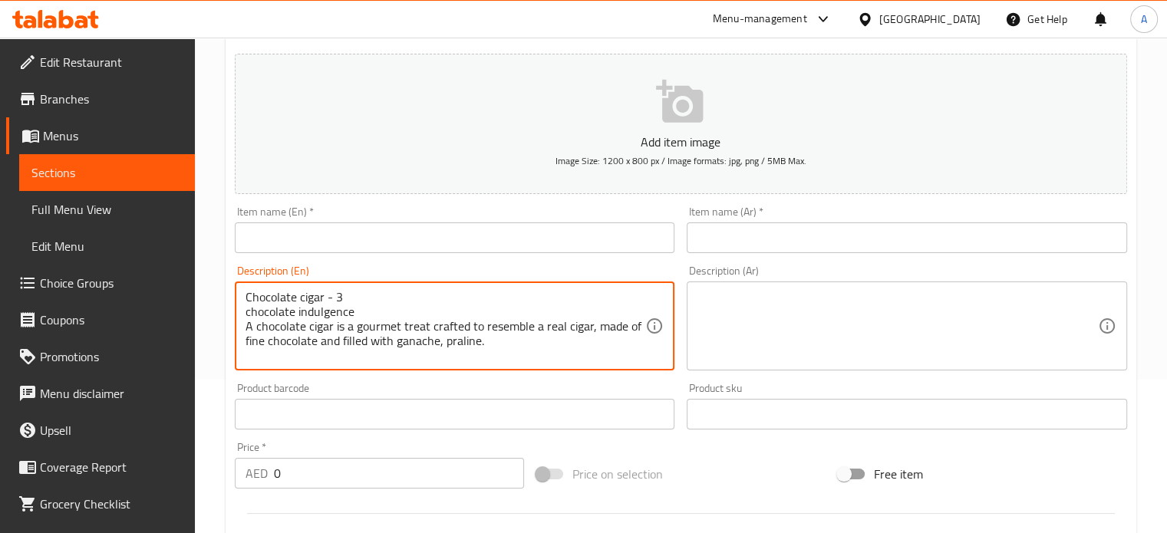
scroll to position [0, 0]
drag, startPoint x: 357, startPoint y: 295, endPoint x: 248, endPoint y: 291, distance: 109.0
click at [249, 291] on textarea "Chocolate cigar - 3 chocolate indulgence A chocolate cigar is a gourmet treat c…" at bounding box center [445, 326] width 400 height 73
click at [272, 291] on textarea "Chocolate cigar - 3 chocolate indulgence A chocolate cigar is a gourmet treat c…" at bounding box center [445, 326] width 400 height 73
click at [346, 295] on textarea "Chocolate cigar - 3 chocolate indulgence A chocolate cigar is a gourmet treat c…" at bounding box center [445, 326] width 400 height 73
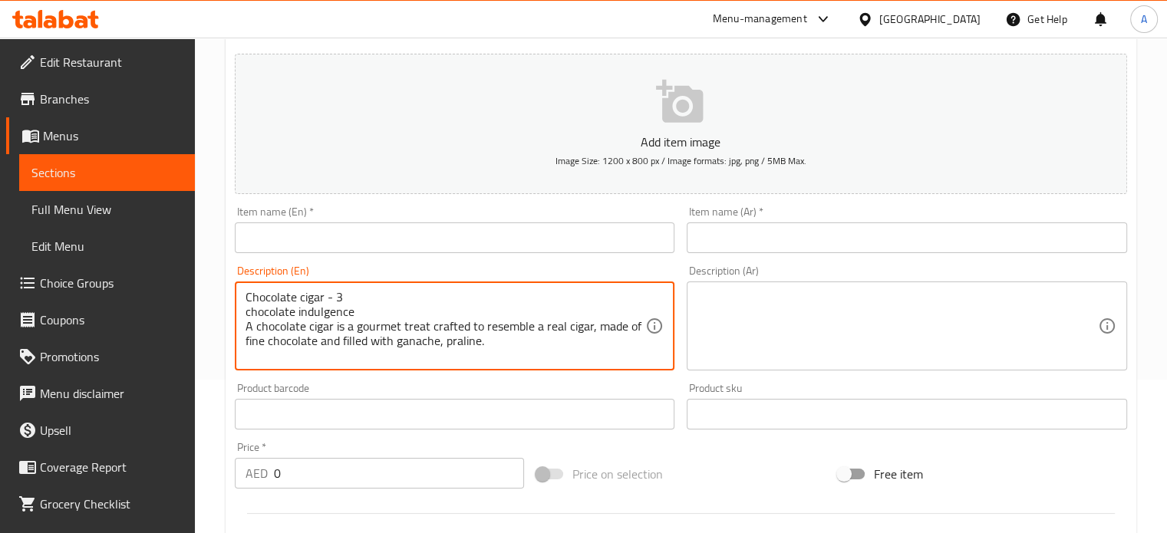
click at [358, 300] on textarea "Chocolate cigar - 3 chocolate indulgence A chocolate cigar is a gourmet treat c…" at bounding box center [445, 326] width 400 height 73
drag, startPoint x: 362, startPoint y: 312, endPoint x: 239, endPoint y: 311, distance: 122.7
click at [239, 311] on div "Chocolate cigar - 3 chocolate indulgence A chocolate cigar is a gourmet treat c…" at bounding box center [455, 325] width 440 height 89
click at [258, 305] on textarea "Chocolate cigar - 3 A chocolate cigar is a gourmet treat crafted to resemble a …" at bounding box center [445, 326] width 400 height 73
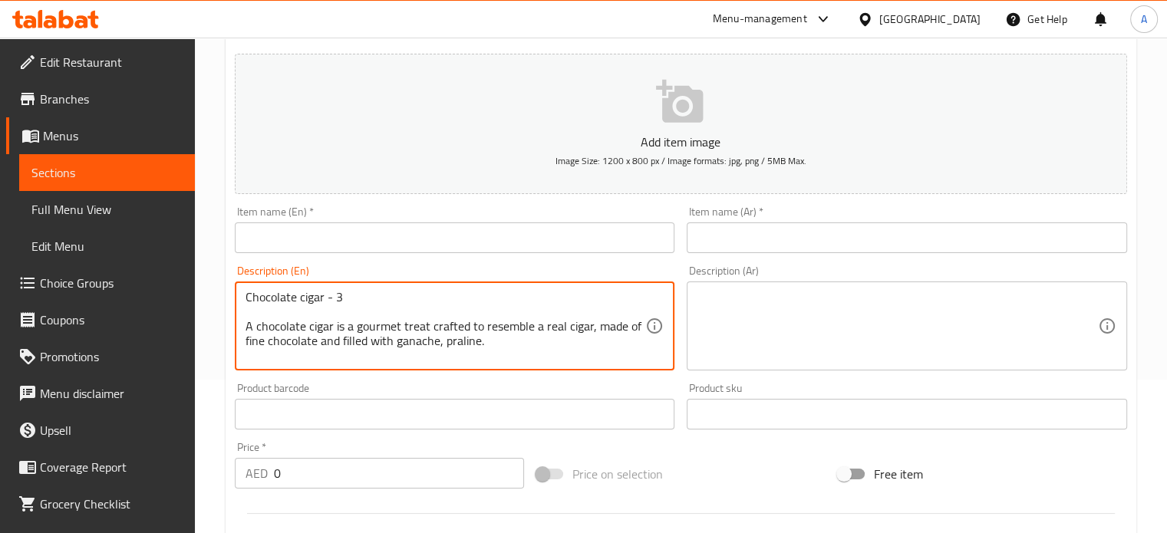
click at [258, 303] on textarea "Chocolate cigar - 3 A chocolate cigar is a gourmet treat crafted to resemble a …" at bounding box center [445, 326] width 400 height 73
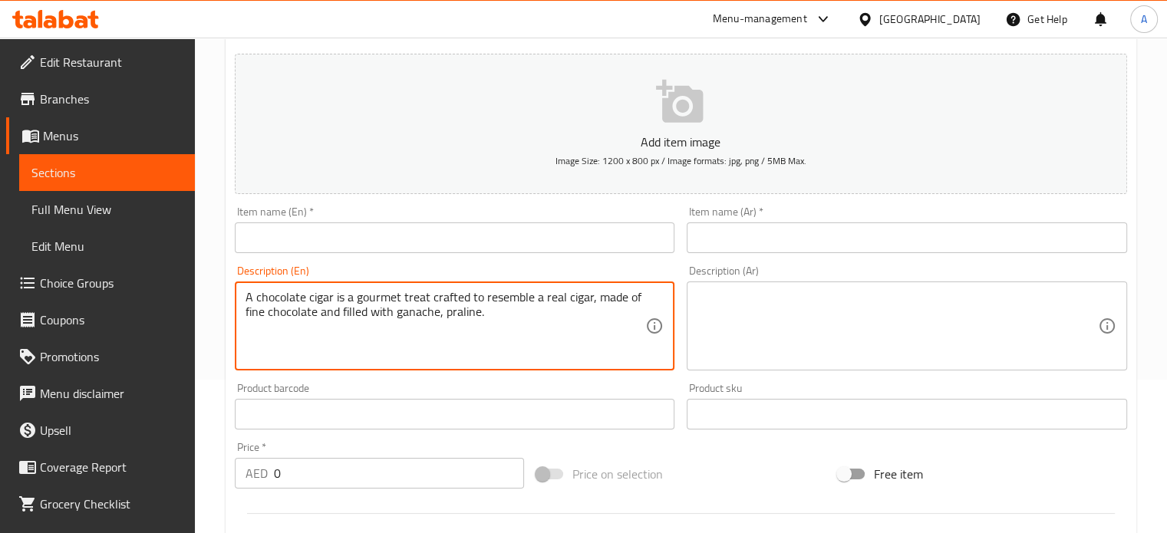
type textarea "A chocolate cigar is a gourmet treat crafted to resemble a real cigar, made of …"
click at [335, 242] on input "text" at bounding box center [455, 237] width 440 height 31
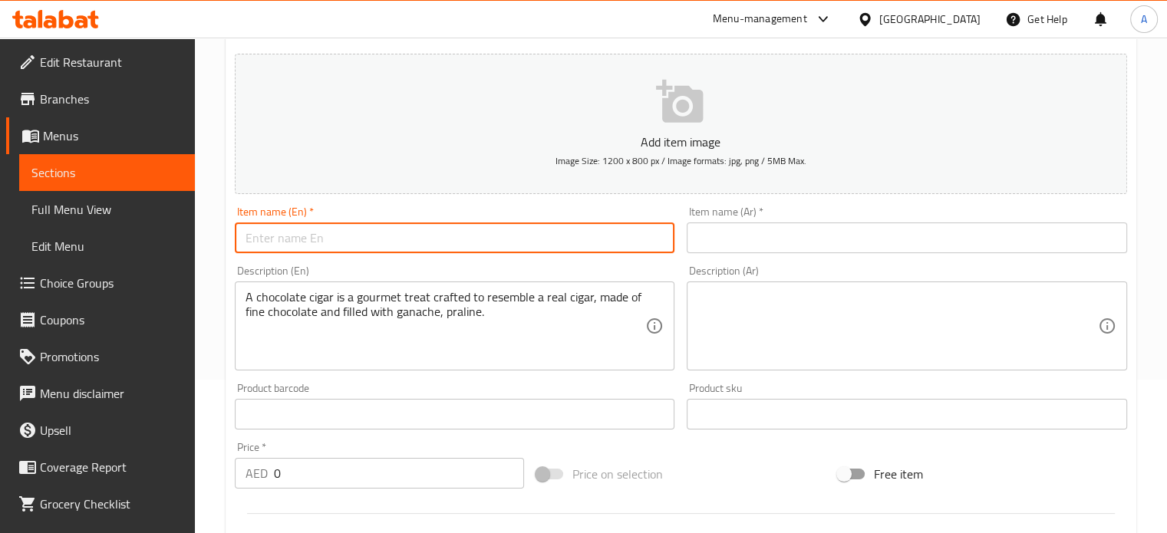
paste input "Chocolate cigar - 3"
drag, startPoint x: 334, startPoint y: 234, endPoint x: 356, endPoint y: 240, distance: 22.3
click at [356, 240] on input "Chocolate cigar - 3" at bounding box center [455, 237] width 440 height 31
type input "Chocolate cigar - 4"
click at [865, 242] on input "text" at bounding box center [906, 237] width 440 height 31
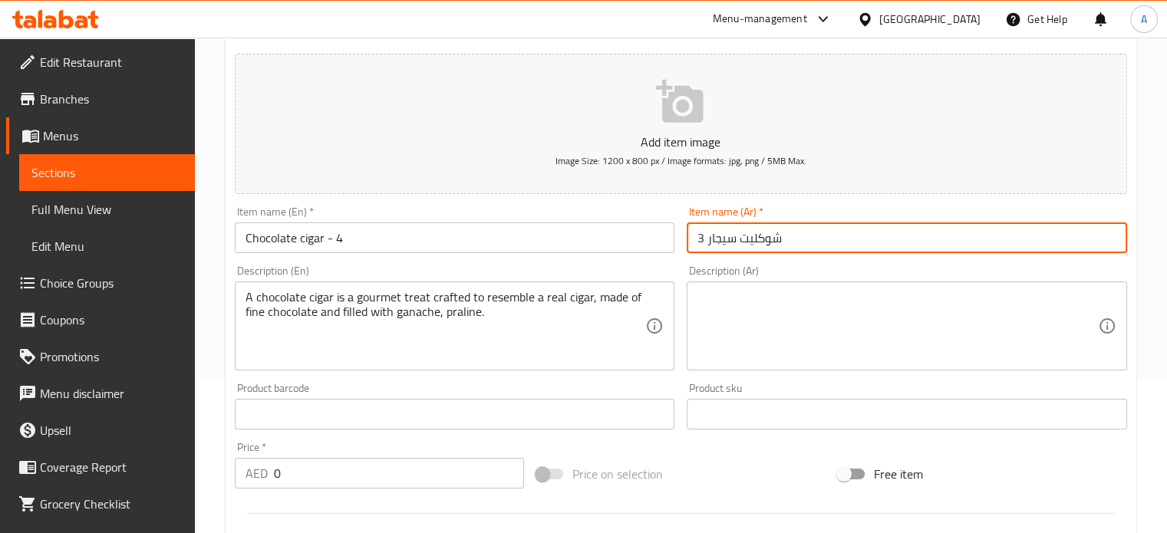
drag, startPoint x: 706, startPoint y: 239, endPoint x: 685, endPoint y: 235, distance: 20.9
click at [685, 235] on div "Item name (Ar)   * شوكليت سيجار 3 Item name (Ar) *" at bounding box center [906, 229] width 453 height 59
click at [700, 235] on input "شوكليت سيجار 3" at bounding box center [906, 237] width 440 height 31
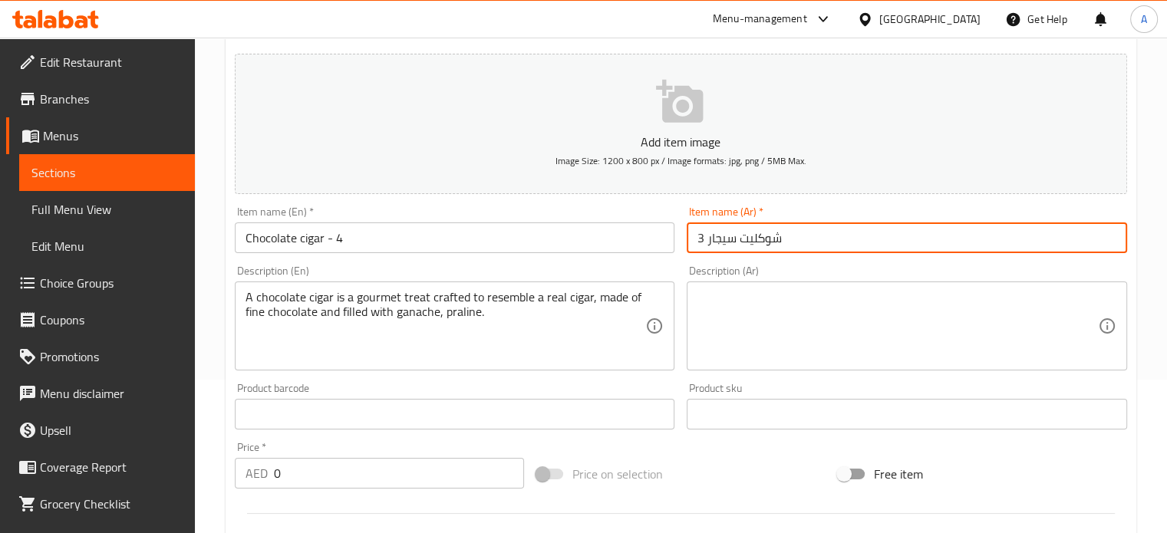
click at [700, 235] on input "شوكليت سيجار 3" at bounding box center [906, 237] width 440 height 31
click at [703, 239] on input "شوكليت سيجار 3" at bounding box center [906, 237] width 440 height 31
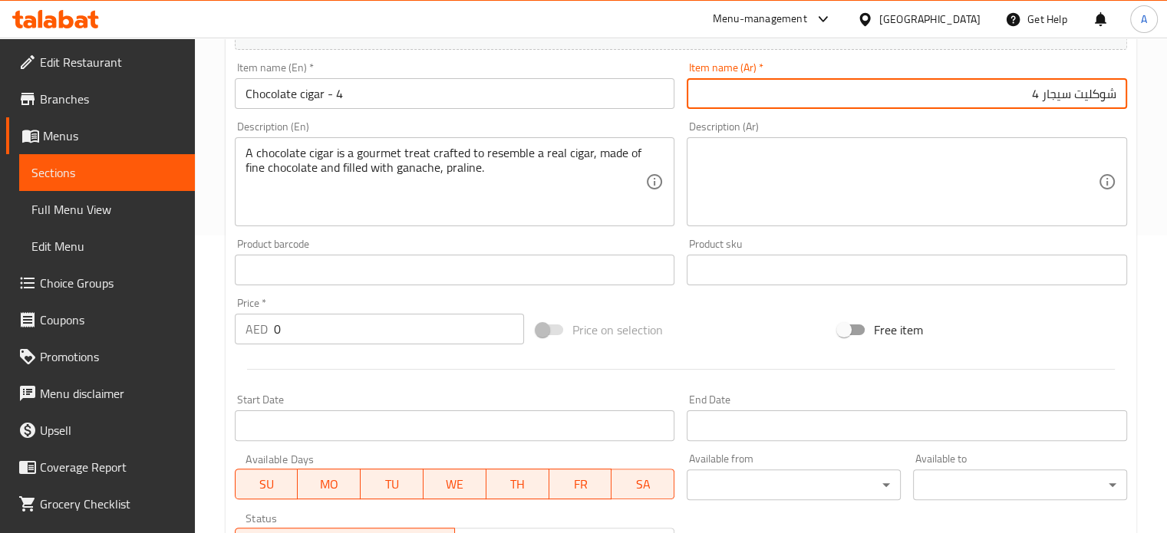
scroll to position [460, 0]
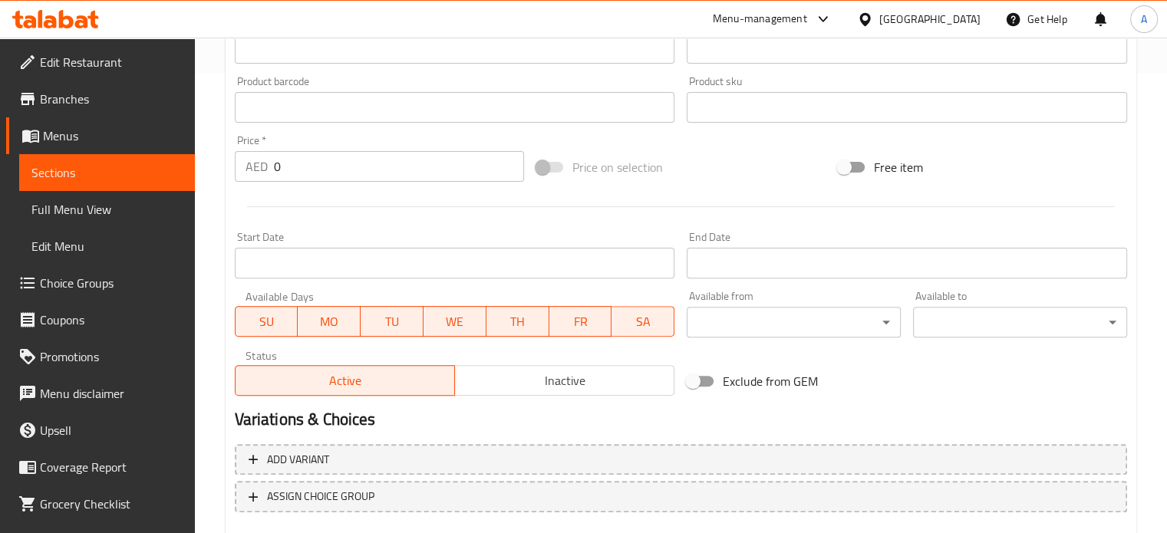
type input "شوكليت سيجار 4"
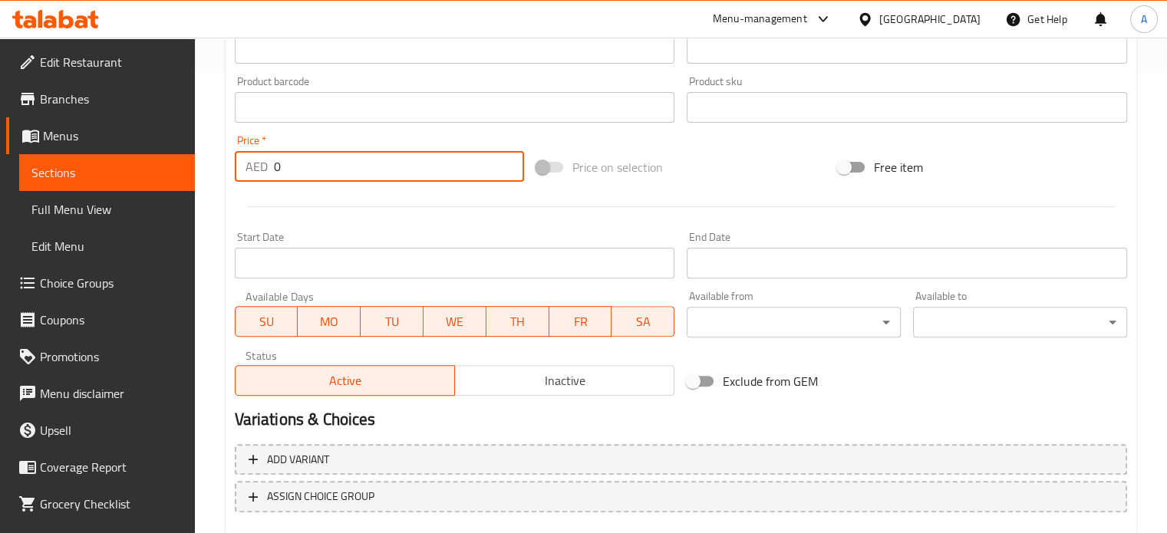
drag, startPoint x: 298, startPoint y: 166, endPoint x: 261, endPoint y: 169, distance: 36.9
click at [261, 169] on div "AED 0 Price *" at bounding box center [379, 166] width 289 height 31
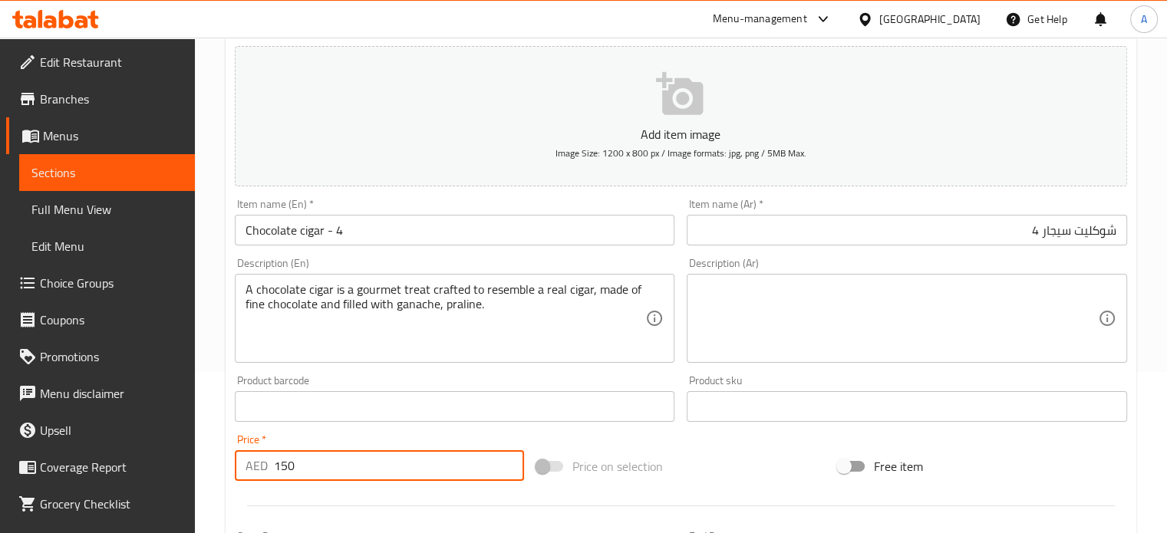
scroll to position [77, 0]
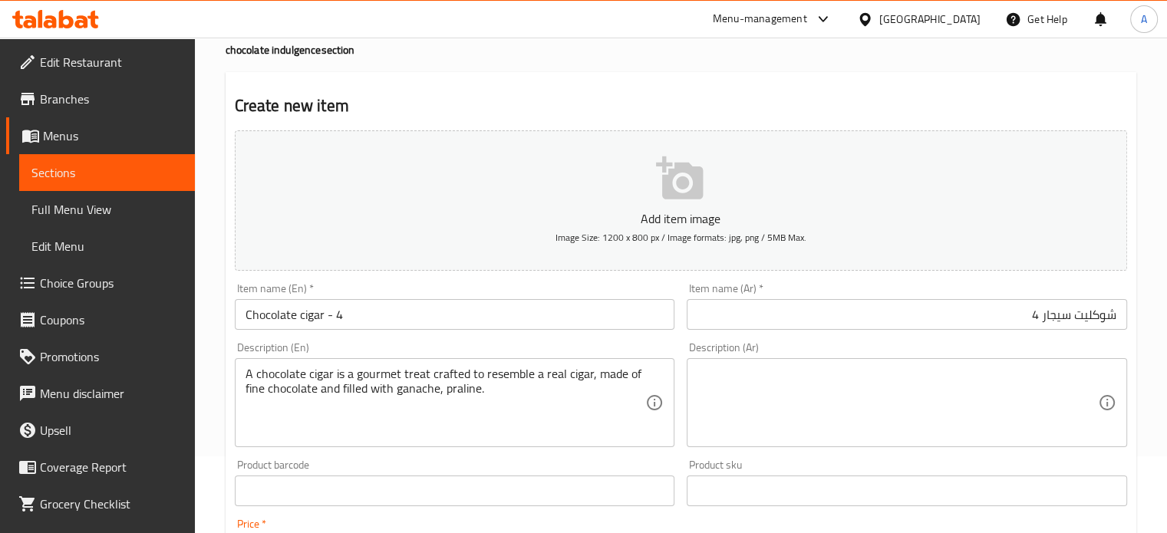
type input "150"
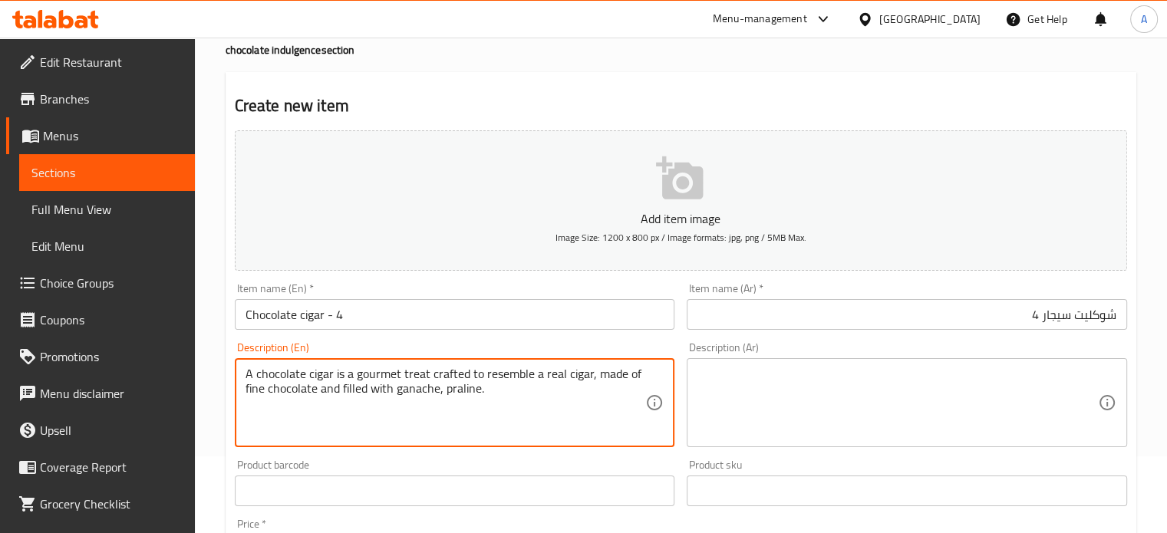
click at [378, 398] on textarea "A chocolate cigar is a gourmet treat crafted to resemble a real cigar, made of …" at bounding box center [445, 403] width 400 height 73
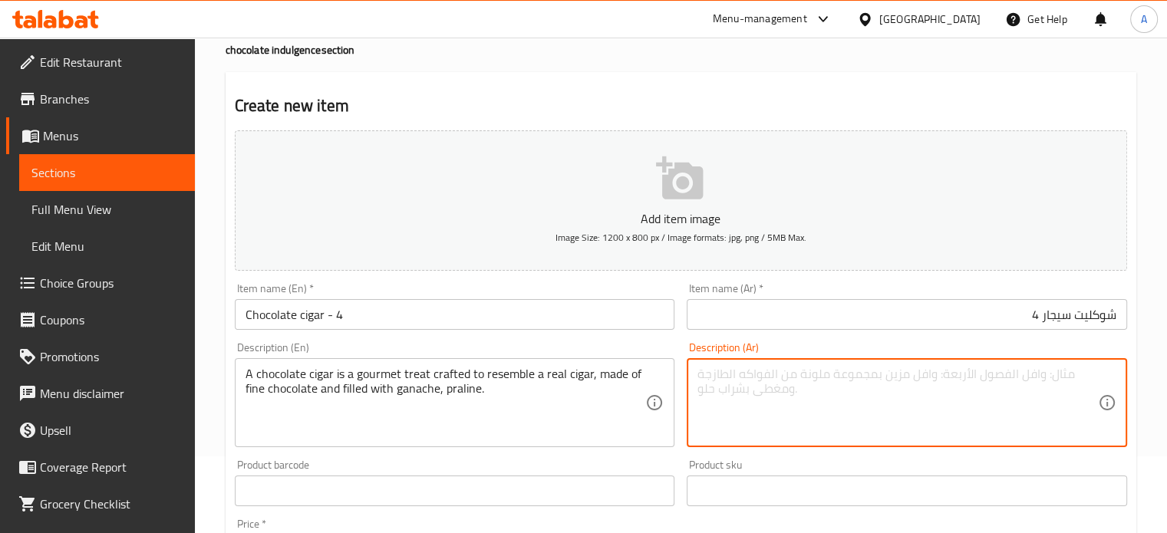
click at [776, 413] on textarea at bounding box center [897, 403] width 400 height 73
paste textarea "سيجار الشوكولاتة هو علاج ذواقة مصنوع ليشبه السيجار الحقيقي، مصنوع من الشوكولاتة…"
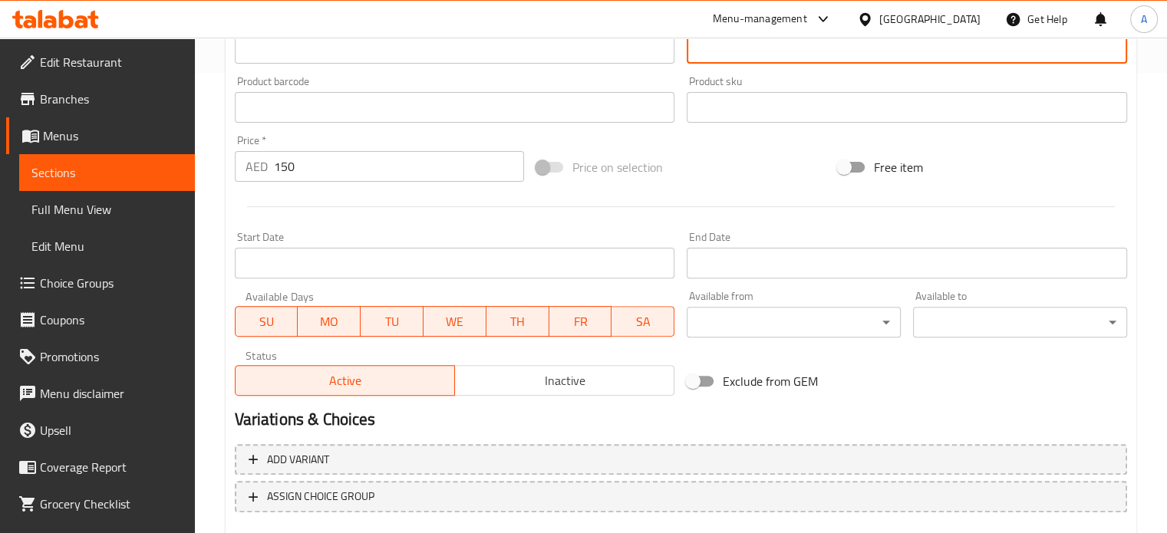
scroll to position [550, 0]
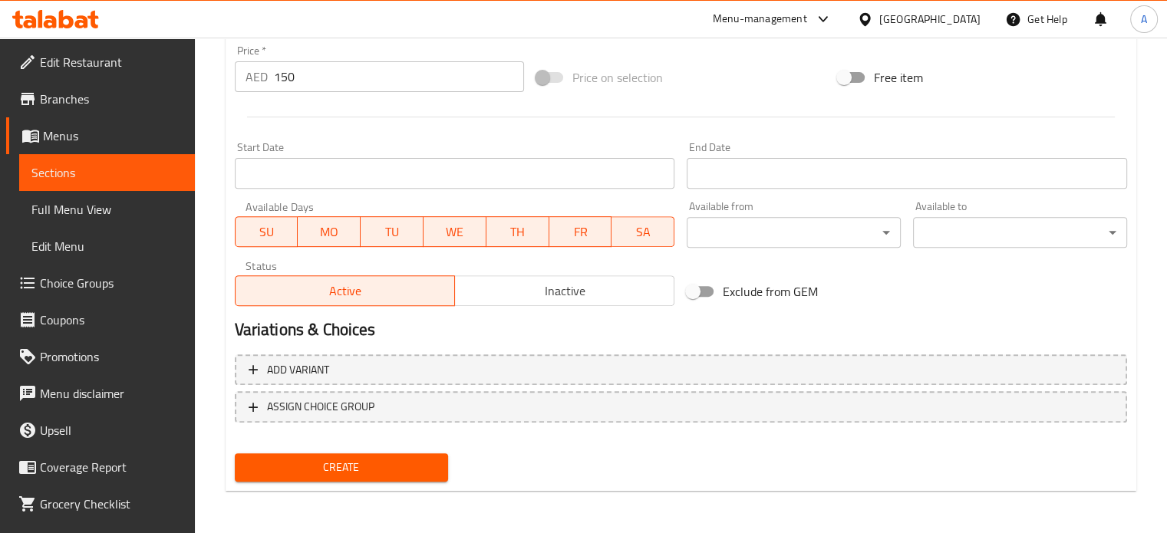
type textarea "سيجار الشوكولاتة هو علاج ذواقة مصنوع ليشبه السيجار الحقيقي، مصنوع من الشوكولاتة…"
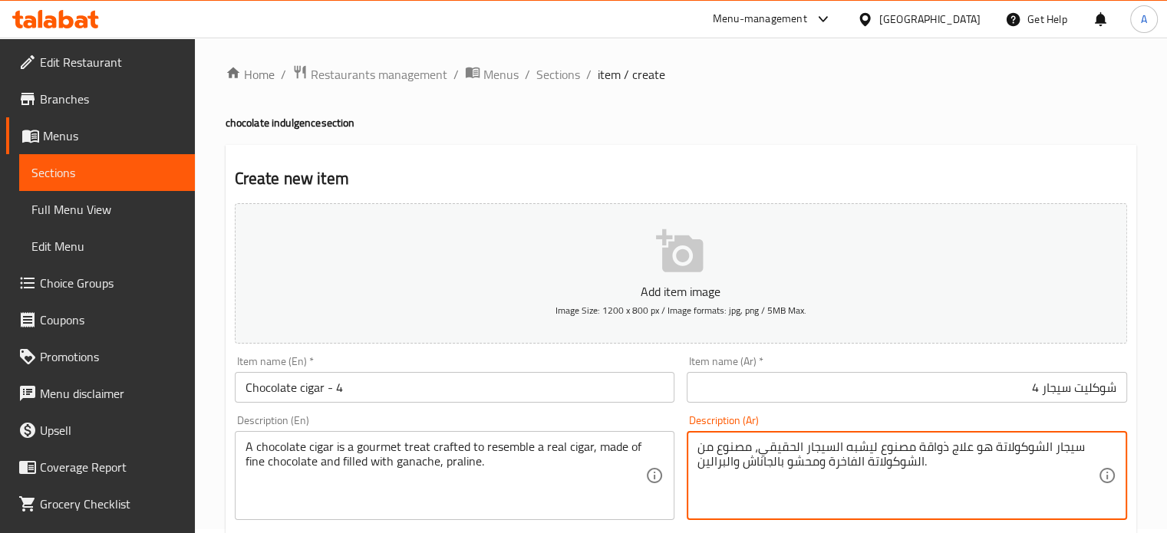
scroll to position [0, 0]
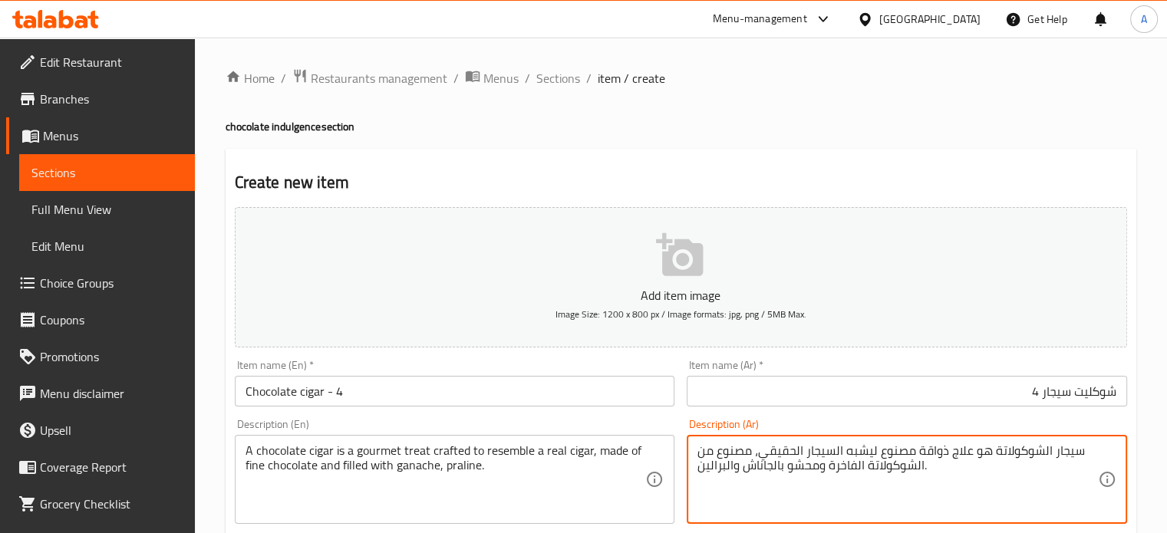
click at [655, 281] on button "Add item image Image Size: 1200 x 800 px / Image formats: jpg, png / 5MB Max." at bounding box center [681, 277] width 892 height 140
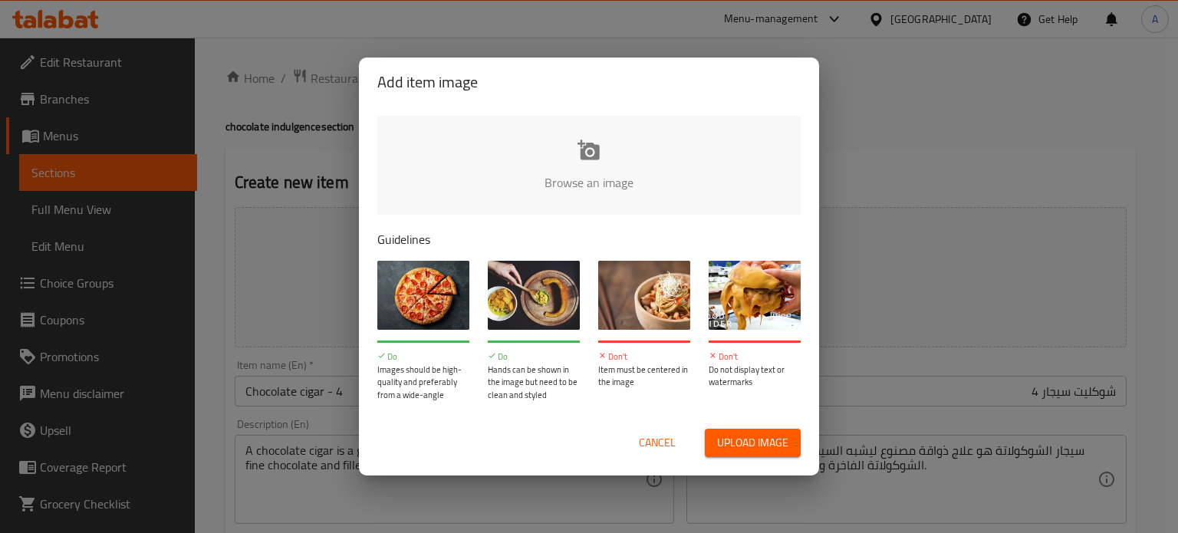
click at [745, 435] on span "Upload image" at bounding box center [752, 442] width 71 height 19
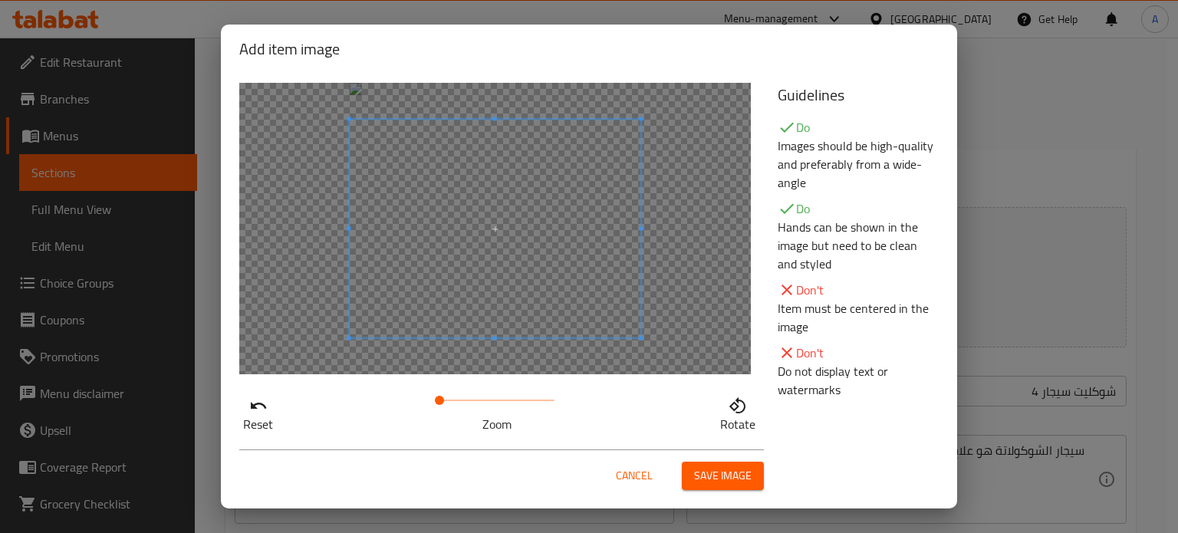
click at [710, 469] on span "Save image" at bounding box center [723, 475] width 58 height 19
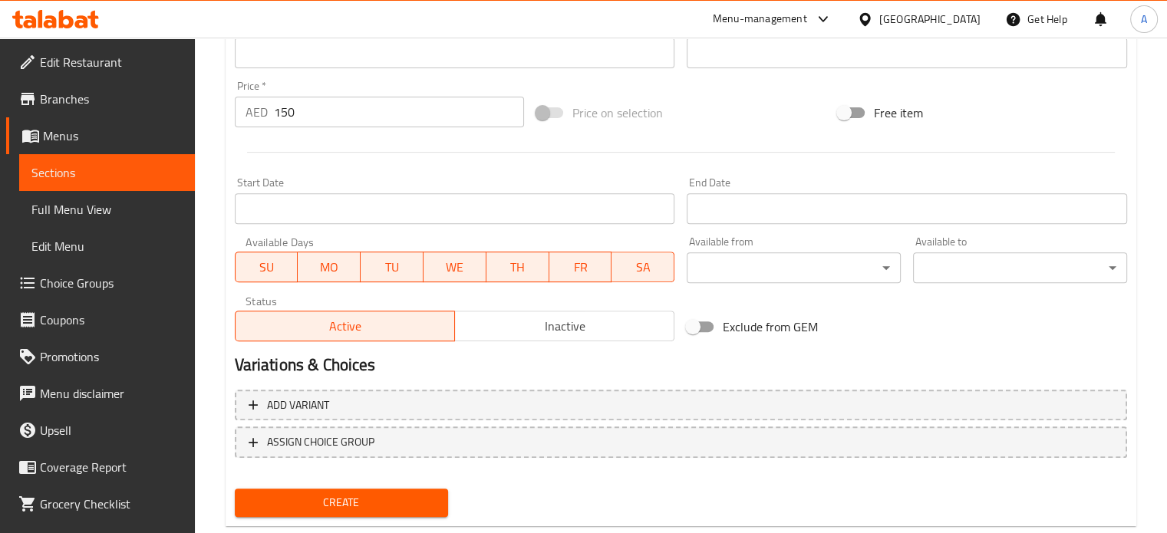
scroll to position [571, 0]
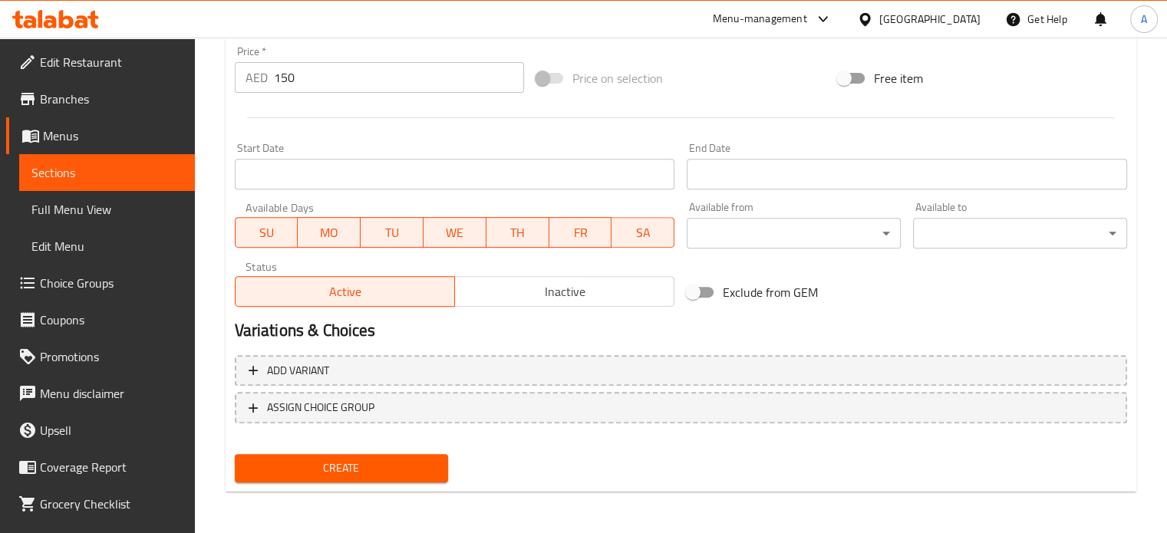
click at [337, 468] on span "Create" at bounding box center [341, 468] width 189 height 19
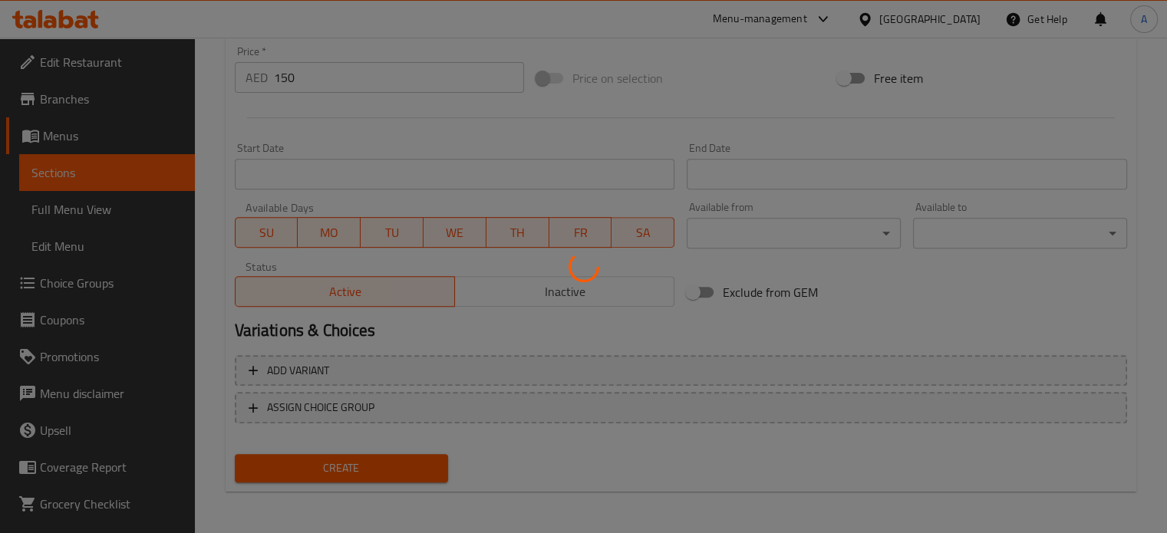
type input "0"
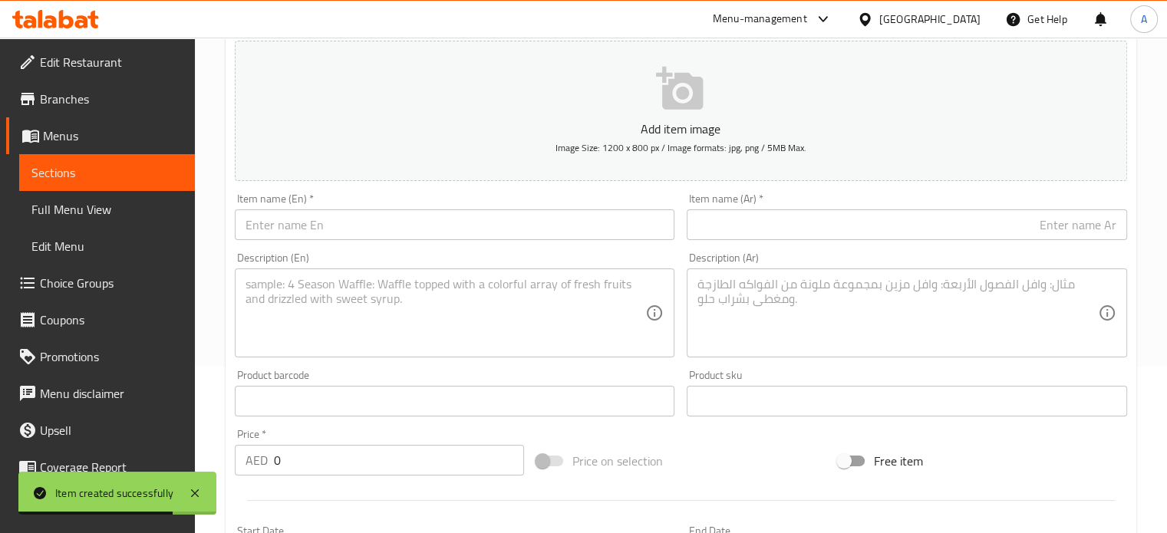
scroll to position [0, 0]
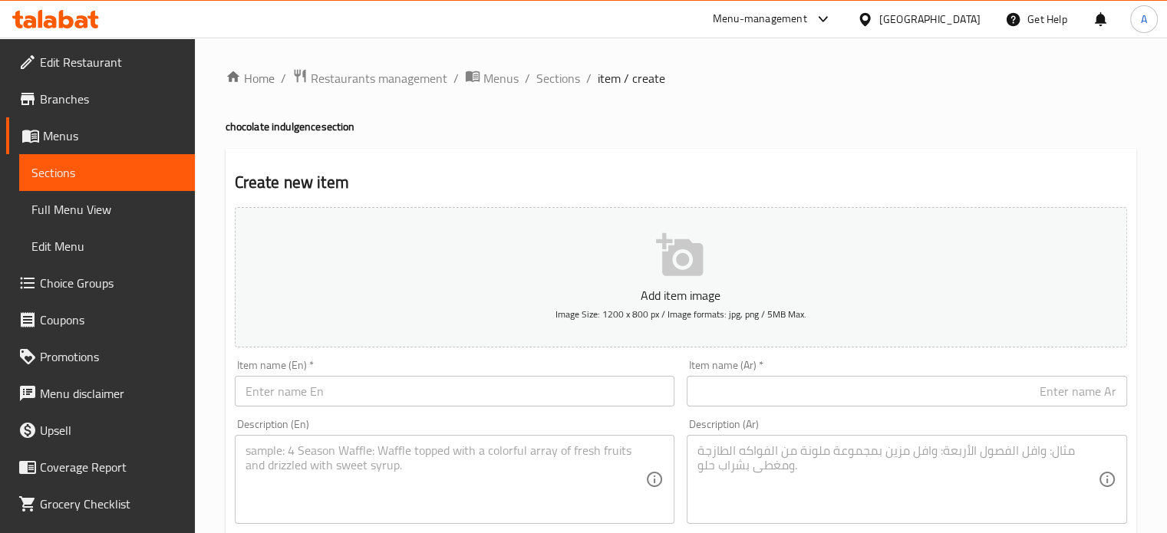
drag, startPoint x: 560, startPoint y: 80, endPoint x: 574, endPoint y: 112, distance: 35.0
click at [560, 80] on span "Sections" at bounding box center [558, 78] width 44 height 18
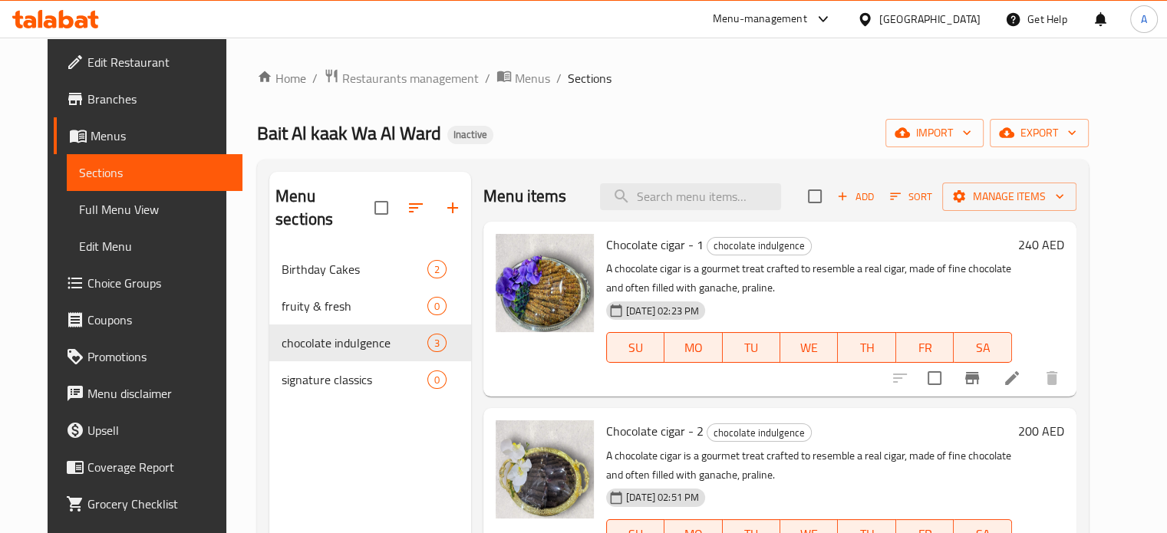
click at [849, 199] on icon "button" at bounding box center [842, 196] width 14 height 14
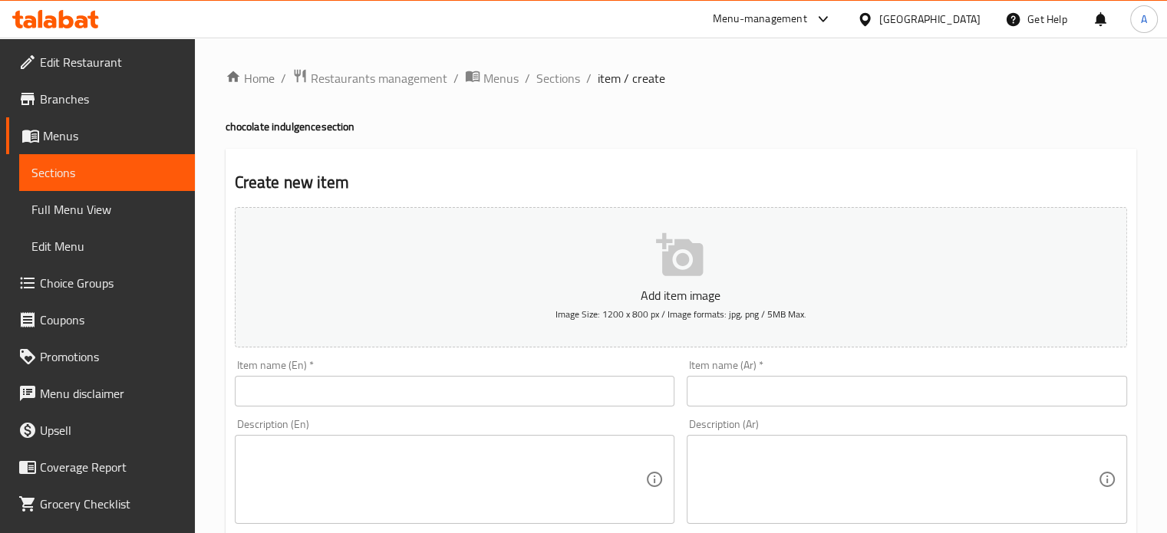
click at [451, 395] on input "text" at bounding box center [455, 391] width 440 height 31
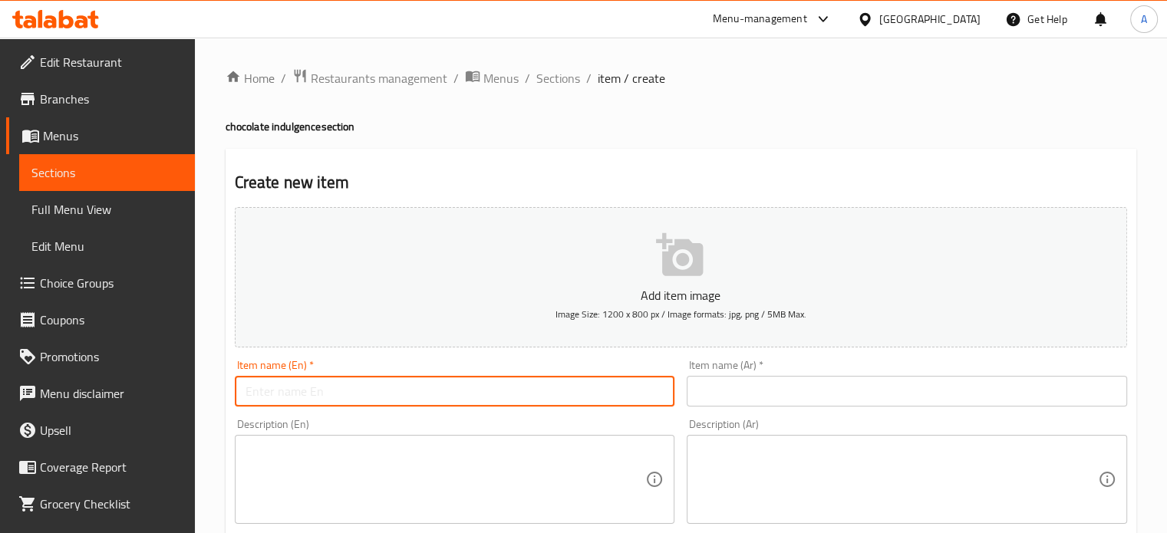
paste input "Belgian chocolate 190"
drag, startPoint x: 342, startPoint y: 392, endPoint x: 387, endPoint y: 397, distance: 45.6
click at [377, 394] on input "Belgian chocolate 190" at bounding box center [455, 391] width 440 height 31
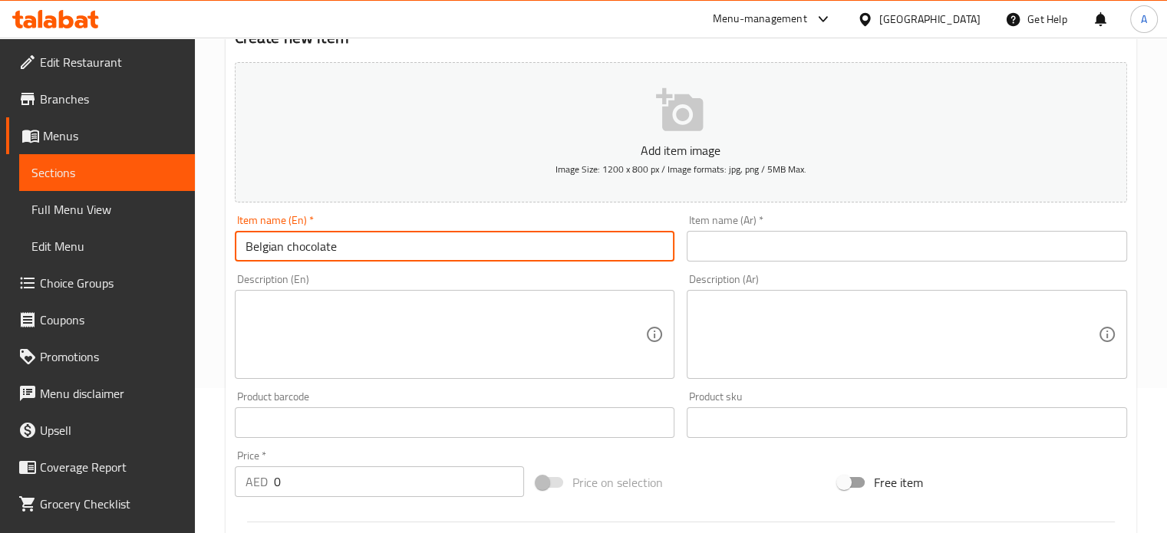
scroll to position [384, 0]
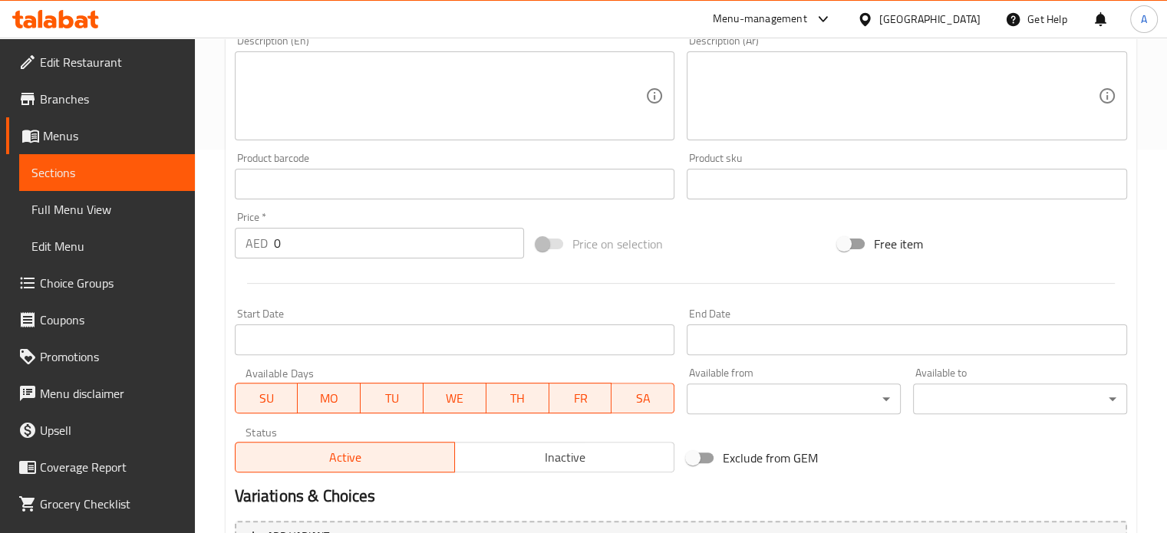
type input "Belgian chocolate"
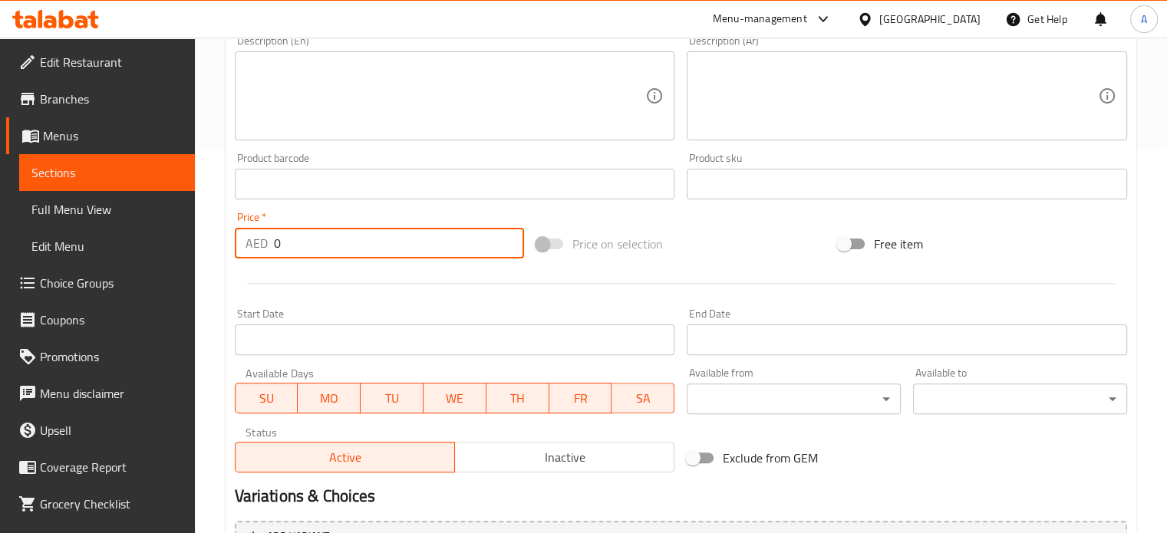
drag, startPoint x: 288, startPoint y: 243, endPoint x: 242, endPoint y: 243, distance: 45.3
click at [242, 243] on div "AED 0 Price *" at bounding box center [379, 243] width 289 height 31
paste input "19"
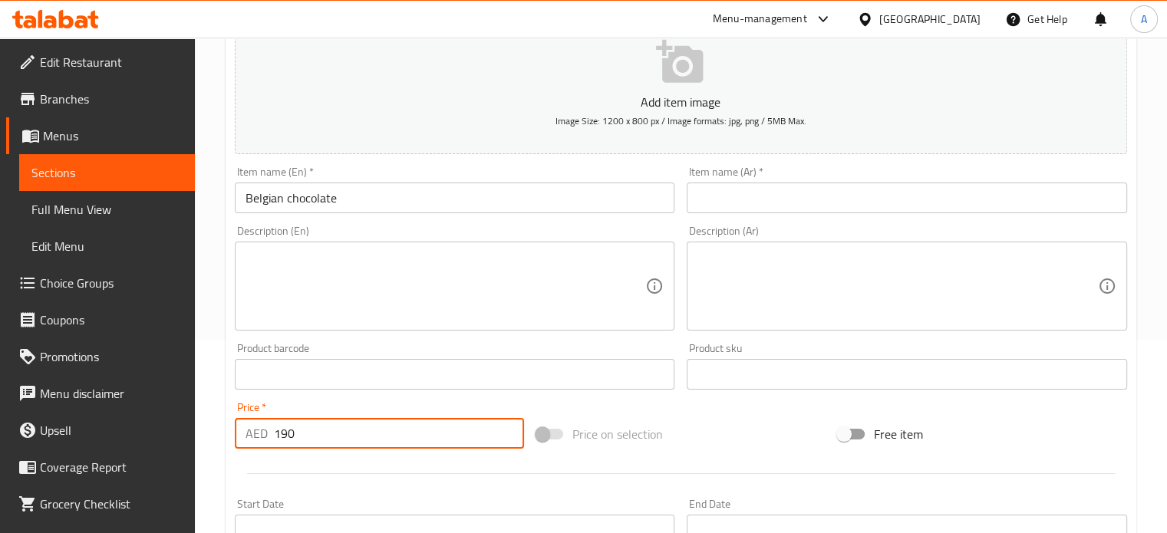
scroll to position [0, 0]
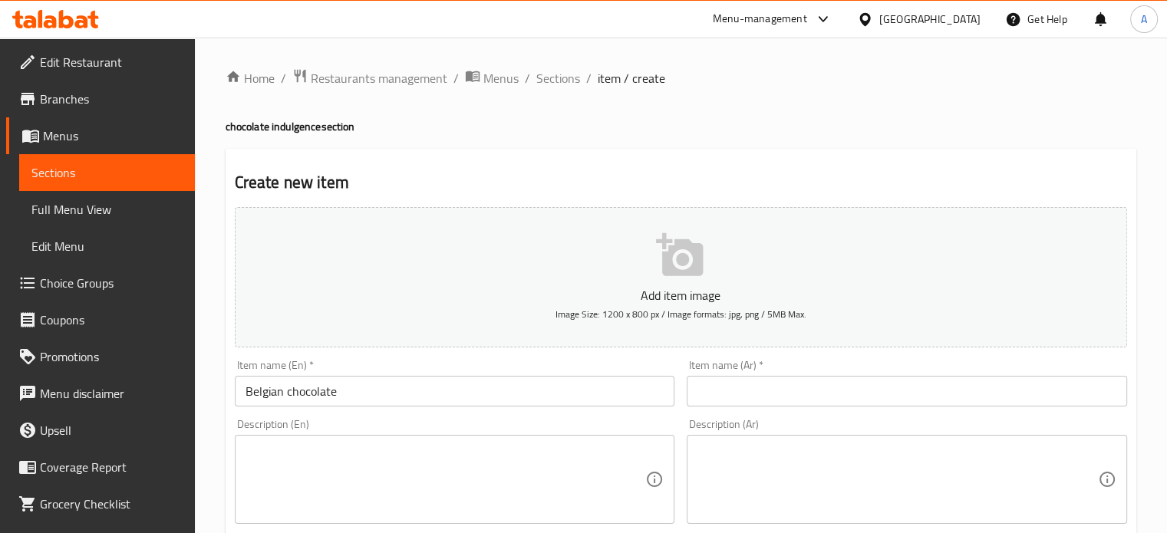
type input "190"
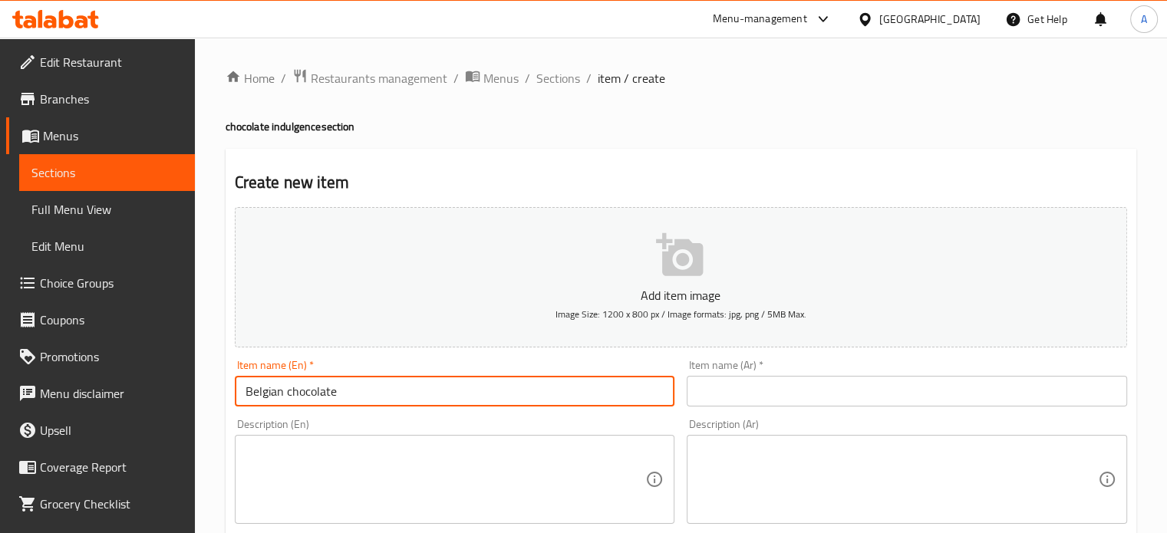
drag, startPoint x: 342, startPoint y: 398, endPoint x: 226, endPoint y: 393, distance: 116.7
click at [776, 389] on input "text" at bounding box center [906, 391] width 440 height 31
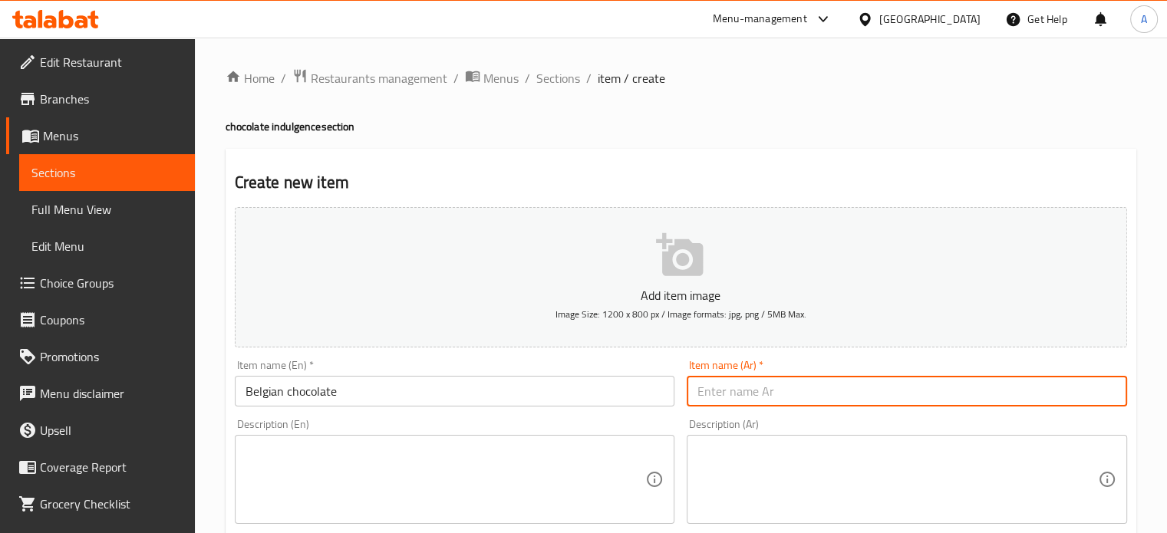
paste input "الشوكولاتة البلجيكية"
drag, startPoint x: 1108, startPoint y: 393, endPoint x: 1123, endPoint y: 392, distance: 14.6
click at [1123, 392] on input "الشوكولاتة البلجيكية" at bounding box center [906, 391] width 440 height 31
click at [1055, 390] on input "شوكولاتة البلجيكية" at bounding box center [906, 391] width 440 height 31
type input "شوكولاتة بلجيكية"
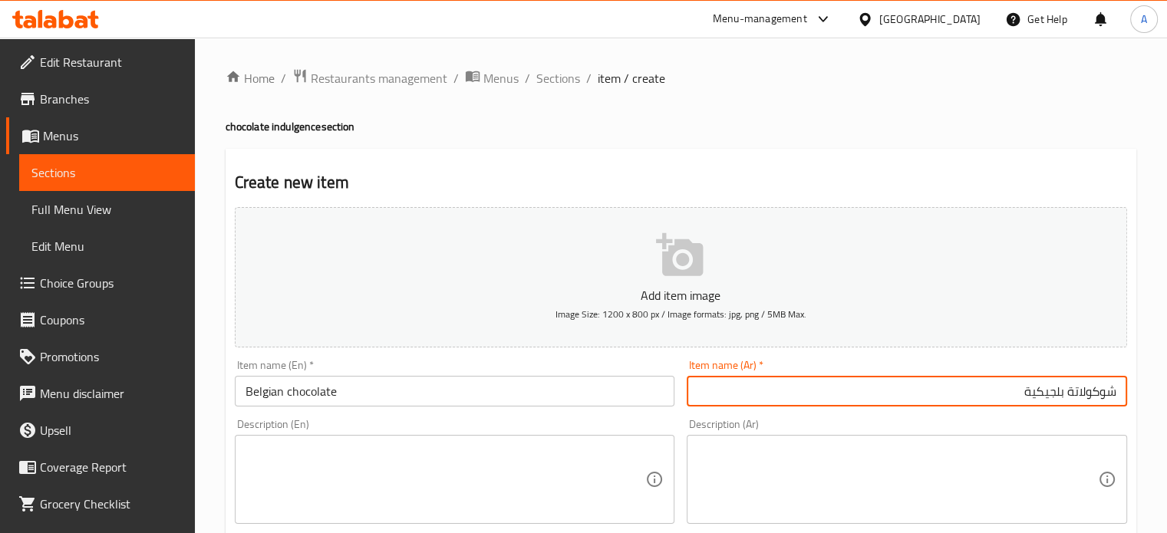
click at [319, 396] on input "Belgian chocolate" at bounding box center [455, 391] width 440 height 31
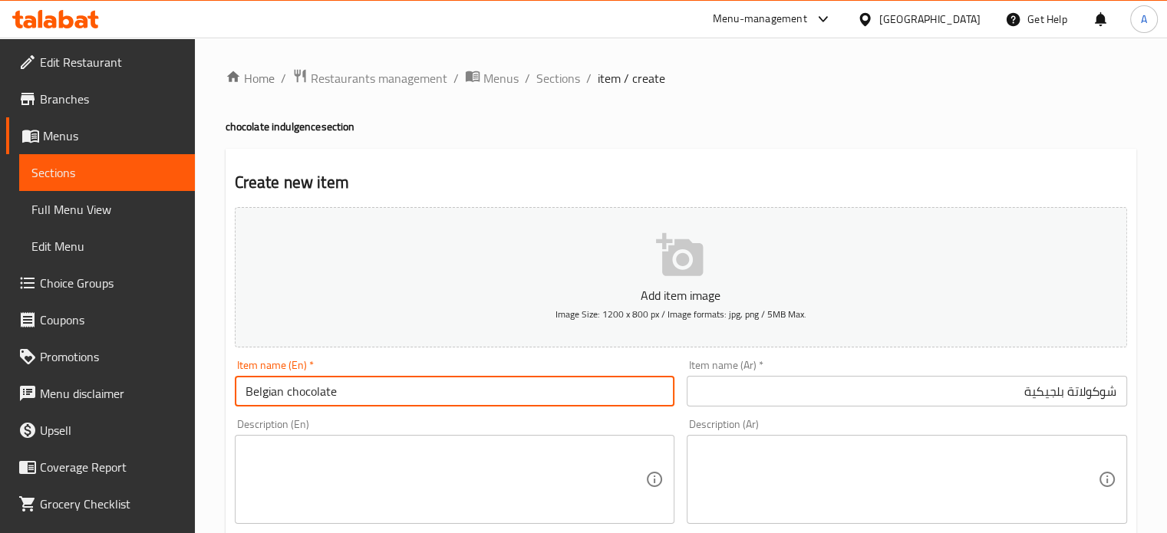
click at [319, 396] on input "Belgian chocolate" at bounding box center [455, 391] width 440 height 31
click at [311, 462] on textarea at bounding box center [445, 479] width 400 height 73
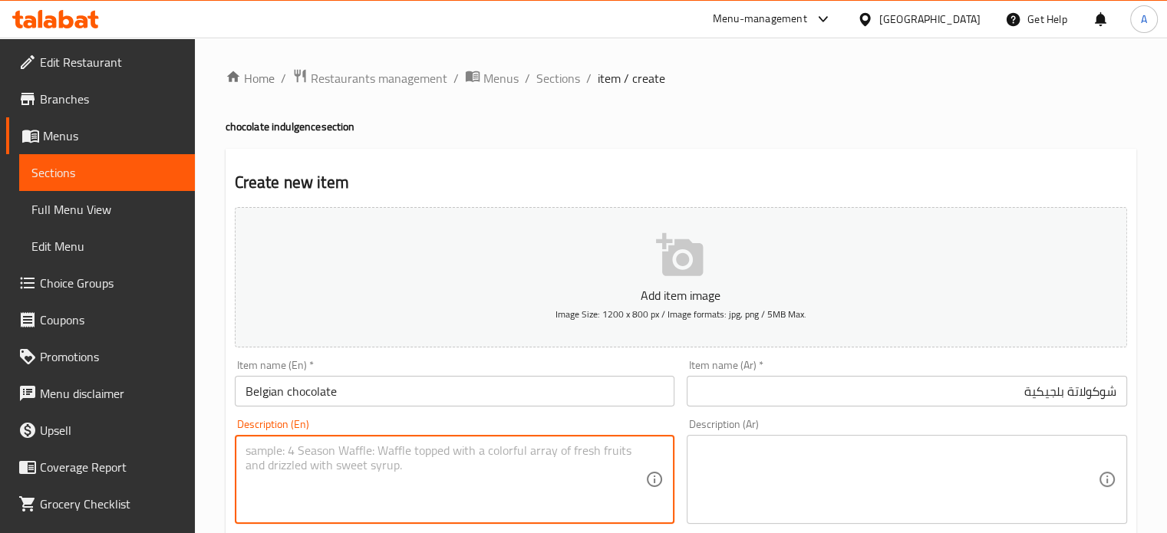
paste textarea "Belgian chocolate is world-renowned for its rich flavor, smooth texture, and hi…"
type textarea "Belgian chocolate is world-renowned for its rich flavor, smooth texture, and hi…"
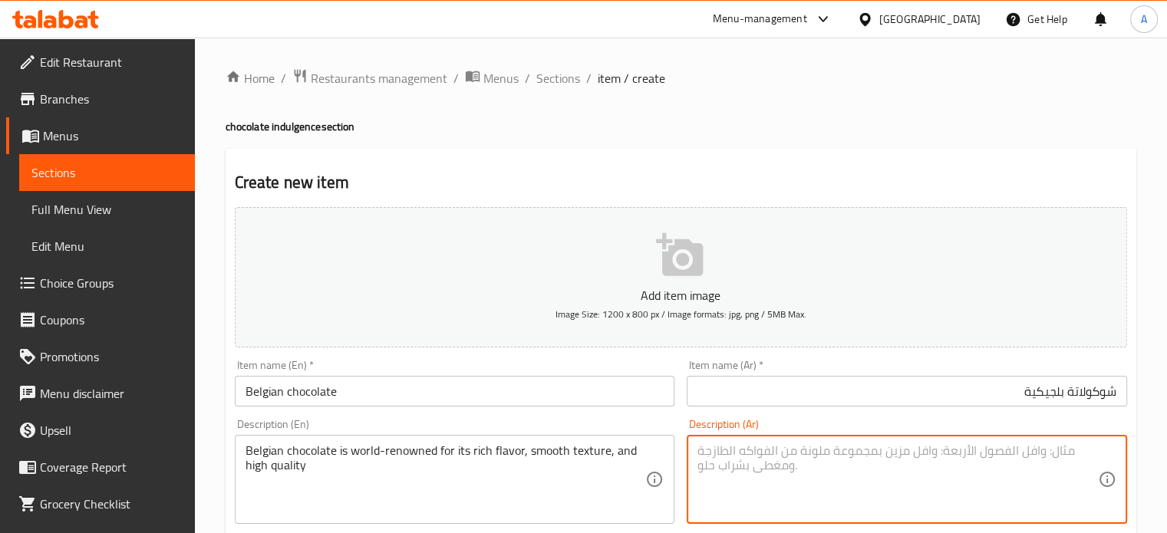
click at [782, 471] on textarea at bounding box center [897, 479] width 400 height 73
paste textarea "تتمتع الشوكولاتة البلجيكية بشهرة عالمية بفضل نكهتها الغنية وملمسها الناعم وجودت…"
type textarea "تتمتع الشوكولاتة البلجيكية بشهرة عالمية بفضل نكهتها الغنية وملمسها الناعم وجودت…"
click at [690, 270] on icon "button" at bounding box center [679, 254] width 47 height 43
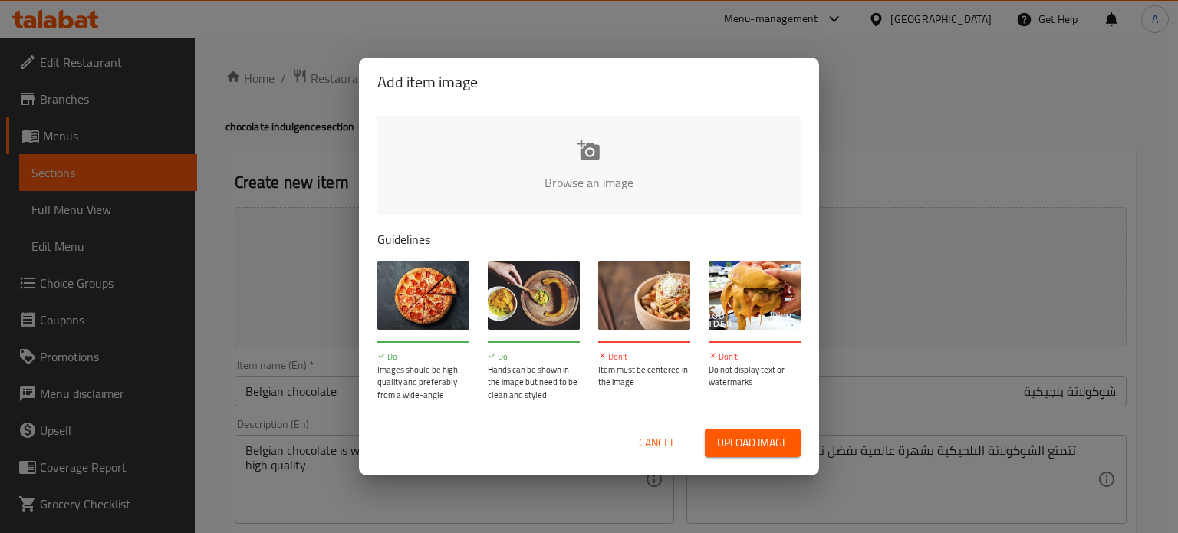
click at [742, 451] on span "Upload image" at bounding box center [752, 442] width 71 height 19
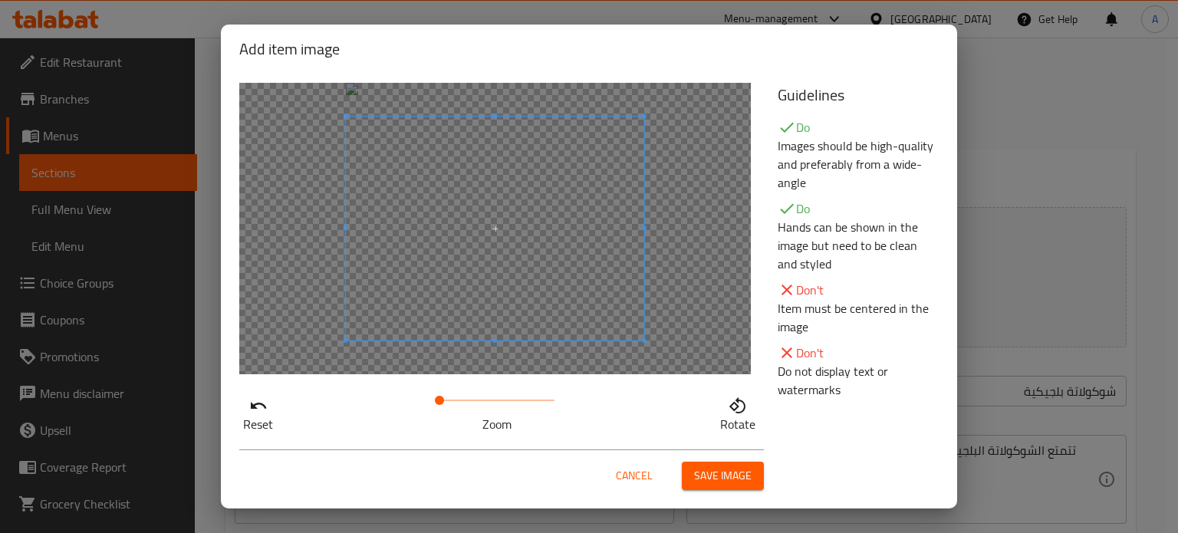
click at [736, 481] on span "Save image" at bounding box center [723, 475] width 58 height 19
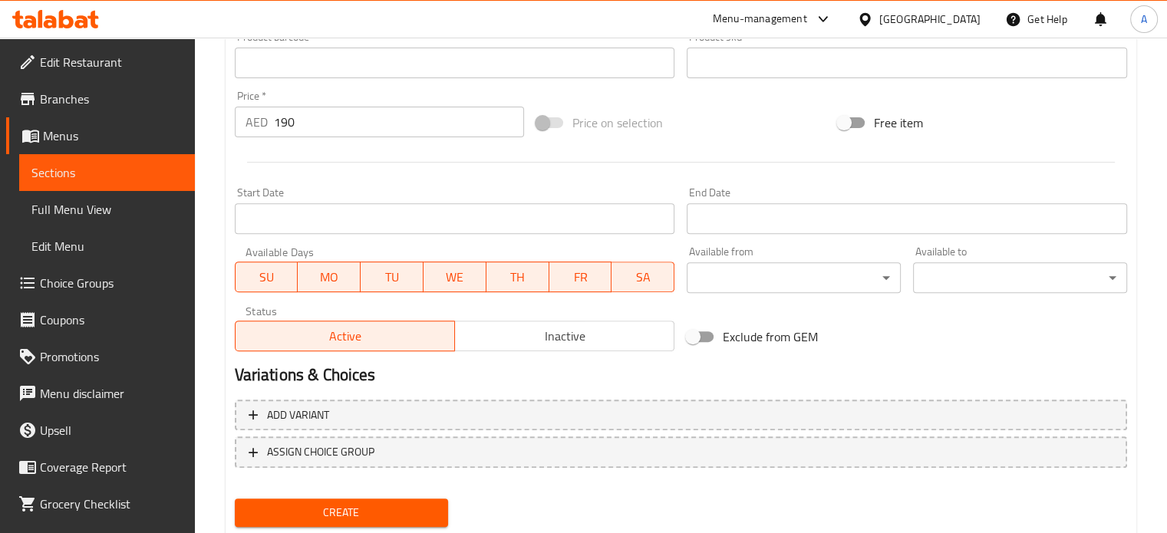
scroll to position [571, 0]
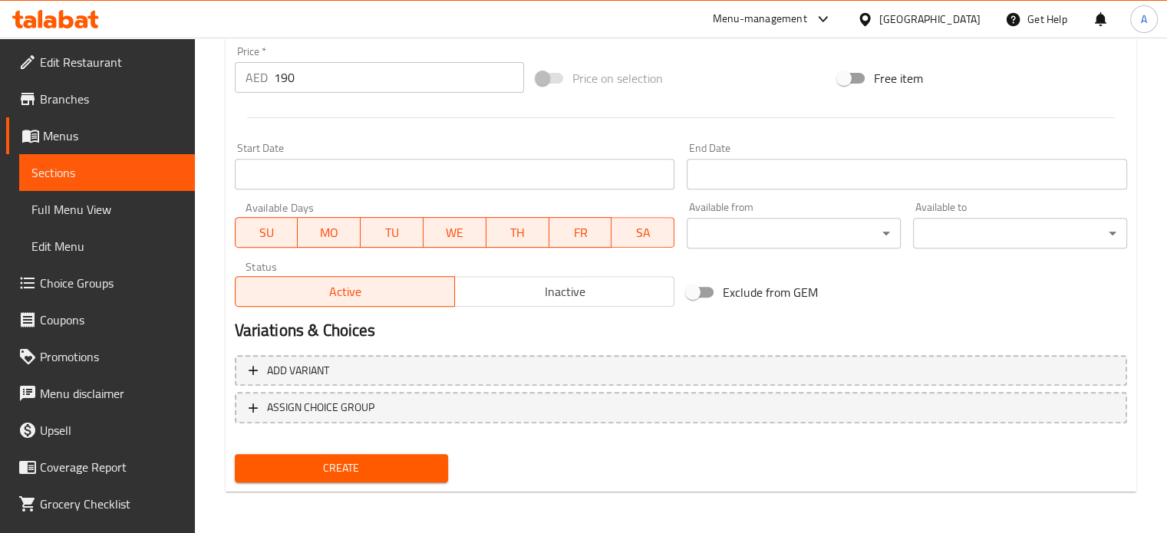
click at [364, 469] on span "Create" at bounding box center [341, 468] width 189 height 19
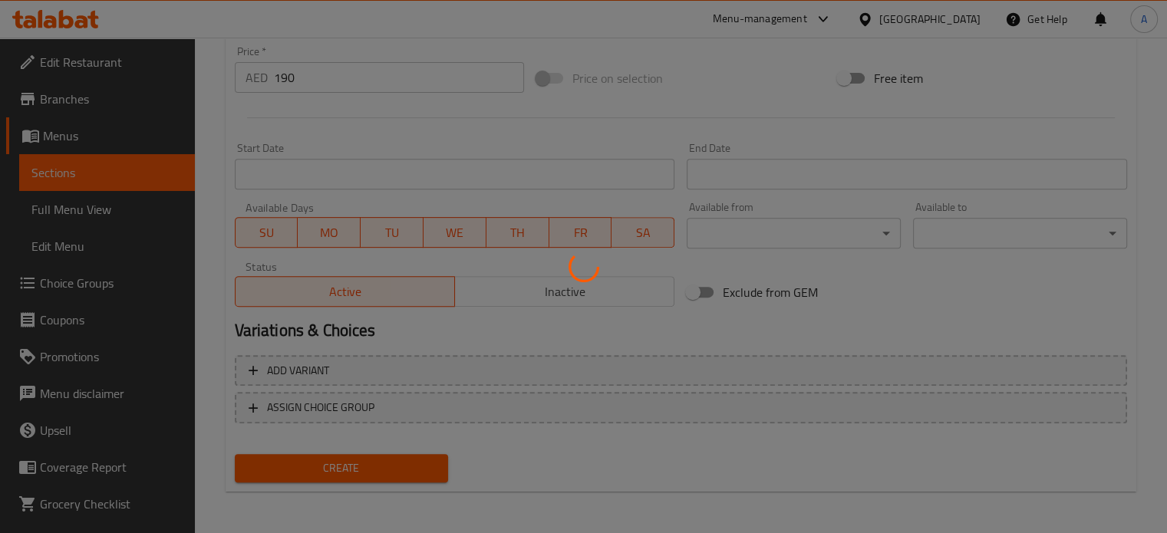
type input "0"
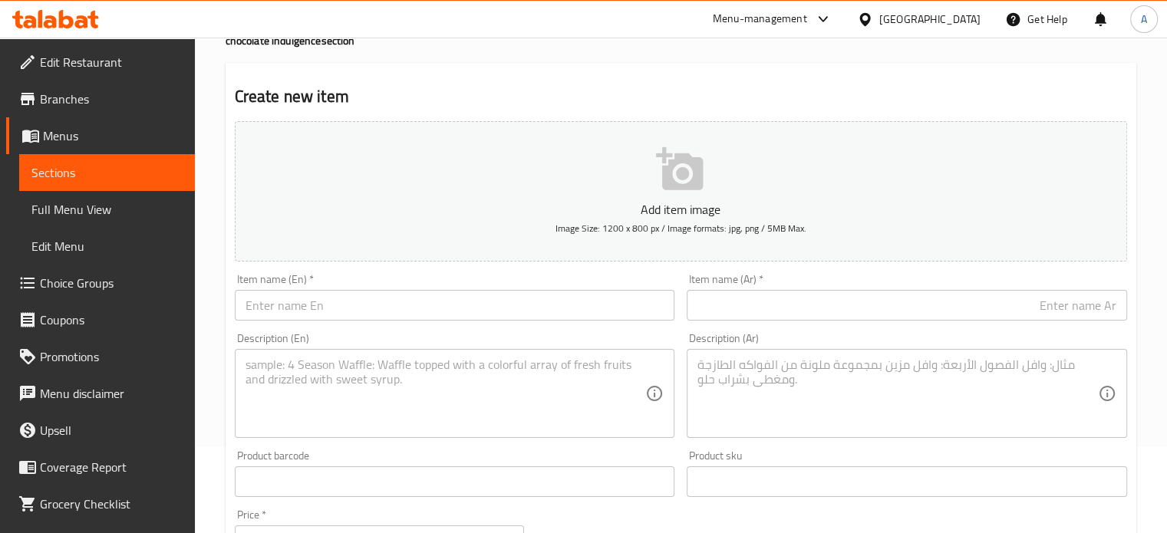
scroll to position [0, 0]
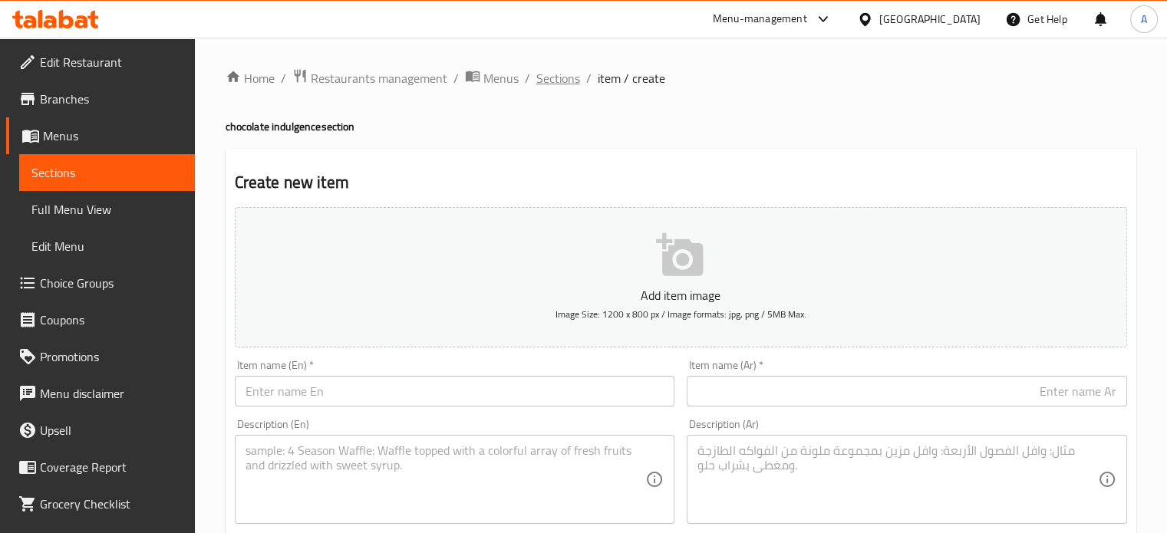
click at [548, 82] on span "Sections" at bounding box center [558, 78] width 44 height 18
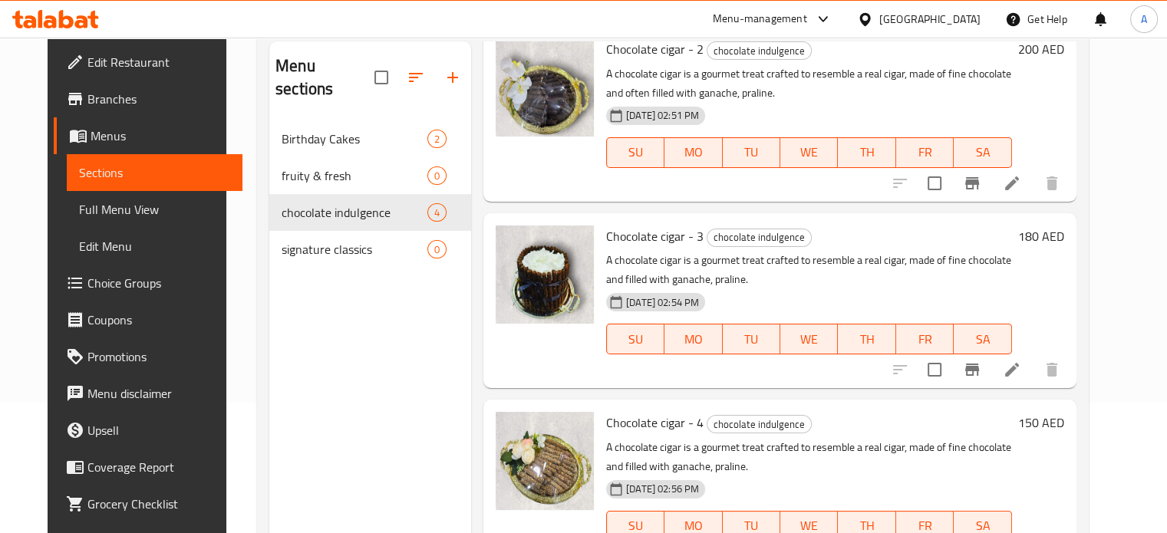
scroll to position [215, 0]
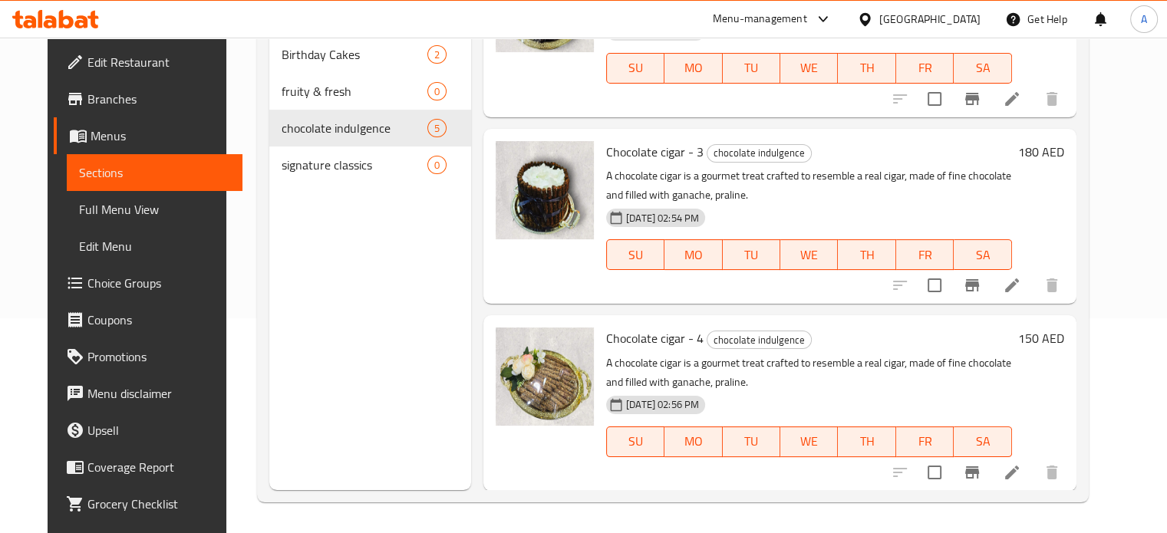
click at [269, 359] on div "Menu sections Birthday Cakes 2 fruity & fresh 0 chocolate indulgence 5 signatur…" at bounding box center [370, 223] width 202 height 533
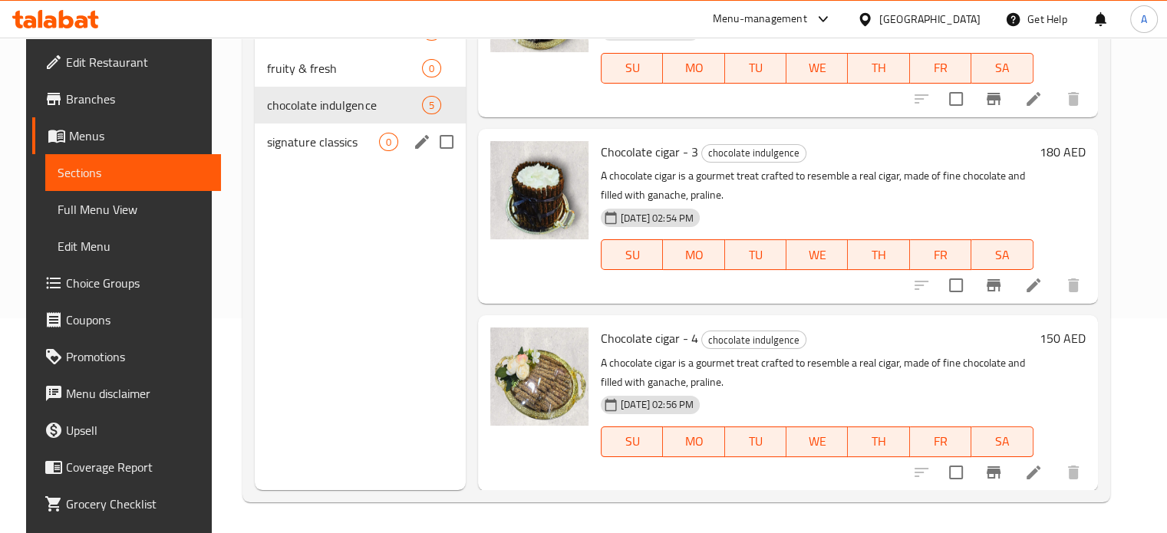
click at [278, 139] on span "signature classics" at bounding box center [322, 142] width 111 height 18
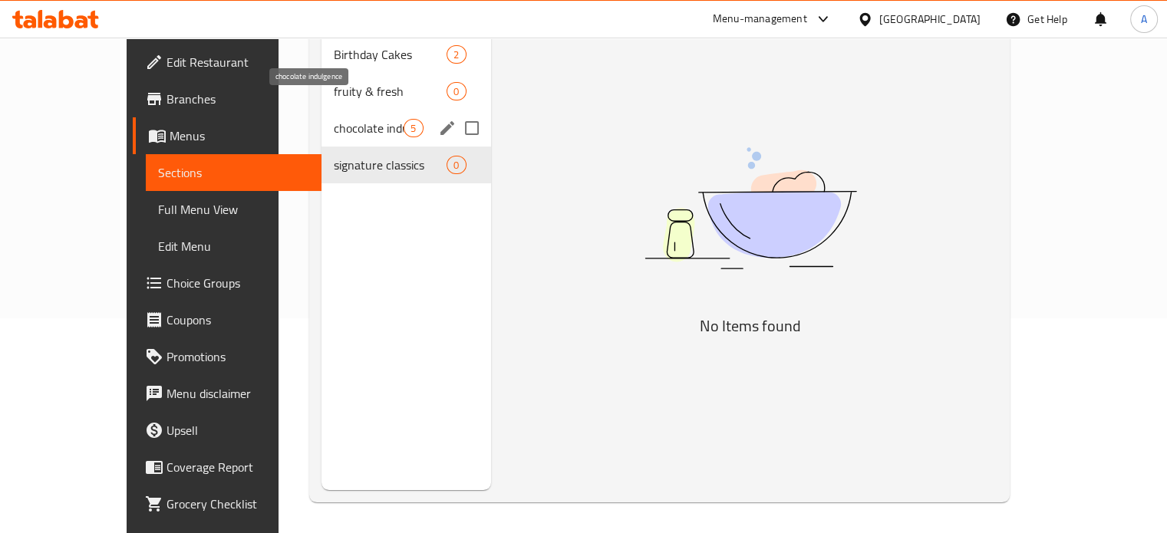
click at [334, 119] on span "chocolate indulgence" at bounding box center [369, 128] width 70 height 18
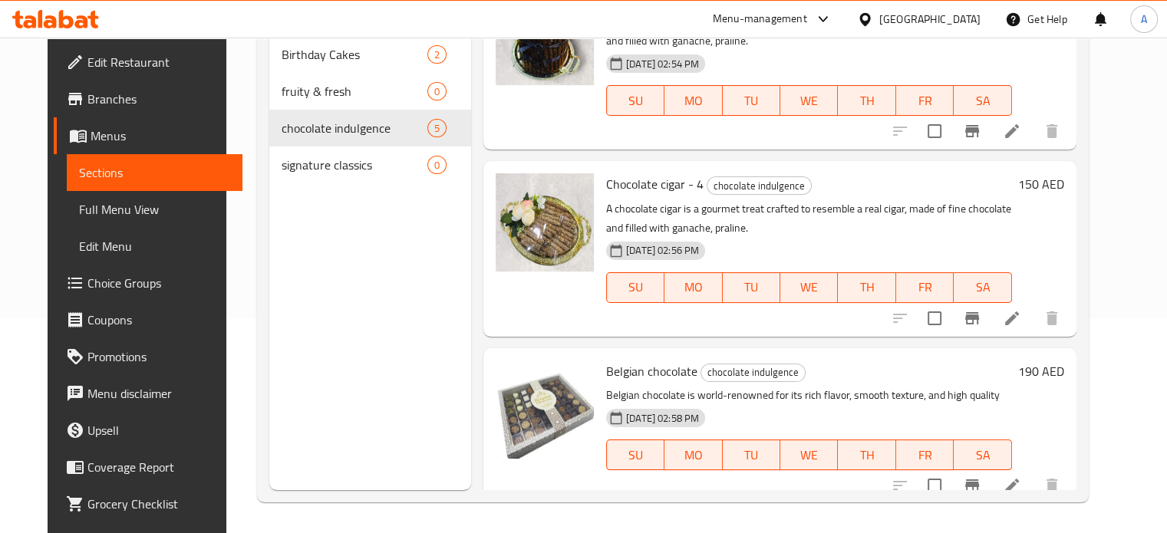
scroll to position [420, 0]
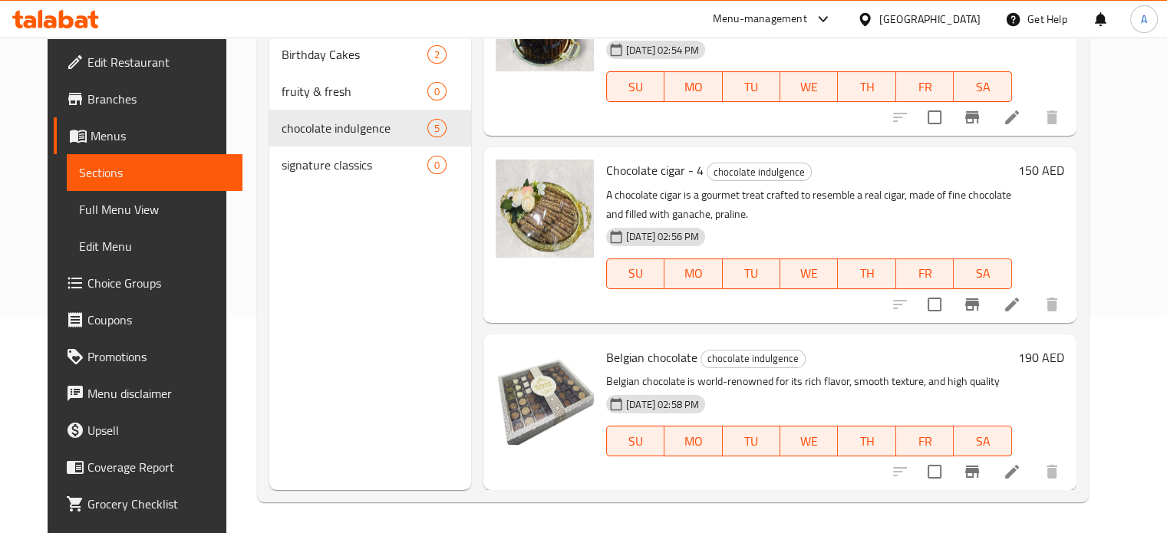
click at [1021, 466] on icon at bounding box center [1011, 472] width 18 height 18
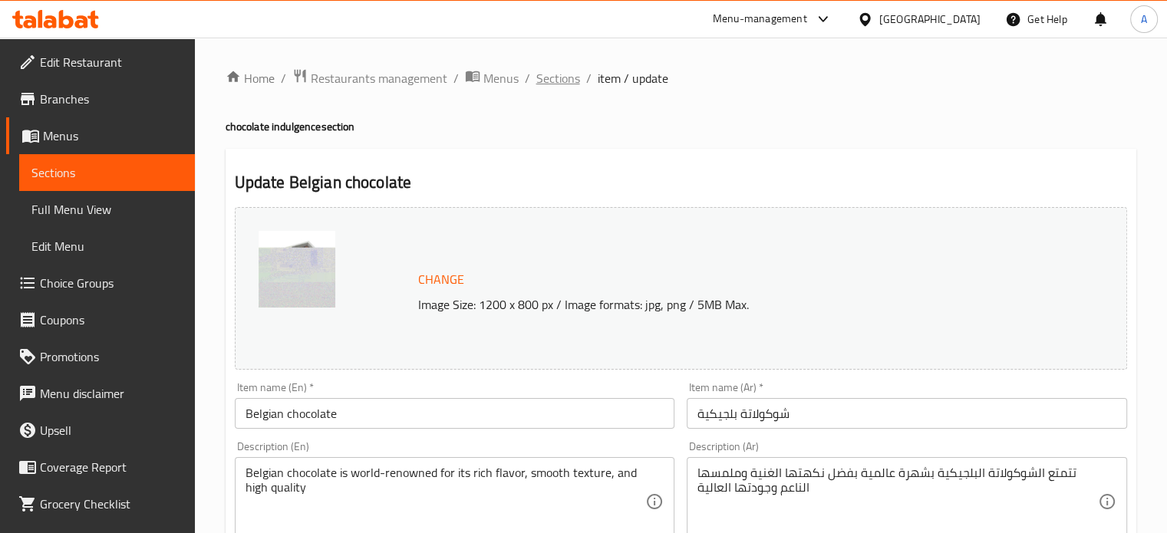
click at [542, 81] on span "Sections" at bounding box center [558, 78] width 44 height 18
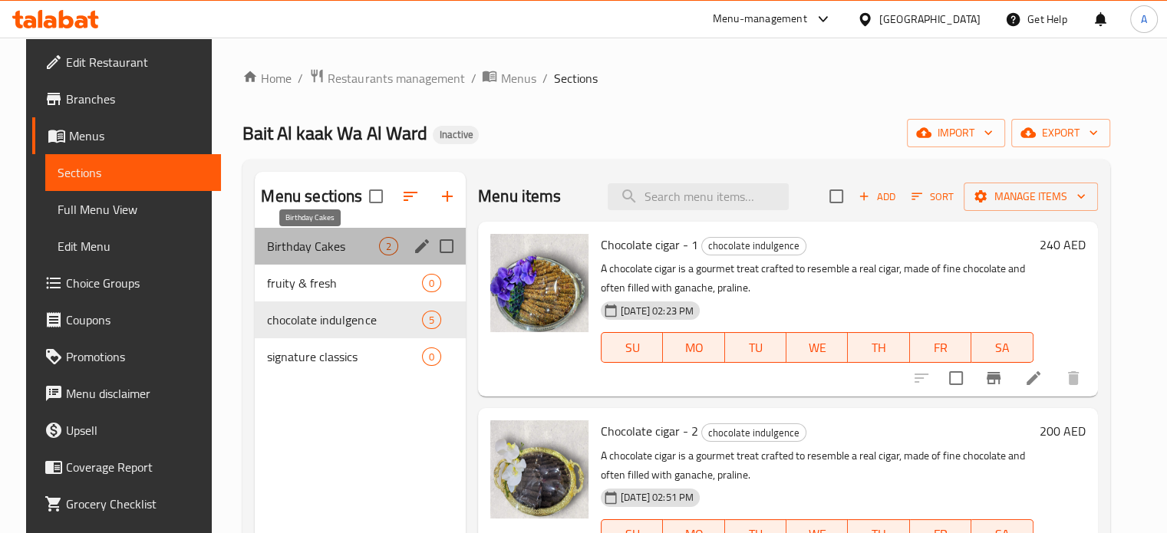
drag, startPoint x: 285, startPoint y: 253, endPoint x: 380, endPoint y: 308, distance: 108.9
click at [285, 252] on span "Birthday Cakes" at bounding box center [322, 246] width 111 height 18
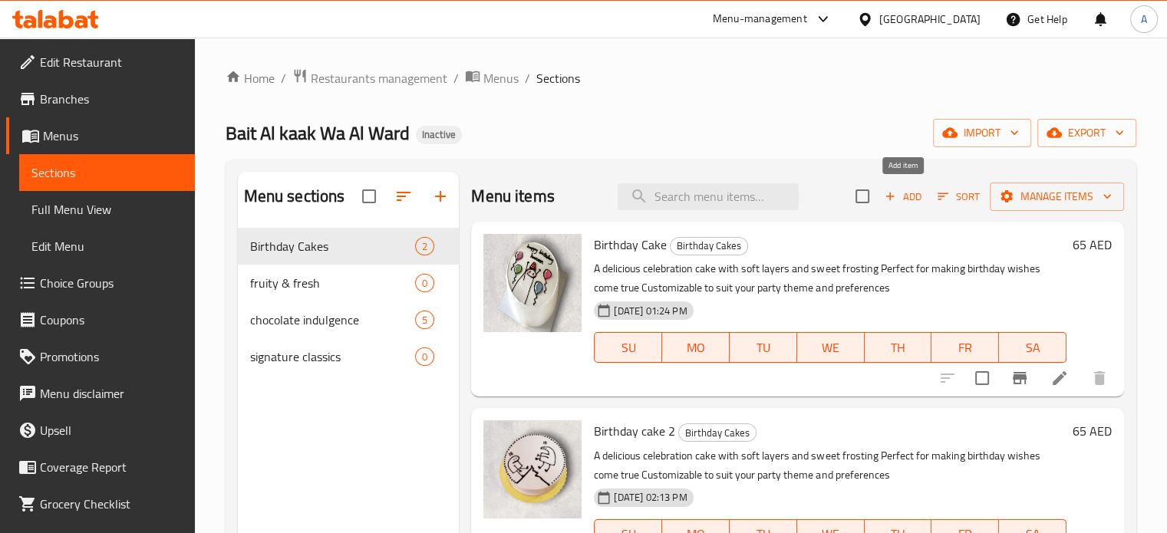
click at [905, 196] on span "Add" at bounding box center [902, 197] width 41 height 18
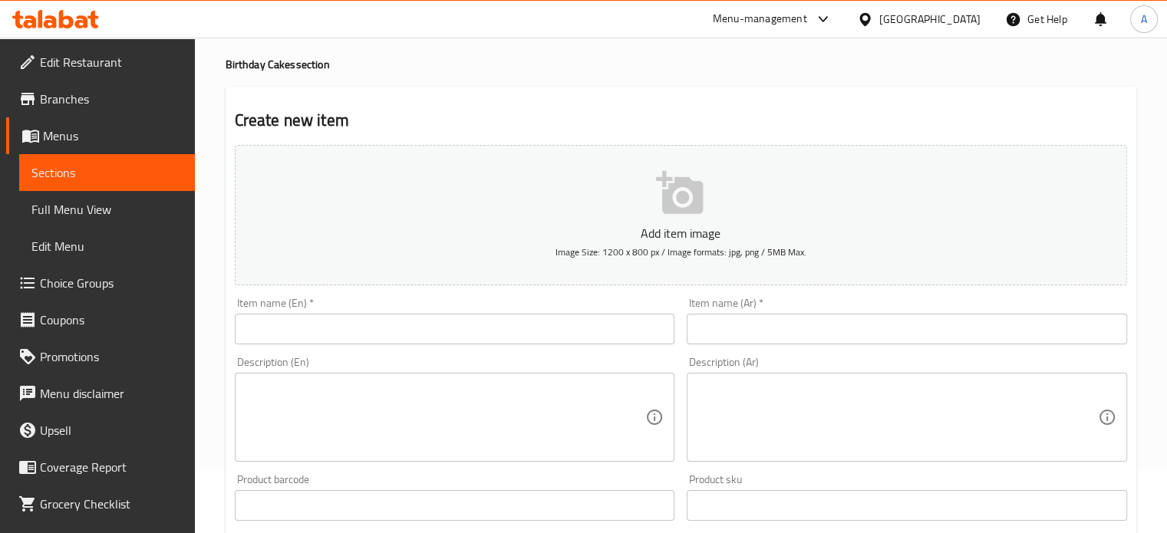
scroll to position [77, 0]
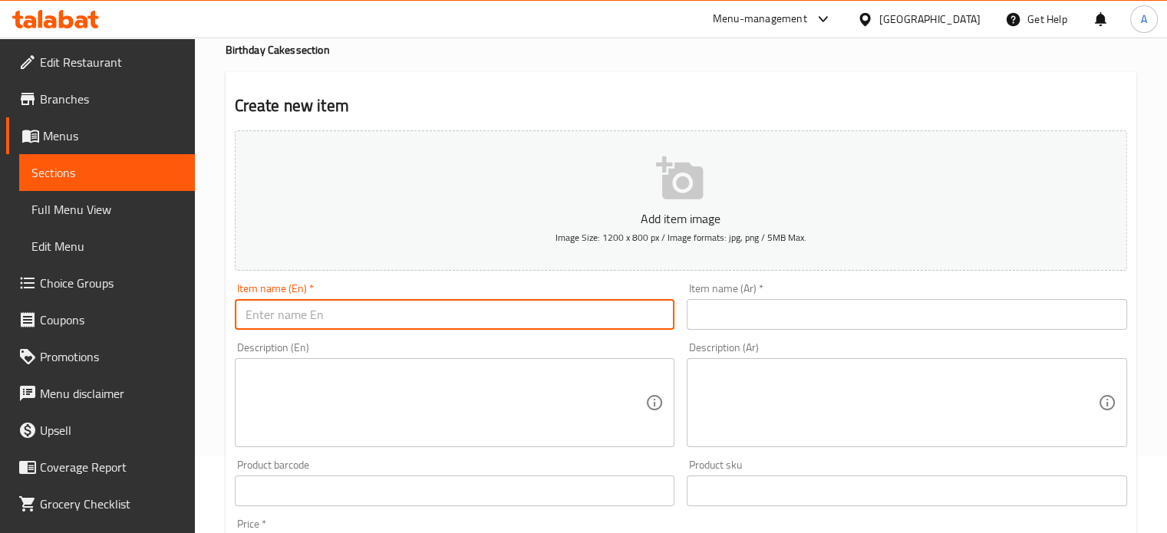
click at [311, 316] on input "text" at bounding box center [455, 314] width 440 height 31
paste input "Birthday heart cake - 65"
drag, startPoint x: 354, startPoint y: 318, endPoint x: 377, endPoint y: 318, distance: 23.0
click at [377, 318] on input "Birthday heart cake - 65" at bounding box center [455, 314] width 440 height 31
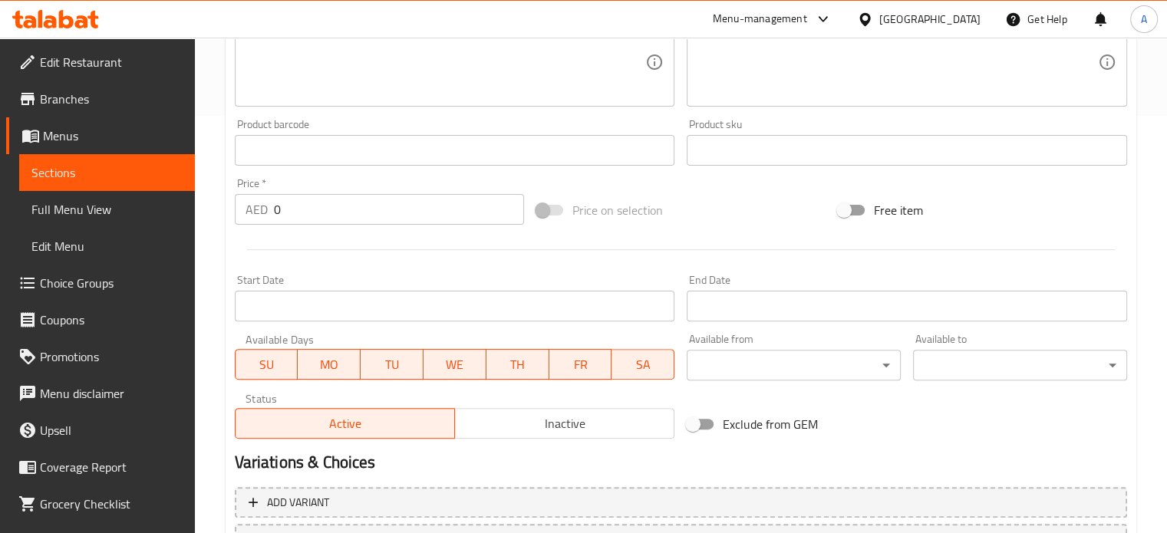
scroll to position [460, 0]
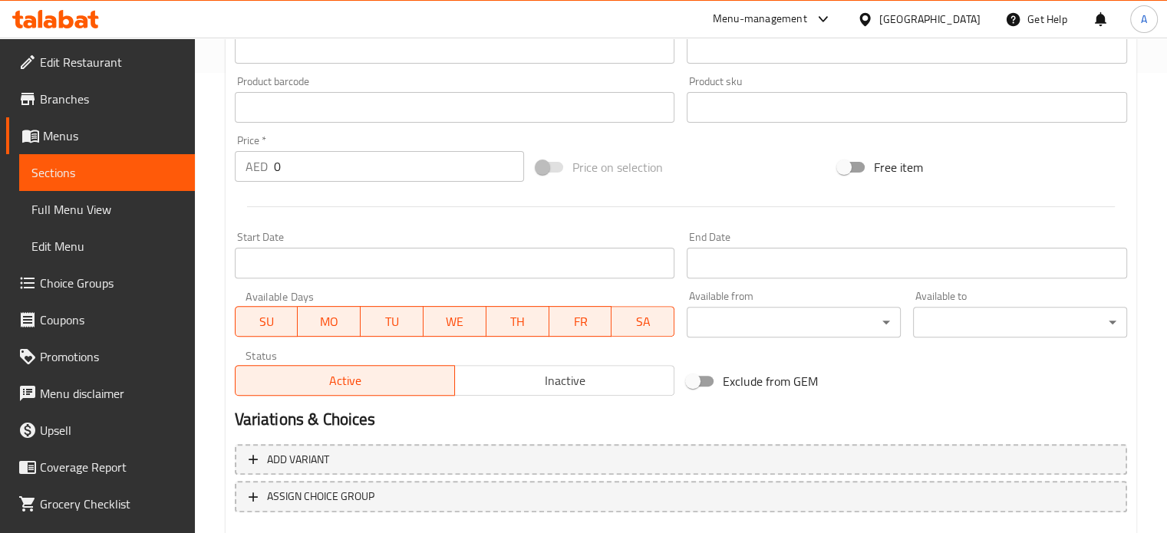
type input "Birthday heart cake -"
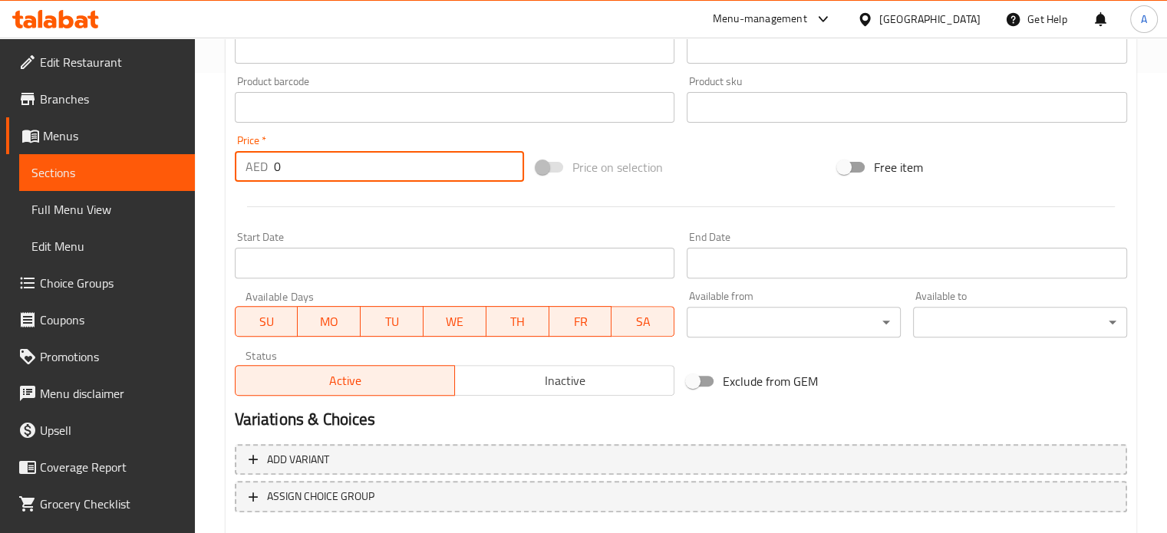
paste input "65"
drag, startPoint x: 282, startPoint y: 170, endPoint x: 258, endPoint y: 170, distance: 23.8
click at [258, 170] on div "AED 0 Price *" at bounding box center [379, 166] width 289 height 31
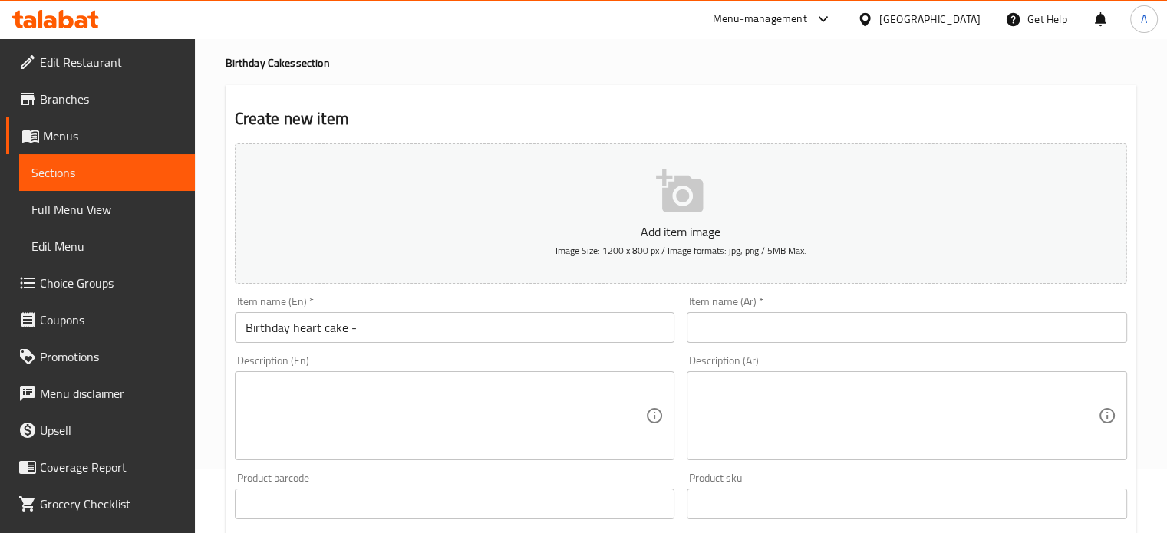
scroll to position [0, 0]
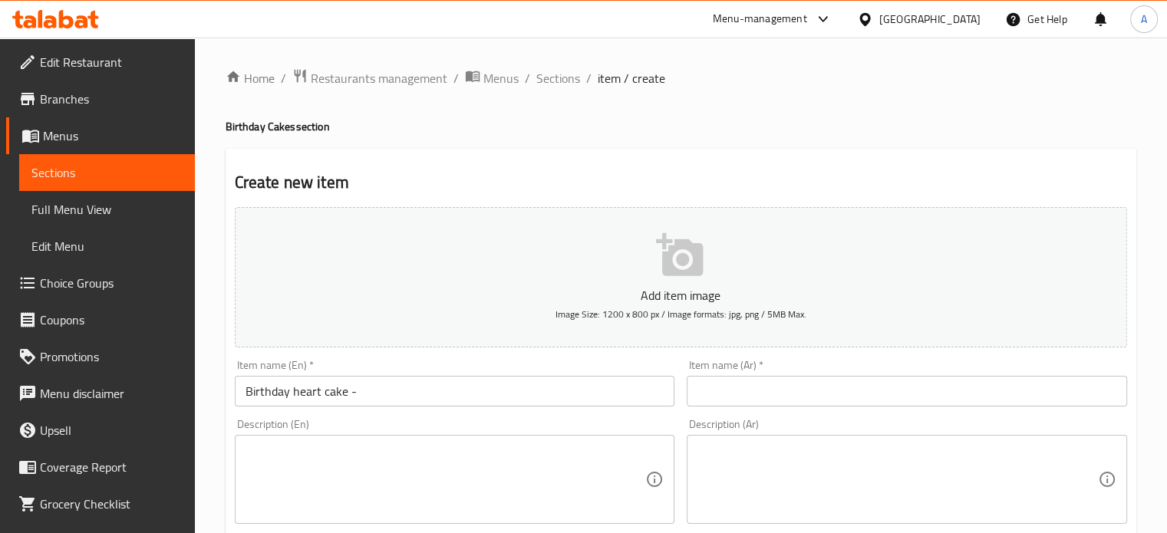
type input "65"
click at [367, 397] on input "Birthday heart cake -" at bounding box center [455, 391] width 440 height 31
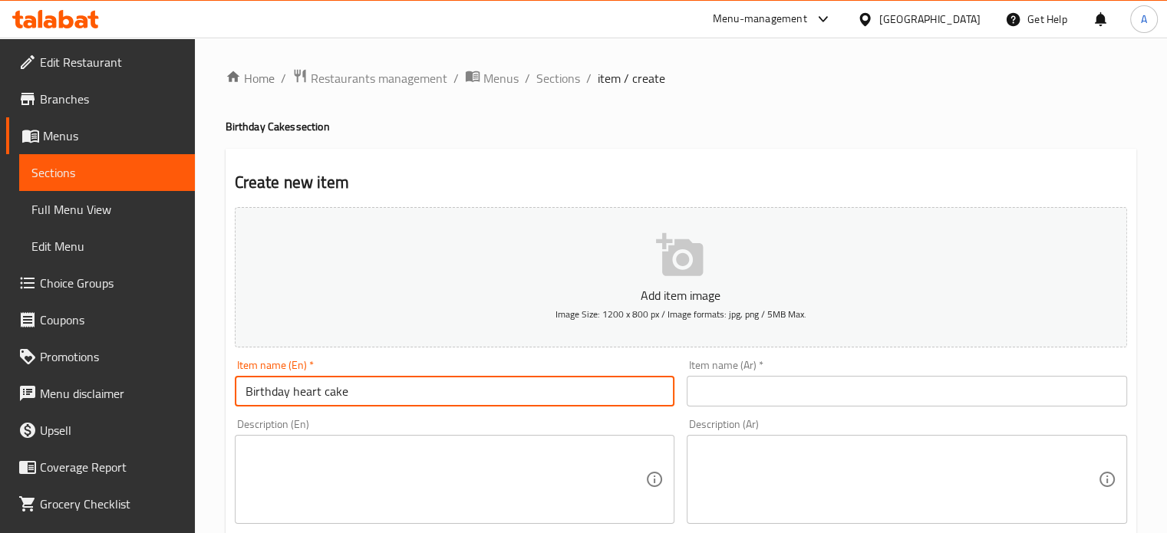
click at [285, 393] on input "Birthday heart cake" at bounding box center [455, 391] width 440 height 31
type input "Birthday heart cake"
click at [858, 395] on input "text" at bounding box center [906, 391] width 440 height 31
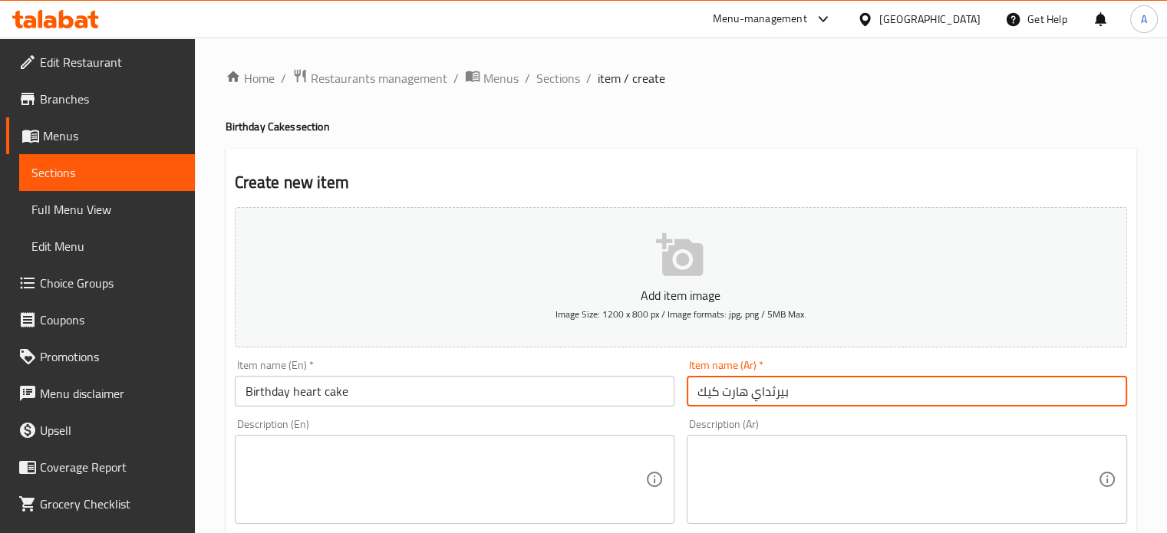
type input "بيرثداي هارت كيك"
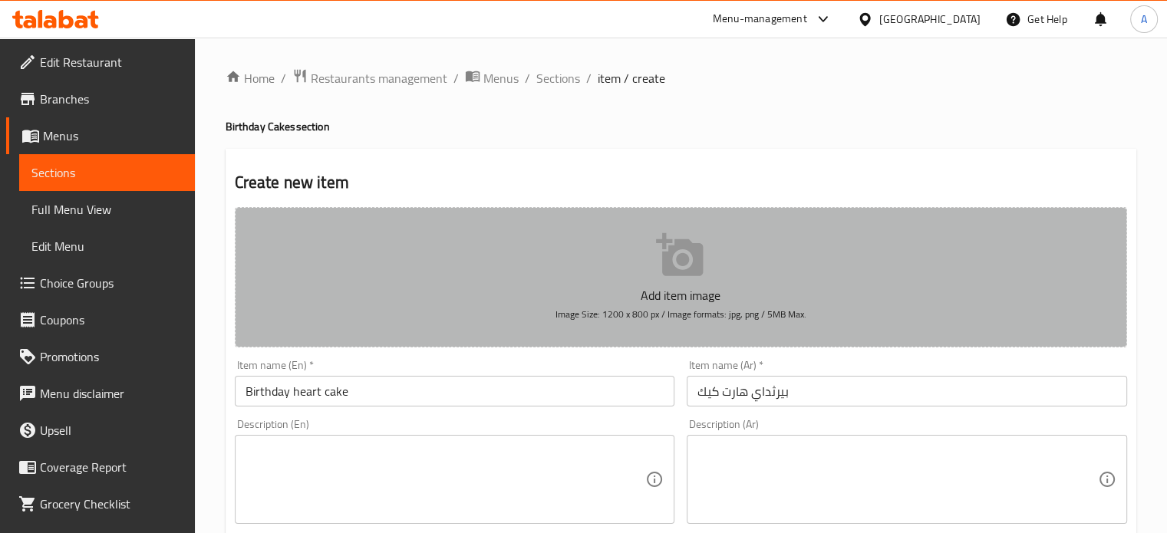
click at [686, 263] on icon "button" at bounding box center [679, 254] width 47 height 43
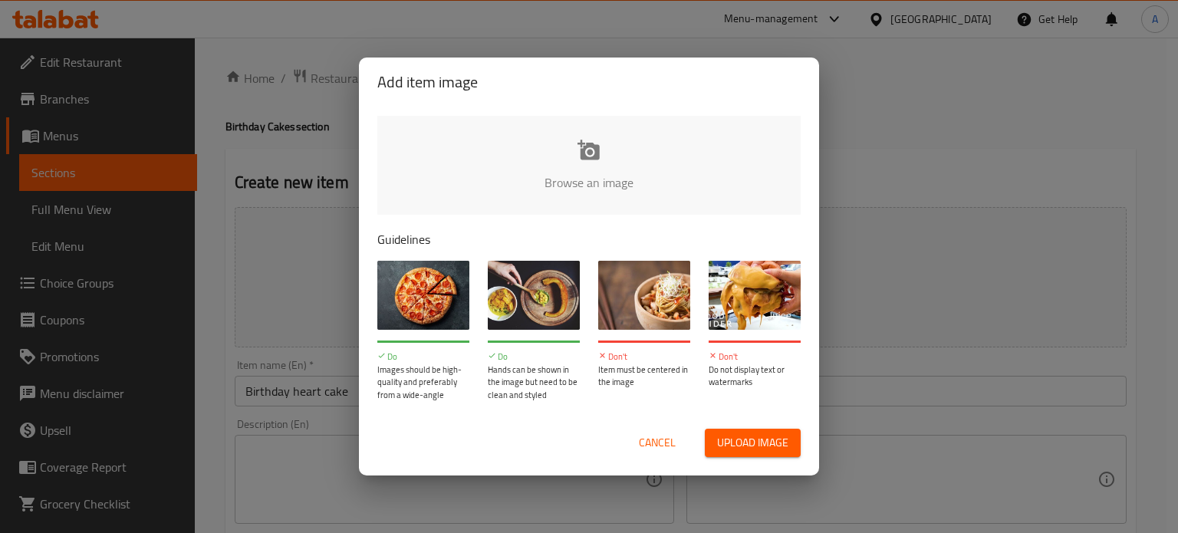
click at [720, 445] on span "Upload image" at bounding box center [752, 442] width 71 height 19
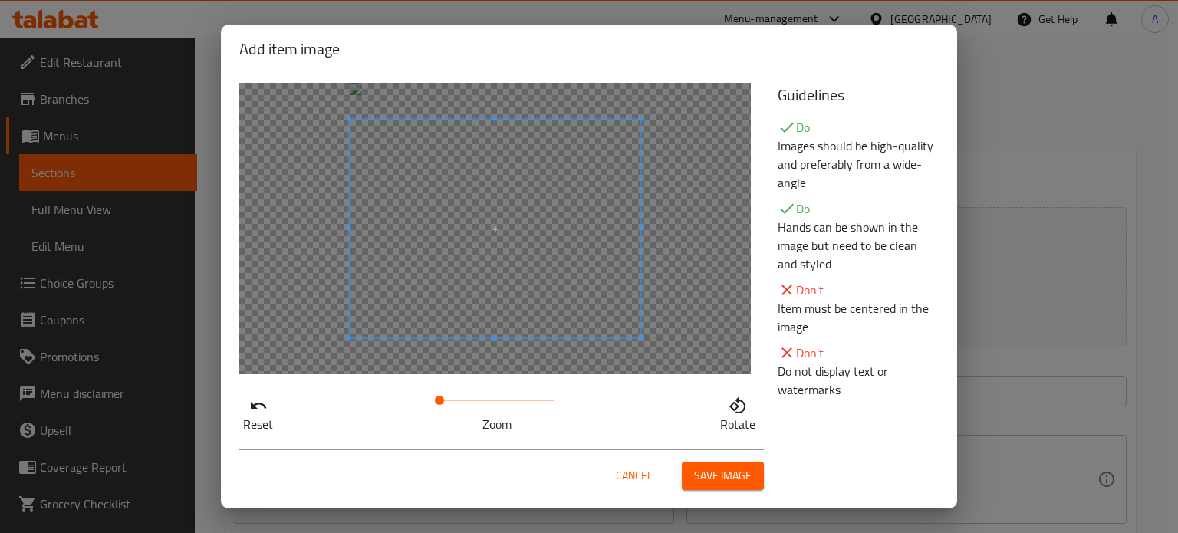
click at [733, 480] on span "Save image" at bounding box center [723, 475] width 58 height 19
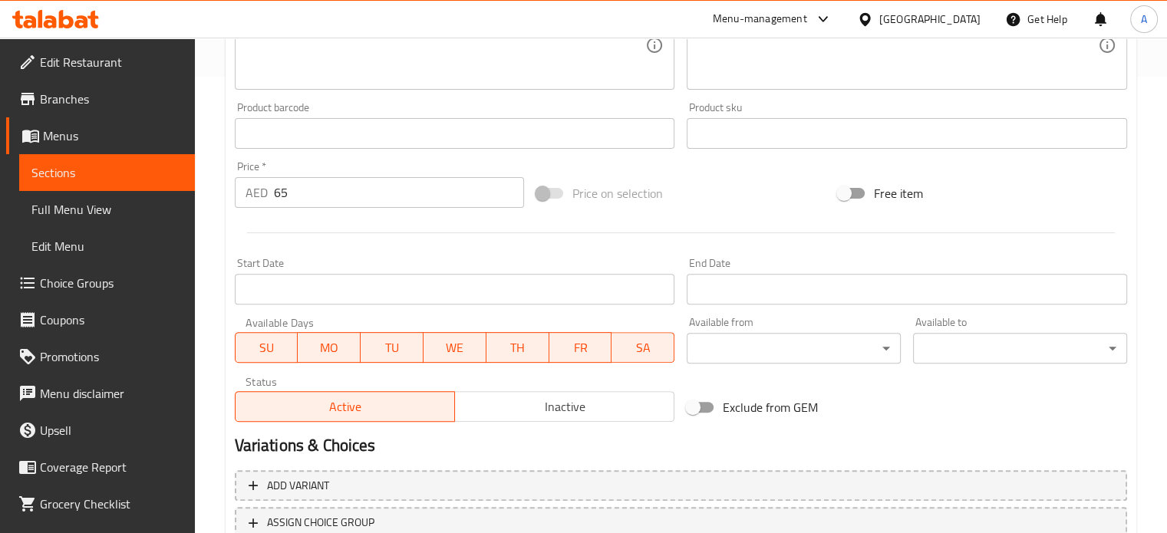
scroll to position [571, 0]
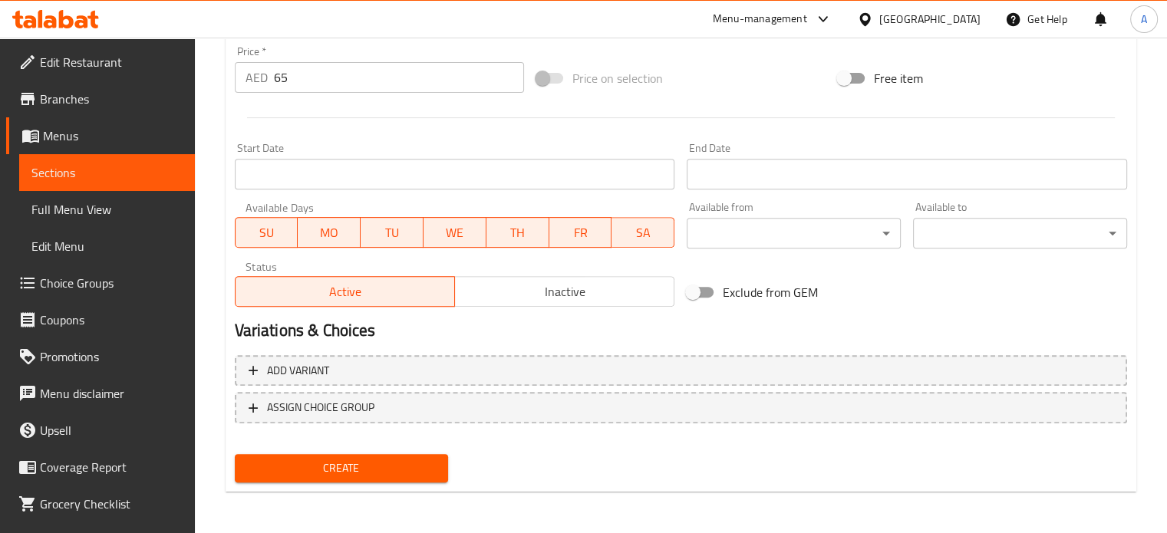
click at [354, 462] on span "Create" at bounding box center [341, 468] width 189 height 19
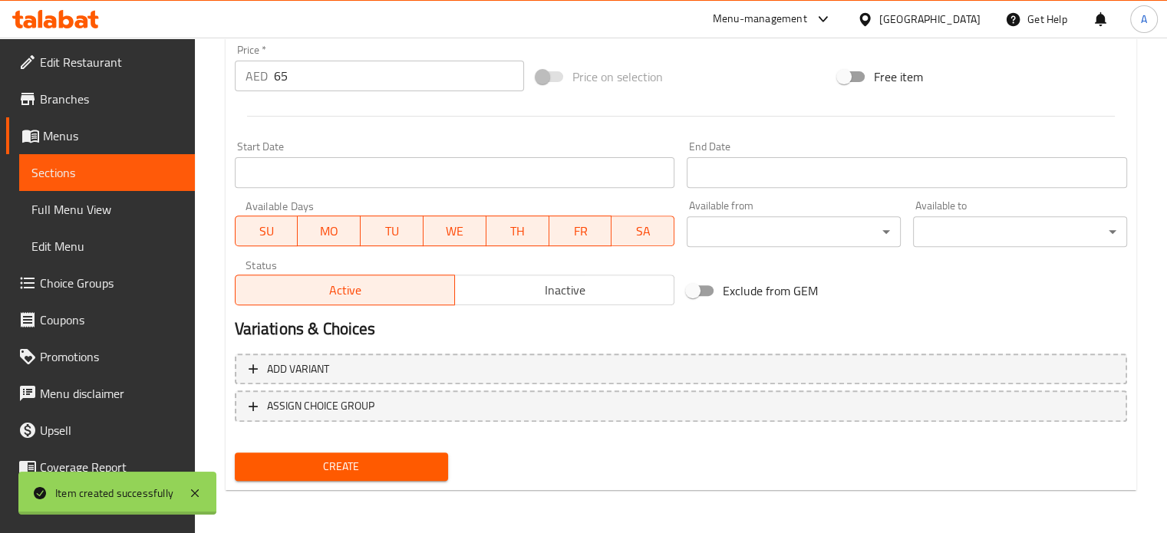
type input "0"
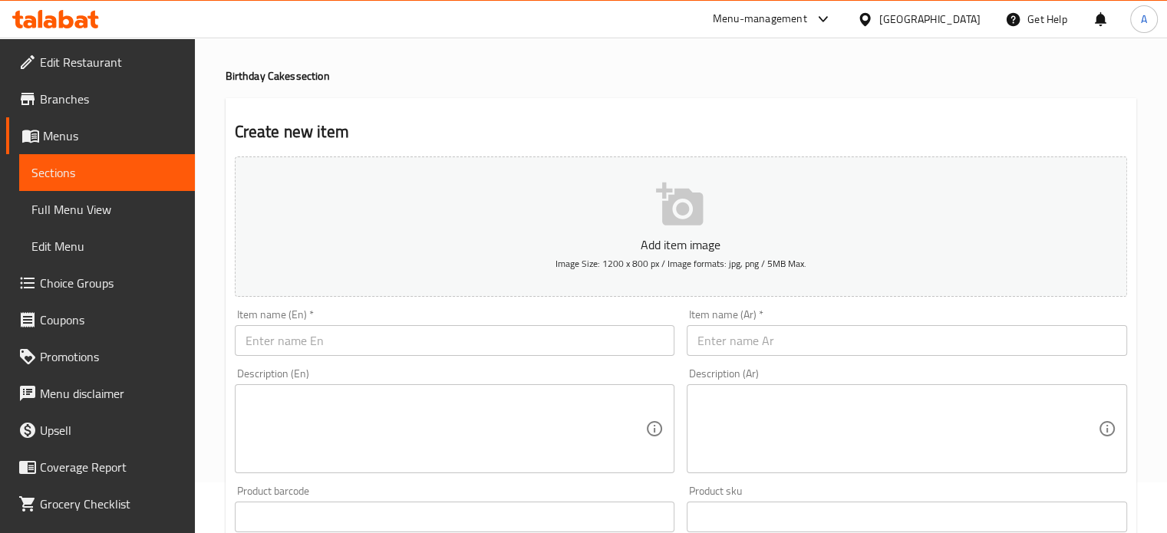
scroll to position [77, 0]
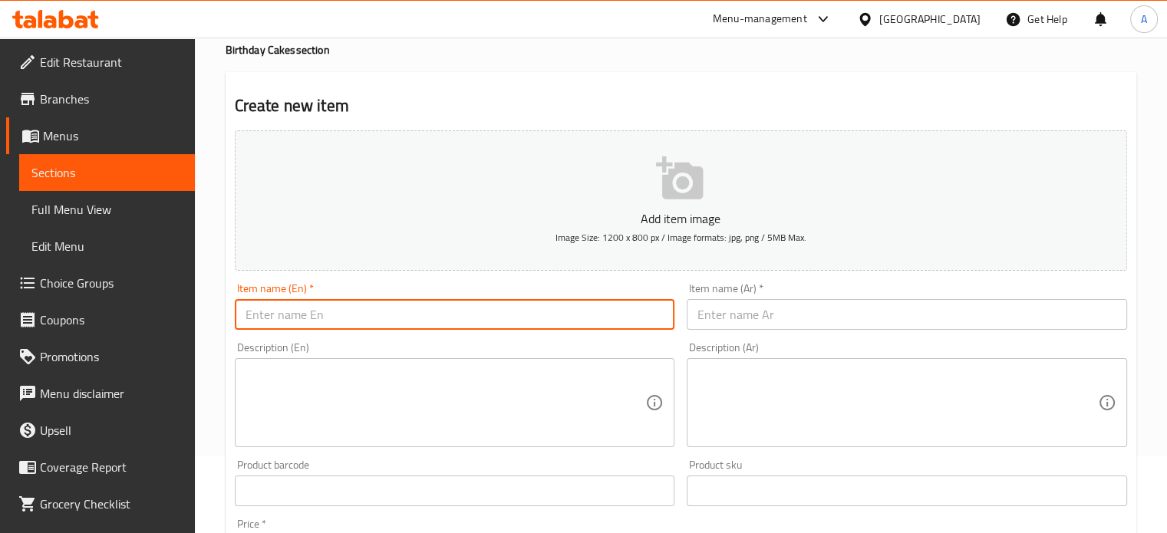
click at [364, 311] on input "text" at bounding box center [455, 314] width 440 height 31
paste input "Birthday special cake - 70"
drag, startPoint x: 364, startPoint y: 314, endPoint x: 403, endPoint y: 318, distance: 40.1
click at [403, 318] on input "Birthday special cake - 70" at bounding box center [455, 314] width 440 height 31
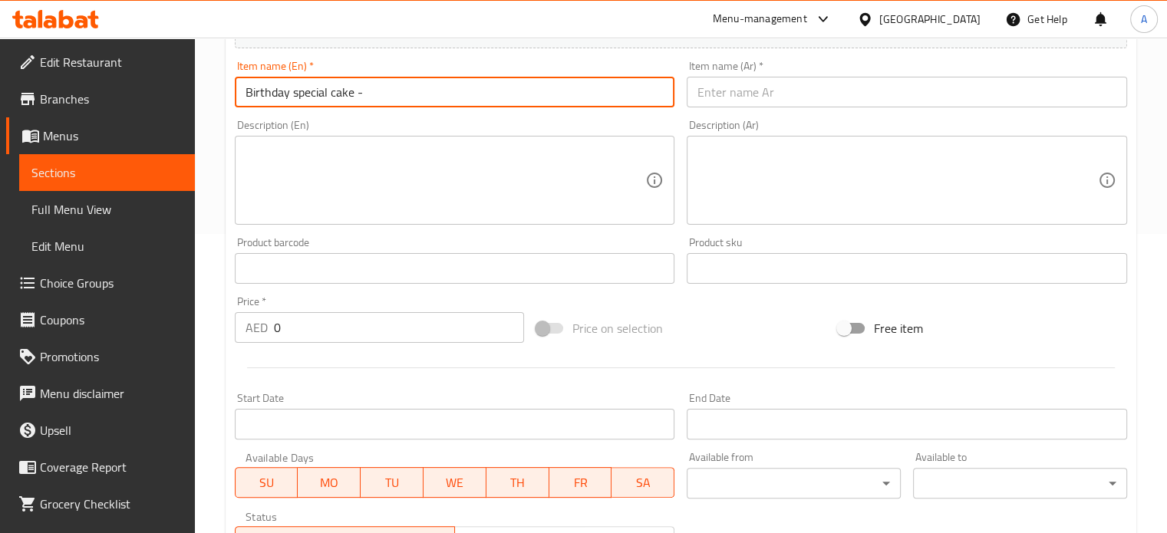
scroll to position [307, 0]
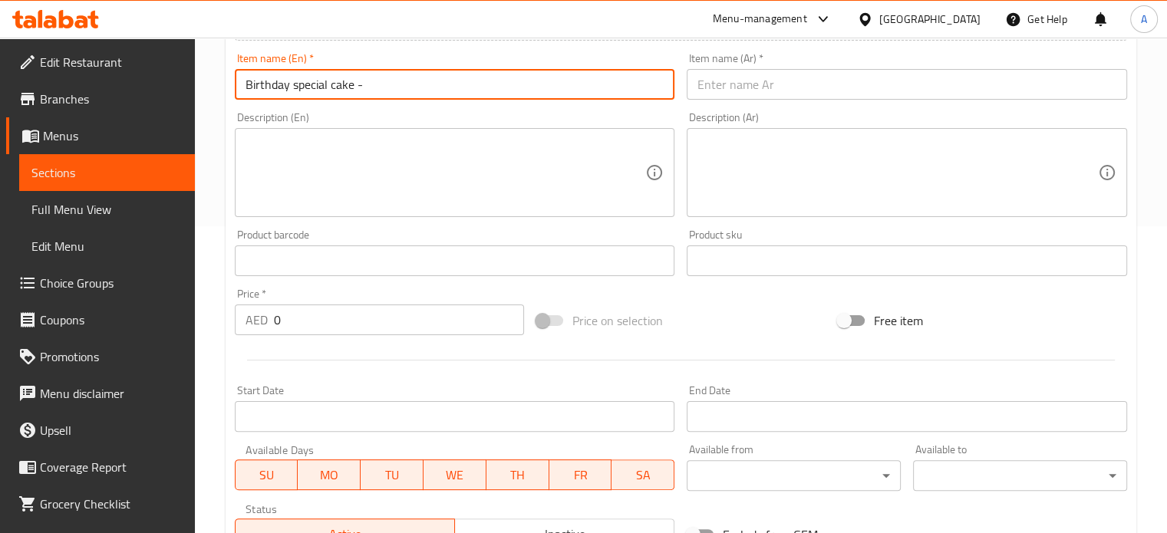
type input "Birthday special cake -"
click at [283, 419] on input "Start Date" at bounding box center [455, 416] width 440 height 31
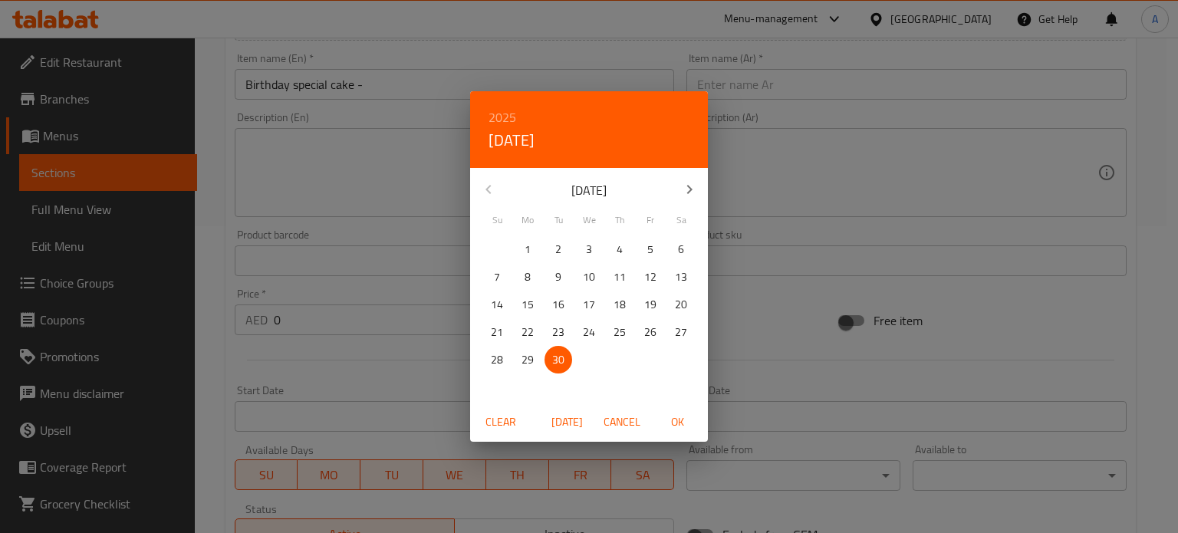
click at [305, 325] on div "2025 Tue, Sep 30 September 2025 Su Mo Tu We Th Fr Sa 31 1 2 3 4 5 6 7 8 9 10 11…" at bounding box center [589, 266] width 1178 height 533
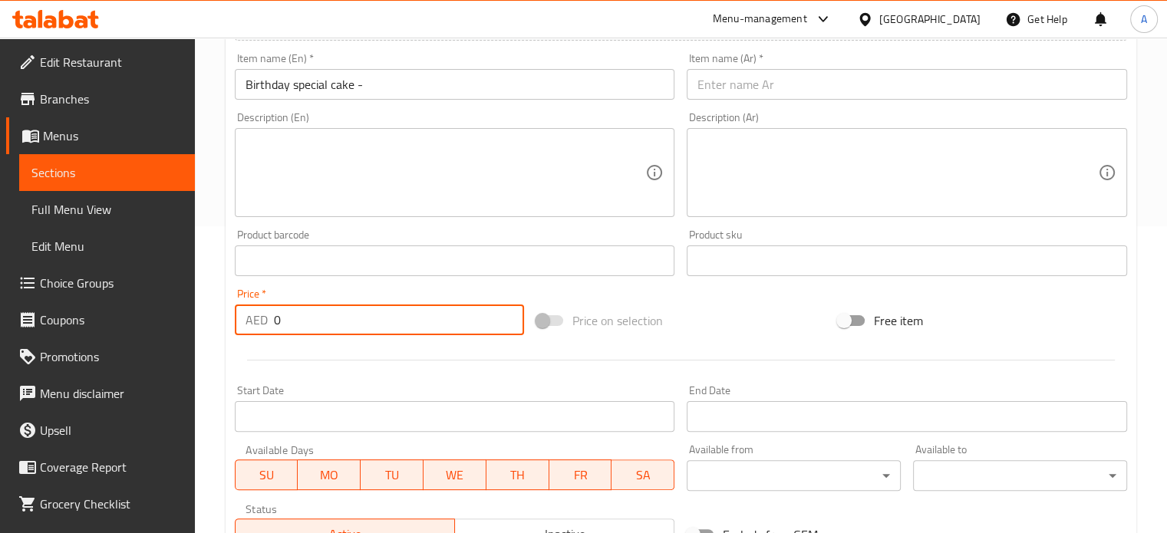
drag, startPoint x: 314, startPoint y: 321, endPoint x: 264, endPoint y: 321, distance: 49.9
click at [264, 321] on div "AED 0 Price *" at bounding box center [379, 320] width 289 height 31
paste input "7"
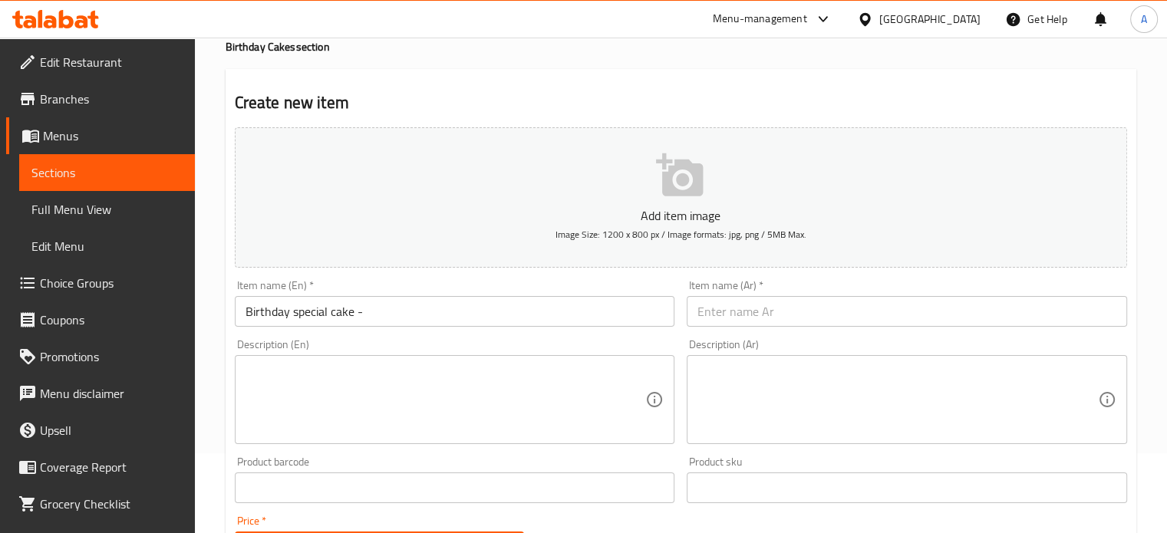
scroll to position [77, 0]
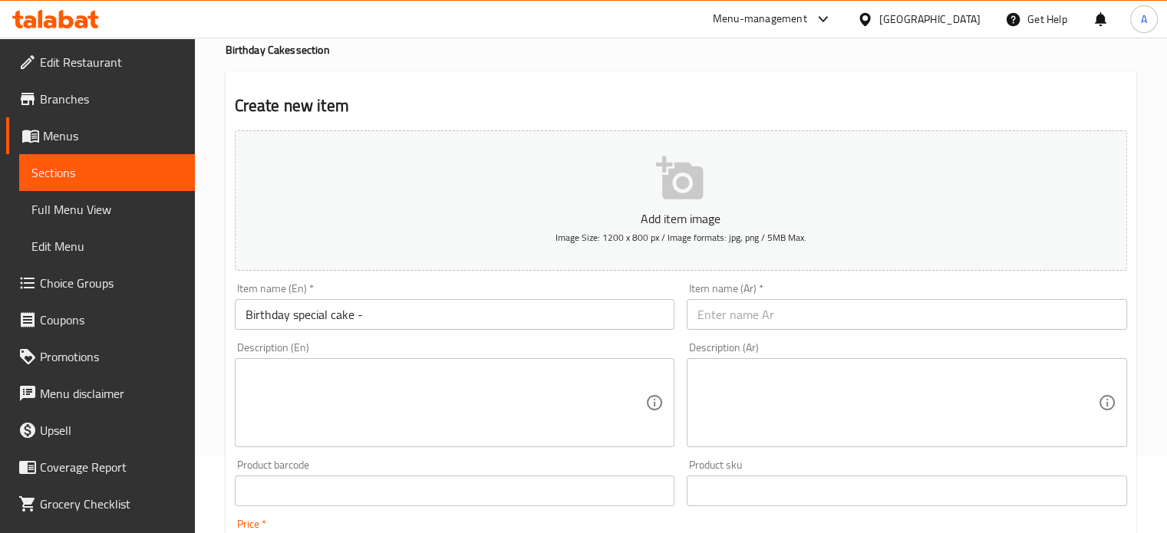
type input "70"
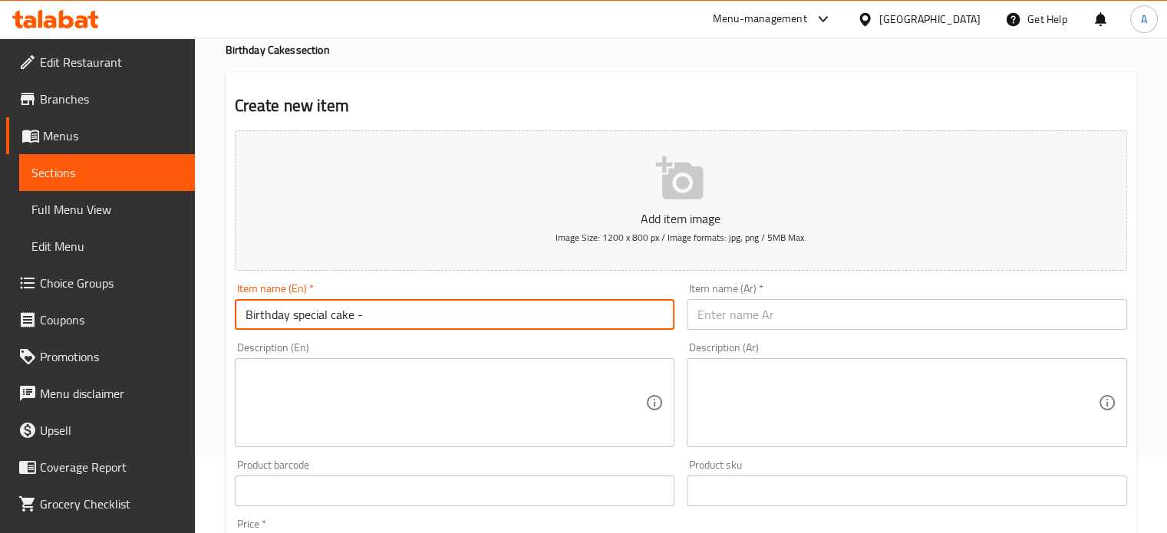
click at [365, 315] on input "Birthday special cake -" at bounding box center [455, 314] width 440 height 31
type input "Birthday special cake"
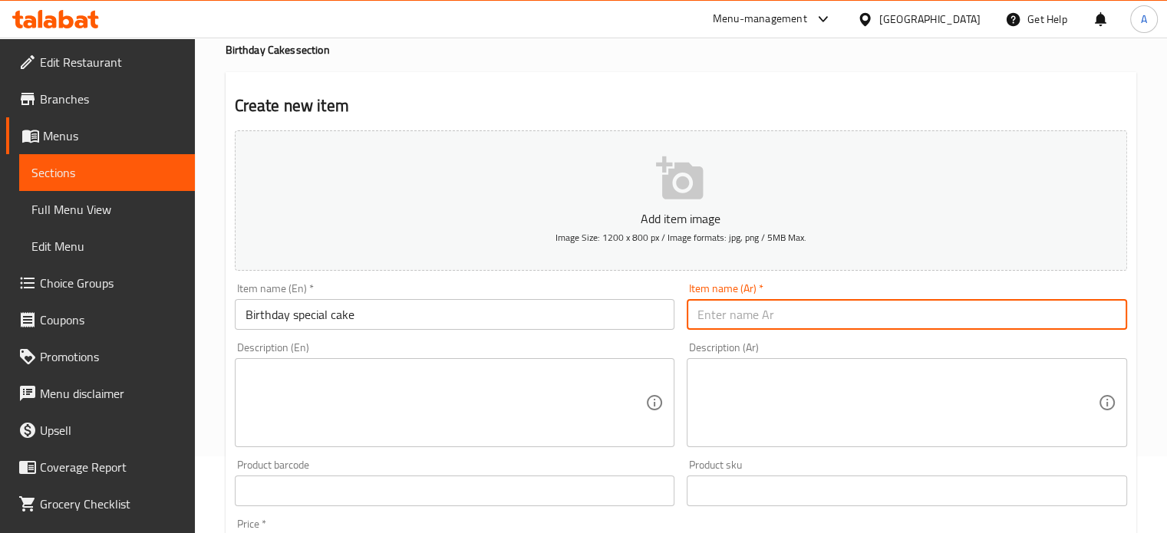
click at [760, 317] on input "text" at bounding box center [906, 314] width 440 height 31
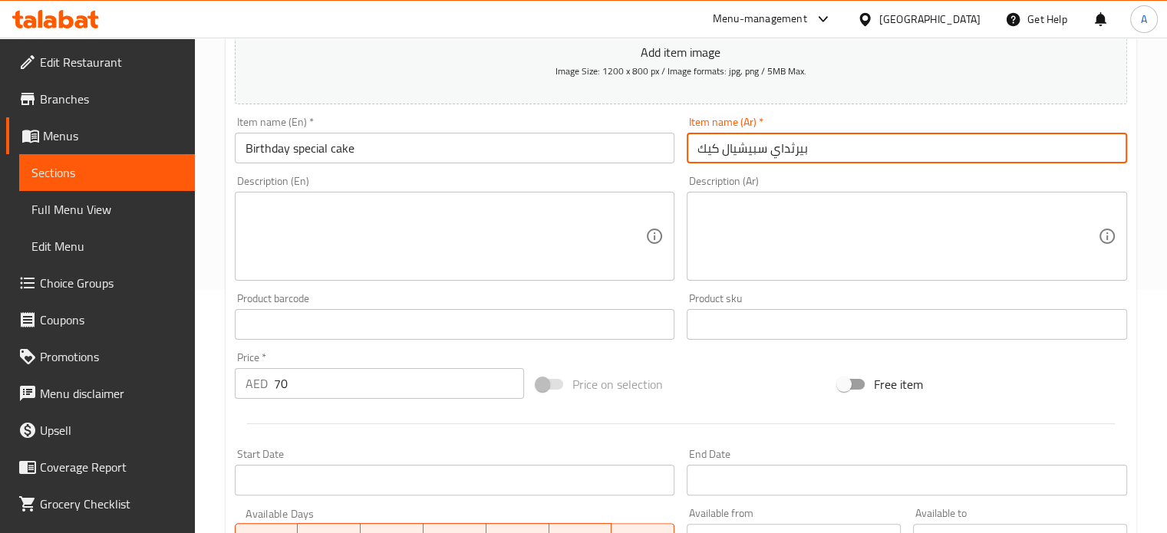
scroll to position [0, 0]
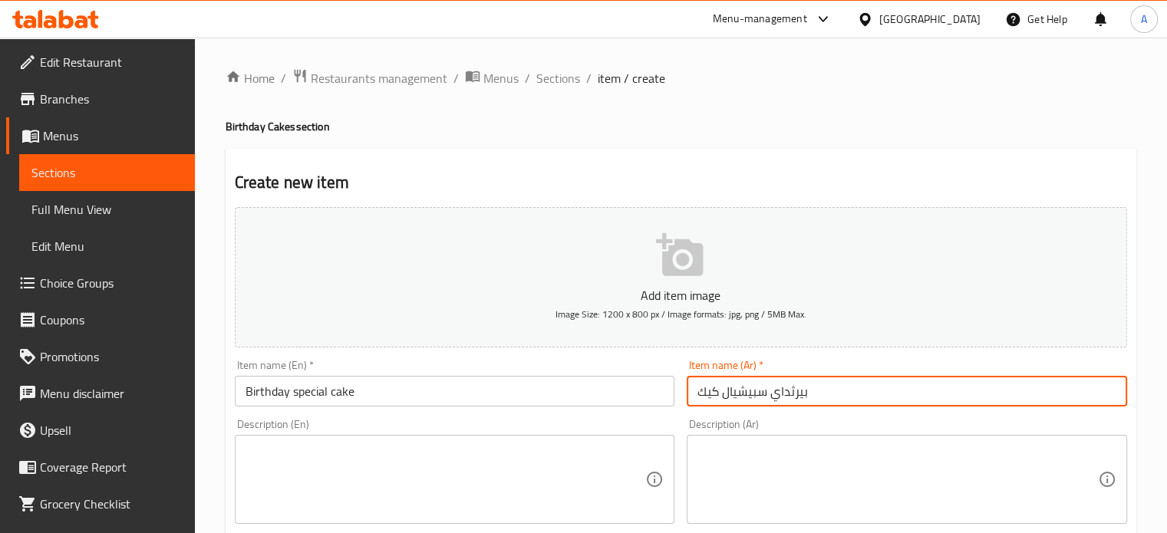
type input "بيرثداي سبيشيال كيك"
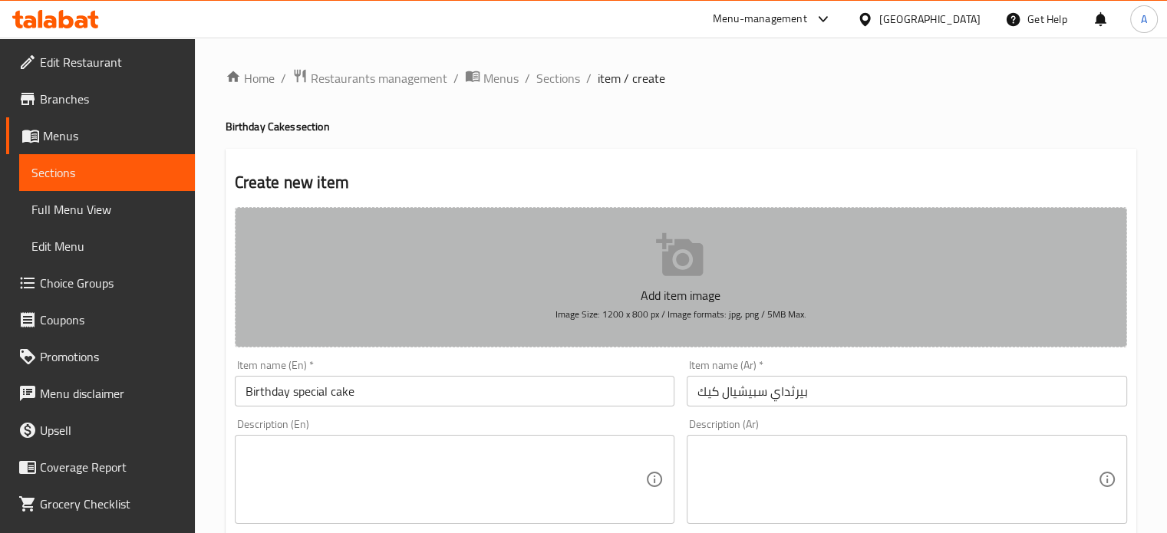
click at [682, 282] on button "Add item image Image Size: 1200 x 800 px / Image formats: jpg, png / 5MB Max." at bounding box center [681, 277] width 892 height 140
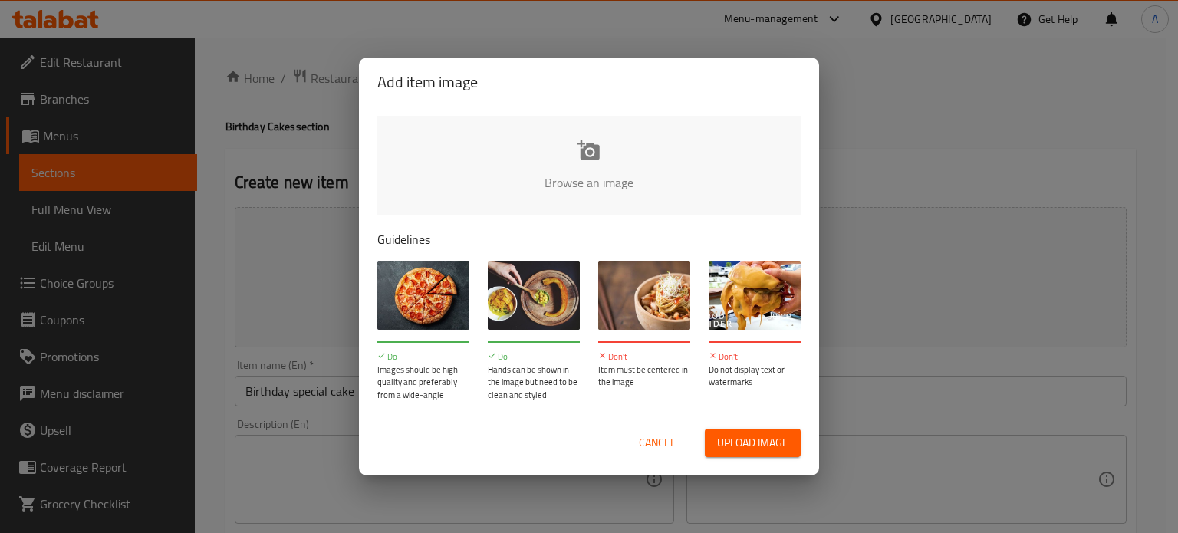
click at [754, 431] on button "Upload image" at bounding box center [753, 443] width 96 height 28
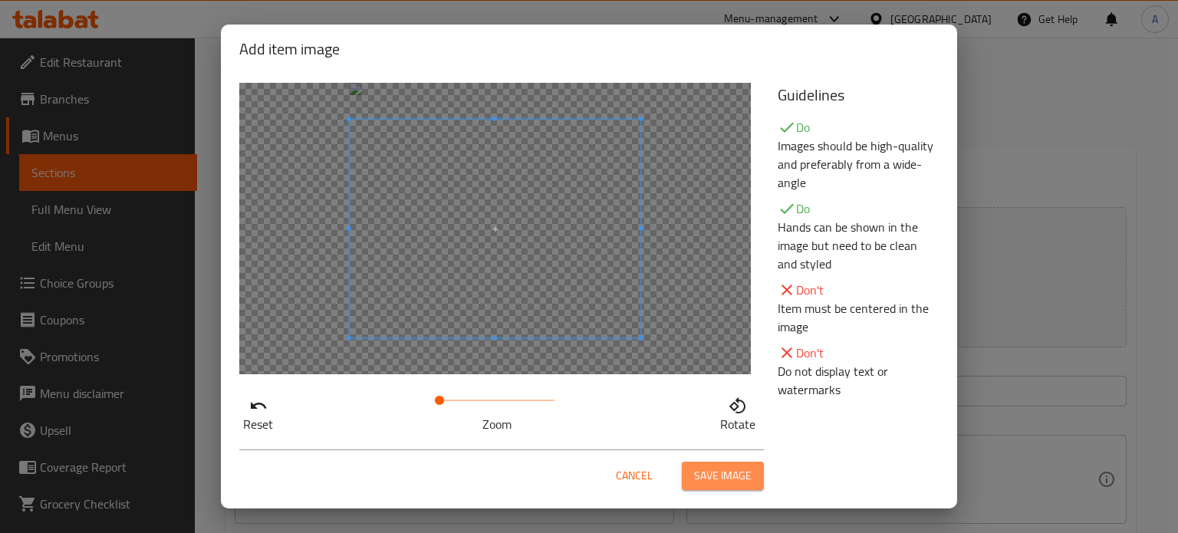
click at [723, 479] on span "Save image" at bounding box center [723, 475] width 58 height 19
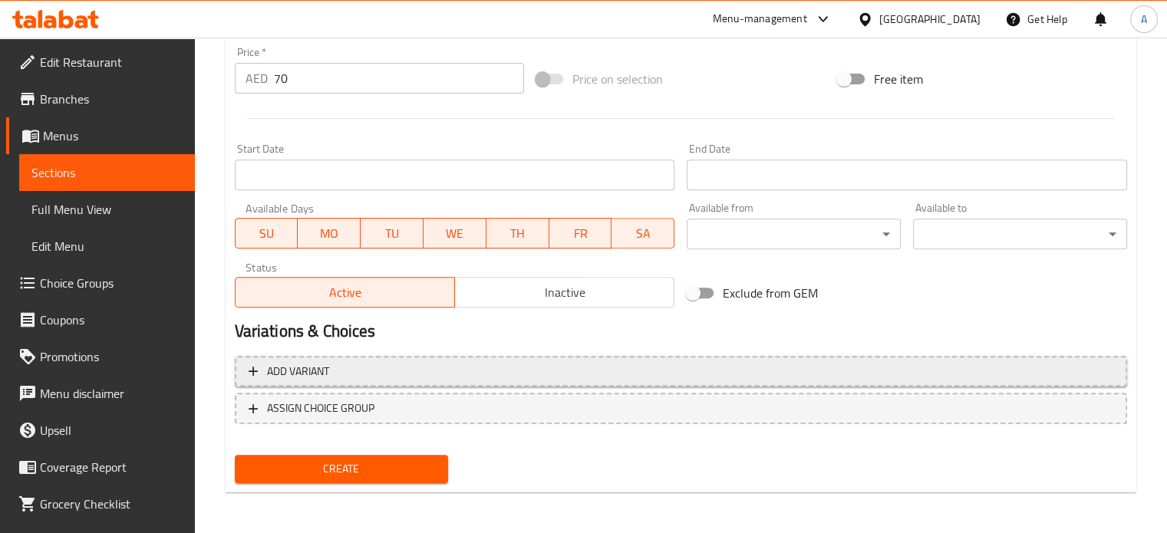
scroll to position [571, 0]
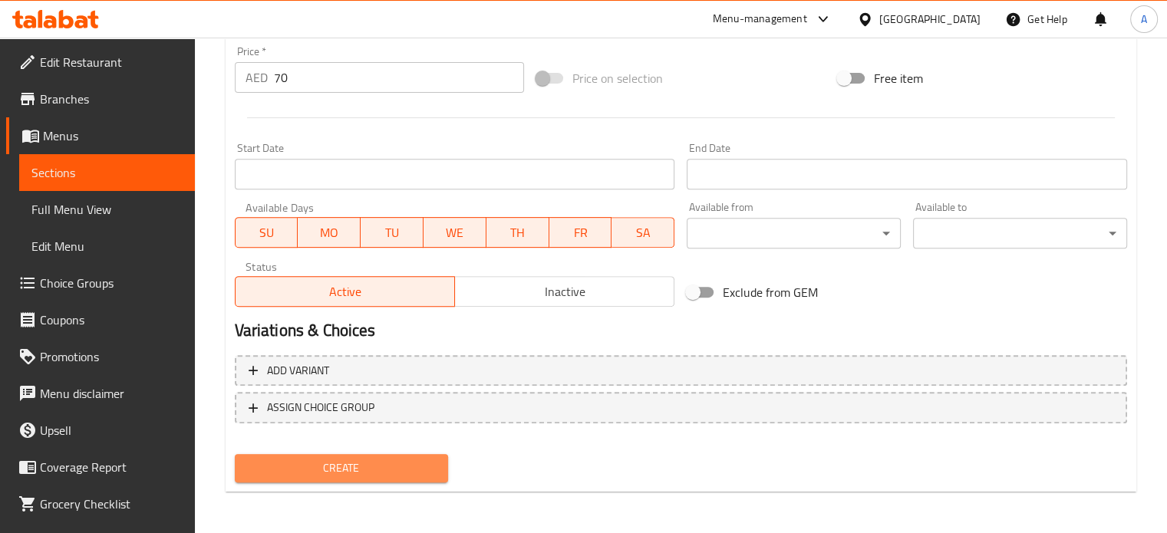
click at [351, 459] on span "Create" at bounding box center [341, 468] width 189 height 19
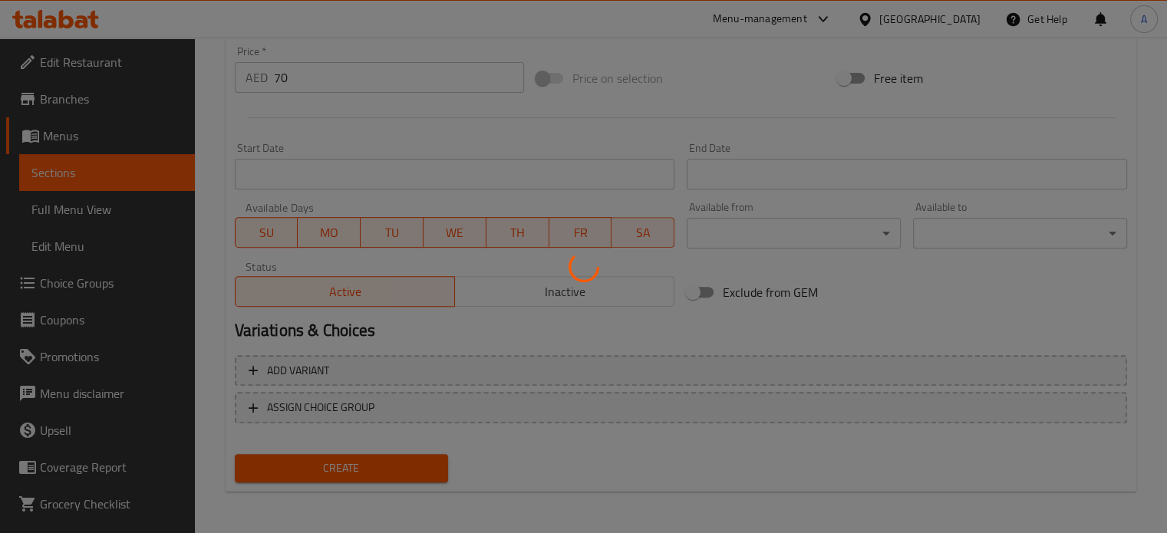
type input "0"
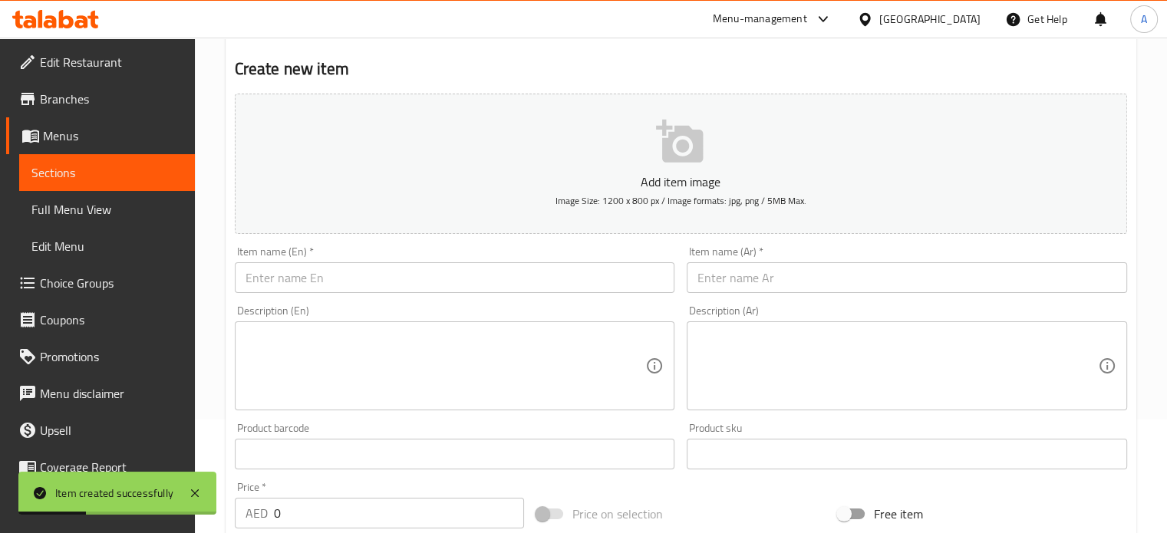
scroll to position [0, 0]
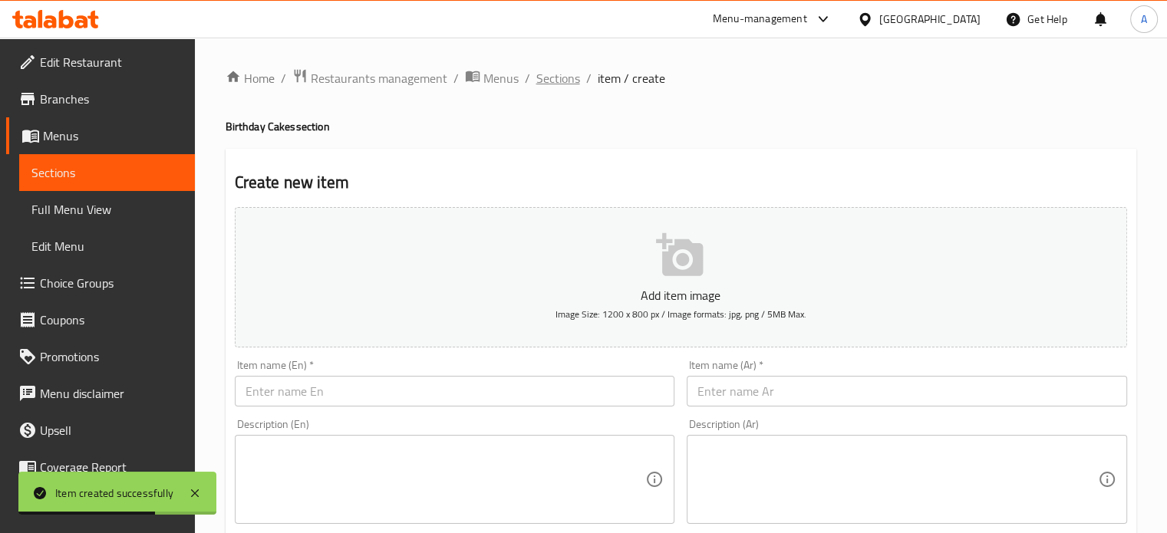
click at [552, 77] on span "Sections" at bounding box center [558, 78] width 44 height 18
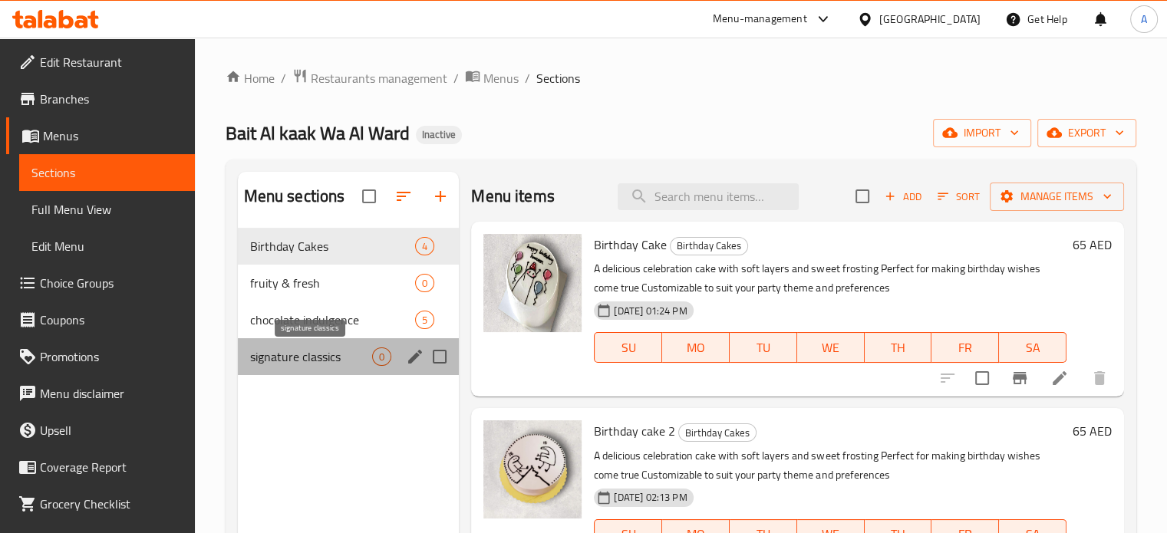
click at [296, 361] on span "signature classics" at bounding box center [311, 356] width 123 height 18
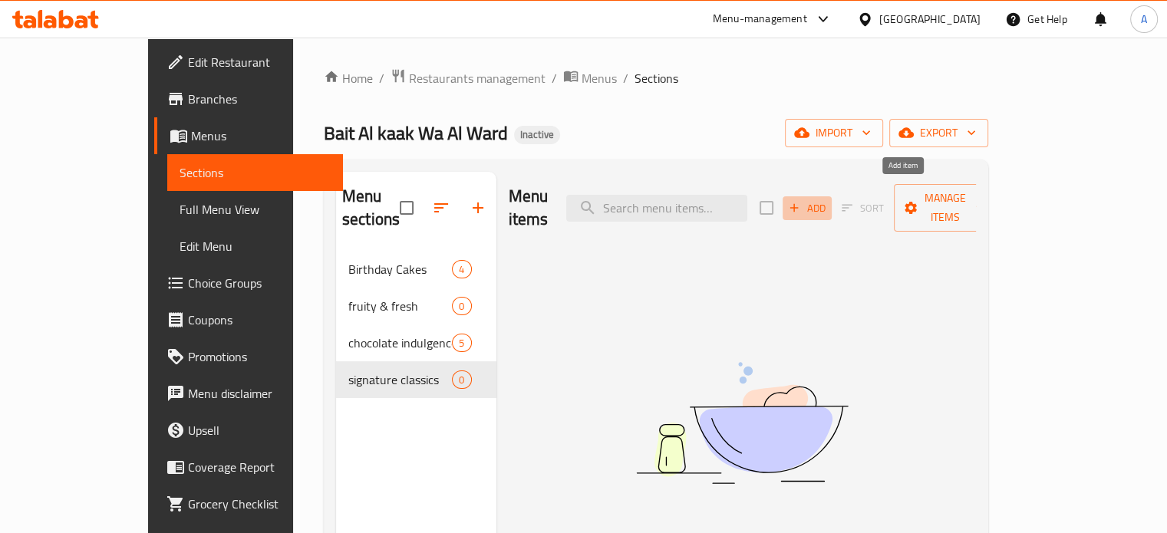
click at [828, 204] on span "Add" at bounding box center [806, 208] width 41 height 18
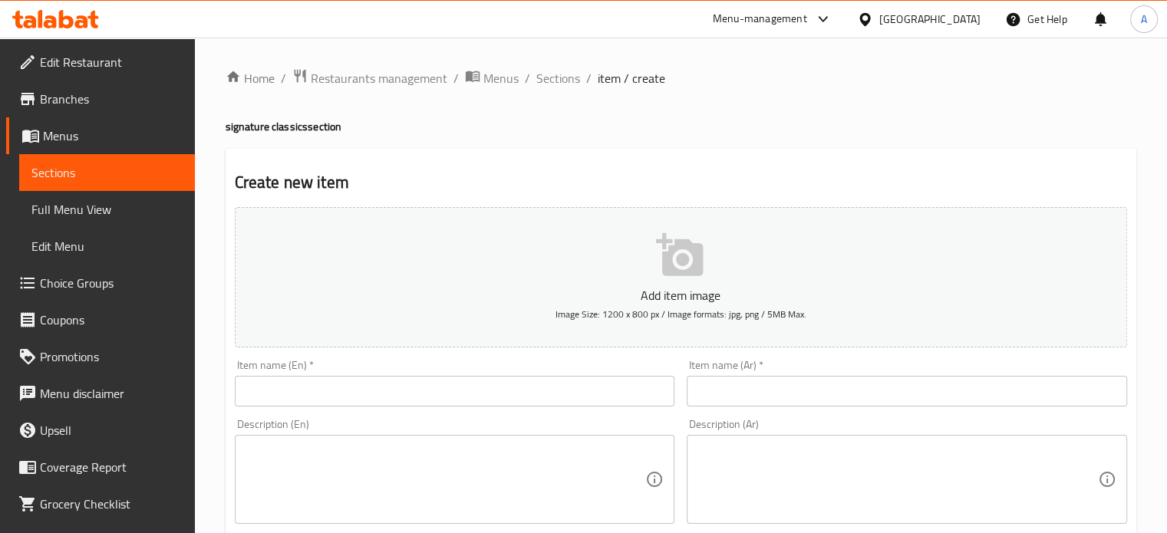
click at [304, 399] on input "text" at bounding box center [455, 391] width 440 height 31
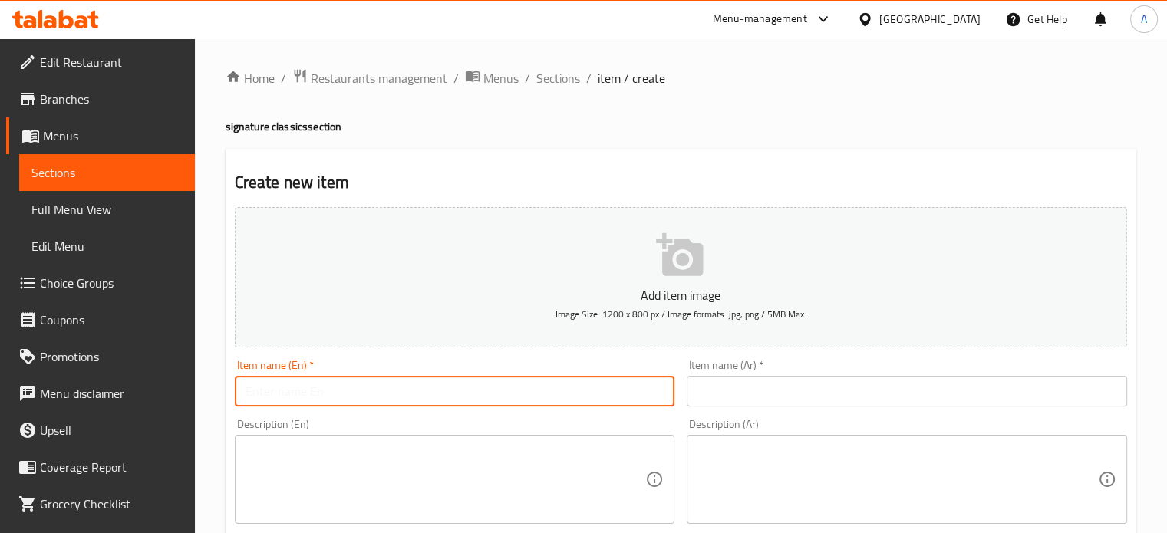
paste input "Welcome back cake - 70"
drag, startPoint x: 357, startPoint y: 389, endPoint x: 416, endPoint y: 413, distance: 64.0
click at [400, 392] on input "Welcome back cake - 70" at bounding box center [455, 391] width 440 height 31
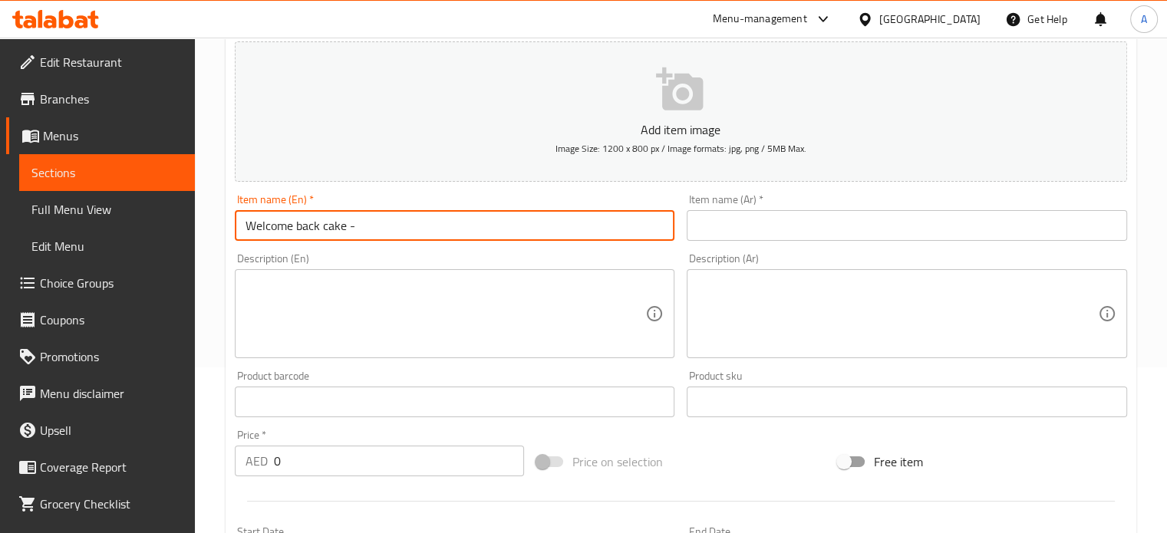
scroll to position [384, 0]
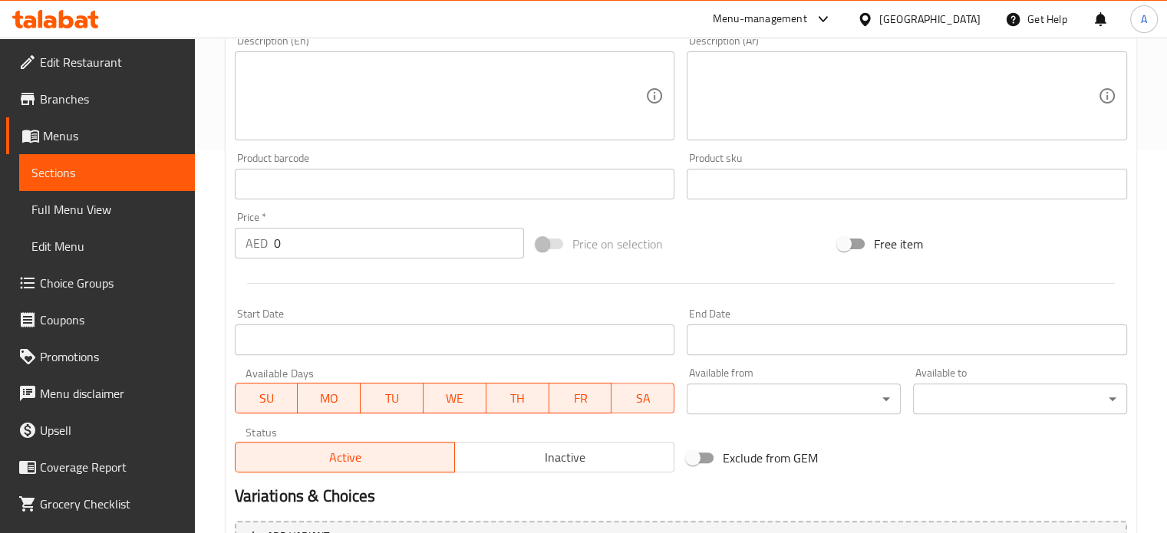
type input "Welcome back cake -"
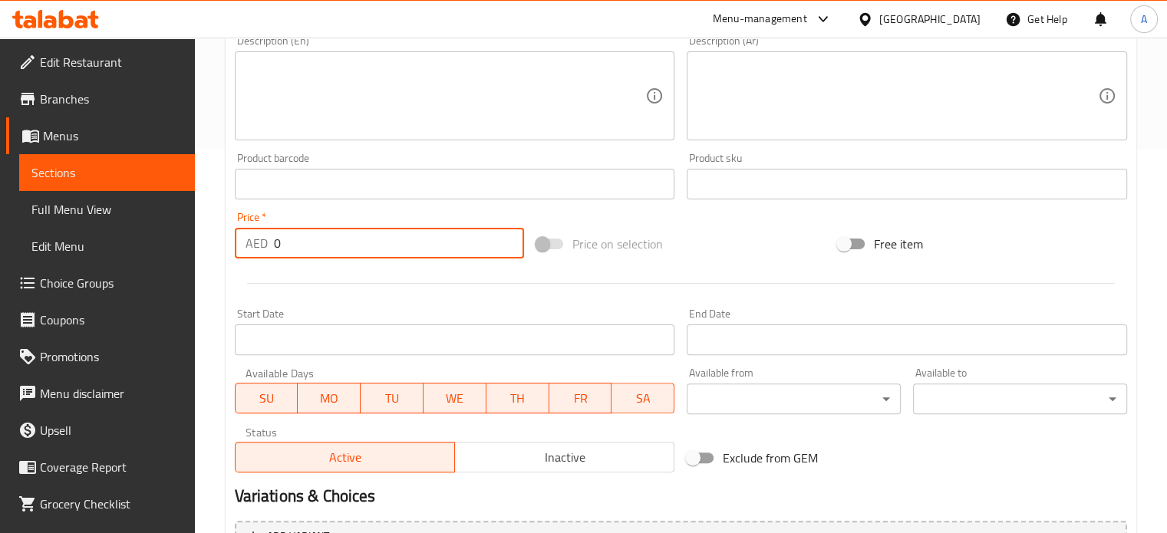
drag, startPoint x: 288, startPoint y: 253, endPoint x: 258, endPoint y: 249, distance: 31.0
click at [258, 249] on div "AED 0 Price *" at bounding box center [379, 243] width 289 height 31
paste input "7"
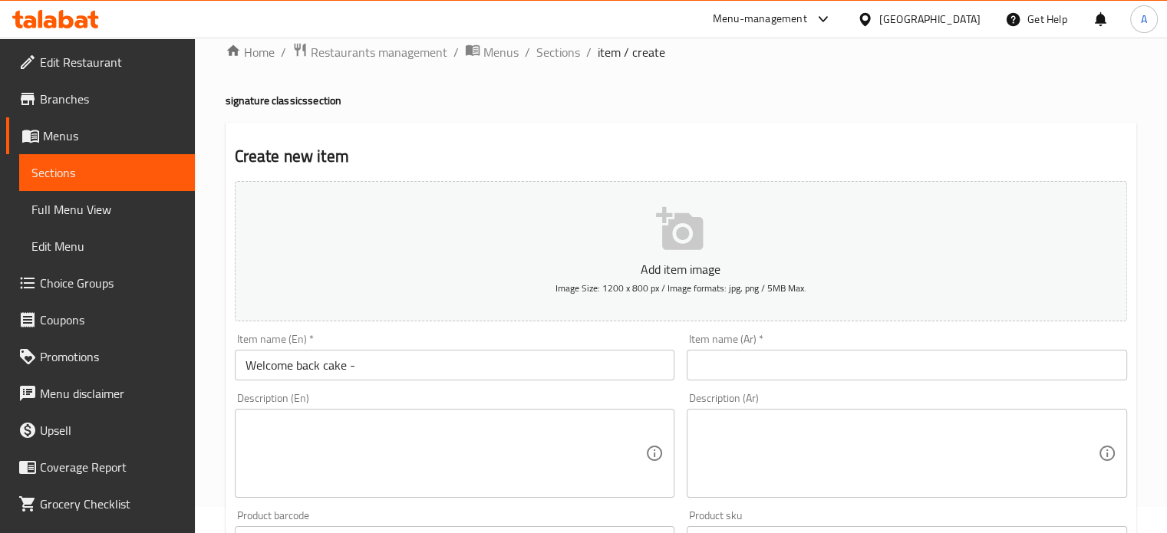
scroll to position [0, 0]
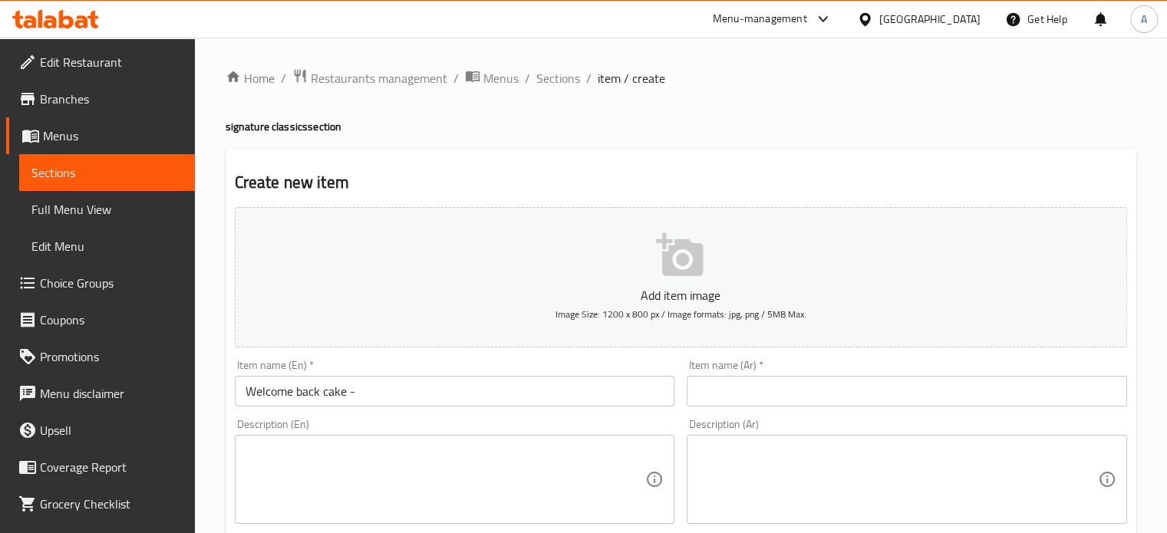
type input "70"
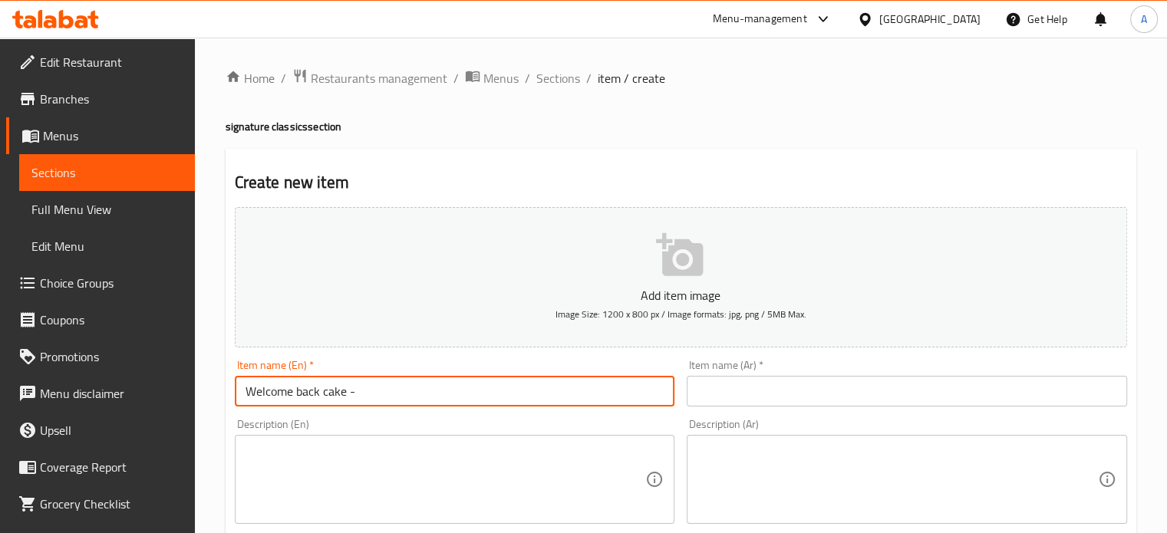
click at [363, 395] on input "Welcome back cake -" at bounding box center [455, 391] width 440 height 31
type input "Welcome back cake"
click at [904, 393] on input "text" at bounding box center [906, 391] width 440 height 31
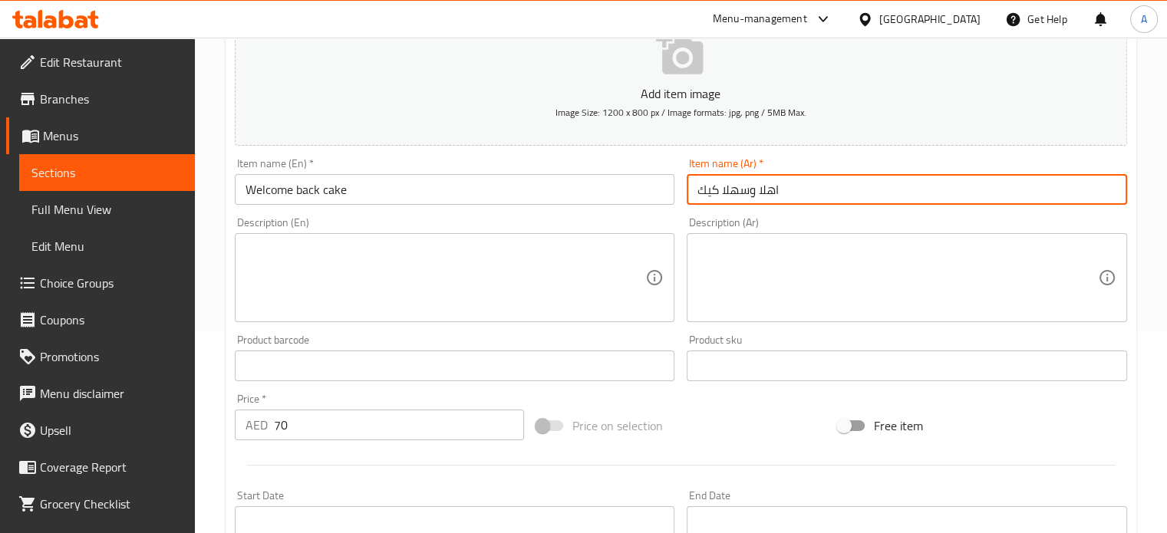
scroll to position [230, 0]
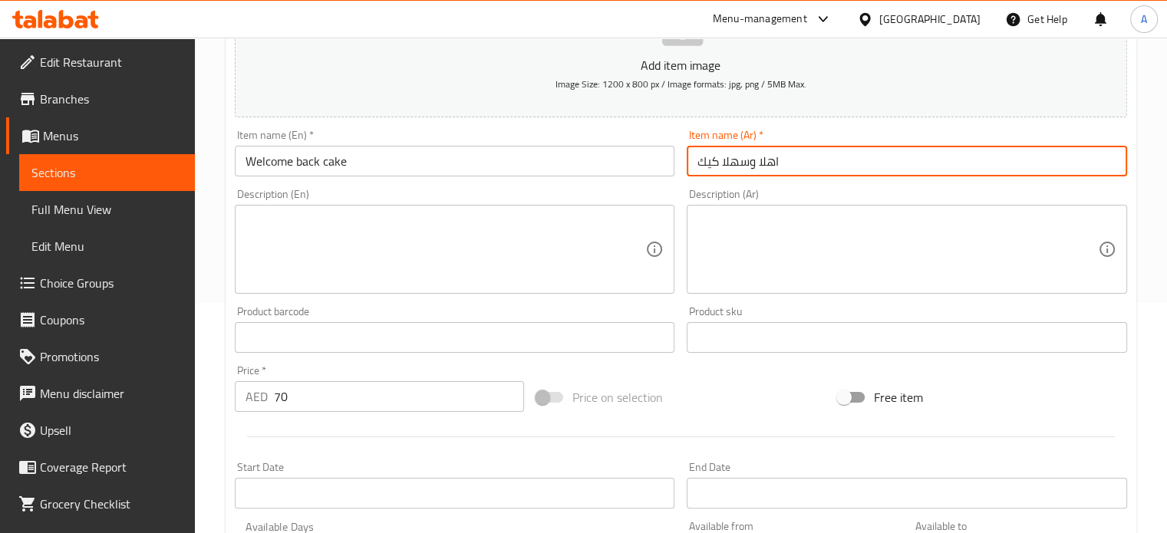
type input "اهلا وسهلا كيك"
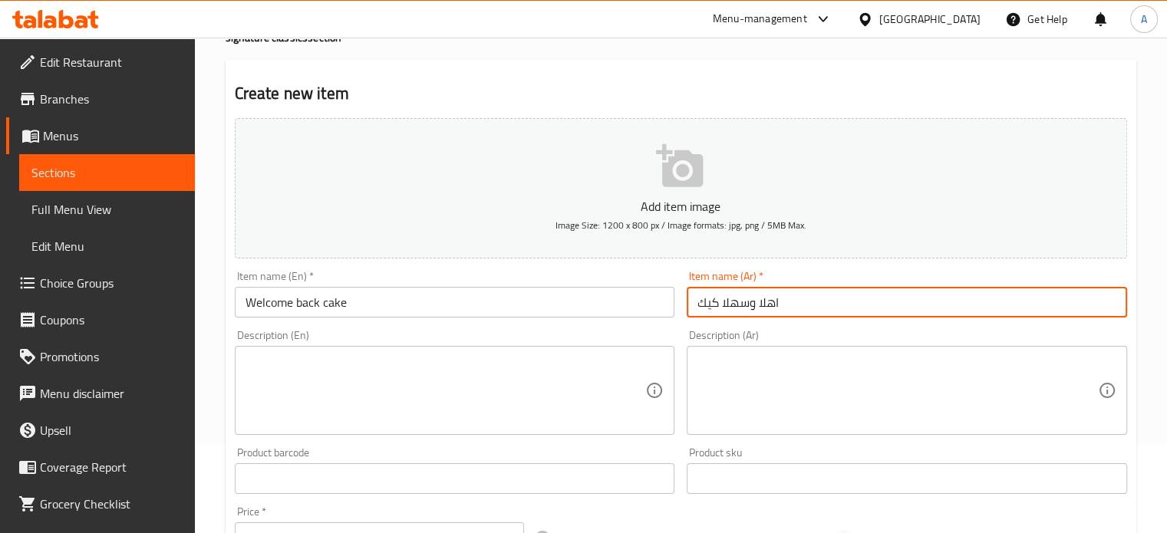
scroll to position [0, 0]
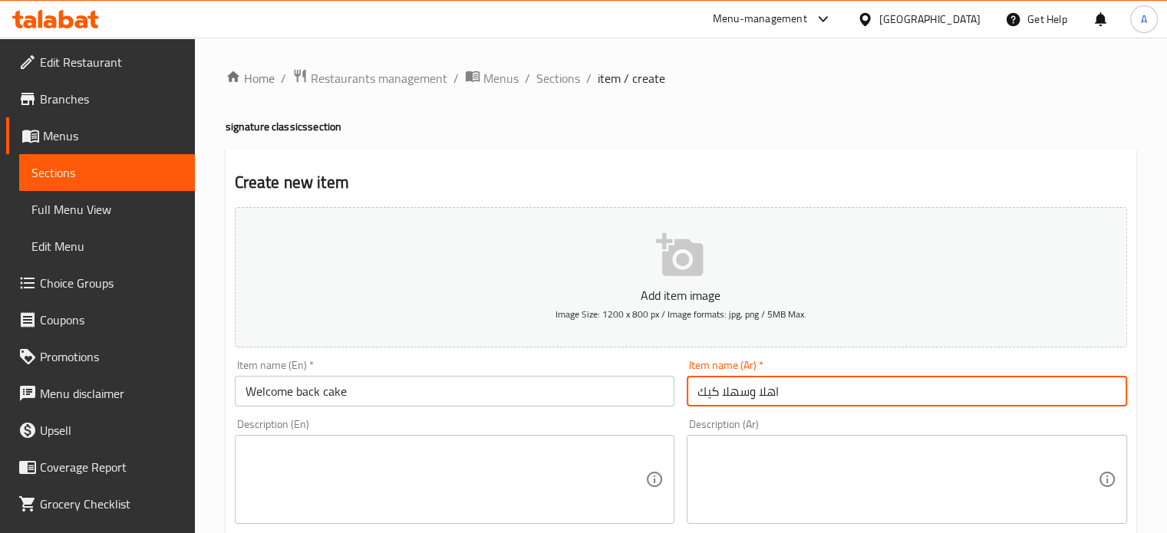
click at [679, 252] on icon "button" at bounding box center [680, 255] width 49 height 49
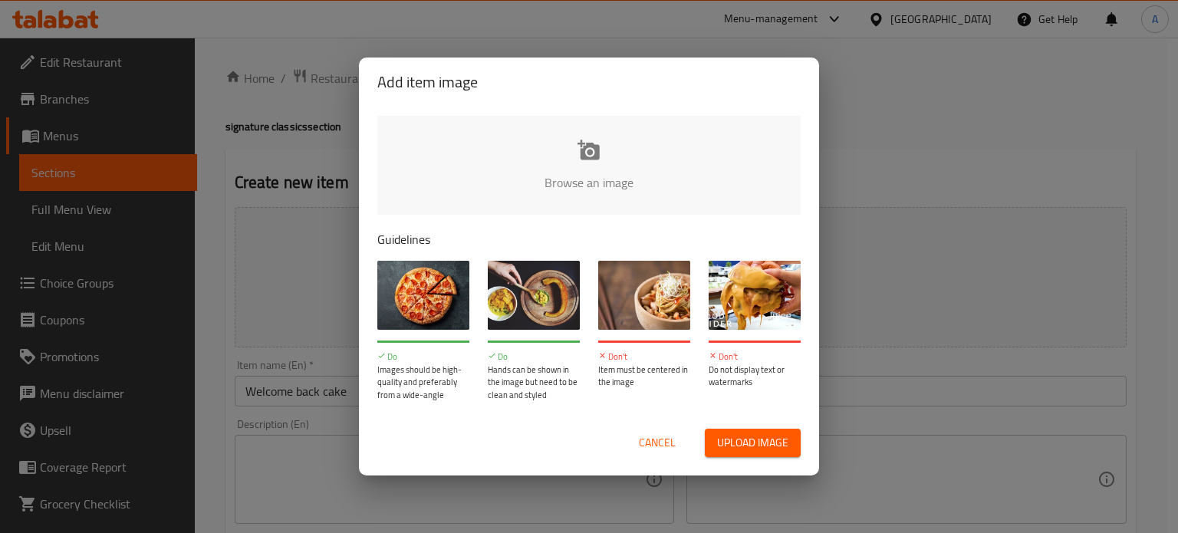
click at [761, 438] on span "Upload image" at bounding box center [752, 442] width 71 height 19
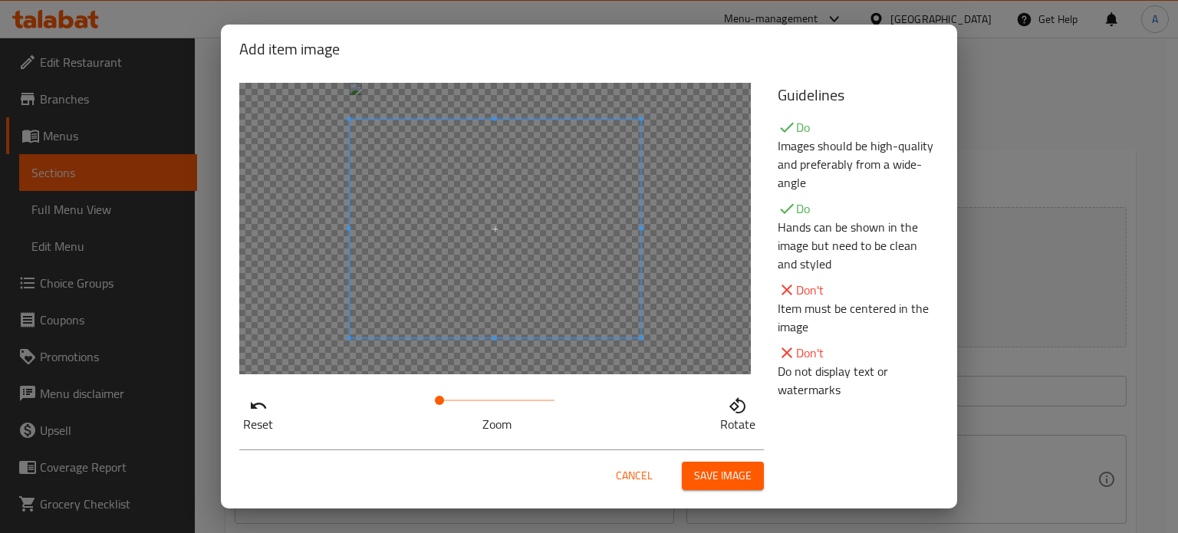
click at [709, 477] on span "Save image" at bounding box center [723, 475] width 58 height 19
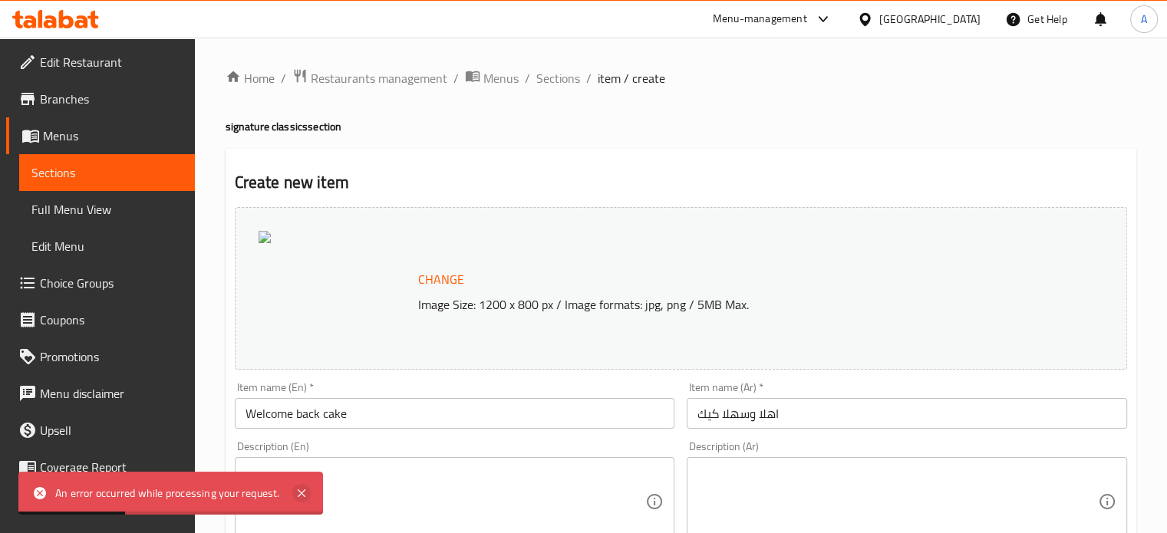
click at [301, 490] on icon at bounding box center [301, 493] width 18 height 18
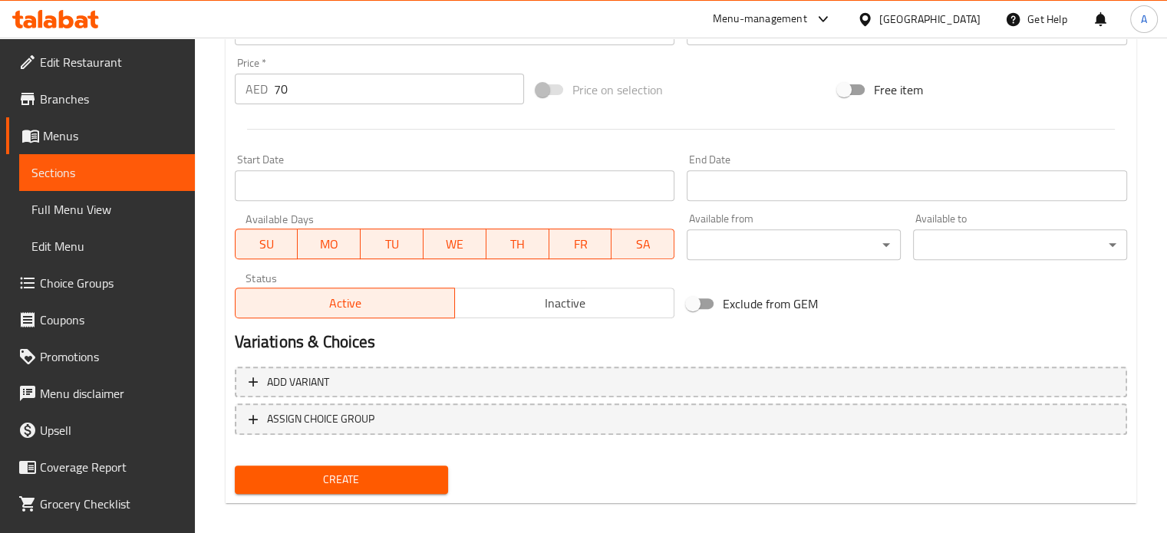
scroll to position [571, 0]
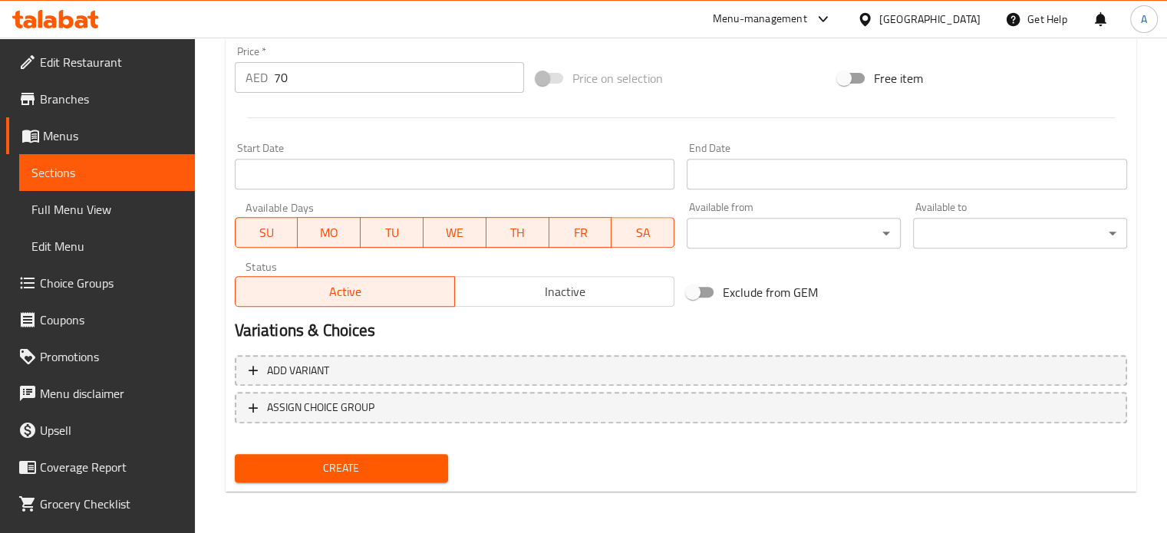
click at [333, 472] on span "Create" at bounding box center [341, 468] width 189 height 19
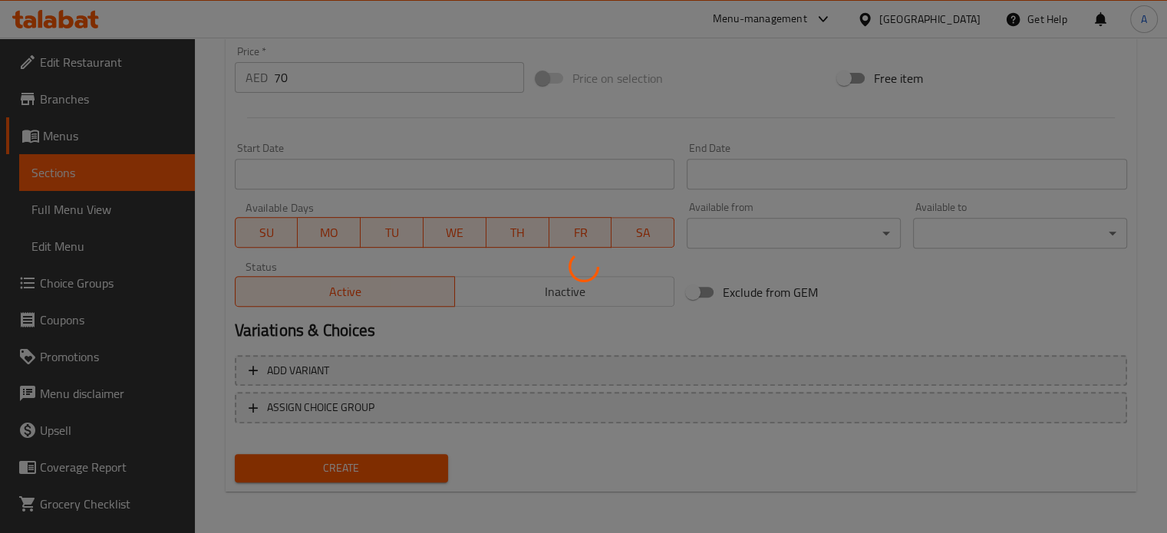
type input "0"
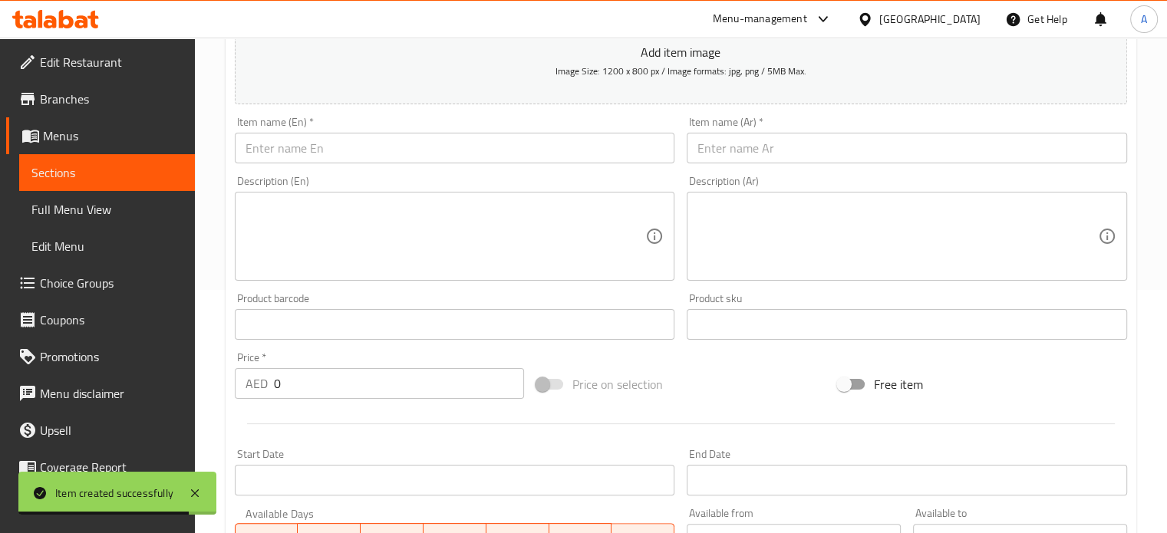
scroll to position [0, 0]
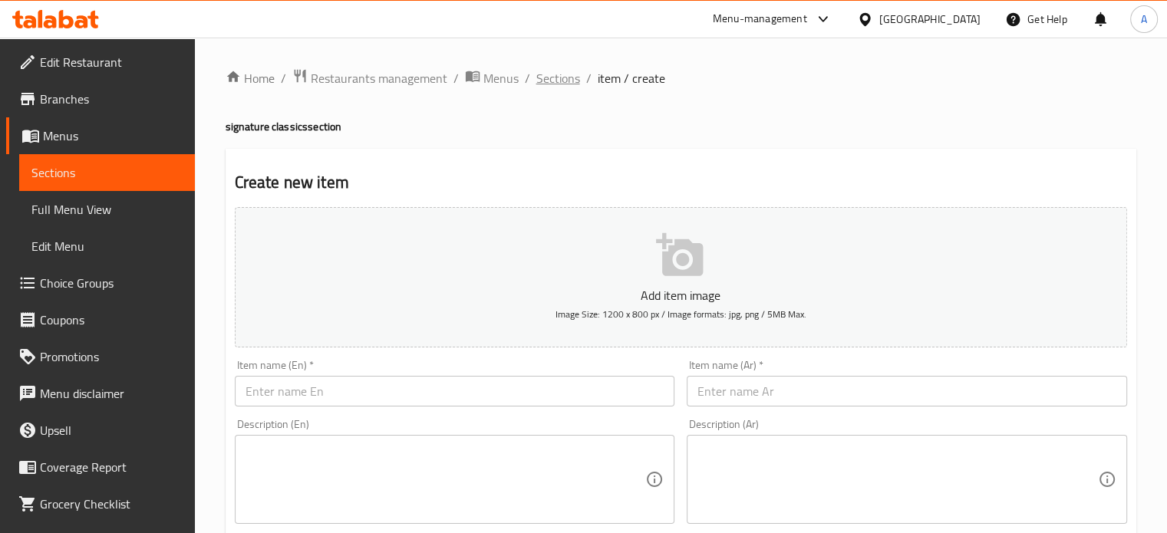
click at [555, 78] on span "Sections" at bounding box center [558, 78] width 44 height 18
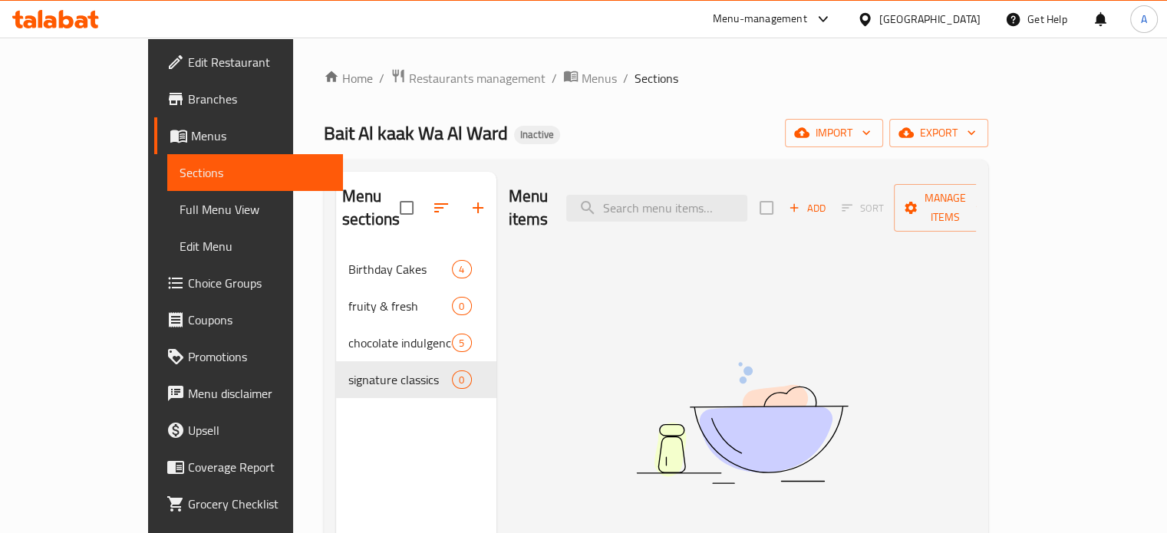
click at [336, 393] on div "Menu sections Birthday Cakes 4 fruity & fresh 0 chocolate indulgence 5 signatur…" at bounding box center [416, 438] width 160 height 533
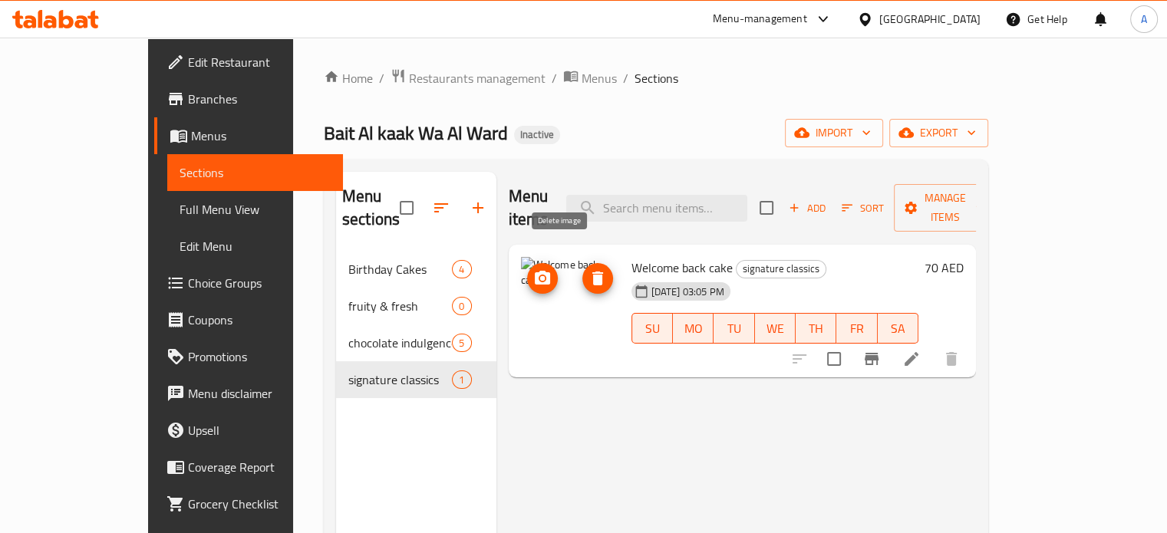
click at [588, 269] on icon "delete image" at bounding box center [597, 278] width 18 height 18
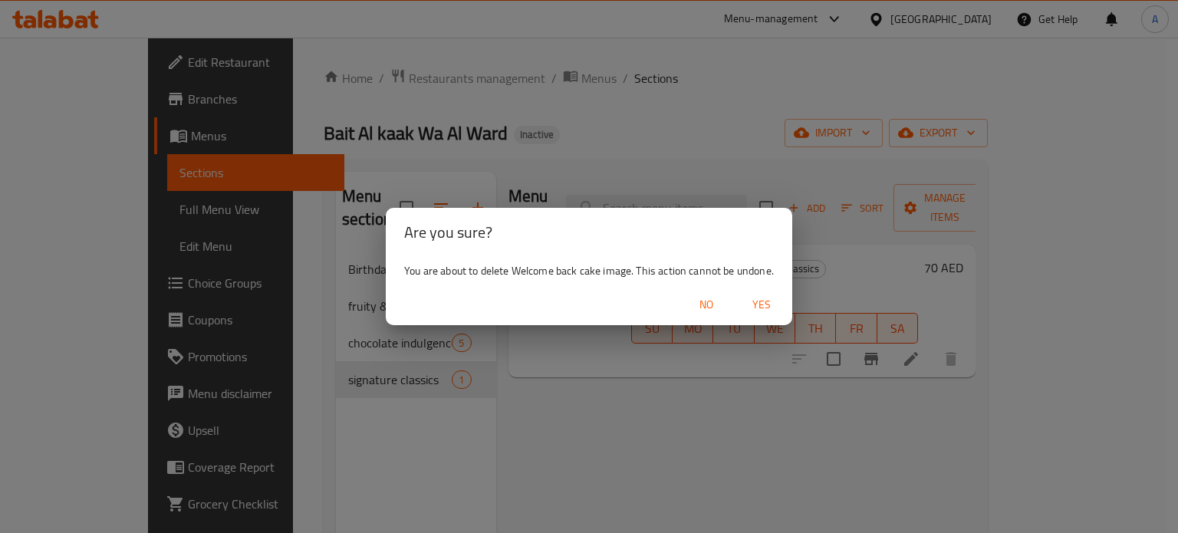
click at [767, 308] on span "Yes" at bounding box center [761, 304] width 37 height 19
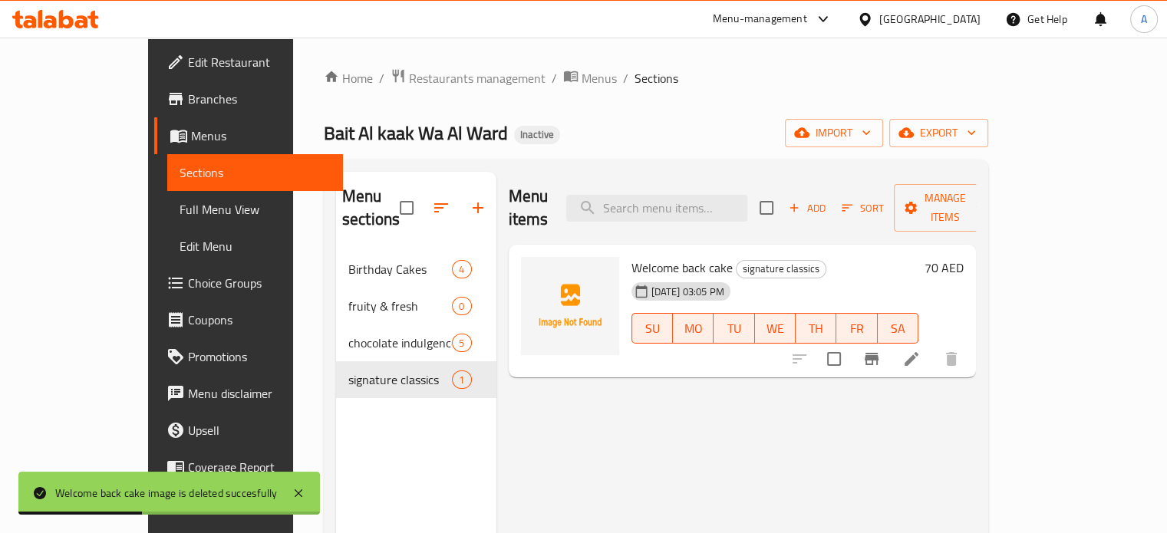
click at [525, 268] on img at bounding box center [570, 306] width 98 height 98
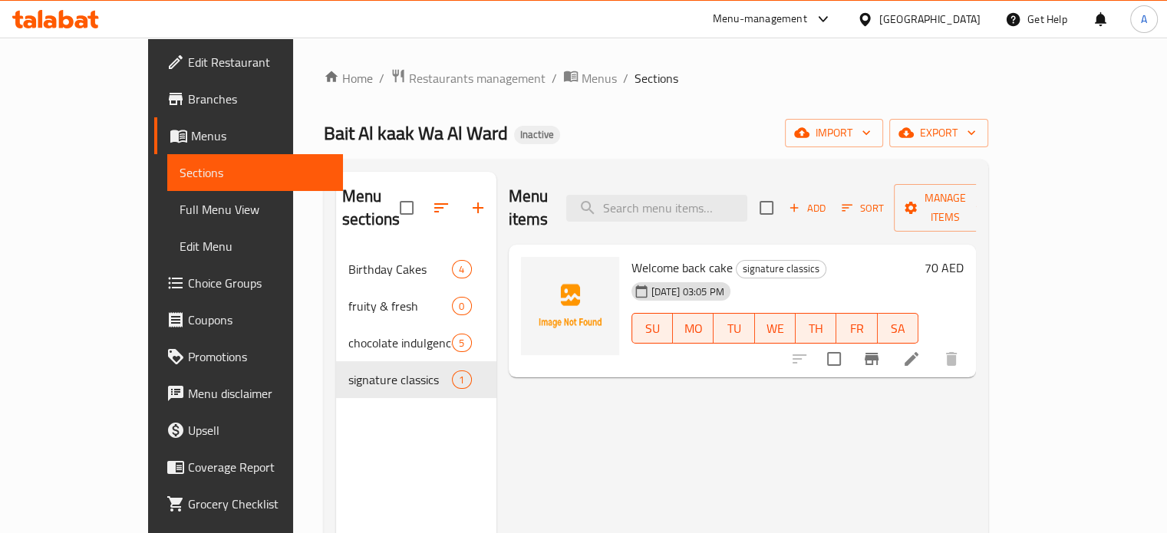
click at [521, 275] on img at bounding box center [570, 306] width 98 height 98
click at [564, 430] on div "Menu items Add Sort Manage items Welcome back cake signature classics 30-09-202…" at bounding box center [736, 438] width 480 height 533
click at [543, 266] on img at bounding box center [570, 306] width 98 height 98
click at [533, 269] on icon "upload picture" at bounding box center [542, 278] width 18 height 18
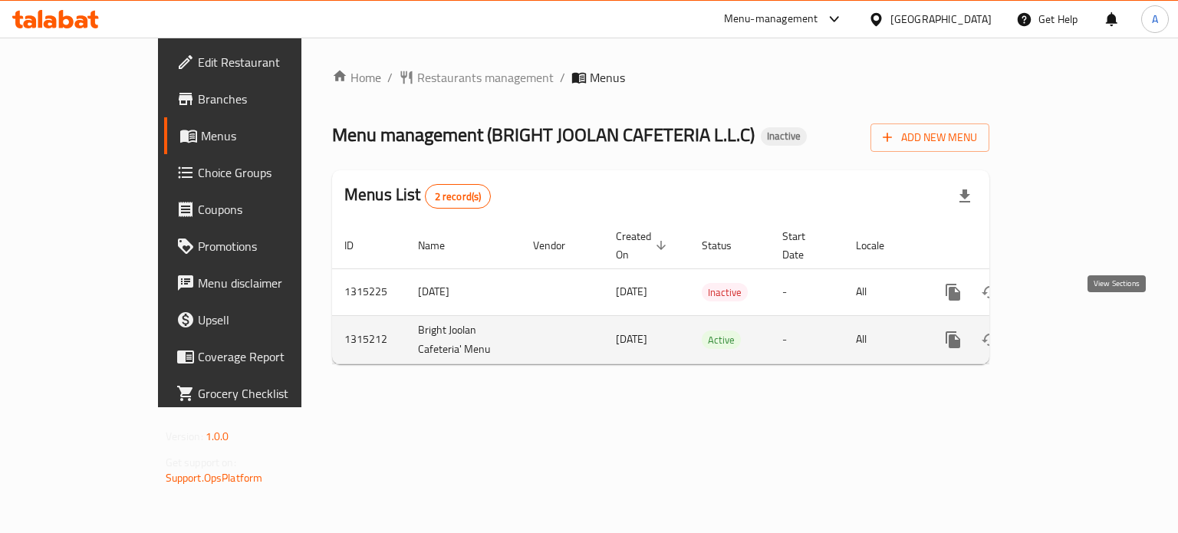
click at [1073, 331] on icon "enhanced table" at bounding box center [1064, 340] width 18 height 18
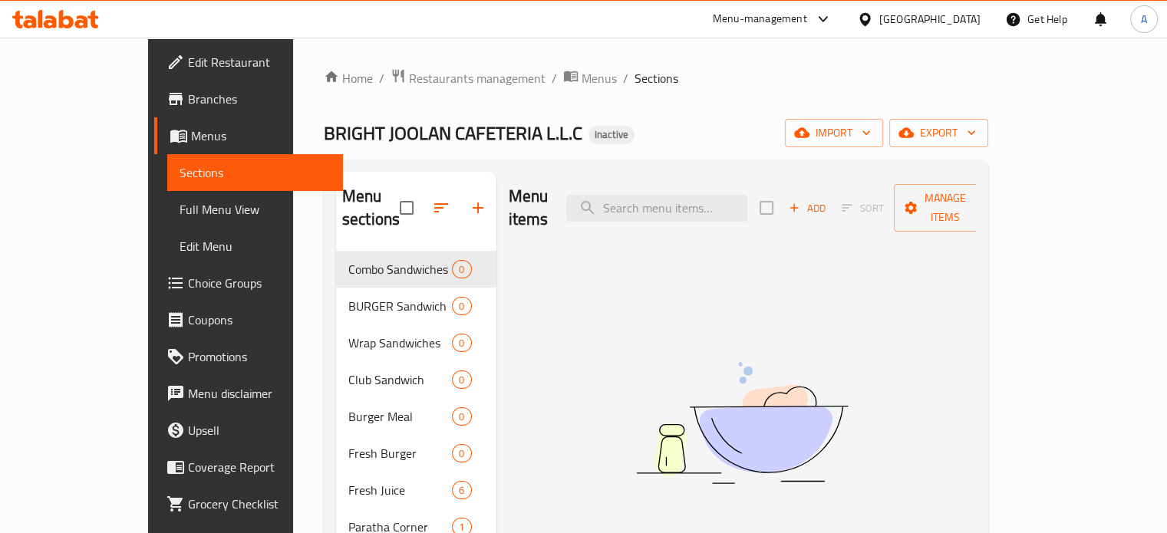
click at [828, 202] on span "Add" at bounding box center [806, 208] width 41 height 18
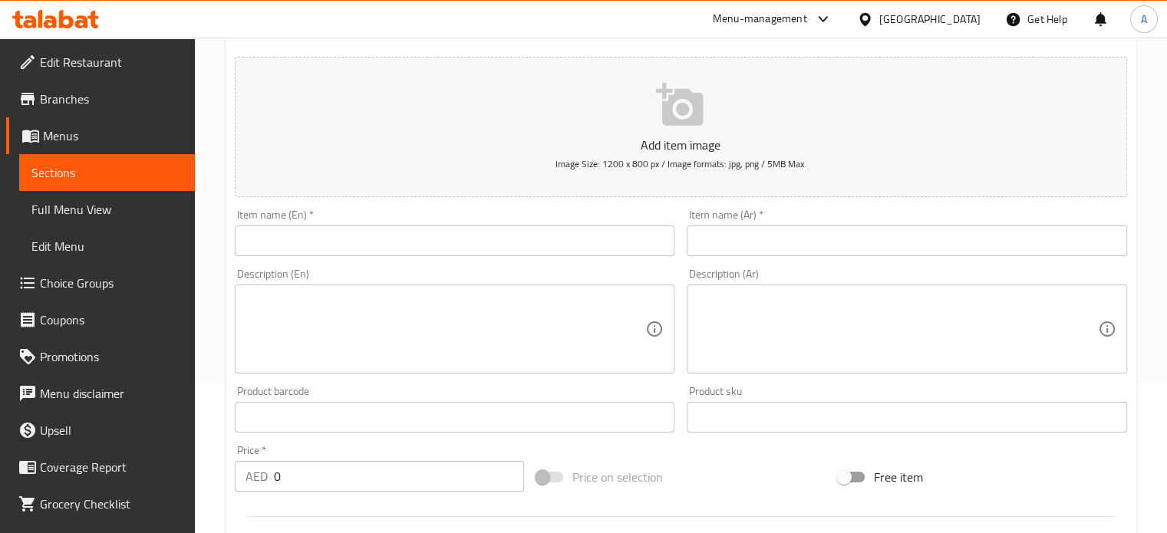
scroll to position [153, 0]
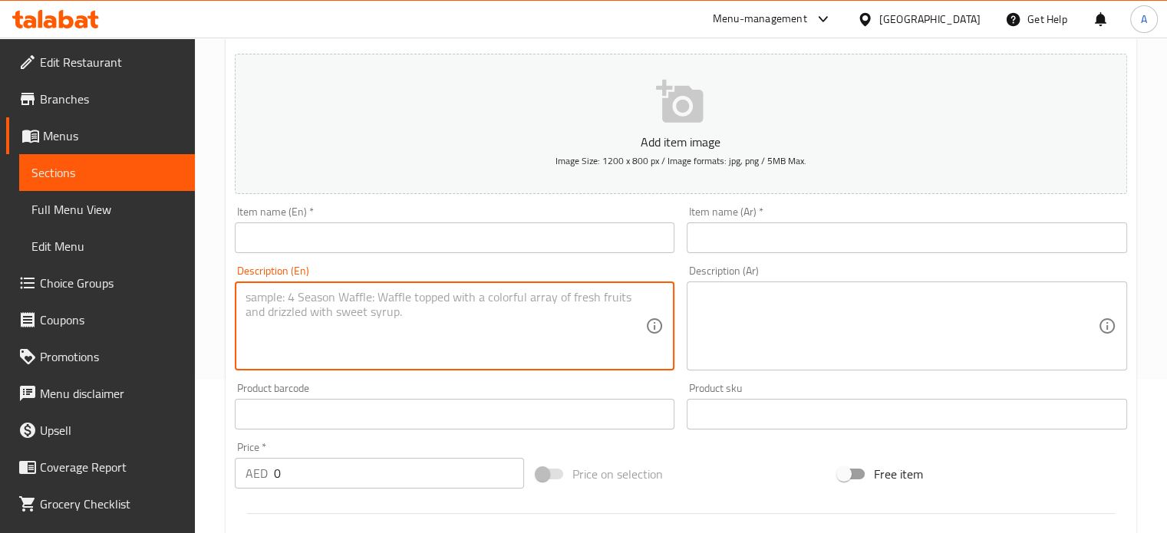
click at [301, 324] on textarea at bounding box center [445, 326] width 400 height 73
paste textarea "MATHAFI COMBO"
drag, startPoint x: 344, startPoint y: 303, endPoint x: 233, endPoint y: 294, distance: 111.6
click at [235, 294] on div "MATHAFI COMBO Description (En)" at bounding box center [455, 325] width 440 height 89
type textarea "MATHAFI COMBO"
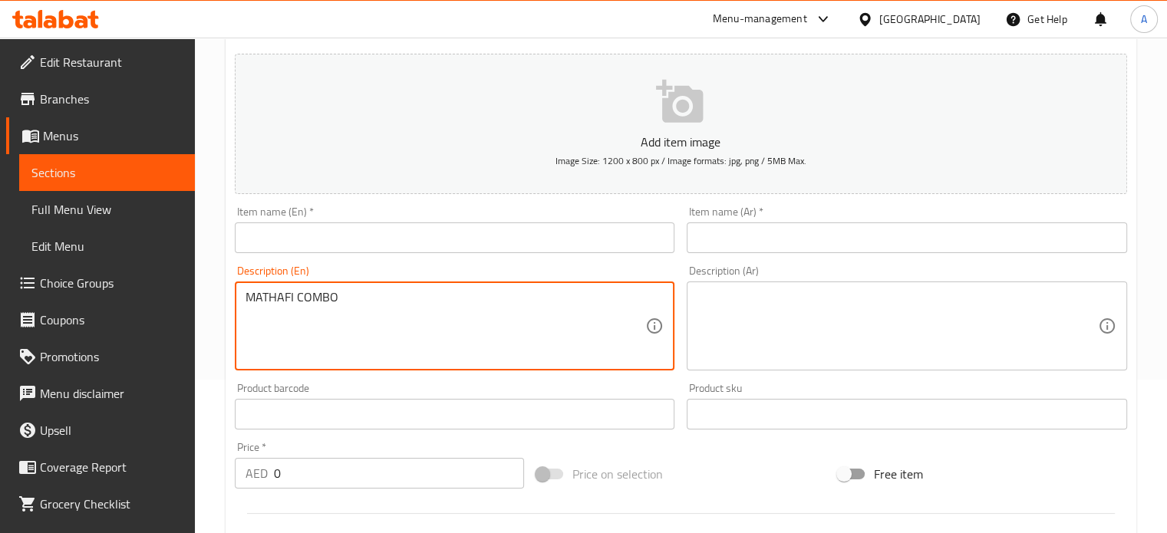
click at [272, 231] on input "text" at bounding box center [455, 237] width 440 height 31
paste input "MATHAFI COMBO"
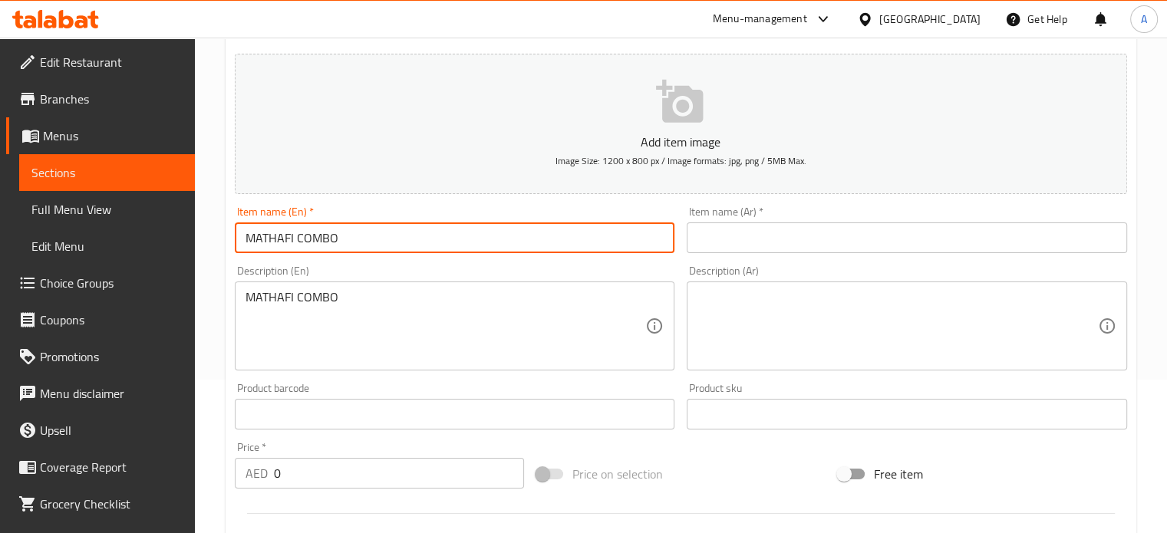
type input "MATHAFI COMBO"
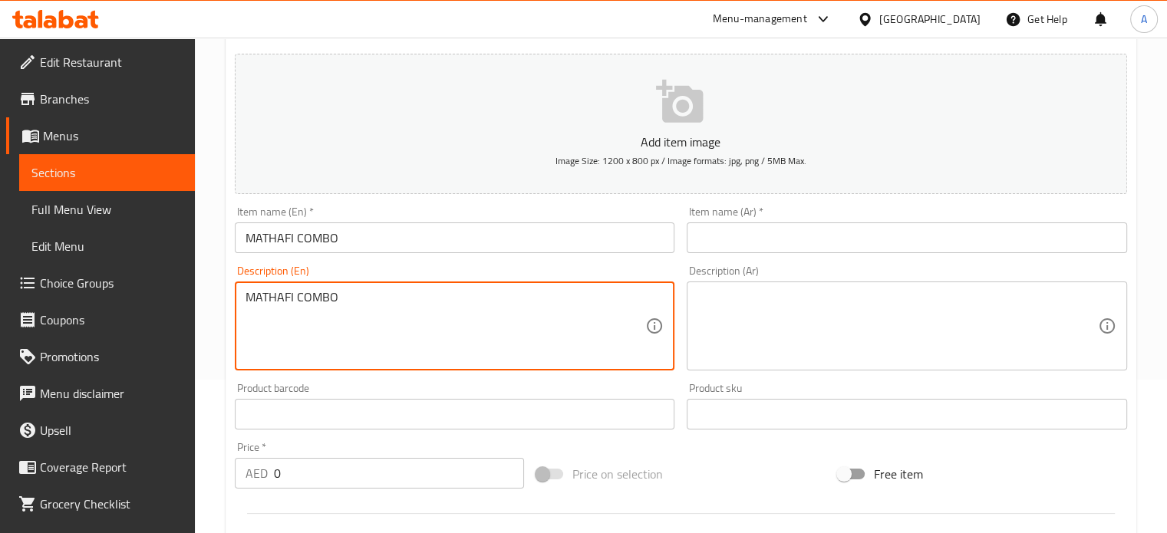
drag, startPoint x: 344, startPoint y: 303, endPoint x: 212, endPoint y: 307, distance: 131.2
paste textarea "athafi Combo Mathafi Combo: Minced beef, spicy sauce, cheese, and vegetables, s…"
drag, startPoint x: 319, startPoint y: 291, endPoint x: 229, endPoint y: 288, distance: 90.6
click at [229, 288] on div "Description (En) Mathafi Combo Mathafi Combo: Minced beef, spicy sauce, cheese,…" at bounding box center [455, 317] width 453 height 117
drag, startPoint x: 363, startPoint y: 308, endPoint x: 352, endPoint y: 318, distance: 14.7
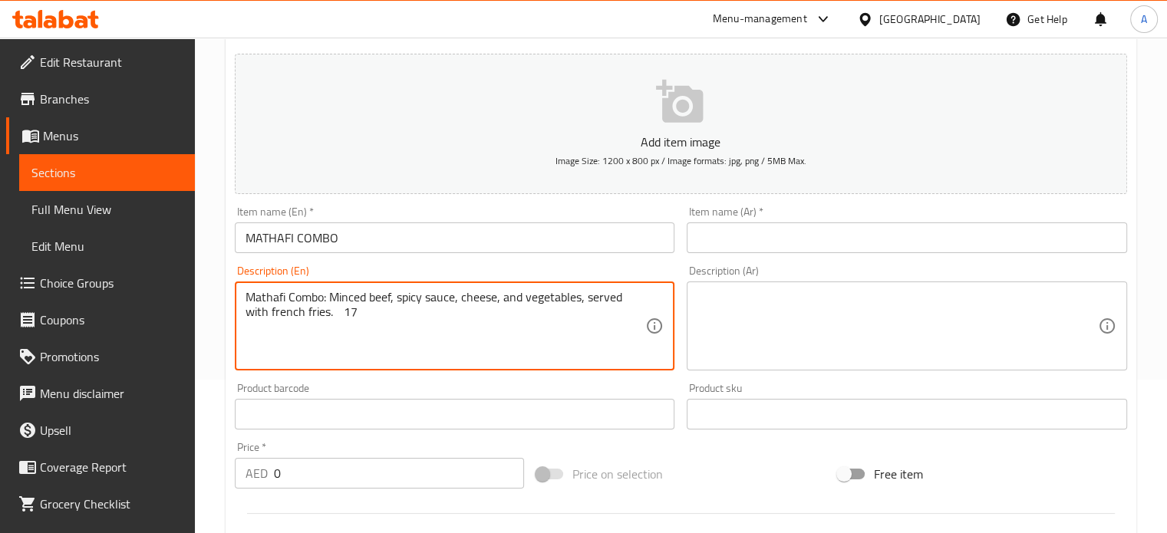
click at [352, 318] on textarea "Mathafi Combo: Minced beef, spicy sauce, cheese, and vegetables, served with fr…" at bounding box center [445, 326] width 400 height 73
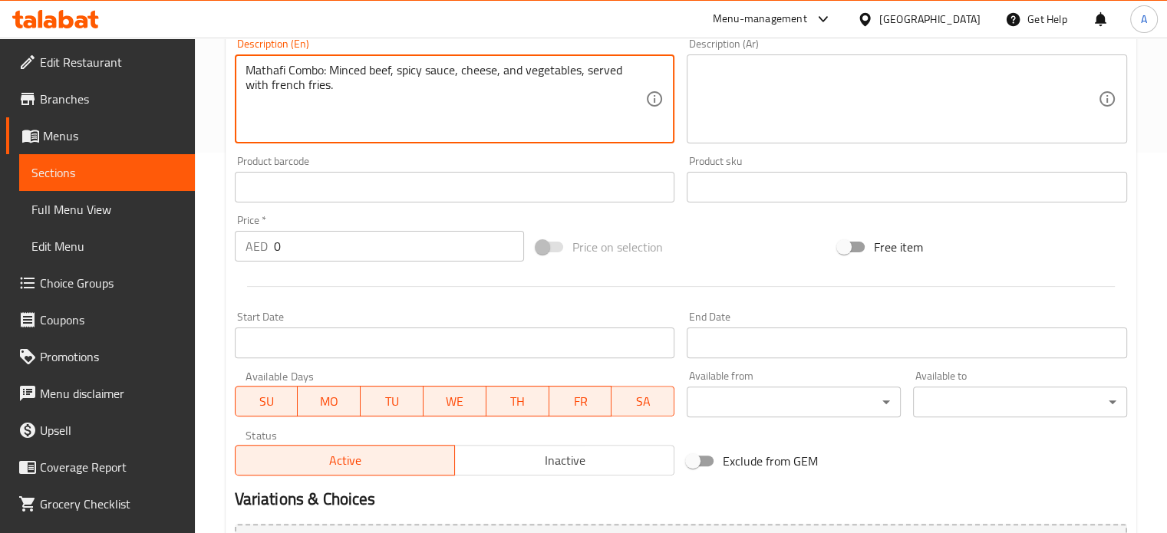
scroll to position [384, 0]
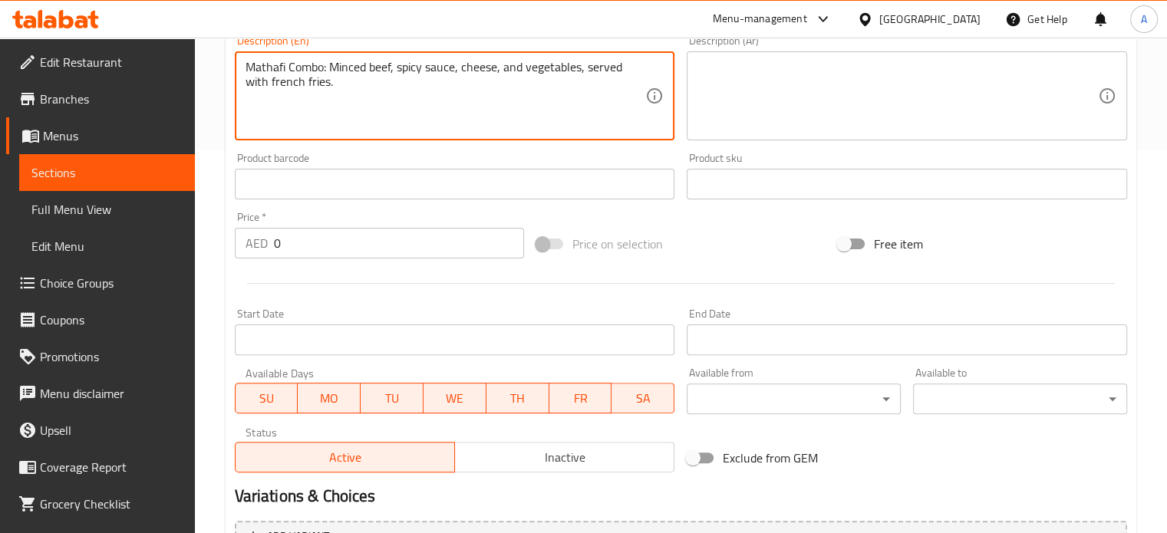
type textarea "Mathafi Combo: Minced beef, spicy sauce, cheese, and vegetables, served with fr…"
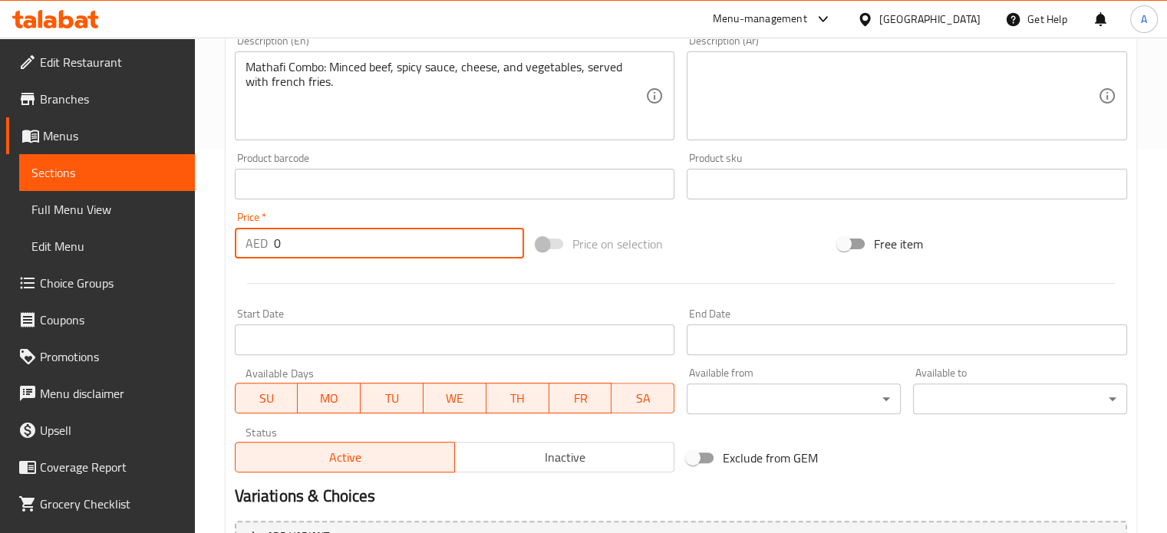
drag, startPoint x: 273, startPoint y: 245, endPoint x: 255, endPoint y: 245, distance: 17.6
click at [255, 245] on div "AED 0 Price *" at bounding box center [379, 243] width 289 height 31
paste input "17"
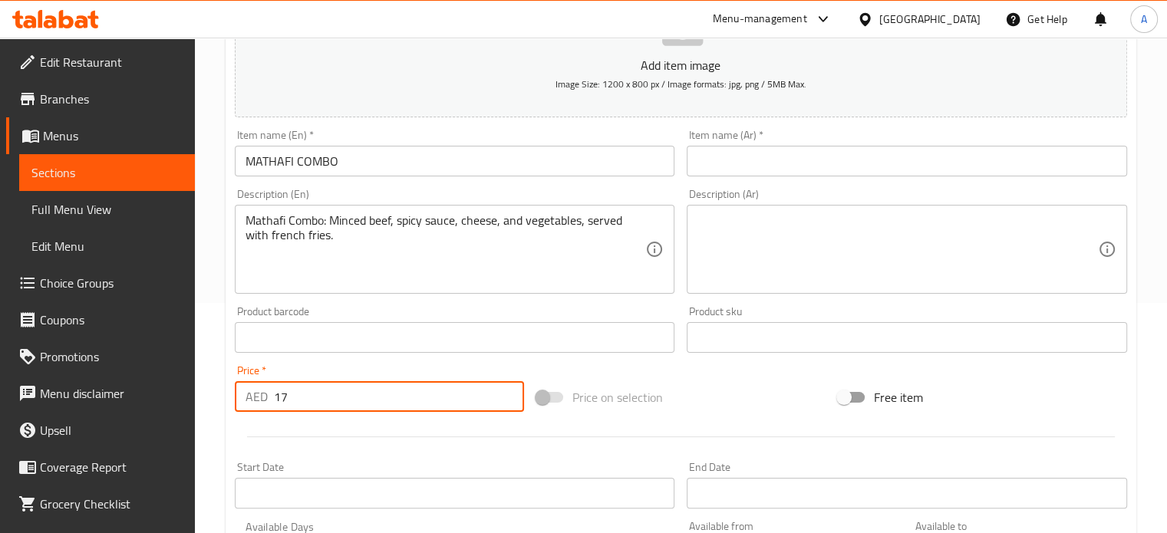
type input "17"
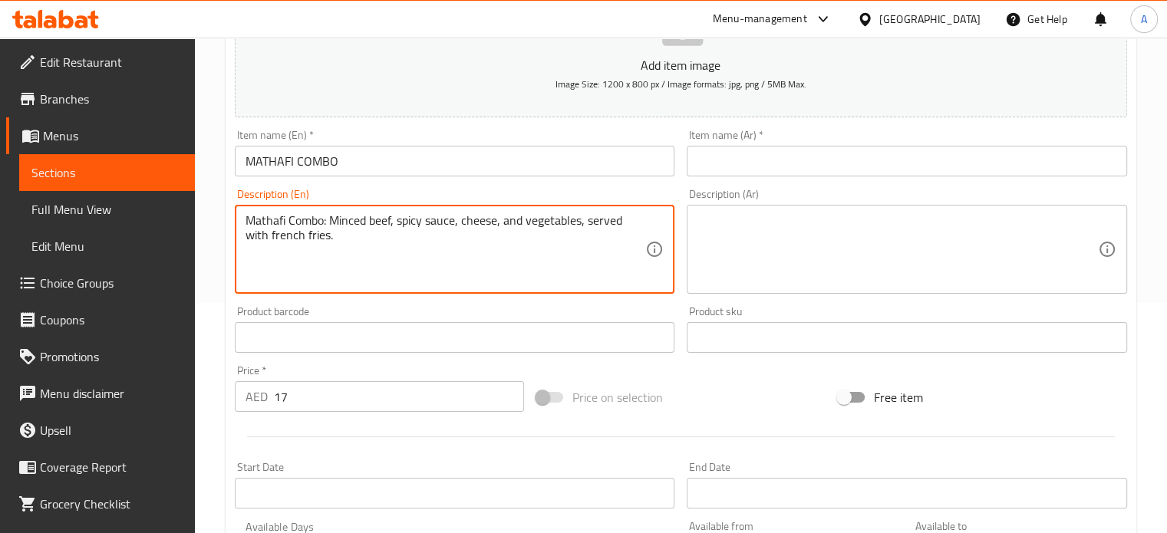
click at [291, 229] on textarea "Mathafi Combo: Minced beef, spicy sauce, cheese, and vegetables, served with fr…" at bounding box center [445, 249] width 400 height 73
type textarea "Mathafi Combo: Minced beef, spicy sauce, cheese, and vegetables, served with fr…"
click at [798, 234] on textarea at bounding box center [897, 249] width 400 height 73
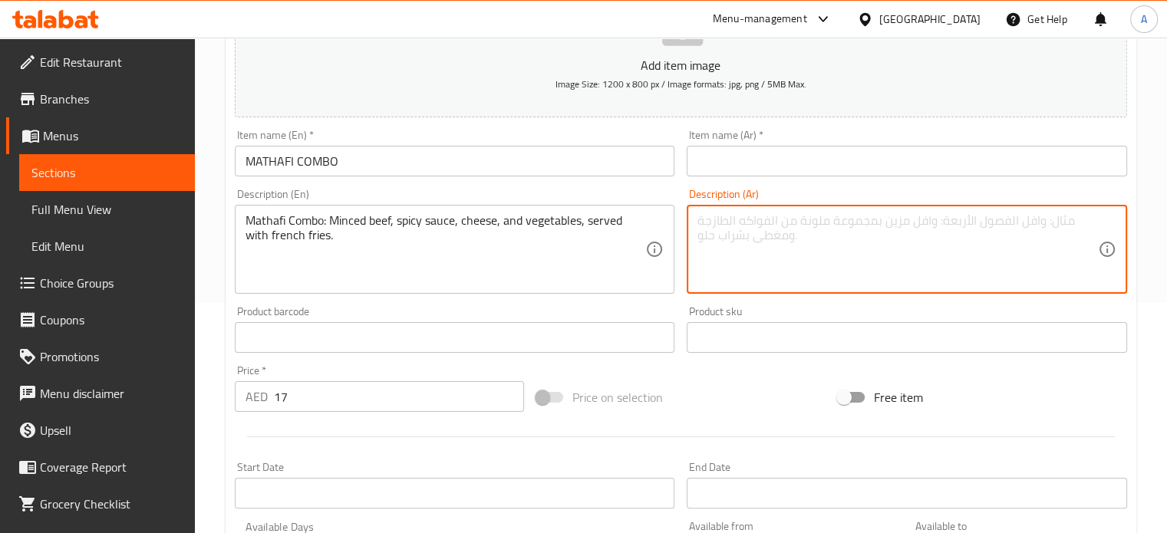
paste textarea "وجبة مطافي: لحم بقري مفروم، صلصة حارة، جبن، وخضراوات، تقدم مع بطاطس مقلية."
type textarea "وجبة مطافي: لحم بقري مفروم، صلصة حارة، جبن، وخضراوات، تقدم مع بطاطس مقلية."
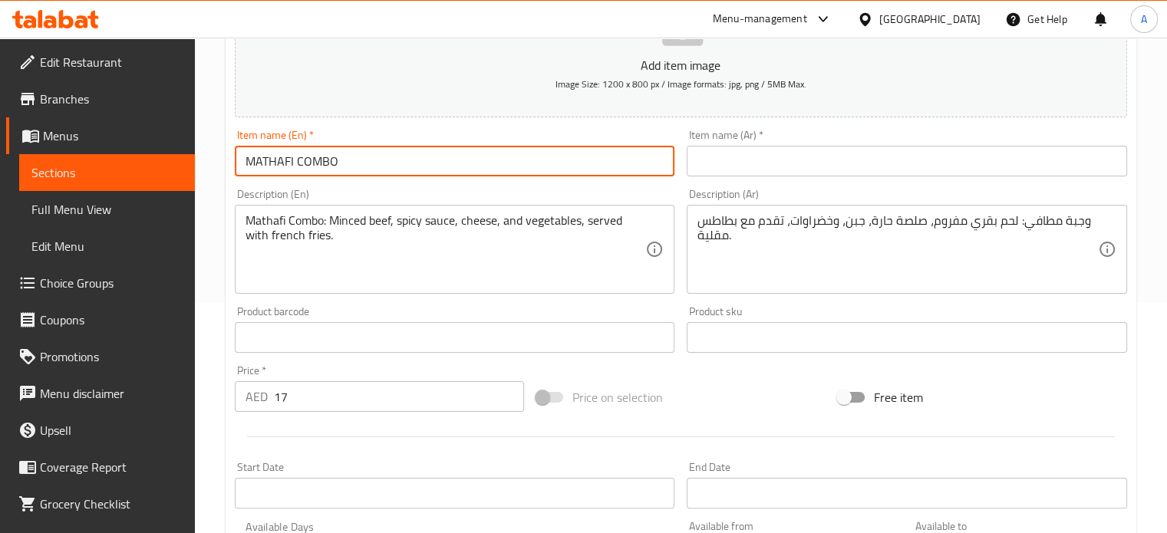
drag, startPoint x: 333, startPoint y: 159, endPoint x: 233, endPoint y: 156, distance: 99.8
click at [235, 156] on input "MATHAFI COMBO" at bounding box center [455, 161] width 440 height 31
click at [854, 163] on input "text" at bounding box center [906, 161] width 440 height 31
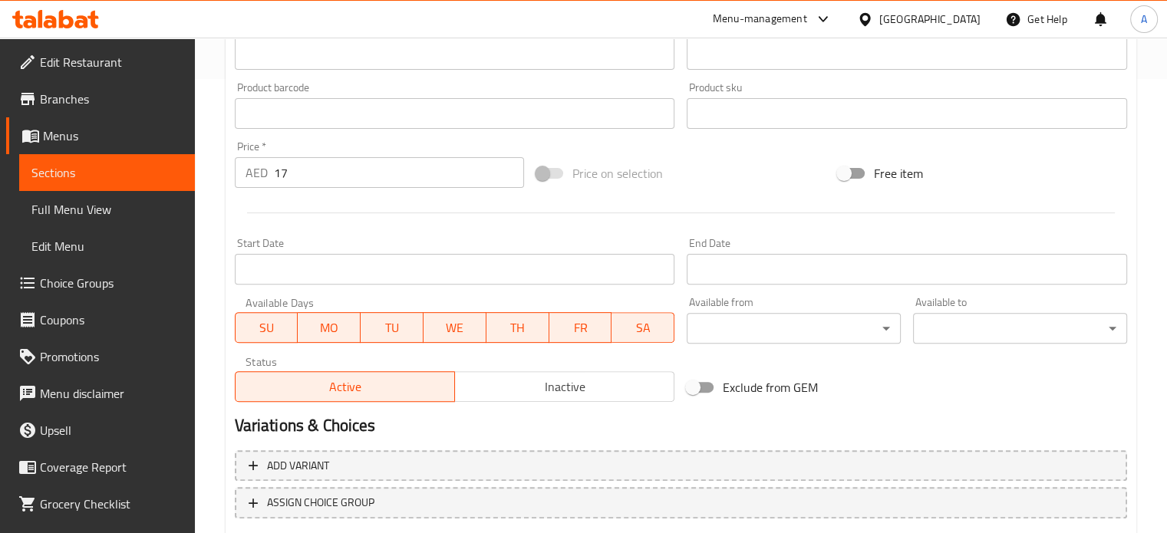
scroll to position [537, 0]
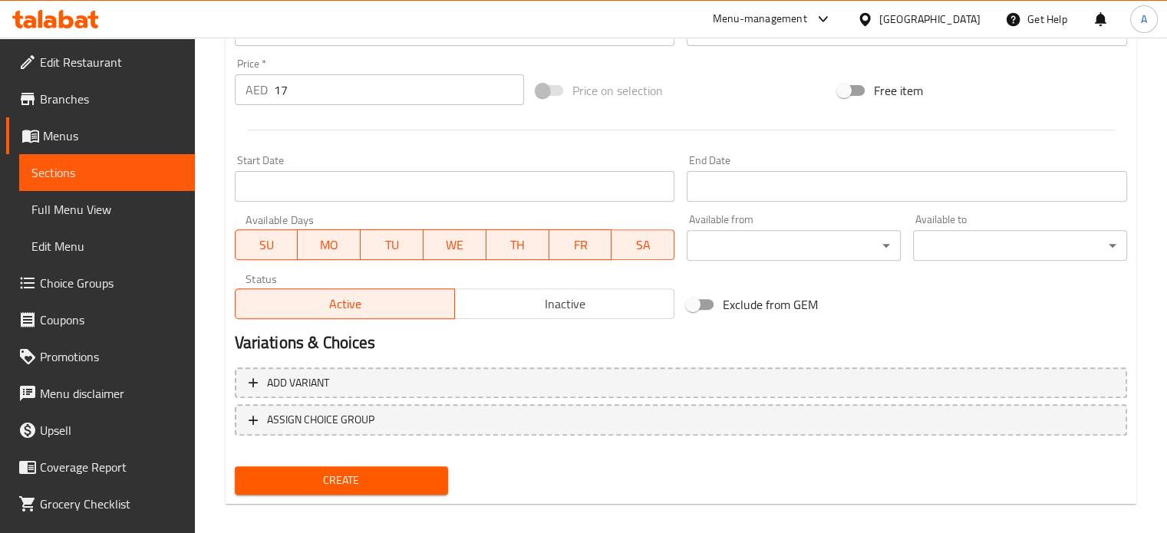
type input "كومبو مطافي"
click at [351, 479] on span "Create" at bounding box center [341, 480] width 189 height 19
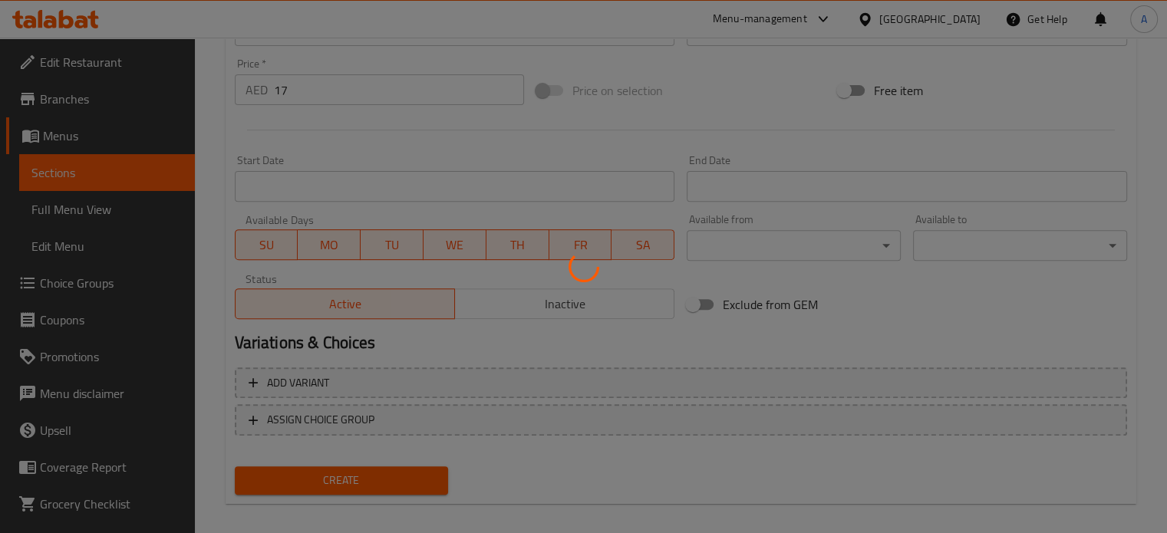
type input "0"
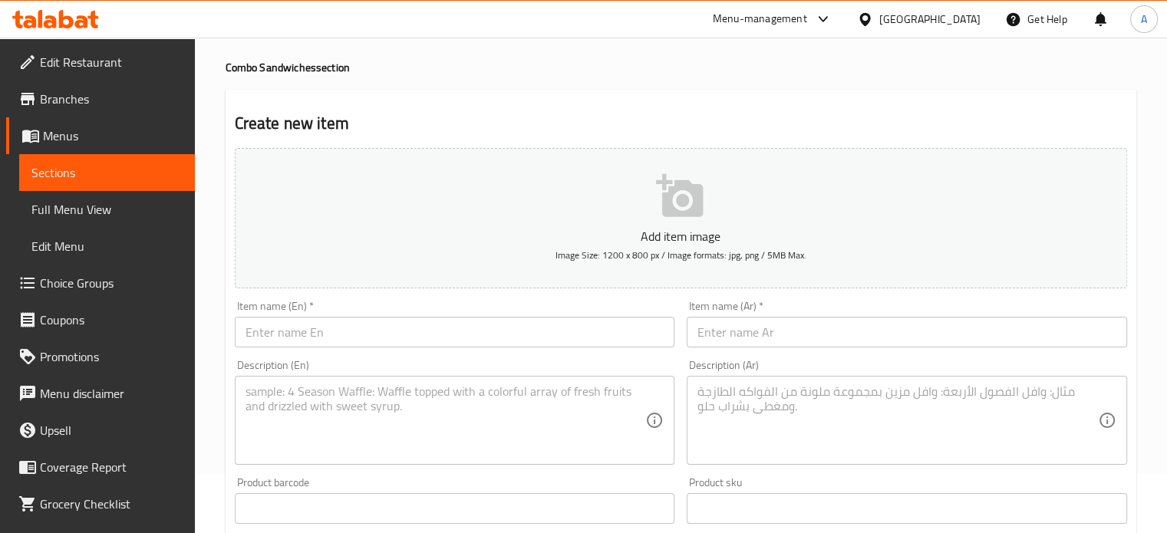
scroll to position [0, 0]
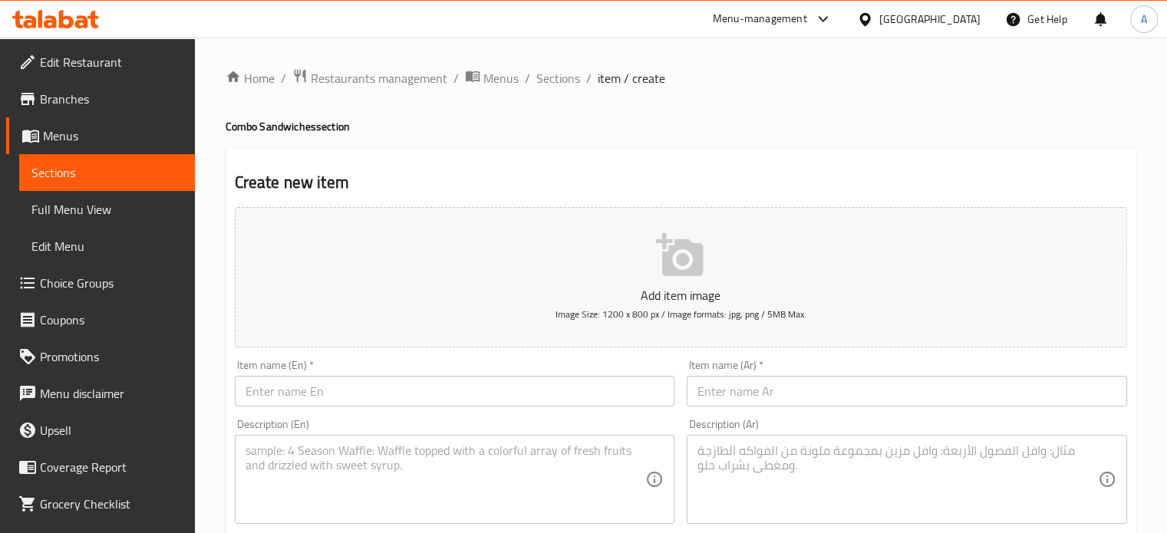
drag, startPoint x: 548, startPoint y: 79, endPoint x: 545, endPoint y: 118, distance: 39.3
click at [548, 79] on span "Sections" at bounding box center [558, 78] width 44 height 18
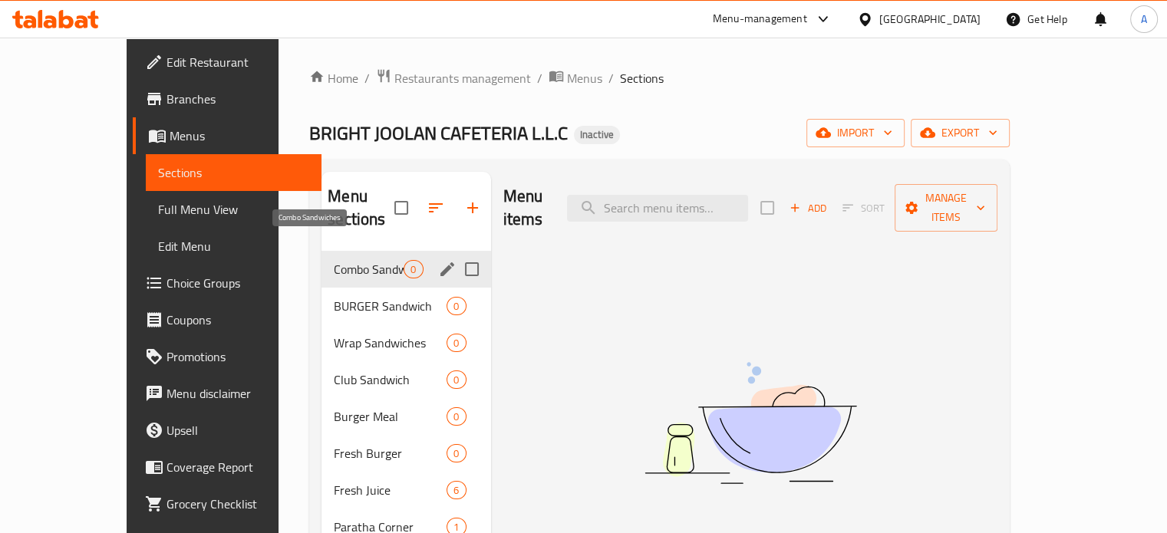
click at [356, 260] on span "Combo Sandwiches" at bounding box center [369, 269] width 70 height 18
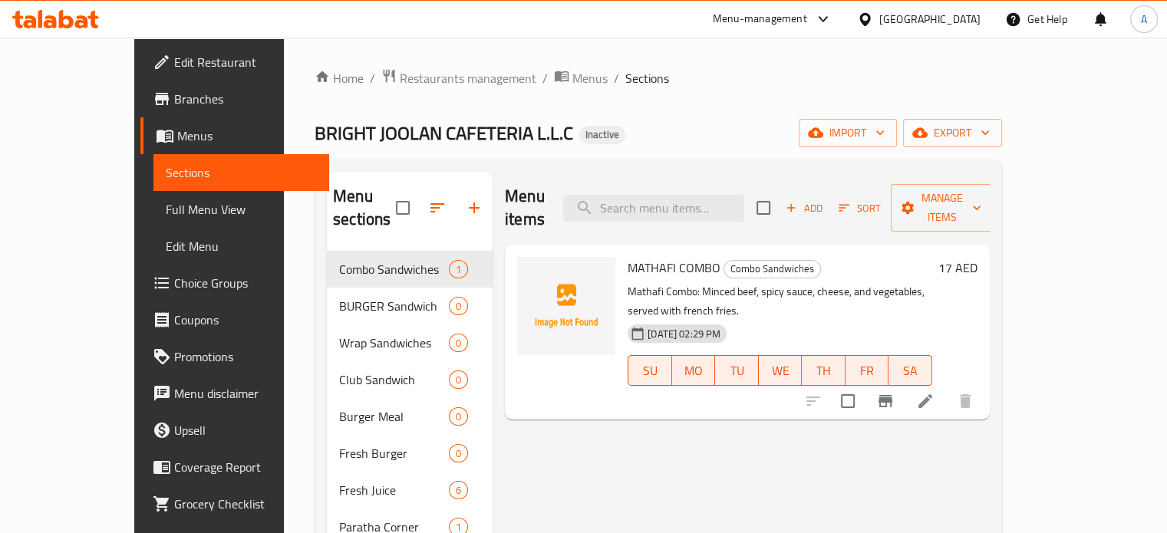
click at [634, 256] on span "MATHAFI COMBO" at bounding box center [673, 267] width 93 height 23
copy h6 "MATHAFI COMBO"
click at [532, 276] on img at bounding box center [566, 306] width 98 height 98
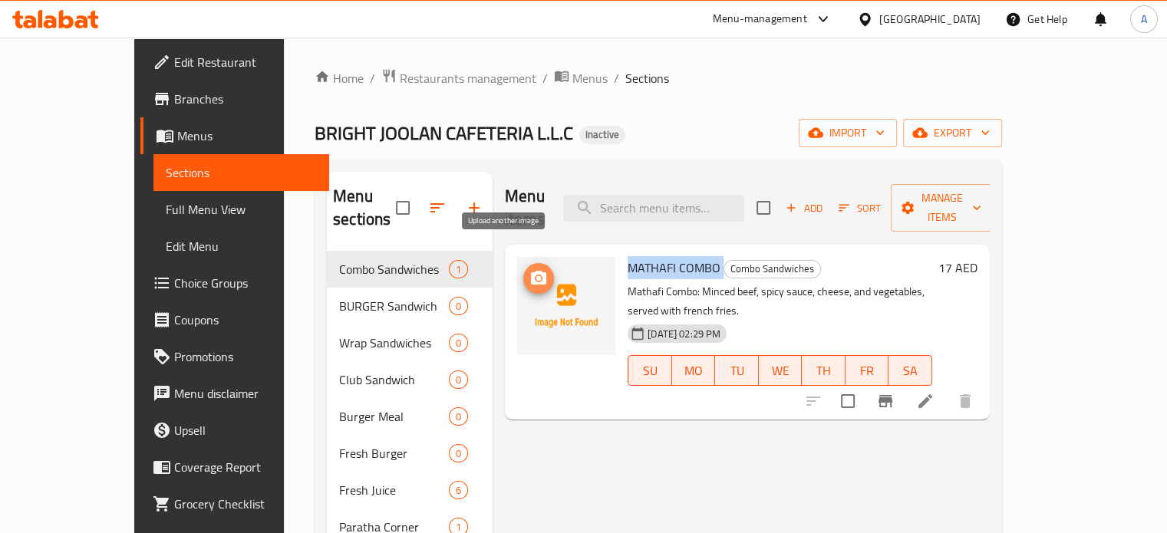
click at [523, 265] on button "upload picture" at bounding box center [538, 278] width 31 height 31
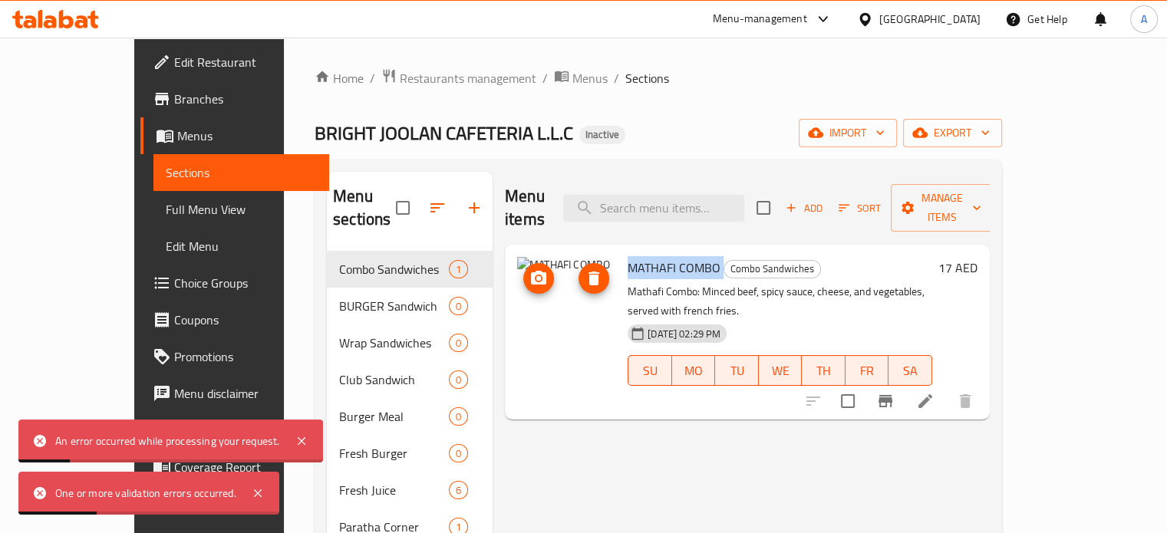
click at [588, 272] on icon "delete image" at bounding box center [593, 279] width 11 height 14
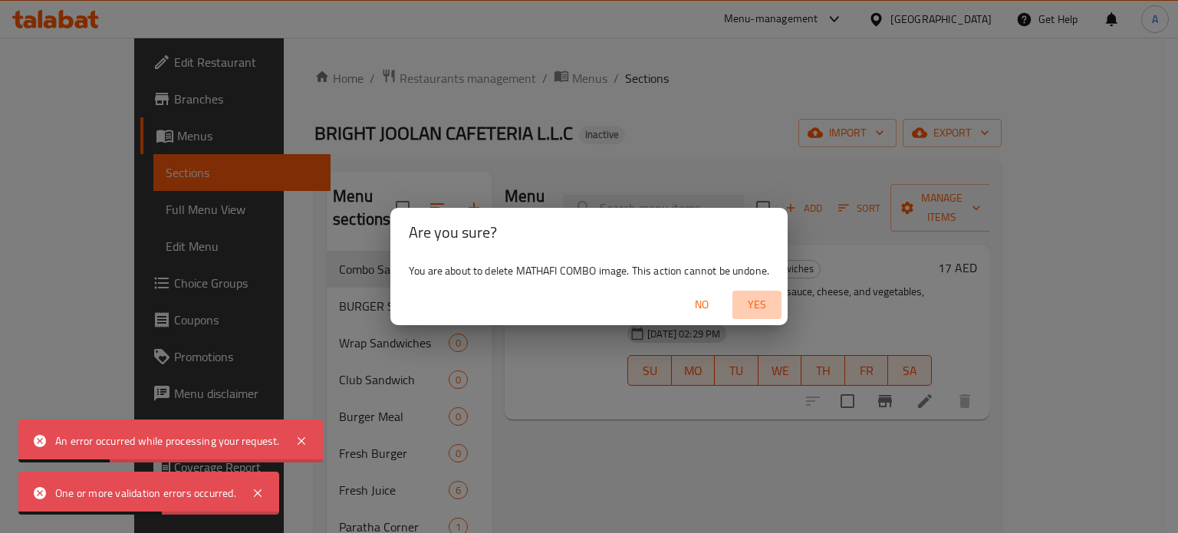
click at [755, 303] on span "Yes" at bounding box center [757, 304] width 37 height 19
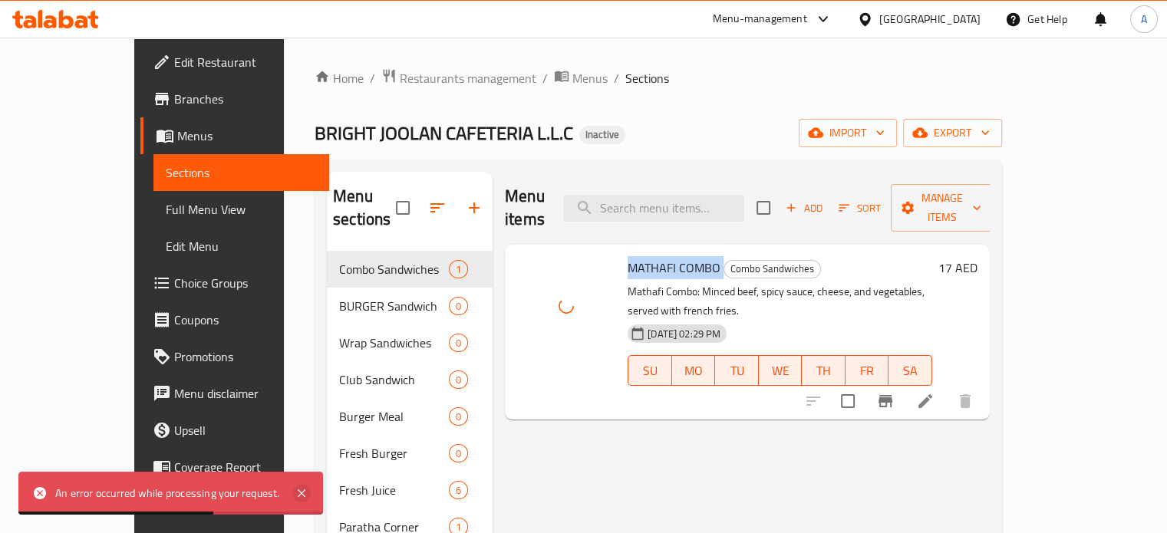
click at [303, 497] on icon at bounding box center [301, 493] width 18 height 18
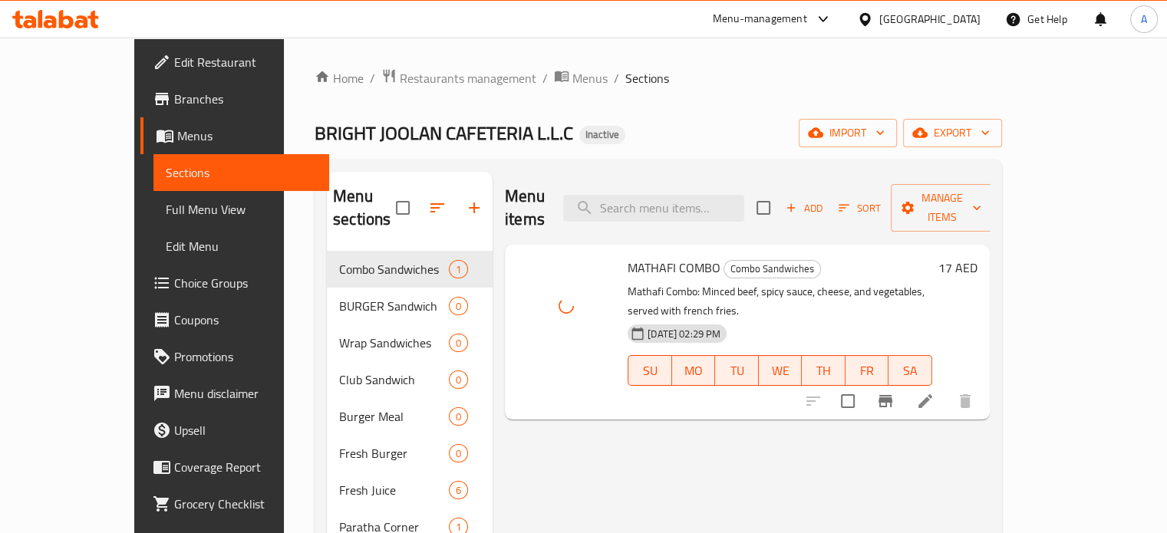
click at [573, 420] on div "Menu items Add Sort Manage items MATHAFI COMBO Combo Sandwiches Mathafi Combo: …" at bounding box center [740, 438] width 497 height 533
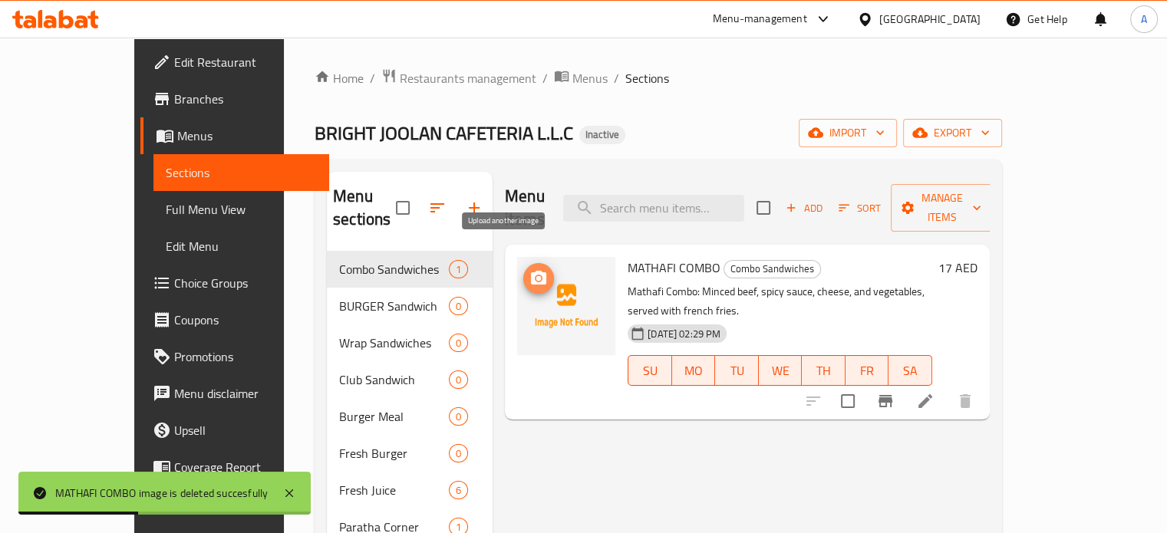
click at [531, 271] on icon "upload picture" at bounding box center [538, 278] width 15 height 14
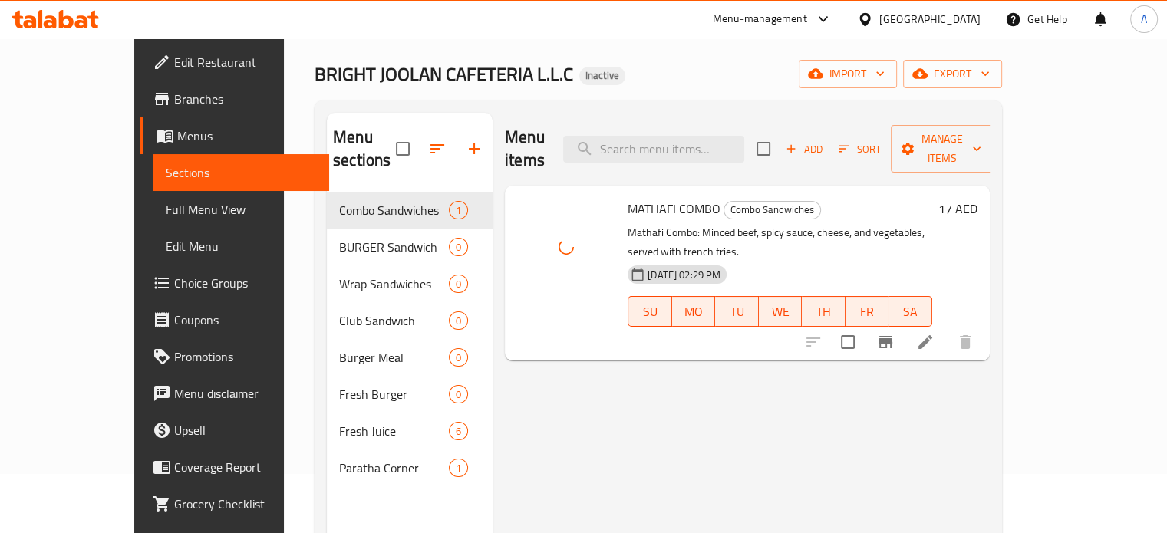
scroll to position [153, 0]
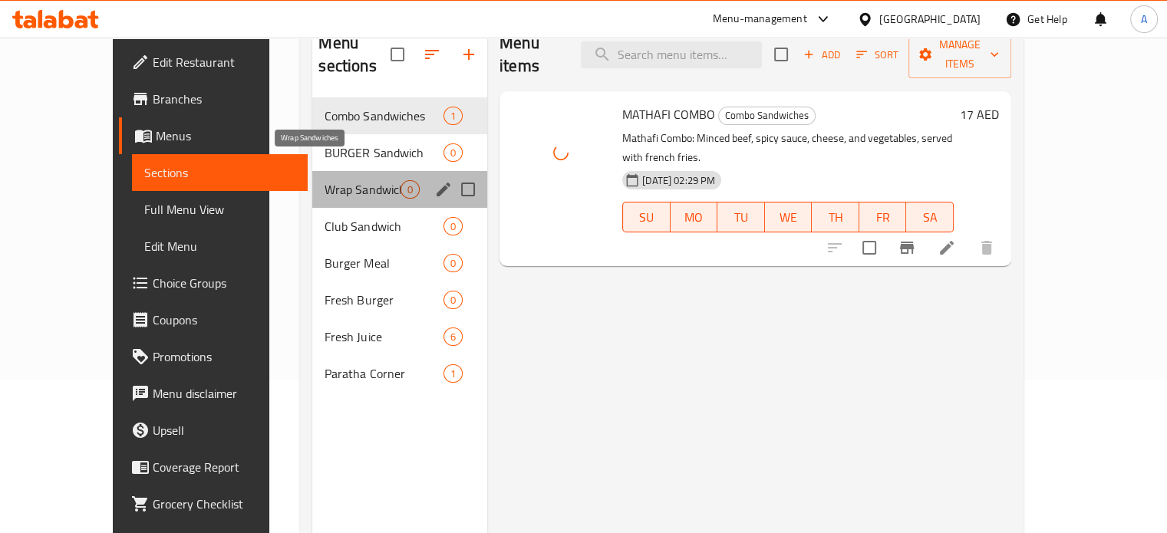
click at [324, 180] on span "Wrap Sandwiches" at bounding box center [362, 189] width 76 height 18
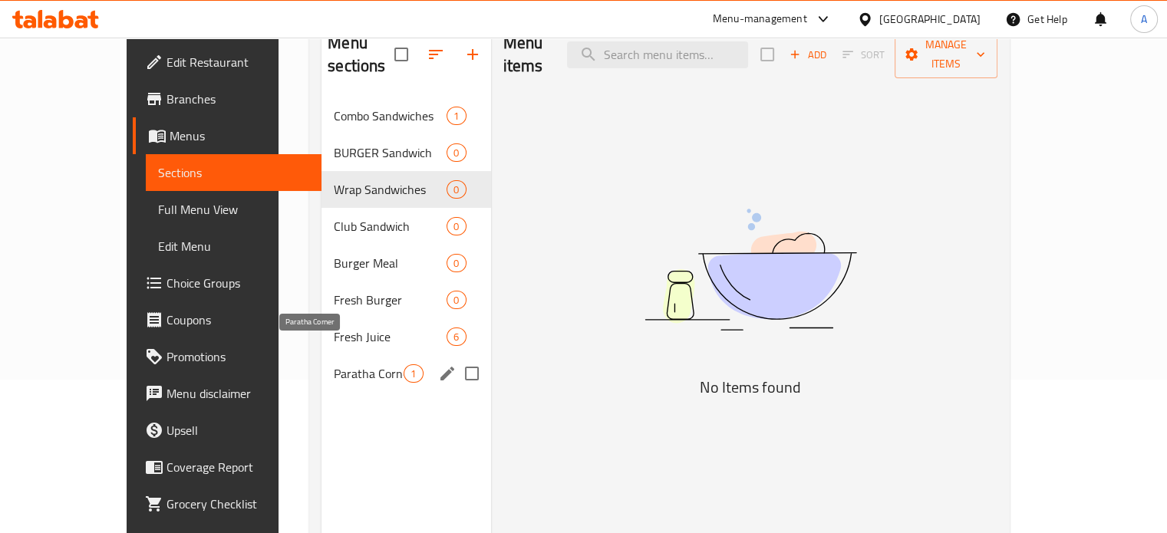
click at [334, 364] on span "Paratha Corner" at bounding box center [369, 373] width 70 height 18
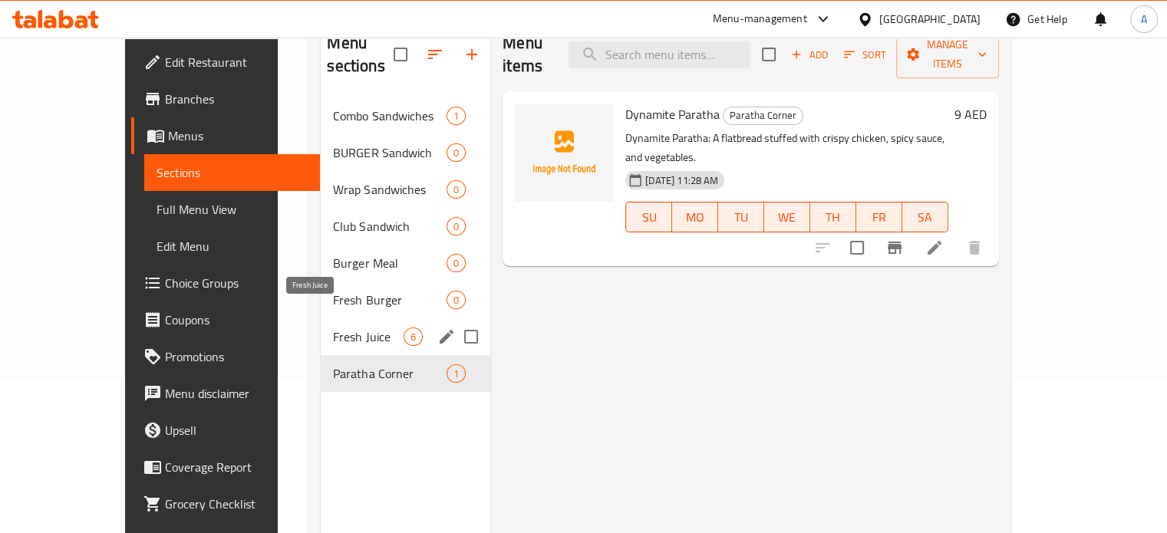
click at [333, 328] on span "Fresh Juice" at bounding box center [368, 337] width 71 height 18
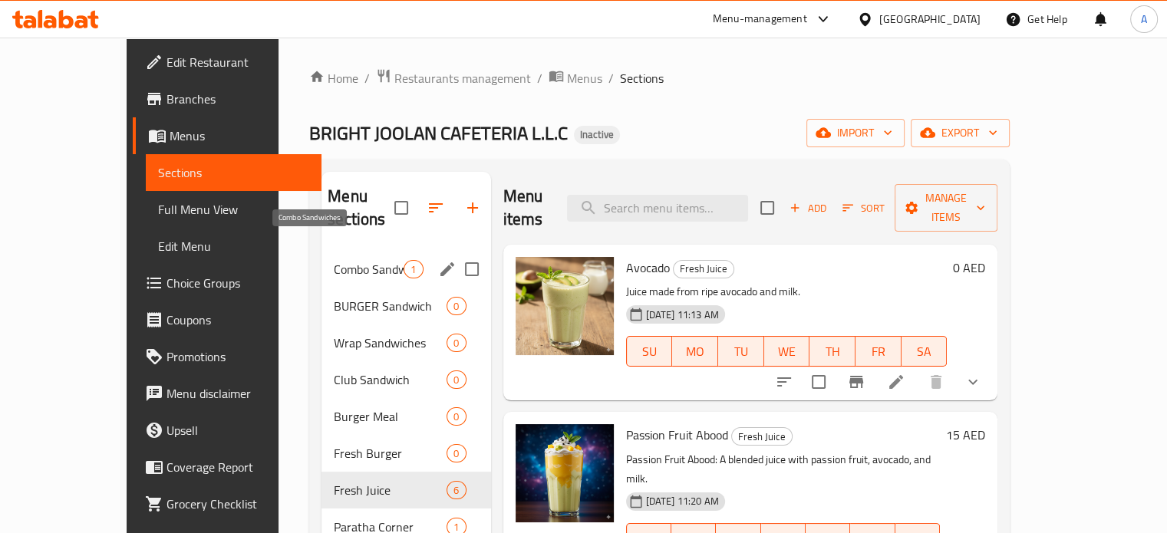
click at [334, 260] on span "Combo Sandwiches" at bounding box center [369, 269] width 70 height 18
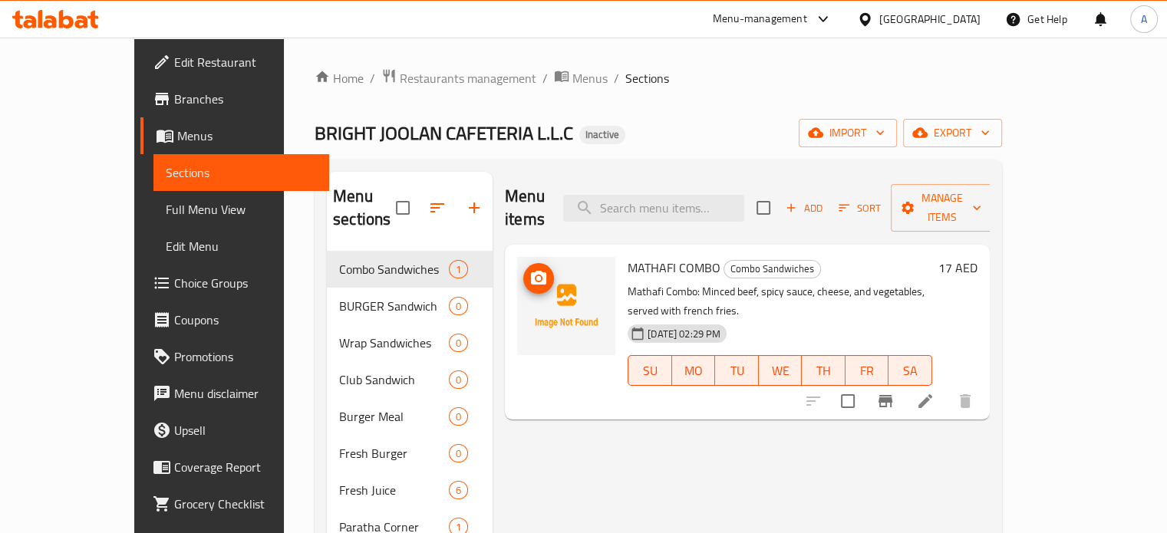
click at [517, 312] on img at bounding box center [566, 306] width 98 height 98
drag, startPoint x: 543, startPoint y: 410, endPoint x: 532, endPoint y: 402, distance: 14.3
click at [543, 410] on div "Menu items Add Sort Manage items MATHAFI COMBO Combo Sandwiches Mathafi Combo: …" at bounding box center [740, 438] width 497 height 533
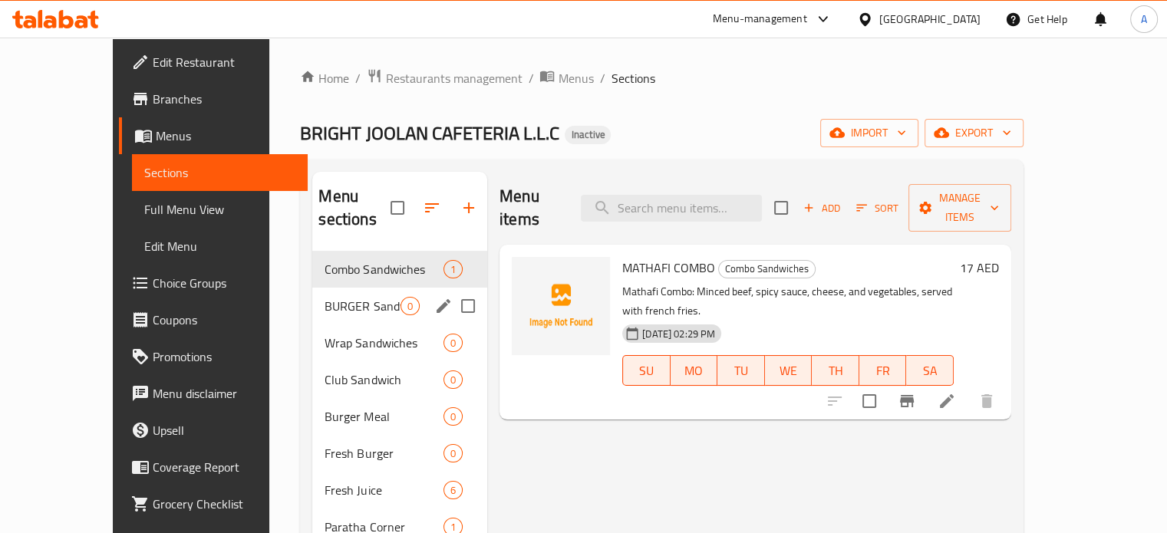
click at [324, 297] on span "BURGER Sandwich" at bounding box center [362, 306] width 76 height 18
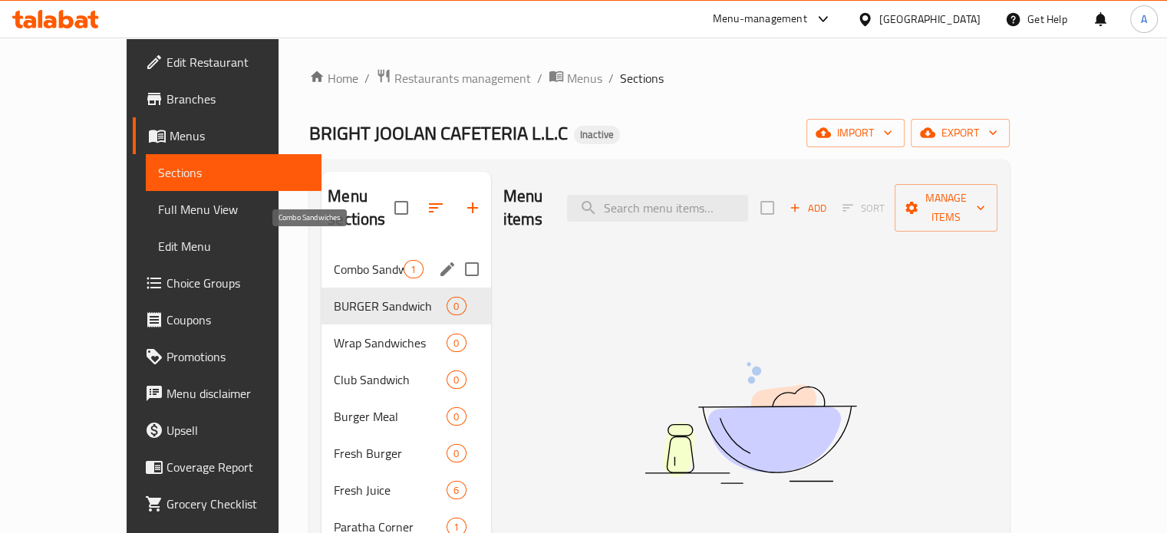
click at [334, 260] on span "Combo Sandwiches" at bounding box center [369, 269] width 70 height 18
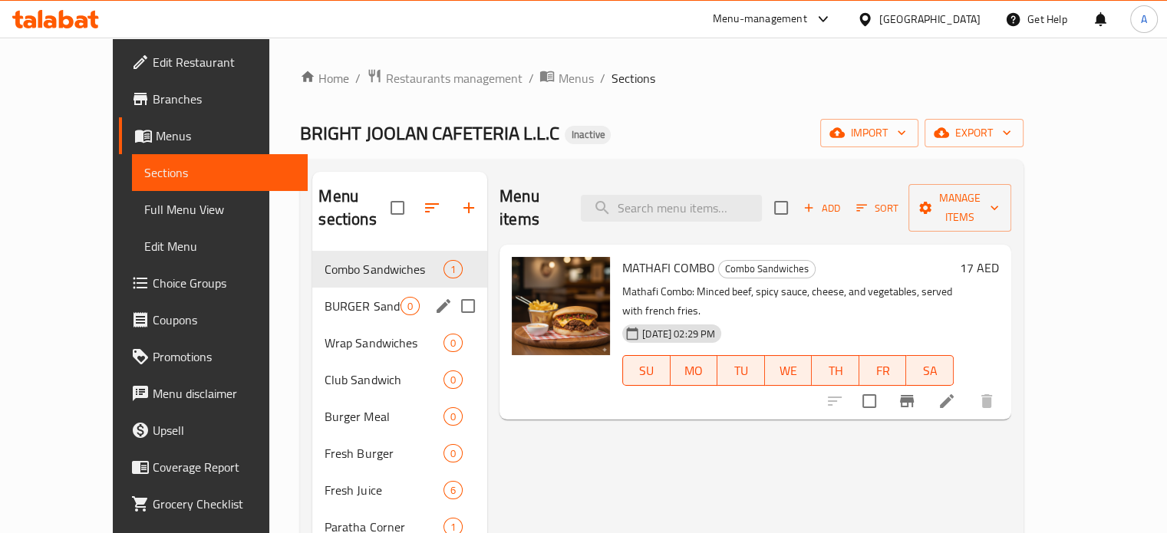
click at [324, 297] on span "BURGER Sandwich" at bounding box center [362, 306] width 76 height 18
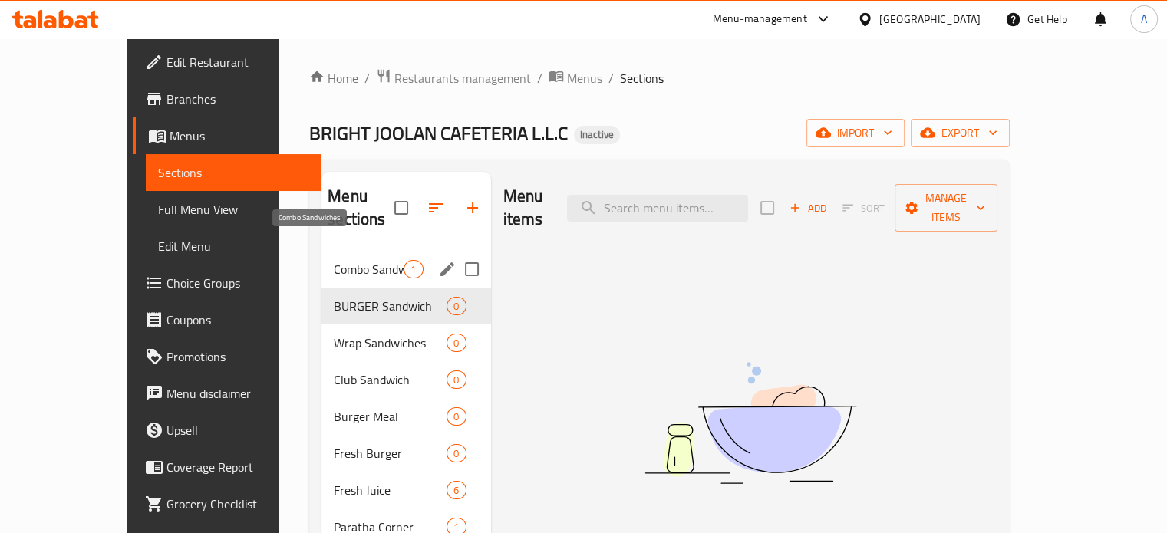
click at [334, 260] on span "Combo Sandwiches" at bounding box center [369, 269] width 70 height 18
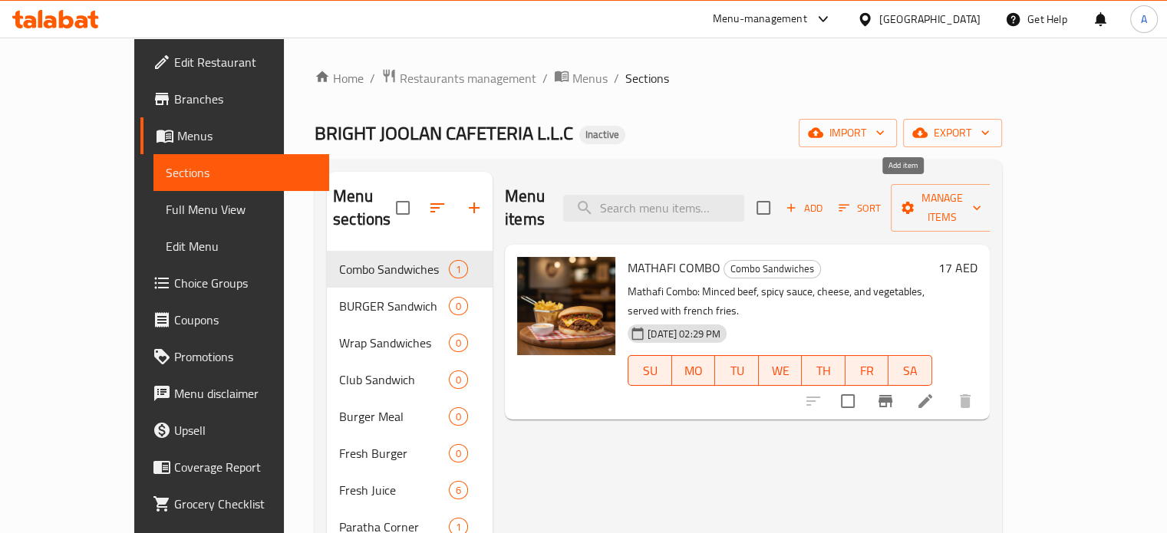
click at [795, 204] on icon "button" at bounding box center [791, 208] width 8 height 8
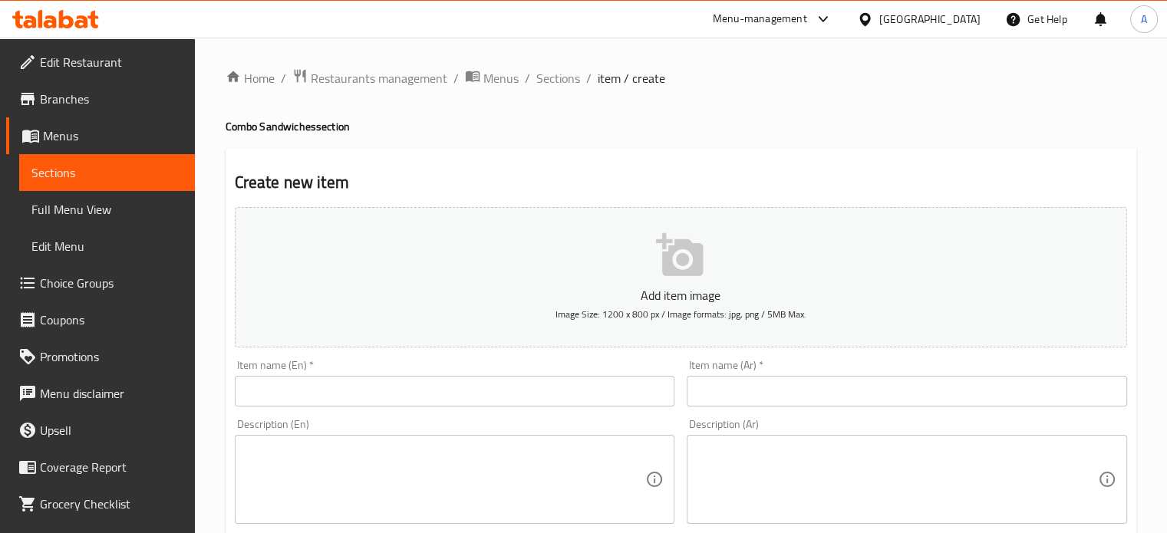
click at [387, 478] on textarea at bounding box center [445, 479] width 400 height 73
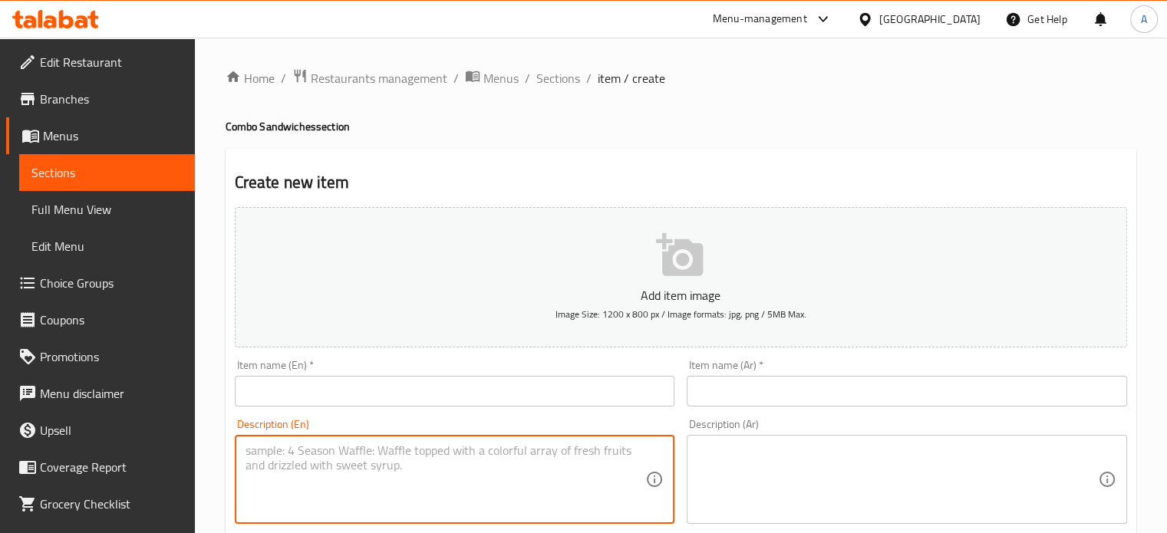
paste textarea "Fillet Combo Fillet Combo: Crispy fried chicken fillet, cheese, and lettuce, se…"
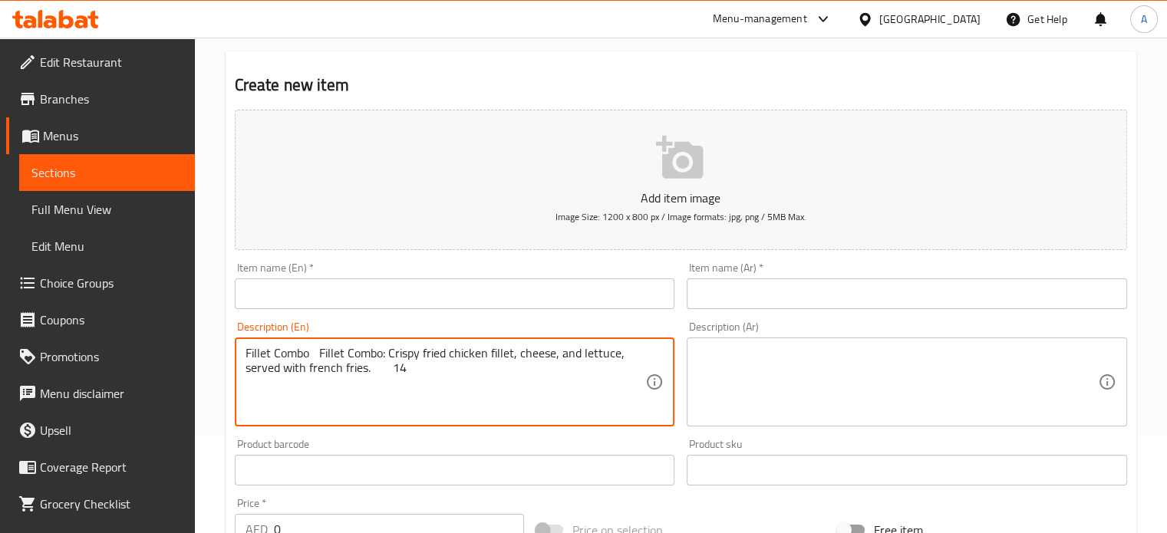
scroll to position [153, 0]
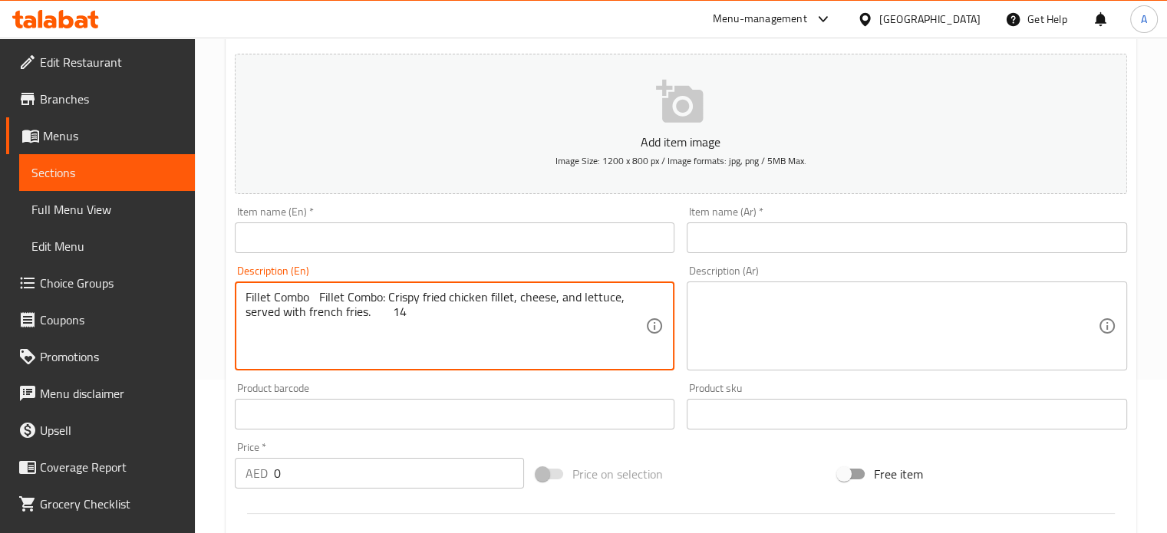
drag, startPoint x: 312, startPoint y: 299, endPoint x: 225, endPoint y: 294, distance: 87.6
click at [226, 294] on div "Create new item Add item image Image Size: 1200 x 800 px / Image formats: jpg, …" at bounding box center [681, 441] width 910 height 893
type textarea "Fillet Combo: Crispy fried chicken fillet, cheese, and lettuce, served with fre…"
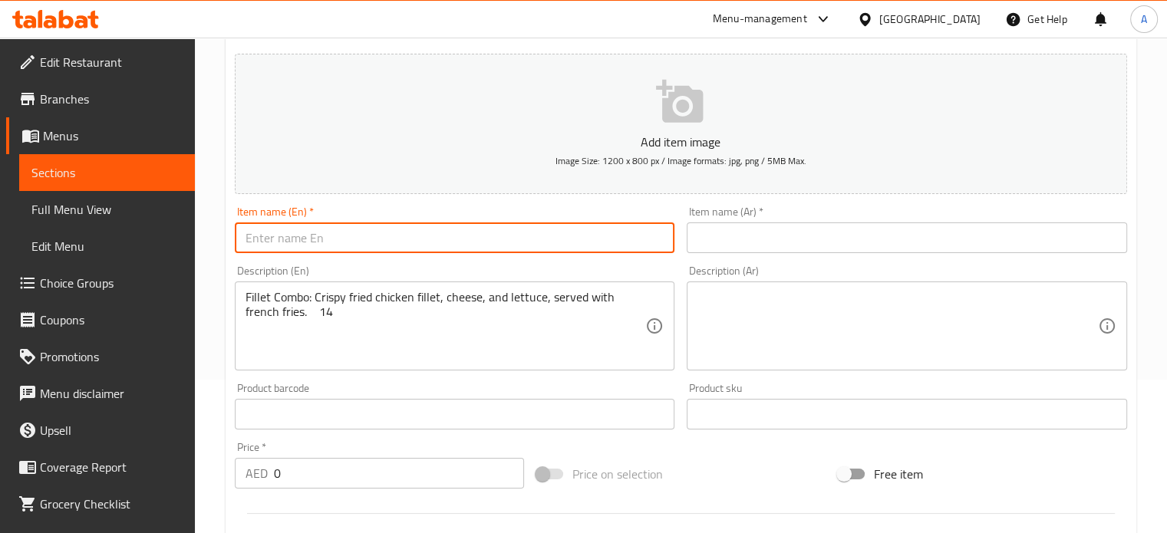
paste input "Fillet Combo"
click at [264, 235] on input "text" at bounding box center [455, 237] width 440 height 31
type input "Fillet Combo"
click at [871, 239] on input "text" at bounding box center [906, 237] width 440 height 31
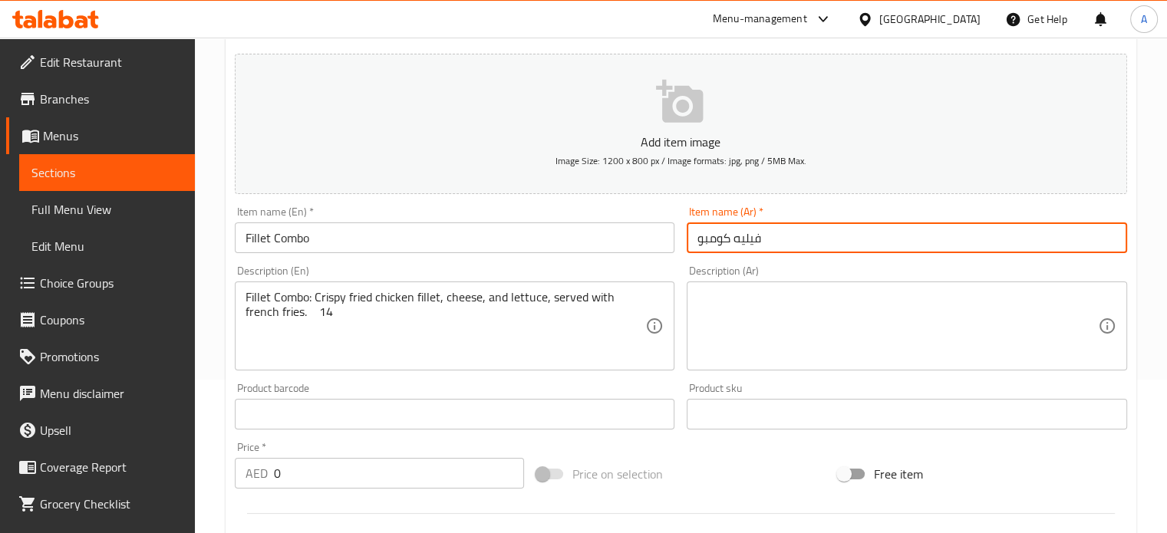
type input "فيليه كومبو"
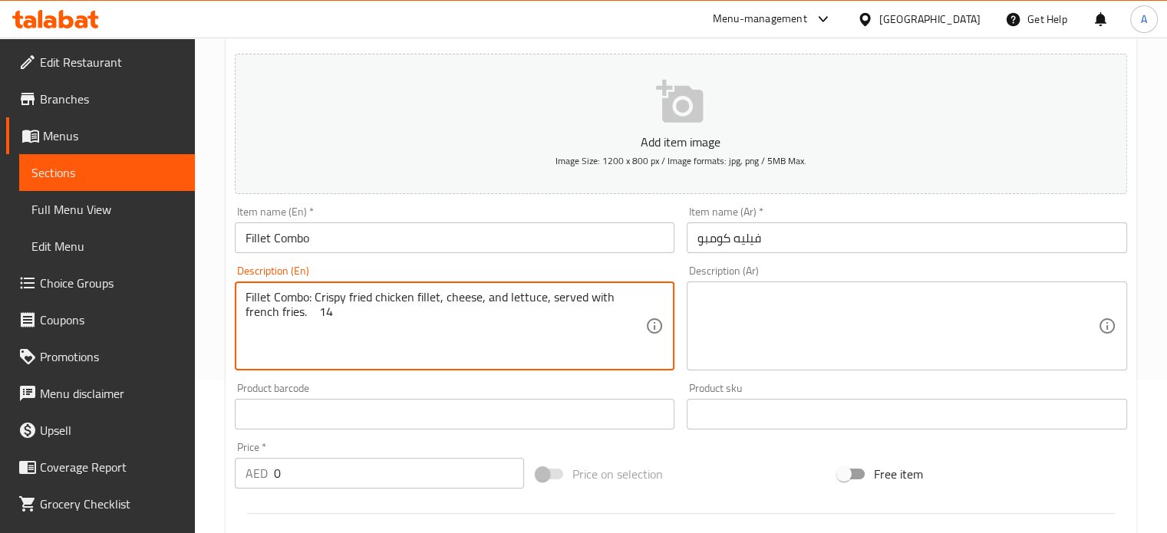
drag, startPoint x: 263, startPoint y: 294, endPoint x: 268, endPoint y: 336, distance: 42.5
drag, startPoint x: 286, startPoint y: 311, endPoint x: 322, endPoint y: 310, distance: 36.1
click at [322, 310] on textarea "Fillet Combo: Crispy fried chicken fillet, cheese, and lettuce, served with fre…" at bounding box center [445, 326] width 400 height 73
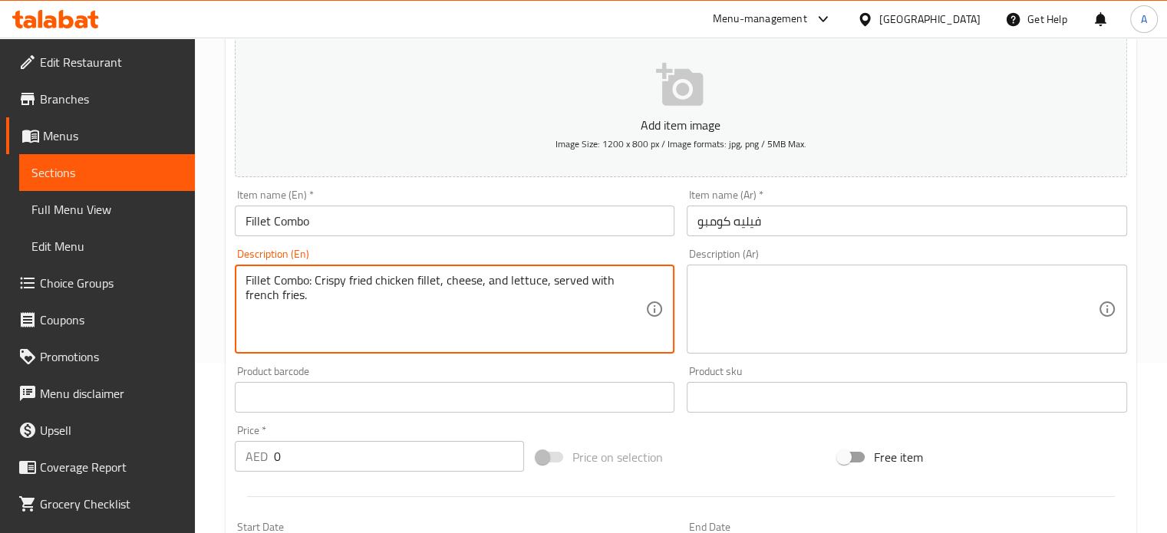
scroll to position [460, 0]
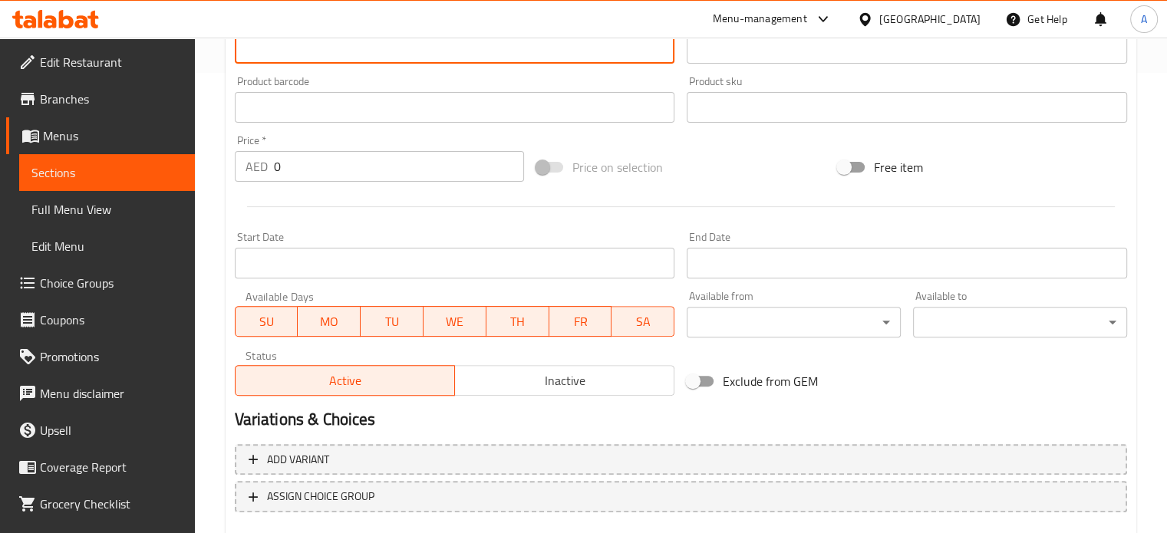
type textarea "Fillet Combo: Crispy fried chicken fillet, cheese, and lettuce, served with fre…"
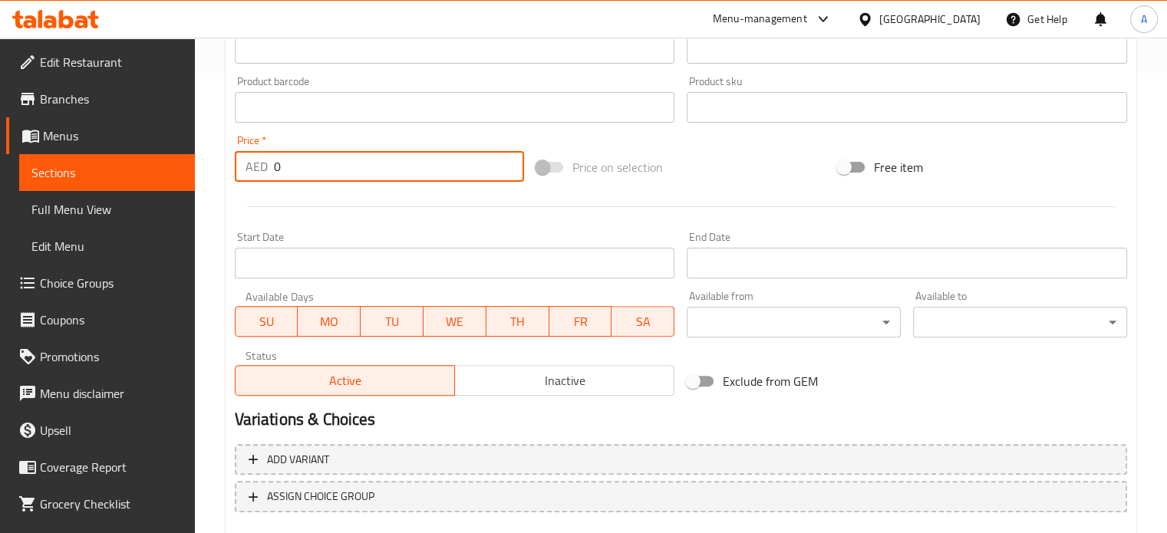
drag, startPoint x: 283, startPoint y: 168, endPoint x: 247, endPoint y: 164, distance: 36.3
click at [252, 164] on div "AED 0 Price *" at bounding box center [379, 166] width 289 height 31
paste input "14"
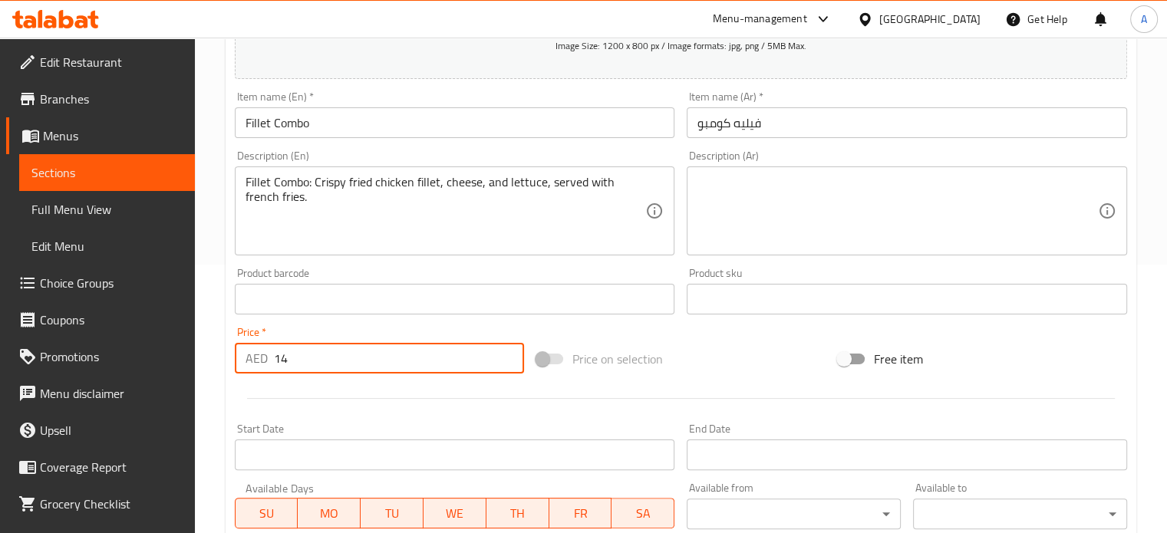
scroll to position [153, 0]
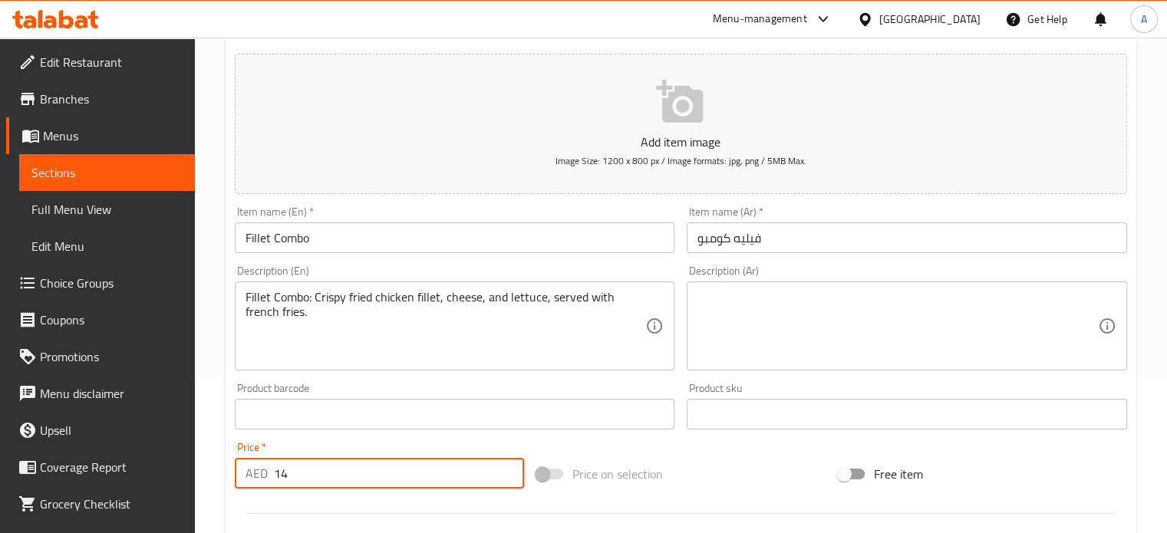
type input "14"
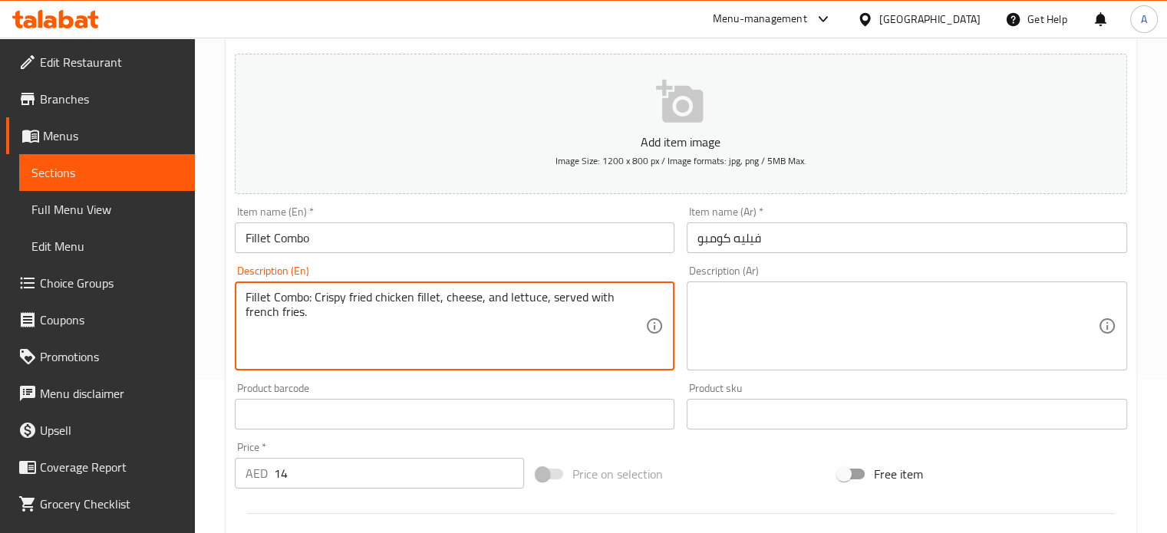
click at [288, 320] on textarea "Fillet Combo: Crispy fried chicken fillet, cheese, and lettuce, served with fre…" at bounding box center [445, 326] width 400 height 73
click at [776, 295] on textarea at bounding box center [897, 326] width 400 height 73
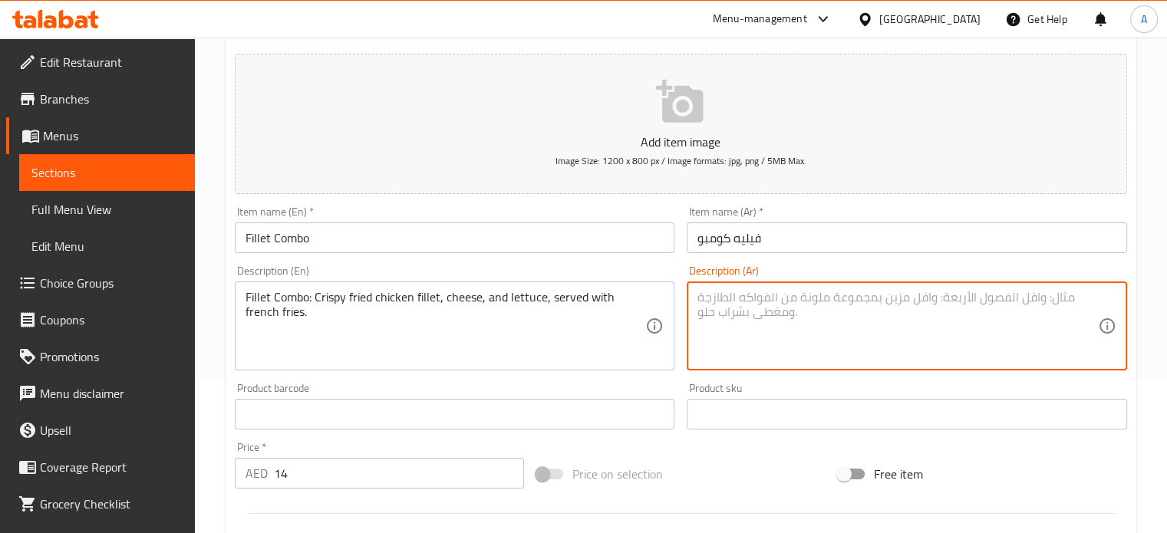
paste textarea "وجبة فيليه كومبو: فيليه دجاج مقلي مقرمش، [GEOGRAPHIC_DATA]، [GEOGRAPHIC_DATA]، …"
type textarea "وجبة فيليه كومبو: فيليه دجاج مقلي مقرمش، [GEOGRAPHIC_DATA]، [GEOGRAPHIC_DATA]، …"
click at [296, 245] on input "Fillet Combo" at bounding box center [455, 237] width 440 height 31
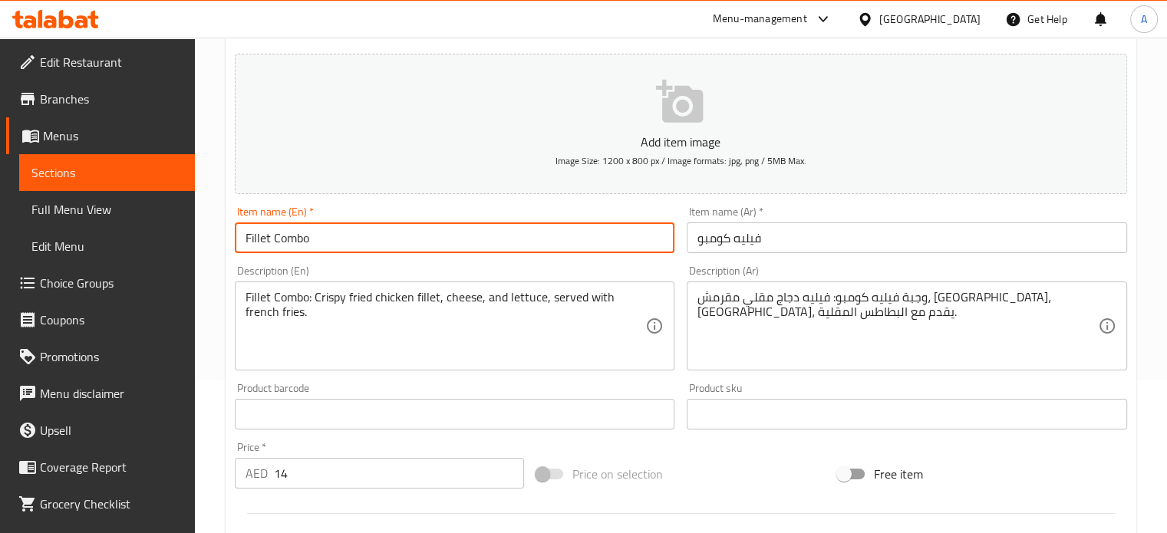
click at [296, 245] on input "Fillet Combo" at bounding box center [455, 237] width 440 height 31
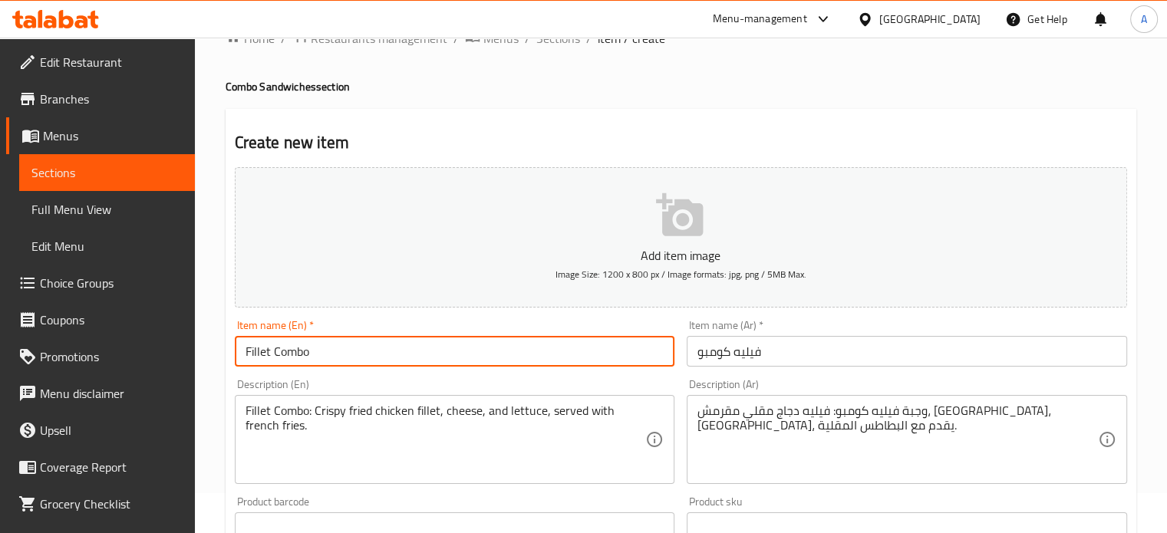
scroll to position [0, 0]
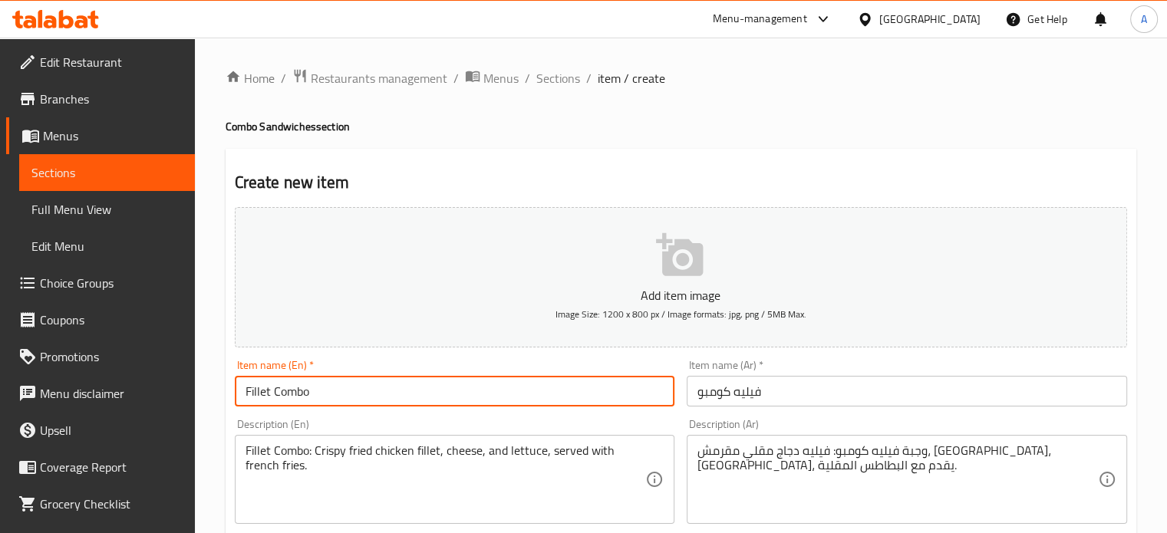
click at [676, 269] on icon "button" at bounding box center [679, 254] width 47 height 43
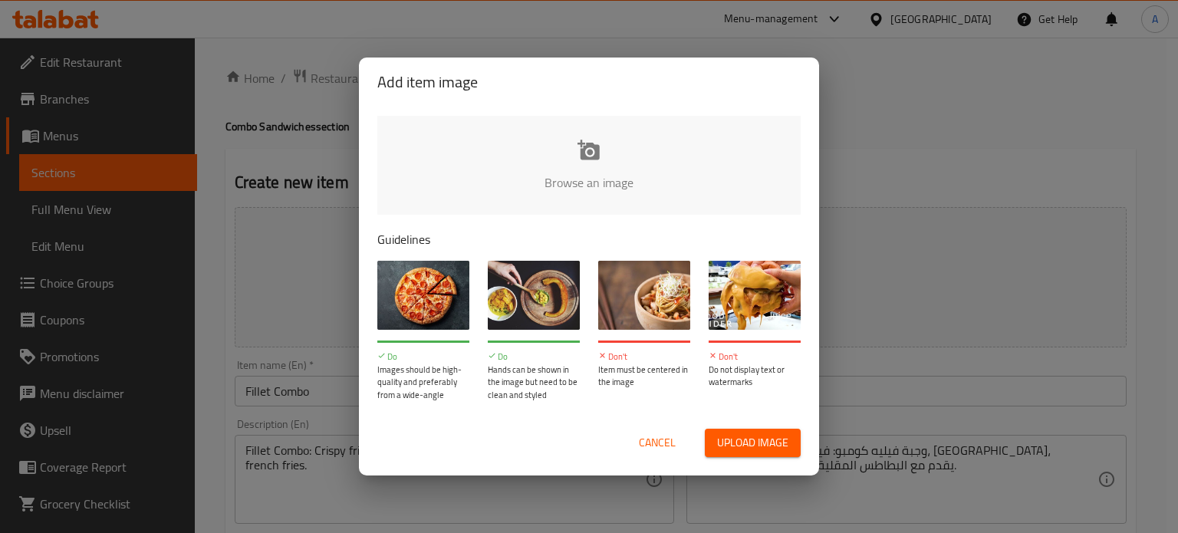
click at [749, 433] on span "Upload image" at bounding box center [752, 442] width 71 height 19
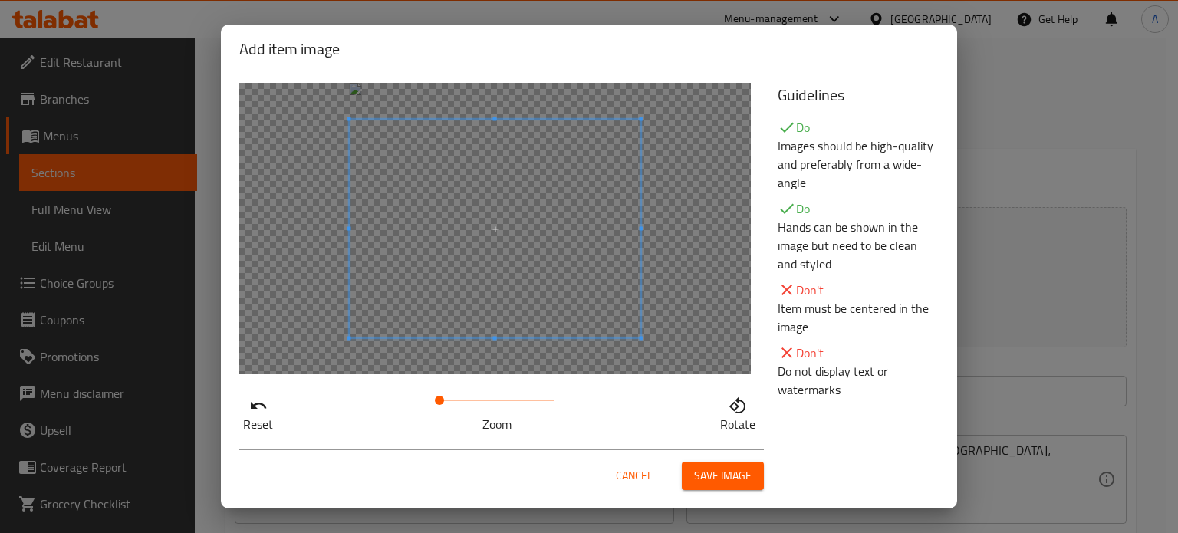
click at [706, 481] on span "Save image" at bounding box center [723, 475] width 58 height 19
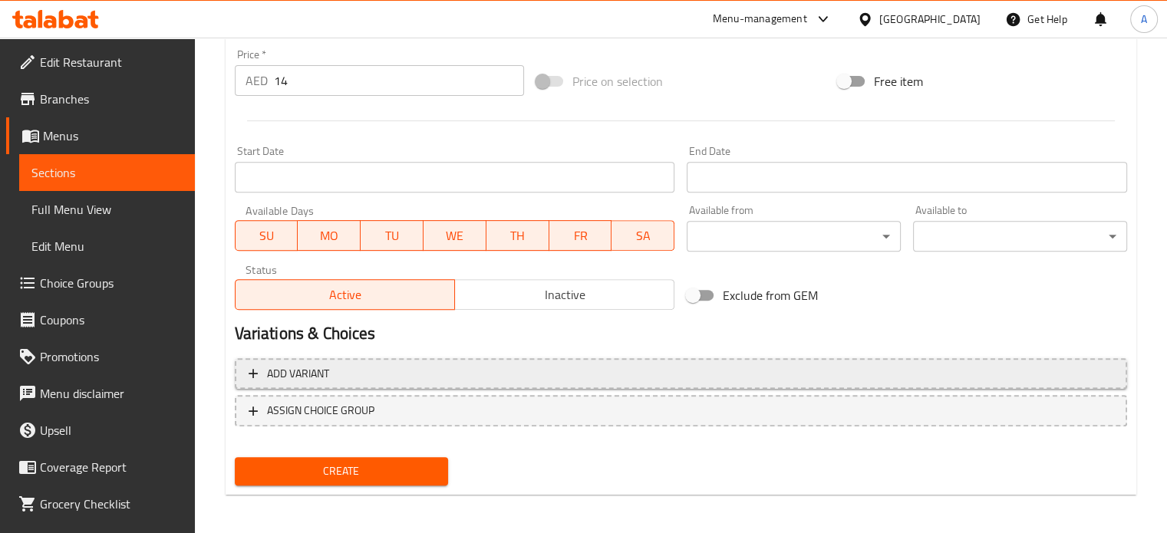
scroll to position [571, 0]
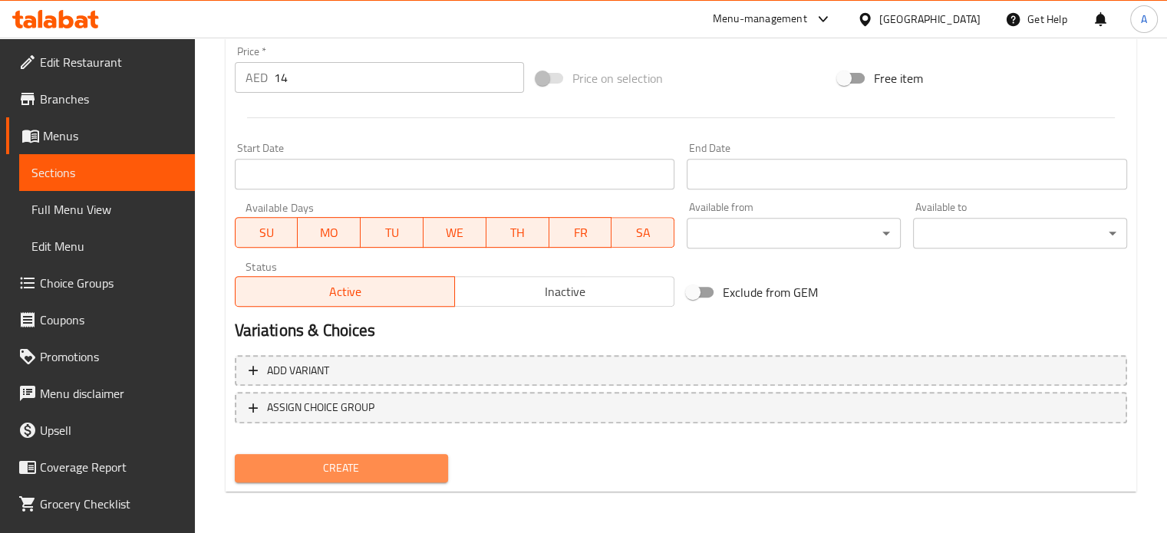
click at [314, 470] on span "Create" at bounding box center [341, 468] width 189 height 19
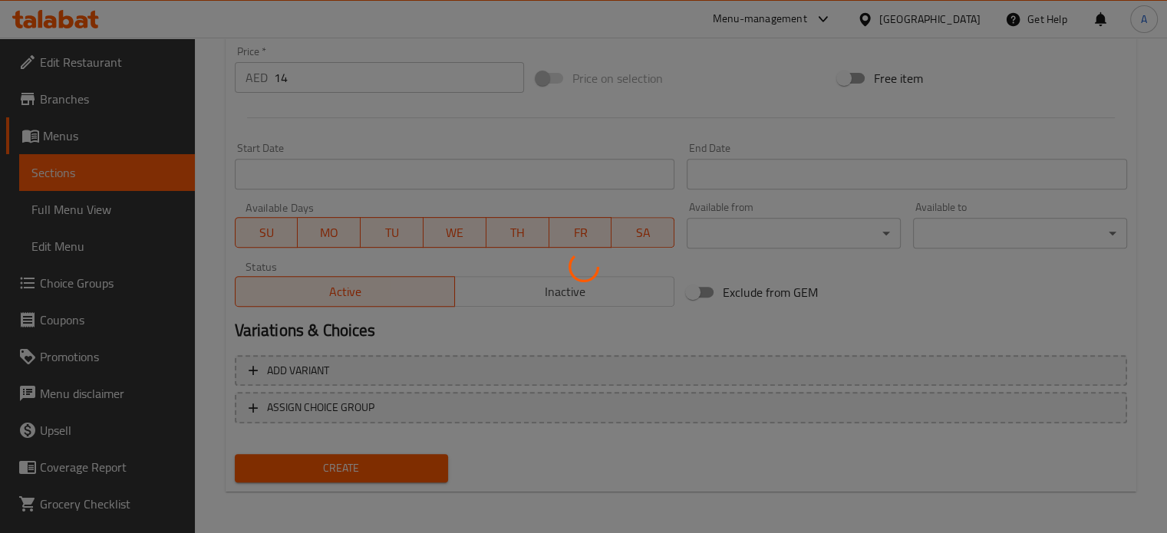
type input "0"
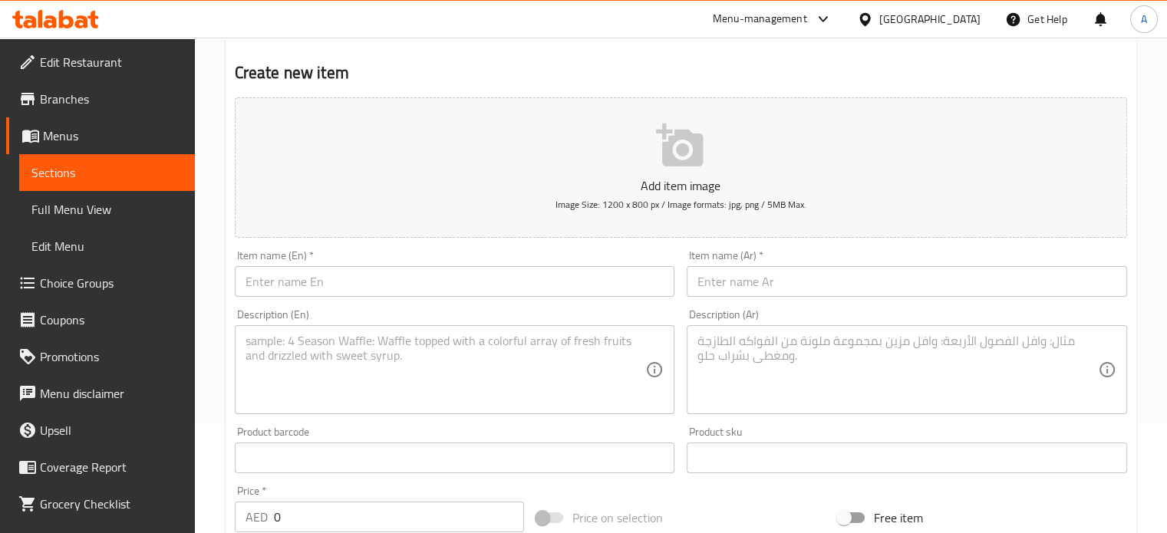
scroll to position [13, 0]
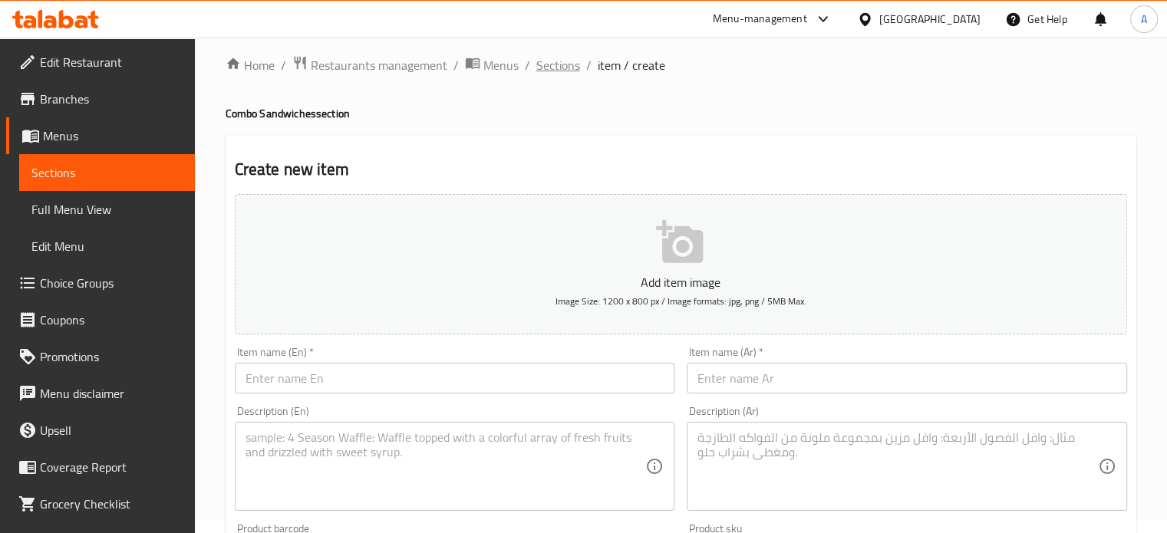
click at [544, 72] on span "Sections" at bounding box center [558, 65] width 44 height 18
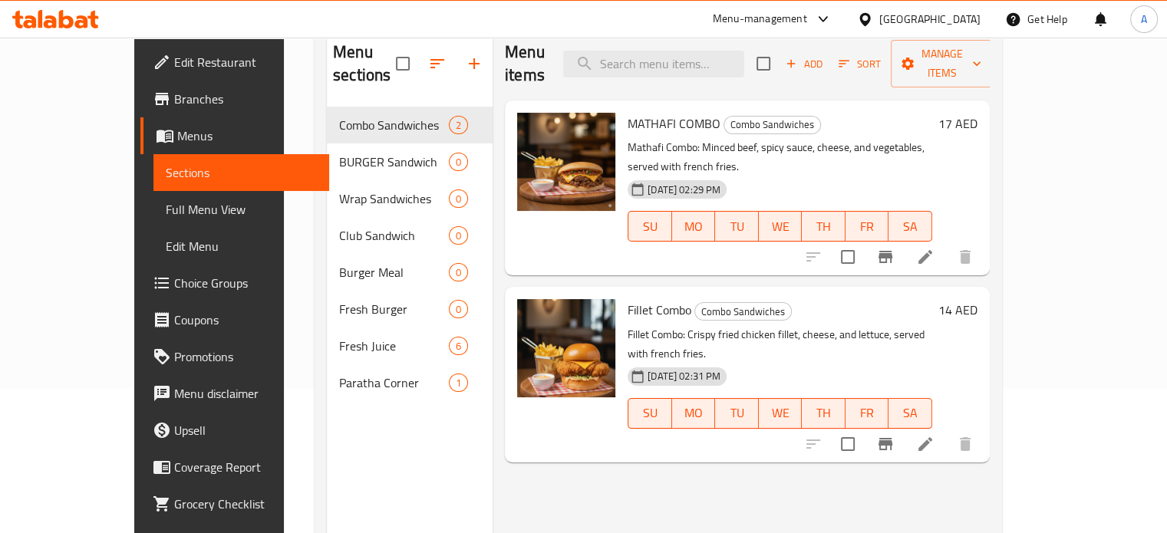
scroll to position [166, 0]
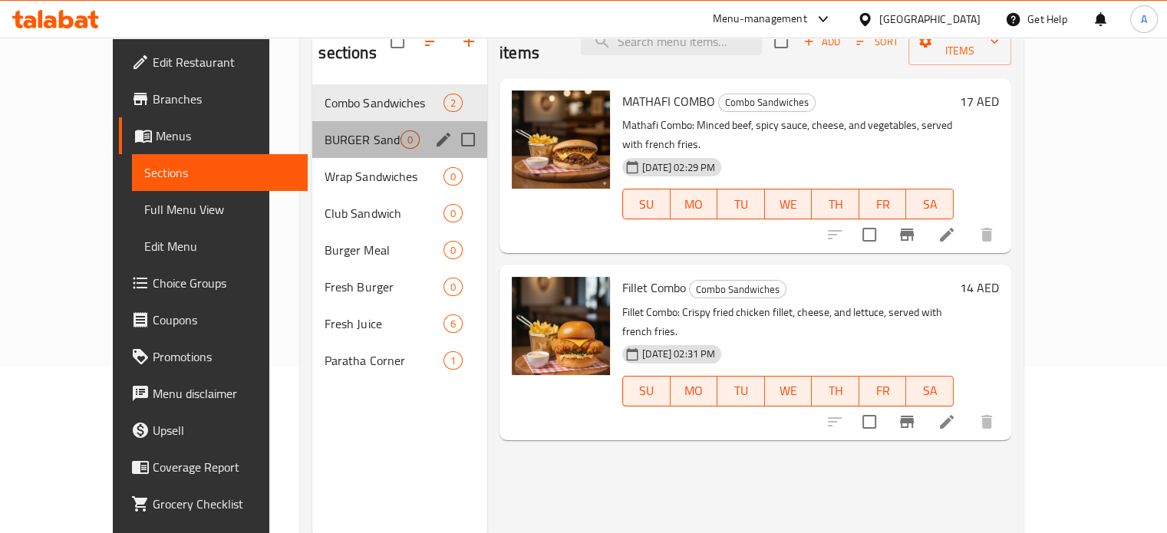
click at [312, 126] on div "BURGER Sandwich 0" at bounding box center [399, 139] width 175 height 37
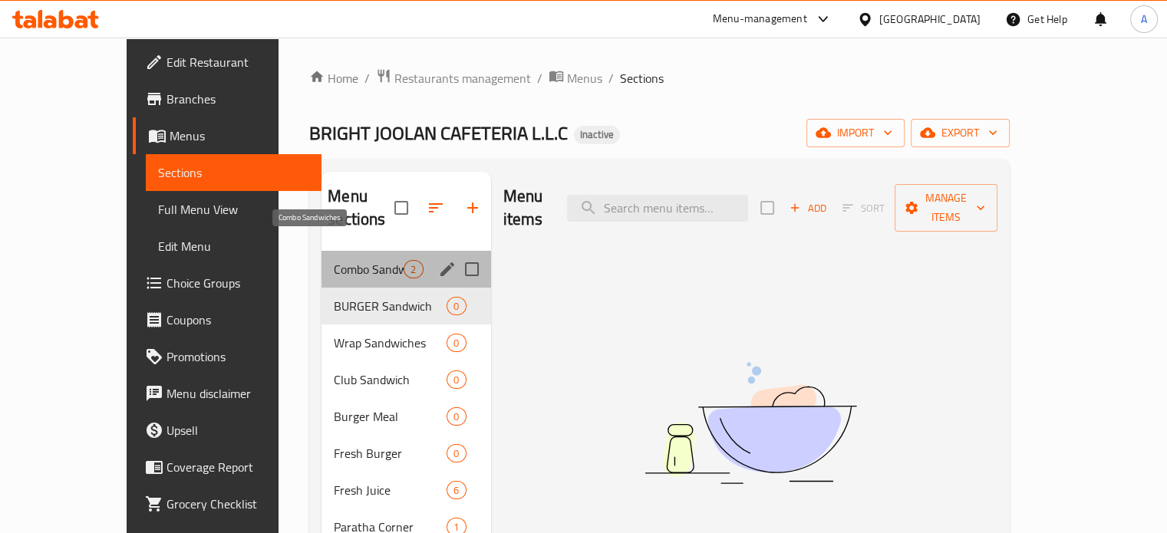
click at [334, 260] on span "Combo Sandwiches" at bounding box center [369, 269] width 70 height 18
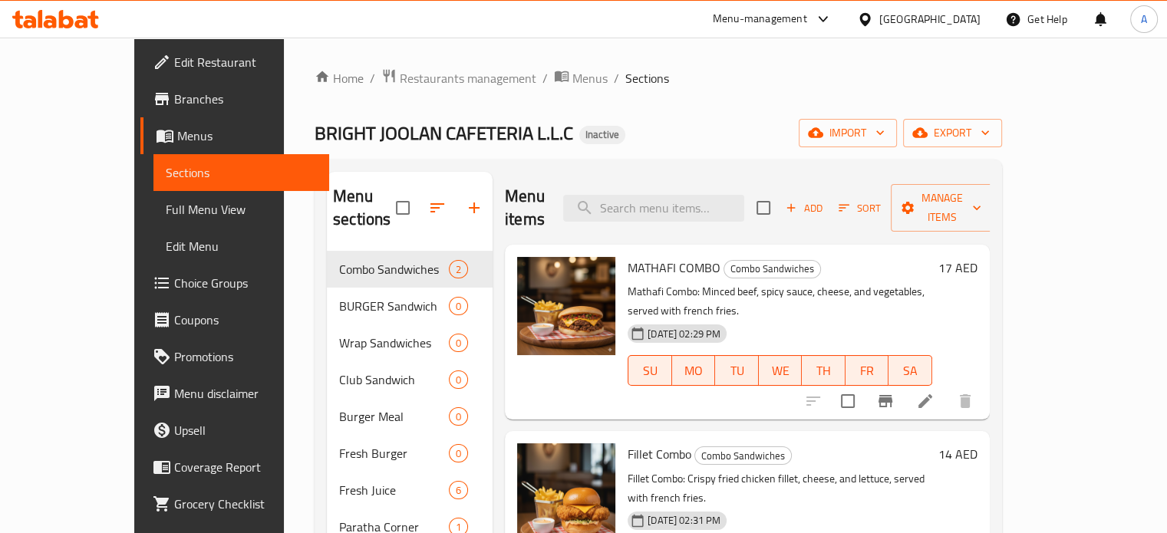
click at [825, 201] on span "Add" at bounding box center [803, 208] width 41 height 18
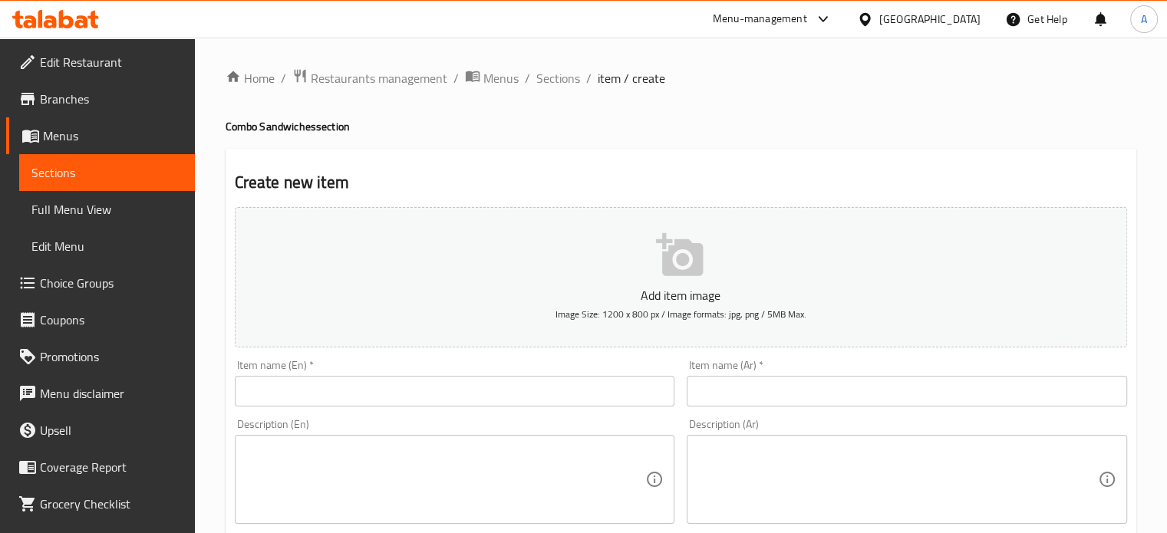
click at [402, 471] on textarea at bounding box center [445, 479] width 400 height 73
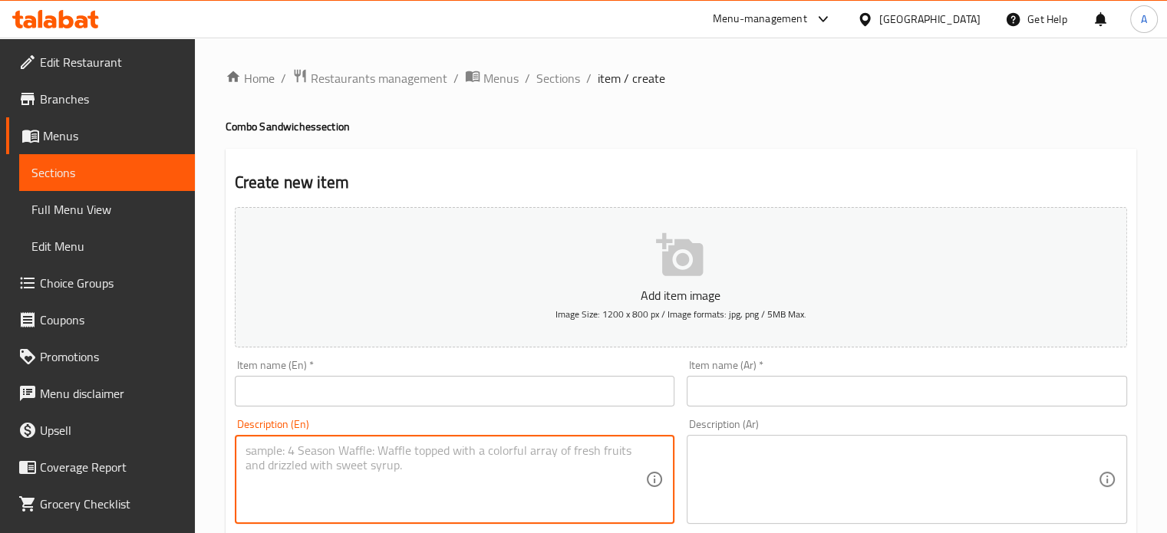
paste textarea "Mal Mal Mathafi Combo Mal Mal Mathafi Combo: A sandwich with minced beef, chees…"
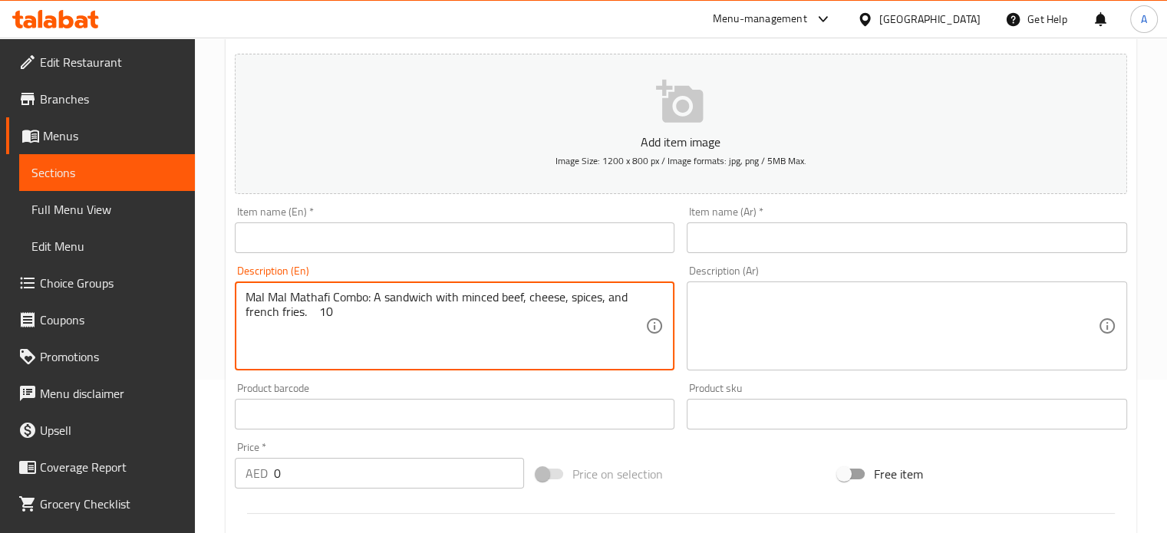
drag, startPoint x: 368, startPoint y: 297, endPoint x: 232, endPoint y: 294, distance: 136.6
type textarea "Mal Mal Mathafi Combo: A sandwich with minced beef, cheese, spices, and french …"
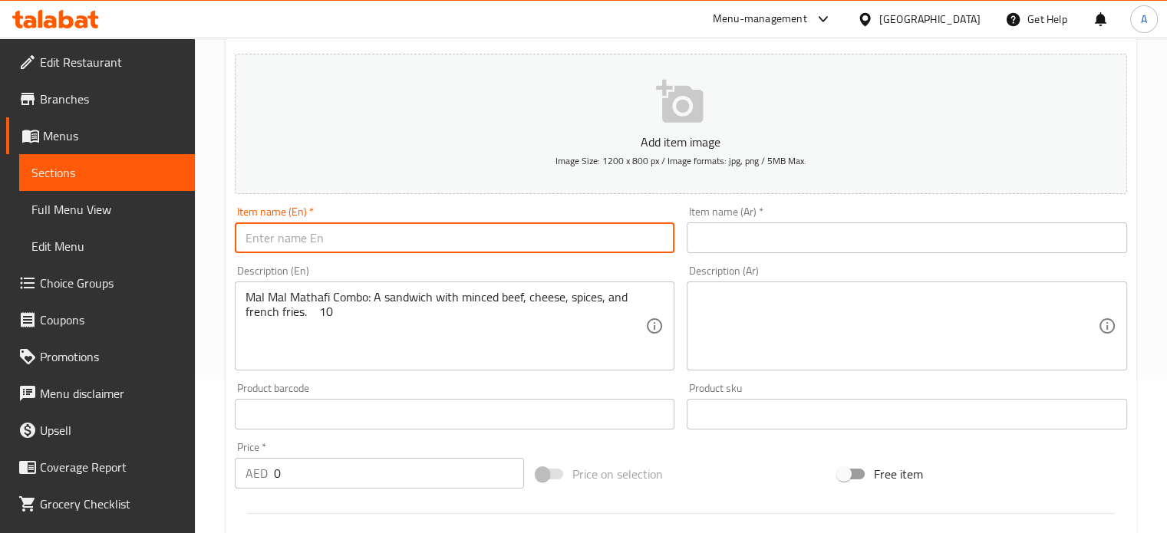
click at [300, 235] on input "text" at bounding box center [455, 237] width 440 height 31
paste input "Mal Mal Mathafi Combo"
type input "Mal Mal Mathafi Combo"
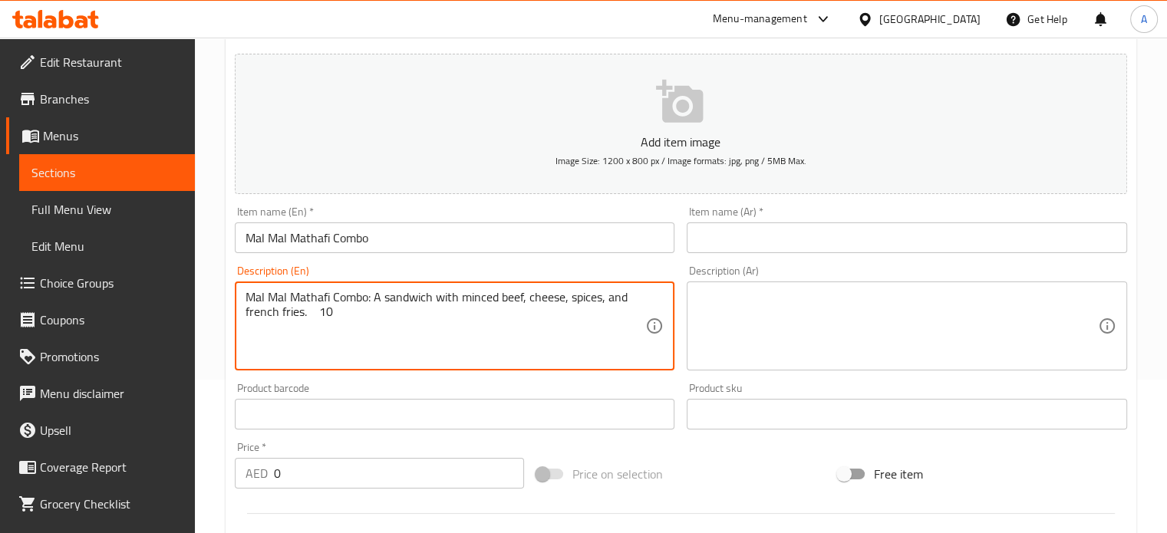
drag, startPoint x: 313, startPoint y: 313, endPoint x: 336, endPoint y: 314, distance: 23.1
click at [336, 314] on textarea "Mal Mal Mathafi Combo: A sandwich with minced beef, cheese, spices, and french …" at bounding box center [445, 326] width 400 height 73
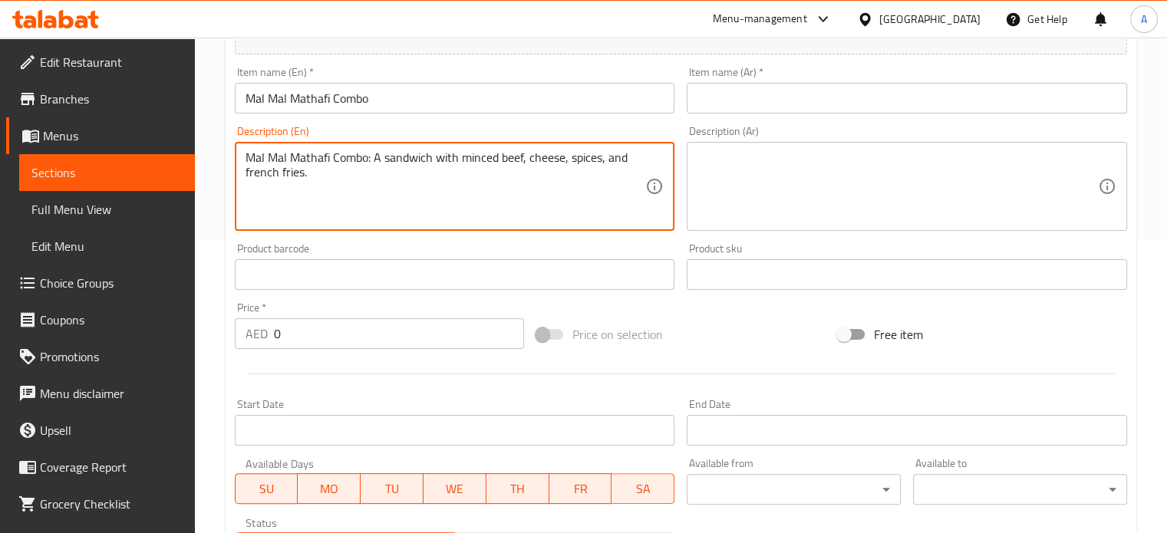
scroll to position [307, 0]
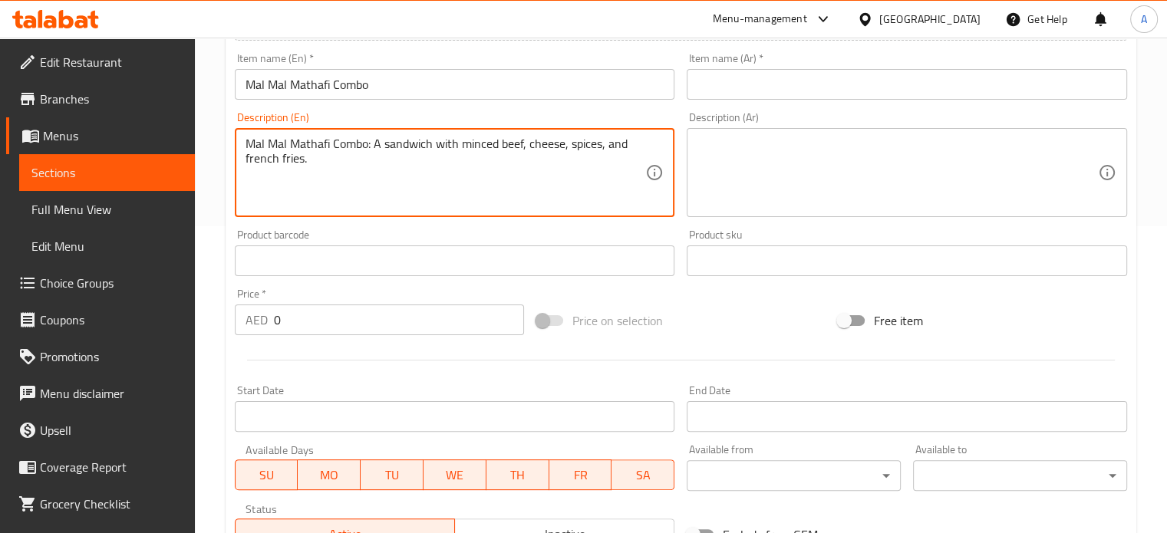
type textarea "Mal Mal Mathafi Combo: A sandwich with minced beef, cheese, spices, and french …"
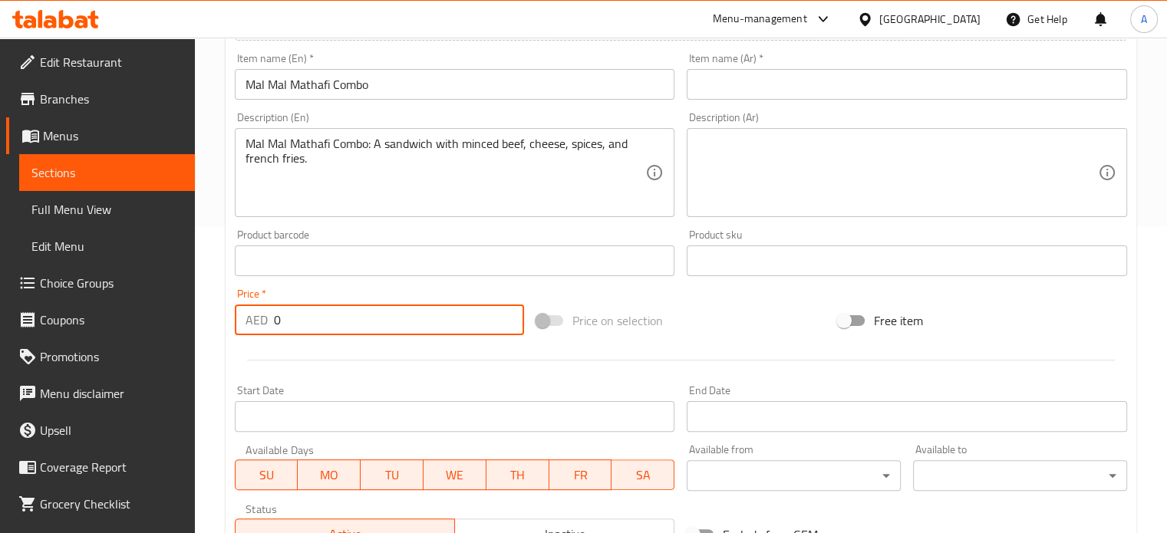
drag, startPoint x: 301, startPoint y: 326, endPoint x: 244, endPoint y: 321, distance: 56.9
click at [251, 322] on div "AED 0 Price *" at bounding box center [379, 320] width 289 height 31
paste input "1"
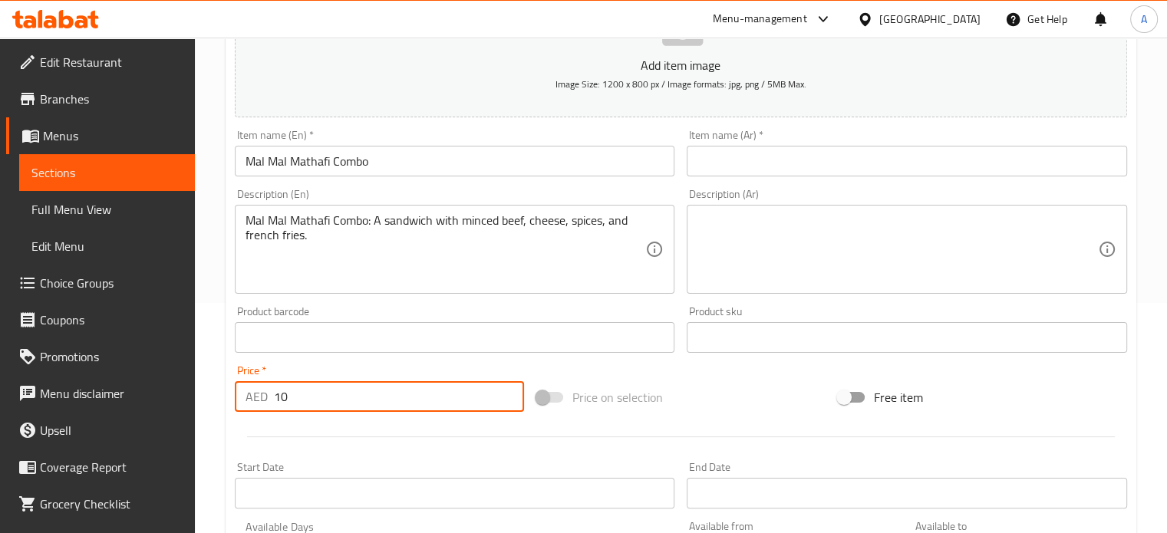
scroll to position [230, 0]
type input "10"
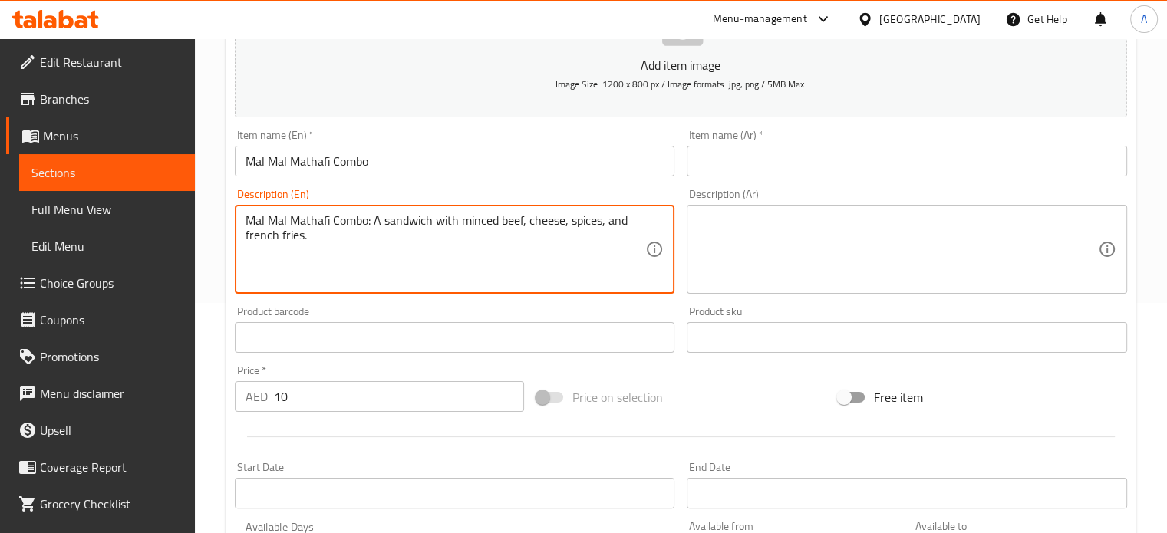
click at [377, 225] on textarea "Mal Mal Mathafi Combo: A sandwich with minced beef, cheese, spices, and french …" at bounding box center [445, 249] width 400 height 73
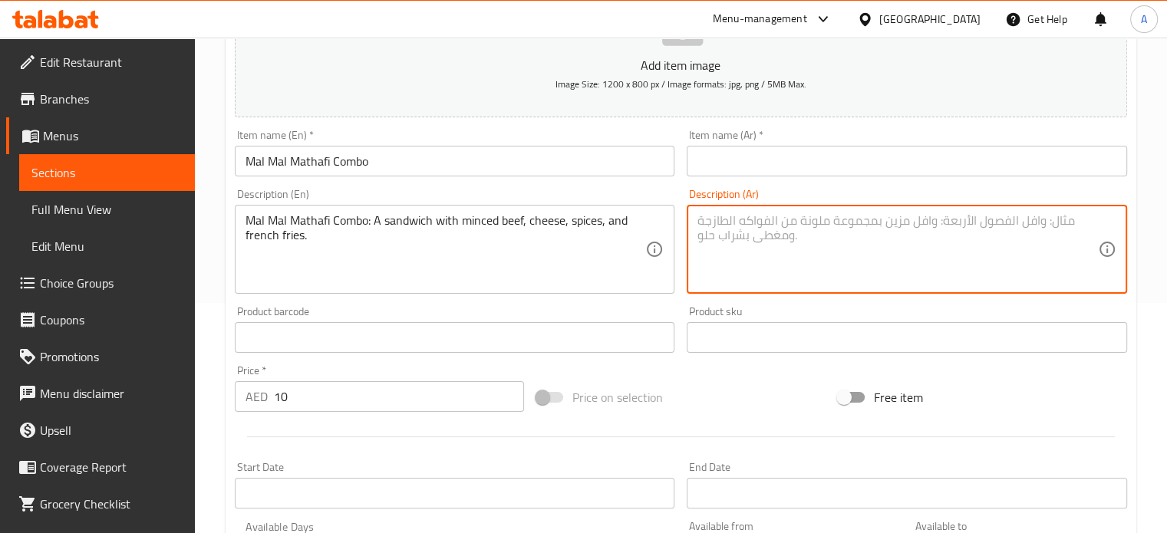
click at [753, 233] on textarea at bounding box center [897, 249] width 400 height 73
paste textarea "مال مال مطافي كومبو: شطيرة مع لحم بقري مفروم، جبن، بهارات، وبطاطس مقلية."
type textarea "مال مال مطافي كومبو: شطيرة مع لحم بقري مفروم، جبن، بهارات، وبطاطس مقلية."
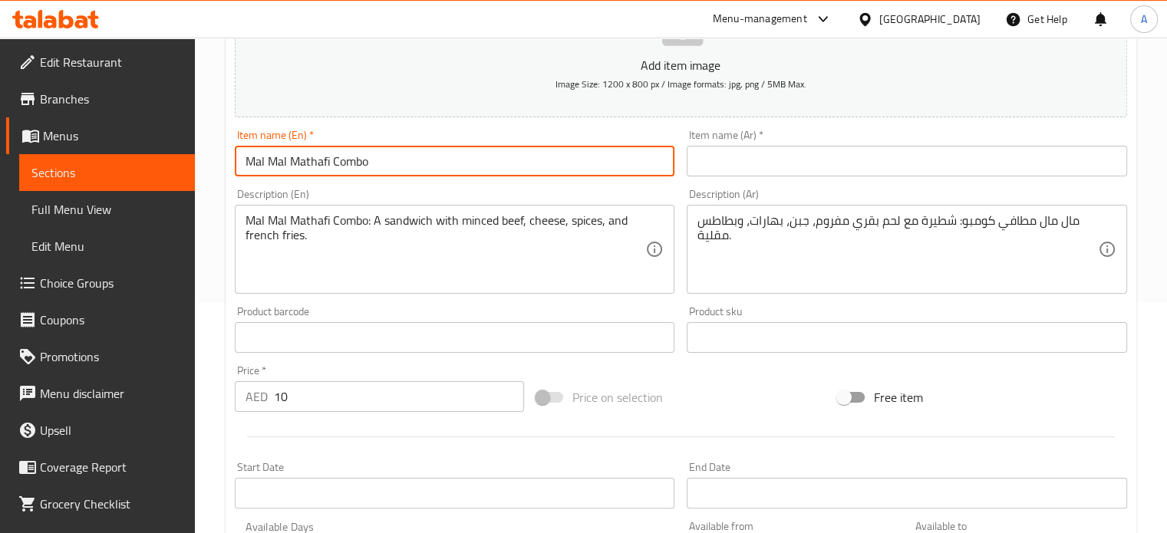
drag, startPoint x: 382, startPoint y: 166, endPoint x: 238, endPoint y: 163, distance: 144.2
click at [238, 163] on input "Mal Mal Mathafi Combo" at bounding box center [455, 161] width 440 height 31
click at [821, 160] on input "text" at bounding box center [906, 161] width 440 height 31
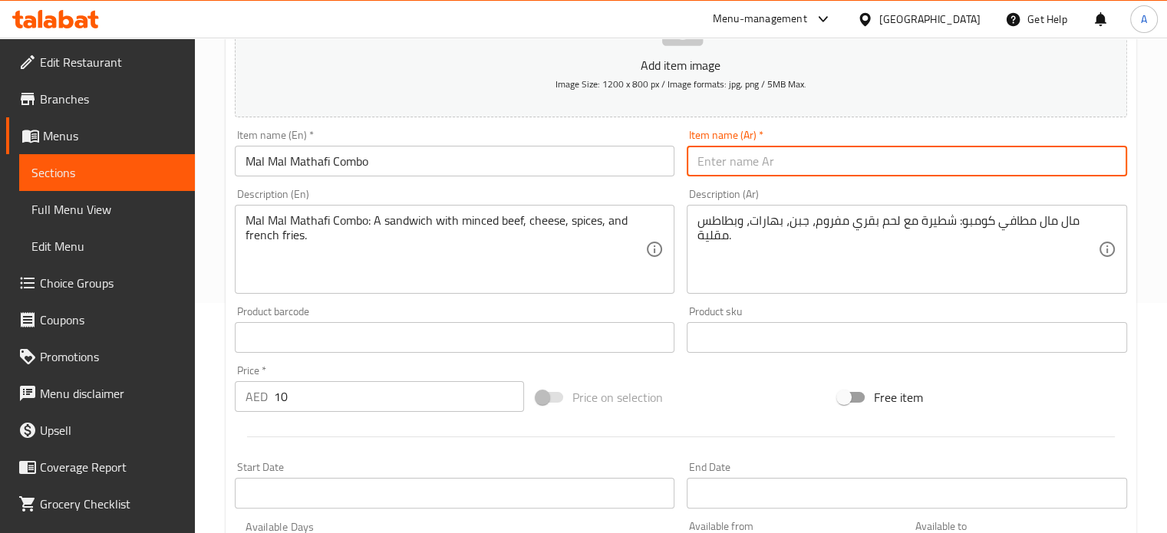
paste input "مال مال ماثافي كومبو"
click at [1058, 159] on input "مال مال ماثافي كومبو" at bounding box center [906, 161] width 440 height 31
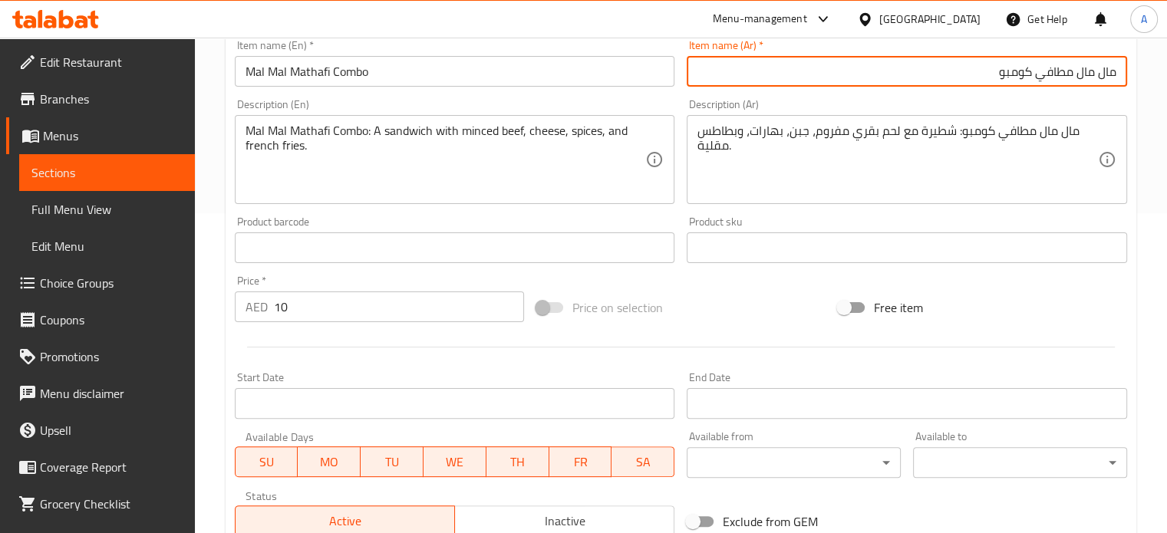
scroll to position [90, 0]
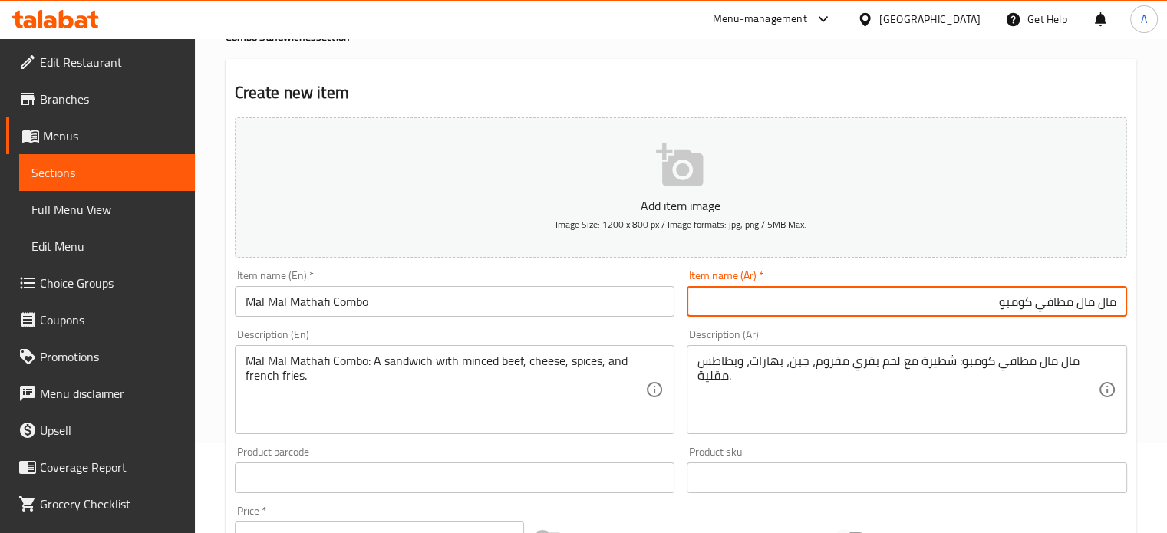
type input "مال مال مطافي كومبو"
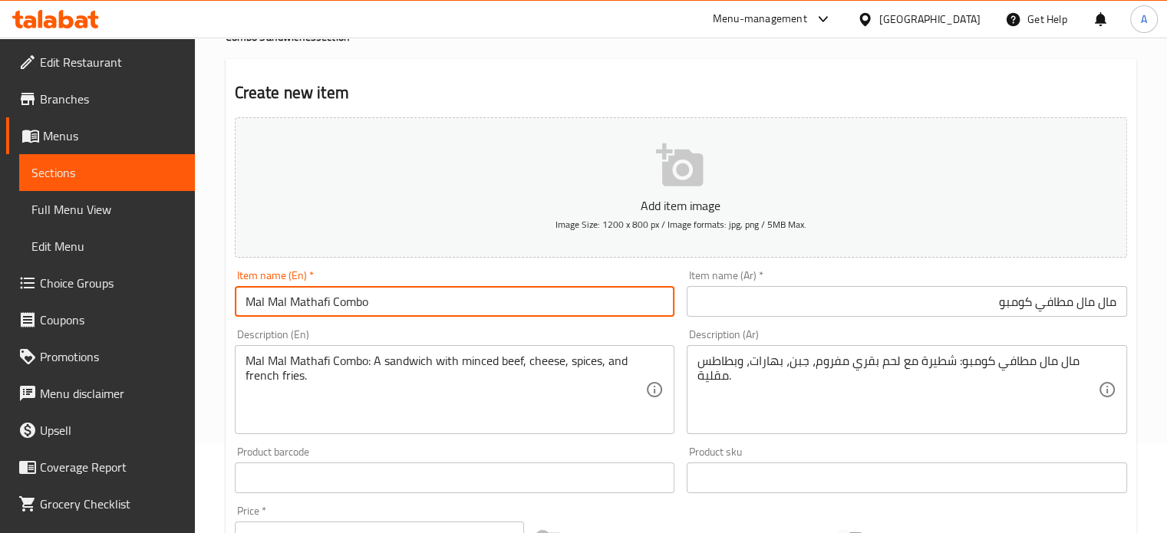
drag, startPoint x: 370, startPoint y: 305, endPoint x: 222, endPoint y: 307, distance: 147.3
click at [222, 307] on div "Home / Restaurants management / Menus / Sections / item / create Combo Sandwich…" at bounding box center [681, 471] width 972 height 1046
click at [687, 193] on button "Add item image Image Size: 1200 x 800 px / Image formats: jpg, png / 5MB Max." at bounding box center [681, 187] width 892 height 140
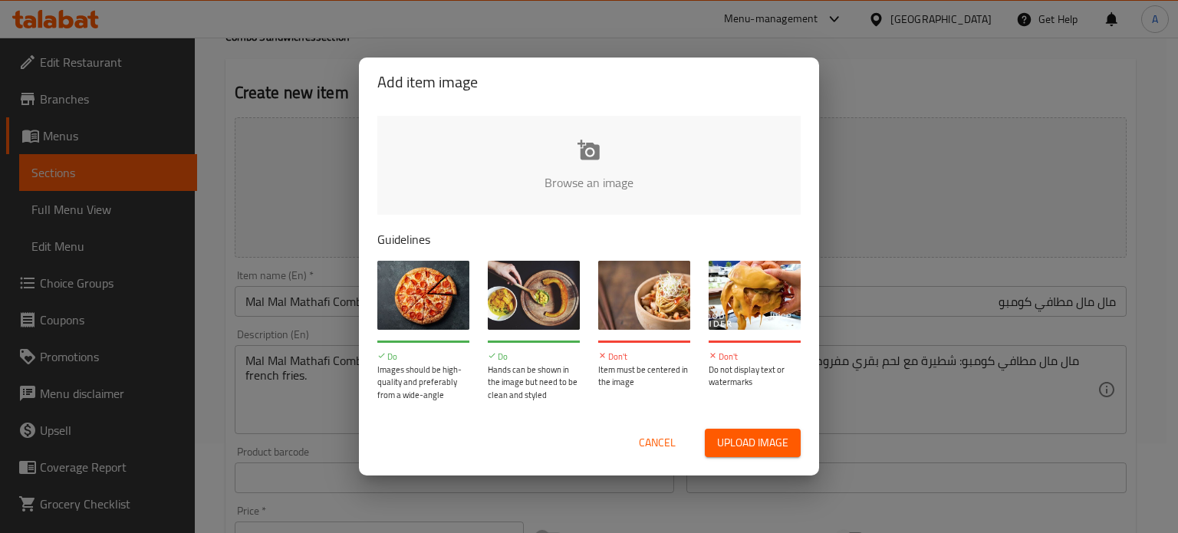
click at [755, 431] on button "Upload image" at bounding box center [753, 443] width 96 height 28
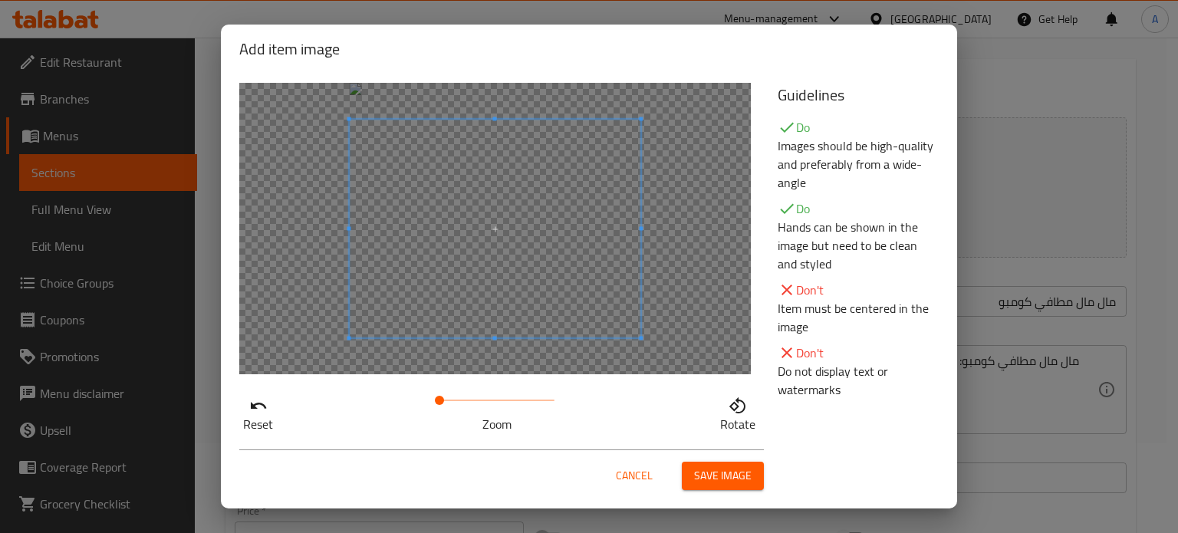
click at [739, 476] on span "Save image" at bounding box center [723, 475] width 58 height 19
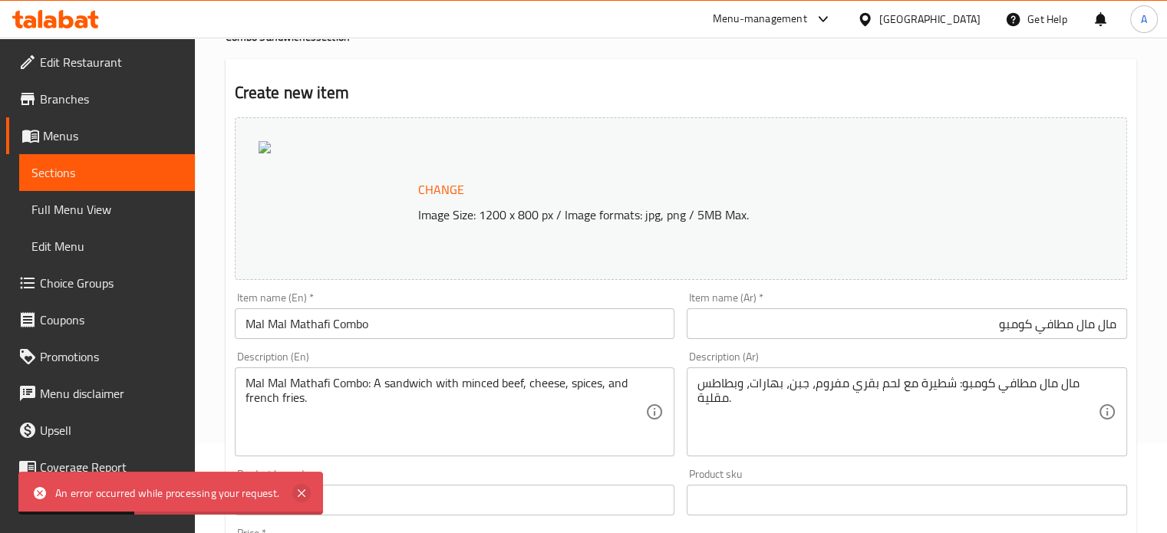
click at [306, 495] on icon at bounding box center [301, 493] width 18 height 18
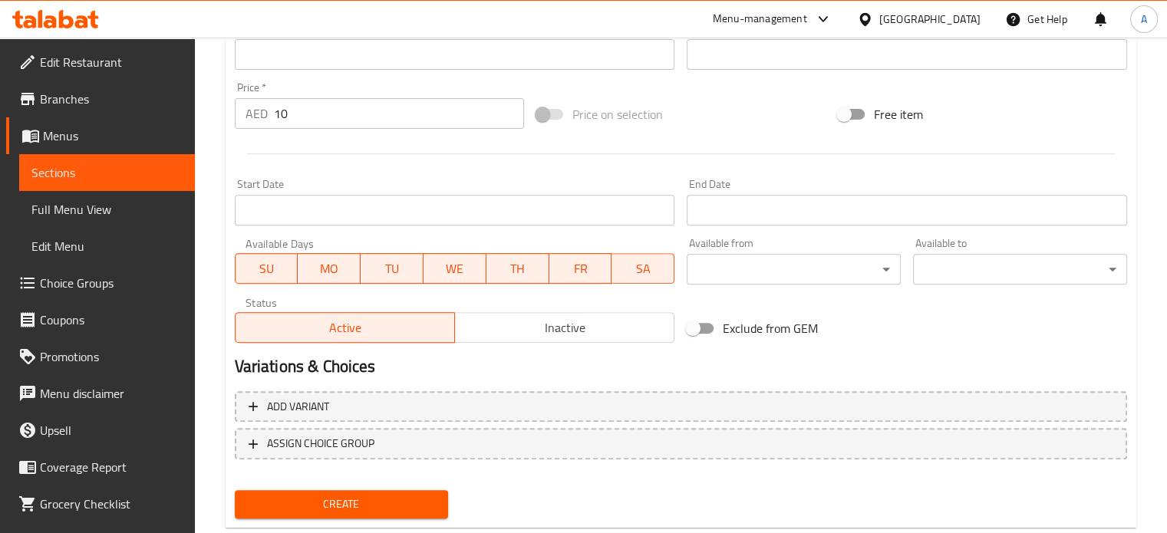
scroll to position [571, 0]
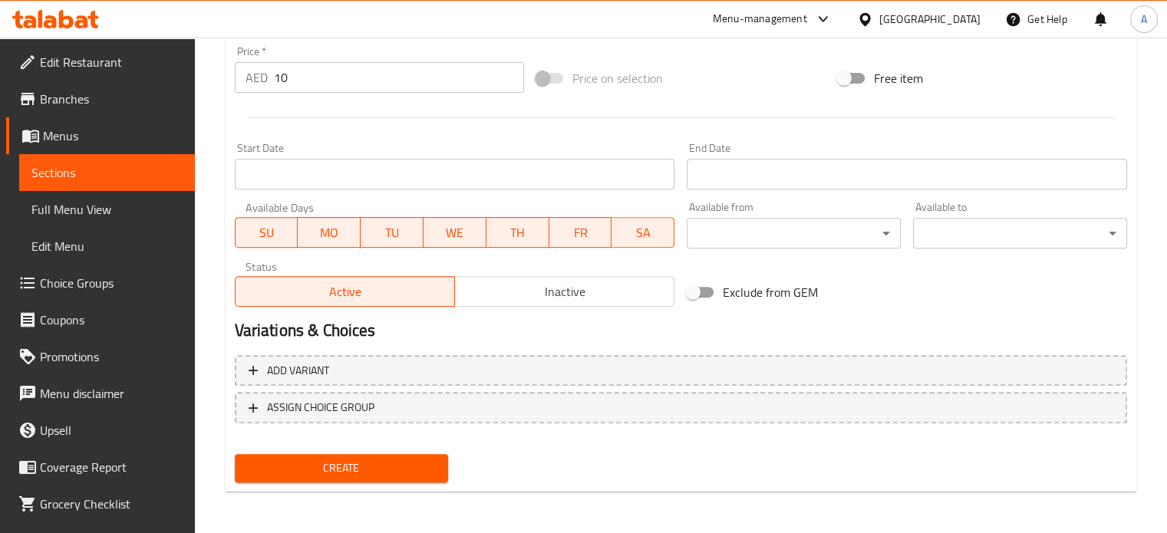
click at [298, 463] on span "Create" at bounding box center [341, 468] width 189 height 19
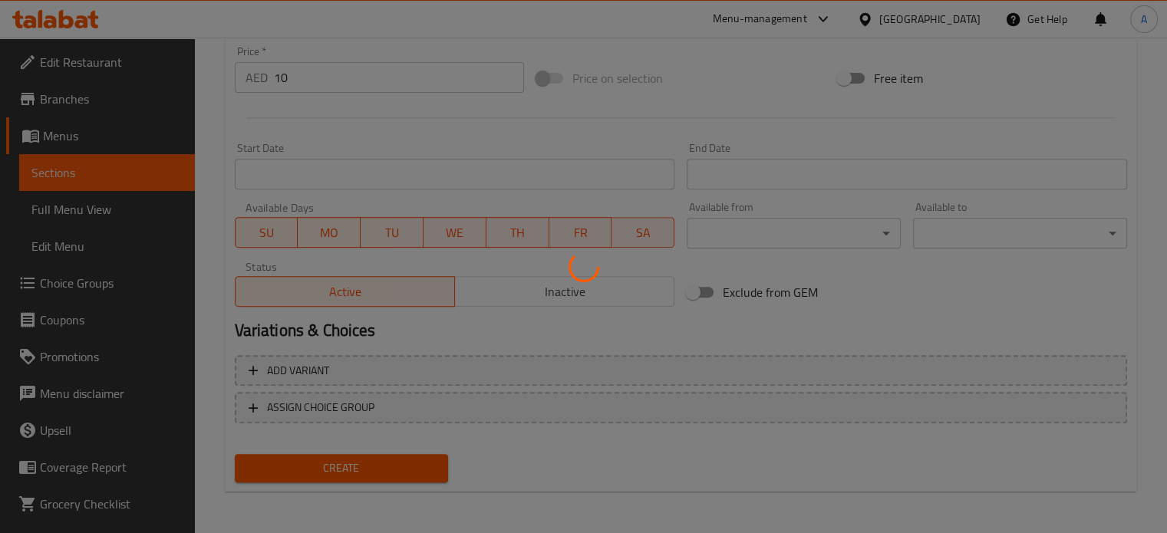
type input "0"
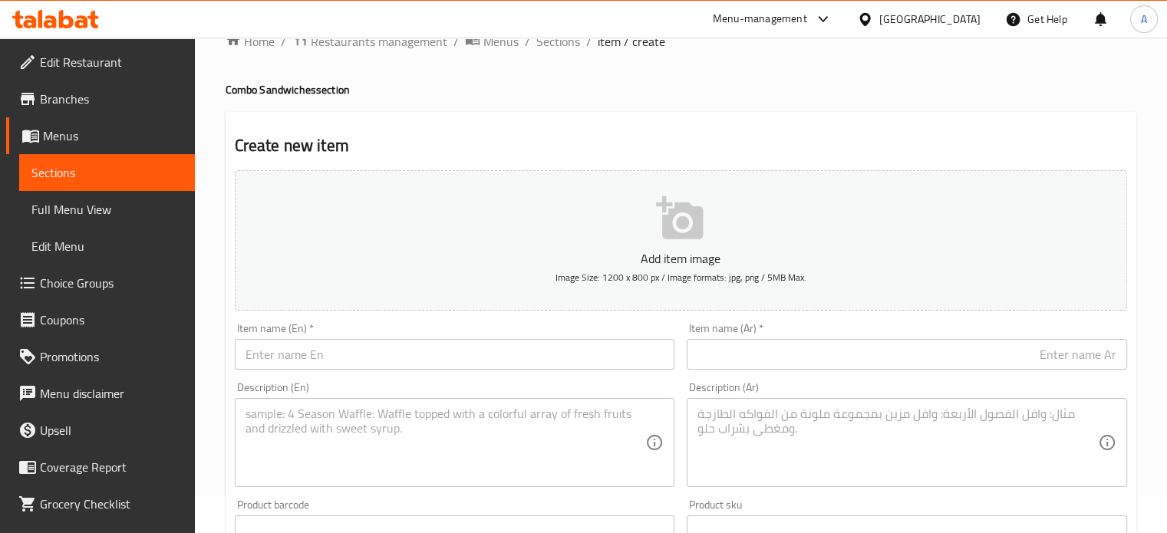
scroll to position [0, 0]
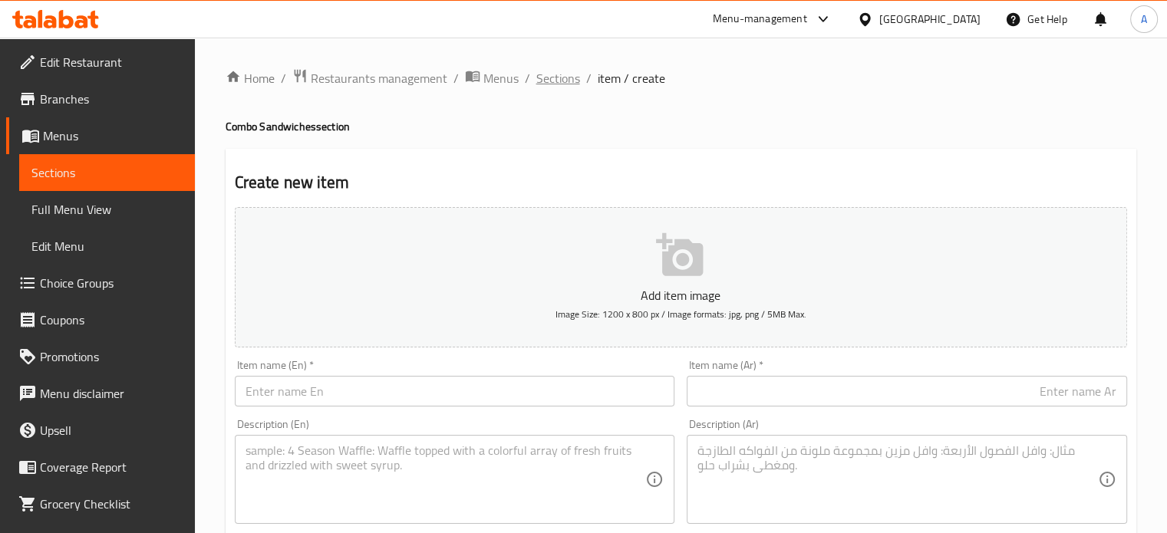
click at [556, 83] on span "Sections" at bounding box center [558, 78] width 44 height 18
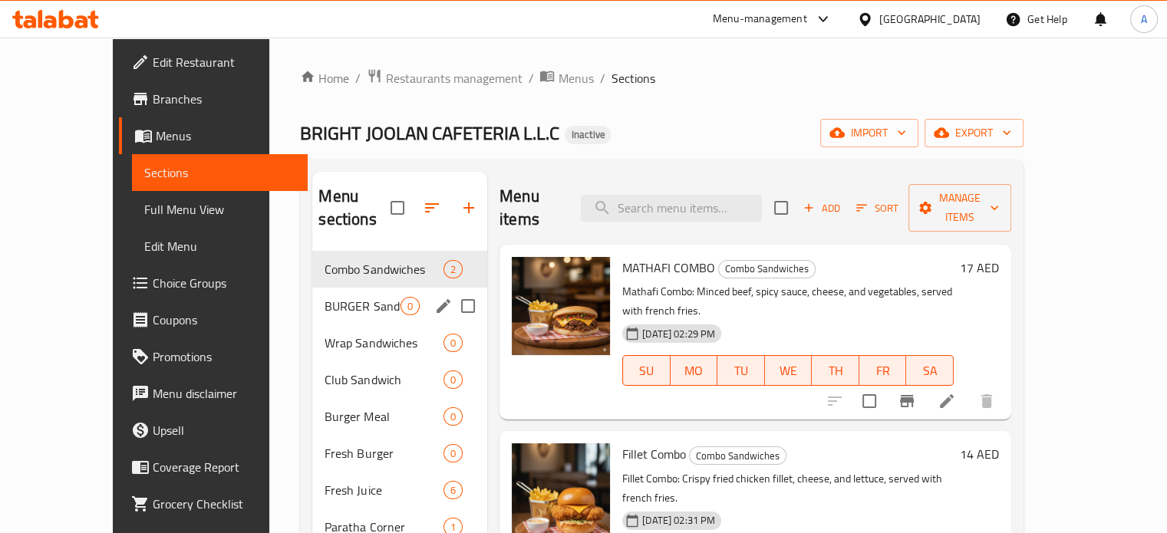
click at [324, 297] on span "BURGER Sandwich" at bounding box center [362, 306] width 76 height 18
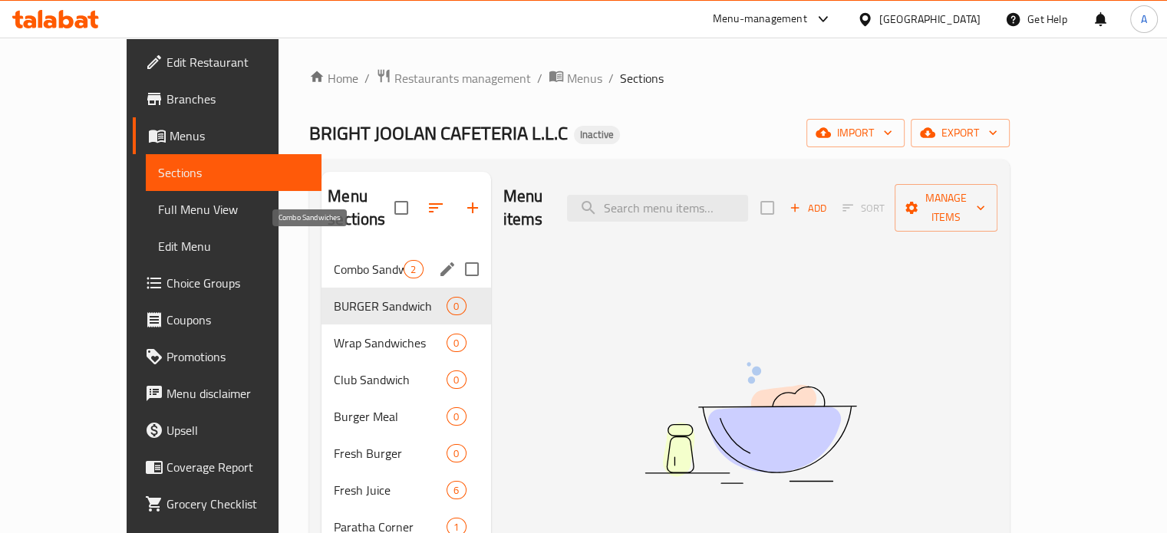
click at [334, 260] on span "Combo Sandwiches" at bounding box center [369, 269] width 70 height 18
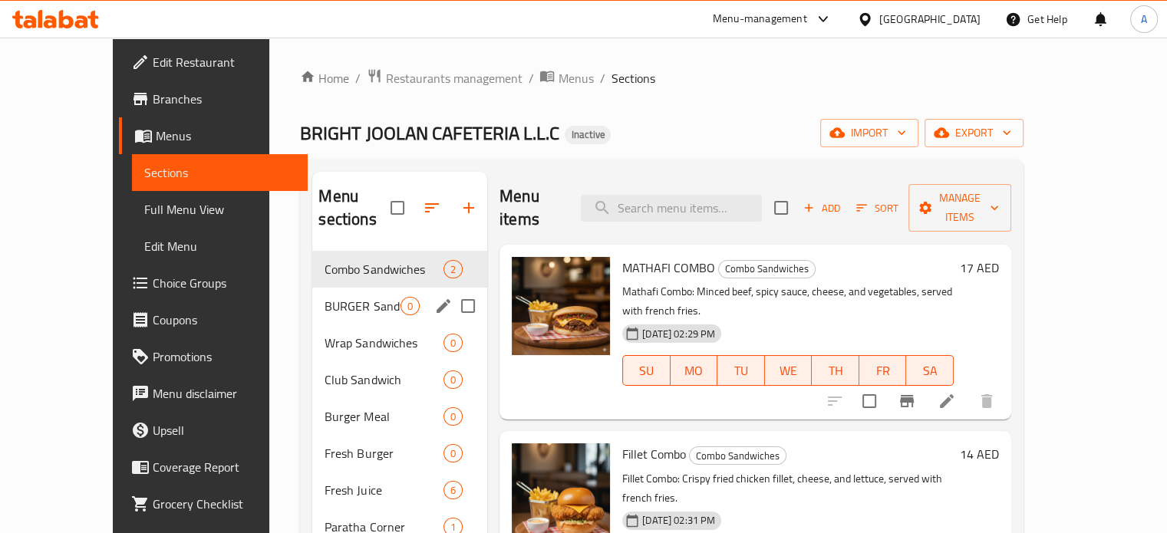
click at [324, 297] on span "BURGER Sandwich" at bounding box center [362, 306] width 76 height 18
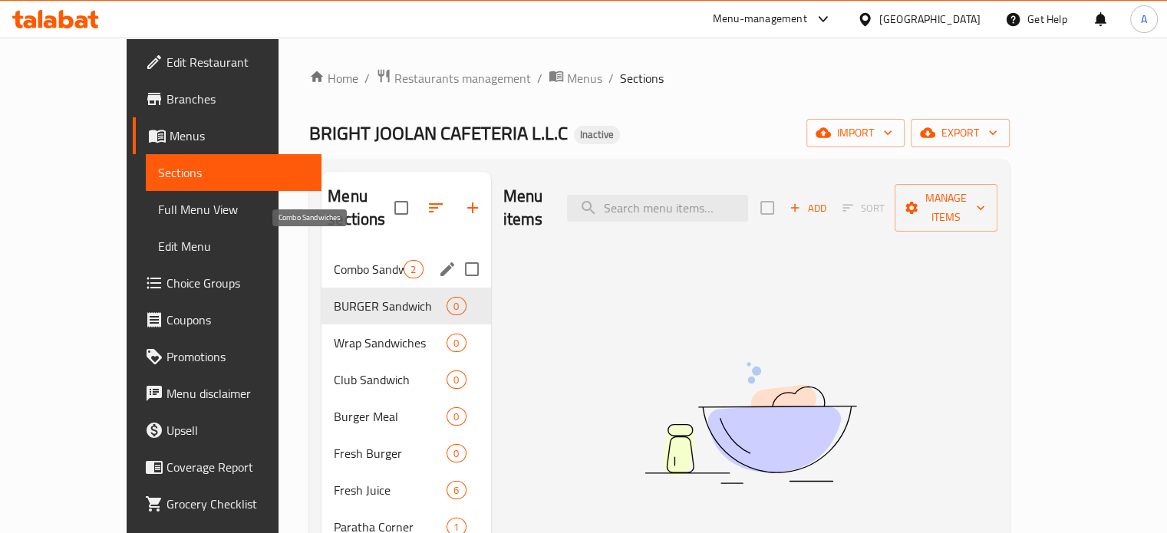
click at [334, 260] on span "Combo Sandwiches" at bounding box center [369, 269] width 70 height 18
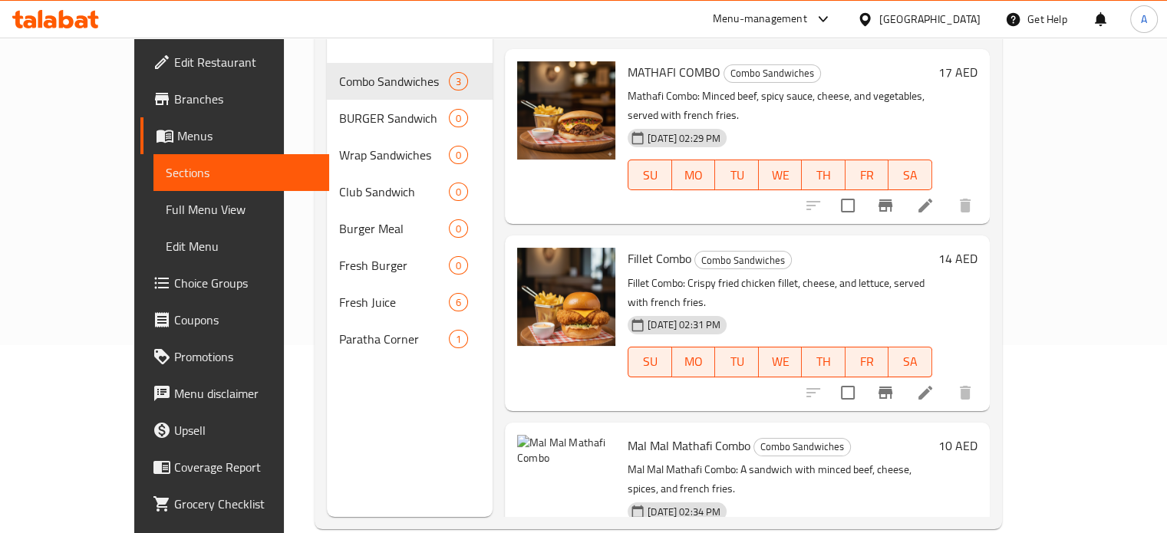
scroll to position [215, 0]
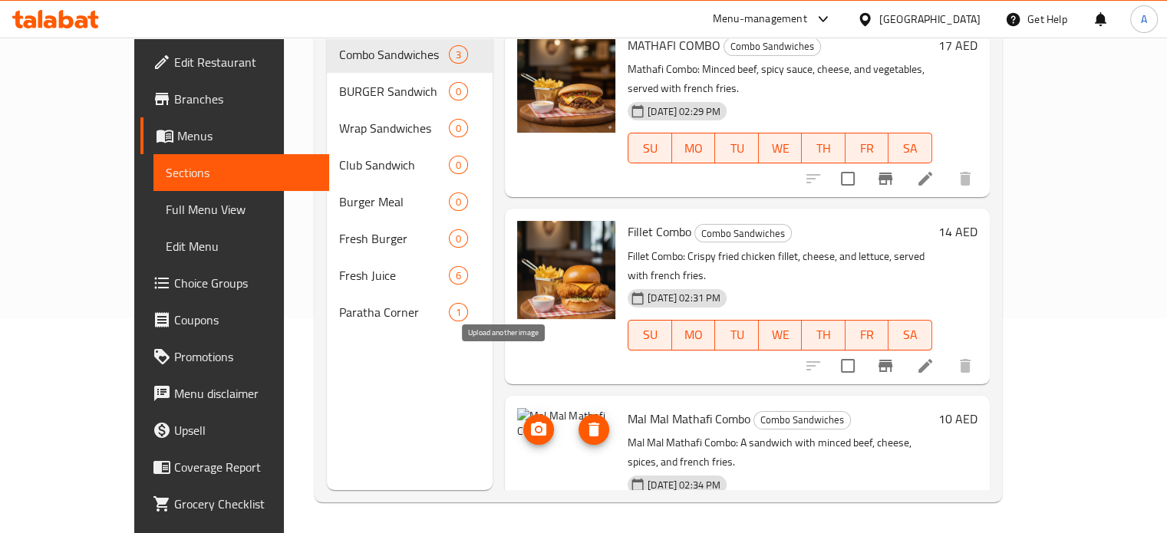
click at [531, 422] on icon "upload picture" at bounding box center [538, 429] width 15 height 14
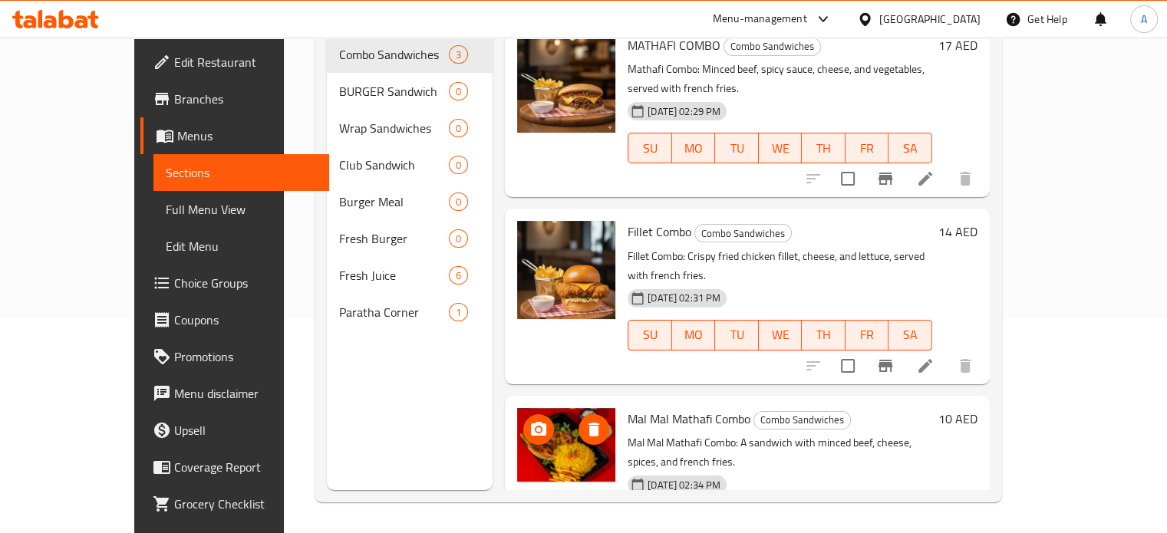
click at [539, 408] on img at bounding box center [566, 457] width 98 height 98
click at [536, 427] on circle "upload picture" at bounding box center [538, 429] width 5 height 5
click at [588, 423] on icon "delete image" at bounding box center [593, 430] width 11 height 14
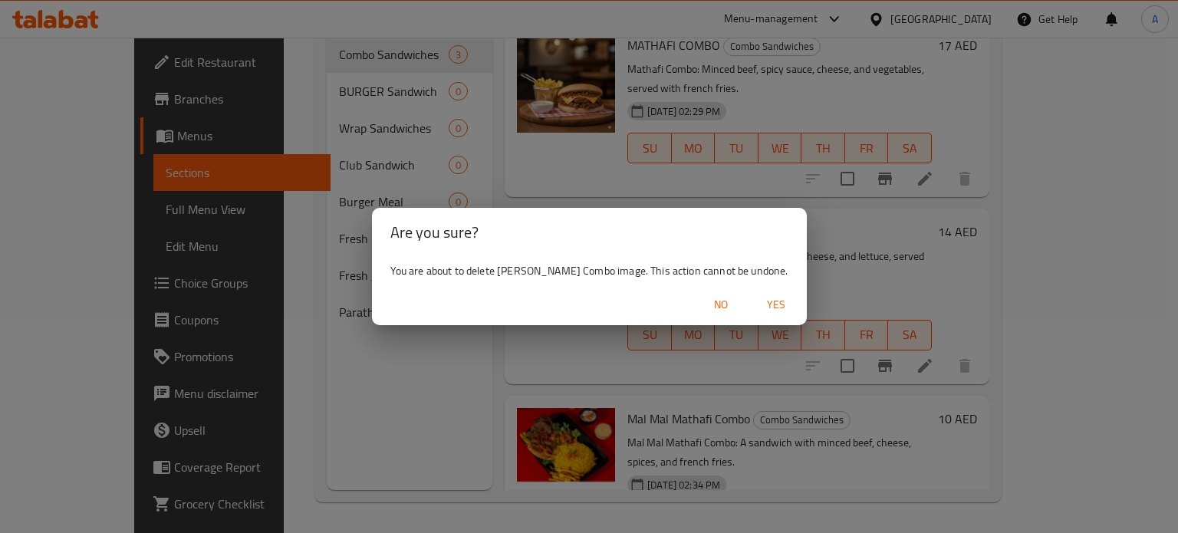
drag, startPoint x: 776, startPoint y: 306, endPoint x: 761, endPoint y: 320, distance: 20.6
click at [776, 305] on span "Yes" at bounding box center [776, 304] width 37 height 19
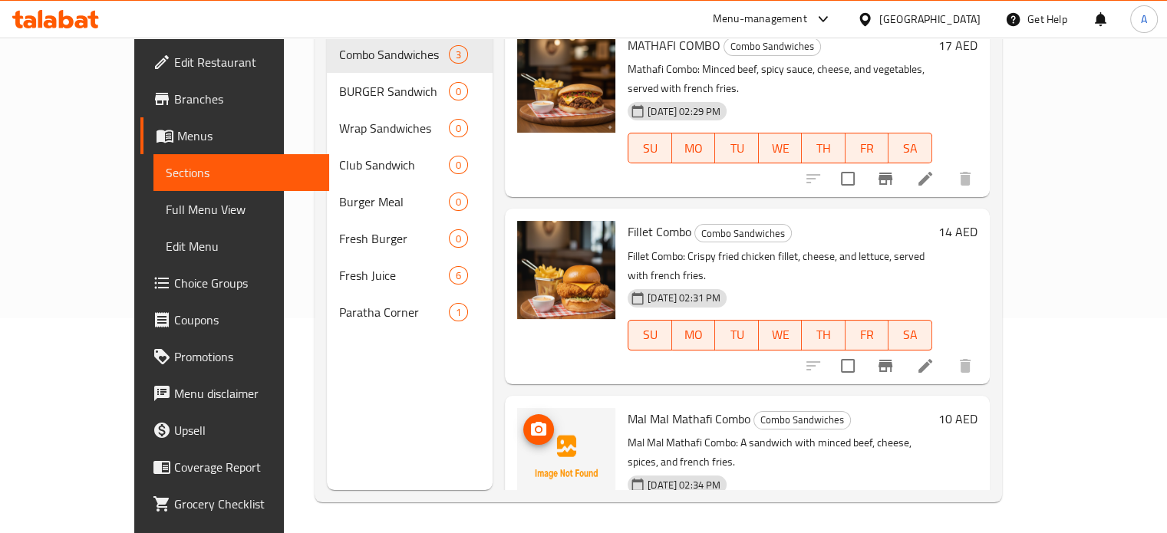
click at [536, 427] on circle "upload picture" at bounding box center [538, 429] width 5 height 5
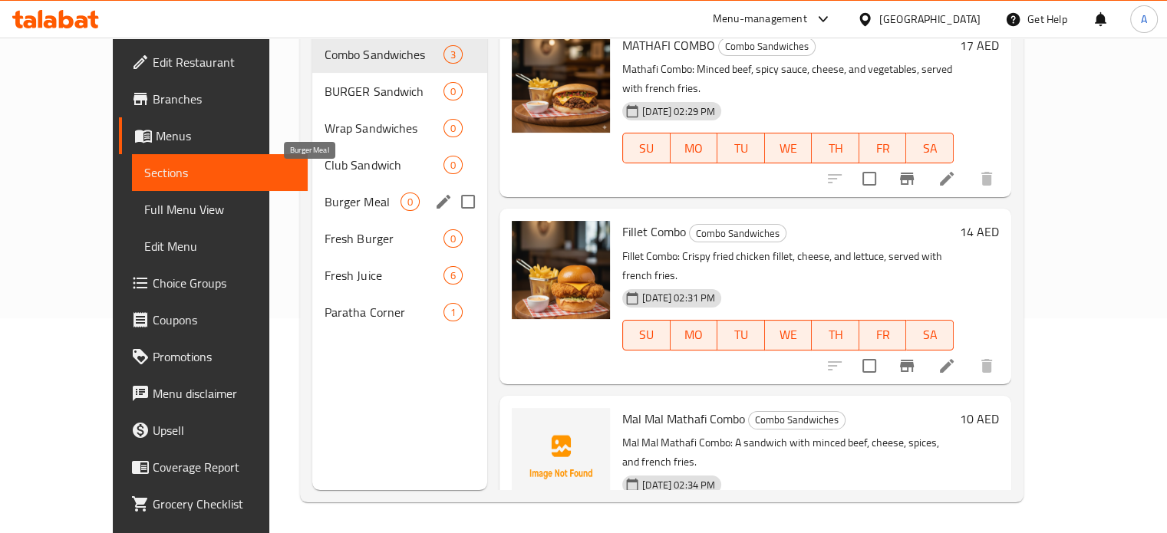
click at [324, 193] on span "Burger Meal" at bounding box center [362, 202] width 76 height 18
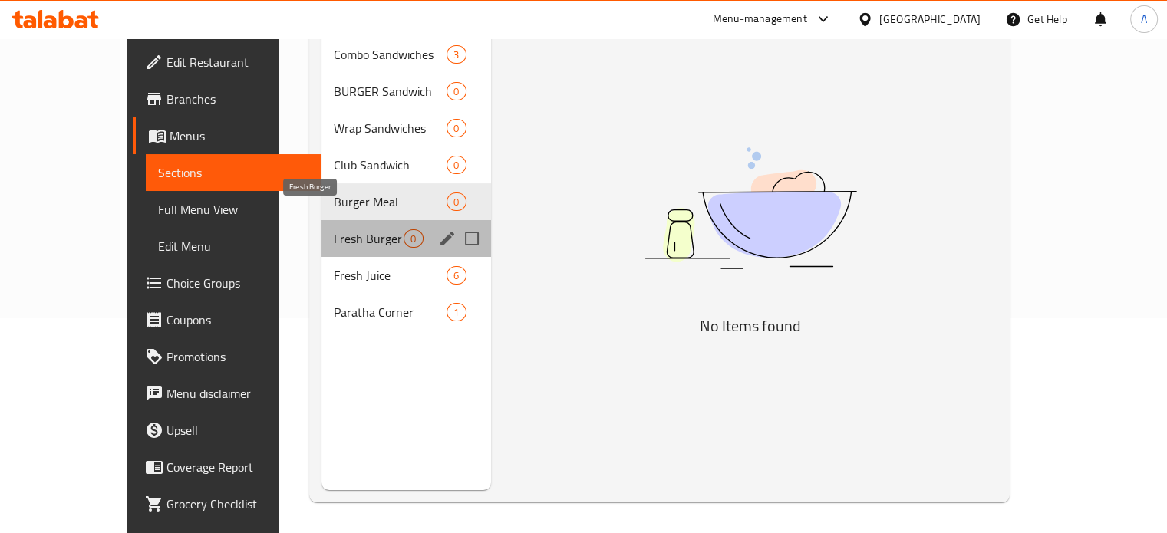
click at [334, 229] on span "Fresh Burger" at bounding box center [369, 238] width 70 height 18
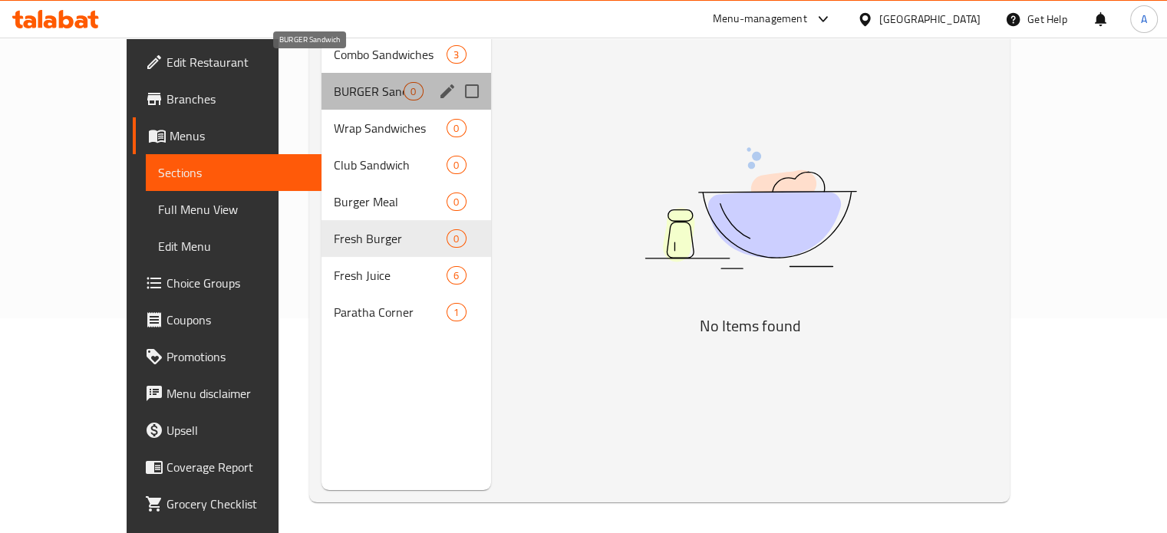
click at [334, 82] on span "BURGER Sandwich" at bounding box center [369, 91] width 70 height 18
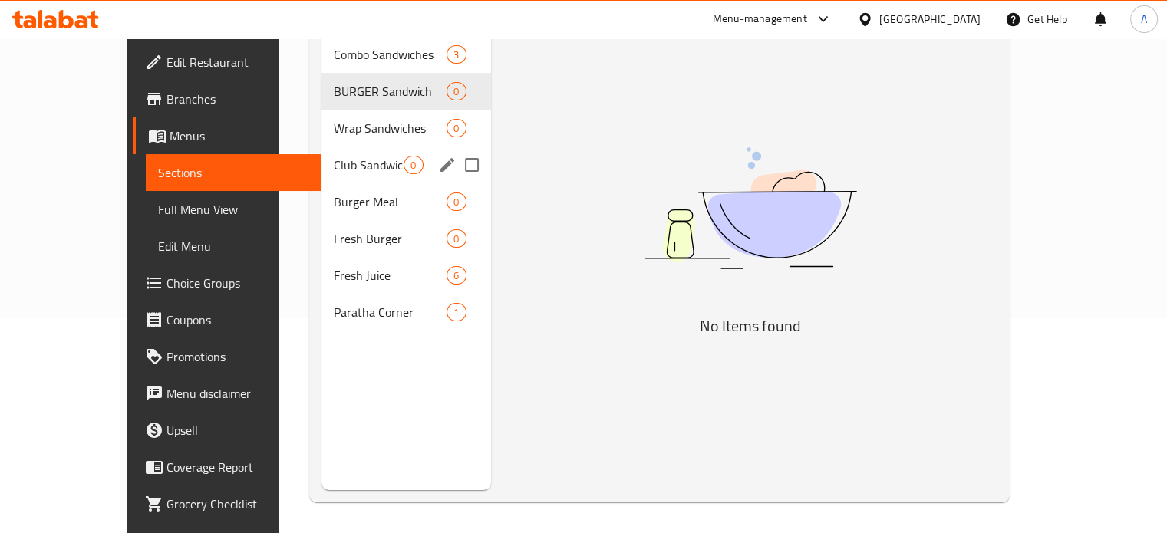
scroll to position [61, 0]
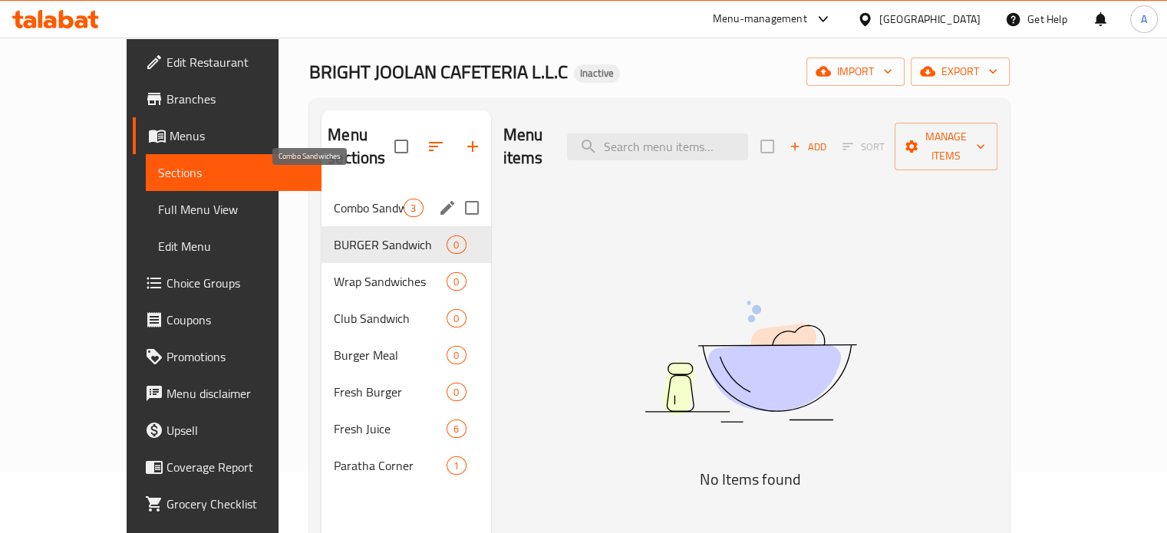
click at [334, 199] on span "Combo Sandwiches" at bounding box center [369, 208] width 70 height 18
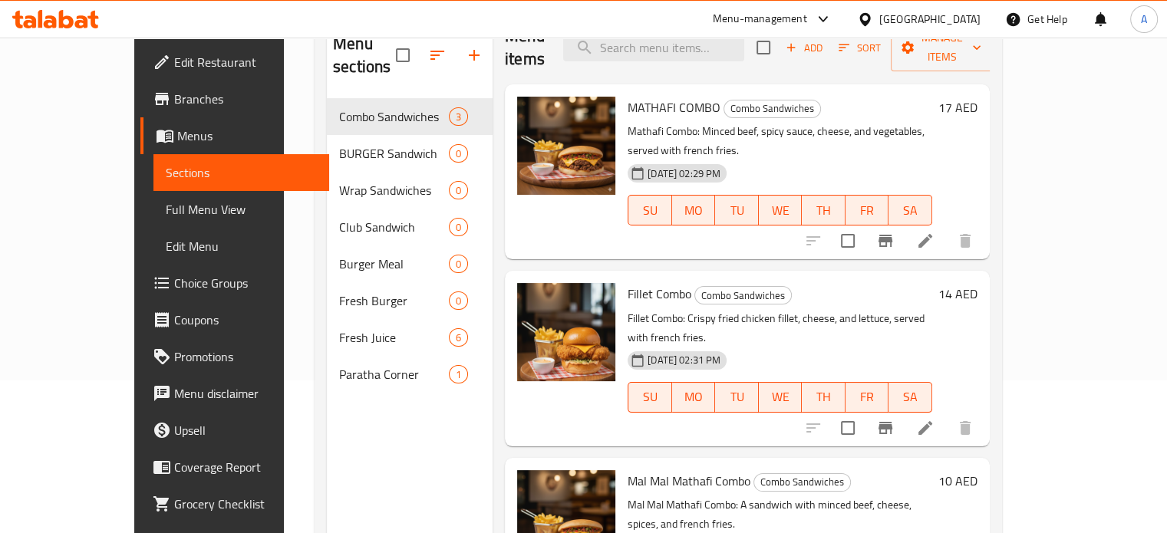
scroll to position [215, 0]
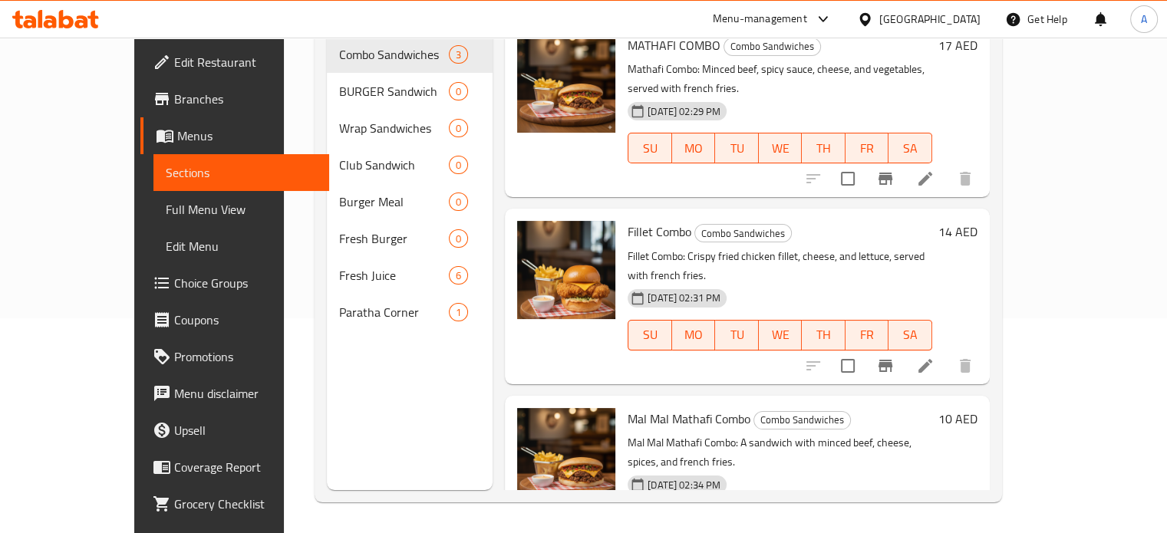
click at [635, 407] on span "Mal Mal Mathafi Combo" at bounding box center [688, 418] width 123 height 23
copy h6 "Mal Mal Mathafi Combo"
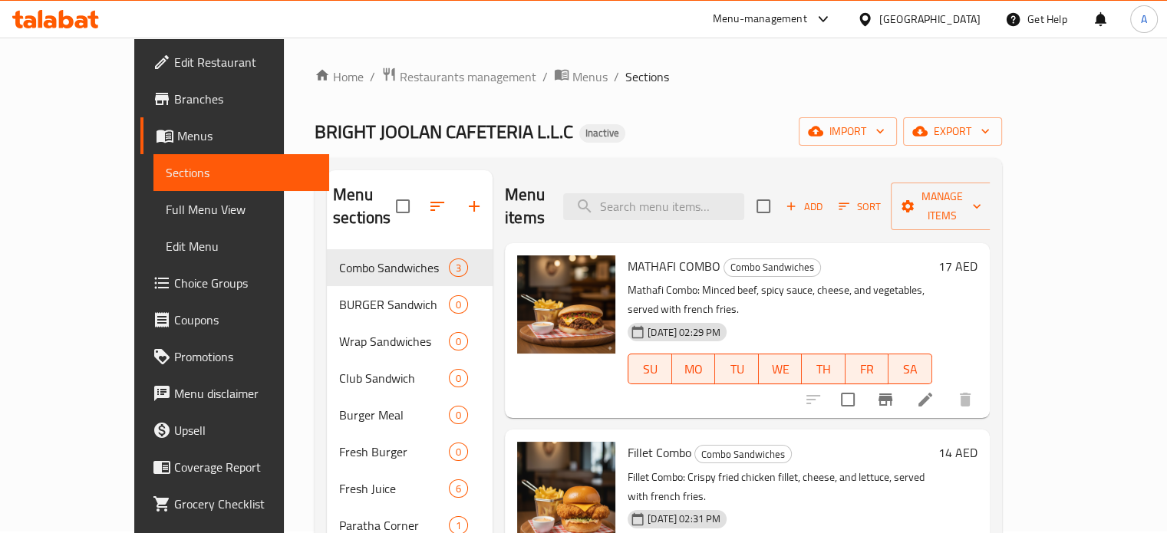
scroll to position [0, 0]
